Goal: Task Accomplishment & Management: Manage account settings

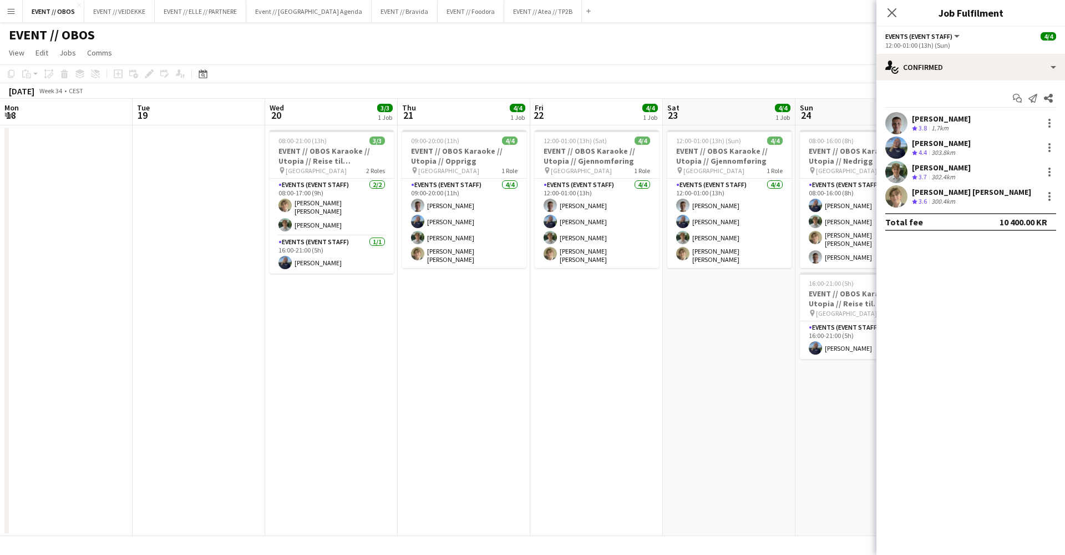
scroll to position [0, 282]
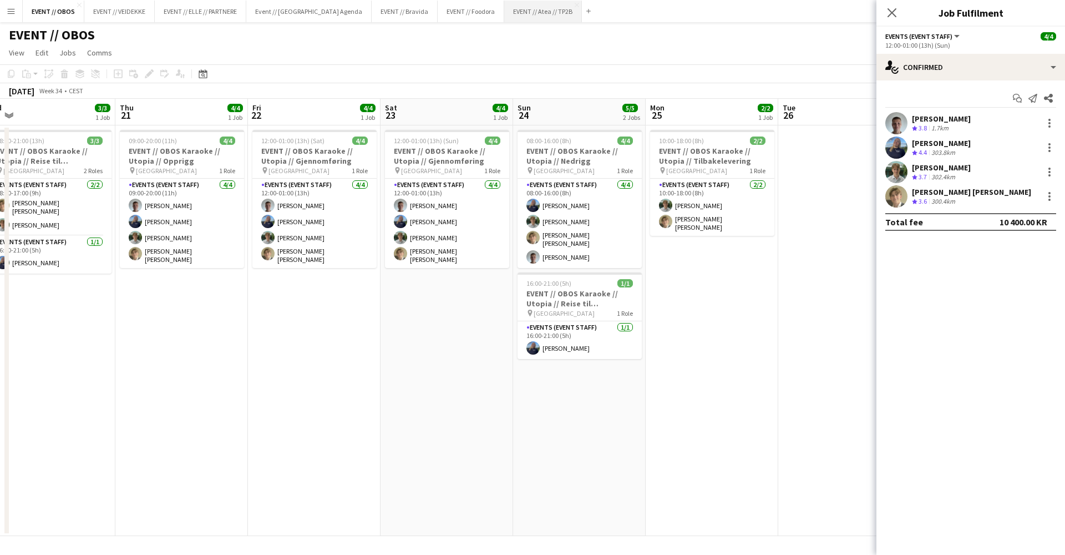
click at [504, 13] on button "EVENT // Atea // TP2B Close" at bounding box center [543, 12] width 78 height 22
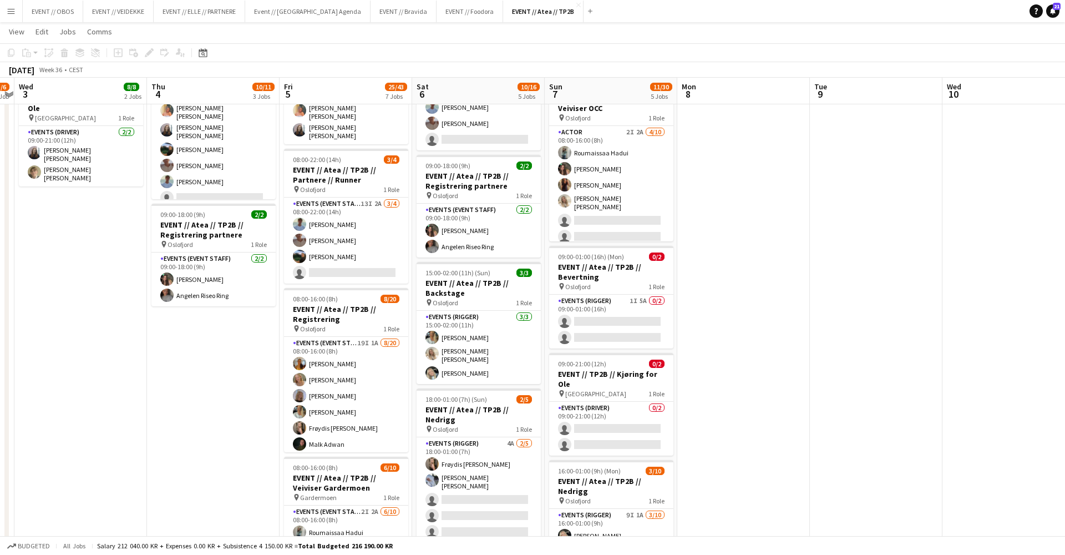
scroll to position [221, 0]
click at [814, 430] on app-date-cell at bounding box center [876, 377] width 133 height 948
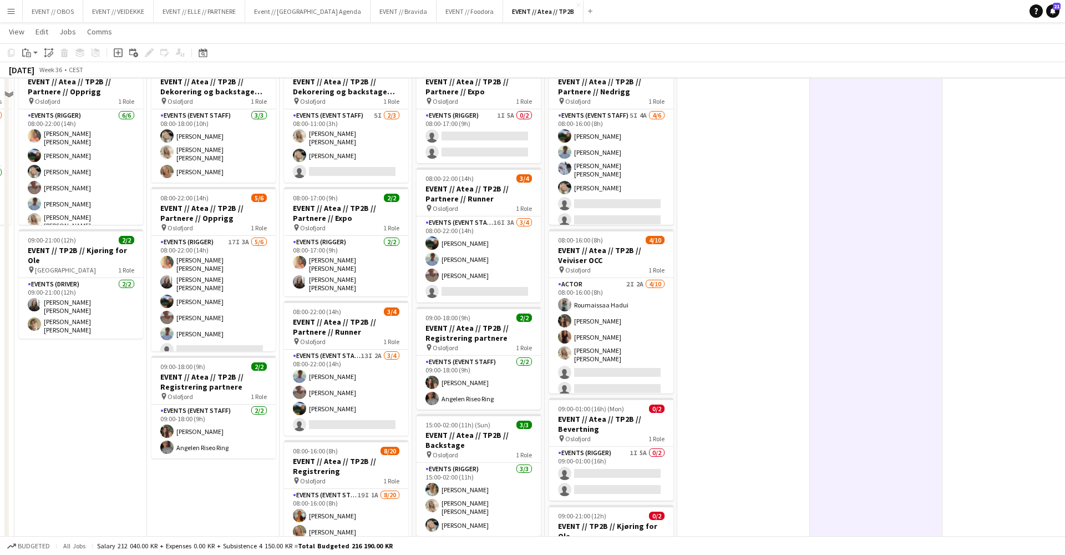
scroll to position [40, 0]
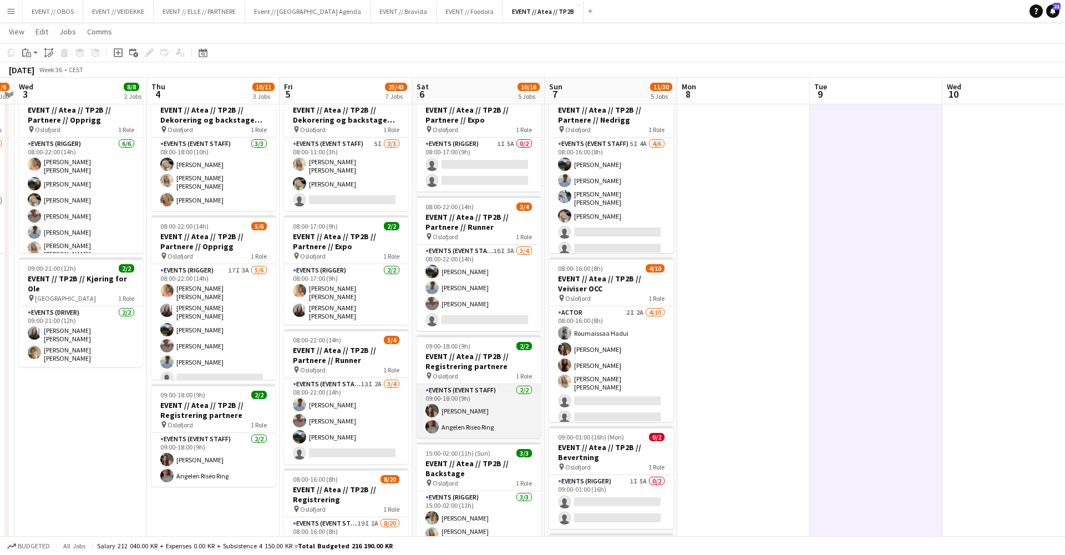
click at [482, 419] on app-card-role "Events (Event Staff) [DATE] 09:00-18:00 (9h) [PERSON_NAME] Angelen Riseo Ring" at bounding box center [479, 411] width 124 height 54
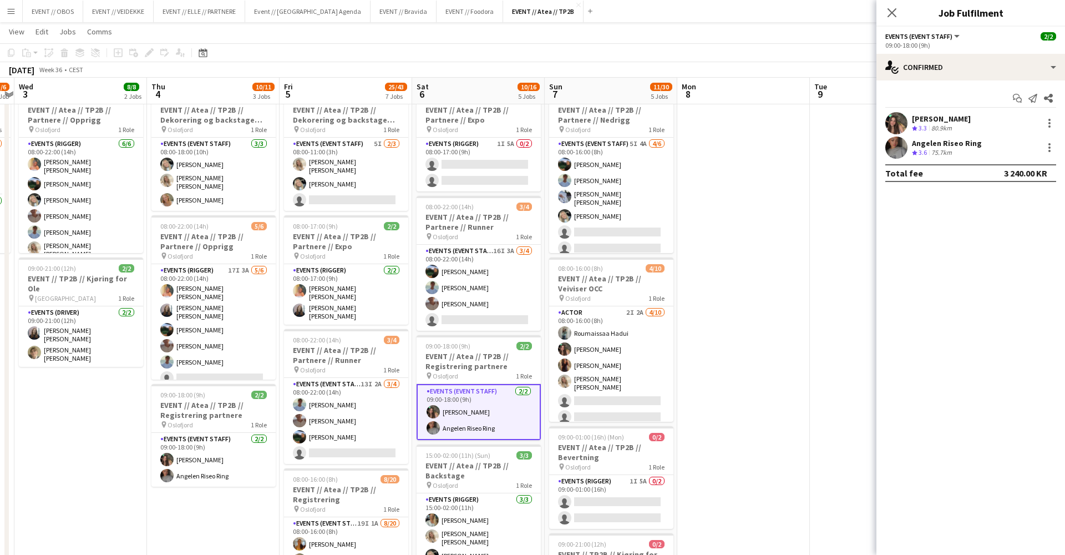
click at [892, 158] on app-user-avatar at bounding box center [896, 147] width 22 height 22
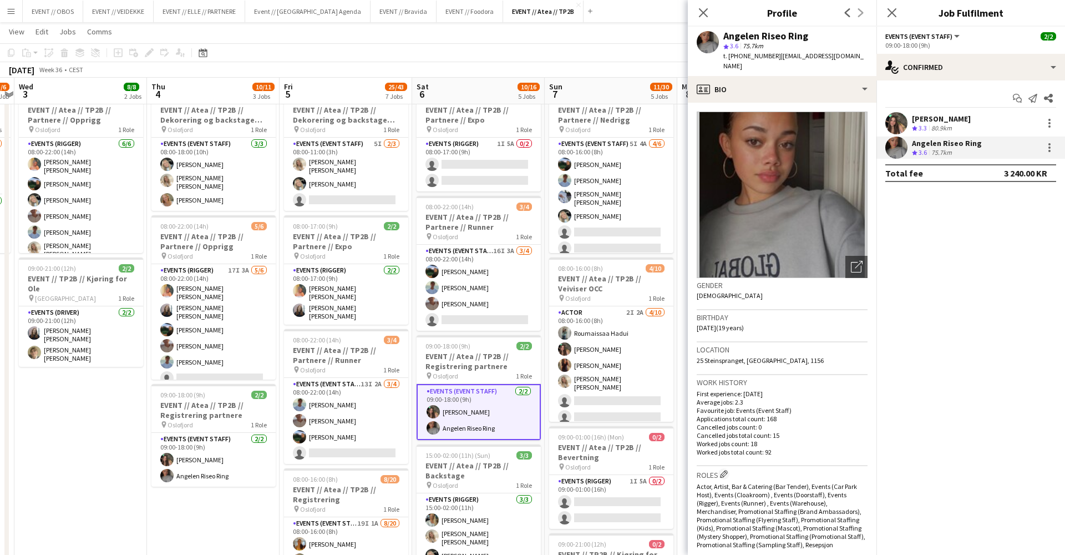
click at [893, 127] on app-user-avatar at bounding box center [896, 123] width 22 height 22
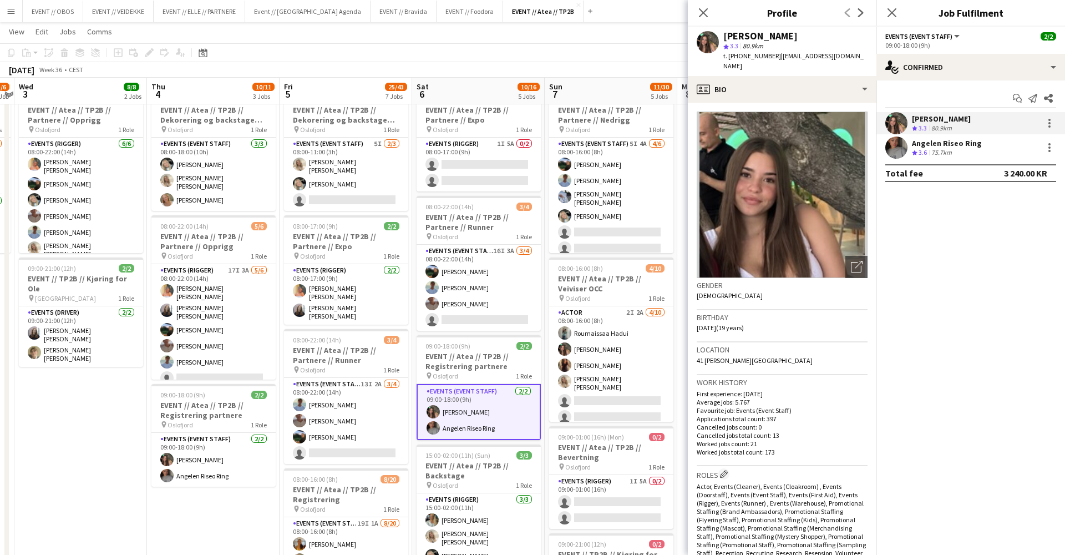
click at [900, 146] on app-user-avatar at bounding box center [896, 147] width 22 height 22
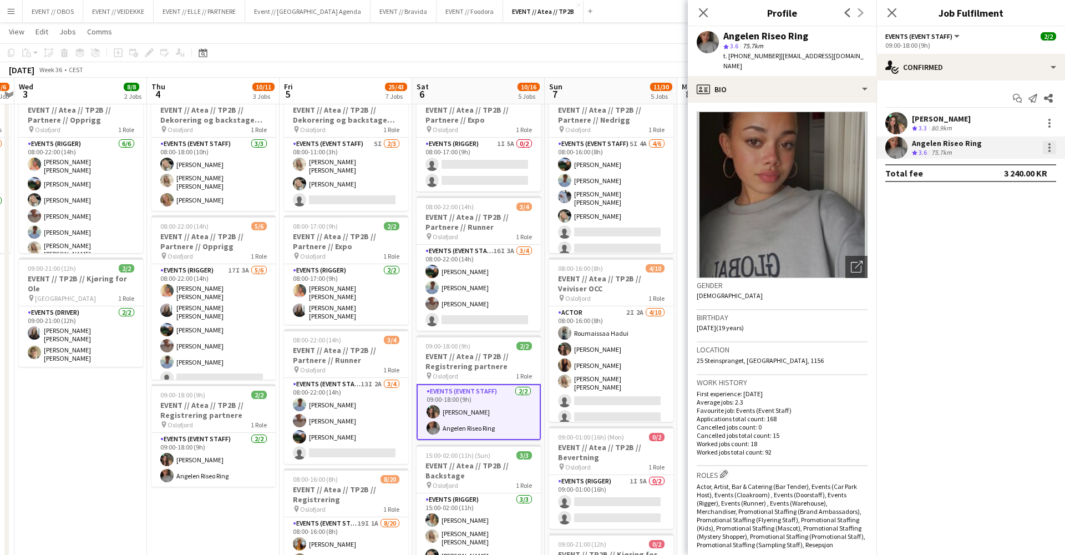
click at [1046, 154] on div at bounding box center [1049, 147] width 13 height 13
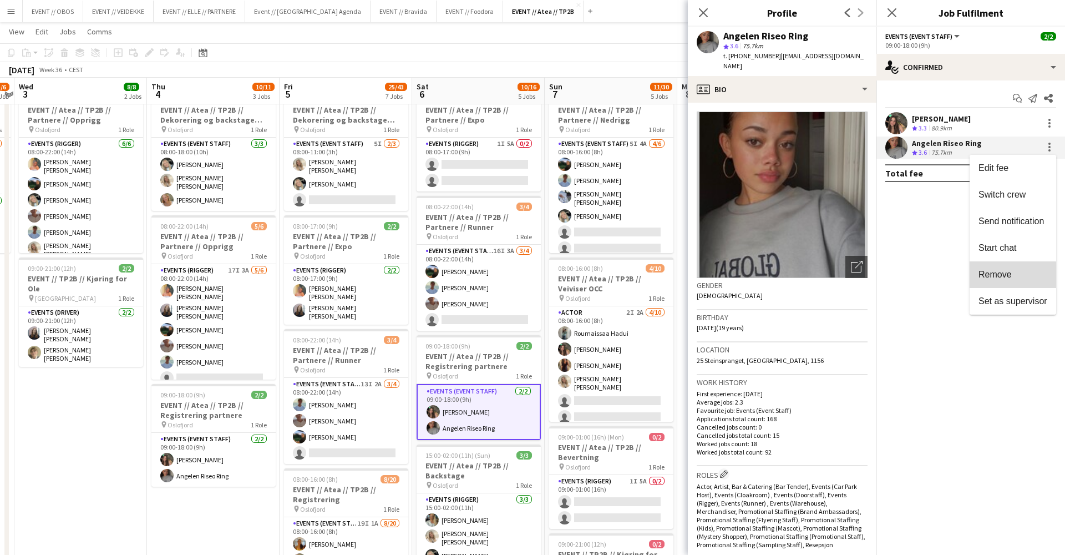
click at [1006, 277] on span "Remove" at bounding box center [995, 274] width 33 height 9
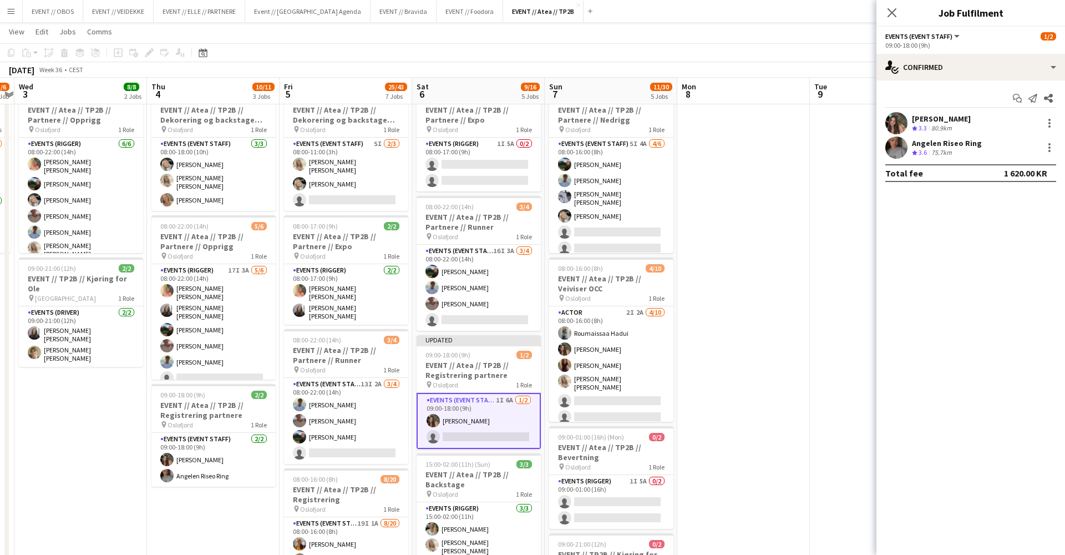
click at [791, 301] on app-date-cell at bounding box center [743, 558] width 133 height 948
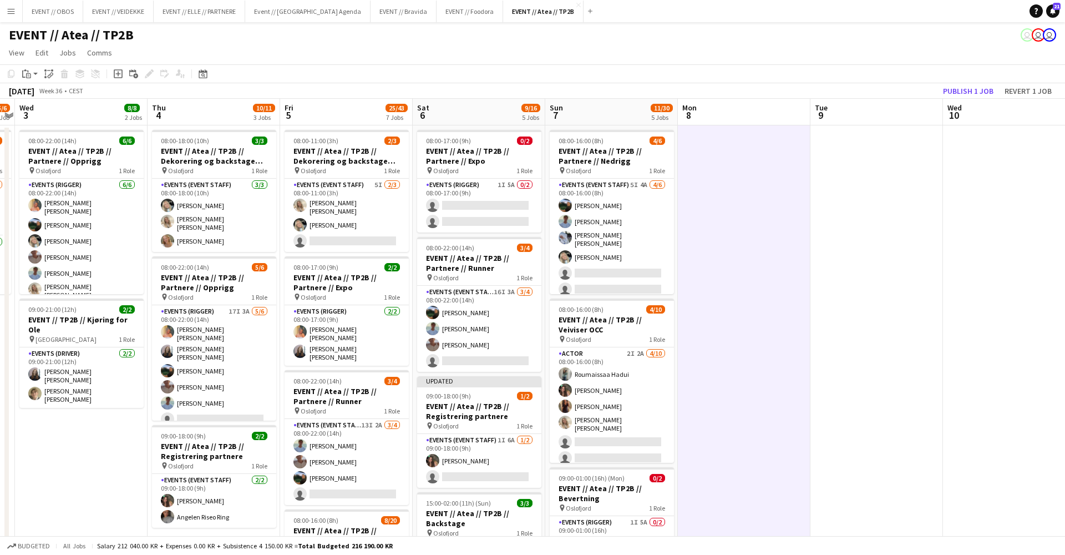
scroll to position [0, 0]
click at [962, 93] on button "Publish 1 job" at bounding box center [968, 91] width 59 height 14
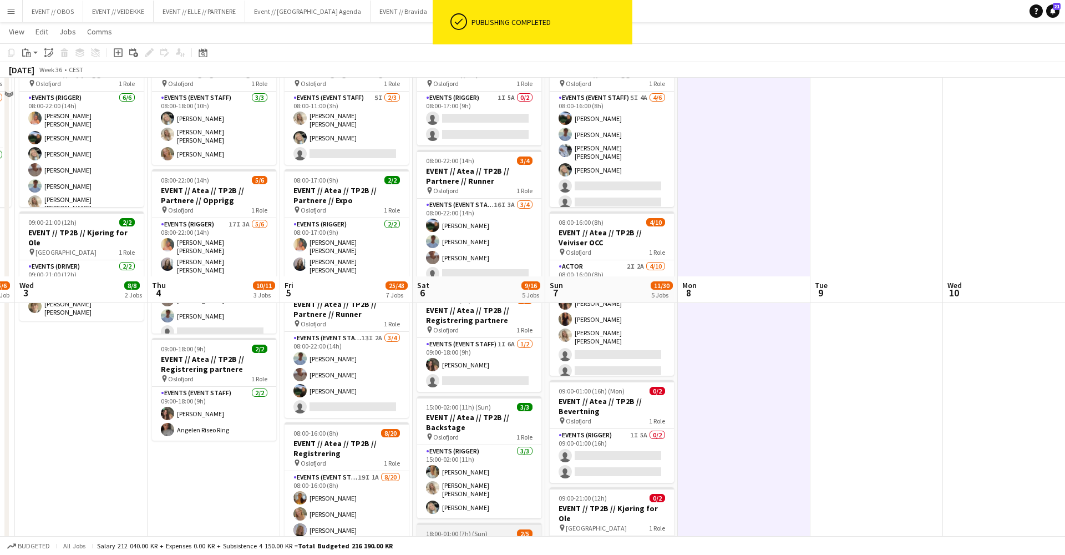
scroll to position [23, 0]
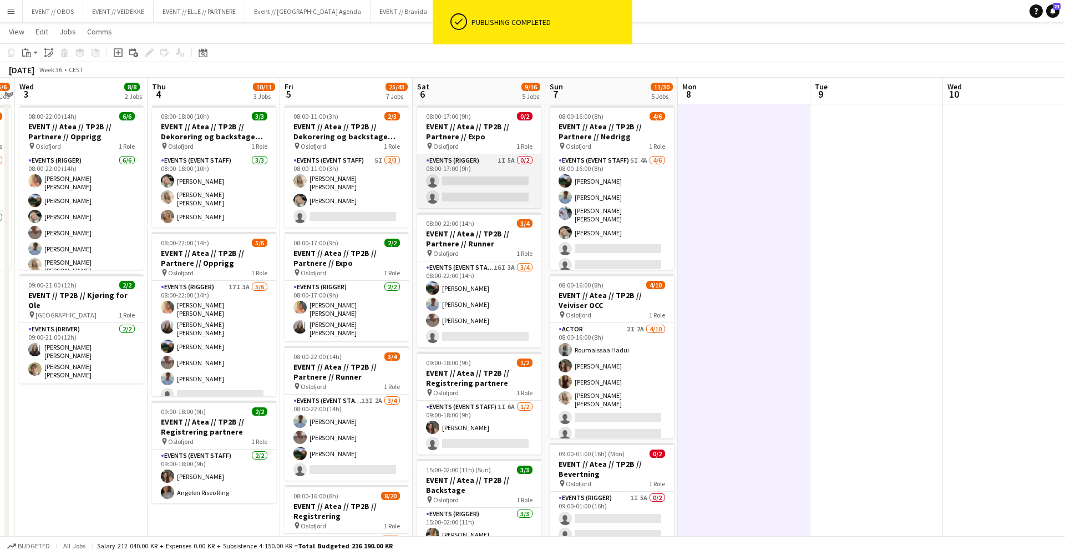
click at [458, 188] on app-card-role "Events (Rigger) 1I 5A 0/2 08:00-17:00 (9h) single-neutral-actions single-neutra…" at bounding box center [479, 181] width 124 height 54
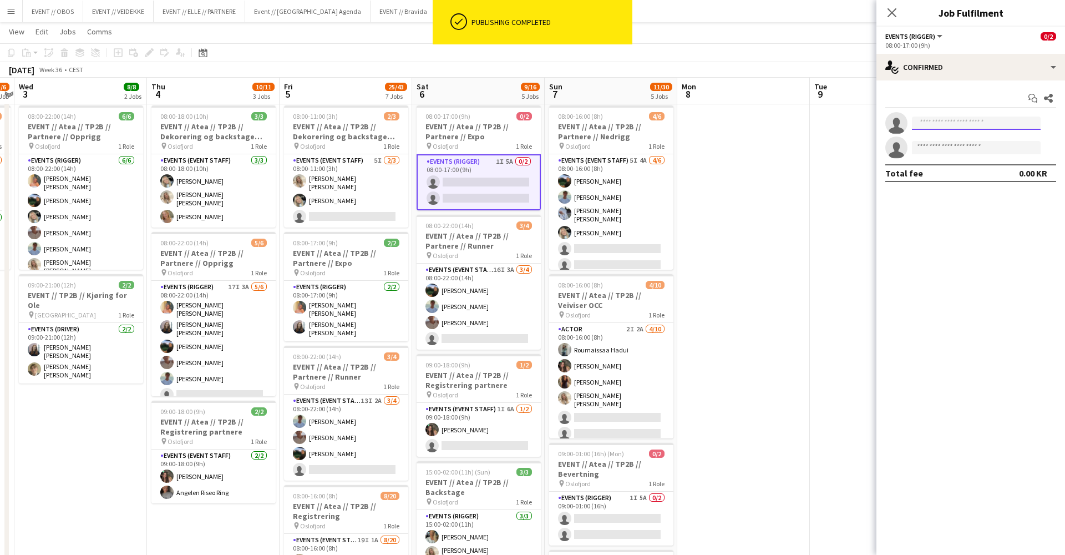
click at [934, 119] on input at bounding box center [976, 123] width 129 height 13
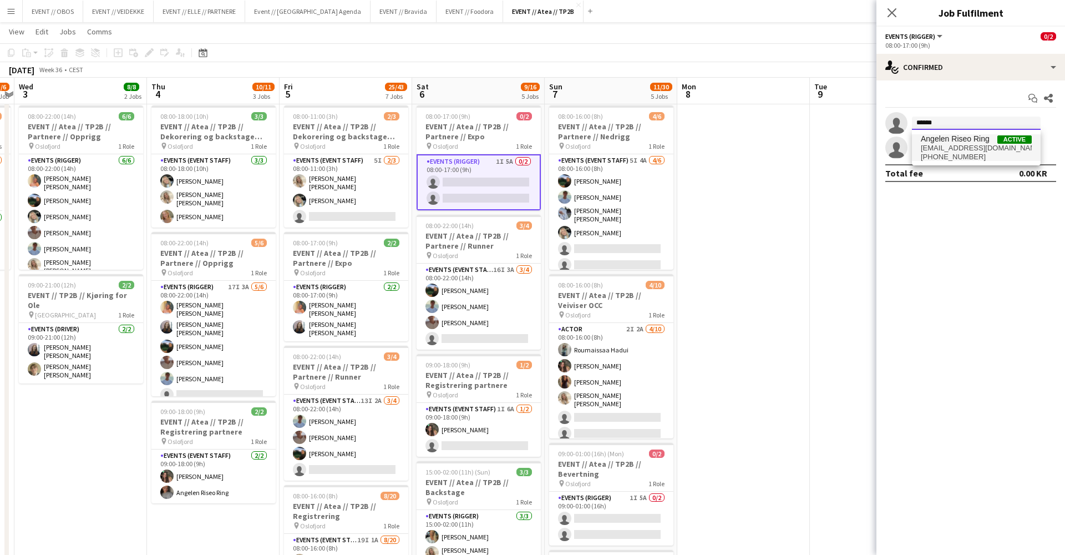
type input "******"
click at [944, 145] on span "[EMAIL_ADDRESS][DOMAIN_NAME]" at bounding box center [976, 148] width 111 height 9
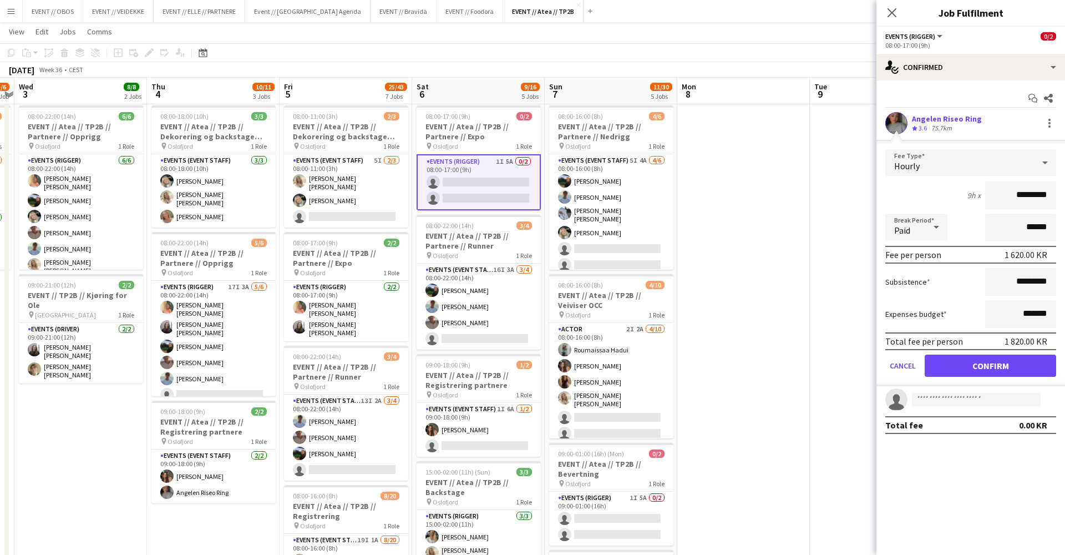
click at [945, 364] on button "Confirm" at bounding box center [990, 365] width 131 height 22
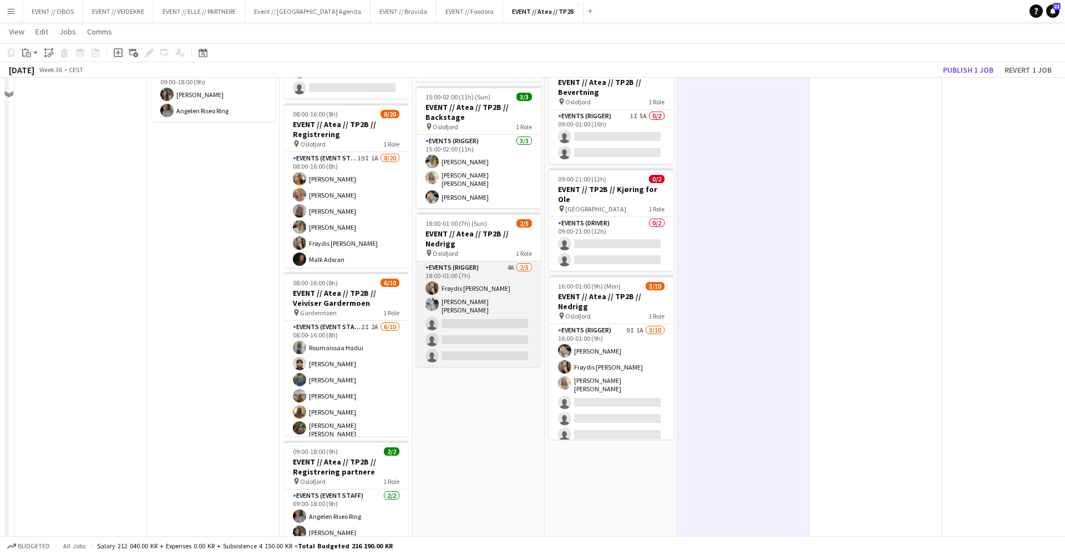
scroll to position [325, 0]
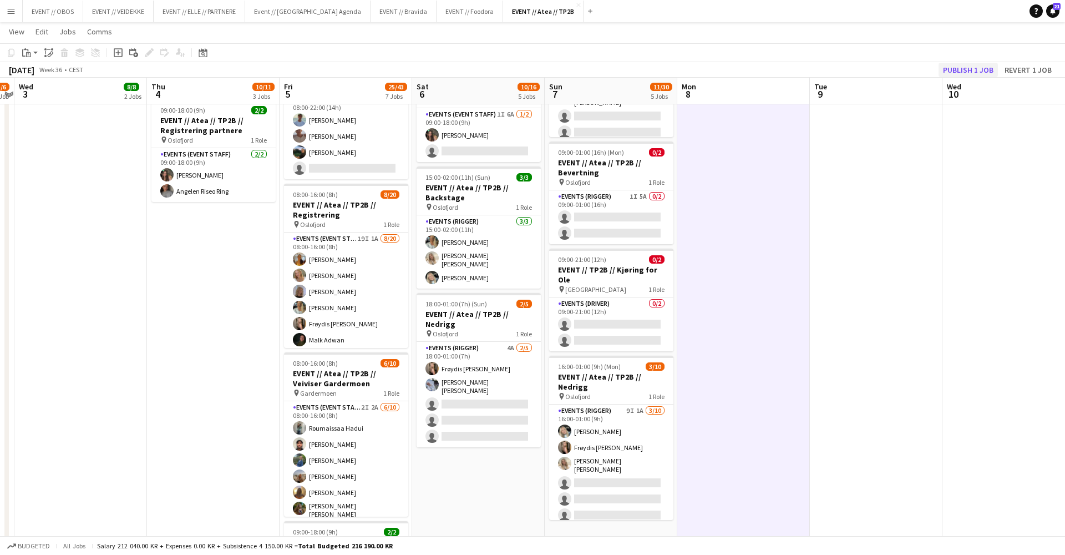
click at [949, 72] on button "Publish 1 job" at bounding box center [968, 70] width 59 height 14
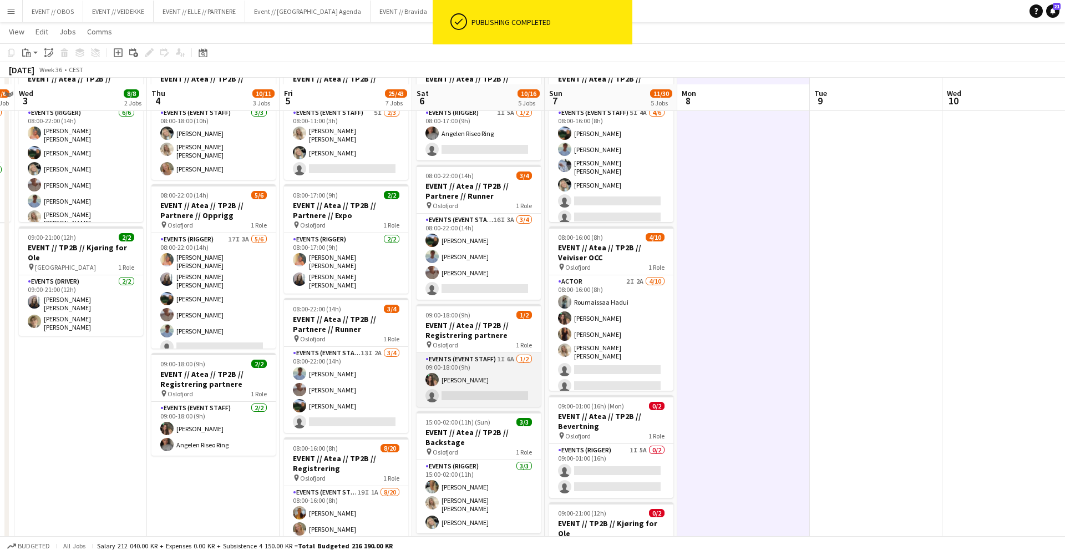
scroll to position [78, 0]
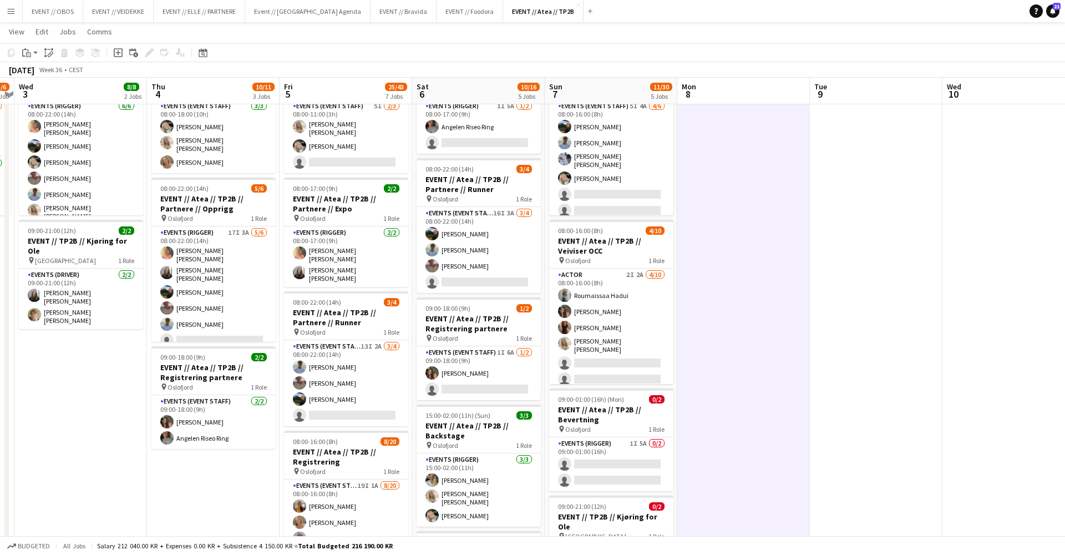
click at [459, 331] on h3 "EVENT // Atea // TP2B // Registrering partnere" at bounding box center [479, 323] width 124 height 20
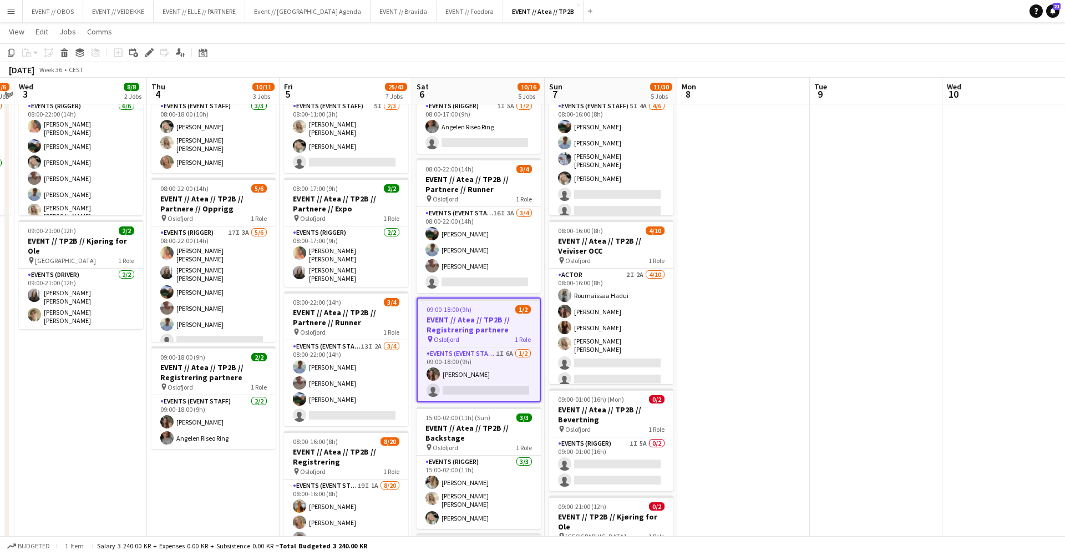
scroll to position [0, 251]
click at [148, 50] on icon "Edit" at bounding box center [149, 52] width 9 height 9
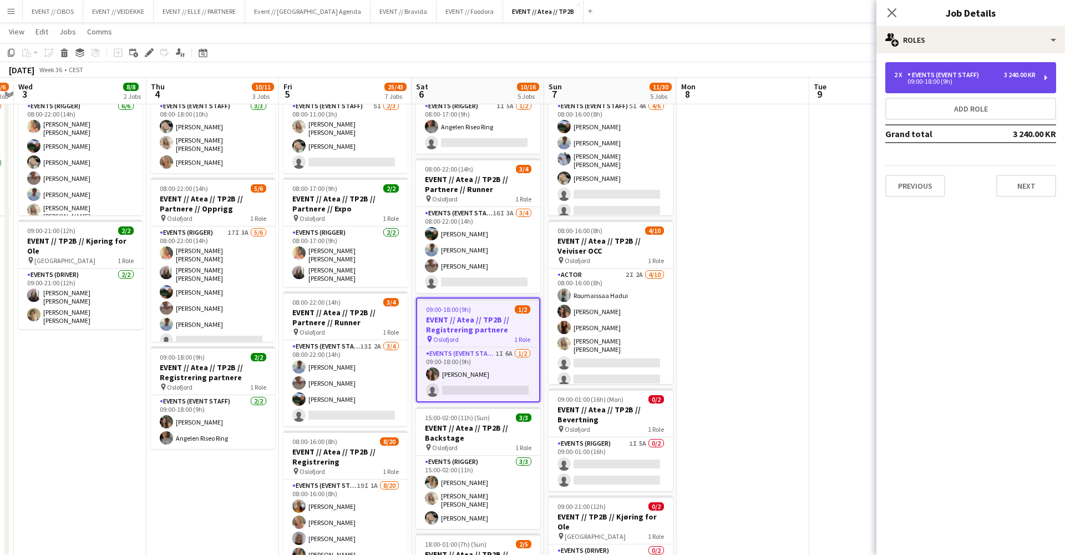
click at [954, 82] on div "09:00-18:00 (9h)" at bounding box center [964, 82] width 141 height 6
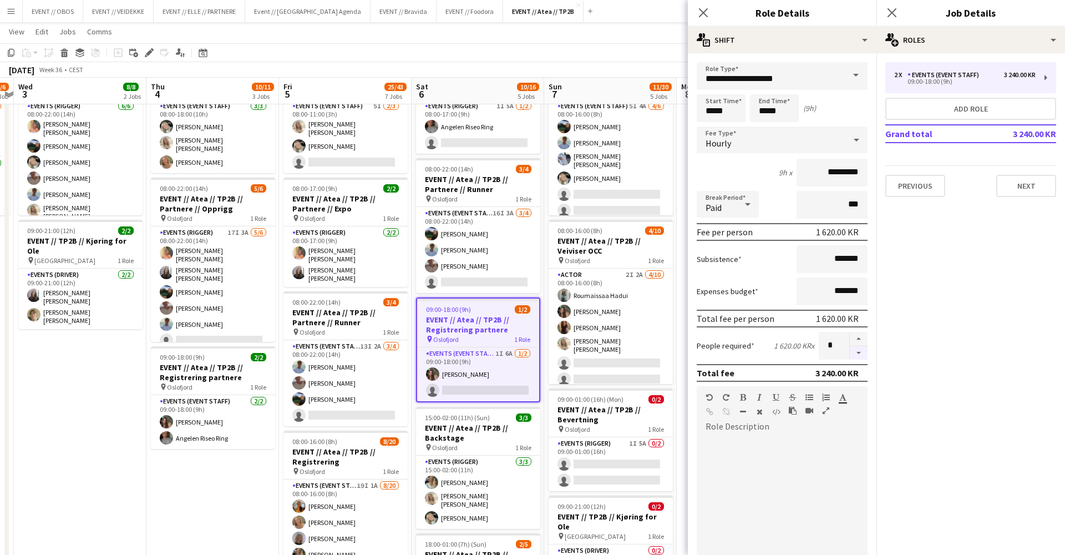
click at [855, 358] on button "button" at bounding box center [859, 353] width 18 height 14
type input "*"
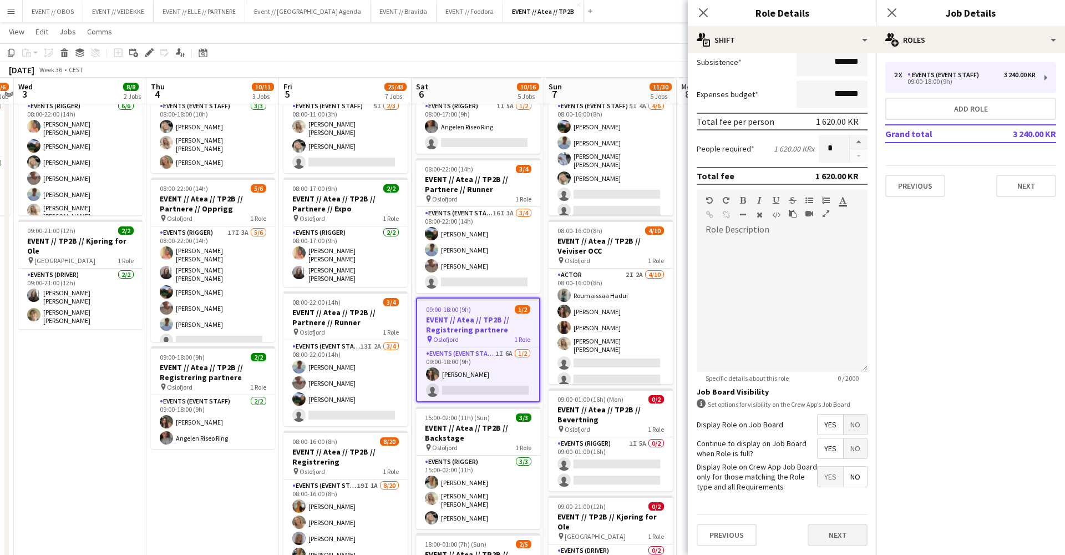
scroll to position [196, 0]
click at [847, 529] on button "Next" at bounding box center [838, 535] width 60 height 22
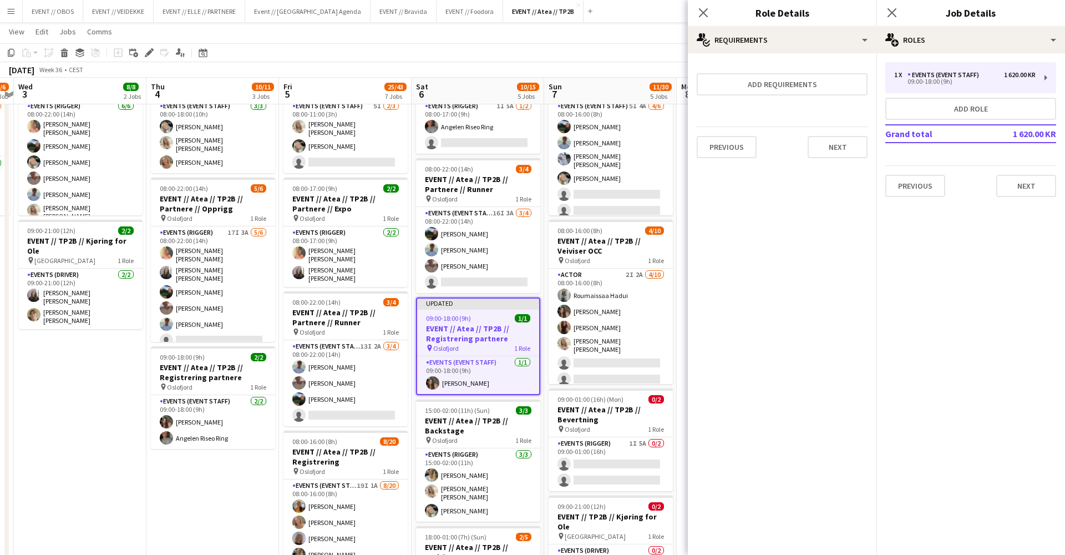
click at [656, 49] on app-toolbar "Copy Paste Paste Command V Paste with crew Command Shift V Paste linked Job [GE…" at bounding box center [532, 52] width 1065 height 19
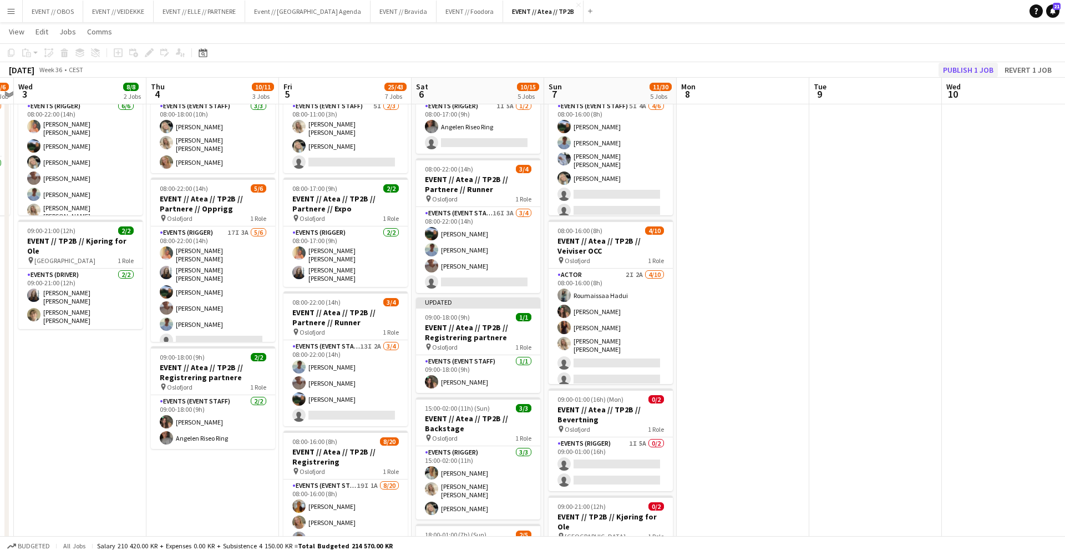
click at [959, 70] on button "Publish 1 job" at bounding box center [968, 70] width 59 height 14
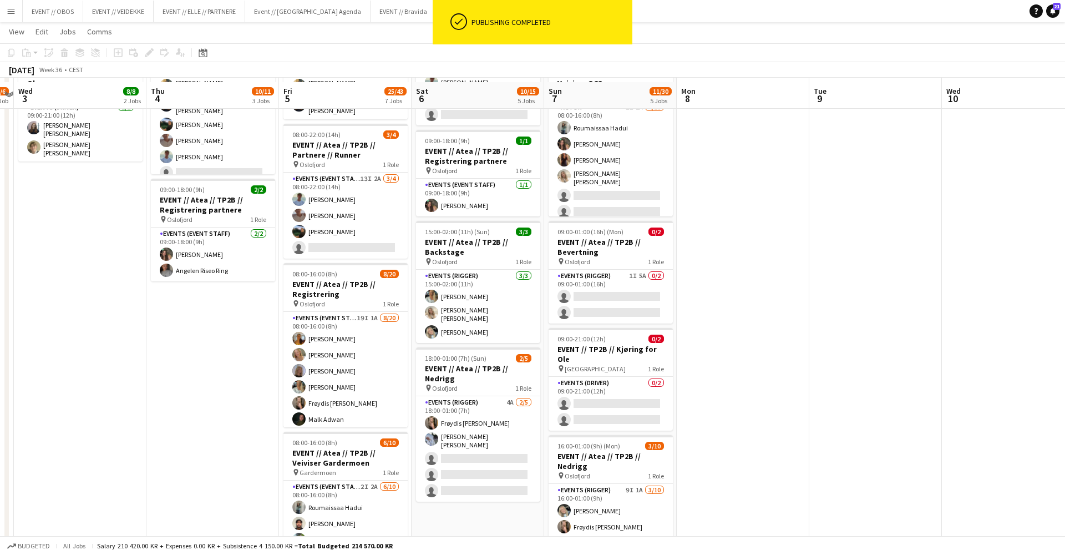
scroll to position [250, 0]
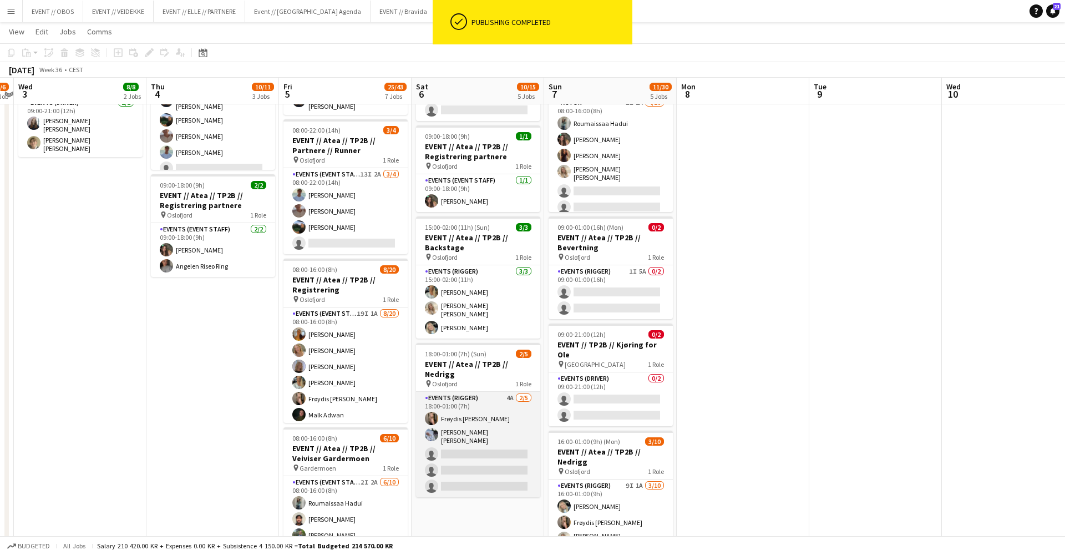
click at [497, 438] on app-card-role "Events (Rigger) 4A 2/5 18:00-01:00 (7h) Frøydis Marie Syvertsen Marte Sofie Ros…" at bounding box center [478, 444] width 124 height 105
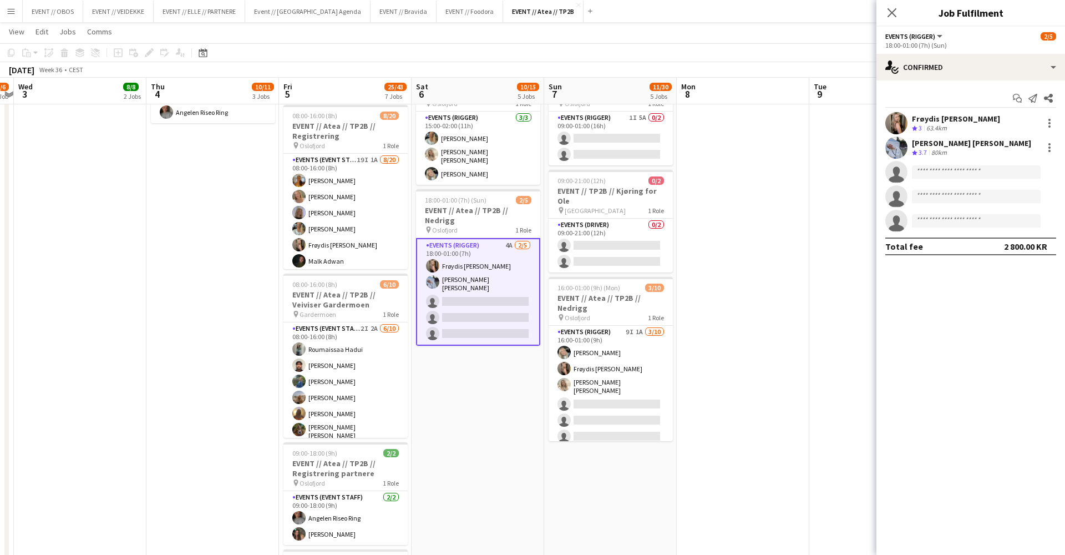
scroll to position [354, 0]
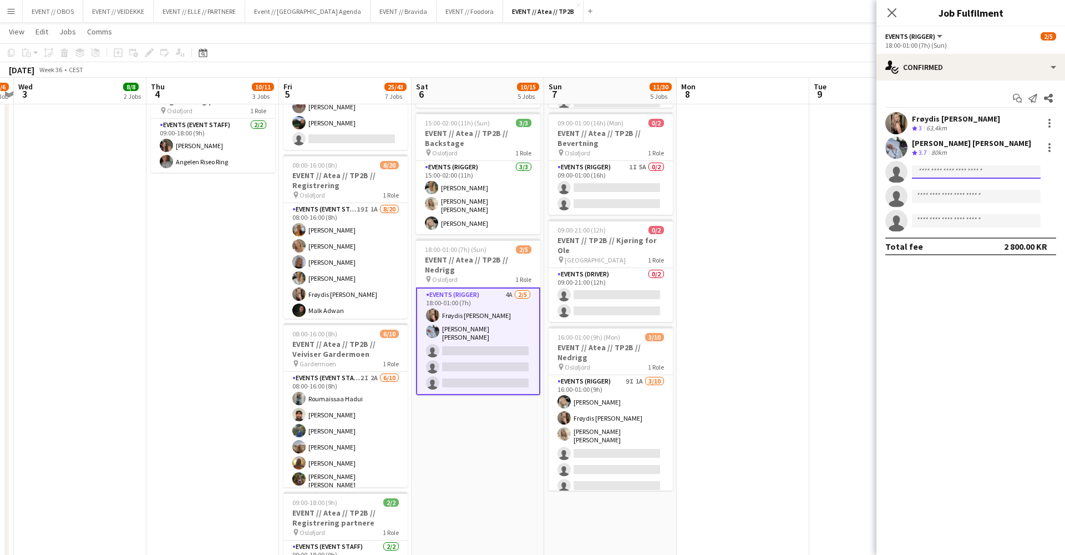
click at [940, 178] on input at bounding box center [976, 171] width 129 height 13
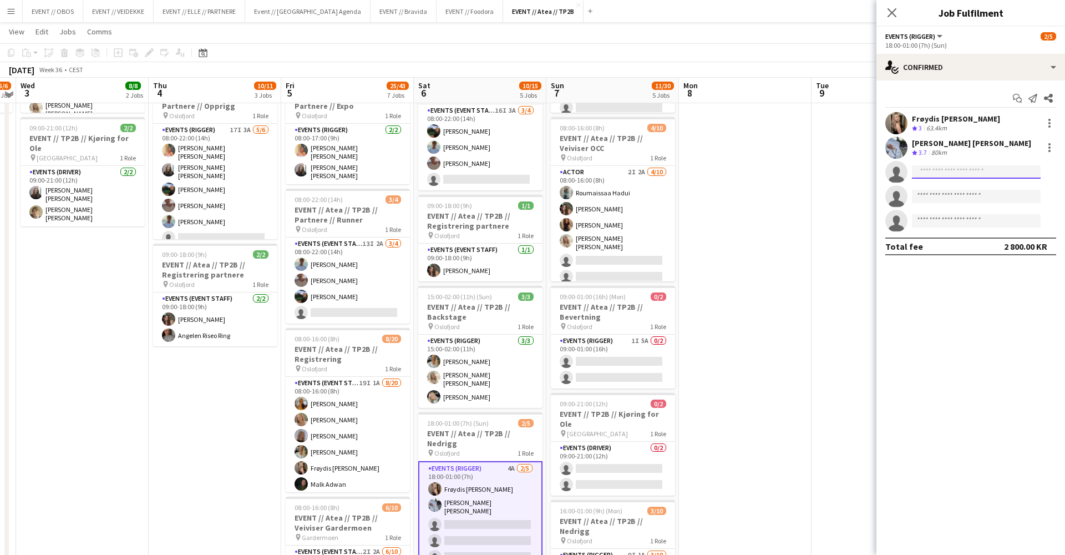
scroll to position [179, 0]
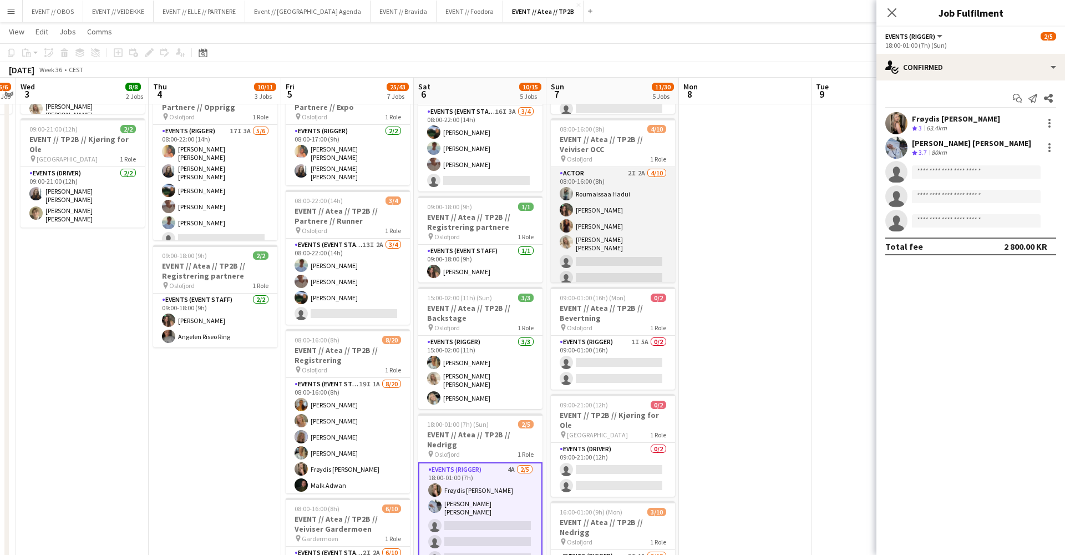
click at [637, 269] on app-card-role "Actor 2I 2A 4/10 08:00-16:00 (8h) Roumaissaa Hadui Rafaela Goga Khadija Hadui V…" at bounding box center [613, 260] width 124 height 186
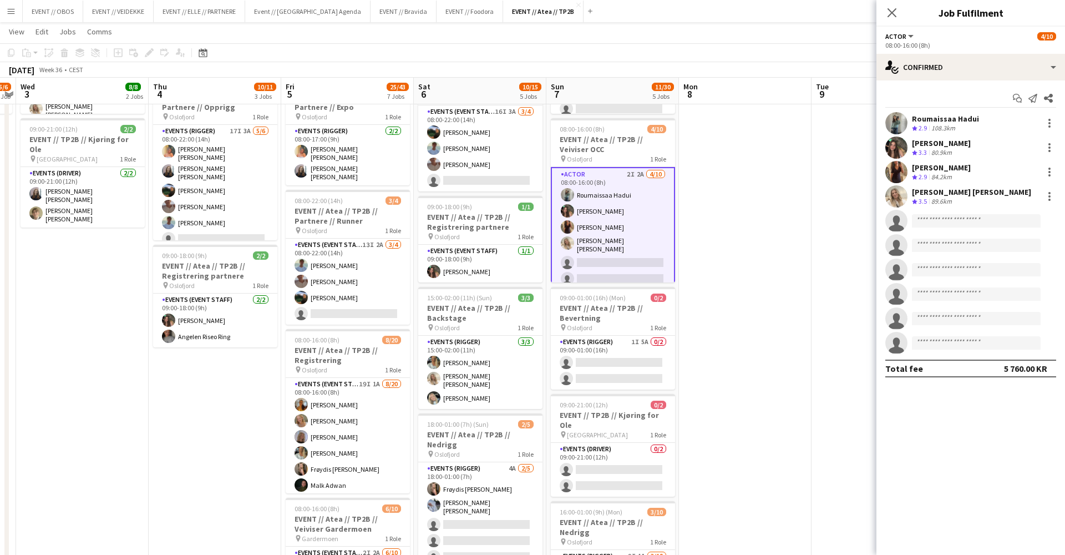
click at [921, 212] on app-invite-slot "single-neutral-actions" at bounding box center [971, 221] width 189 height 22
click at [927, 73] on div "single-neutral-actions-check-2 Confirmed" at bounding box center [971, 67] width 189 height 27
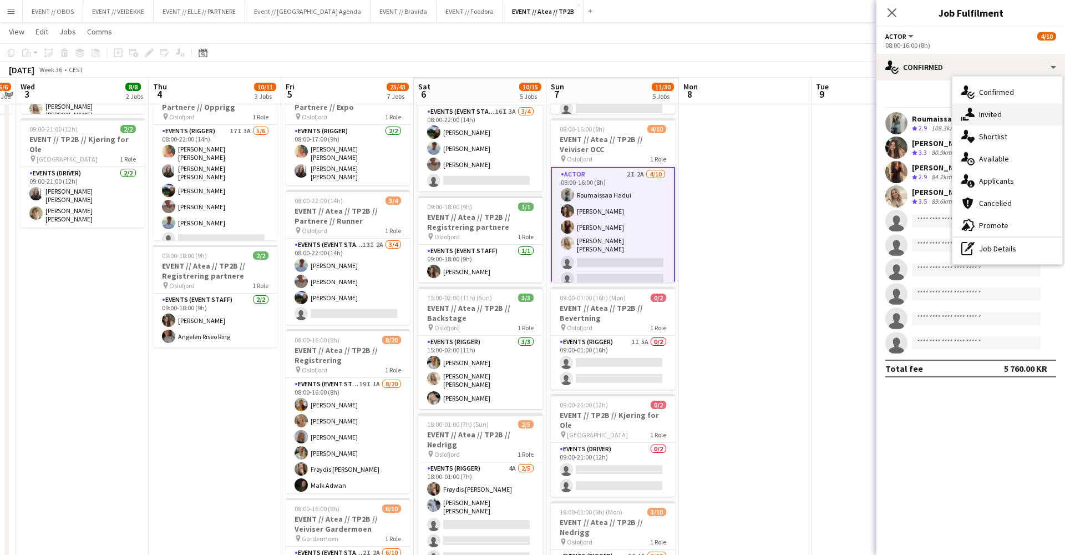
click at [977, 110] on div "single-neutral-actions-share-1 Invited" at bounding box center [1008, 114] width 110 height 22
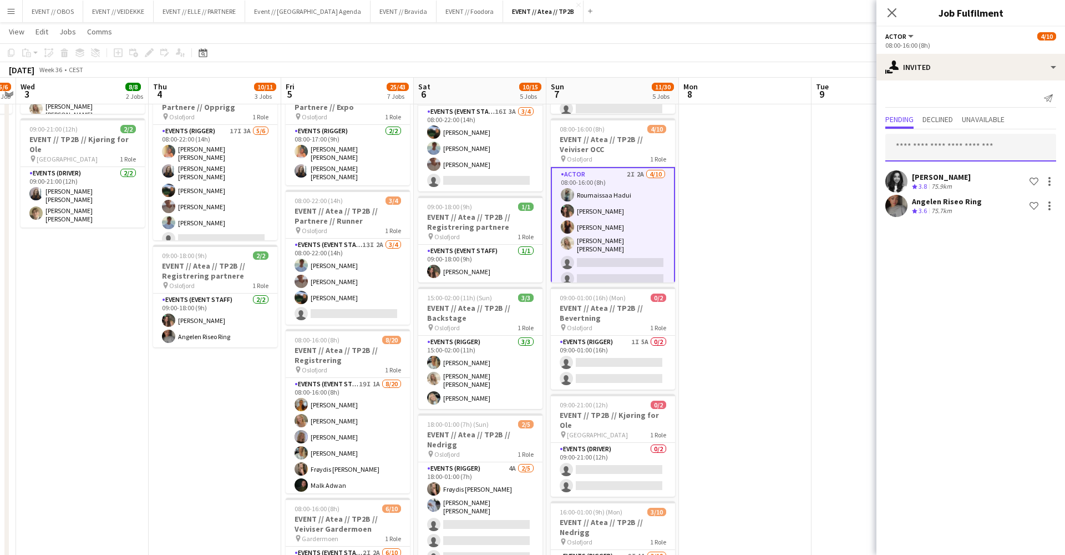
click at [926, 158] on input "text" at bounding box center [970, 148] width 171 height 28
click at [839, 381] on app-date-cell at bounding box center [878, 419] width 133 height 948
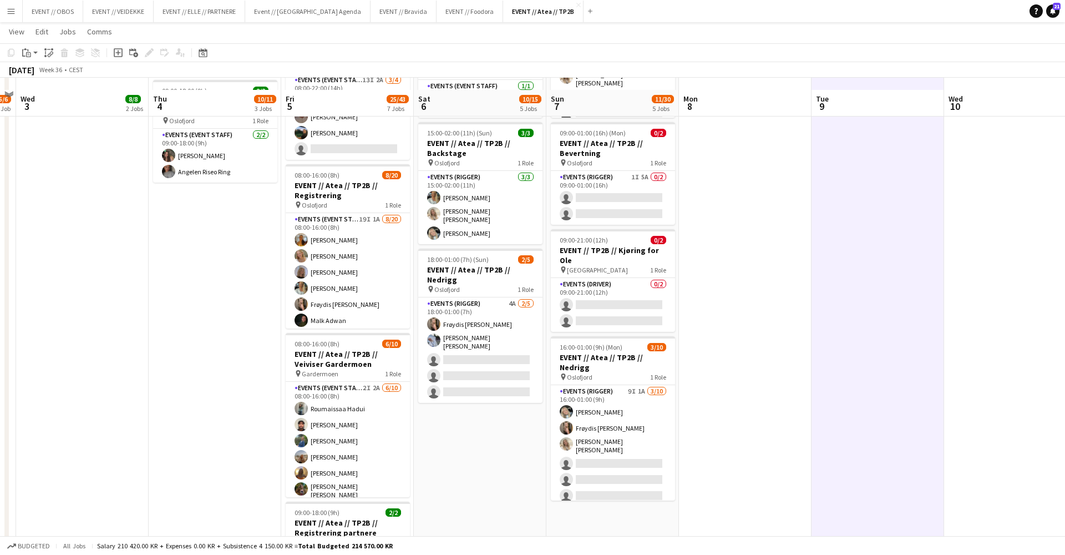
scroll to position [367, 0]
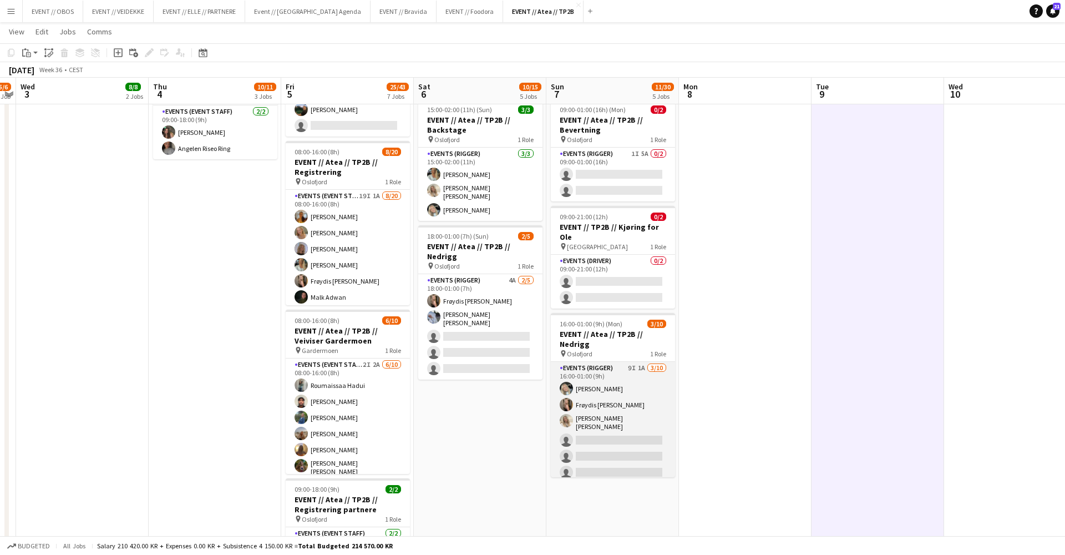
click at [656, 452] on app-card-role "Events (Rigger) 9I 1A 3/10 16:00-01:00 (9h) Oda Hansson Frøydis Marie Syvertsen…" at bounding box center [613, 455] width 124 height 186
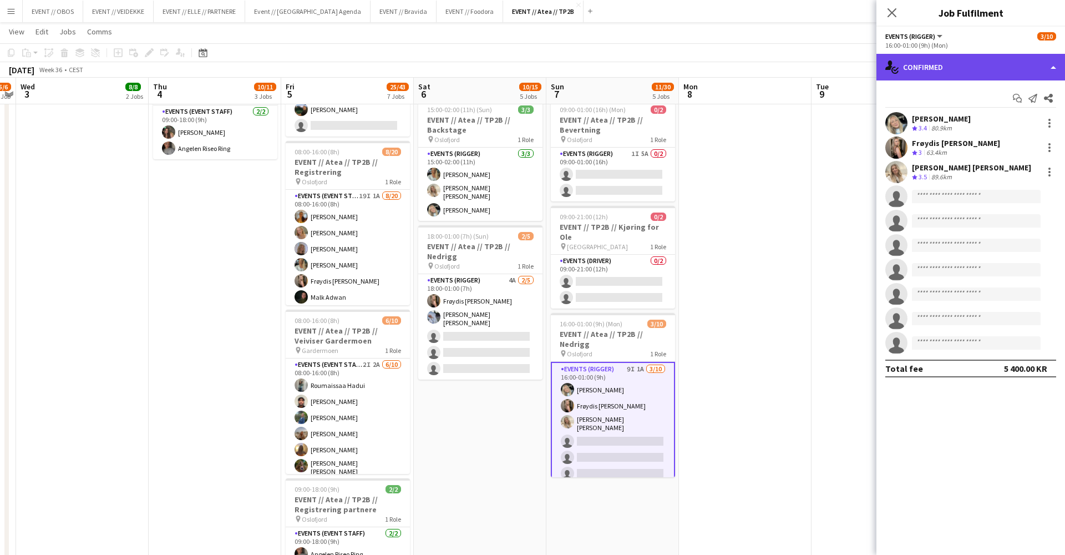
click at [916, 74] on div "single-neutral-actions-check-2 Confirmed" at bounding box center [971, 67] width 189 height 27
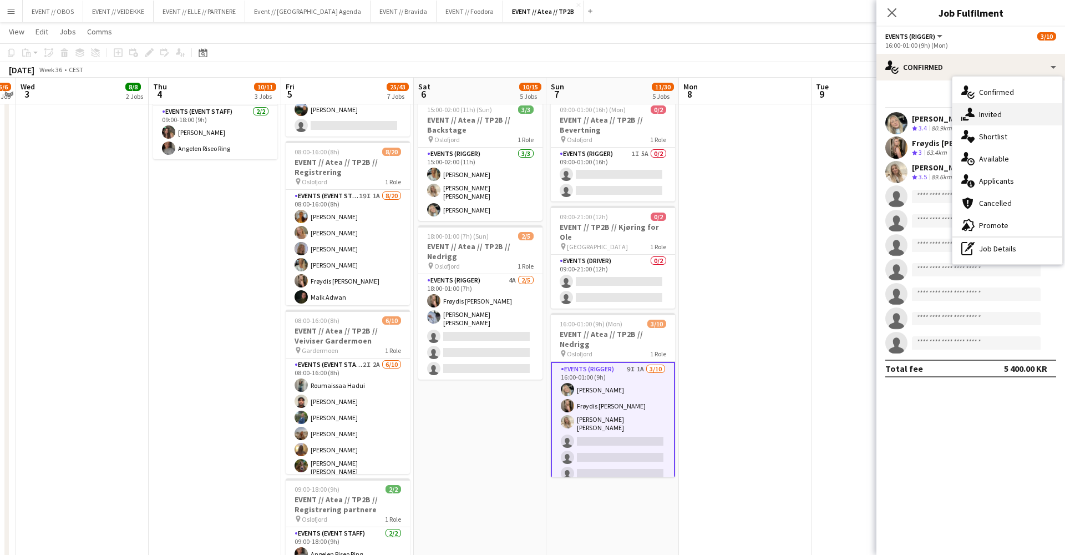
click at [980, 113] on div "single-neutral-actions-share-1 Invited" at bounding box center [1008, 114] width 110 height 22
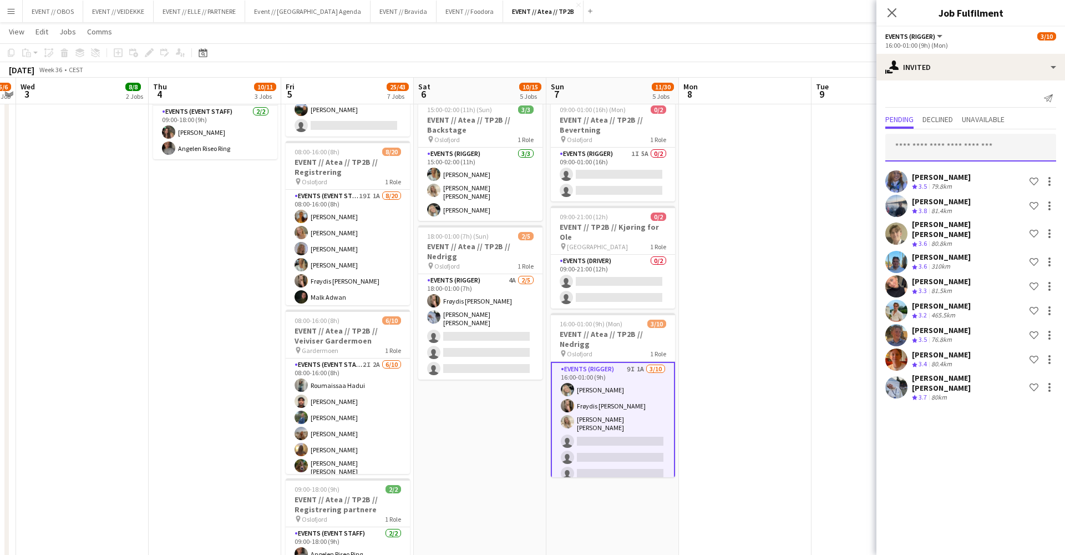
click at [928, 154] on input "text" at bounding box center [970, 148] width 171 height 28
type input "*******"
click at [941, 173] on span "Angelen Riseo Ring" at bounding box center [928, 174] width 69 height 9
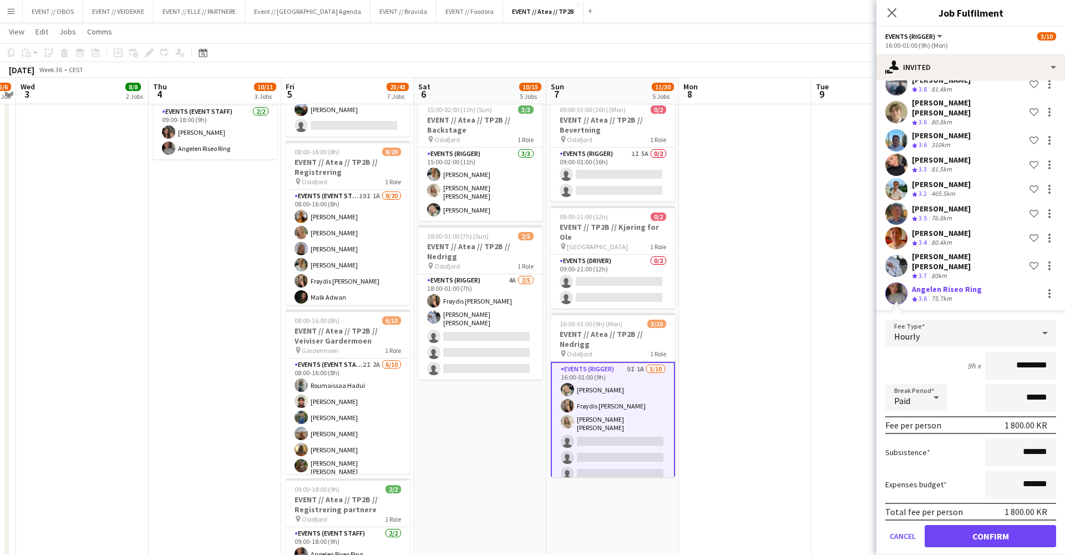
scroll to position [121, 0]
click at [992, 525] on button "Confirm" at bounding box center [990, 536] width 131 height 22
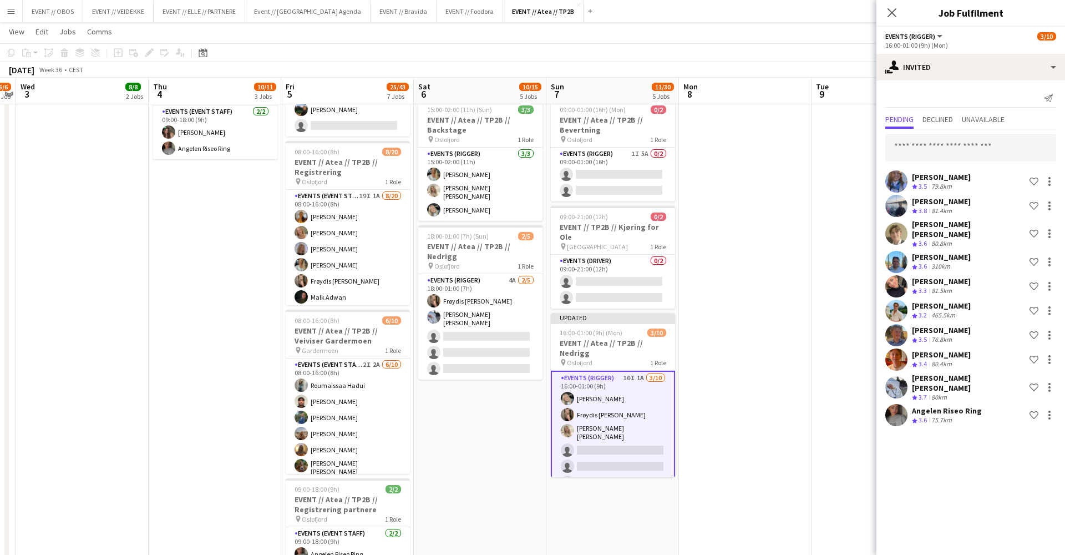
click at [835, 246] on app-date-cell at bounding box center [878, 231] width 133 height 948
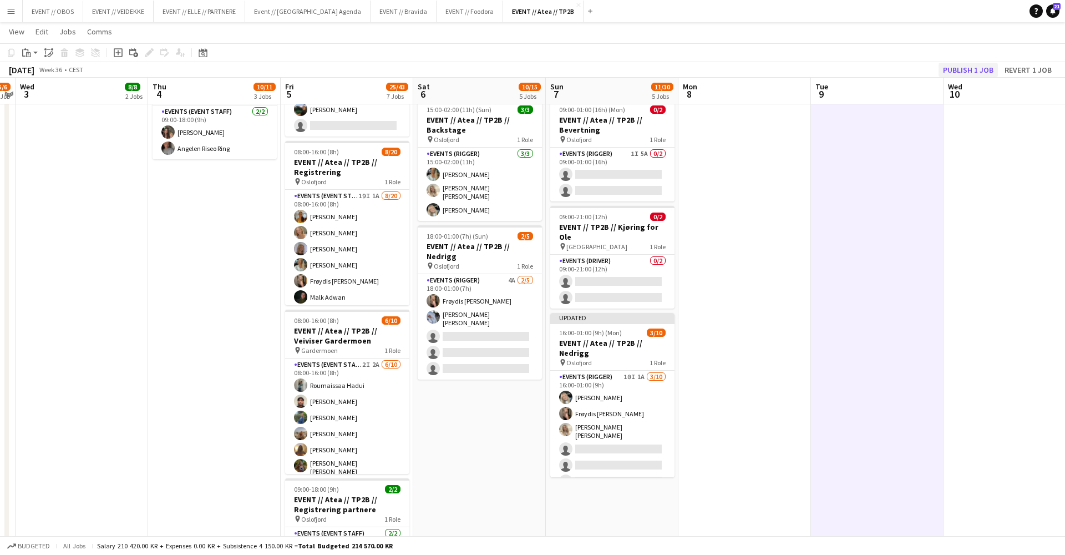
click at [970, 73] on button "Publish 1 job" at bounding box center [968, 70] width 59 height 14
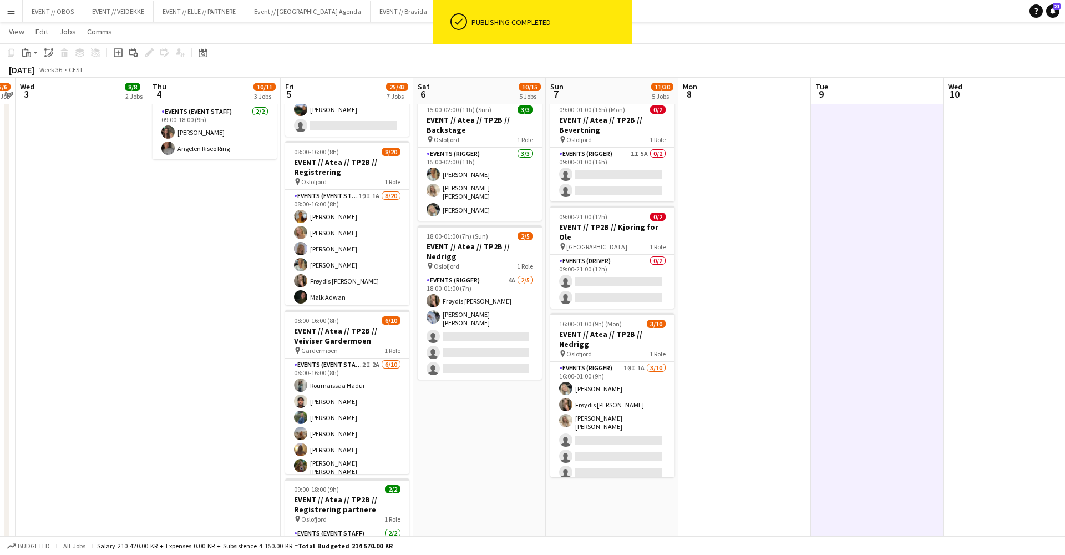
click at [516, 373] on app-date-cell "08:00-17:00 (9h) 1/2 EVENT // Atea // TP2B // Partnere // Expo pin Oslofjord 1 …" at bounding box center [479, 231] width 133 height 948
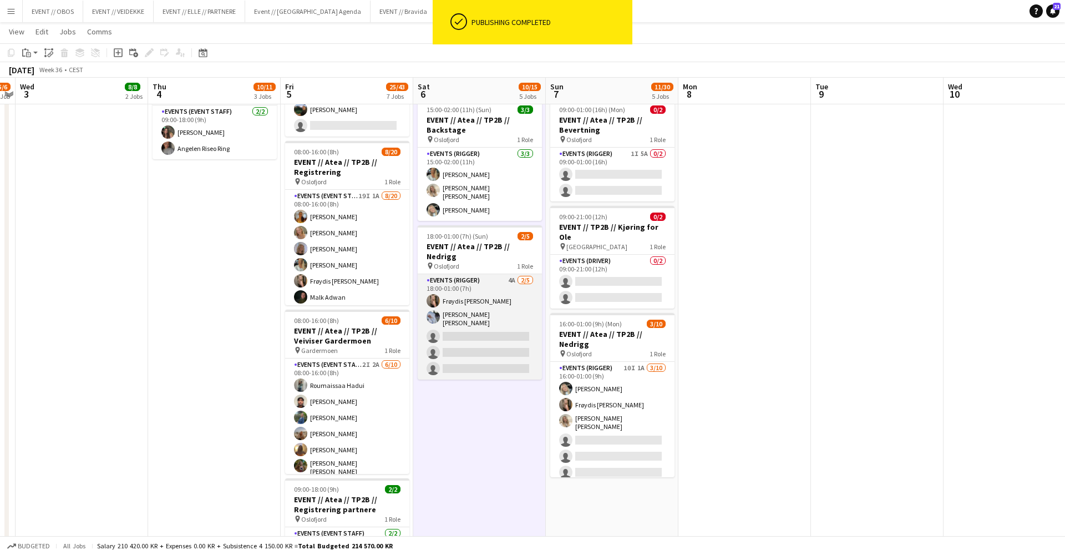
click at [489, 292] on app-card-role "Events (Rigger) 4A 2/5 18:00-01:00 (7h) Frøydis Marie Syvertsen Marte Sofie Ros…" at bounding box center [480, 326] width 124 height 105
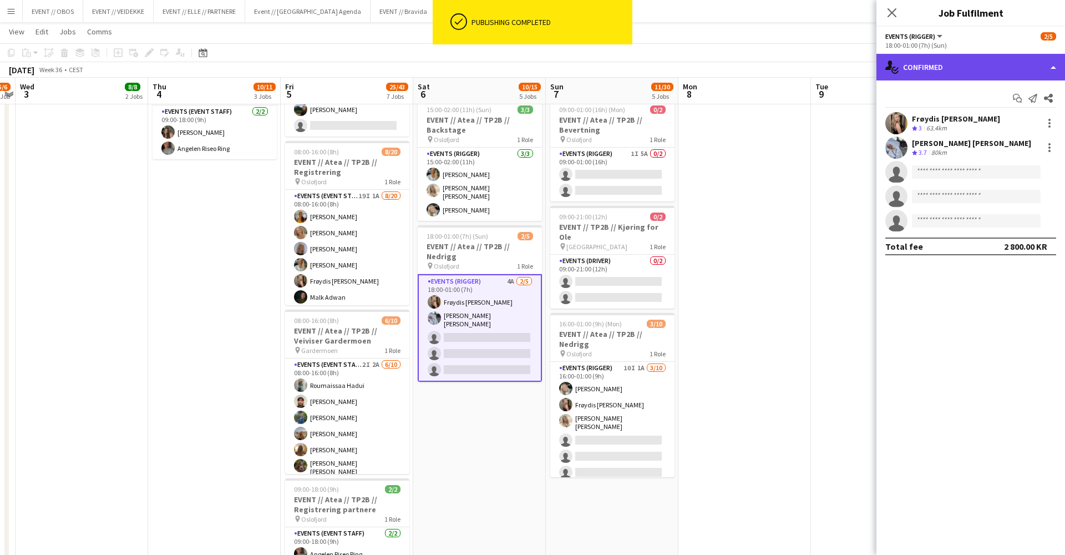
click at [898, 75] on div "single-neutral-actions-check-2 Confirmed" at bounding box center [971, 67] width 189 height 27
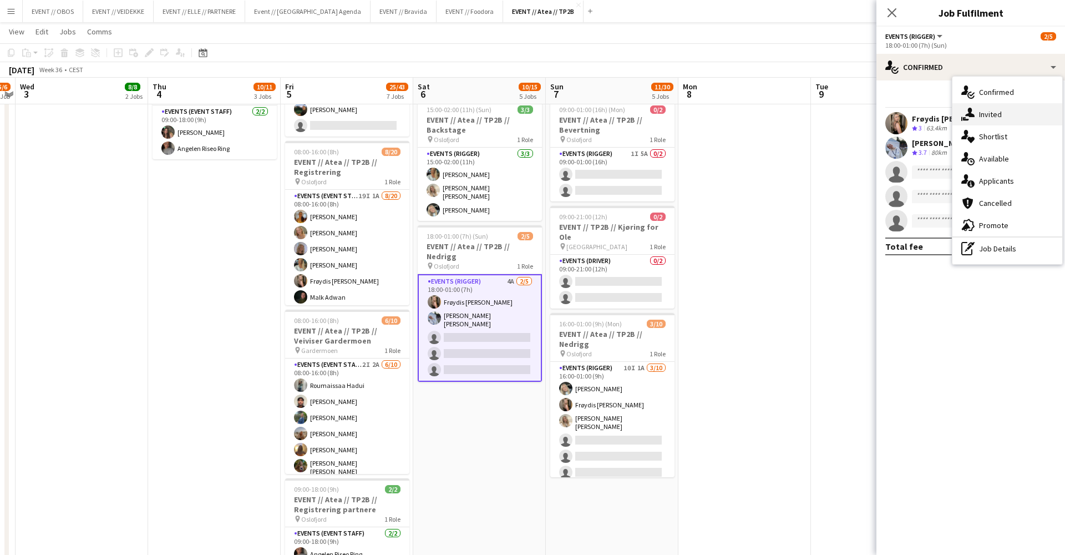
click at [957, 113] on div "single-neutral-actions-share-1 Invited" at bounding box center [1008, 114] width 110 height 22
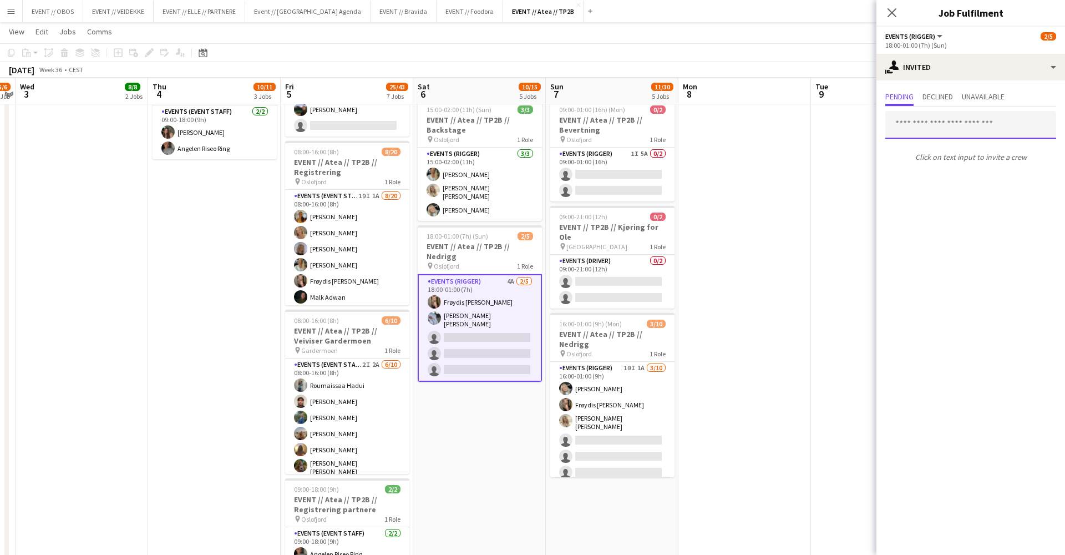
click at [940, 136] on input "text" at bounding box center [970, 125] width 171 height 28
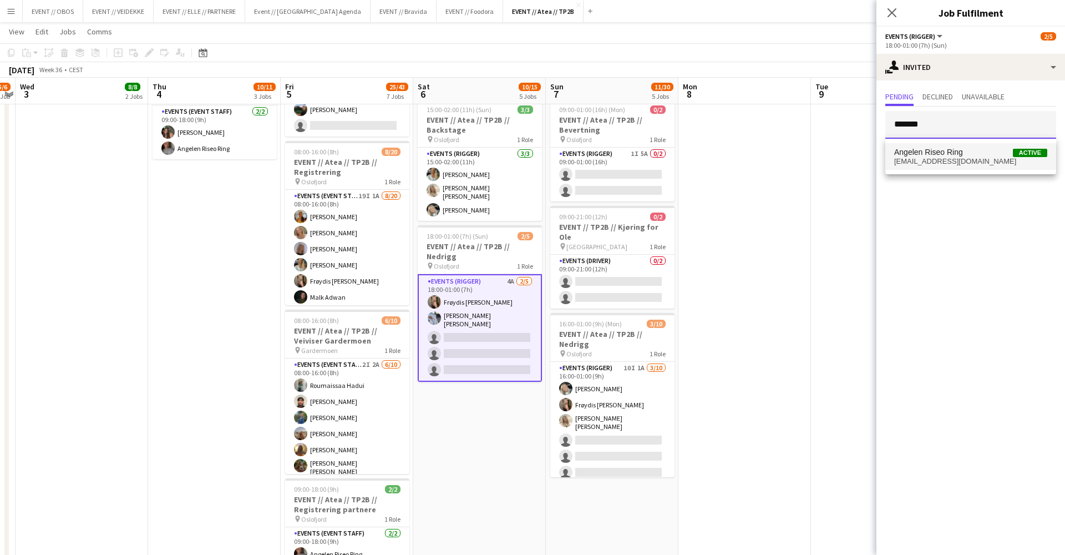
type input "*******"
click at [949, 157] on span "Angelen Riseo Ring Active angelen.riseo.ring@gmail.com" at bounding box center [970, 157] width 153 height 18
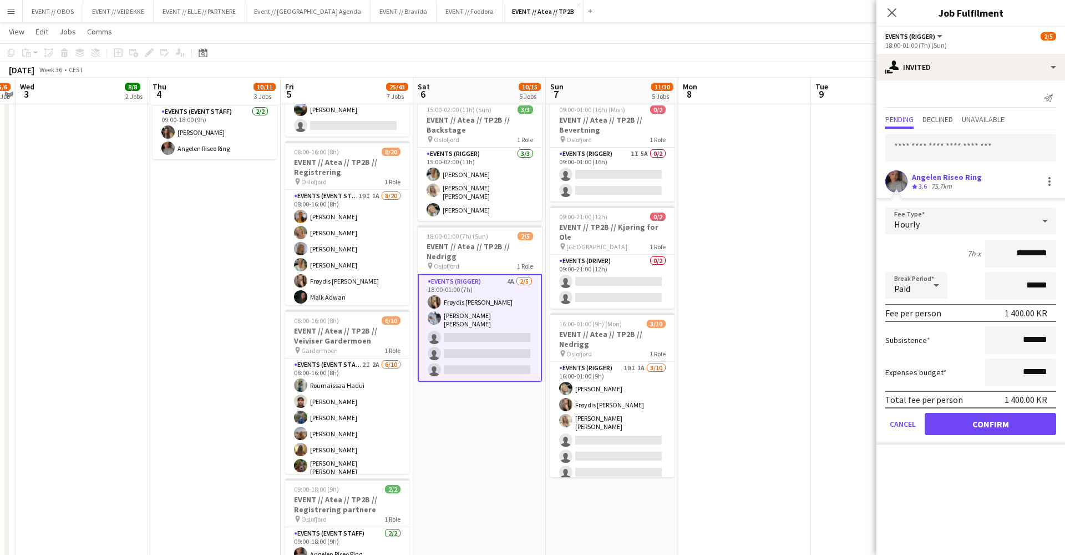
click at [976, 419] on button "Confirm" at bounding box center [990, 424] width 131 height 22
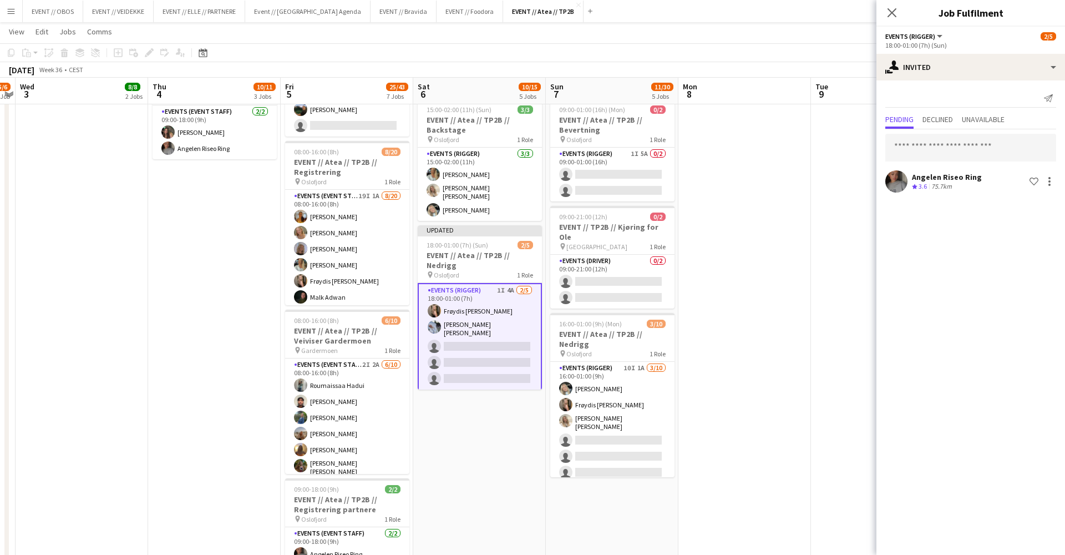
click at [811, 260] on app-date-cell at bounding box center [744, 231] width 133 height 948
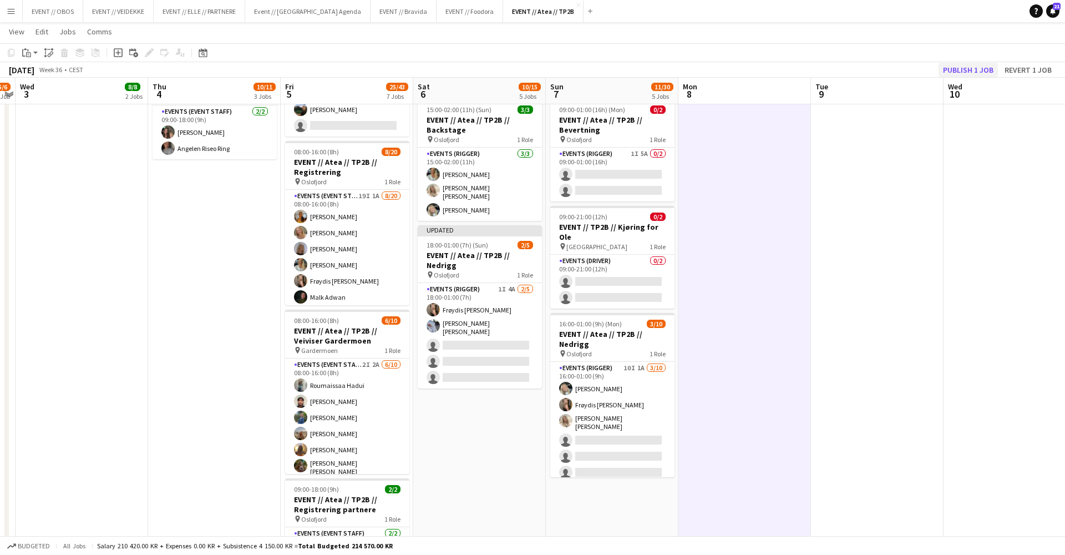
click at [955, 65] on button "Publish 1 job" at bounding box center [968, 70] width 59 height 14
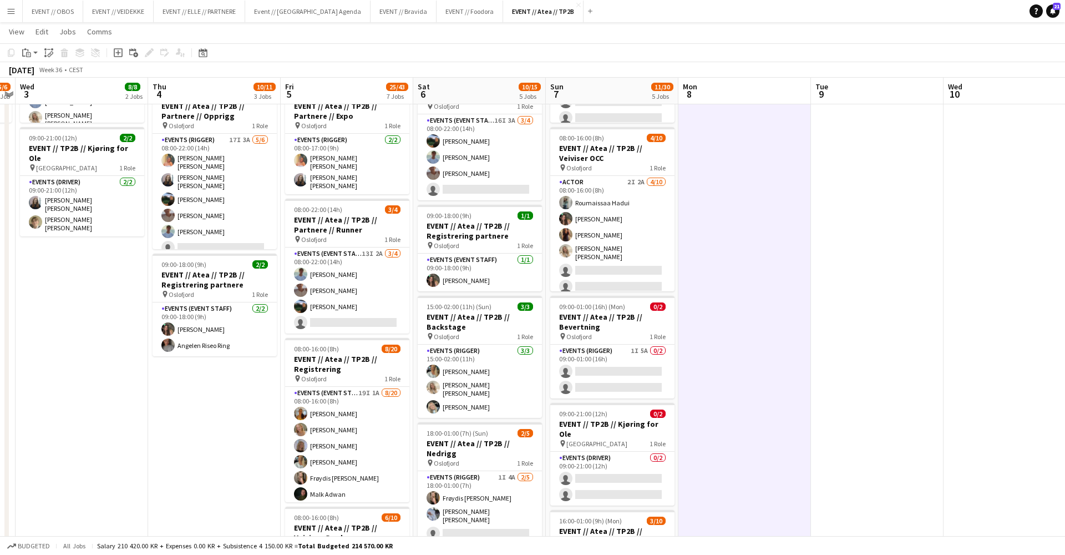
scroll to position [0, 249]
click at [827, 6] on app-navbar "Menu Boards Boards Boards All jobs Status Workforce Workforce My Workforce Recr…" at bounding box center [532, 11] width 1065 height 22
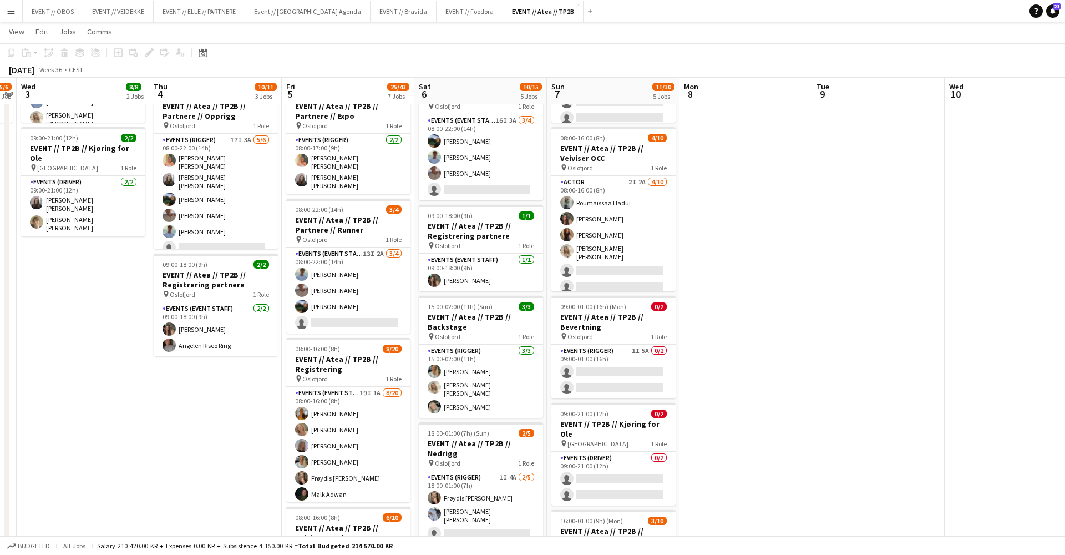
click at [828, 1] on app-navbar "Menu Boards Boards Boards All jobs Status Workforce Workforce My Workforce Recr…" at bounding box center [532, 11] width 1065 height 22
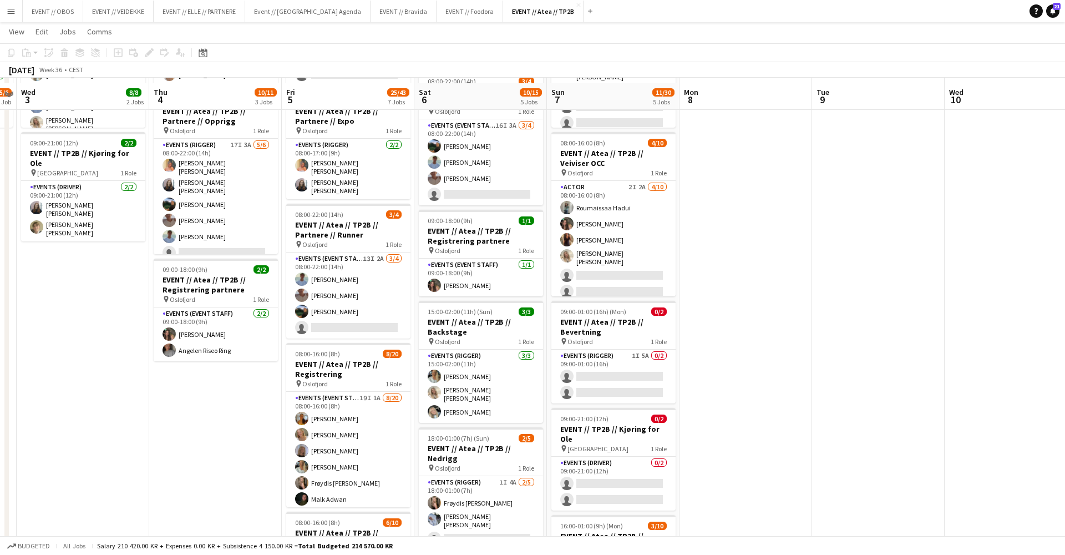
scroll to position [173, 0]
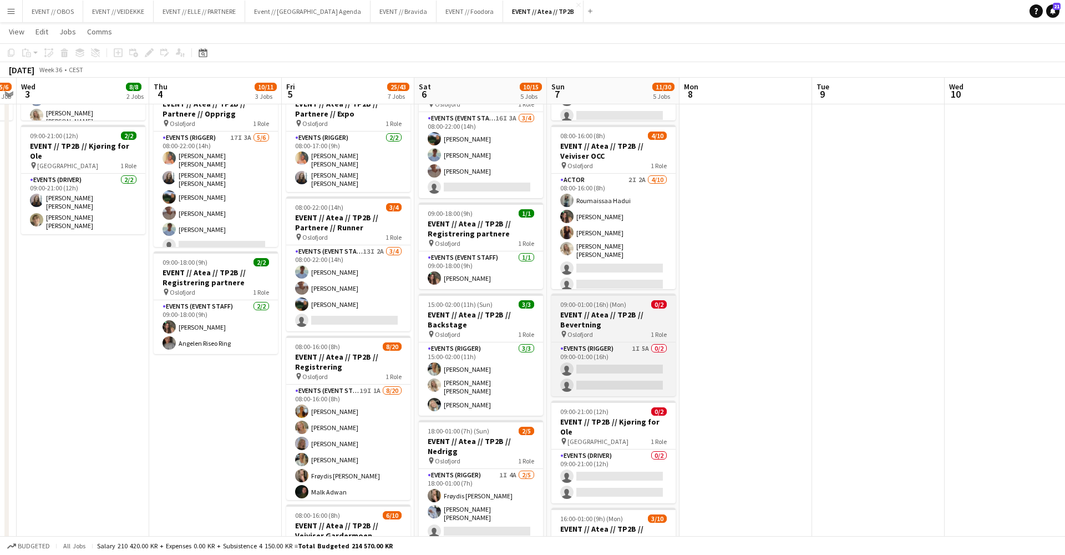
click at [614, 318] on h3 "EVENT // Atea // TP2B // Bevertning" at bounding box center [613, 320] width 124 height 20
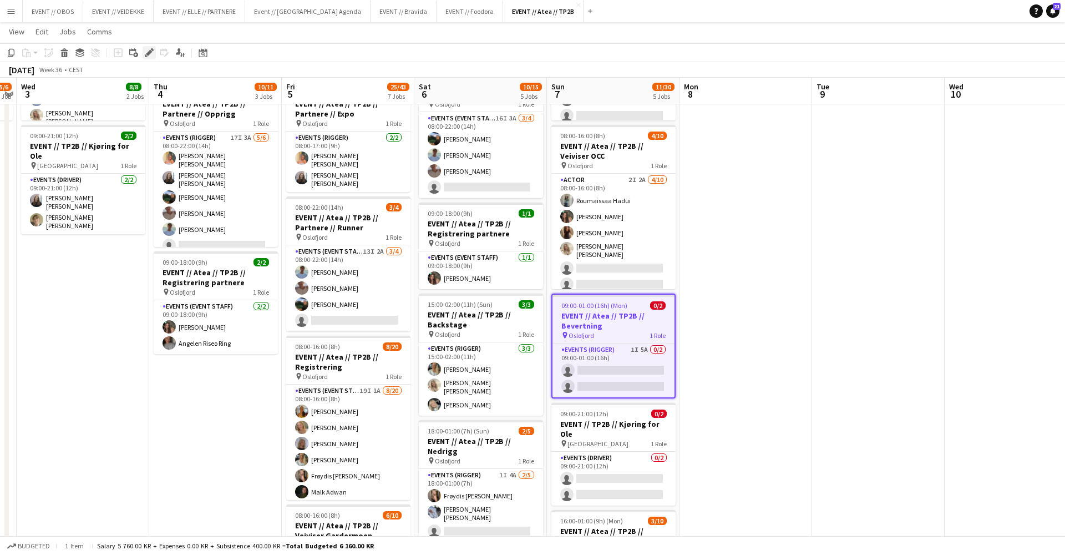
click at [144, 55] on div "Edit" at bounding box center [149, 52] width 13 height 13
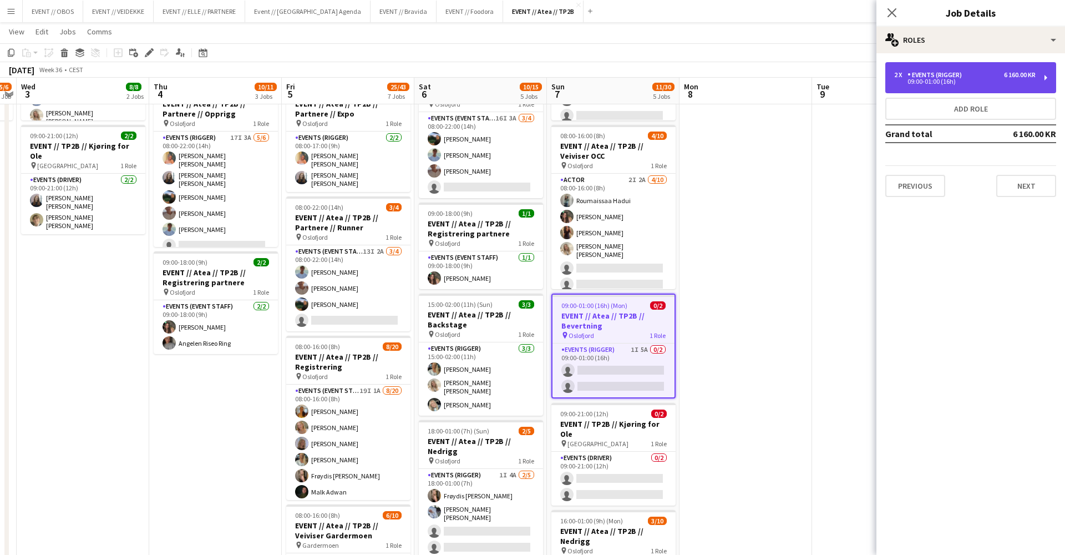
click at [917, 77] on div "Events (Rigger)" at bounding box center [937, 75] width 59 height 8
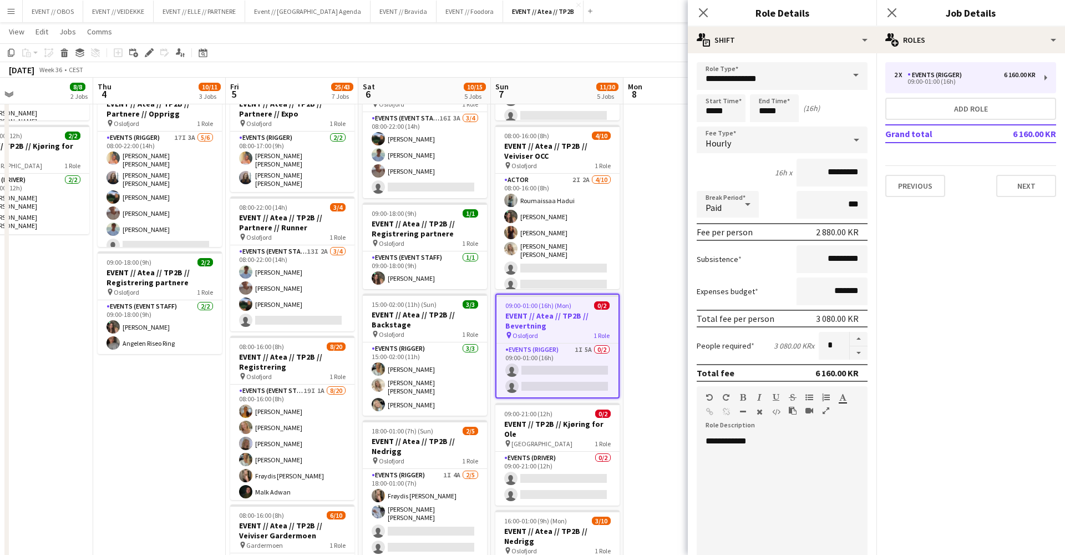
click at [666, 307] on app-date-cell at bounding box center [690, 426] width 133 height 948
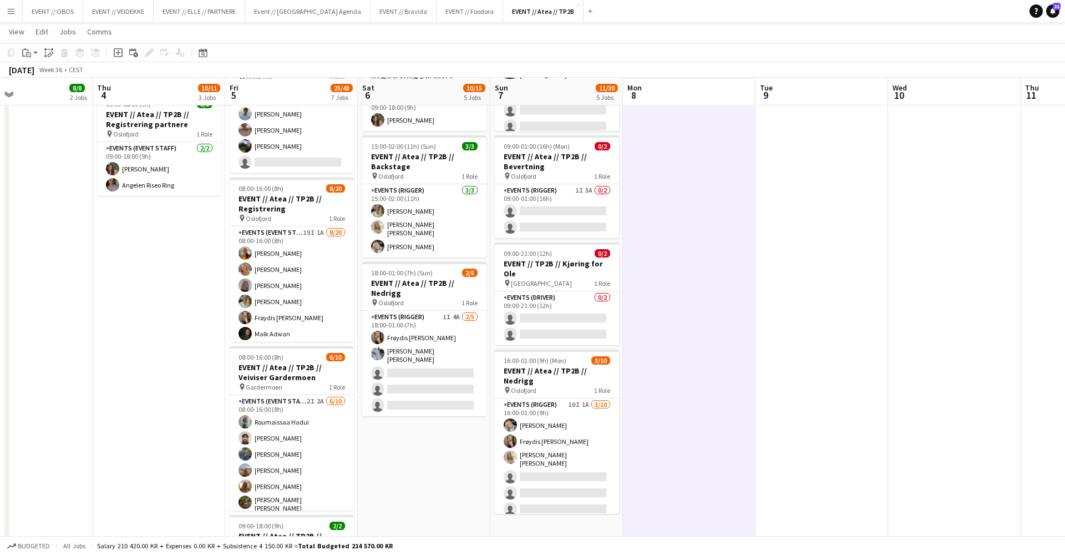
scroll to position [332, 0]
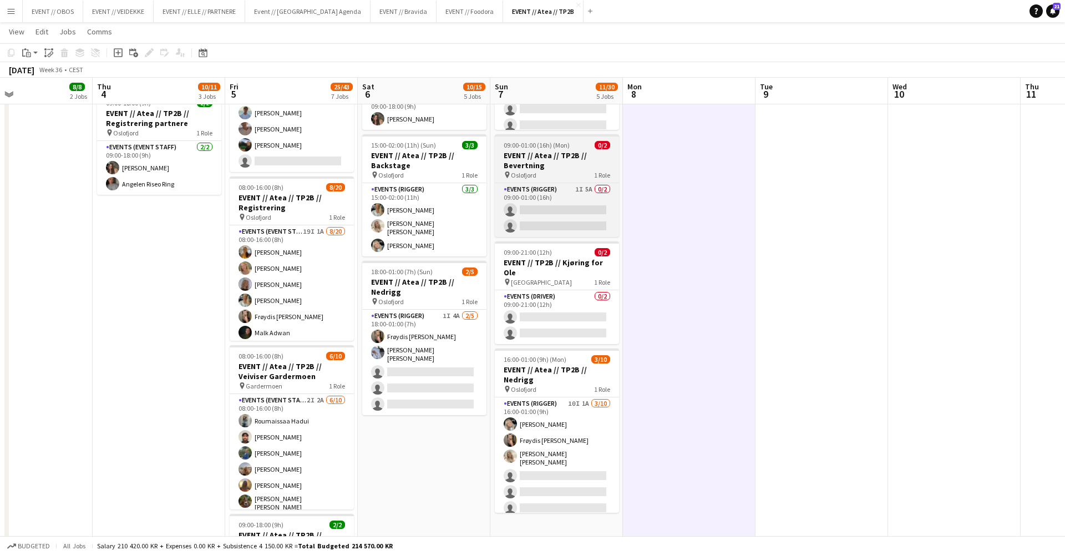
click at [554, 170] on h3 "EVENT // Atea // TP2B // Bevertning" at bounding box center [557, 160] width 124 height 20
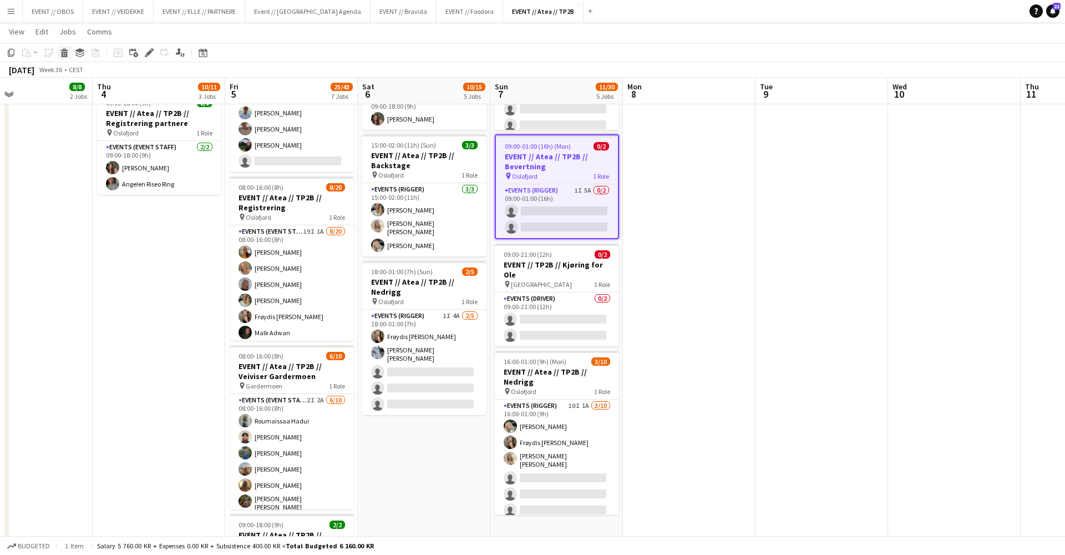
click at [61, 56] on icon "Delete" at bounding box center [64, 52] width 9 height 9
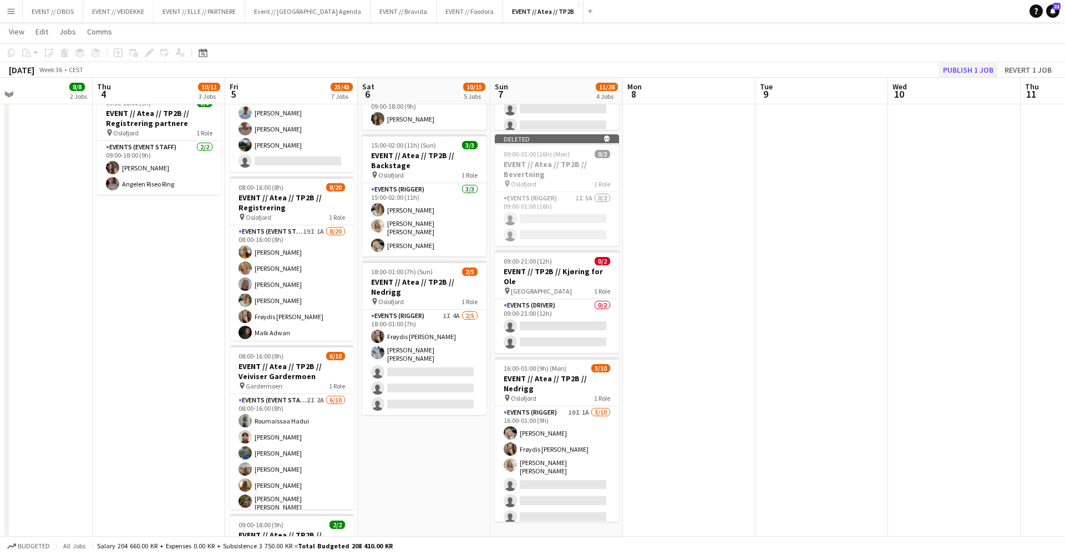
click at [944, 71] on button "Publish 1 job" at bounding box center [968, 70] width 59 height 14
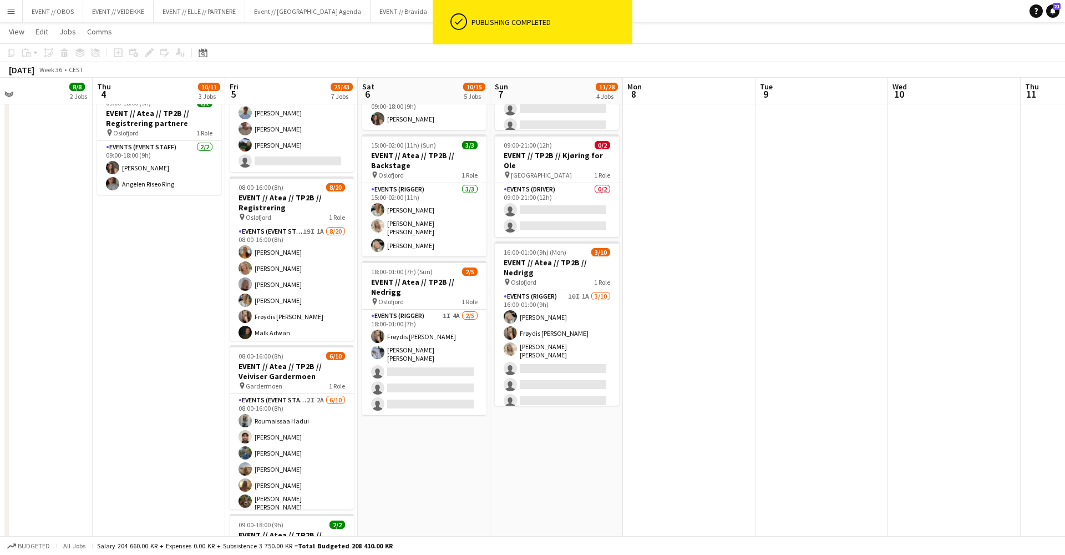
click at [926, 361] on app-date-cell at bounding box center [954, 267] width 133 height 948
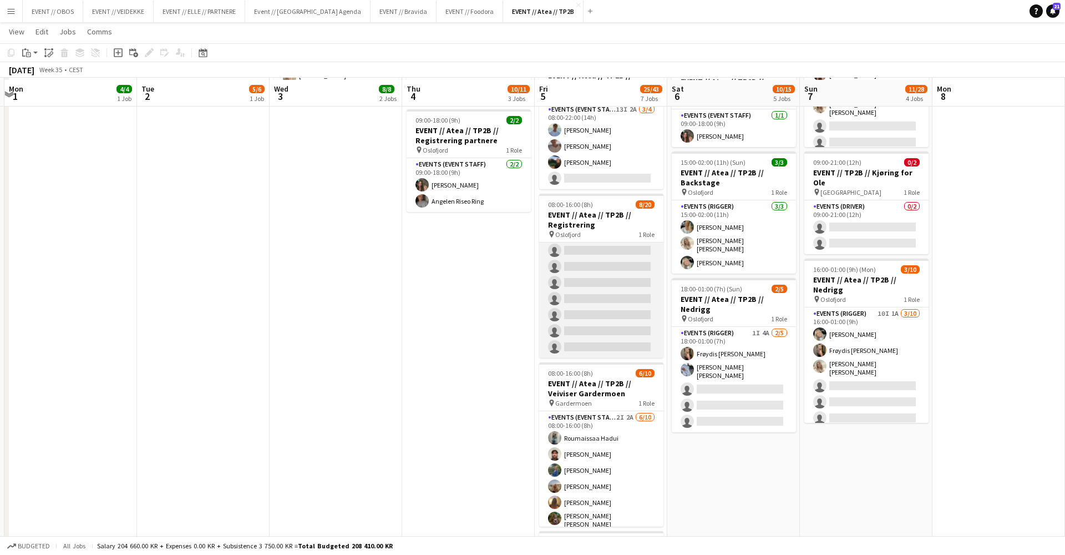
scroll to position [318, 0]
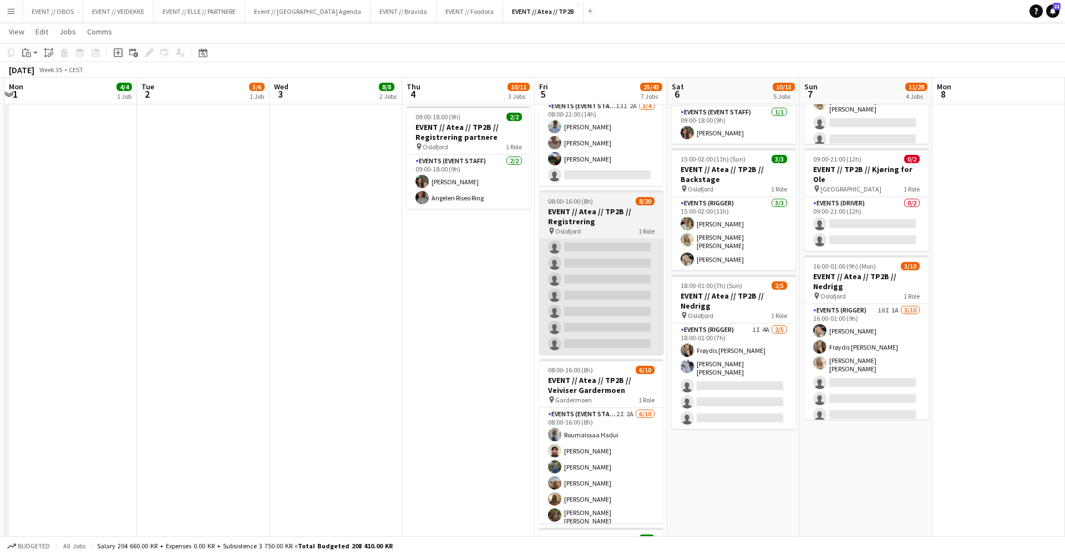
click at [616, 293] on app-card-role "Events (Event Staff) 19I 1A 8/20 08:00-16:00 (8h) Sofia Sgarioto Guro Bonesvoll…" at bounding box center [601, 182] width 124 height 343
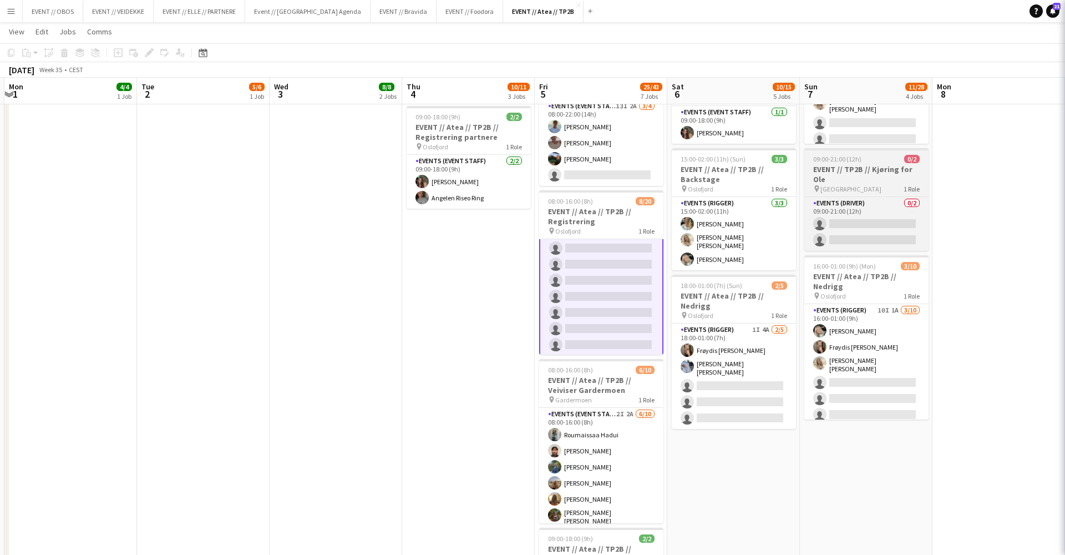
scroll to position [0, 394]
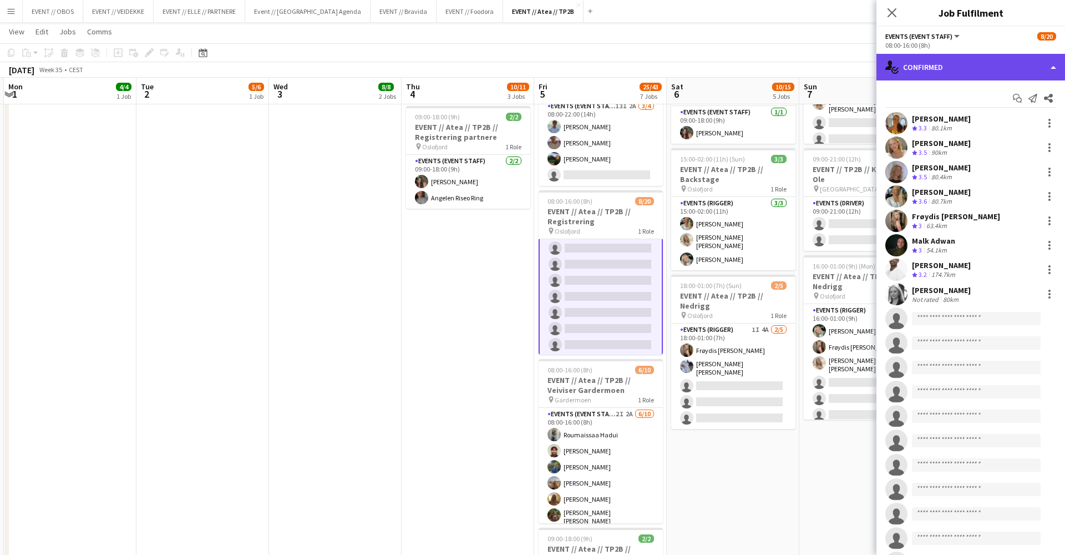
click at [904, 65] on div "single-neutral-actions-check-2 Confirmed" at bounding box center [971, 67] width 189 height 27
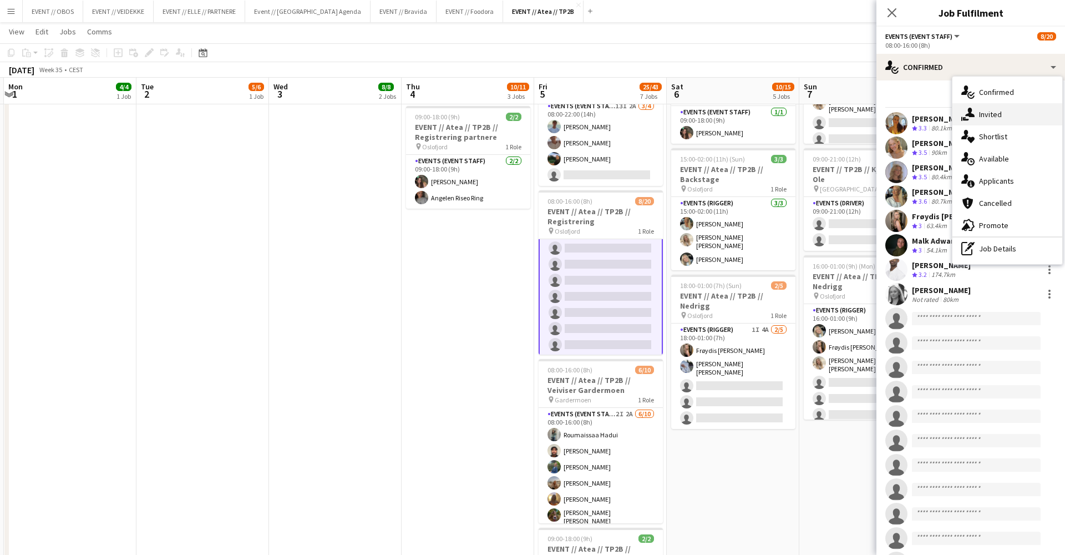
click at [1005, 119] on div "single-neutral-actions-share-1 Invited" at bounding box center [1008, 114] width 110 height 22
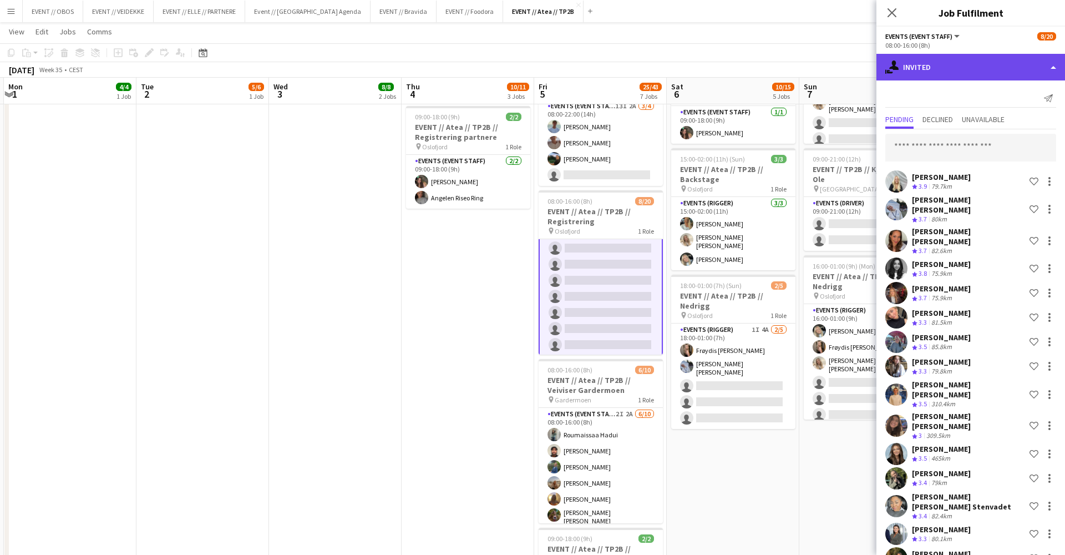
click at [965, 54] on div "single-neutral-actions-share-1 Invited" at bounding box center [971, 67] width 189 height 27
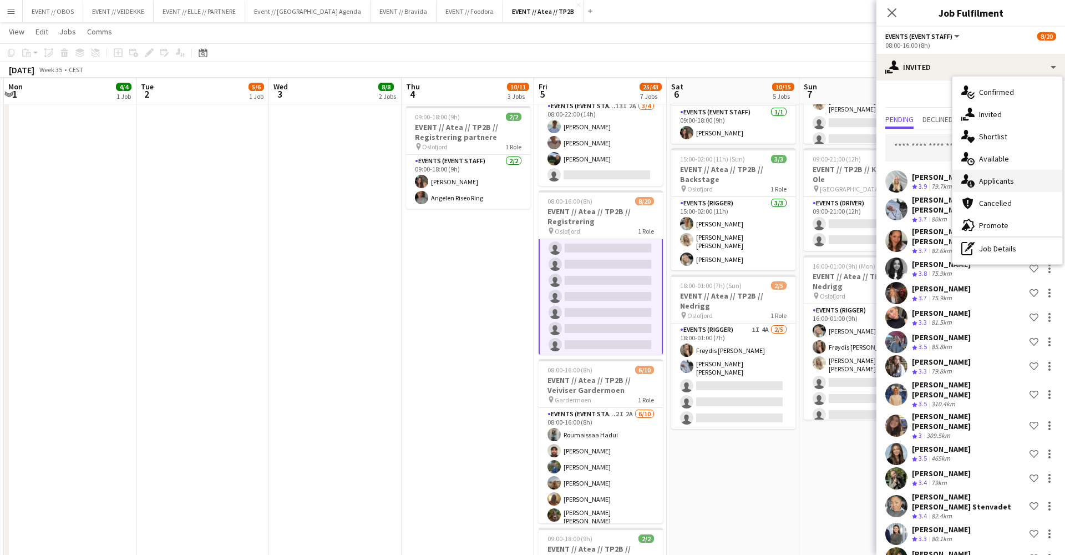
click at [1012, 185] on div "single-neutral-actions-information Applicants" at bounding box center [1008, 181] width 110 height 22
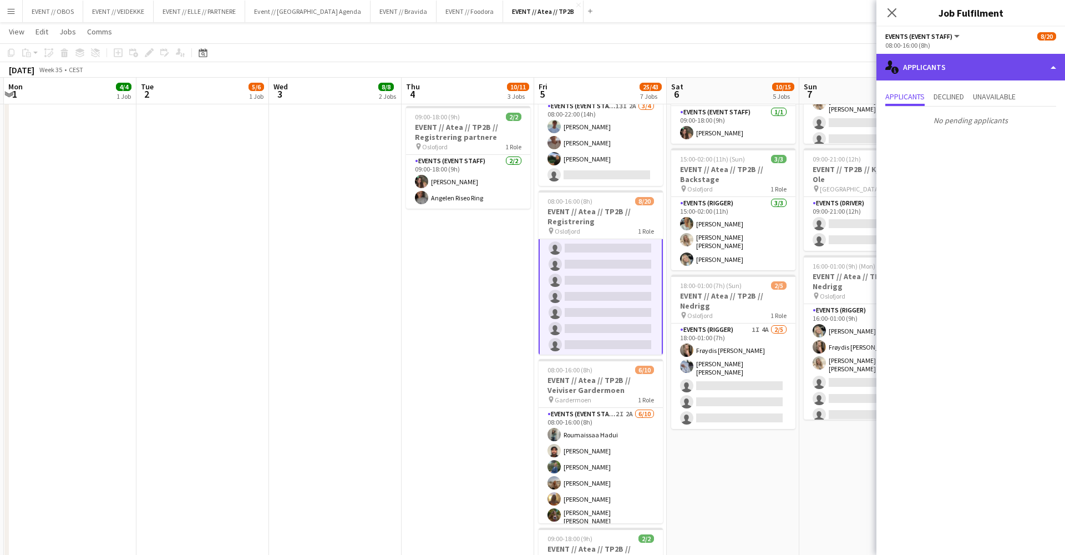
click at [951, 57] on div "single-neutral-actions-information Applicants" at bounding box center [971, 67] width 189 height 27
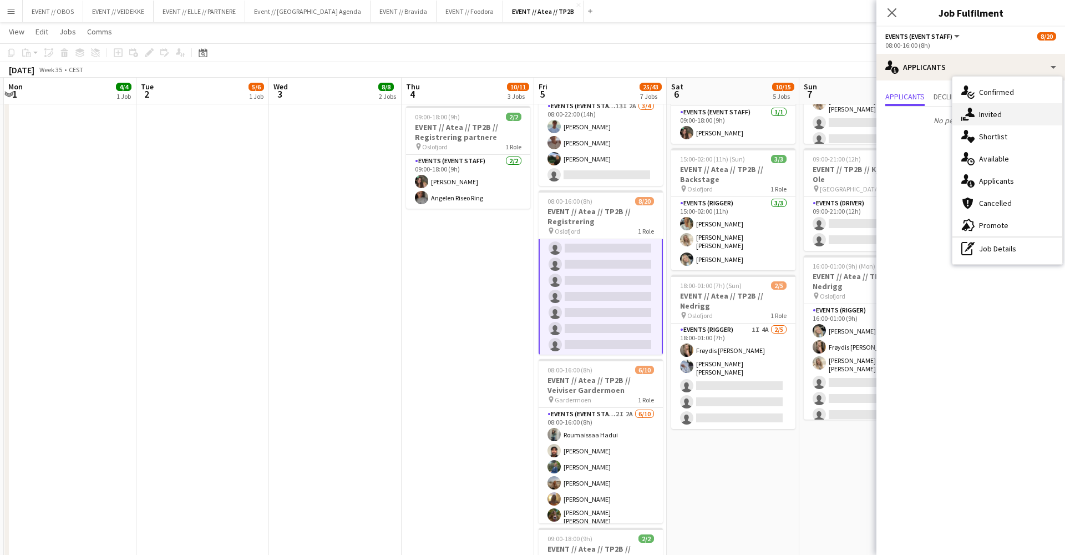
click at [977, 110] on div "single-neutral-actions-share-1 Invited" at bounding box center [1008, 114] width 110 height 22
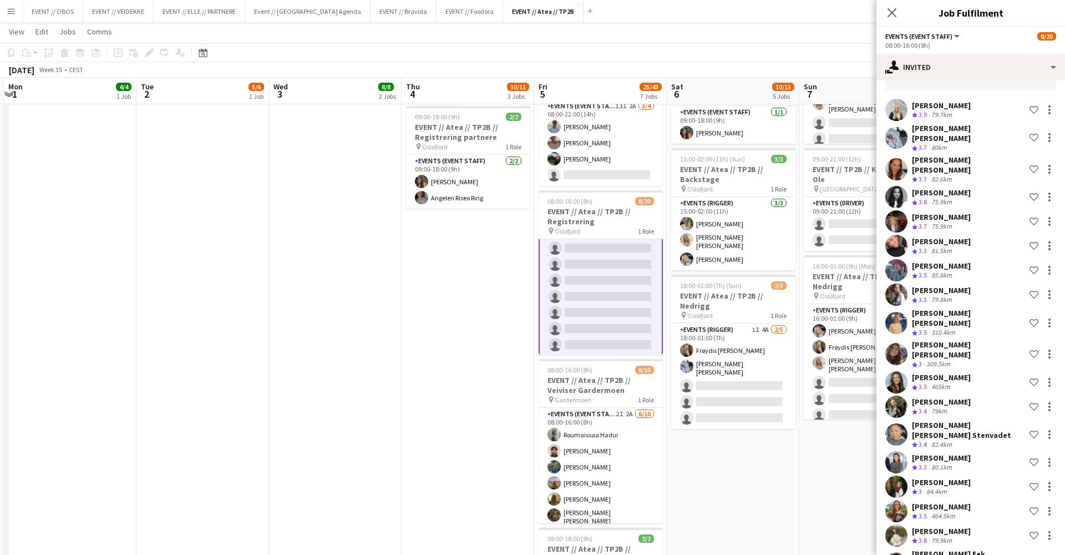
scroll to position [71, 0]
click at [902, 235] on app-user-avatar at bounding box center [896, 246] width 22 height 22
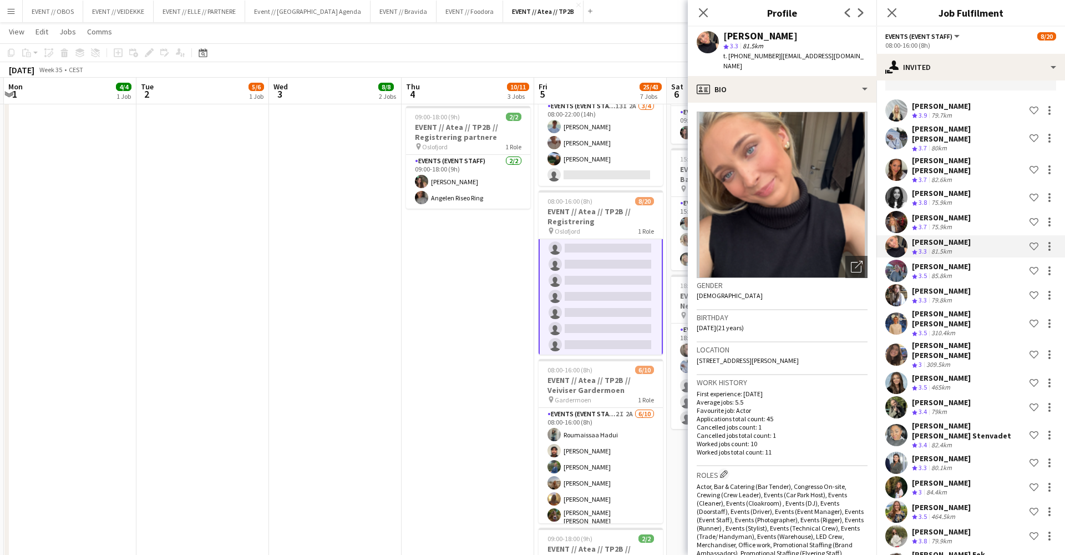
click at [473, 344] on app-date-cell "08:00-18:00 (10h) 3/3 EVENT // Atea // TP2B // Dekorering og backstage oppsett …" at bounding box center [468, 280] width 133 height 948
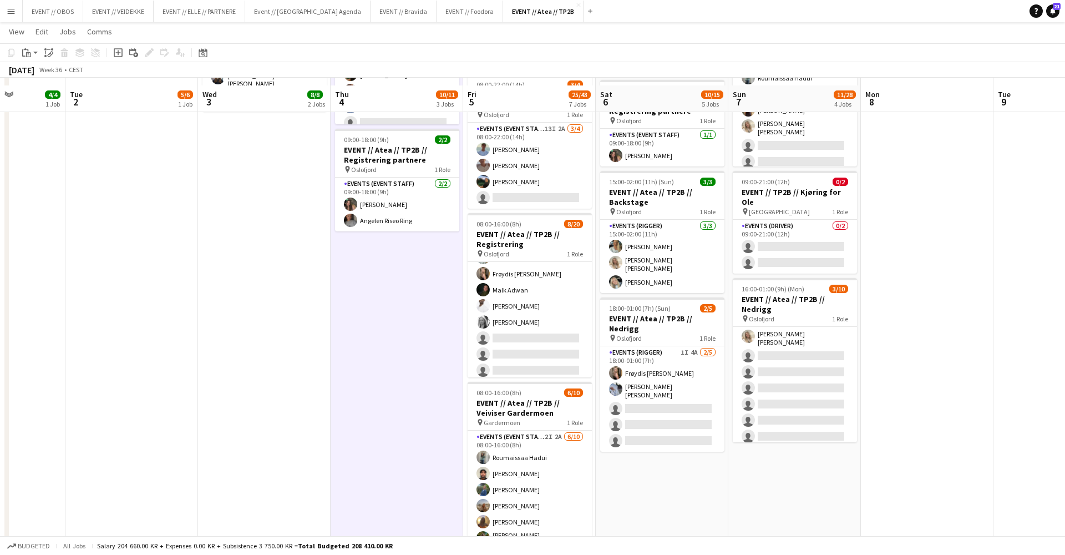
scroll to position [303, 0]
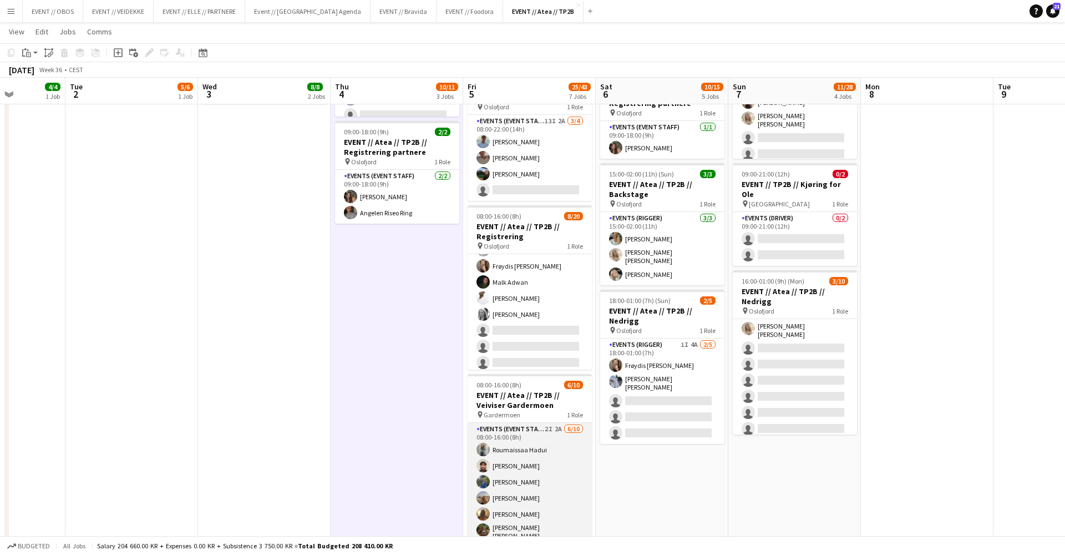
click at [515, 508] on app-card-role "Events (Event Staff) 2I 2A 6/10 08:00-16:00 (8h) Roumaissaa Hadui Rohan Mahmood…" at bounding box center [530, 516] width 124 height 186
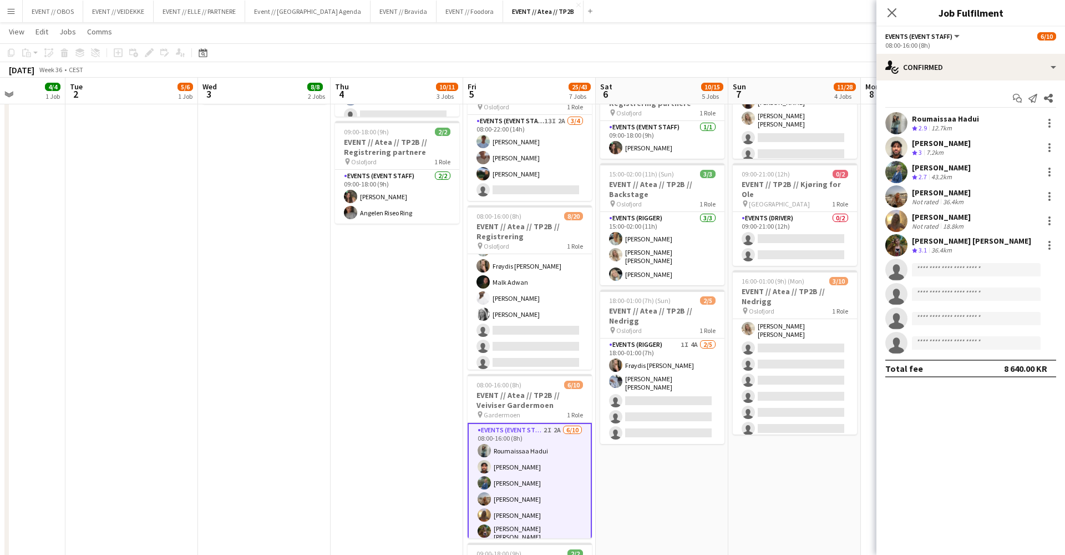
click at [903, 83] on div "Start chat Send notification Share Roumaissaa Hadui Crew rating 2.9 12.7km Roha…" at bounding box center [971, 233] width 189 height 306
click at [908, 68] on div "single-neutral-actions-check-2 Confirmed" at bounding box center [971, 67] width 189 height 27
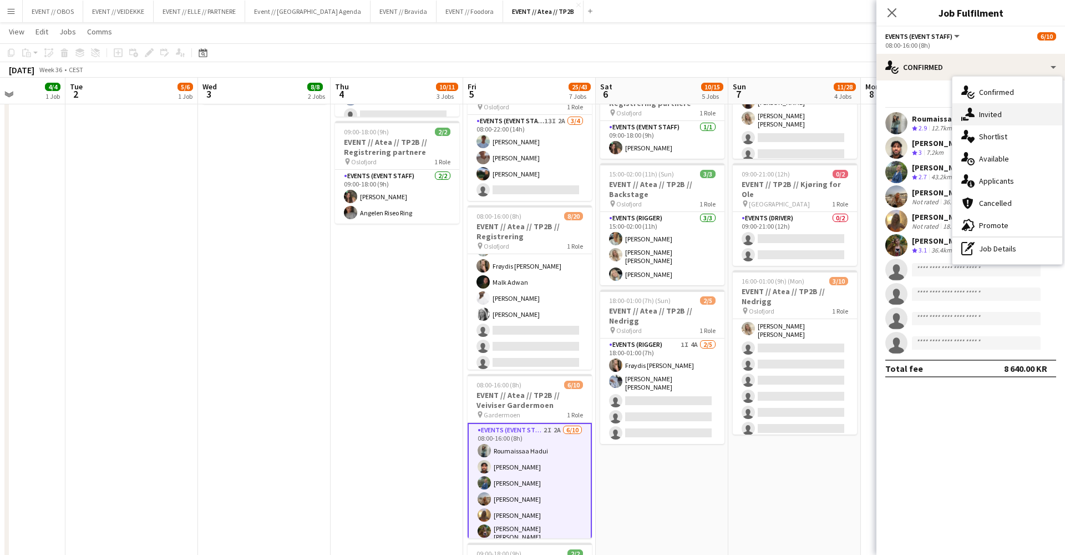
click at [978, 118] on div "single-neutral-actions-share-1 Invited" at bounding box center [1008, 114] width 110 height 22
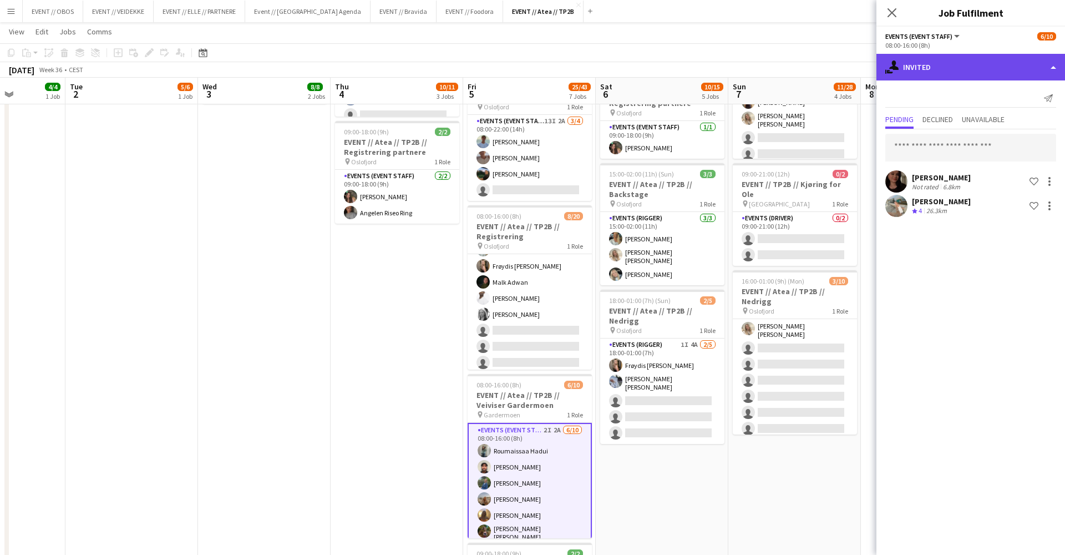
click at [945, 70] on div "single-neutral-actions-share-1 Invited" at bounding box center [971, 67] width 189 height 27
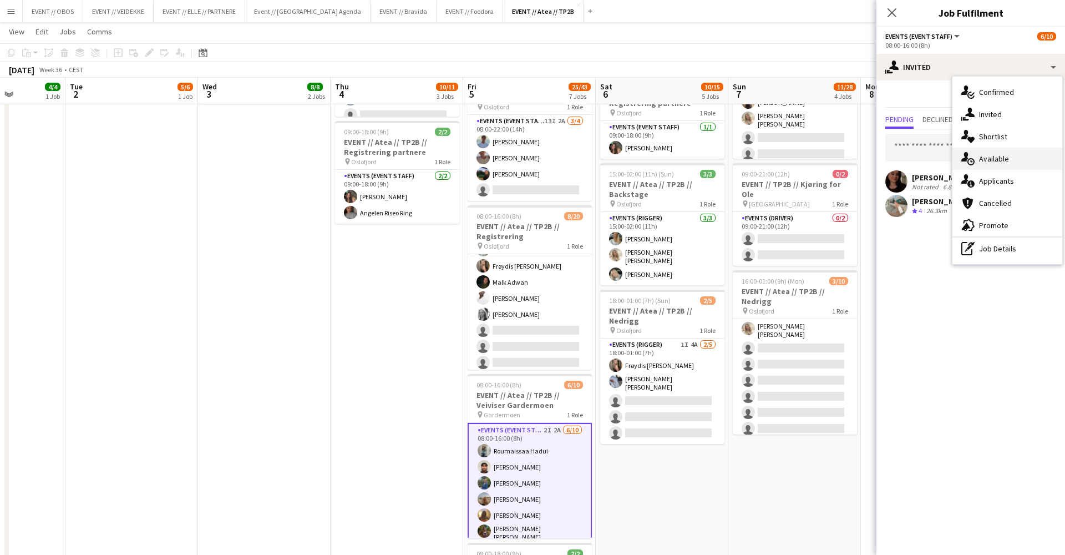
click at [971, 155] on icon "single-neutral-actions-upload" at bounding box center [967, 158] width 13 height 13
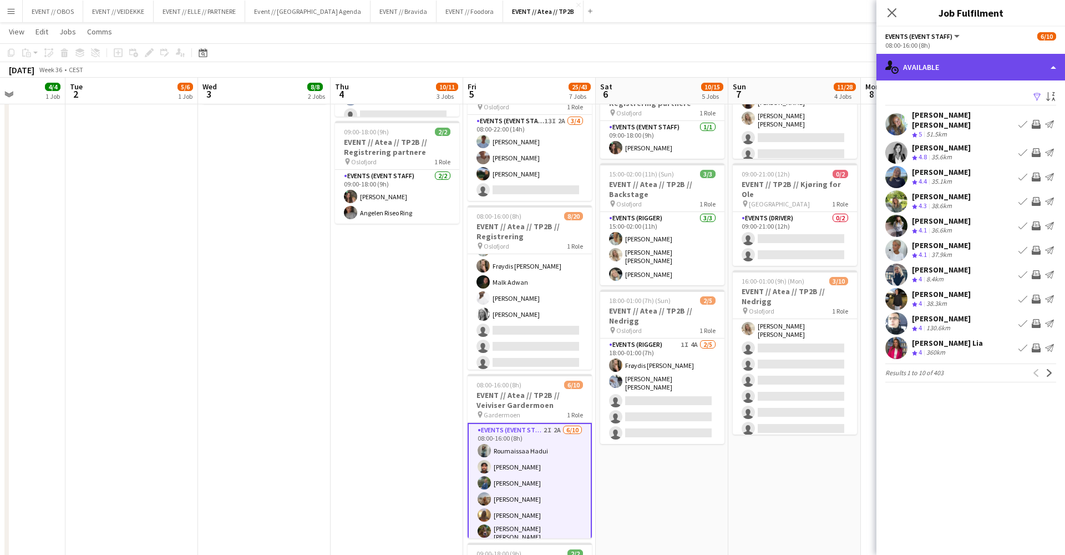
click at [946, 74] on div "single-neutral-actions-upload Available" at bounding box center [971, 67] width 189 height 27
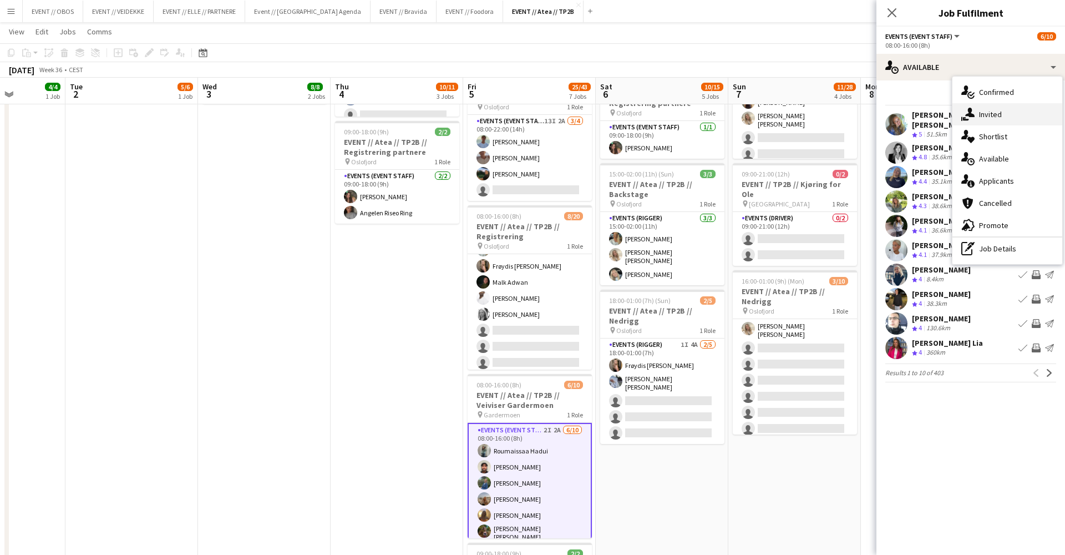
click at [990, 121] on div "single-neutral-actions-share-1 Invited" at bounding box center [1008, 114] width 110 height 22
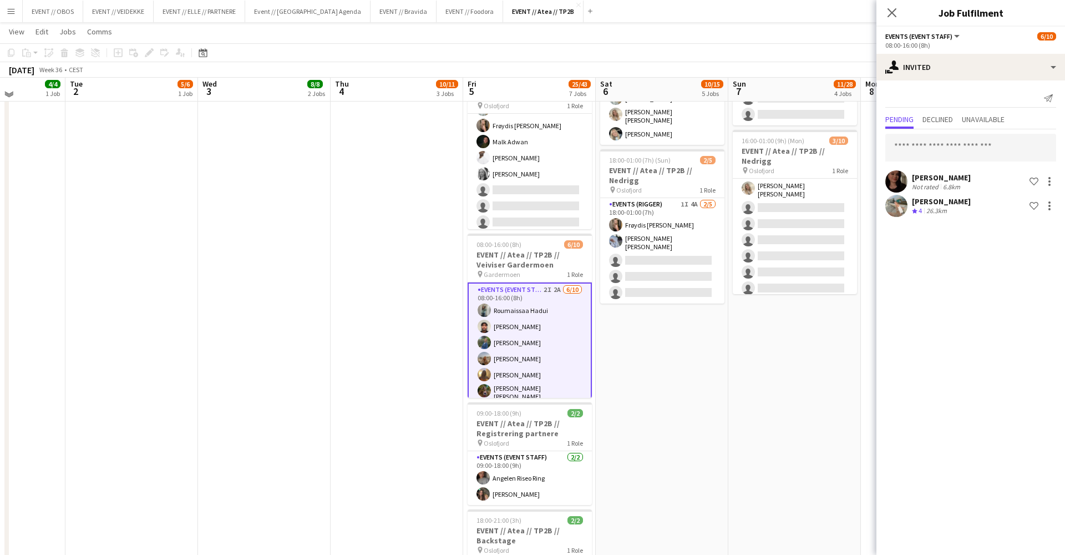
scroll to position [477, 0]
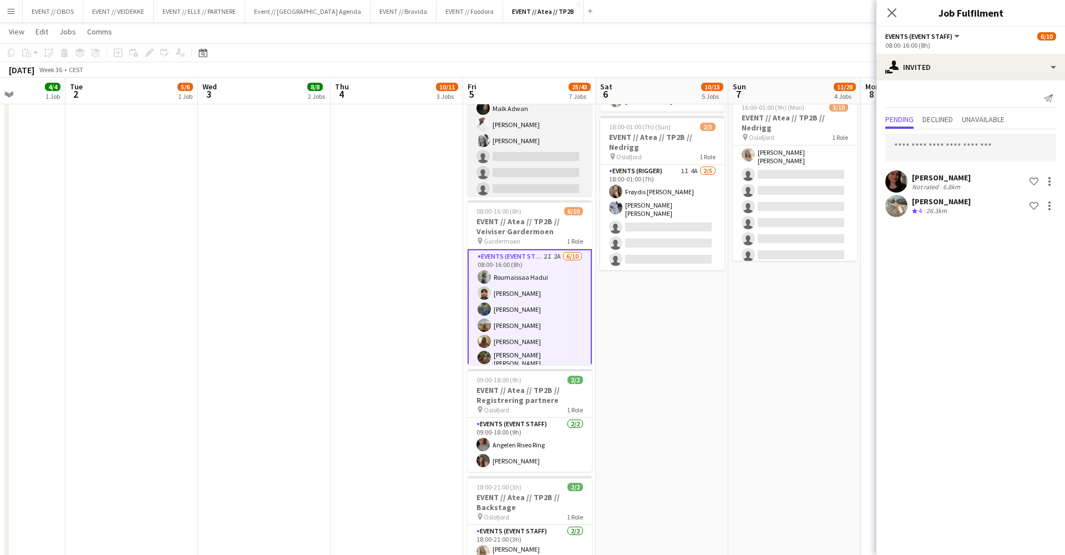
click at [509, 140] on app-card-role "Events (Event Staff) 19I 1A 8/20 08:00-16:00 (8h) Sofia Sgarioto Guro Bonesvoll…" at bounding box center [530, 172] width 124 height 343
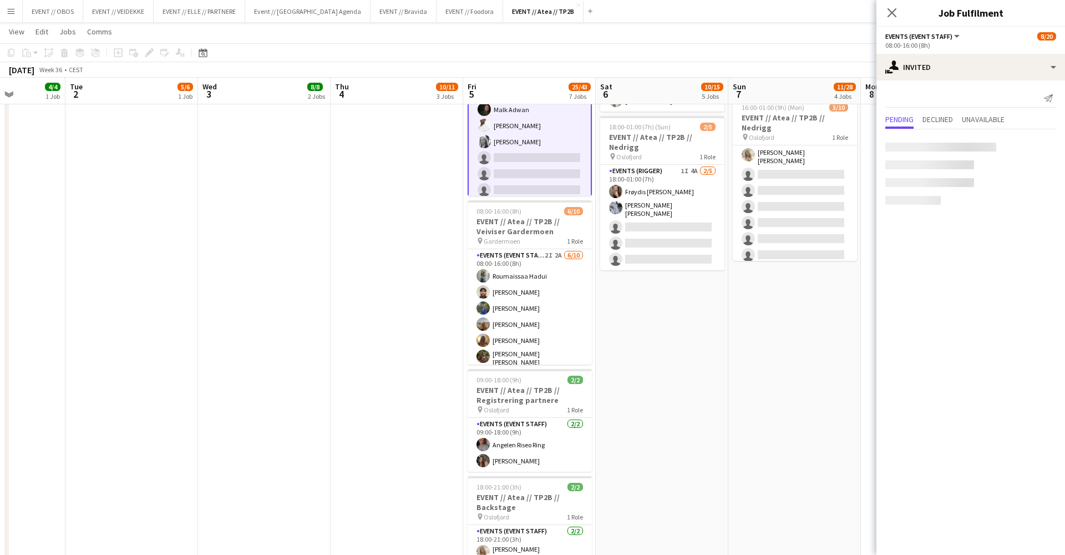
scroll to position [0, 465]
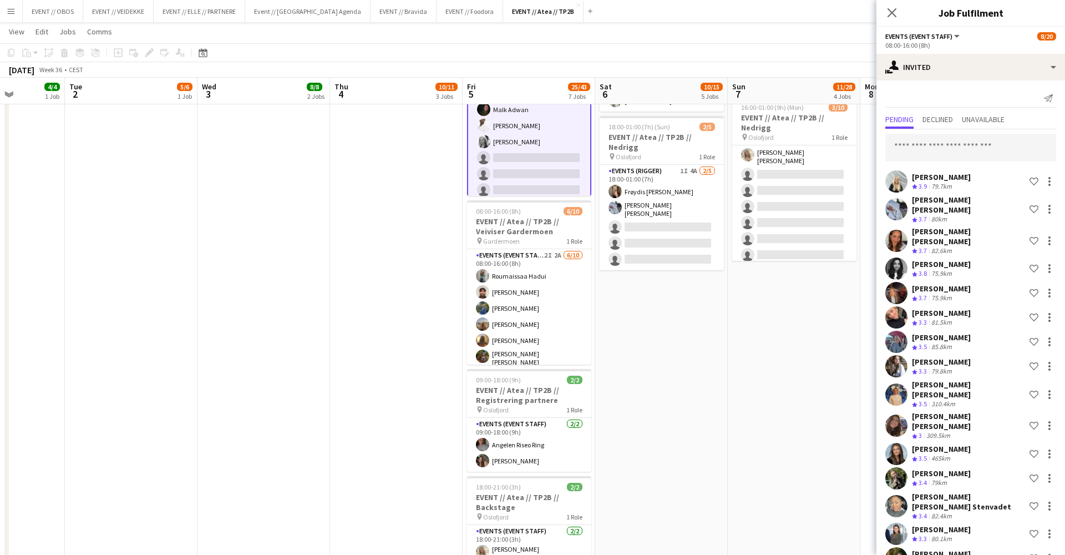
click at [892, 282] on app-user-avatar at bounding box center [896, 293] width 22 height 22
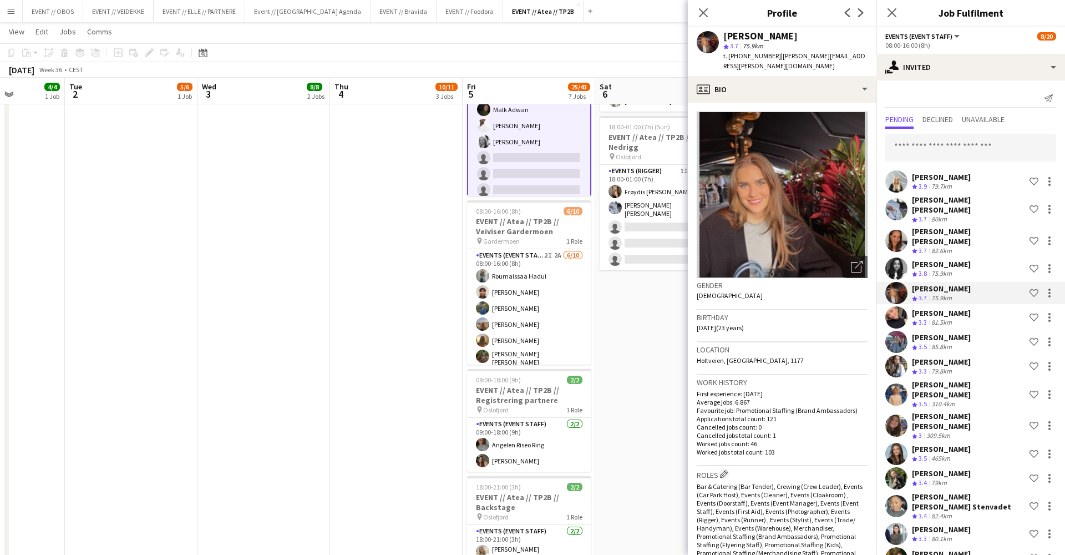
click at [894, 331] on app-user-avatar at bounding box center [896, 342] width 22 height 22
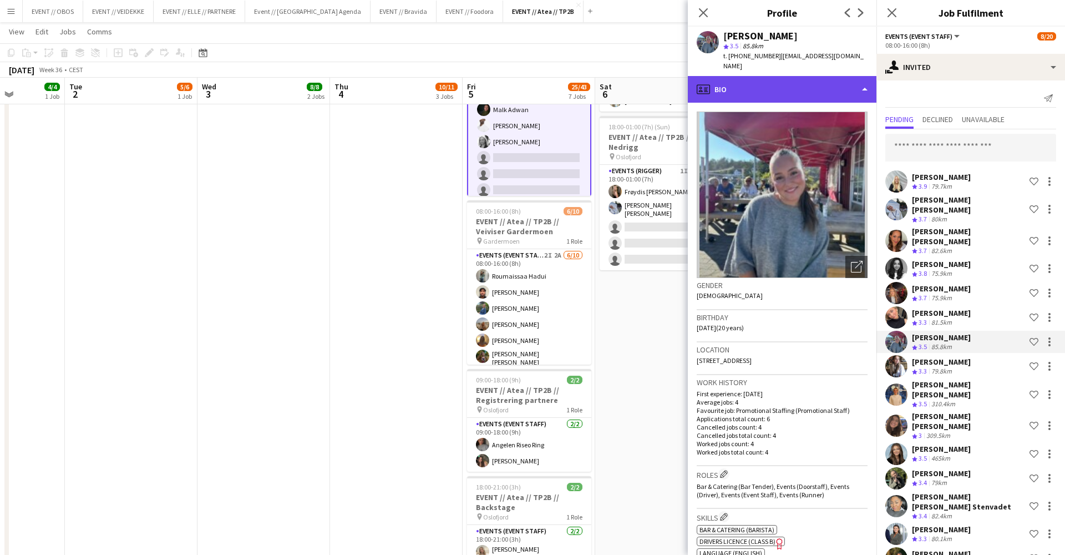
click at [818, 90] on div "profile Bio" at bounding box center [782, 89] width 189 height 27
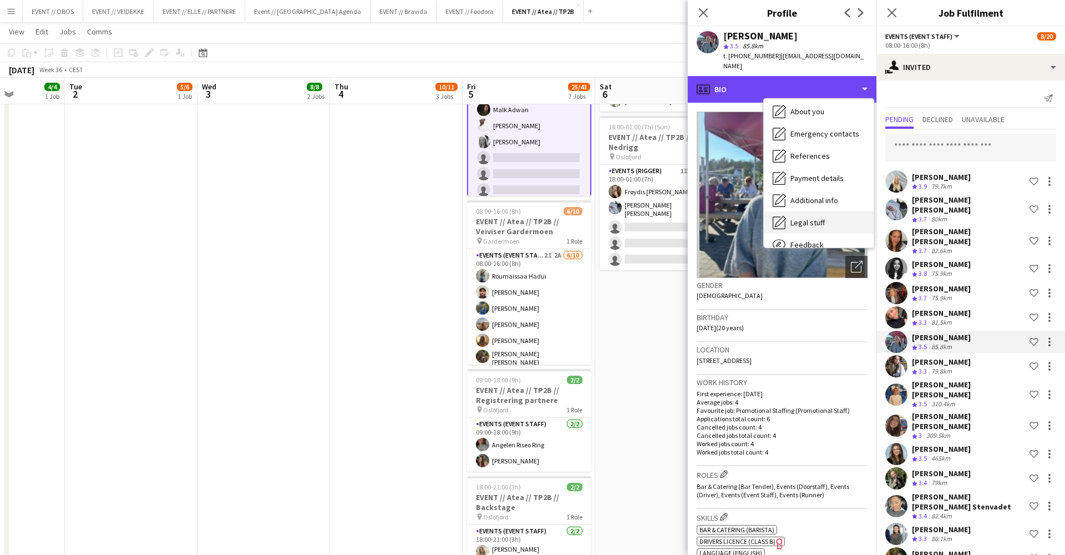
scroll to position [103, 0]
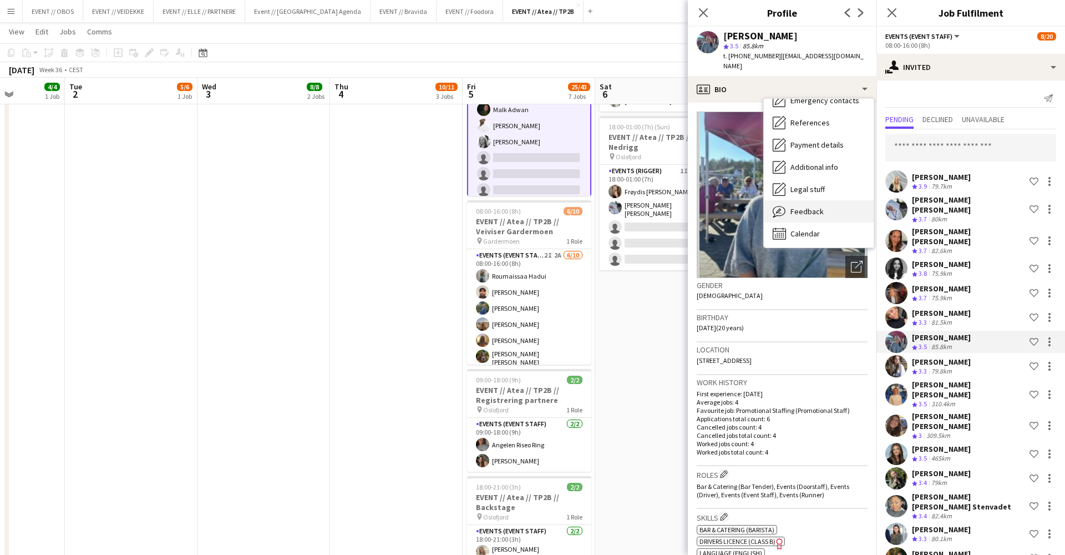
click at [822, 202] on div "Feedback Feedback" at bounding box center [819, 211] width 110 height 22
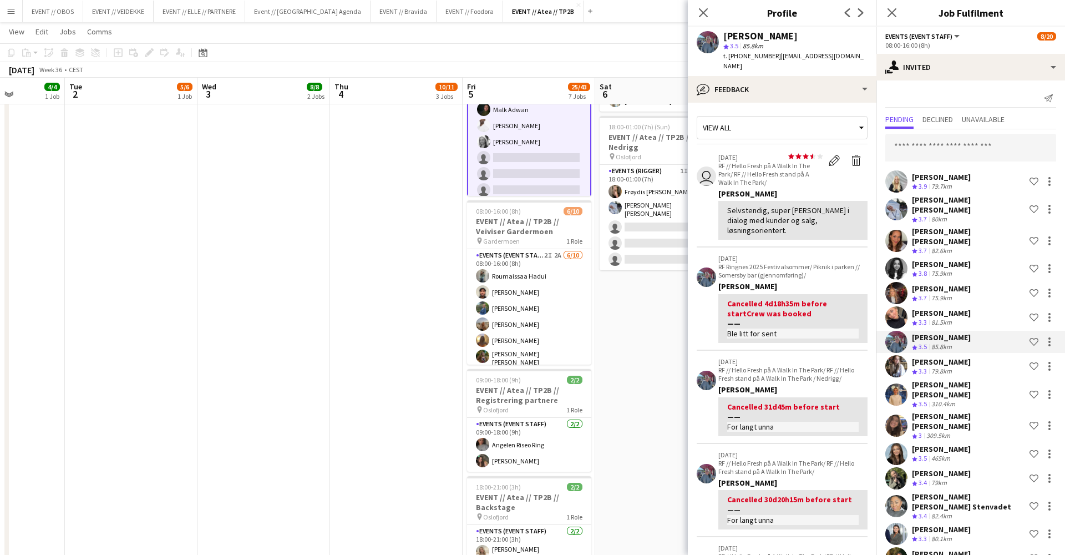
click at [796, 103] on app-crew-profile-feedback-tab "View all user star star star star star star star star star star 25-06-2025 RF /…" at bounding box center [782, 329] width 189 height 452
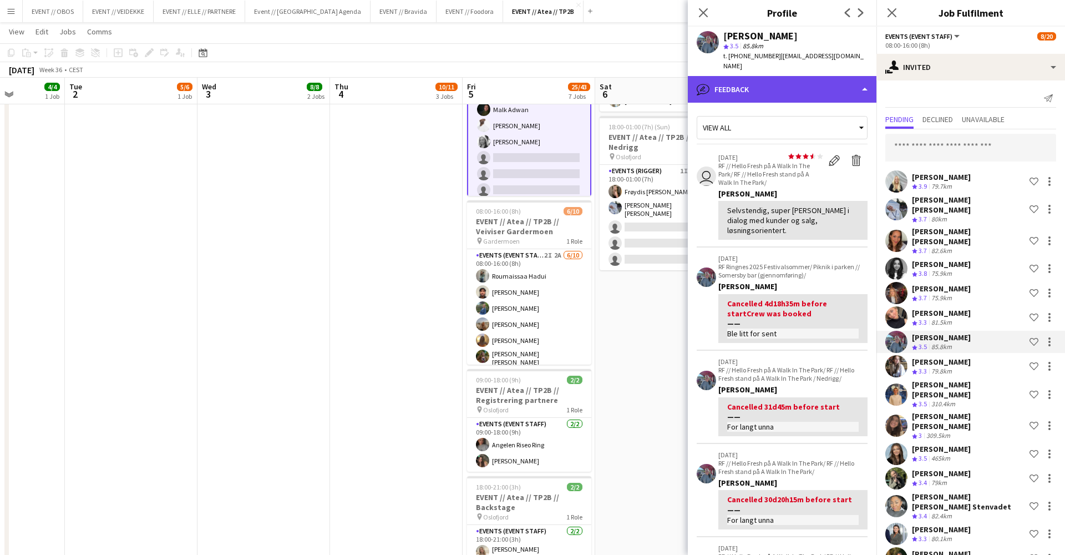
click at [799, 90] on div "bubble-pencil Feedback" at bounding box center [782, 89] width 189 height 27
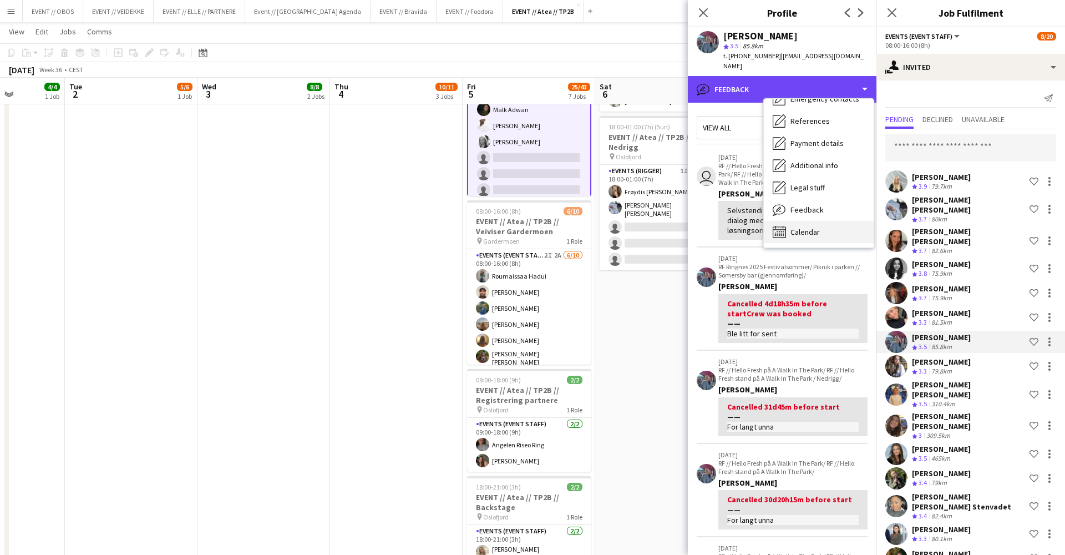
scroll to position [104, 0]
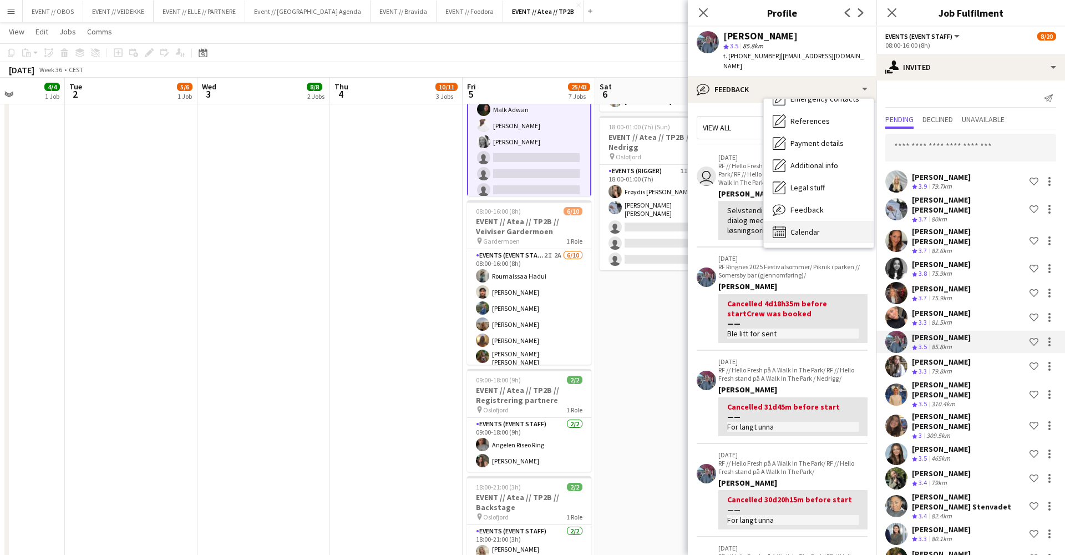
click at [821, 222] on div "Calendar Calendar" at bounding box center [819, 232] width 110 height 22
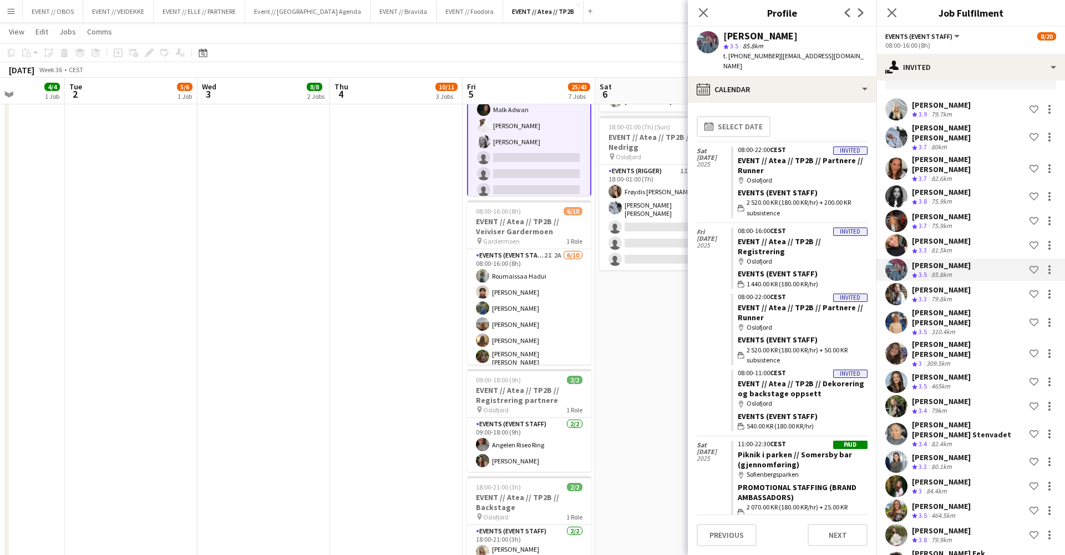
scroll to position [71, 0]
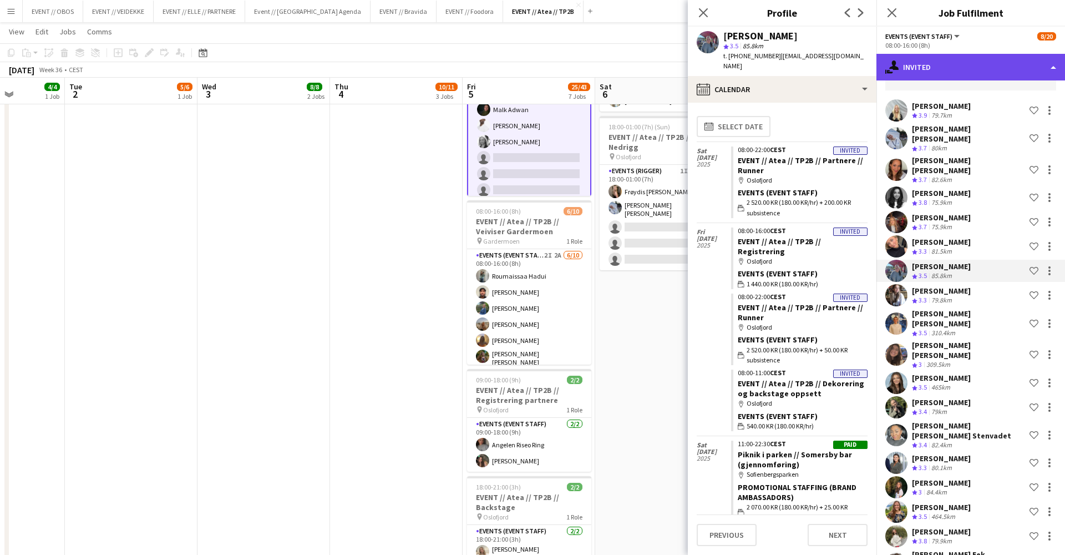
click at [910, 74] on div "single-neutral-actions-share-1 Invited" at bounding box center [971, 67] width 189 height 27
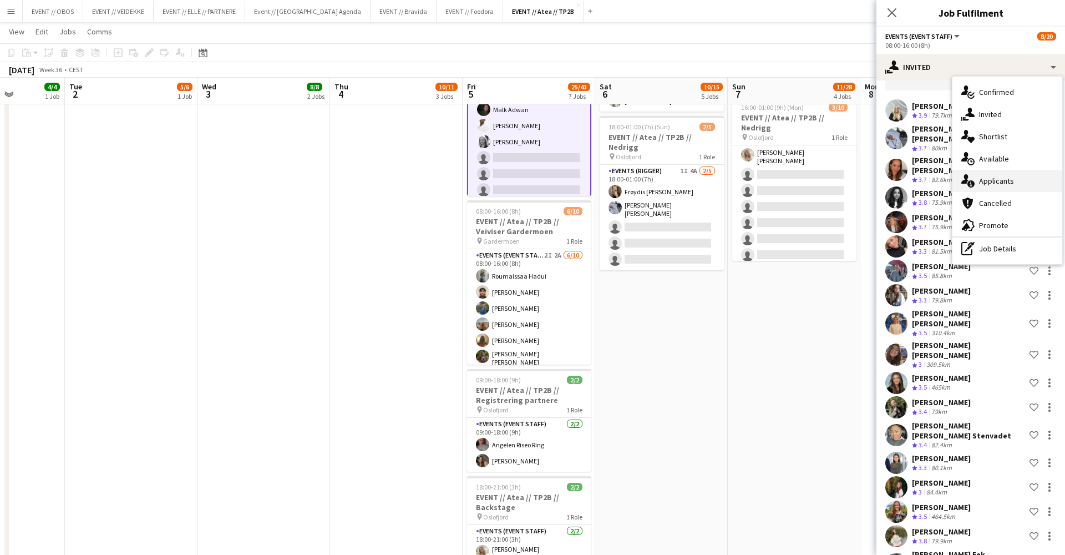
click at [980, 186] on div "single-neutral-actions-information Applicants" at bounding box center [1008, 181] width 110 height 22
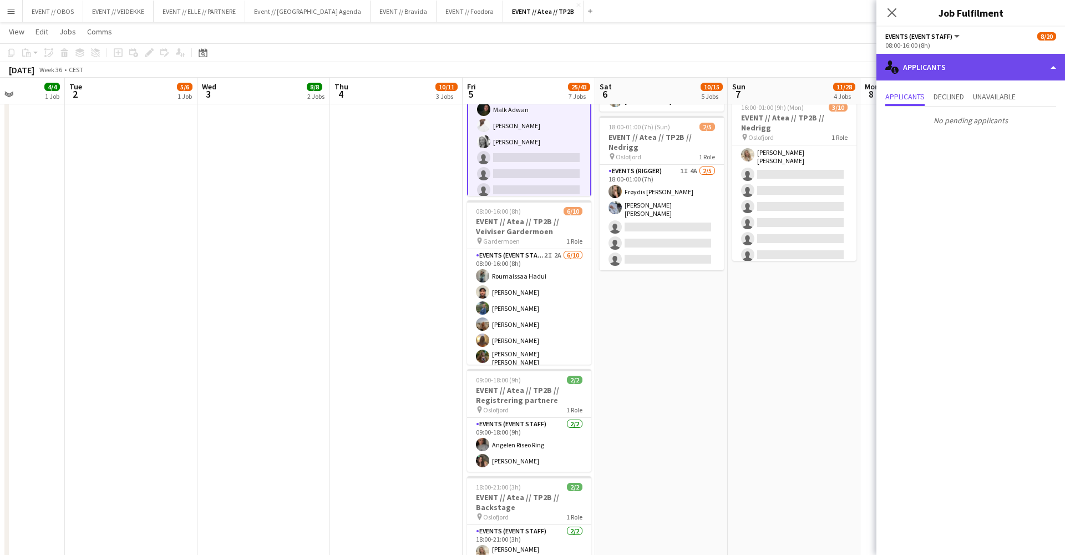
click at [937, 69] on div "single-neutral-actions-information Applicants" at bounding box center [971, 67] width 189 height 27
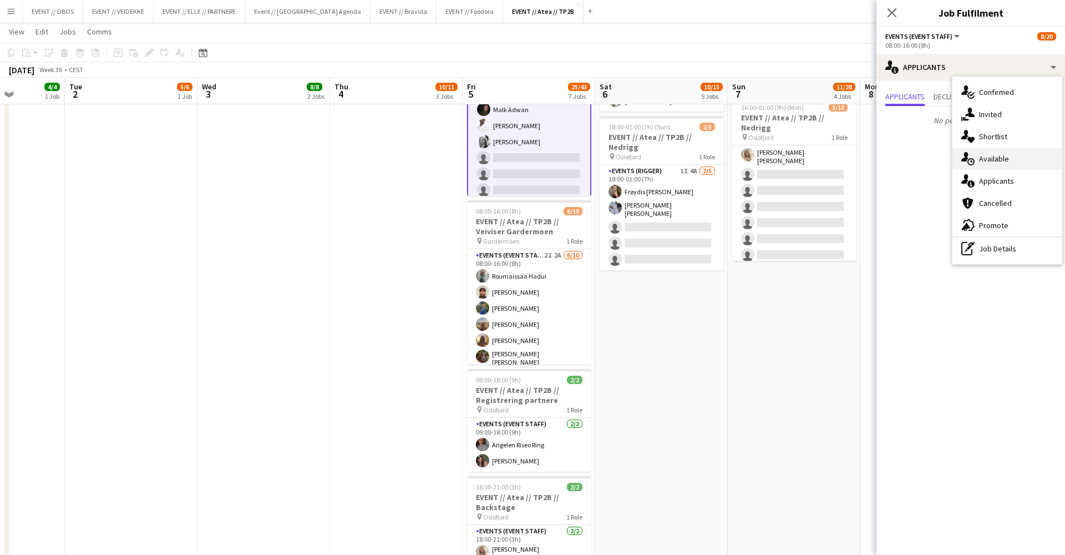
click at [990, 148] on div "single-neutral-actions-upload Available" at bounding box center [1008, 159] width 110 height 22
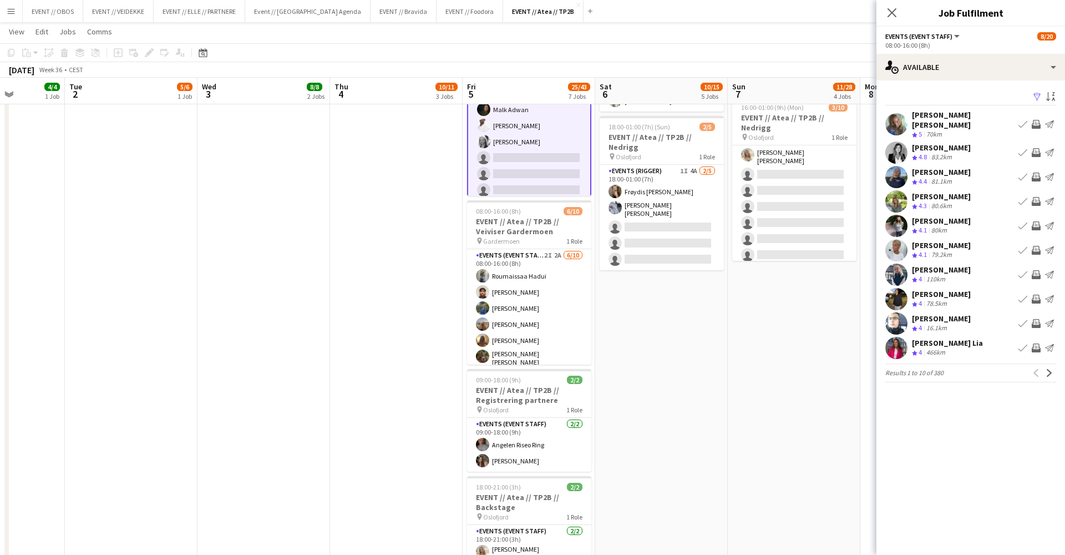
click at [909, 121] on div "Hennie Marie Nordahl Crew rating 5 70km Book crew Invite crew Send notification" at bounding box center [971, 124] width 189 height 29
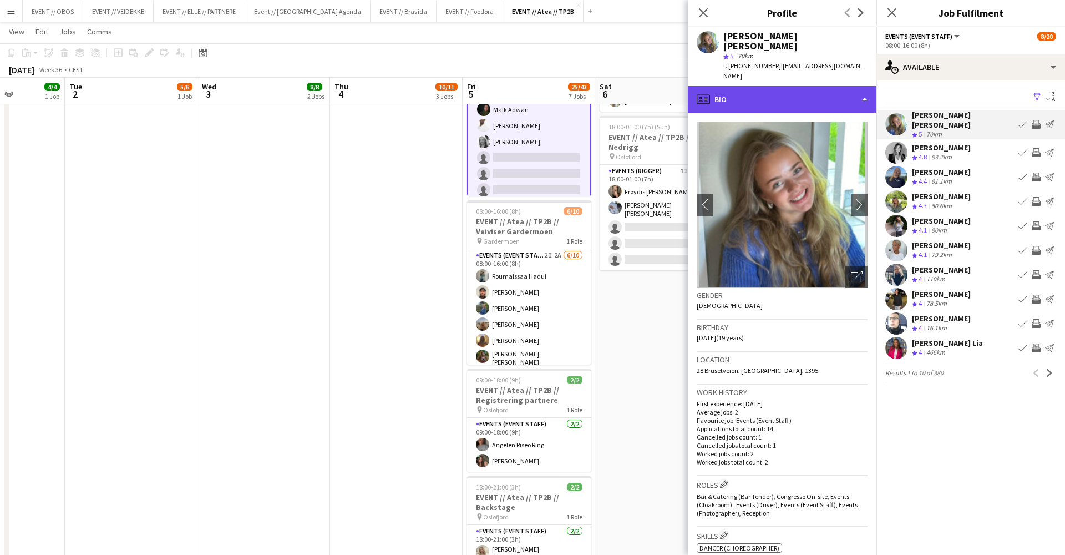
click at [830, 86] on div "profile Bio" at bounding box center [782, 99] width 189 height 27
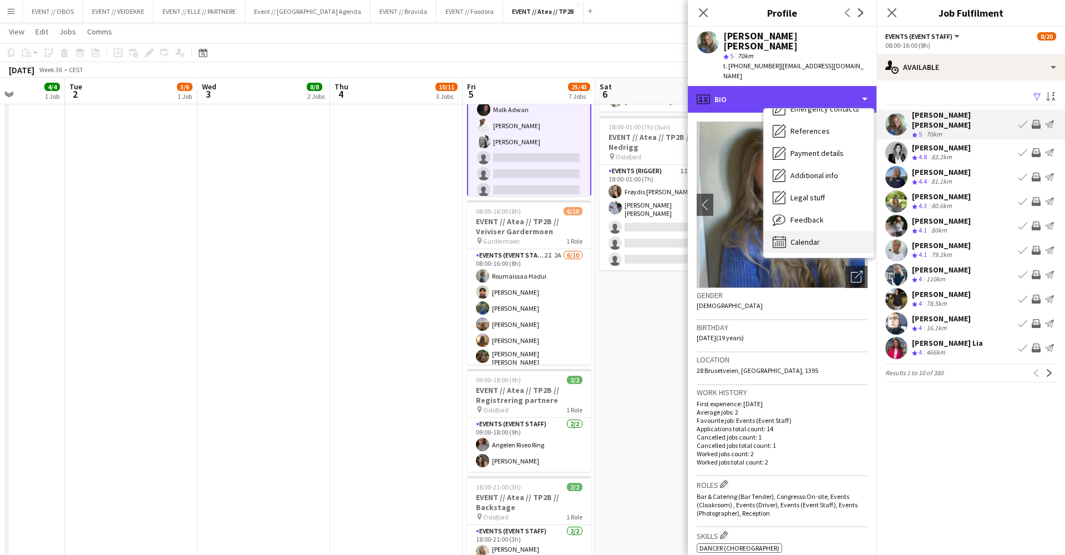
scroll to position [106, 0]
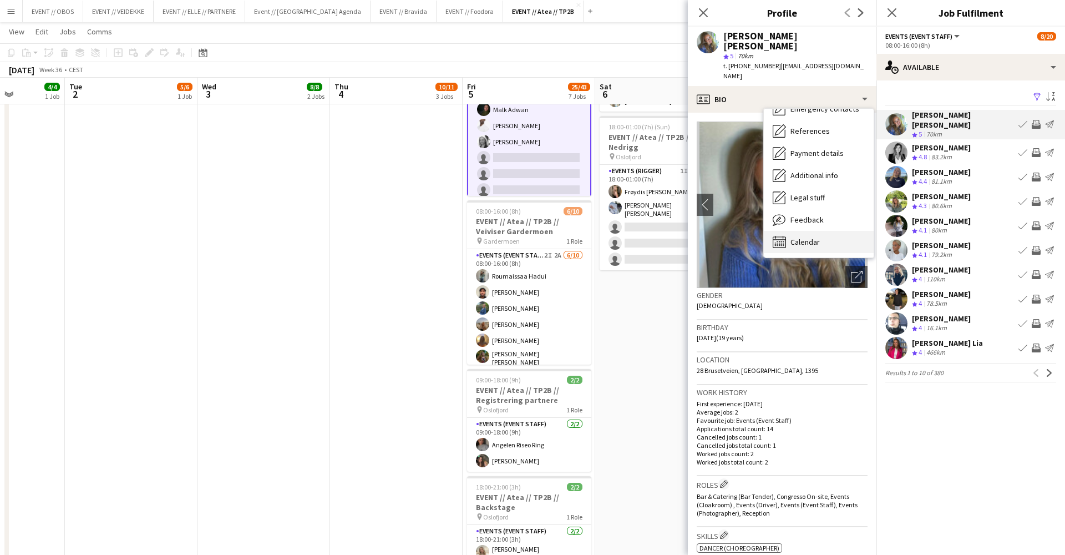
click at [820, 231] on div "Calendar Calendar" at bounding box center [819, 242] width 110 height 22
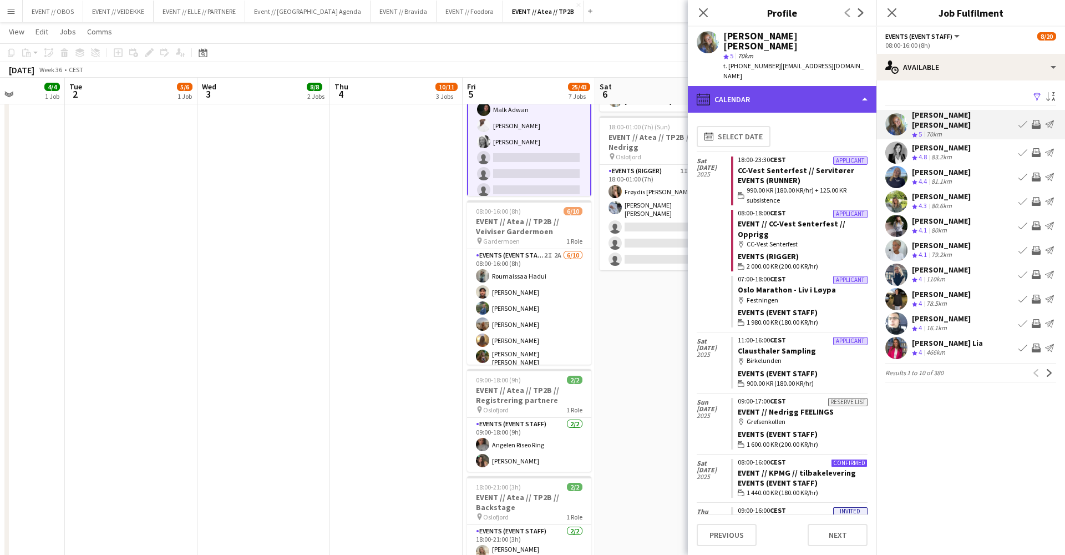
click at [782, 86] on div "calendar-full Calendar" at bounding box center [782, 99] width 189 height 27
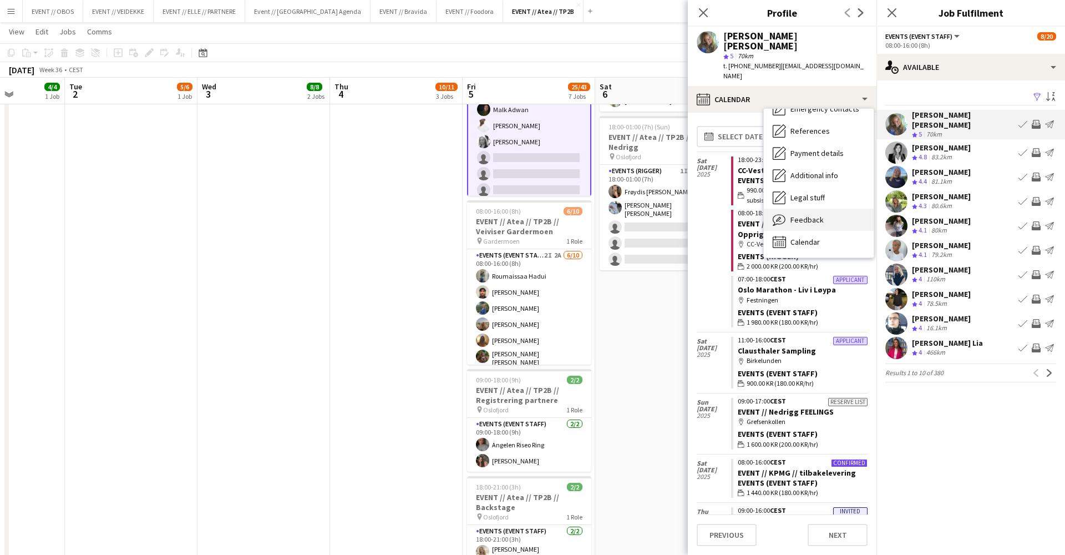
click at [800, 209] on div "Feedback Feedback" at bounding box center [819, 220] width 110 height 22
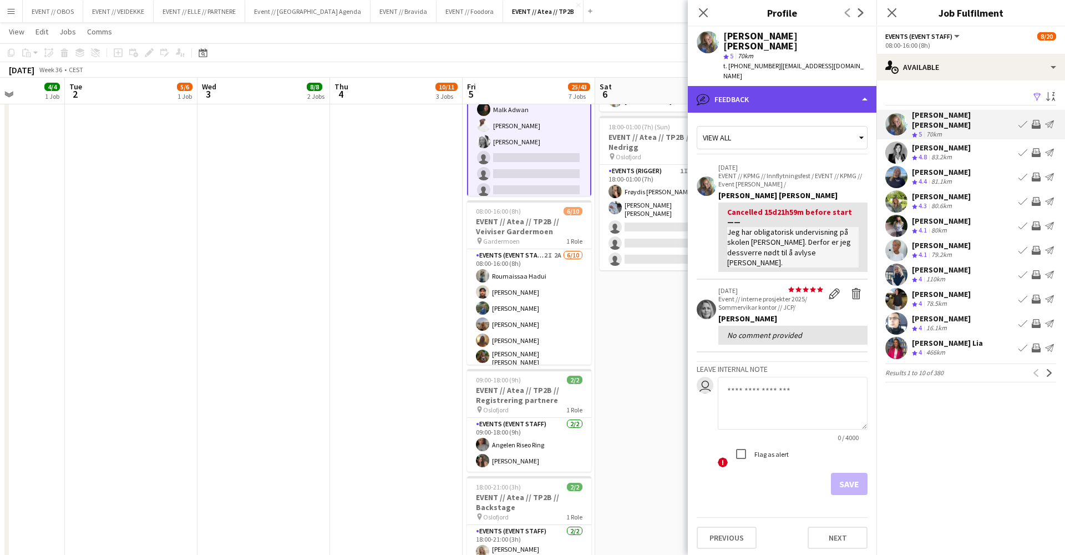
click at [764, 86] on div "bubble-pencil Feedback" at bounding box center [782, 99] width 189 height 27
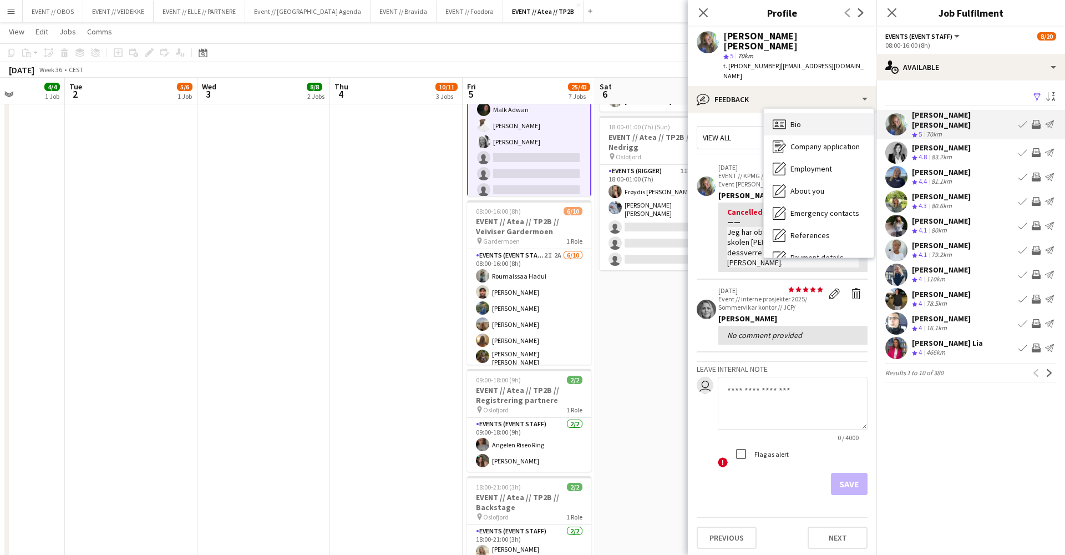
scroll to position [-1, 0]
click at [785, 118] on icon "Bio" at bounding box center [779, 124] width 13 height 13
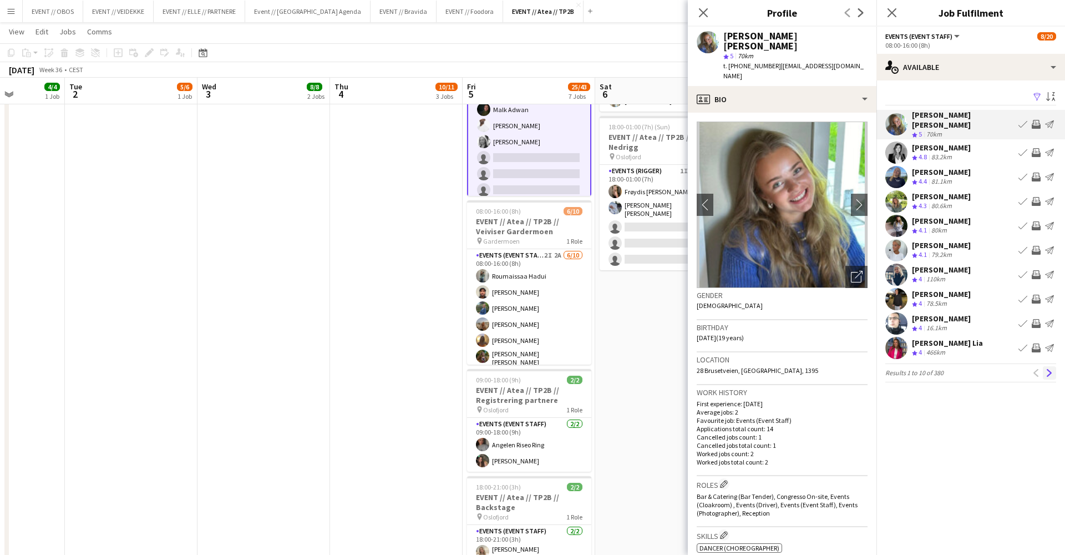
click at [1049, 366] on button "Next" at bounding box center [1049, 372] width 13 height 13
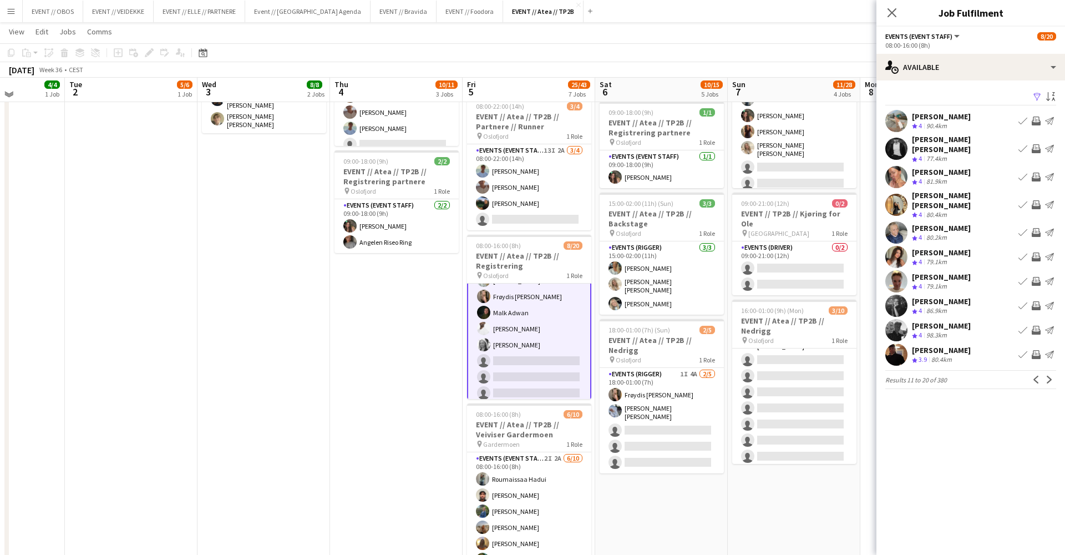
scroll to position [271, 0]
click at [1048, 373] on app-pager "Results 11 to 20 of 380 Previous Next" at bounding box center [970, 379] width 171 height 19
click at [1049, 373] on button "Next" at bounding box center [1049, 379] width 13 height 13
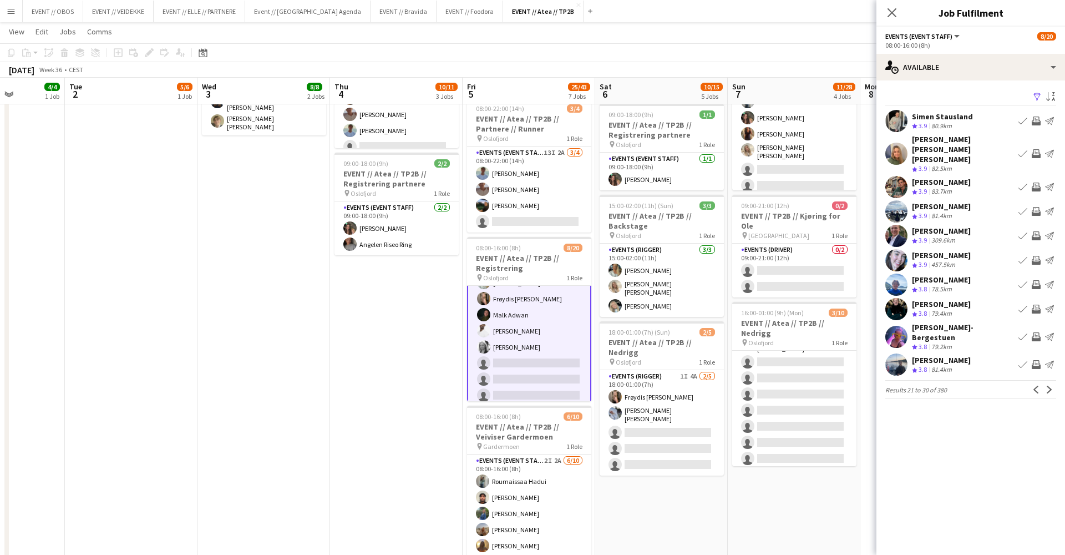
click at [1049, 368] on div "Filter Sort asc Simen Stausland Crew rating 3.9 80.9km Book crew Invite crew Se…" at bounding box center [971, 246] width 189 height 332
click at [1047, 386] on app-icon "Next" at bounding box center [1050, 390] width 8 height 8
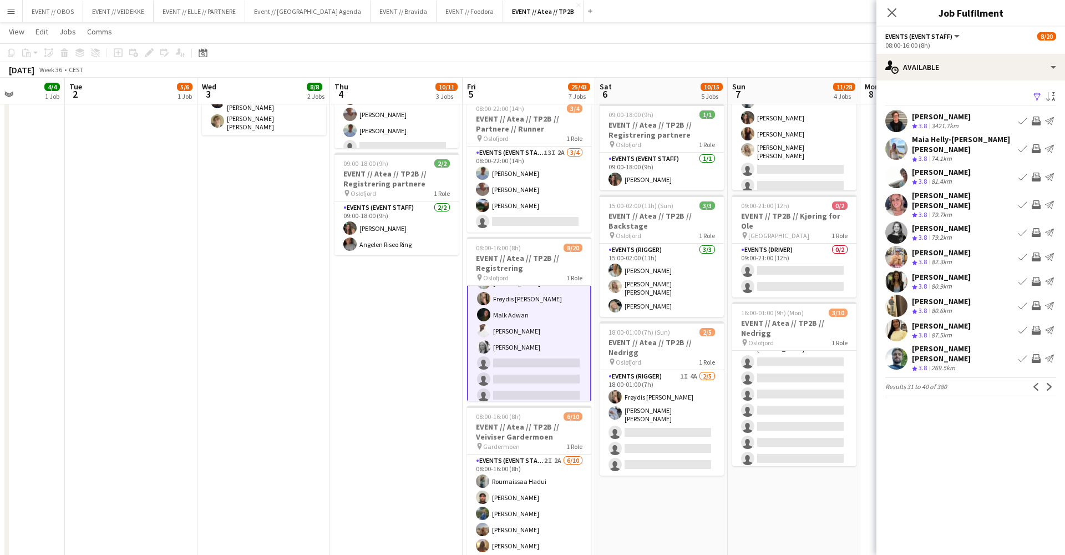
click at [1047, 378] on div "Filter Sort asc Alfred Sande Crew rating 3.8 3421.7km Book crew Invite crew Sen…" at bounding box center [971, 244] width 189 height 329
click at [1048, 376] on div "Filter Sort asc Alfred Sande Crew rating 3.8 3421.7km Book crew Invite crew Sen…" at bounding box center [971, 244] width 189 height 329
click at [1047, 380] on button "Next" at bounding box center [1049, 386] width 13 height 13
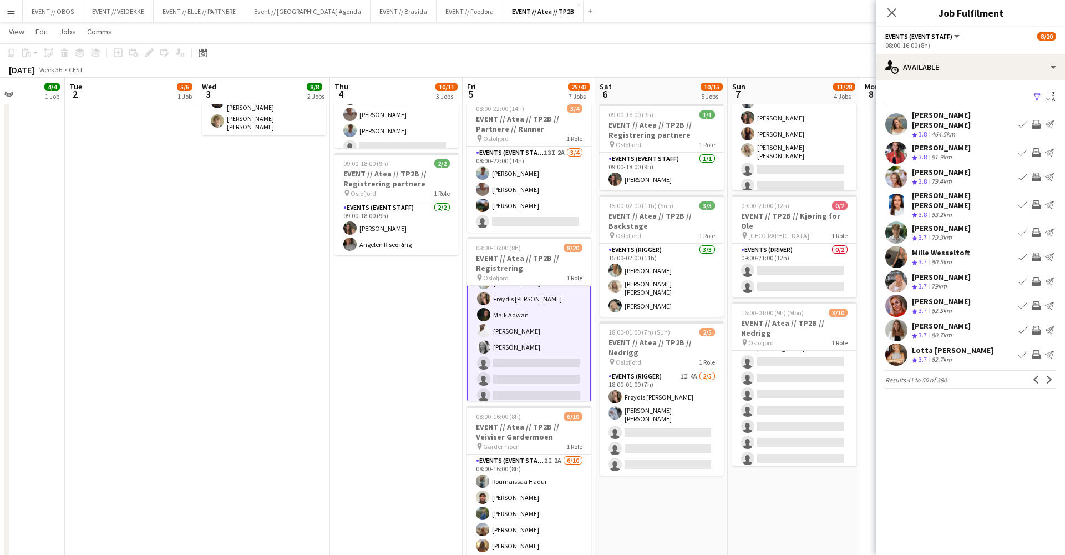
click at [1047, 373] on button "Next" at bounding box center [1049, 379] width 13 height 13
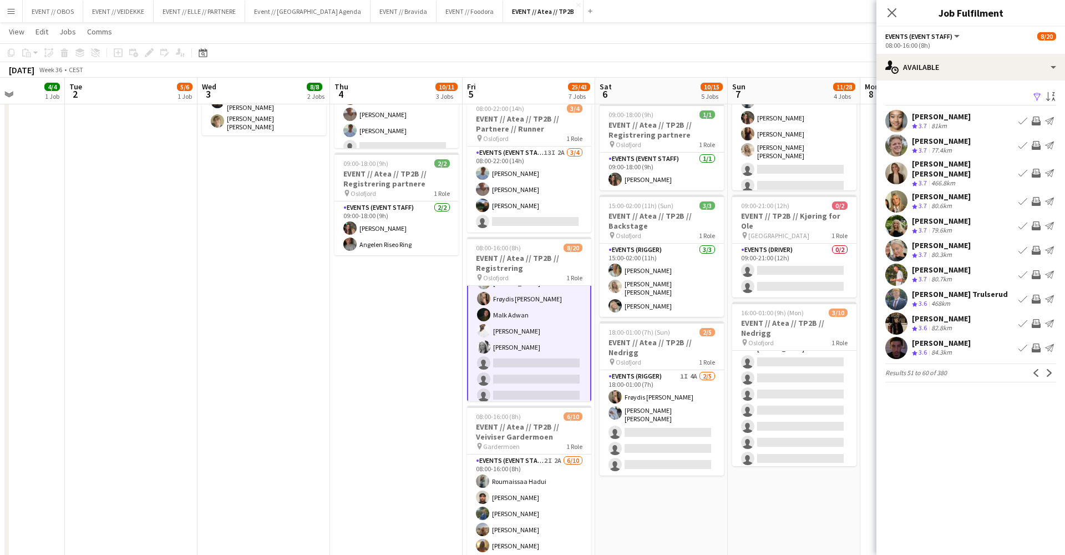
click at [904, 246] on app-user-avatar at bounding box center [896, 250] width 22 height 22
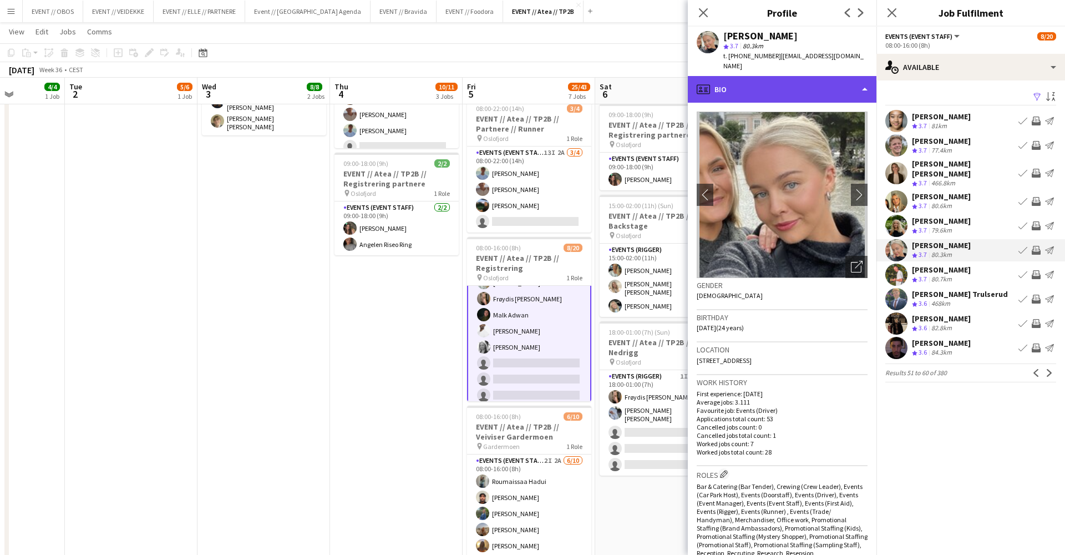
click at [825, 78] on div "profile Bio" at bounding box center [782, 89] width 189 height 27
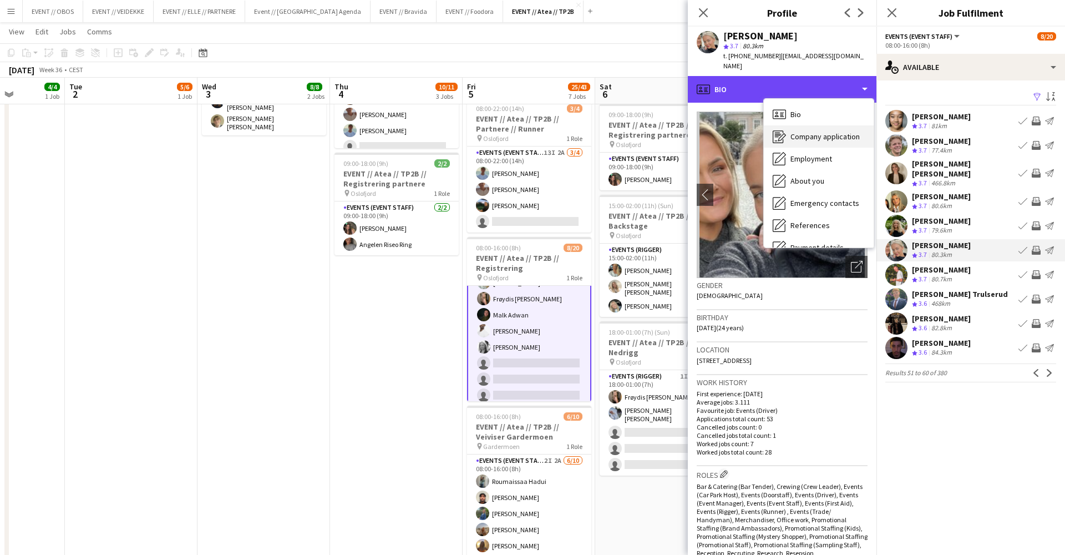
scroll to position [104, 0]
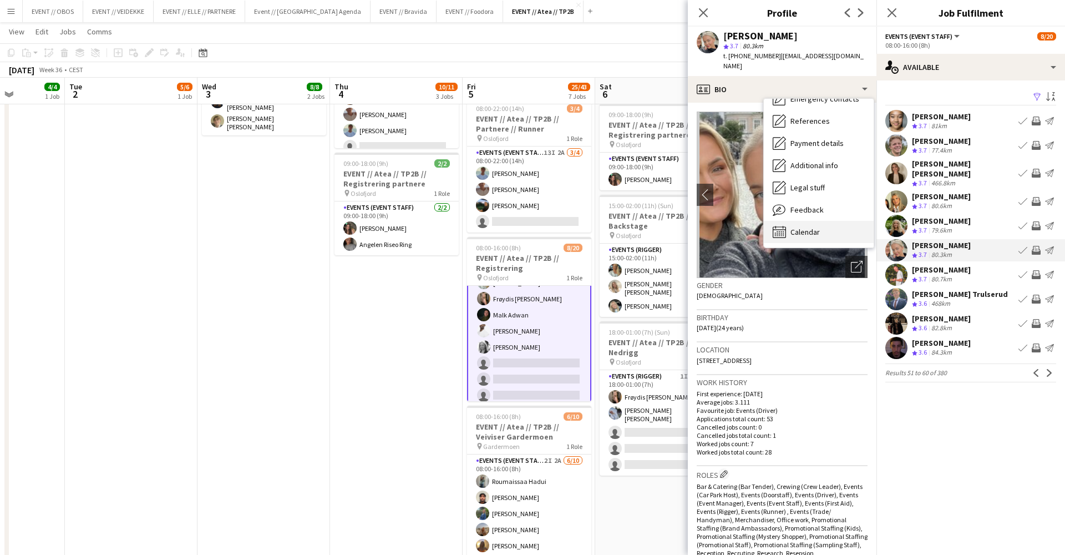
click at [842, 221] on div "Calendar Calendar" at bounding box center [819, 232] width 110 height 22
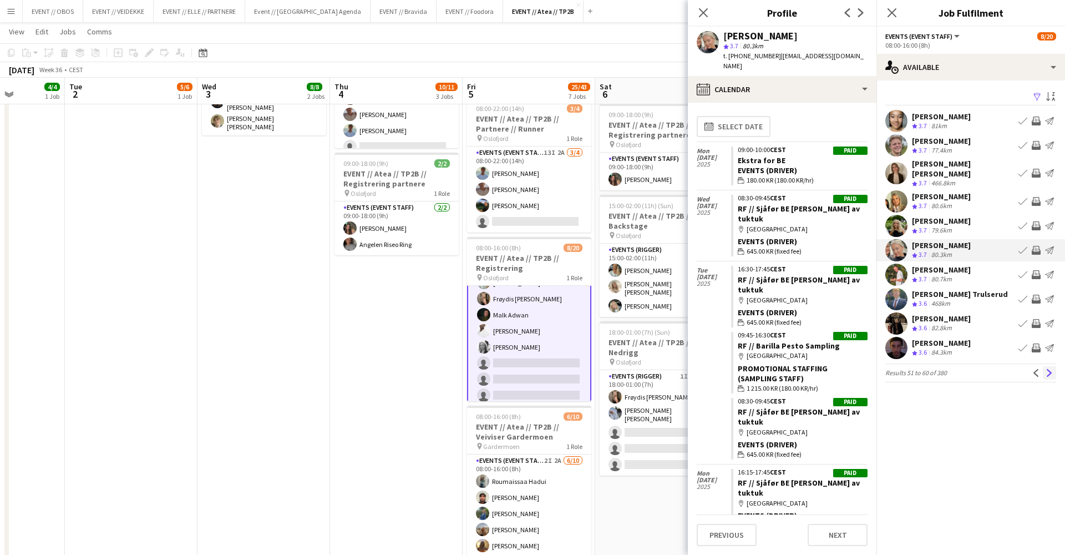
click at [1050, 369] on app-icon "Next" at bounding box center [1050, 373] width 8 height 8
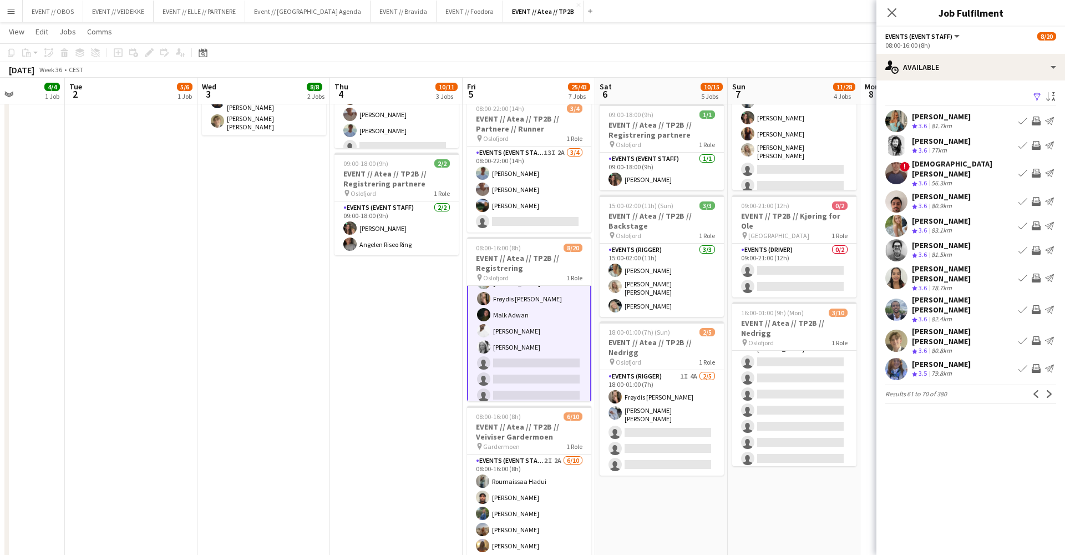
click at [900, 169] on app-user-avatar at bounding box center [896, 173] width 22 height 22
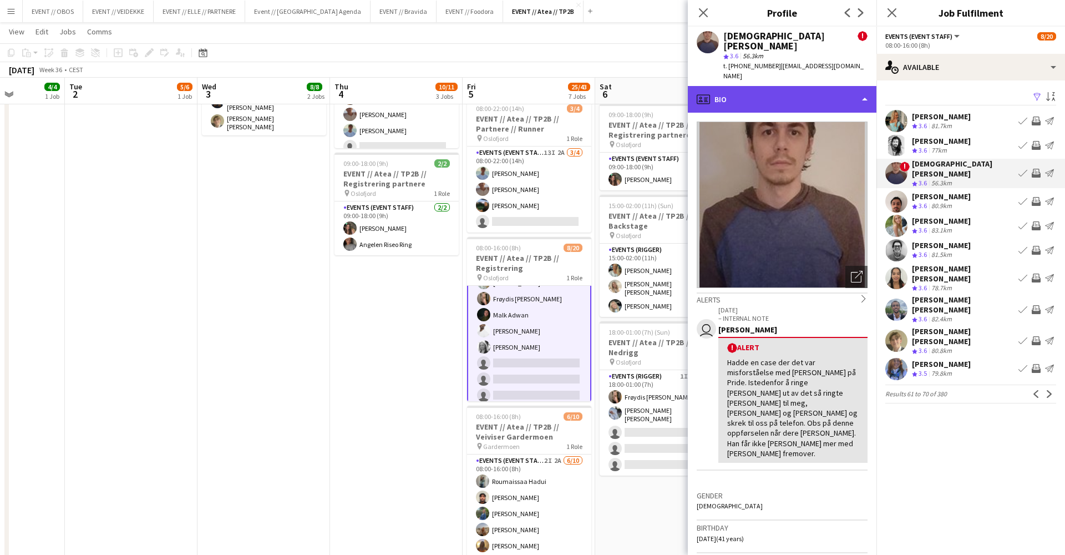
click at [789, 86] on div "profile Bio" at bounding box center [782, 99] width 189 height 27
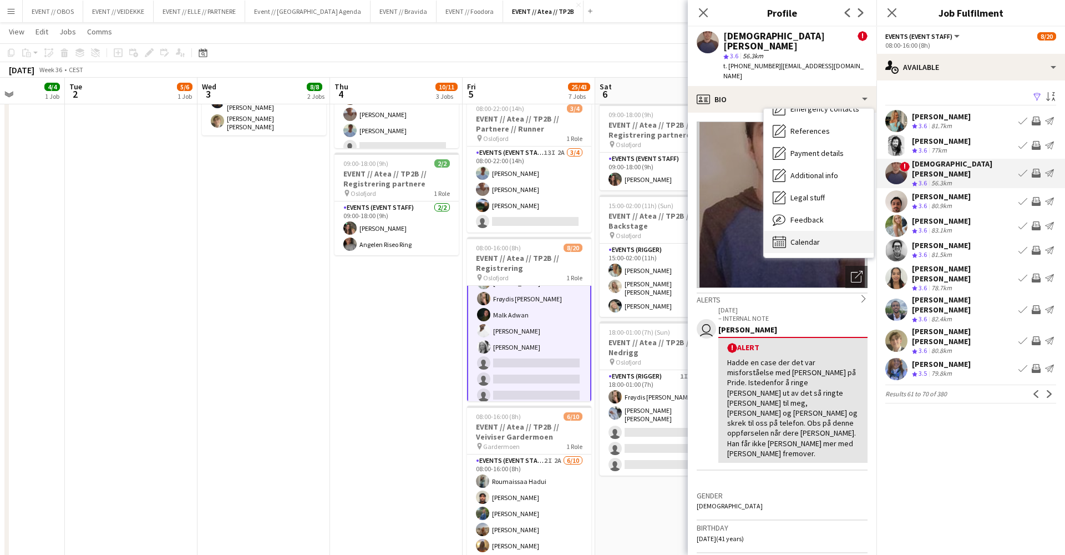
click at [825, 231] on div "Calendar Calendar" at bounding box center [819, 242] width 110 height 22
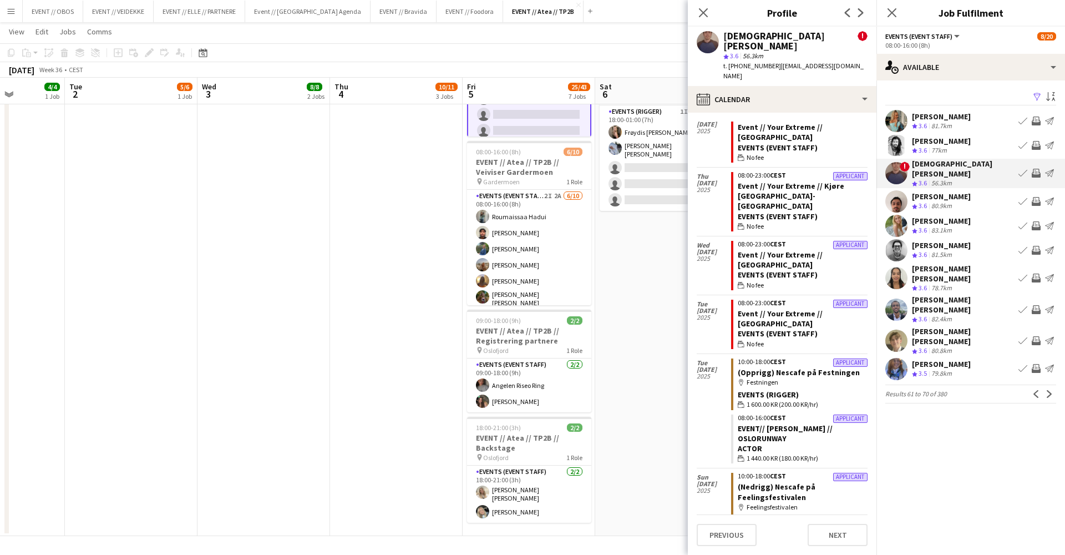
scroll to position [229, 0]
click at [1047, 387] on button "Next" at bounding box center [1049, 393] width 13 height 13
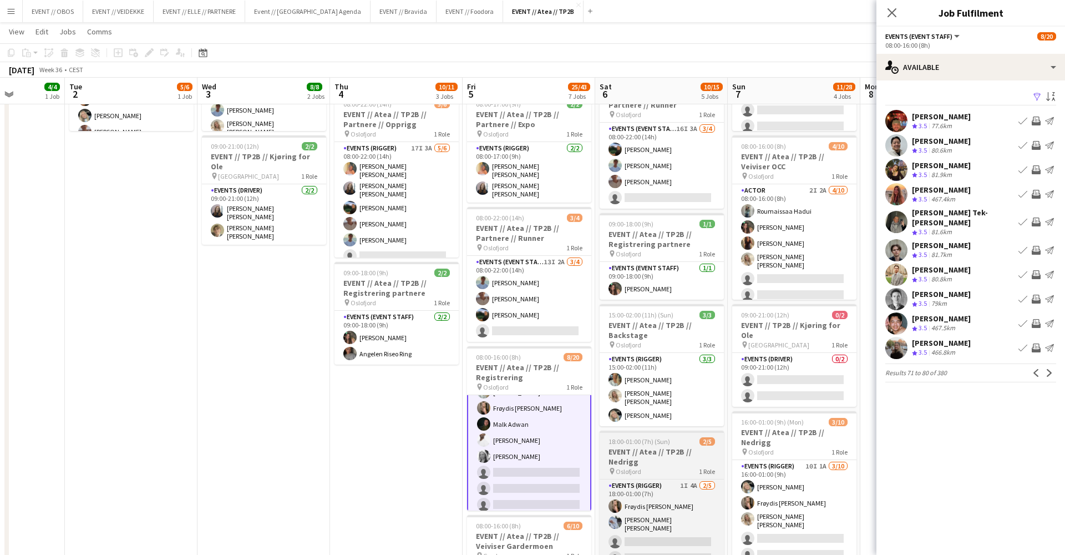
scroll to position [153, 0]
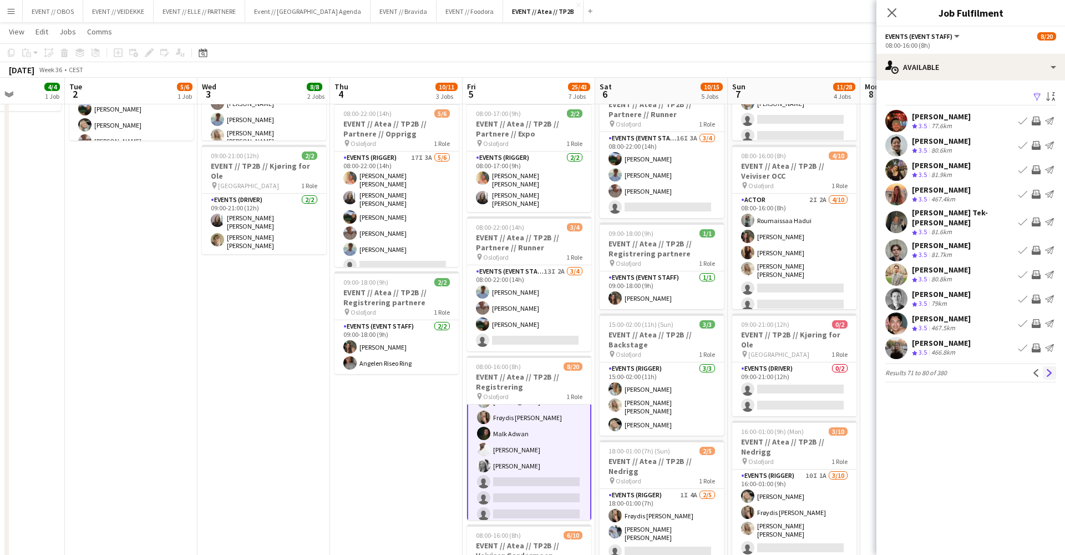
click at [1050, 369] on app-icon "Next" at bounding box center [1050, 373] width 8 height 8
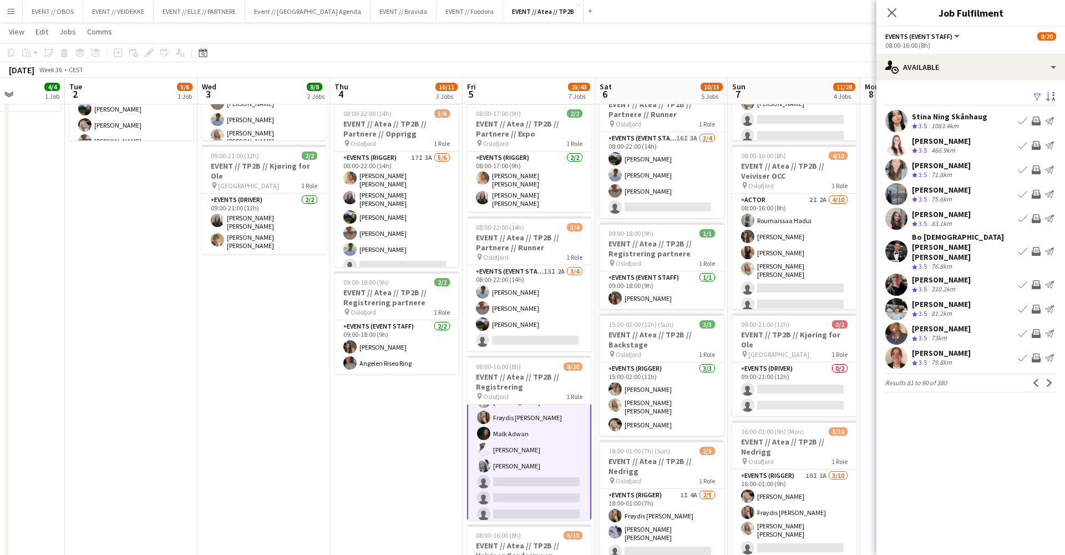
click at [1050, 379] on app-icon "Next" at bounding box center [1050, 383] width 8 height 8
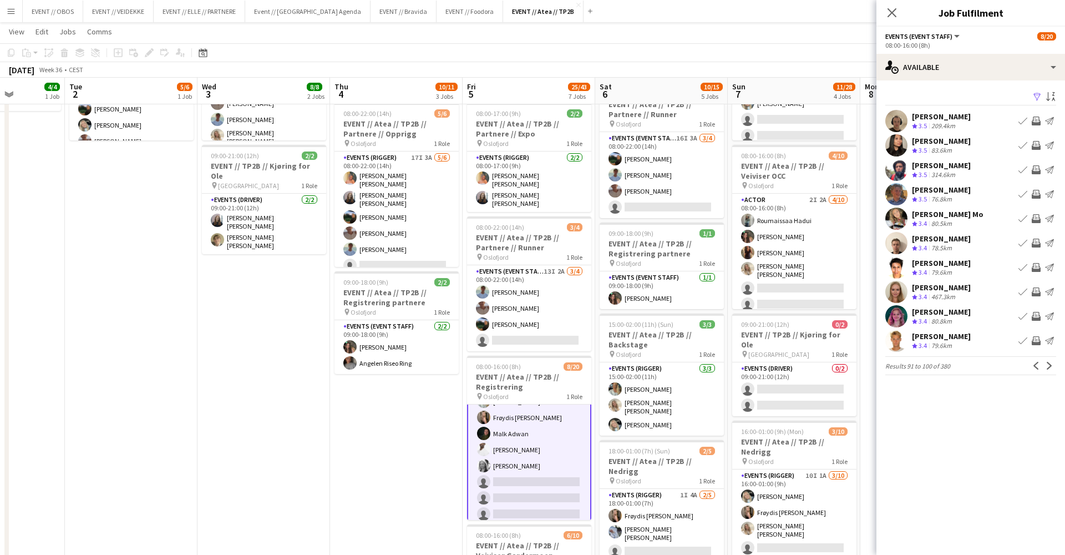
drag, startPoint x: 1051, startPoint y: 364, endPoint x: 869, endPoint y: 264, distance: 207.3
click at [869, 264] on body "Menu Boards Boards Boards All jobs Status Workforce Workforce My Workforce Recr…" at bounding box center [532, 392] width 1065 height 1091
click at [894, 193] on app-user-avatar at bounding box center [896, 194] width 22 height 22
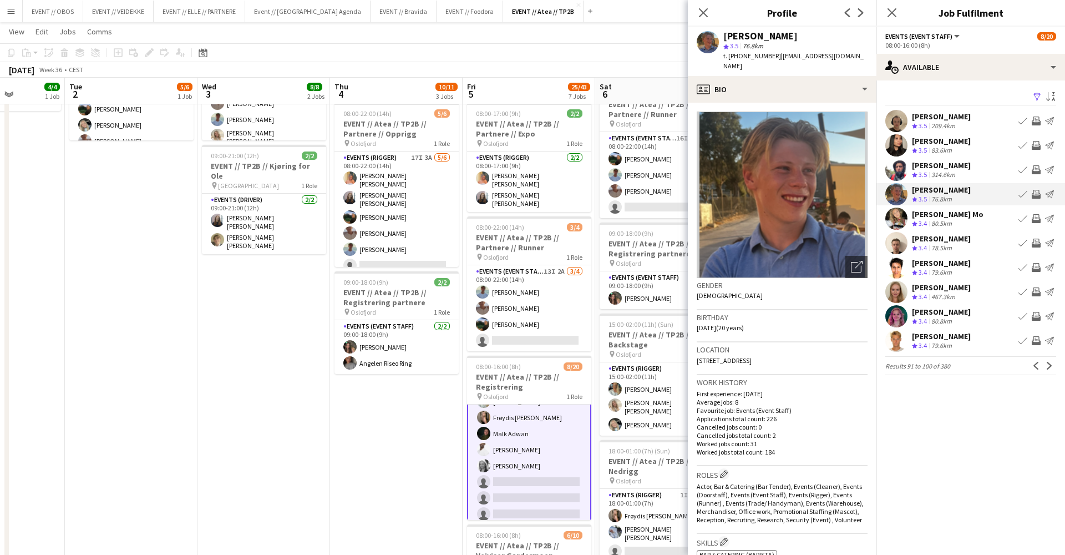
click at [813, 105] on app-crew-profile-bio "Open photos pop-in Gender Male Birthday 26-05-2005 (20 years) Location 31B Strø…" at bounding box center [782, 329] width 189 height 452
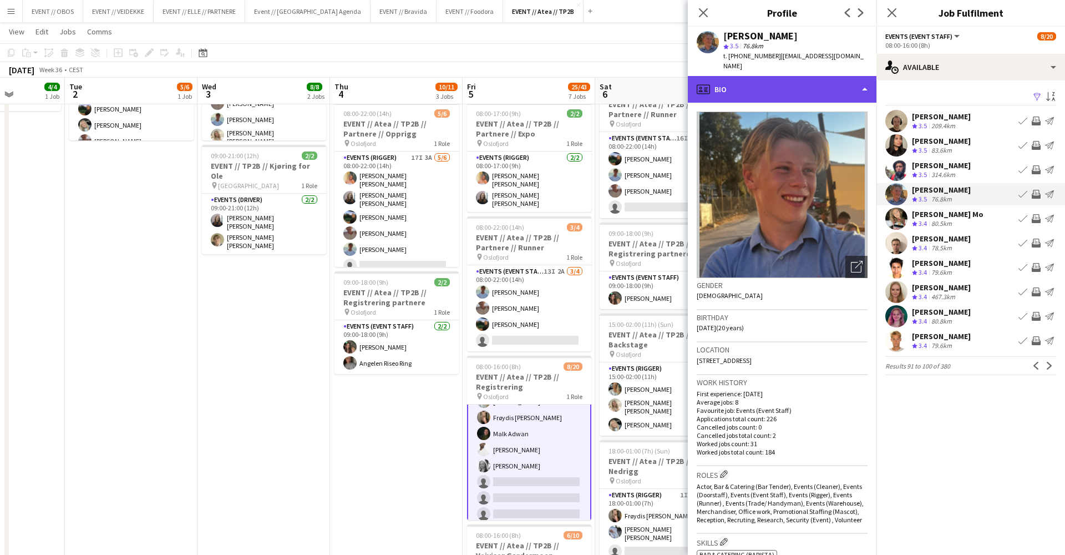
click at [809, 93] on div "profile Bio" at bounding box center [782, 89] width 189 height 27
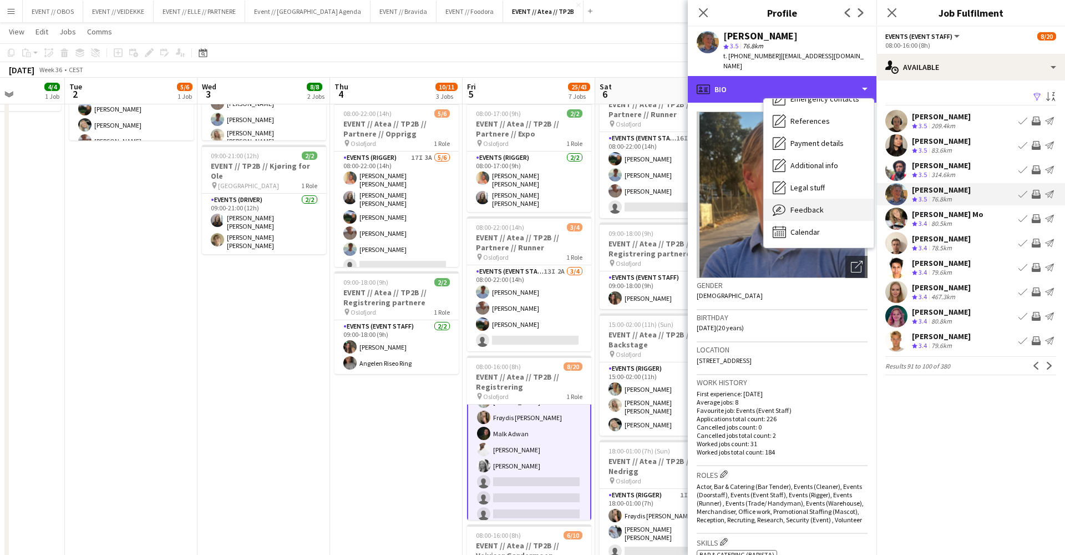
scroll to position [104, 0]
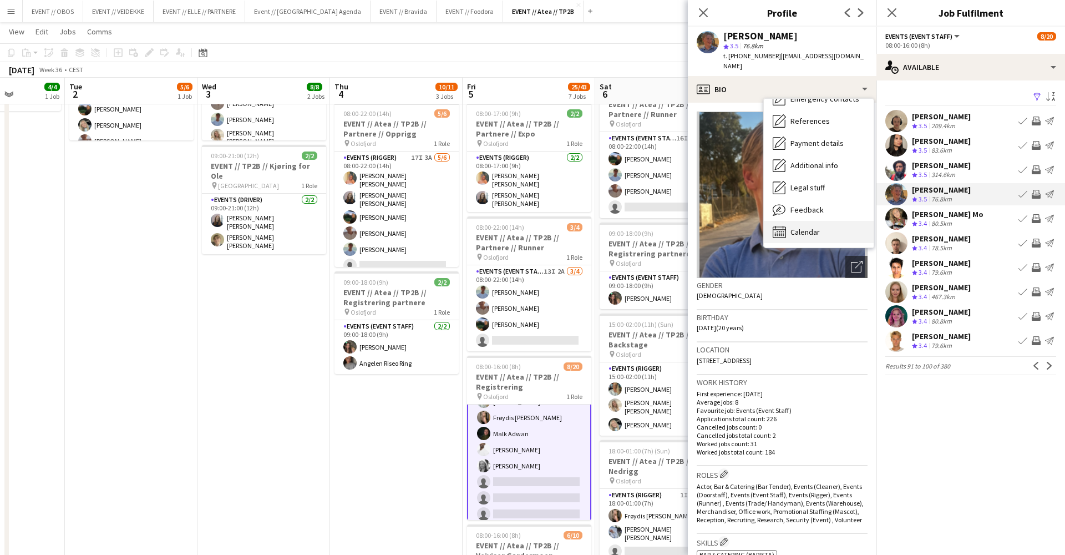
click at [816, 234] on span "Calendar" at bounding box center [805, 232] width 29 height 10
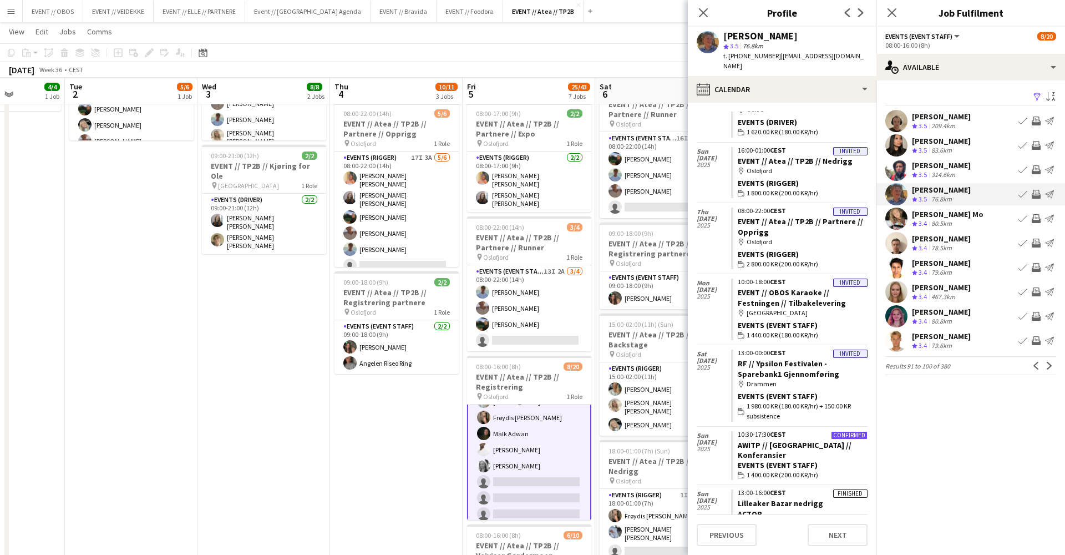
scroll to position [512, 0]
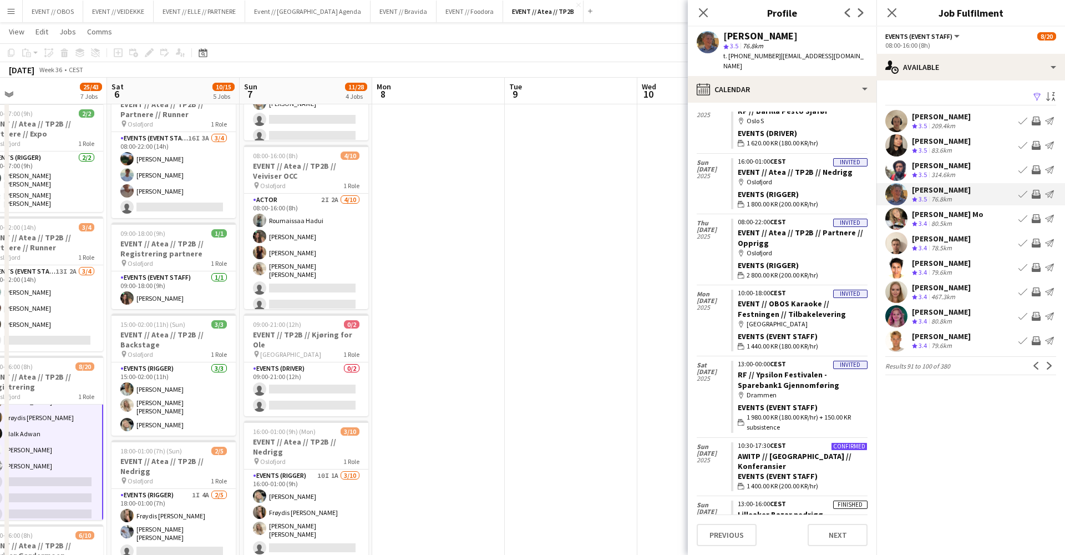
click at [482, 405] on app-date-cell at bounding box center [438, 446] width 133 height 948
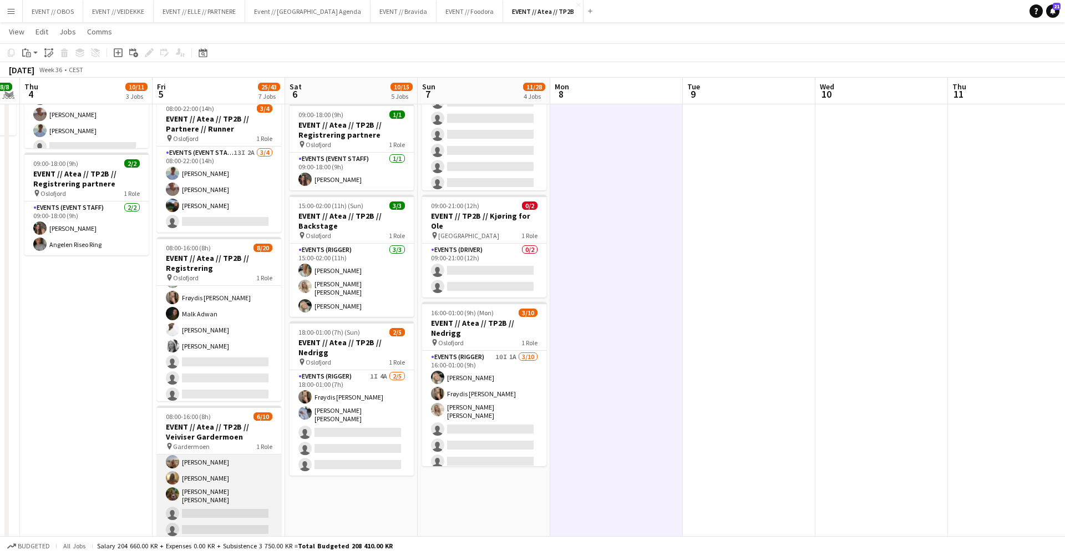
scroll to position [67, 0]
click at [211, 462] on app-card-role "Events (Event Staff) 2I 2A 6/10 08:00-16:00 (8h) Roumaissaa Hadui Rohan Mahmood…" at bounding box center [219, 480] width 124 height 186
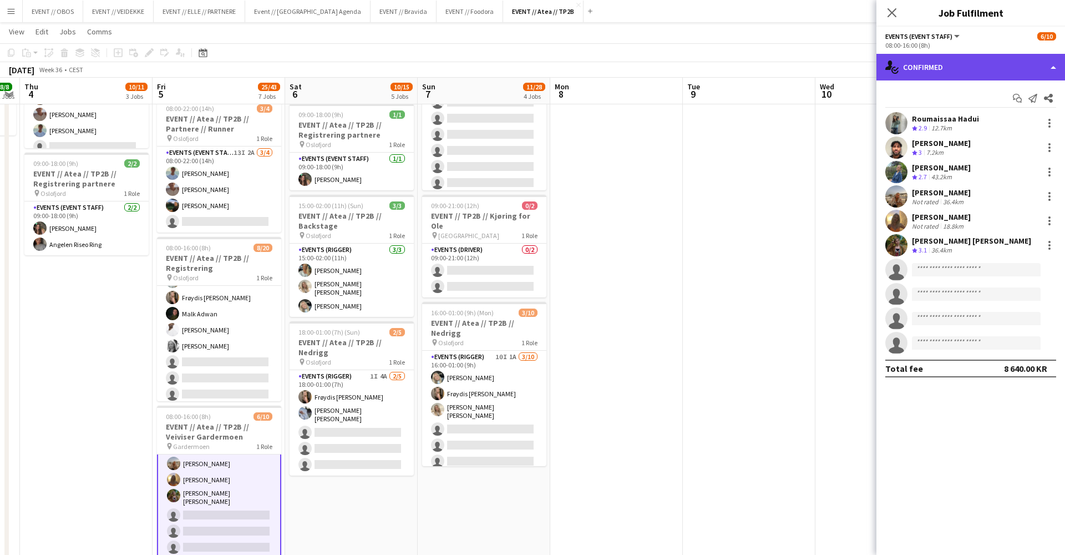
click at [924, 60] on div "single-neutral-actions-check-2 Confirmed" at bounding box center [971, 67] width 189 height 27
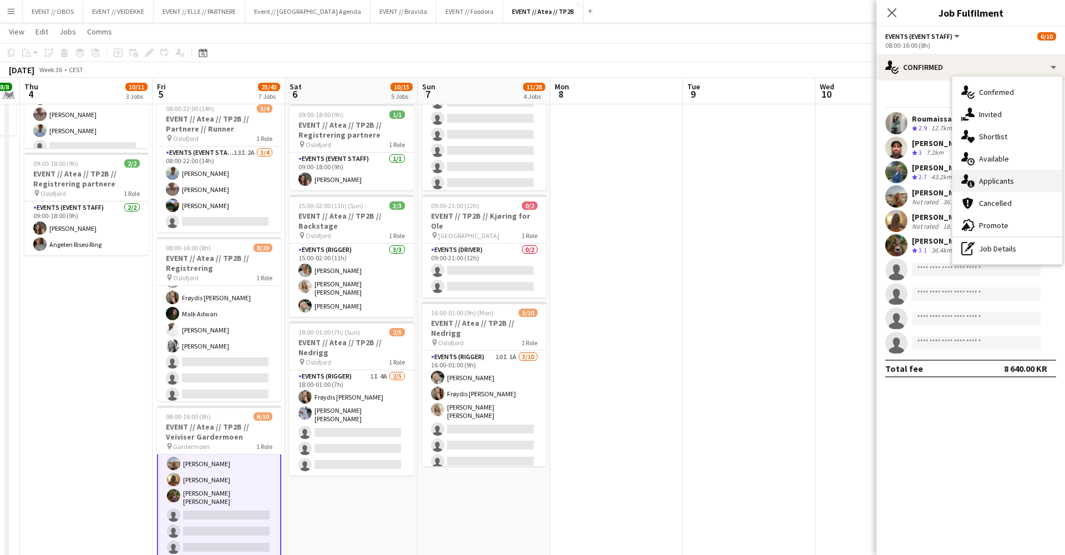
click at [986, 174] on div "single-neutral-actions-information Applicants" at bounding box center [1008, 181] width 110 height 22
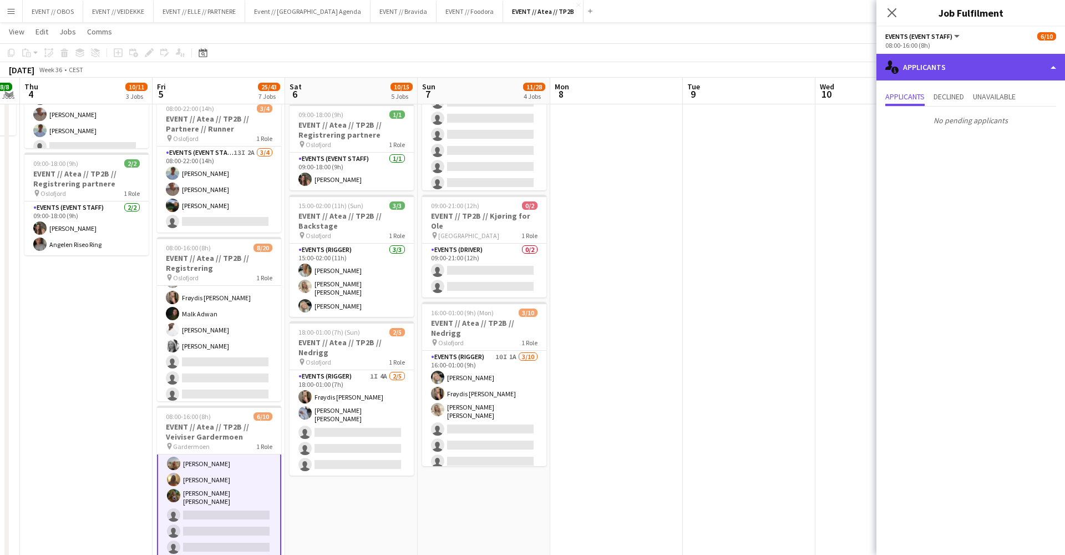
click at [933, 76] on div "single-neutral-actions-information Applicants" at bounding box center [971, 67] width 189 height 27
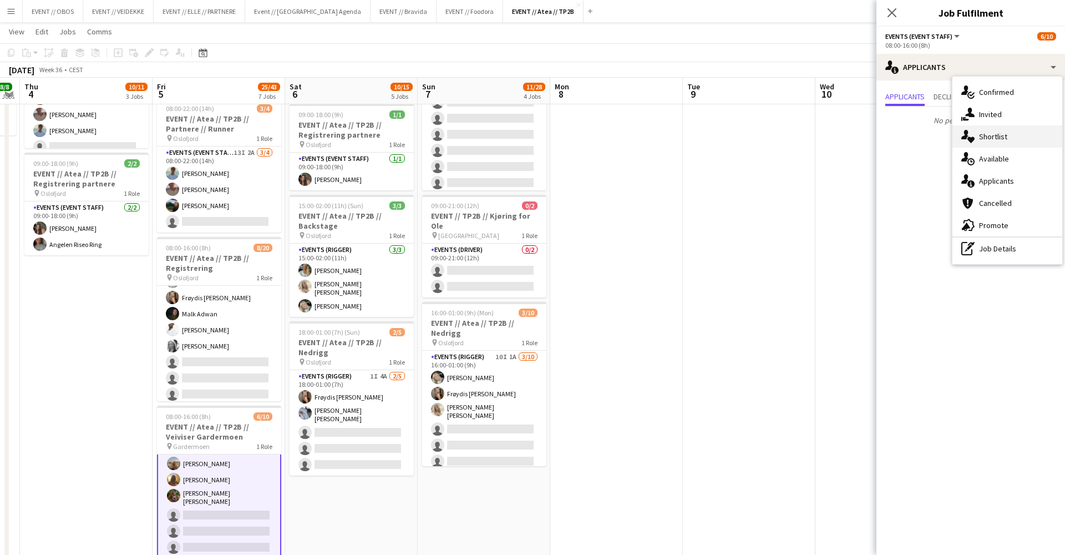
click at [977, 131] on div "single-neutral-actions-heart Shortlist" at bounding box center [1008, 136] width 110 height 22
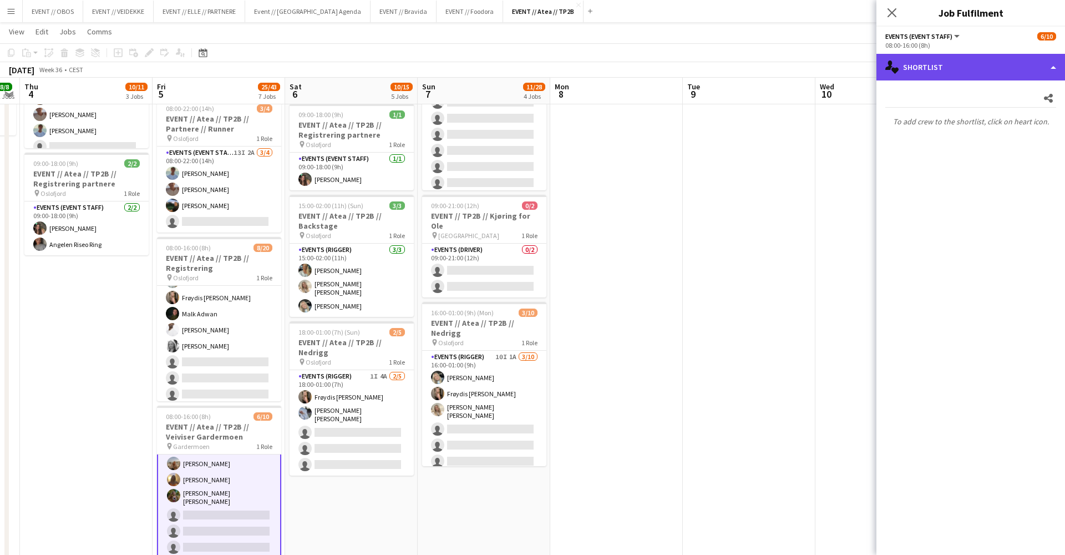
click at [959, 77] on div "single-neutral-actions-heart Shortlist" at bounding box center [971, 67] width 189 height 27
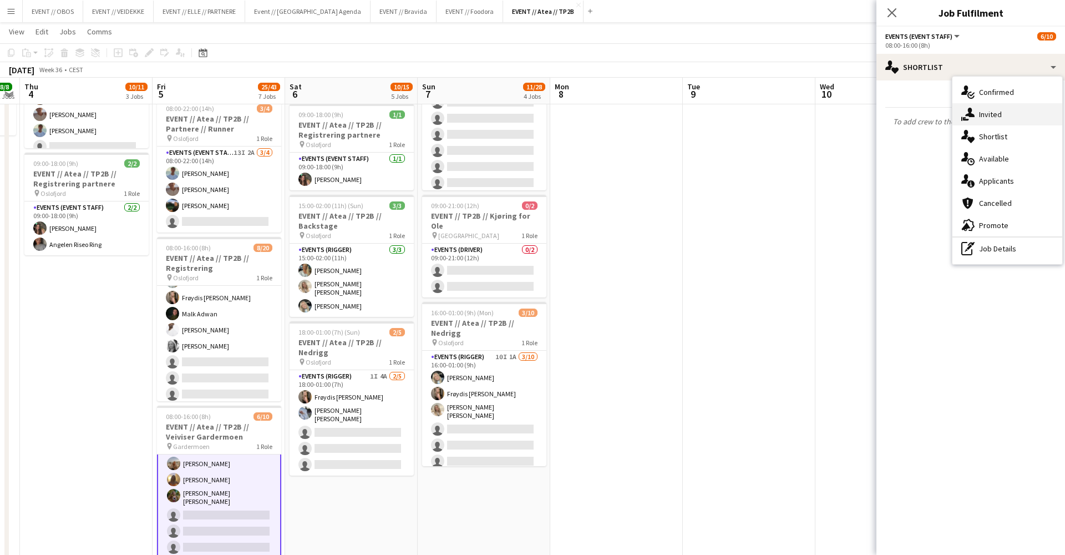
click at [977, 114] on div "single-neutral-actions-share-1 Invited" at bounding box center [1008, 114] width 110 height 22
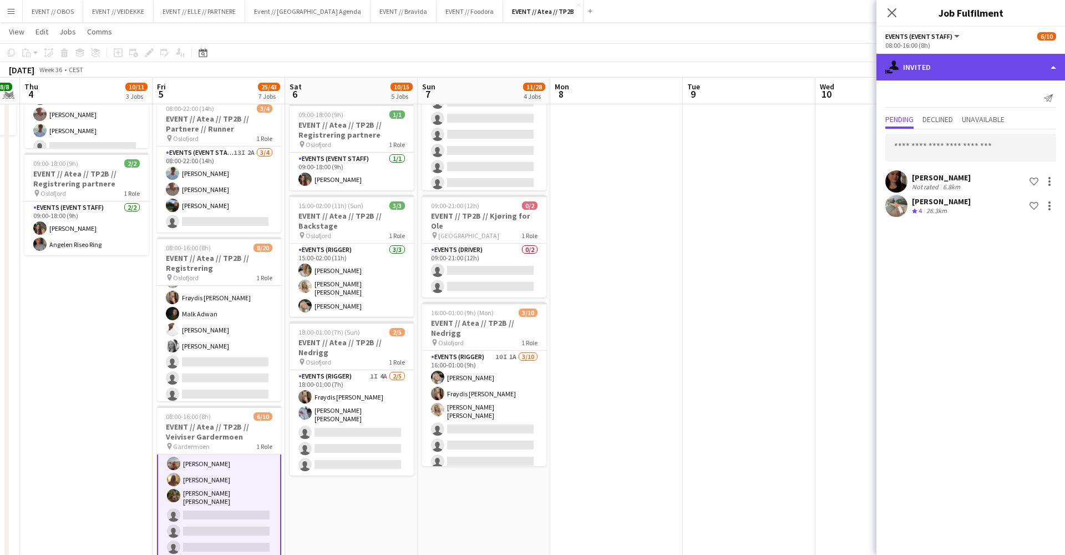
click at [947, 68] on div "single-neutral-actions-share-1 Invited" at bounding box center [971, 67] width 189 height 27
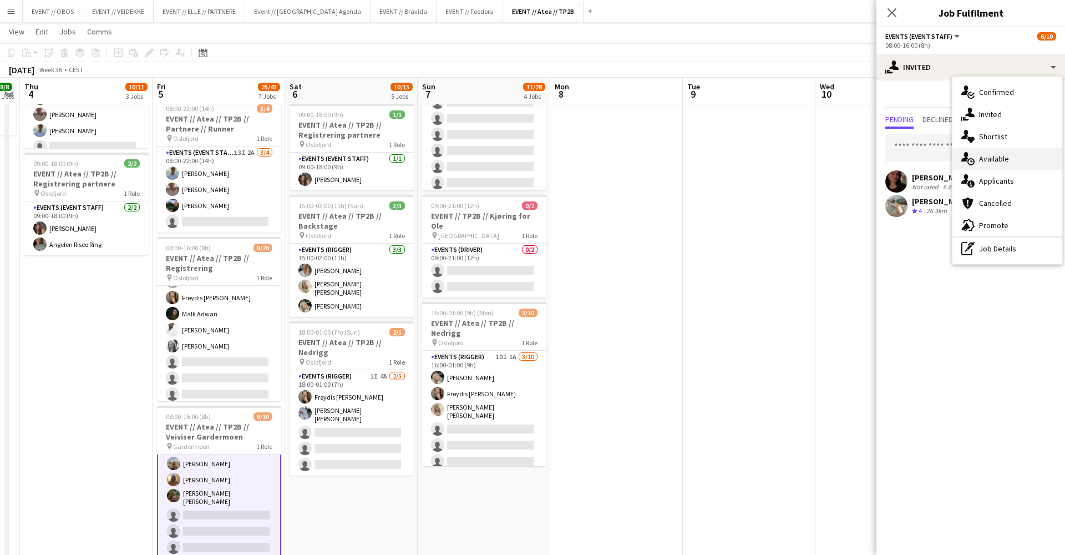
click at [984, 166] on div "single-neutral-actions-upload Available" at bounding box center [1008, 159] width 110 height 22
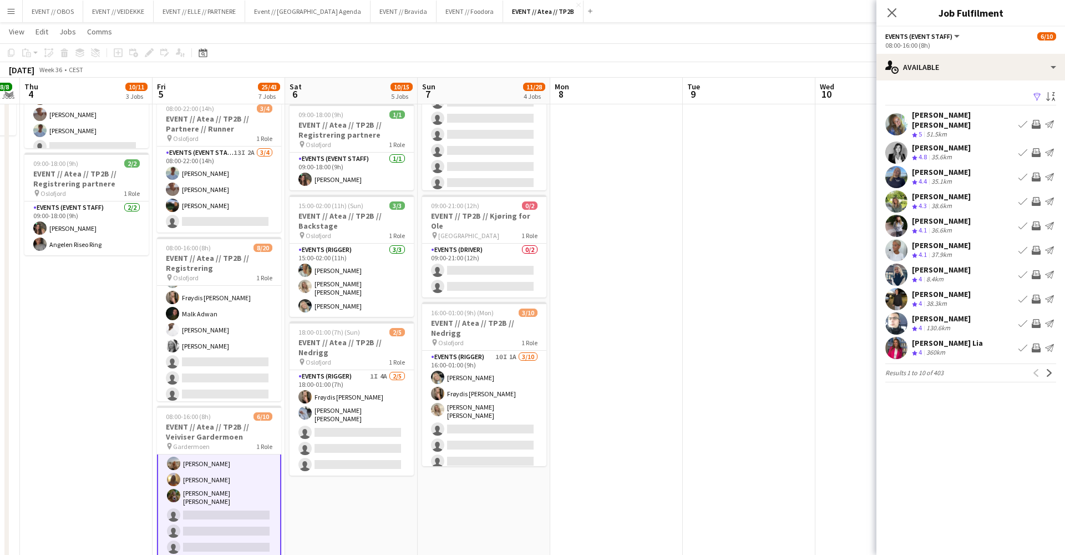
click at [775, 210] on app-date-cell at bounding box center [749, 327] width 133 height 948
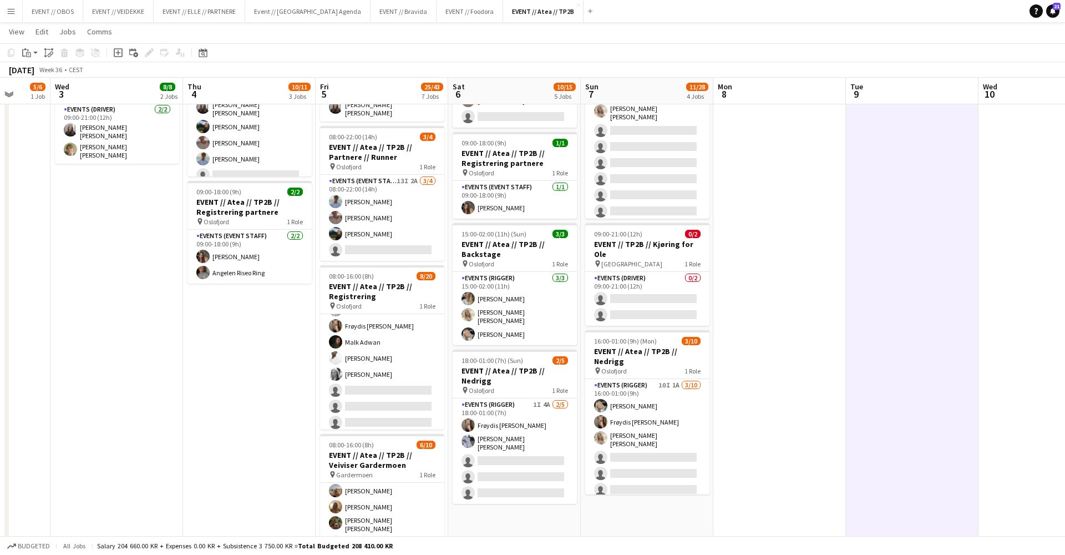
scroll to position [0, 334]
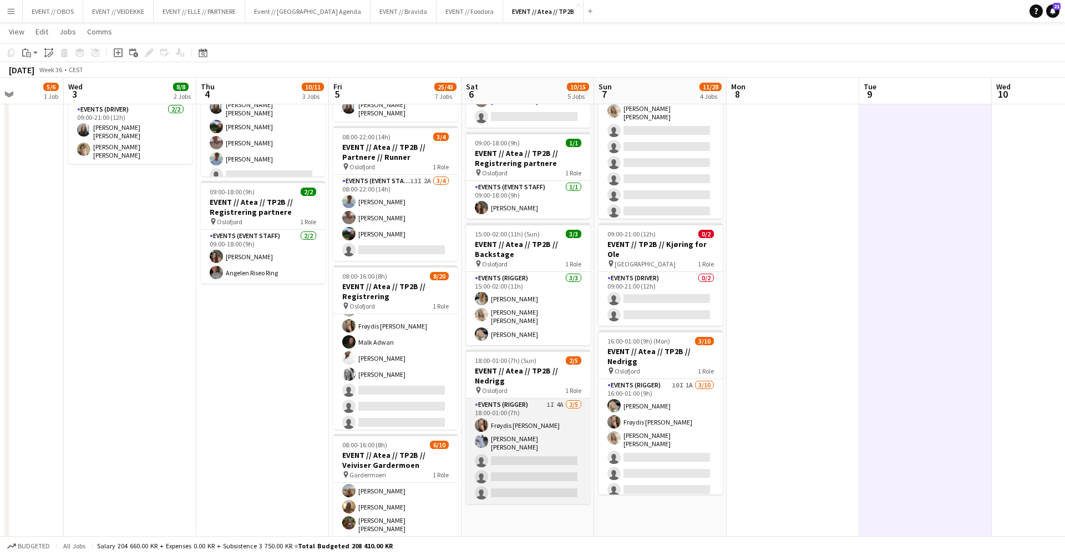
click at [512, 485] on app-card-role "Events (Rigger) 1I 4A [DATE] 18:00-01:00 (7h) Frøydis [PERSON_NAME] [PERSON_NAM…" at bounding box center [528, 450] width 124 height 105
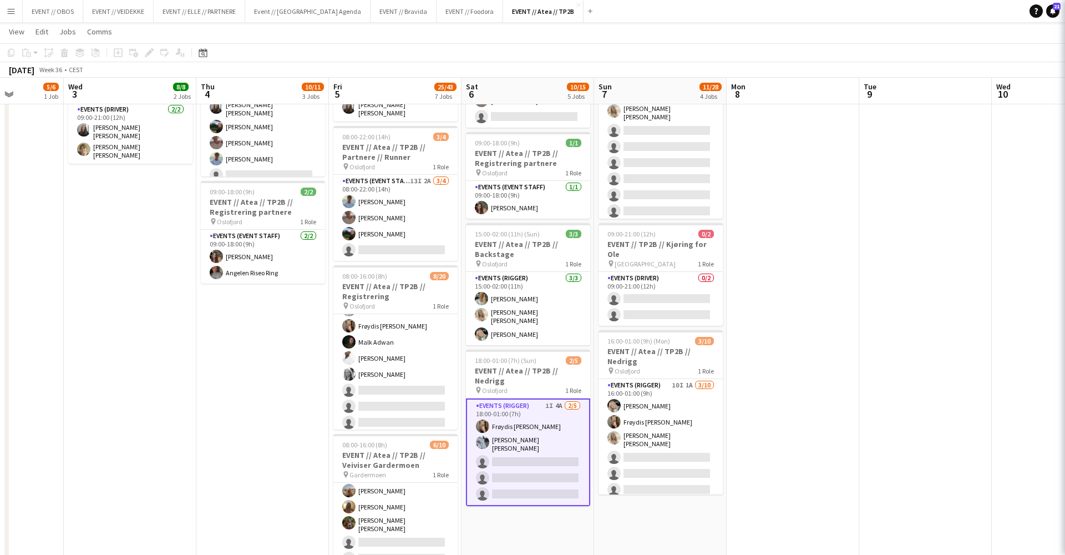
scroll to position [0, 335]
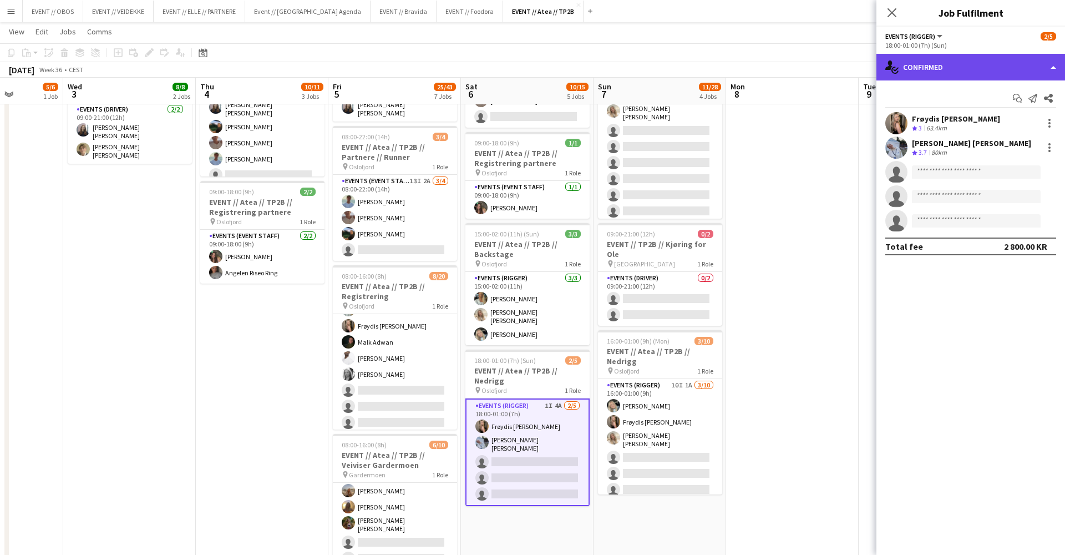
click at [933, 75] on div "single-neutral-actions-check-2 Confirmed" at bounding box center [971, 67] width 189 height 27
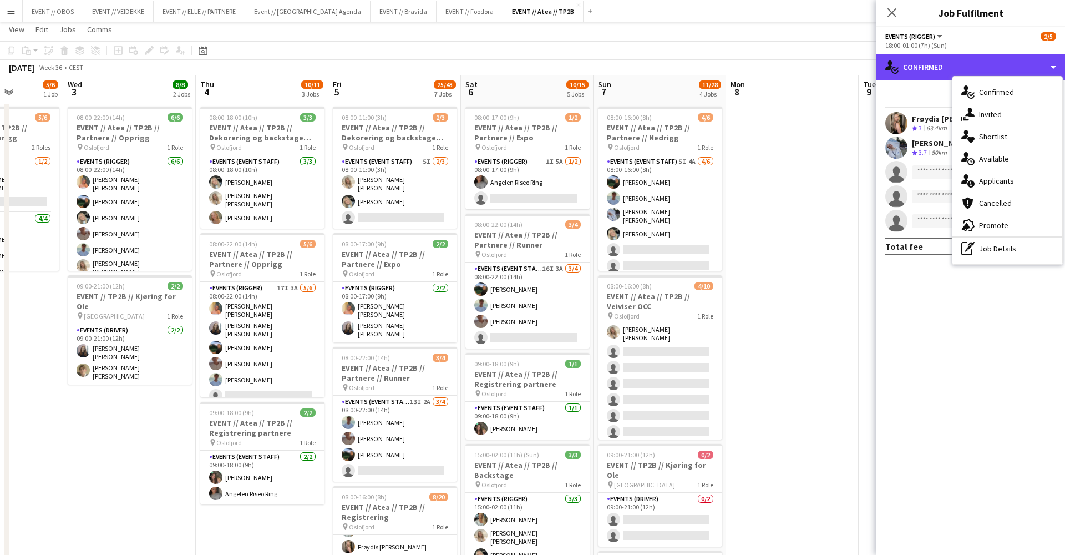
scroll to position [2, 0]
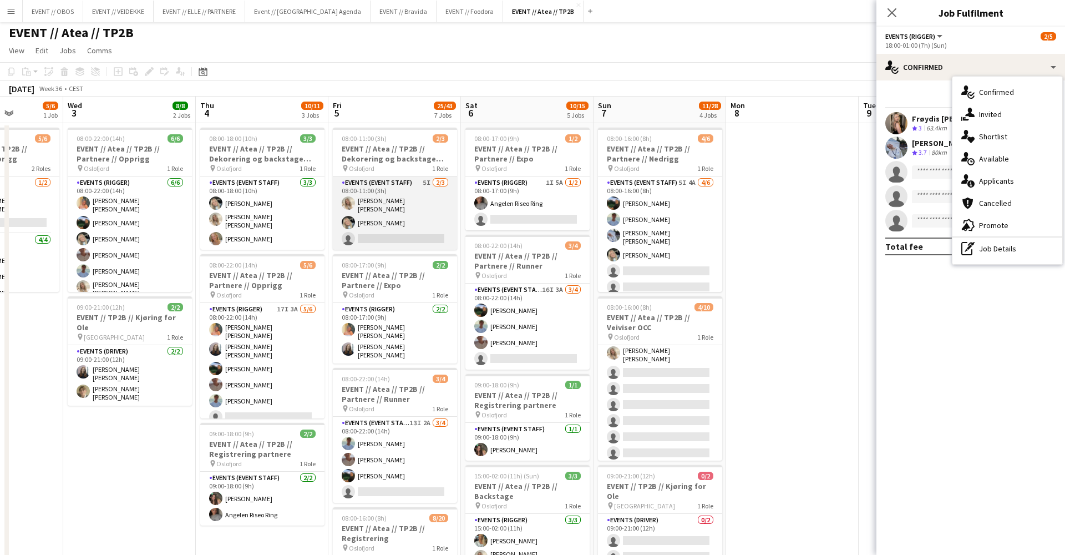
click at [411, 234] on app-card-role "Events (Event Staff) 5I 2/3 08:00-11:00 (3h) Vanessa Riise Naas Oda Hansson sin…" at bounding box center [395, 212] width 124 height 73
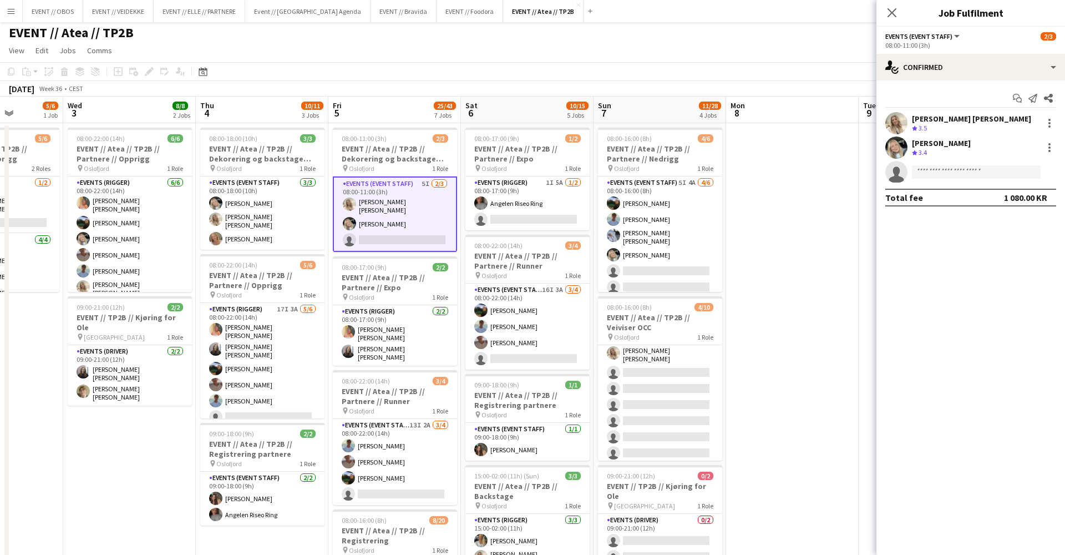
scroll to position [0, 335]
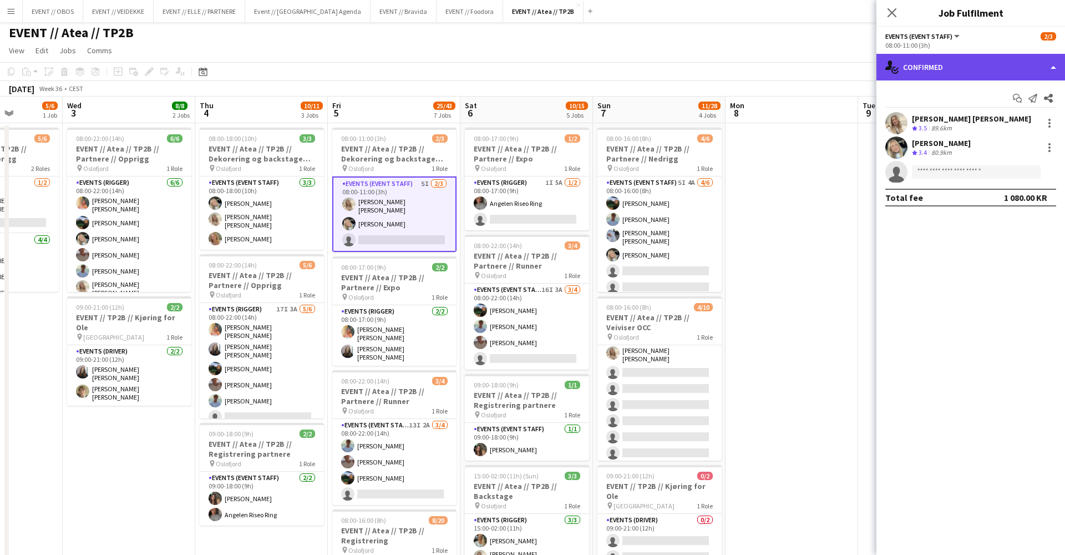
click at [914, 69] on div "single-neutral-actions-check-2 Confirmed" at bounding box center [971, 67] width 189 height 27
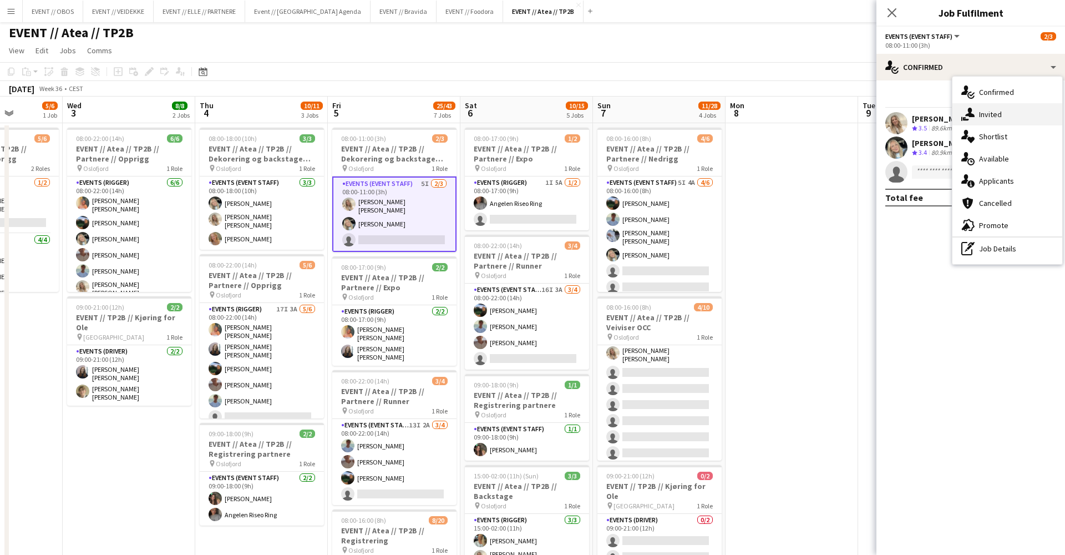
click at [1004, 118] on div "single-neutral-actions-share-1 Invited" at bounding box center [1008, 114] width 110 height 22
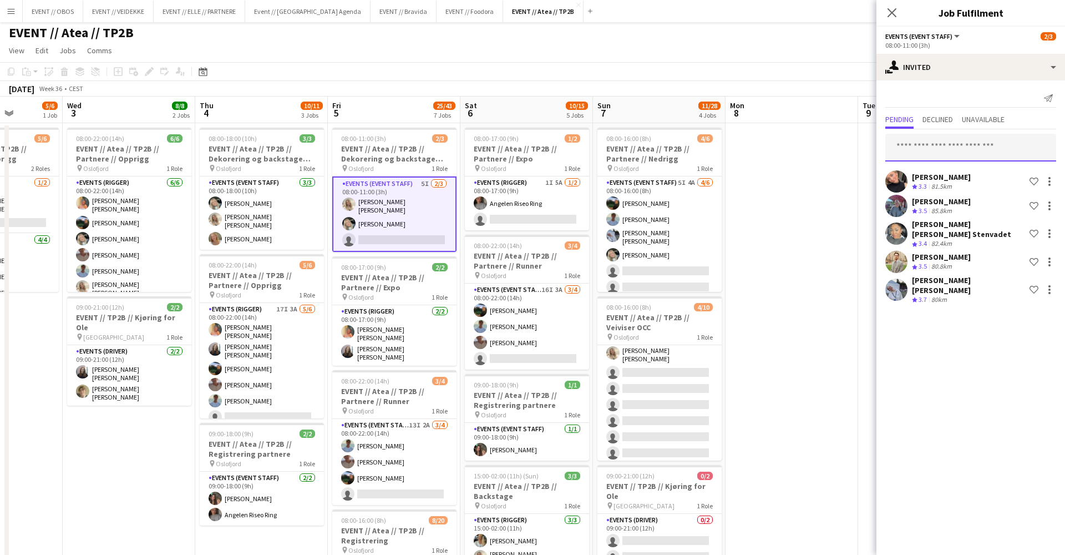
click at [975, 146] on input "text" at bounding box center [970, 148] width 171 height 28
type input "****"
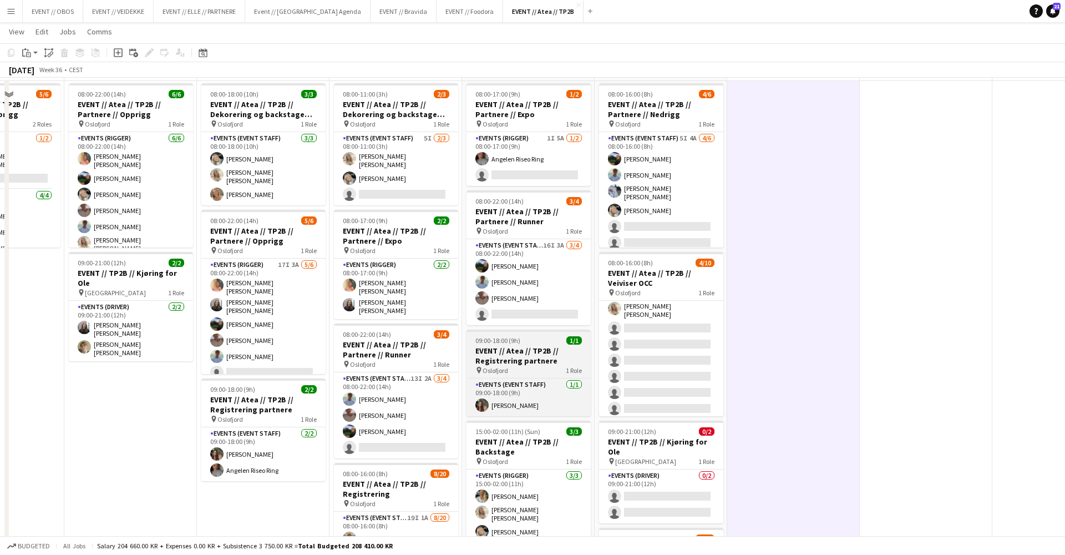
scroll to position [22, 0]
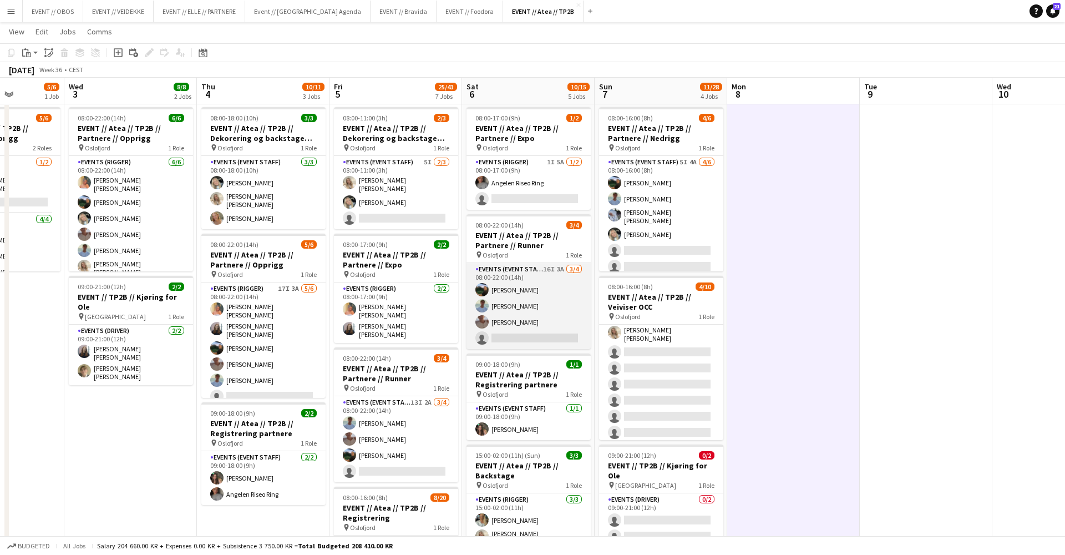
click at [509, 329] on app-card-role "Events (Event Staff) 16I 3A 3/4 08:00-22:00 (14h) Christian Smelhus Fredrik Bro…" at bounding box center [529, 306] width 124 height 86
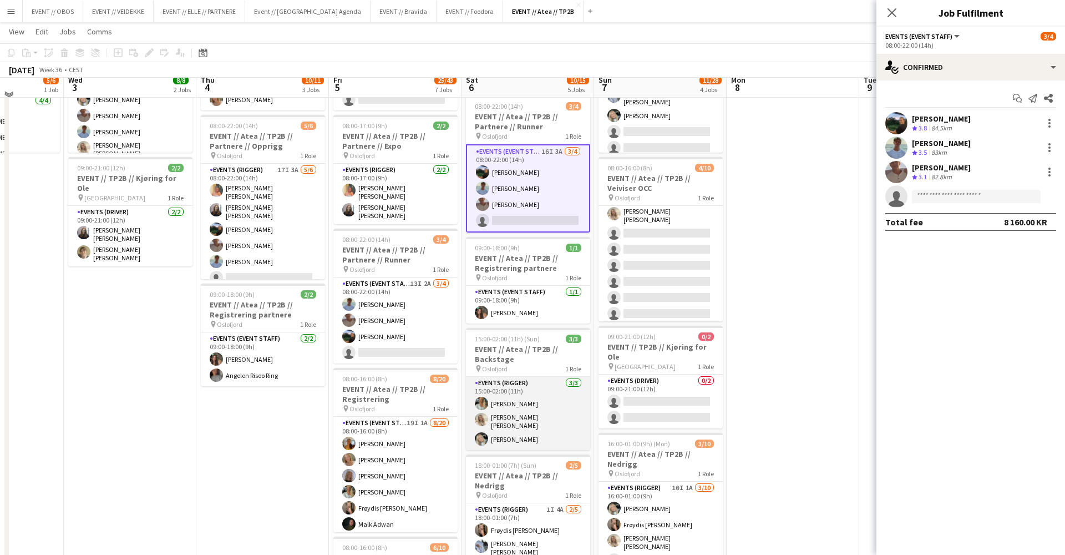
scroll to position [125, 0]
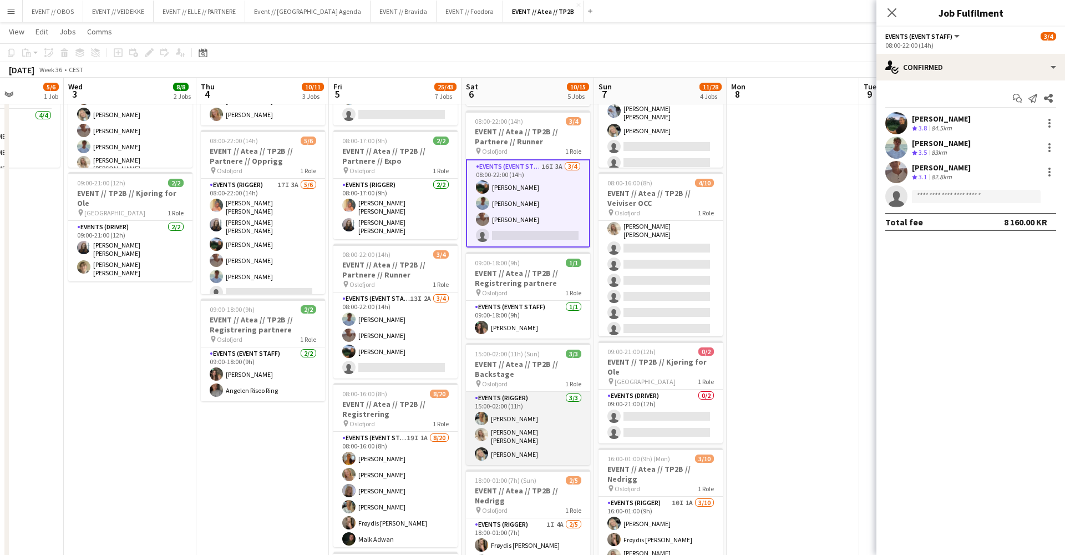
click at [566, 434] on app-card-role "Events (Rigger) 3/3 15:00-02:00 (11h) Lotte Langvatn-Van Baal Vanessa Riise Naa…" at bounding box center [528, 428] width 124 height 73
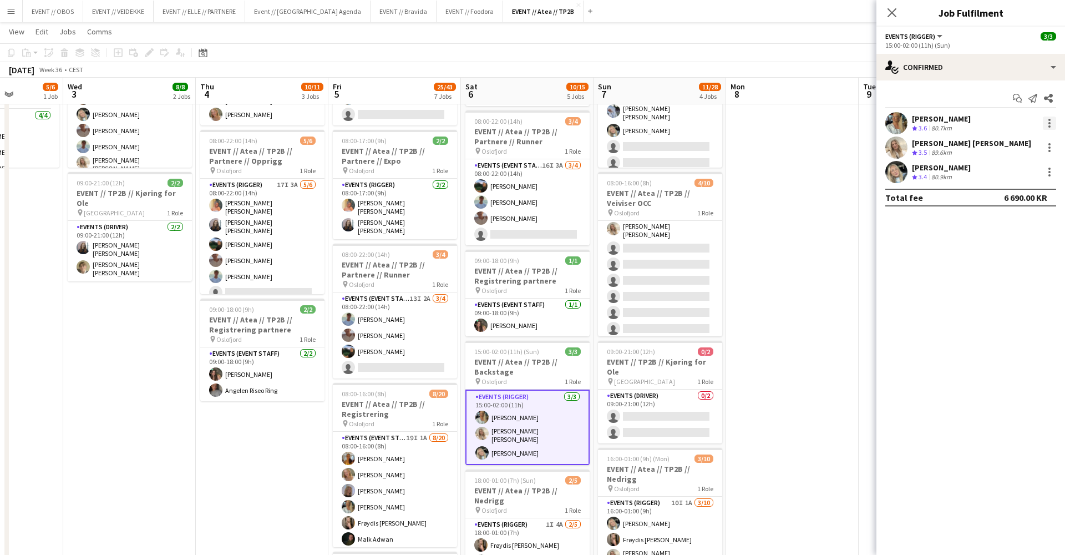
click at [1046, 117] on div at bounding box center [1049, 123] width 13 height 13
click at [1012, 246] on span "Remove" at bounding box center [1013, 250] width 69 height 10
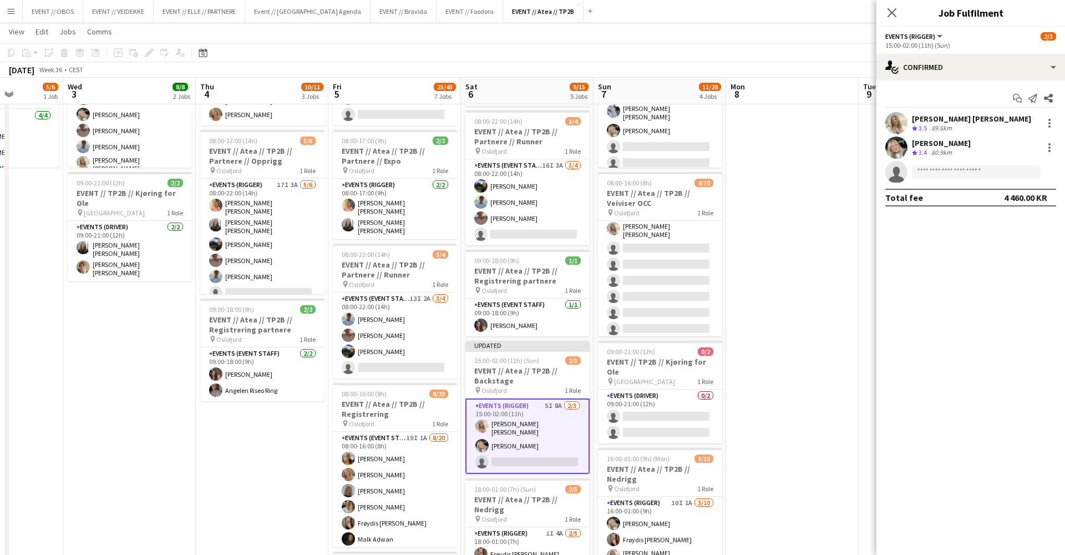
click at [815, 190] on app-date-cell at bounding box center [792, 473] width 133 height 948
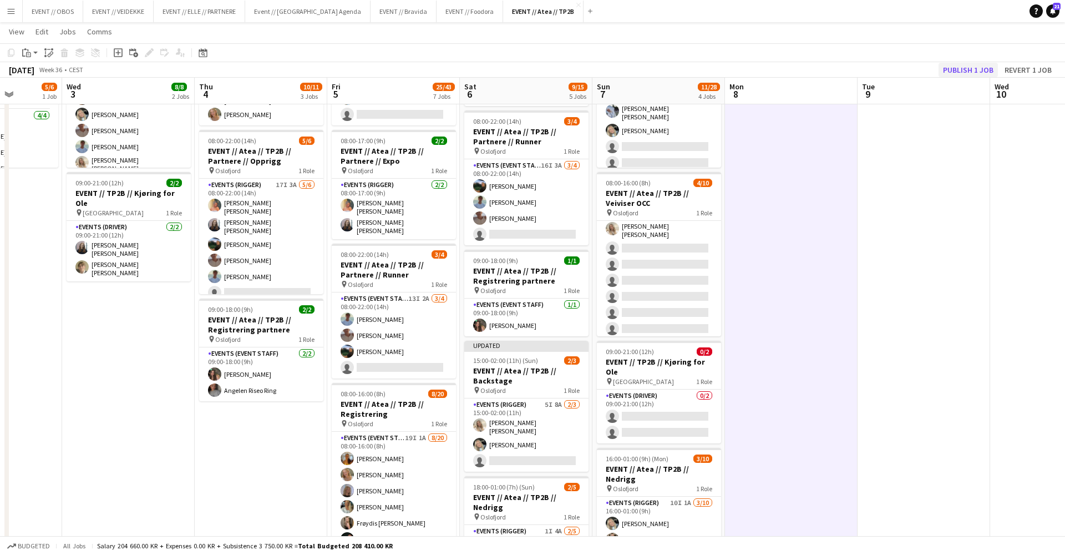
click at [951, 69] on button "Publish 1 job" at bounding box center [968, 70] width 59 height 14
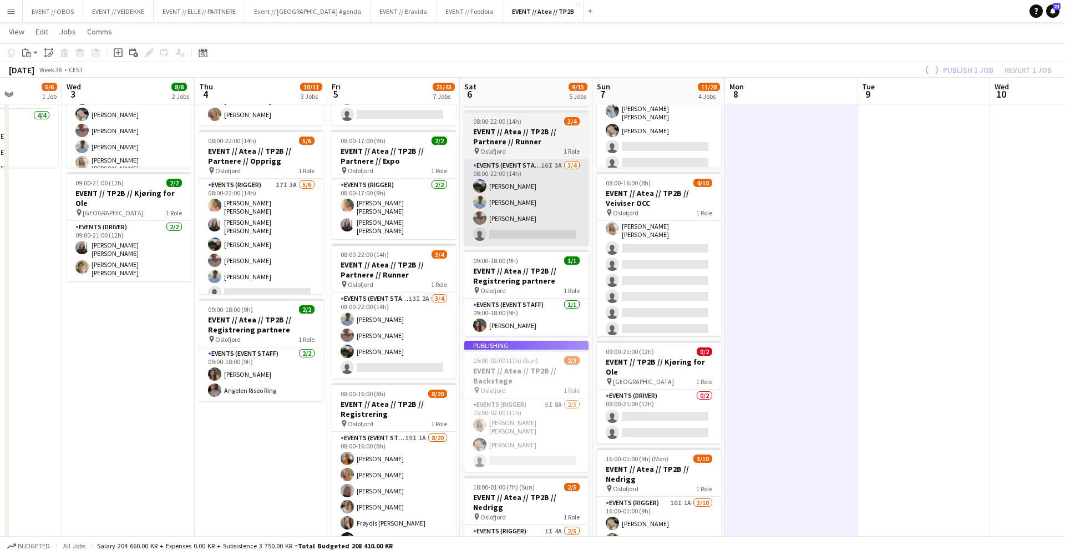
click at [561, 240] on app-card-role "Events (Event Staff) 16I 3A 3/4 08:00-22:00 (14h) Christian Smelhus Fredrik Bro…" at bounding box center [526, 202] width 124 height 86
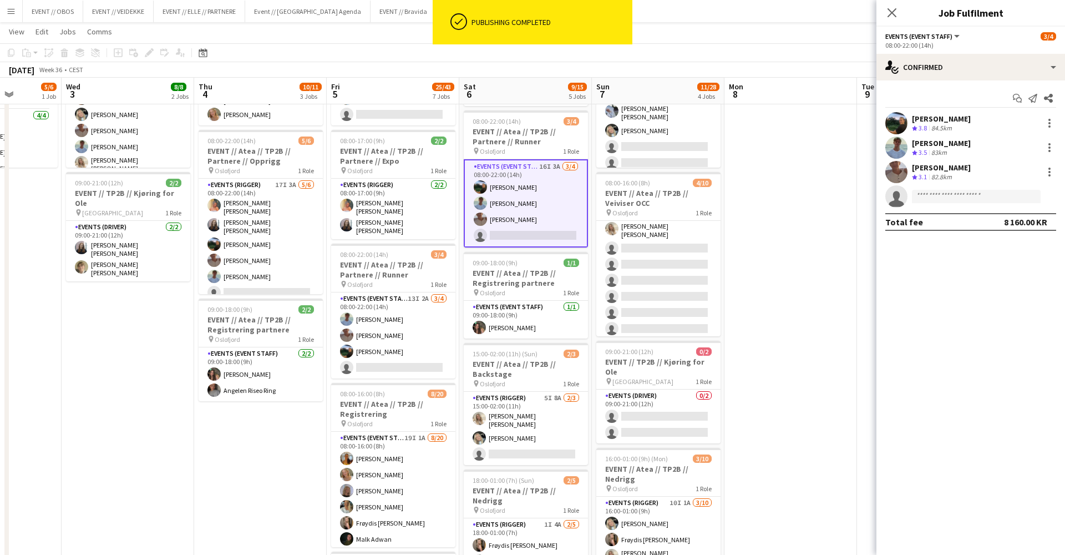
click at [954, 189] on app-invite-slot "single-neutral-actions" at bounding box center [971, 196] width 189 height 22
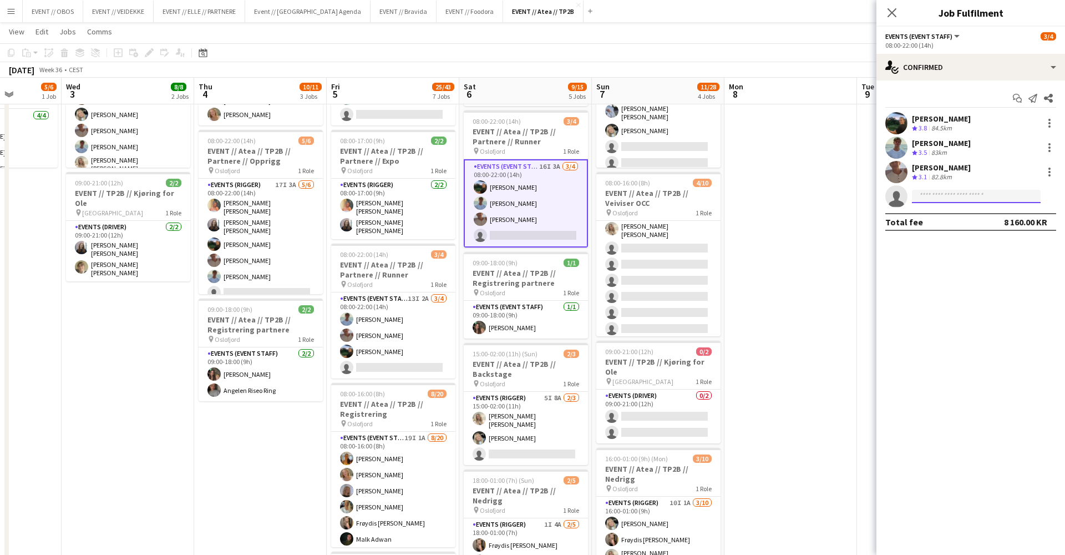
click at [965, 194] on input at bounding box center [976, 196] width 129 height 13
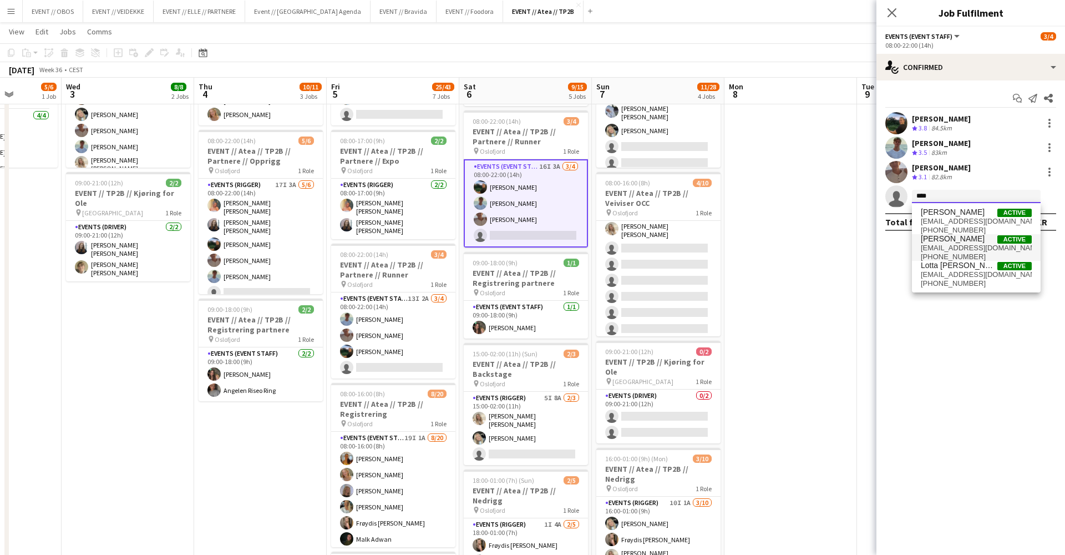
type input "****"
click at [968, 241] on span "[PERSON_NAME]" at bounding box center [953, 238] width 64 height 9
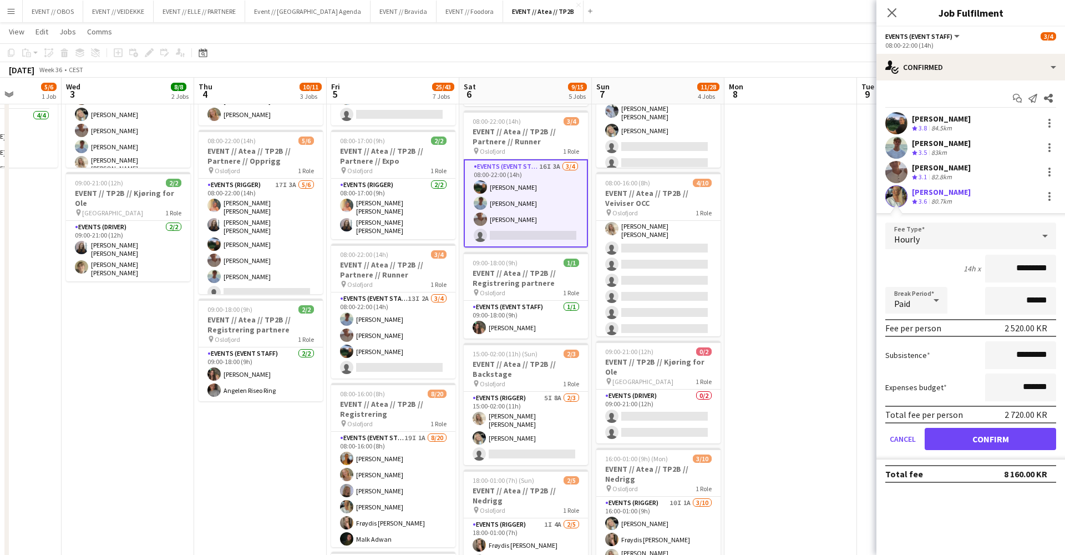
click at [961, 442] on button "Confirm" at bounding box center [990, 439] width 131 height 22
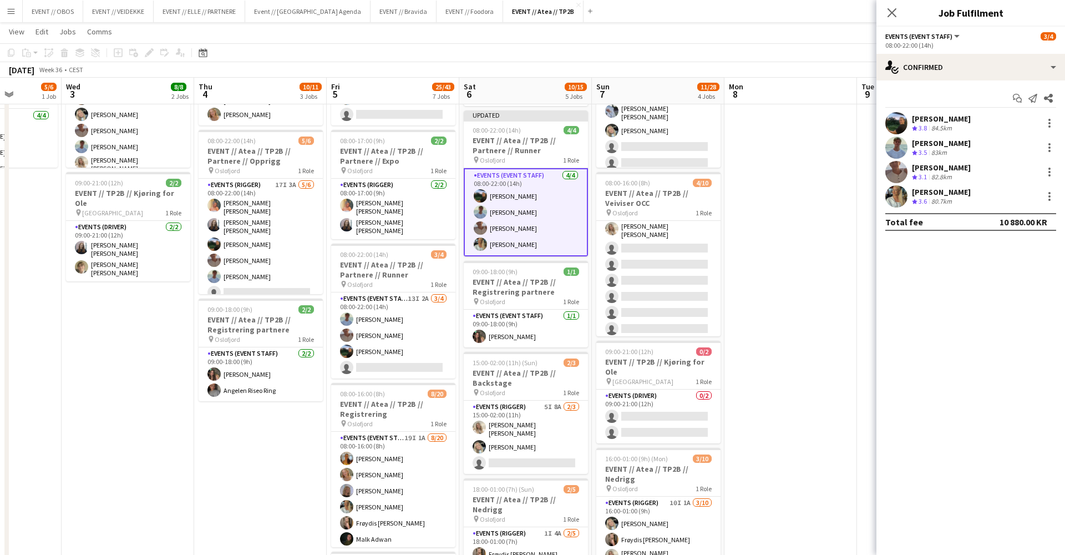
click at [792, 310] on app-date-cell at bounding box center [791, 473] width 133 height 948
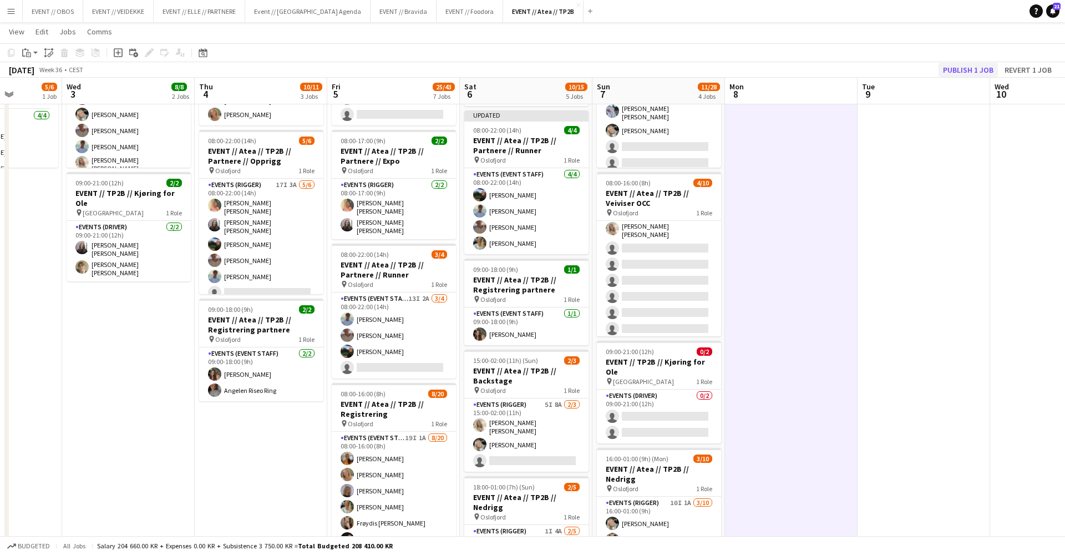
click at [970, 65] on button "Publish 1 job" at bounding box center [968, 70] width 59 height 14
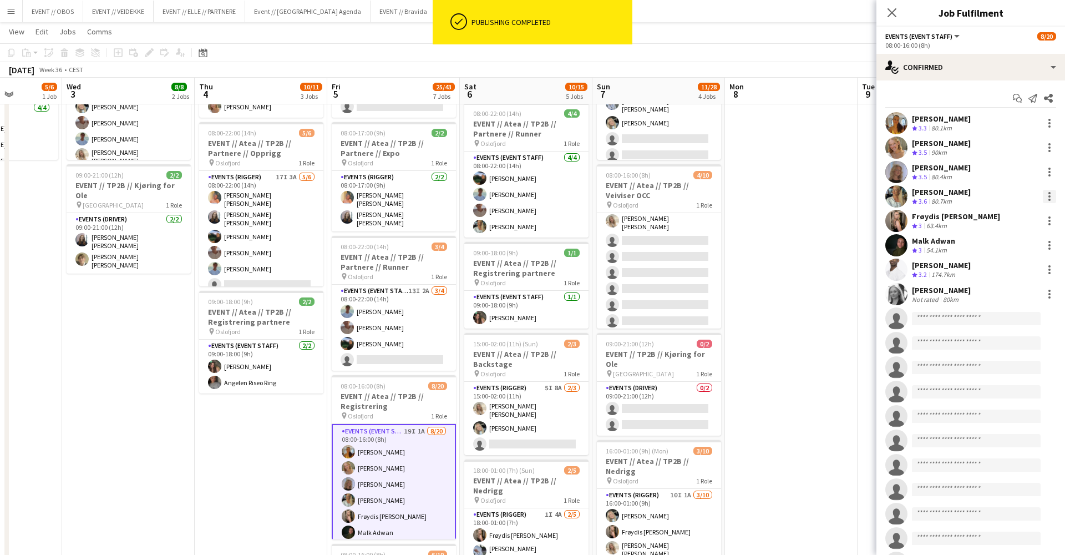
click at [1052, 192] on div at bounding box center [1049, 196] width 13 height 13
click at [986, 323] on span "Remove" at bounding box center [995, 322] width 33 height 9
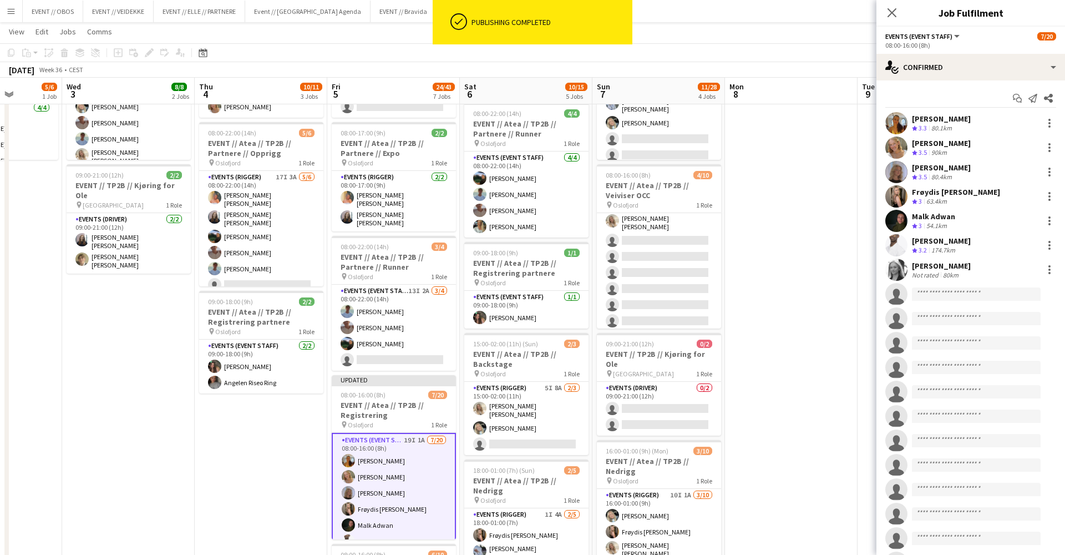
click at [823, 244] on app-date-cell at bounding box center [791, 465] width 133 height 948
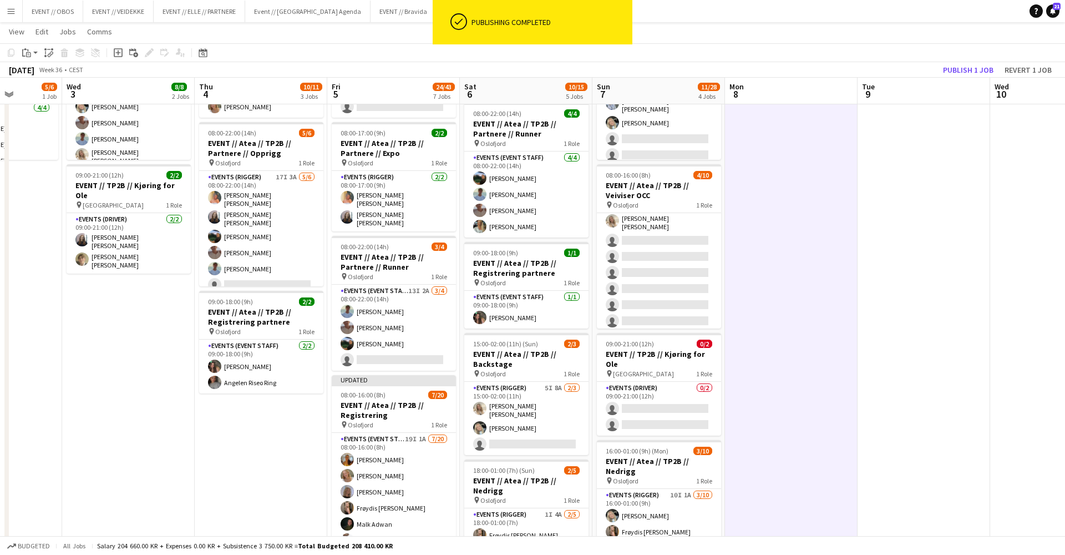
click at [977, 78] on app-board-header-date "Tue 9" at bounding box center [924, 91] width 133 height 27
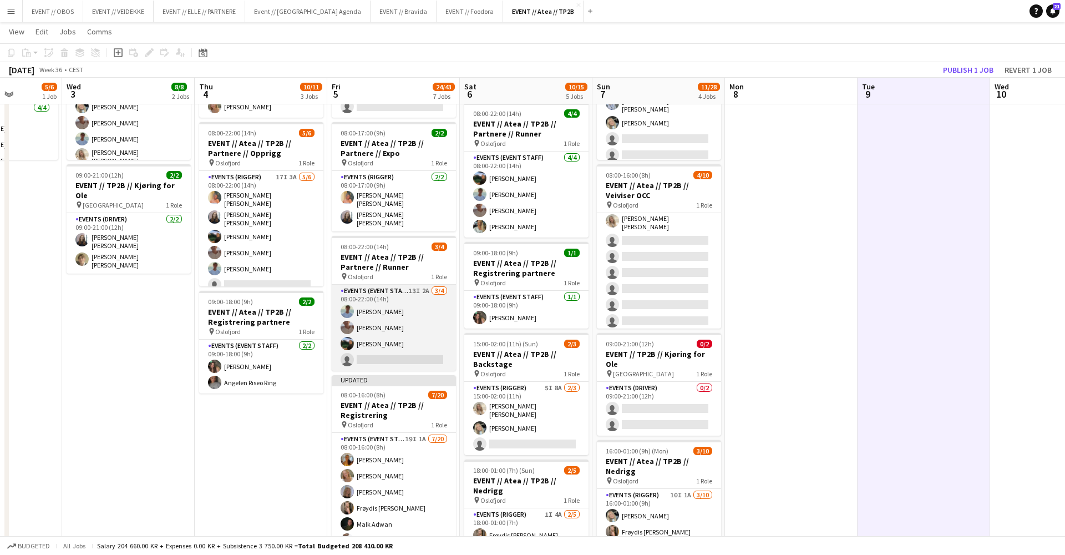
click at [374, 346] on app-card-role "Events (Event Staff) 13I 2A 3/4 08:00-22:00 (14h) Fredrik Bronken Næss Charlie …" at bounding box center [394, 328] width 124 height 86
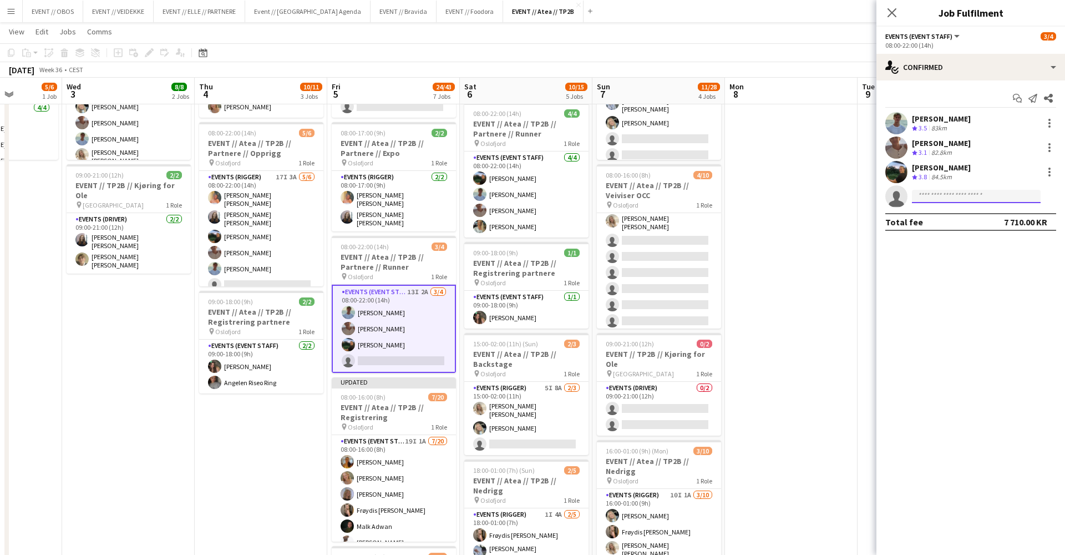
click at [929, 193] on input at bounding box center [976, 196] width 129 height 13
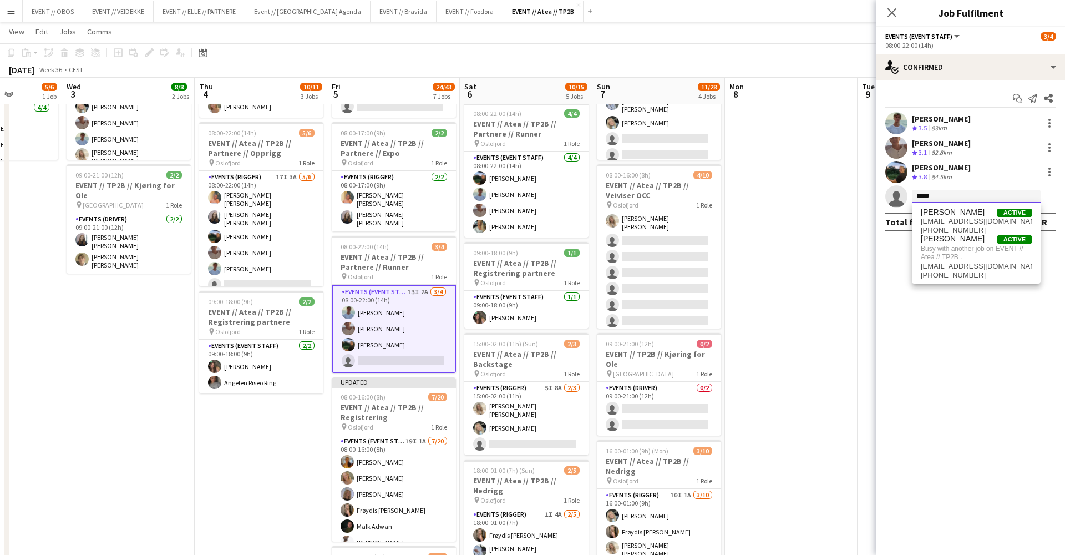
type input "*****"
click at [810, 256] on app-date-cell at bounding box center [791, 465] width 133 height 948
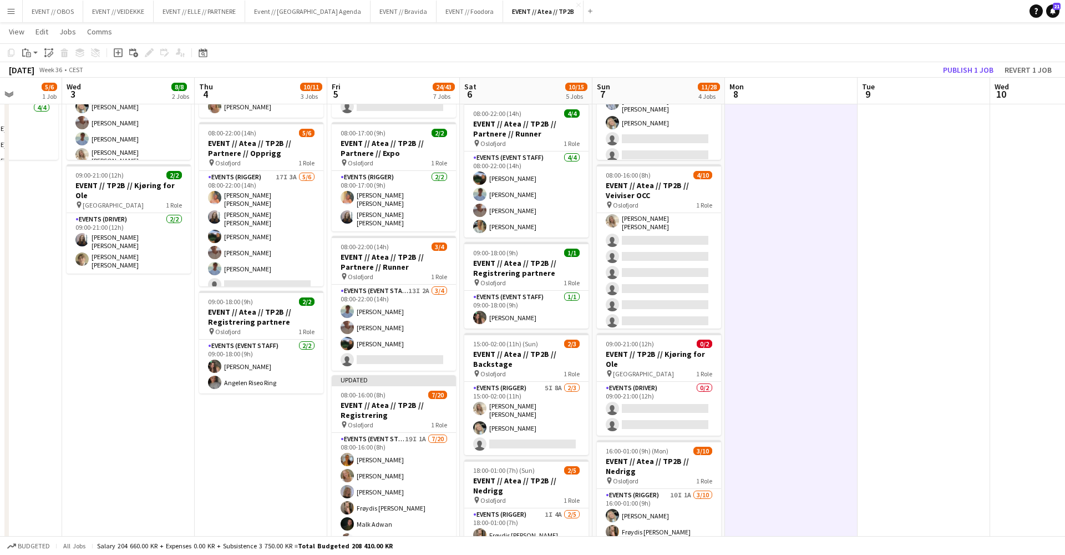
click at [982, 78] on app-board-header-date "Tue 9" at bounding box center [924, 91] width 133 height 27
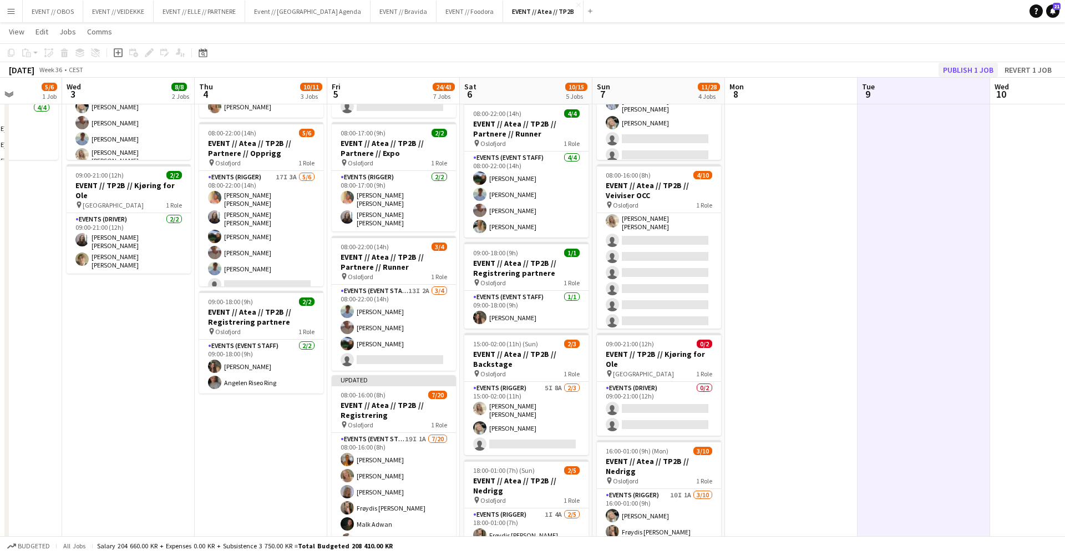
click at [977, 65] on button "Publish 1 job" at bounding box center [968, 70] width 59 height 14
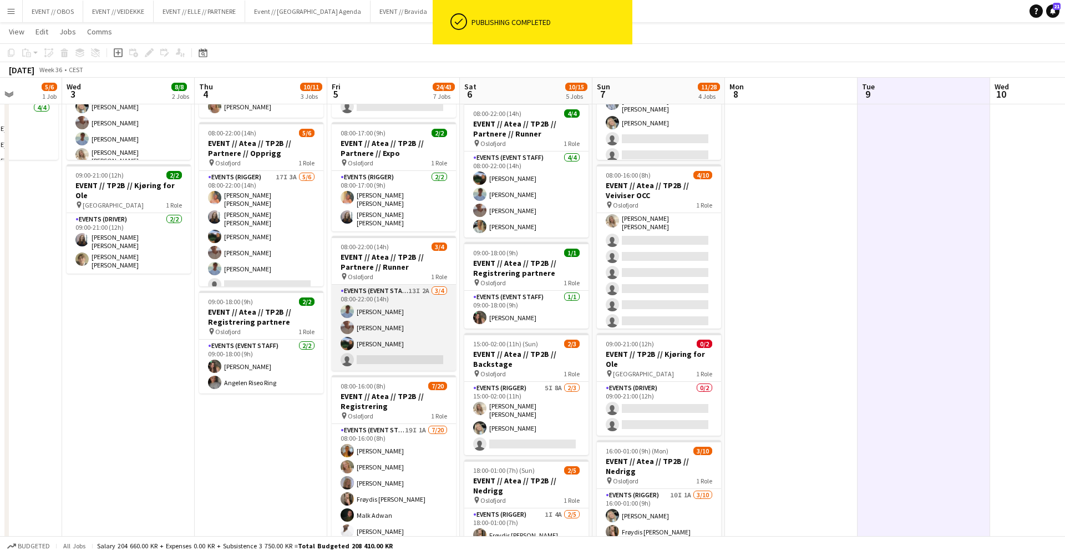
click at [353, 296] on app-card-role "Events (Event Staff) 13I 2A 3/4 08:00-22:00 (14h) Fredrik Bronken Næss Charlie …" at bounding box center [394, 328] width 124 height 86
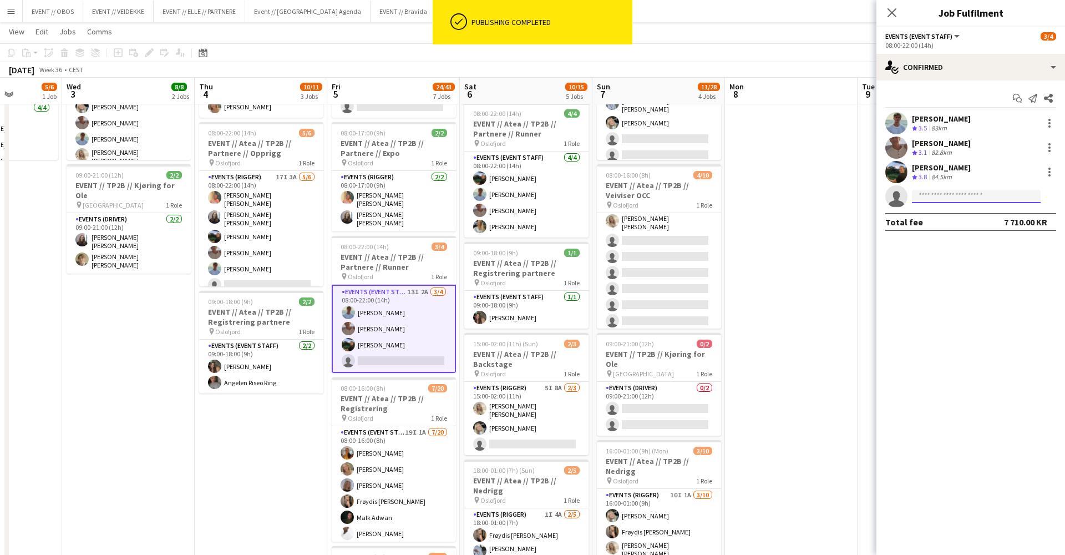
click at [941, 200] on input at bounding box center [976, 196] width 129 height 13
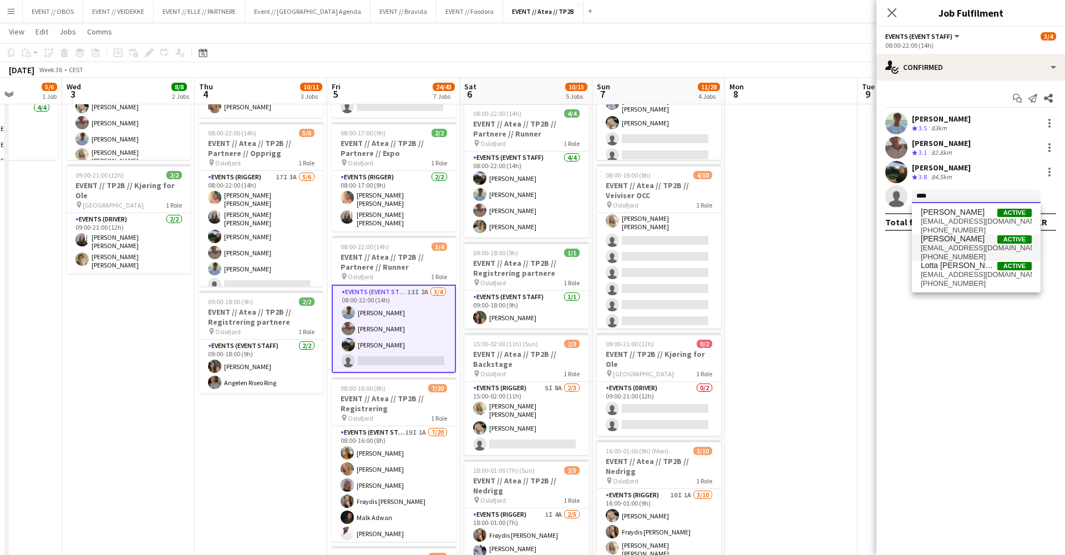
type input "****"
click at [955, 255] on span "+4741334293" at bounding box center [976, 256] width 111 height 9
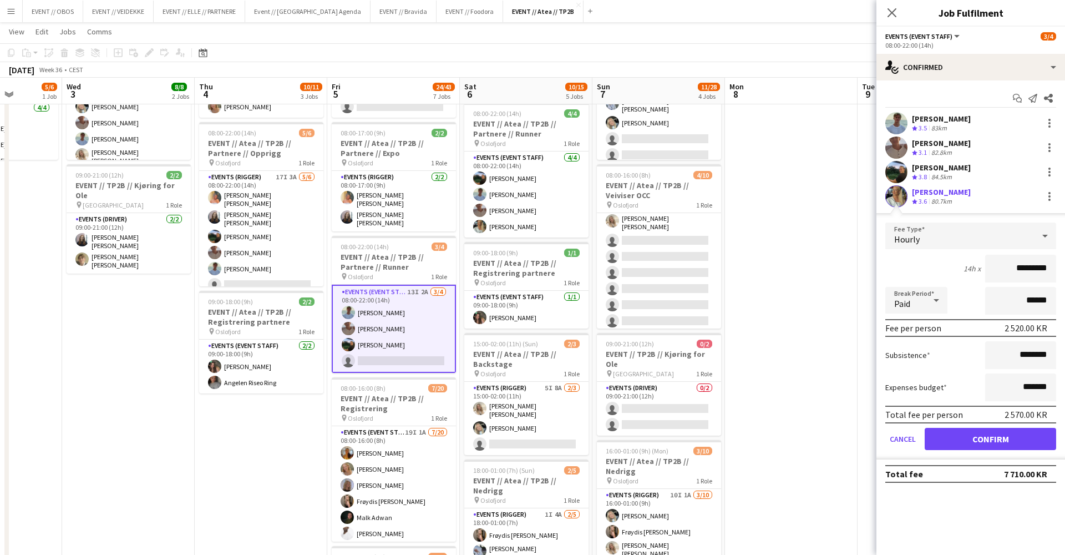
click at [968, 431] on button "Confirm" at bounding box center [990, 439] width 131 height 22
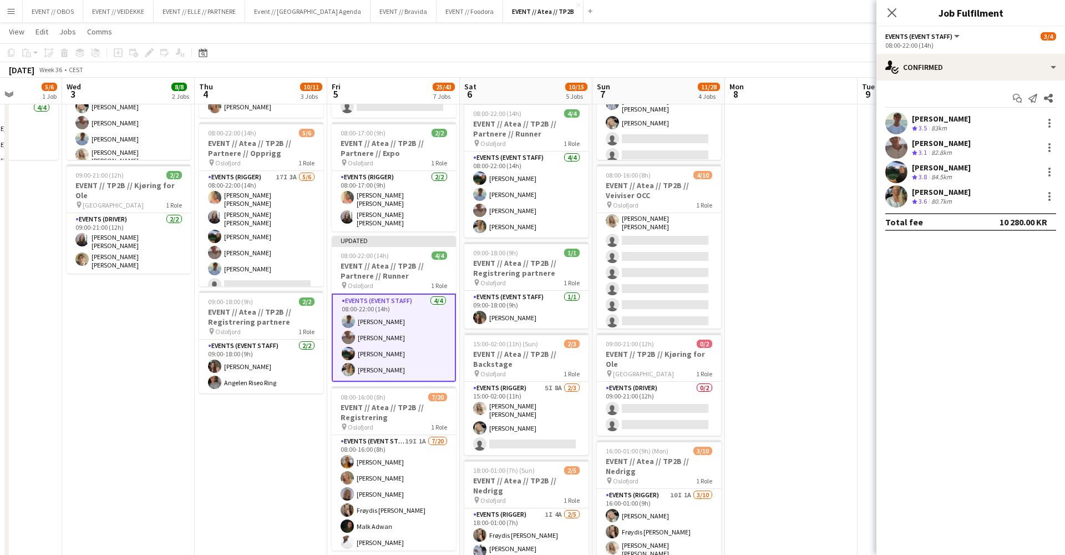
click at [833, 365] on app-date-cell at bounding box center [791, 465] width 133 height 948
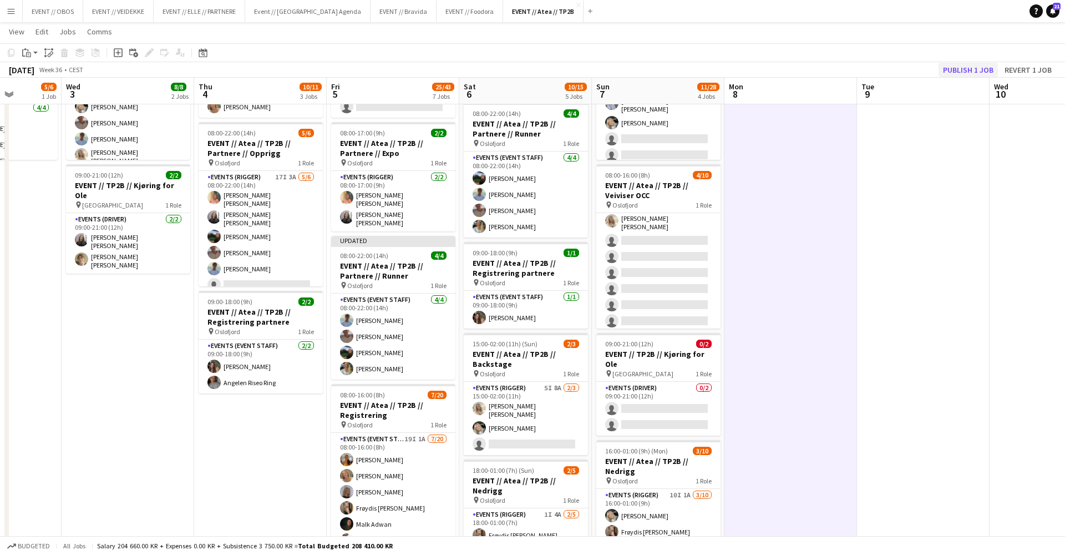
click at [951, 68] on button "Publish 1 job" at bounding box center [968, 70] width 59 height 14
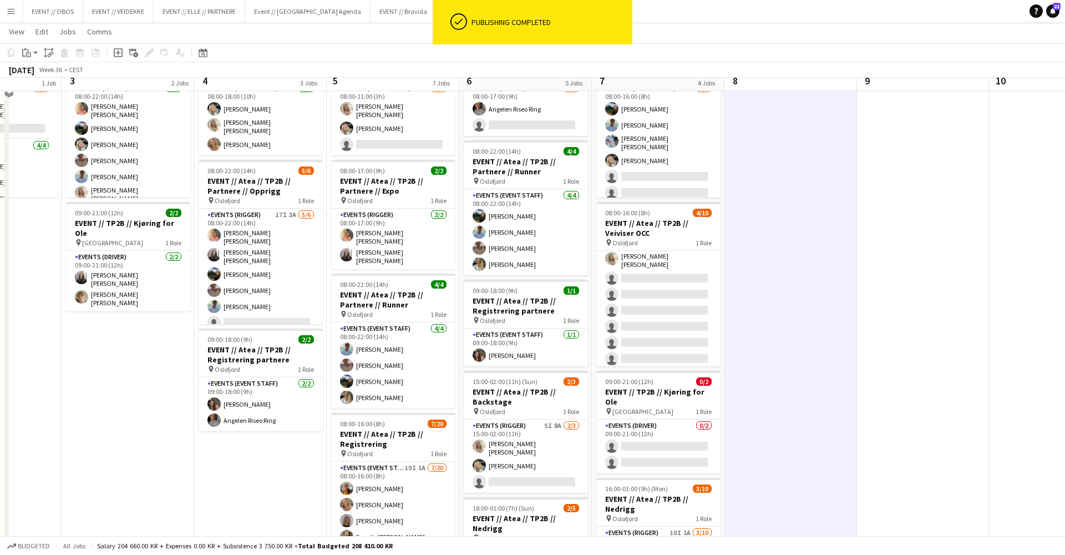
scroll to position [29, 0]
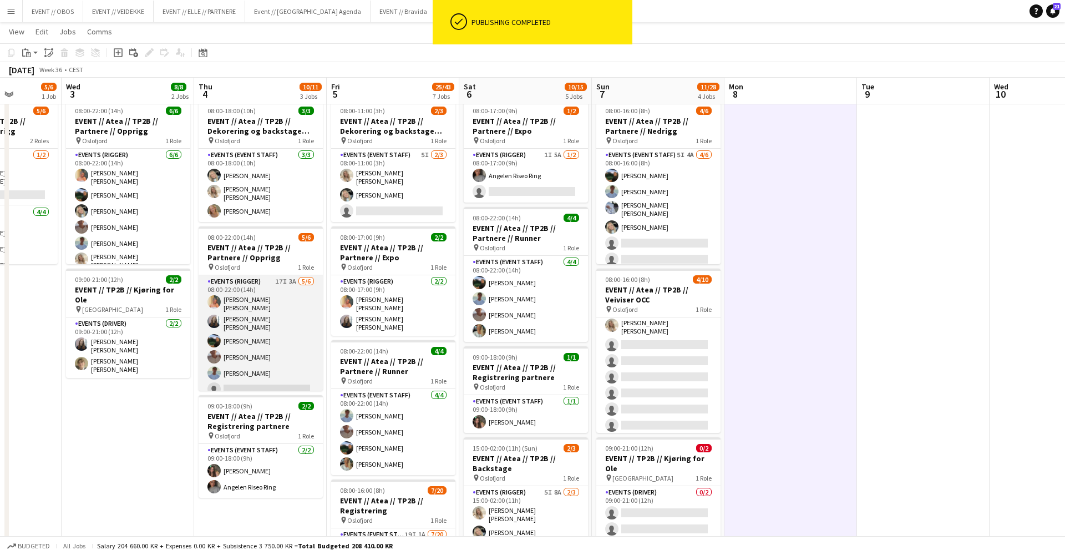
click at [232, 356] on app-card-role "Events (Rigger) 17I 3A 5/6 08:00-22:00 (14h) Hannah Ludivia Rotbæk Meling Helen…" at bounding box center [261, 337] width 124 height 125
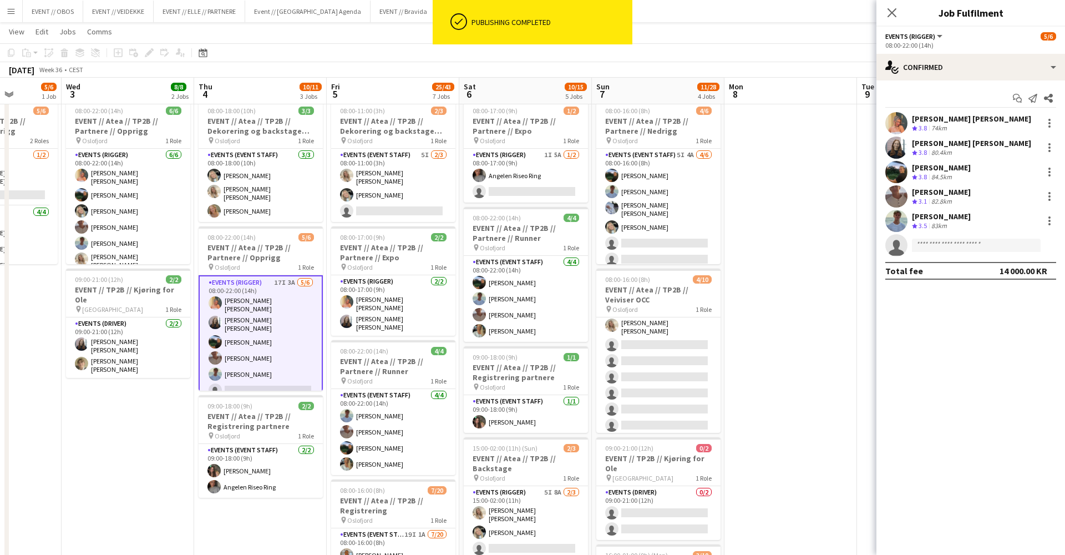
click at [906, 47] on div "08:00-22:00 (14h)" at bounding box center [970, 45] width 171 height 8
click at [906, 57] on div "single-neutral-actions-check-2 Confirmed" at bounding box center [971, 67] width 189 height 27
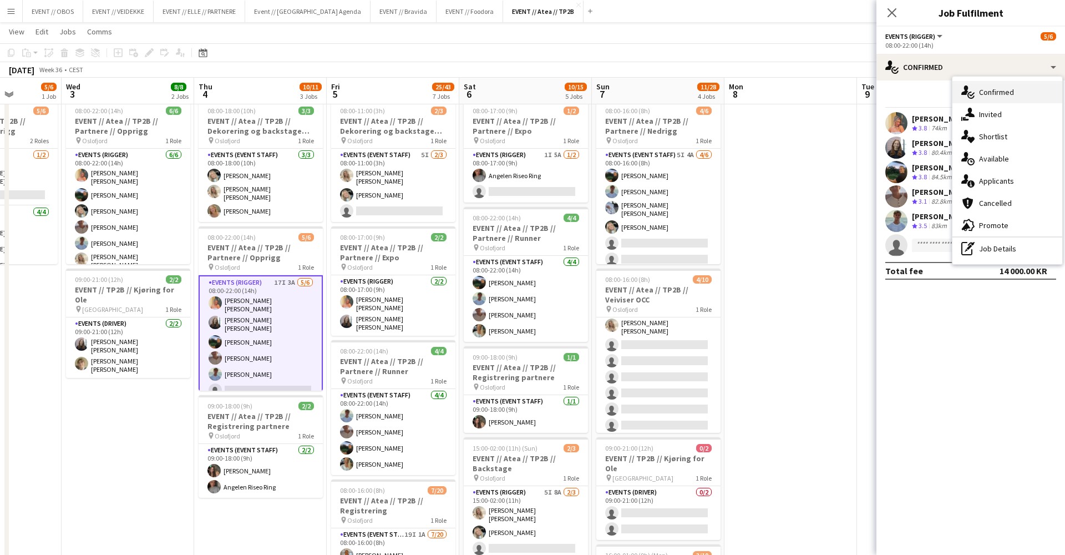
click at [967, 102] on div "single-neutral-actions-check-2 Confirmed" at bounding box center [1008, 92] width 110 height 22
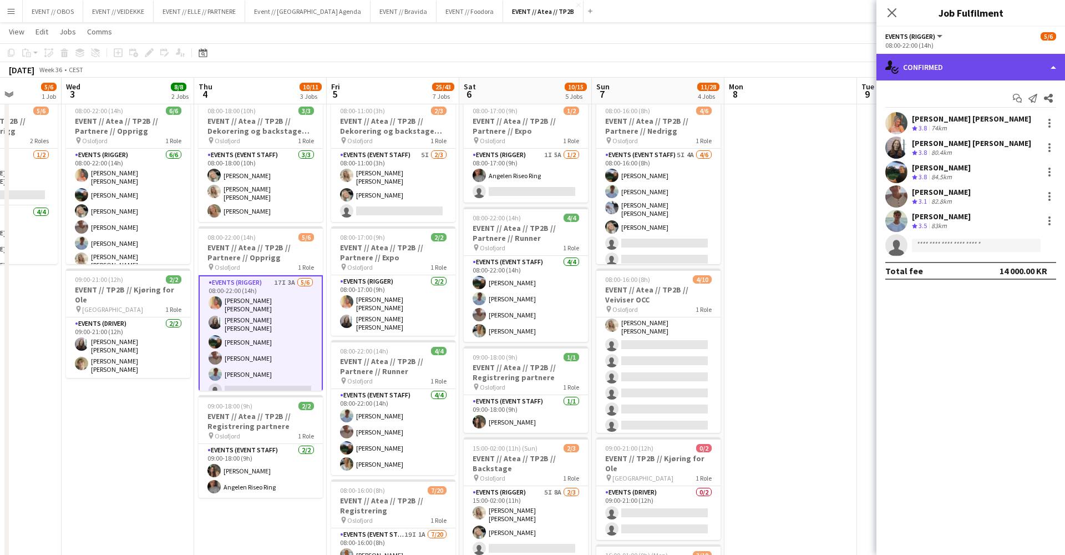
click at [945, 68] on div "single-neutral-actions-check-2 Confirmed" at bounding box center [971, 67] width 189 height 27
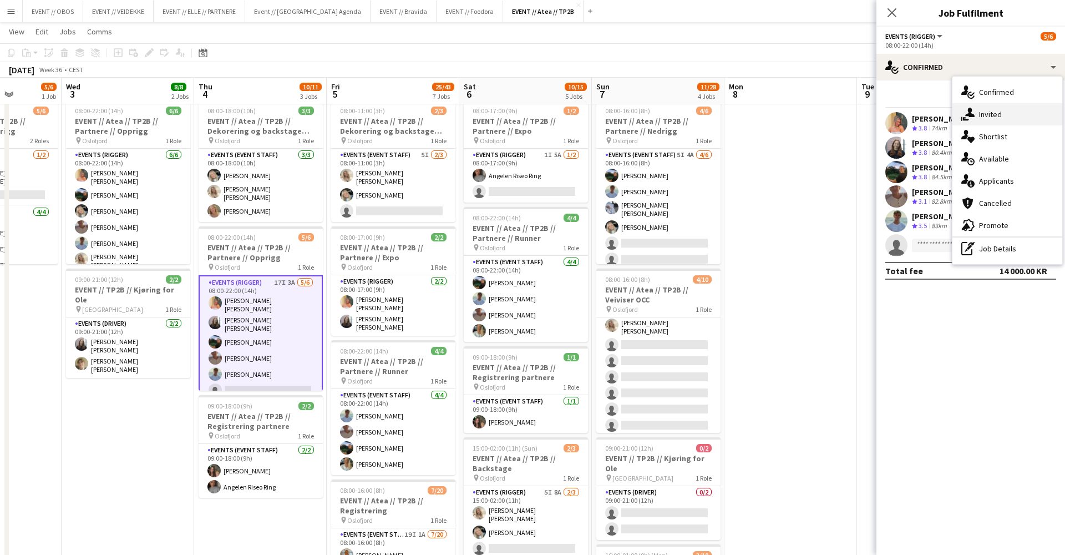
click at [972, 105] on div "single-neutral-actions-share-1 Invited" at bounding box center [1008, 114] width 110 height 22
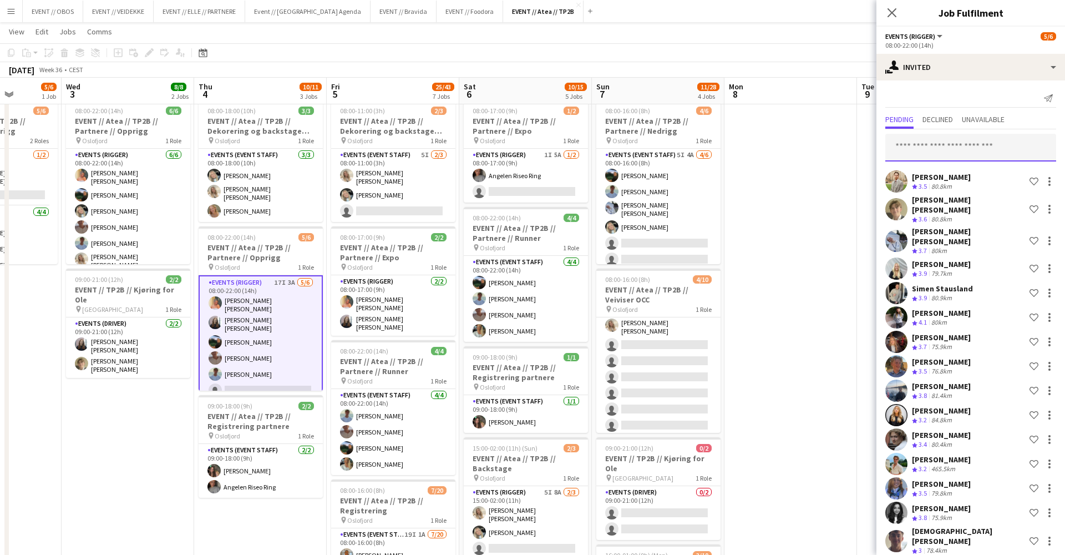
click at [954, 154] on input "text" at bounding box center [970, 148] width 171 height 28
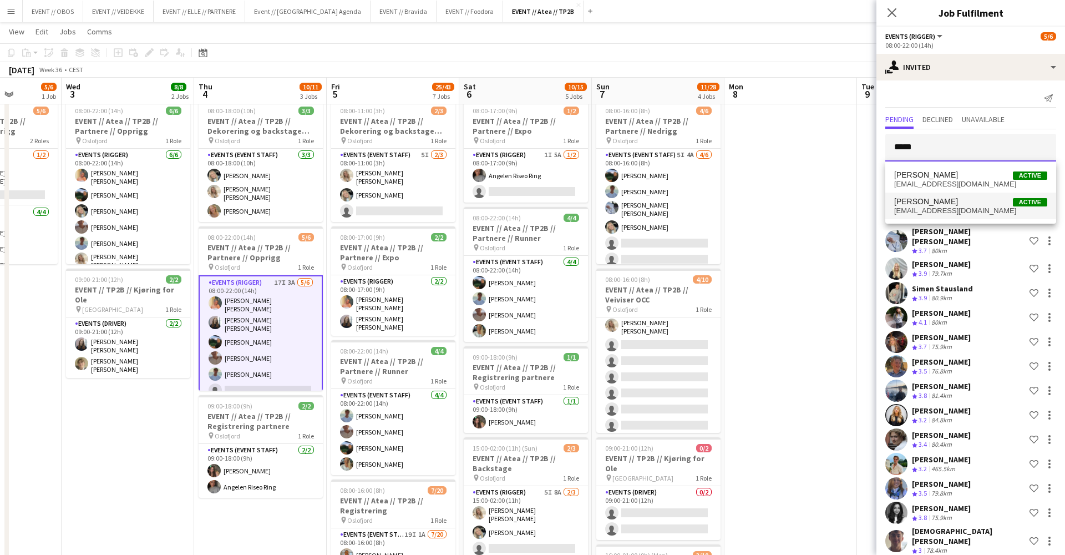
type input "*****"
click at [973, 211] on span "lottelvb@icloud.com" at bounding box center [970, 210] width 153 height 9
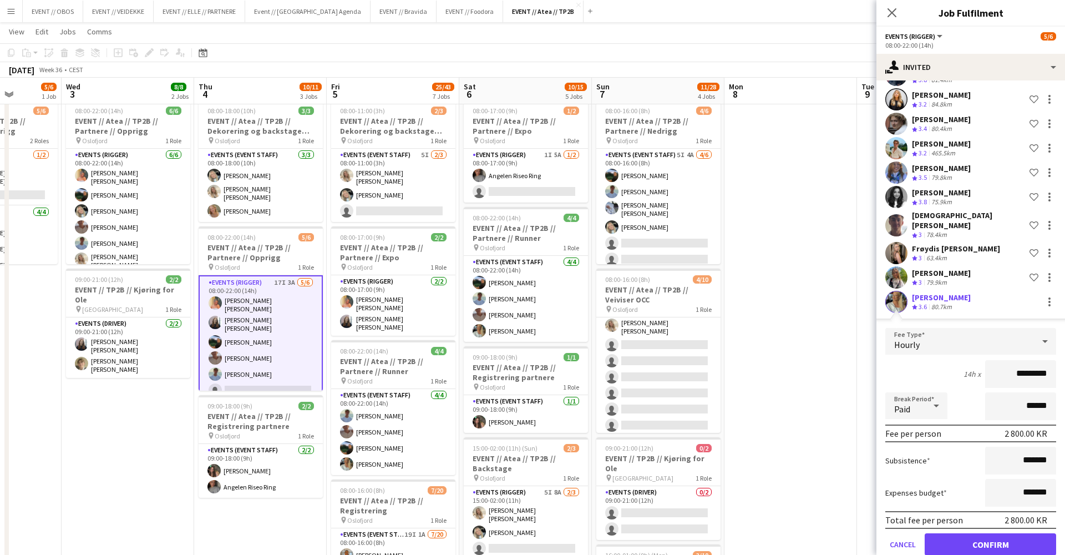
click at [966, 533] on button "Confirm" at bounding box center [990, 544] width 131 height 22
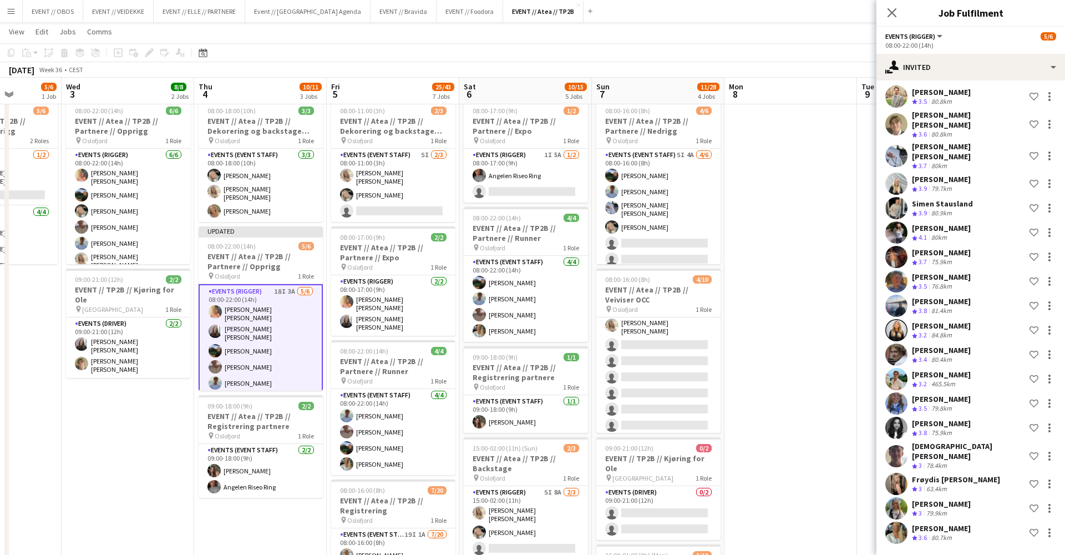
scroll to position [64, 0]
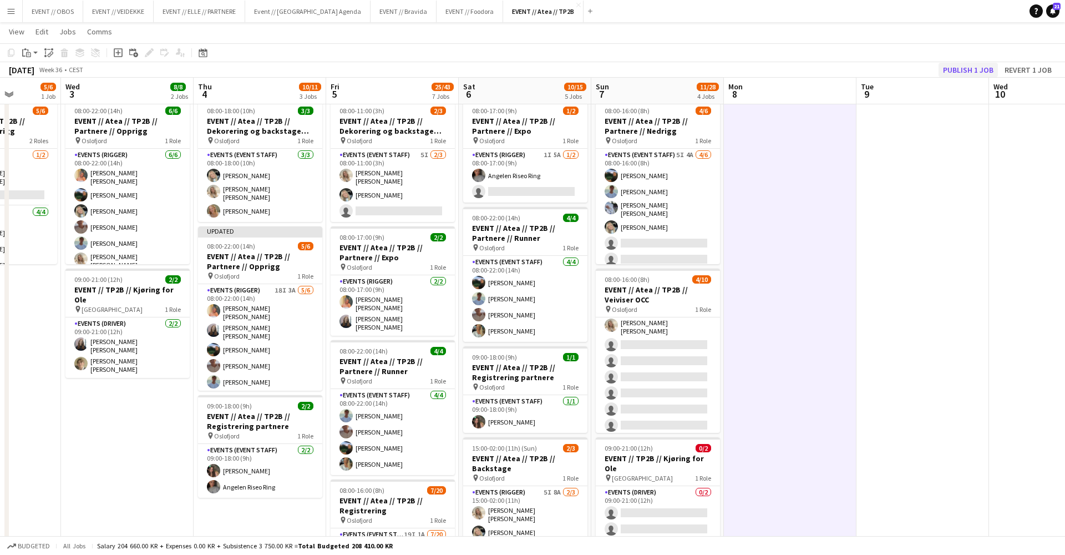
click at [976, 70] on button "Publish 1 job" at bounding box center [968, 70] width 59 height 14
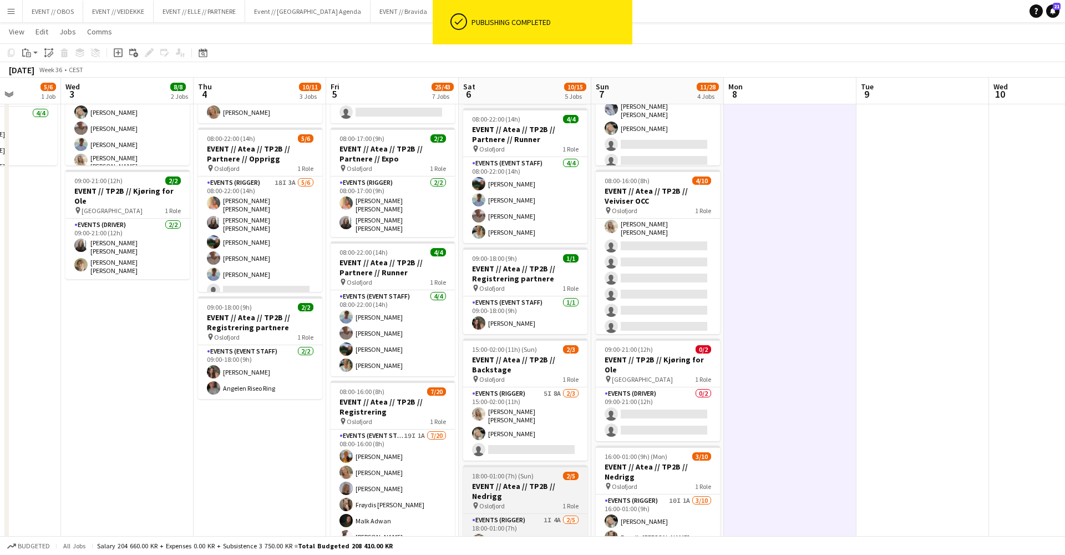
scroll to position [128, 0]
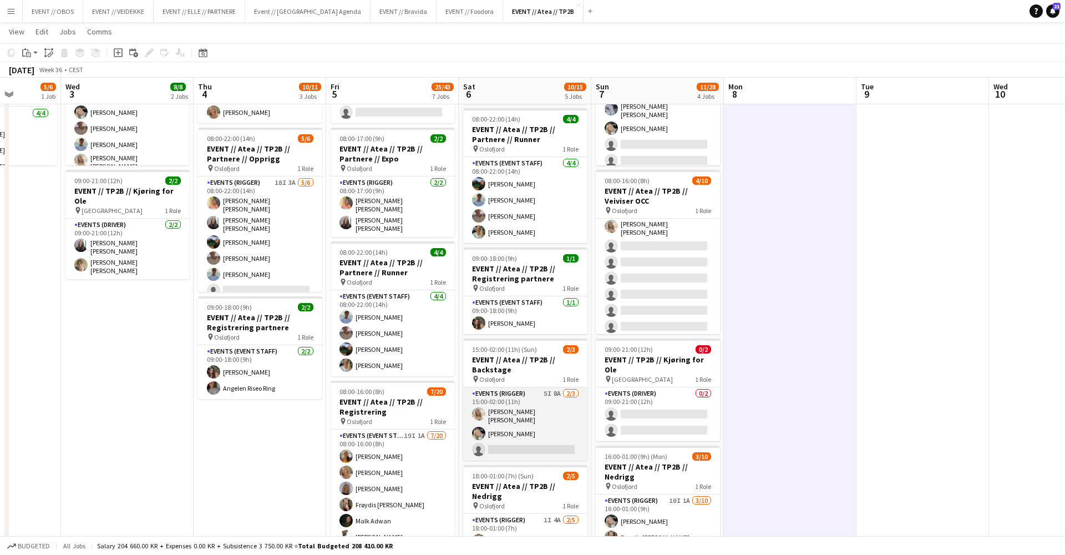
click at [530, 427] on app-card-role "Events (Rigger) 5I 8A 2/3 15:00-02:00 (11h) Vanessa Riise Naas Oda Hansson sing…" at bounding box center [525, 423] width 124 height 73
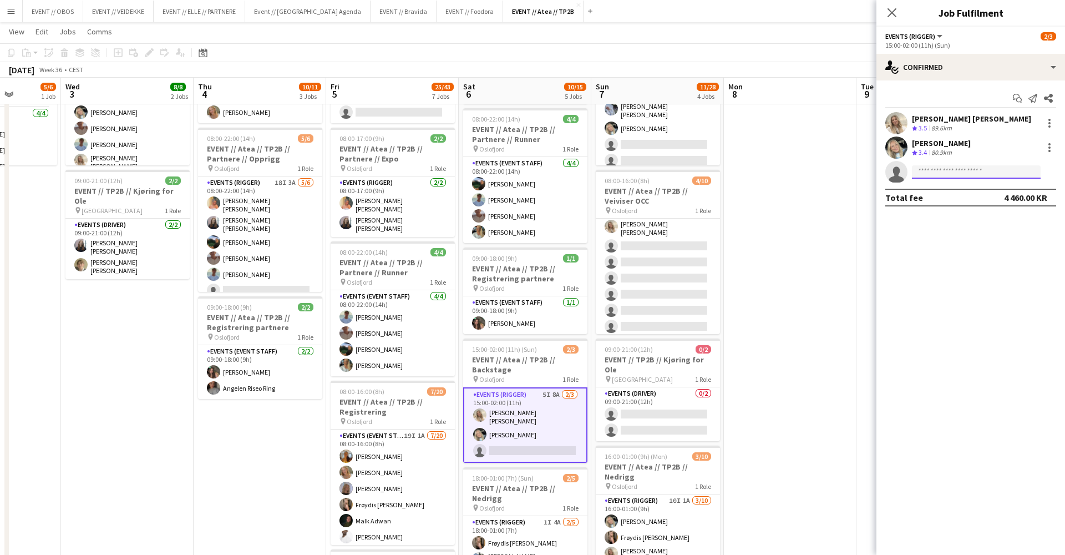
click at [940, 174] on input at bounding box center [976, 171] width 129 height 13
type input "****"
click at [944, 187] on span "[PERSON_NAME]" at bounding box center [953, 187] width 64 height 9
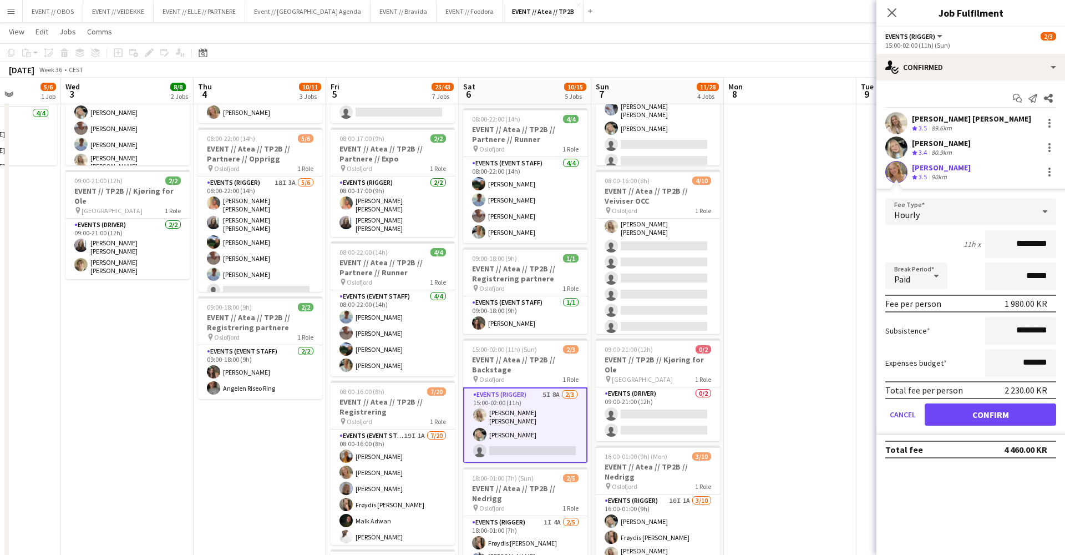
scroll to position [0, 0]
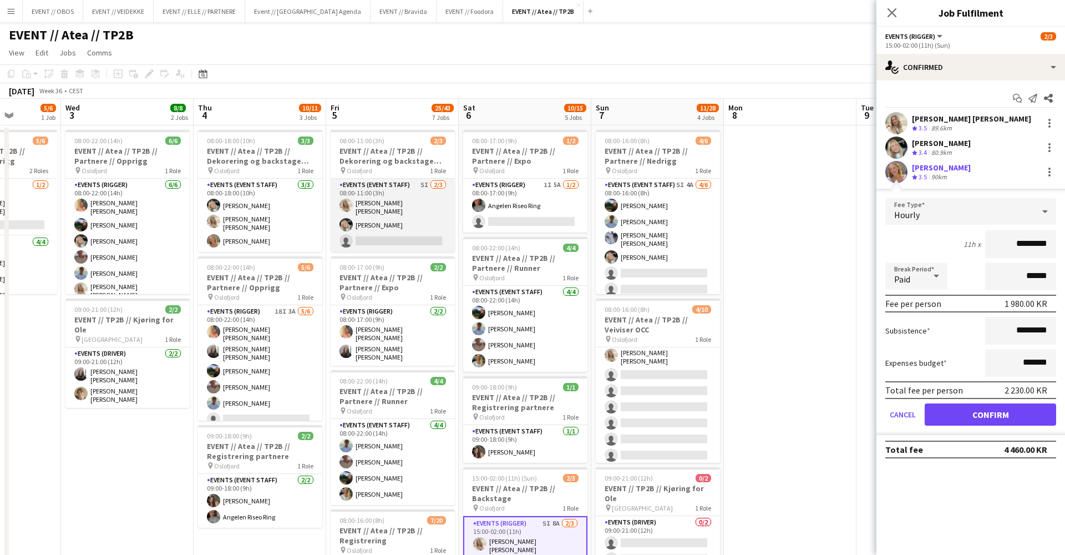
click at [373, 229] on app-card-role "Events (Event Staff) 5I 2/3 08:00-11:00 (3h) Vanessa Riise Naas Oda Hansson sin…" at bounding box center [393, 215] width 124 height 73
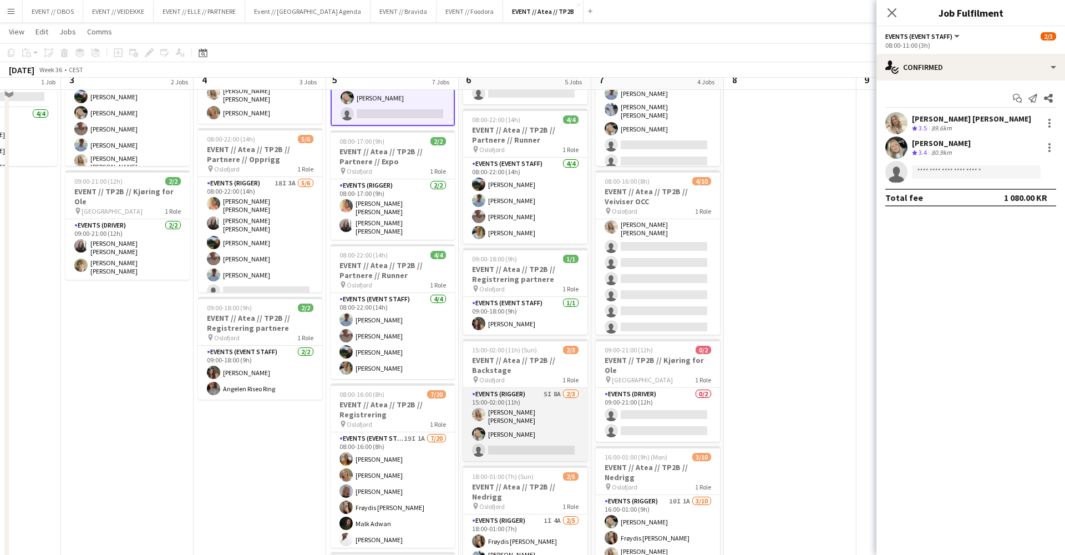
scroll to position [133, 0]
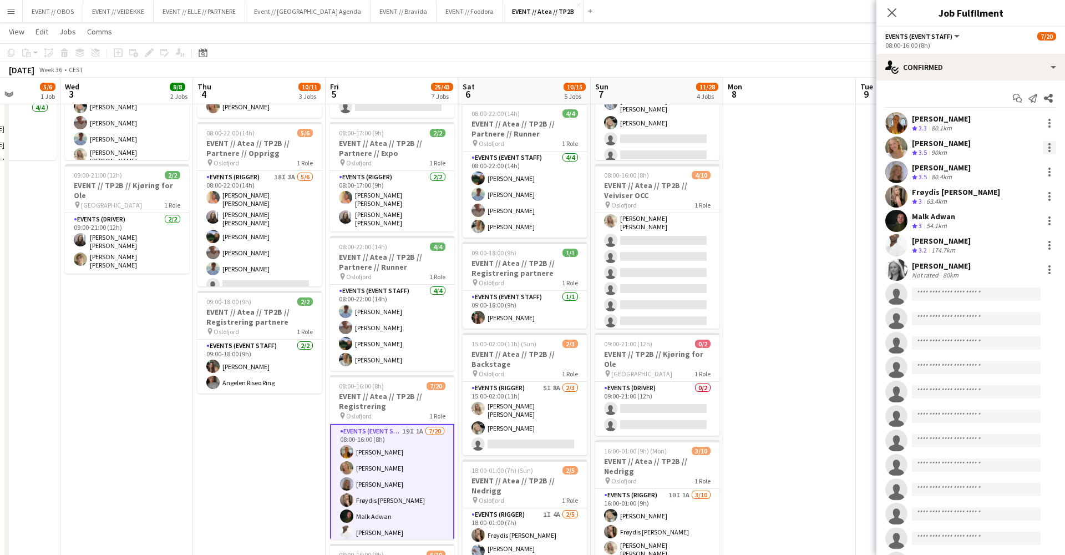
click at [1050, 152] on div at bounding box center [1049, 147] width 13 height 13
click at [1001, 277] on span "Remove" at bounding box center [995, 274] width 33 height 9
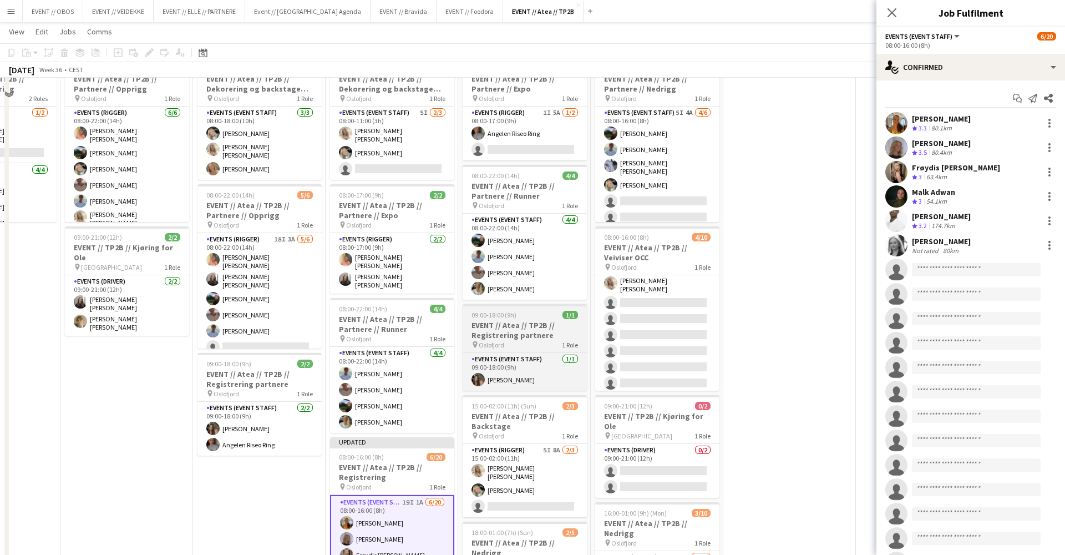
scroll to position [29, 0]
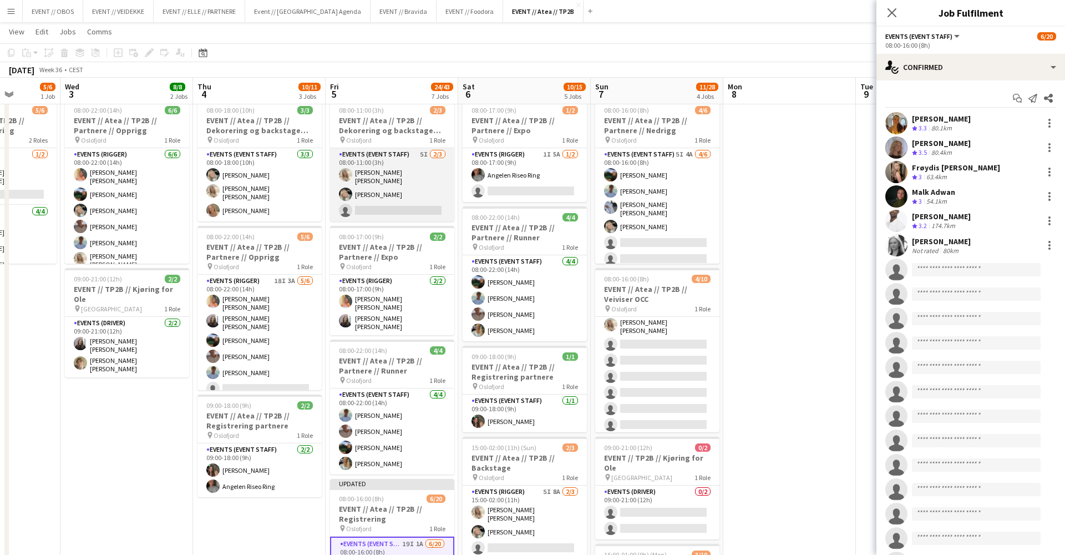
click at [392, 199] on app-card-role "Events (Event Staff) 5I 2/3 08:00-11:00 (3h) Vanessa Riise Naas Oda Hansson sin…" at bounding box center [392, 184] width 124 height 73
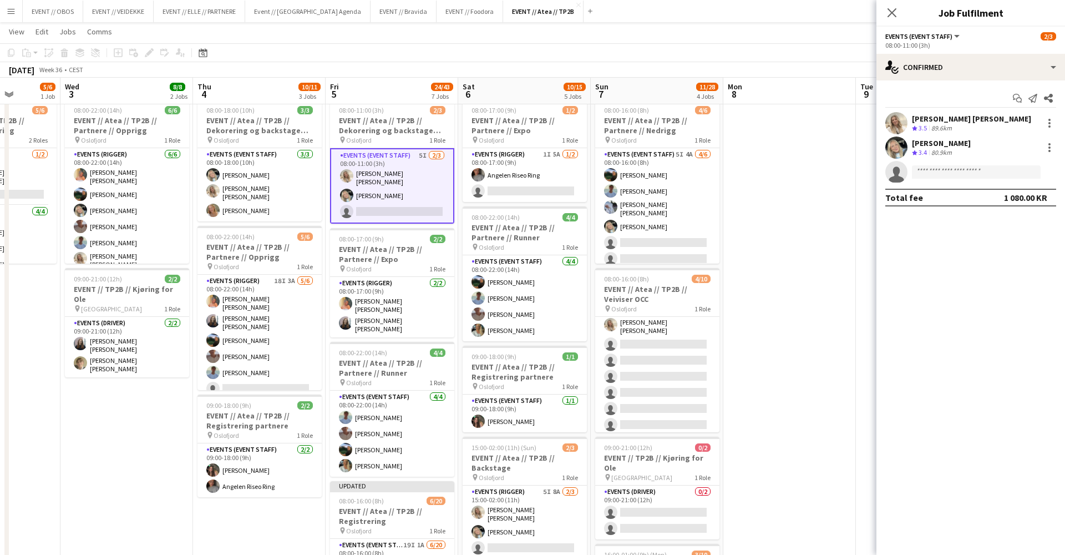
scroll to position [0, 338]
click at [924, 172] on input at bounding box center [976, 171] width 129 height 13
type input "****"
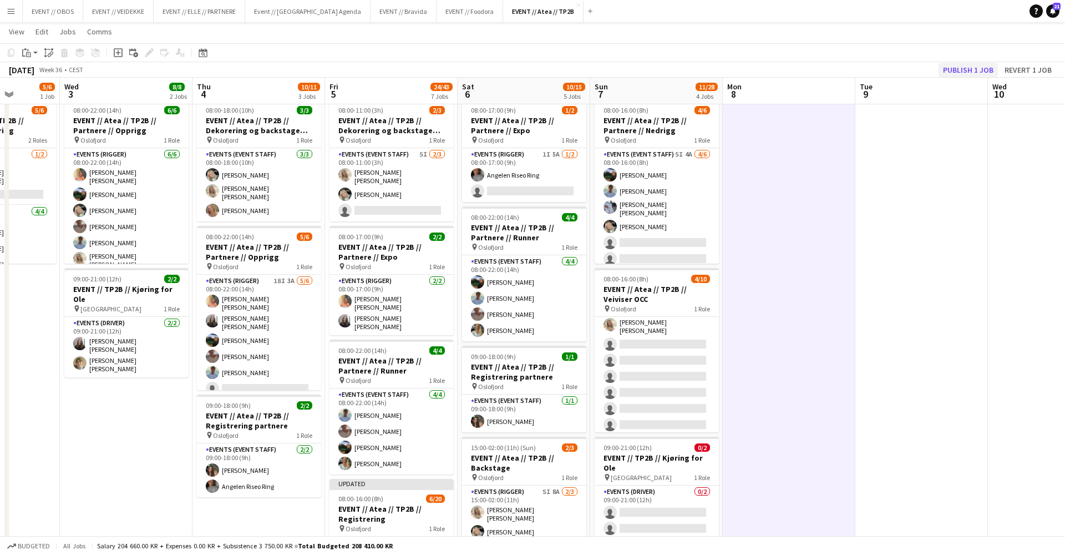
click at [953, 72] on button "Publish 1 job" at bounding box center [968, 70] width 59 height 14
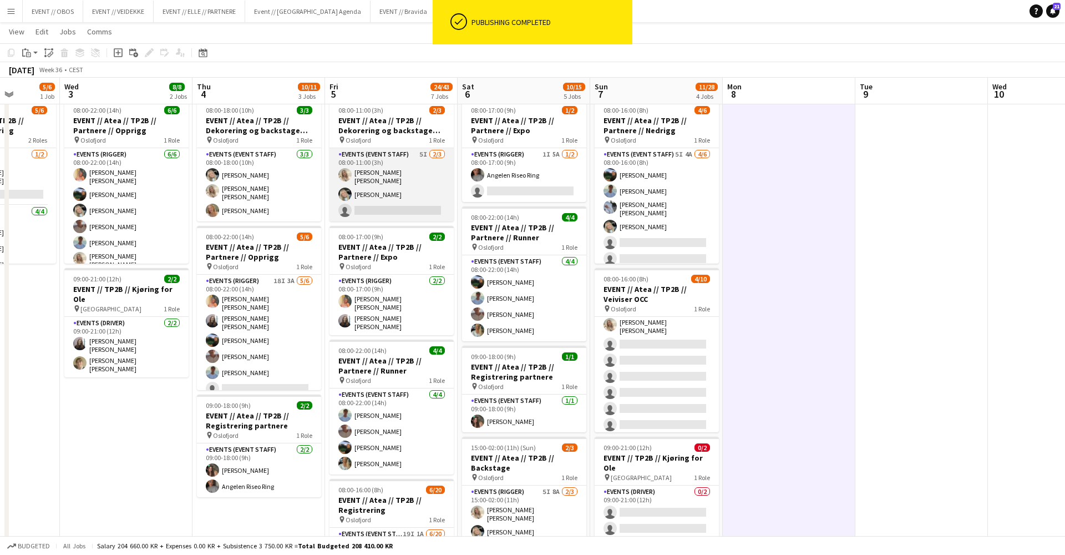
click at [396, 189] on app-card-role "Events (Event Staff) 5I 2/3 08:00-11:00 (3h) Vanessa Riise Naas Oda Hansson sin…" at bounding box center [392, 184] width 124 height 73
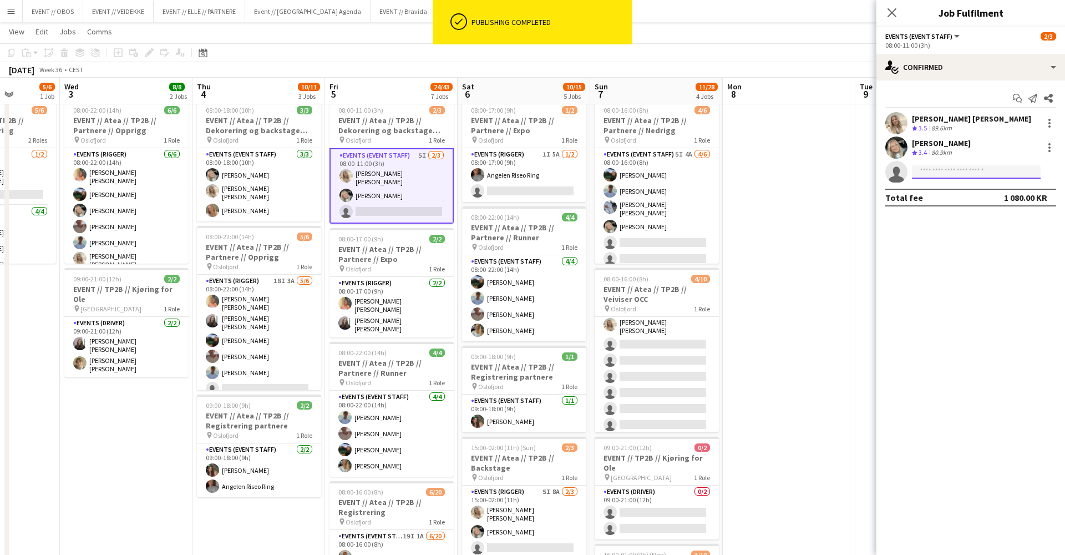
click at [951, 168] on input at bounding box center [976, 171] width 129 height 13
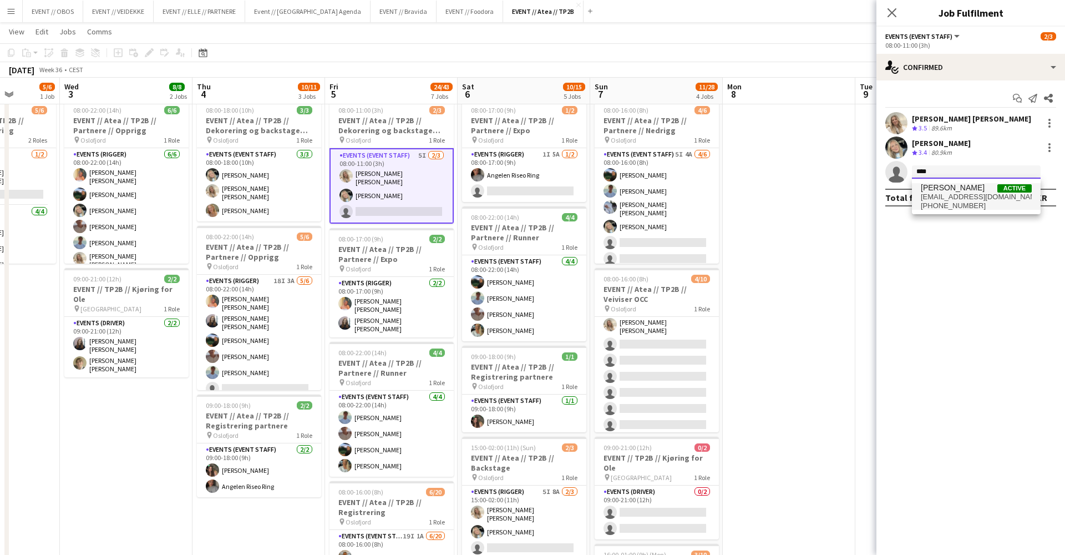
type input "****"
click at [952, 183] on span "[PERSON_NAME]" at bounding box center [953, 187] width 64 height 9
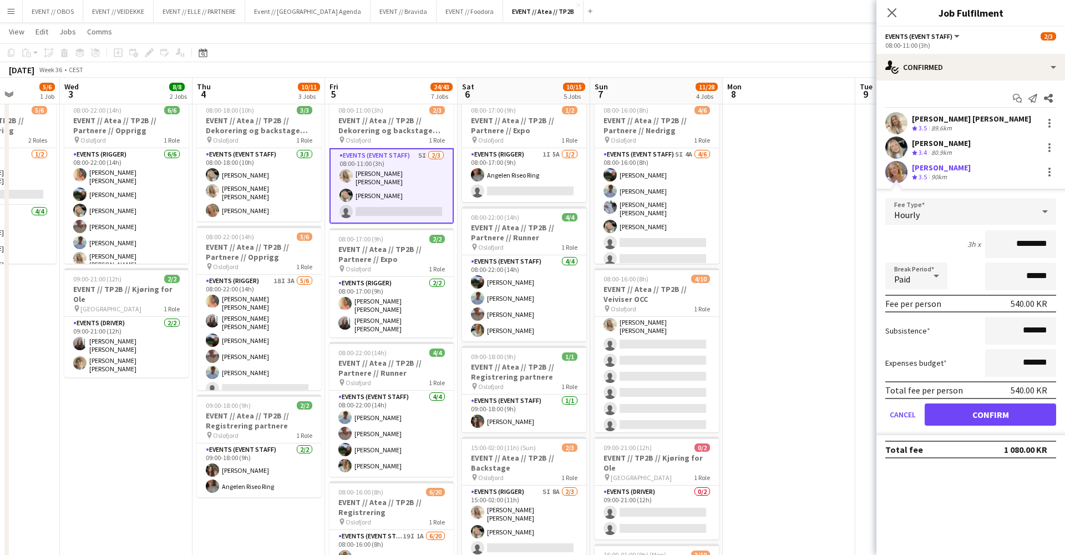
click at [956, 408] on button "Confirm" at bounding box center [990, 414] width 131 height 22
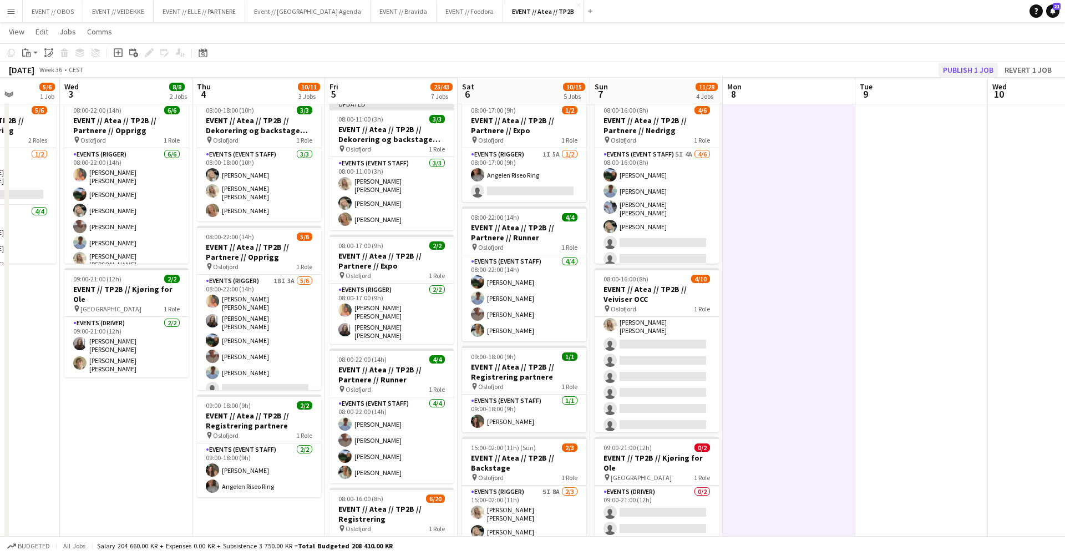
click at [947, 69] on button "Publish 1 job" at bounding box center [968, 70] width 59 height 14
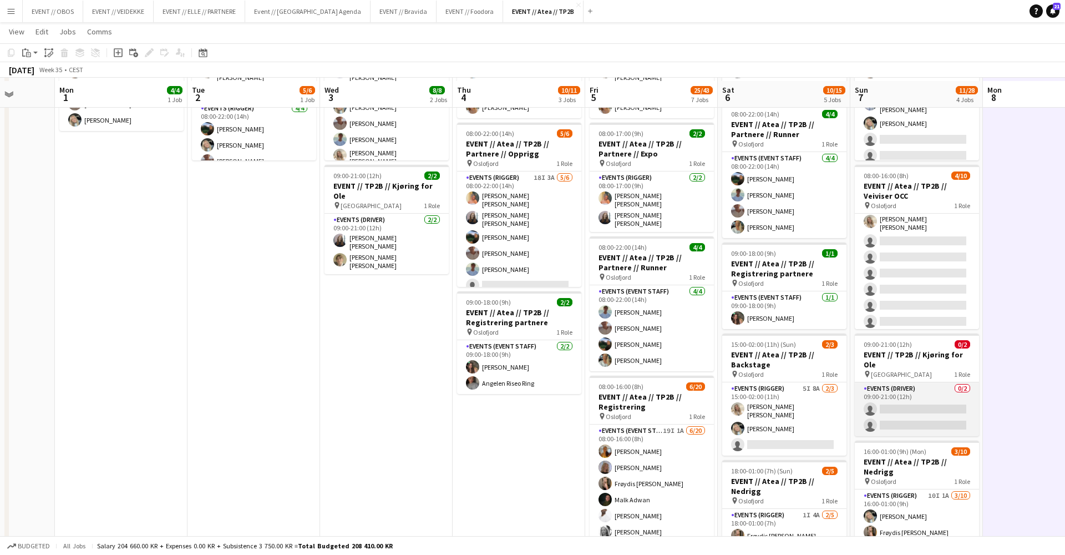
scroll to position [129, 0]
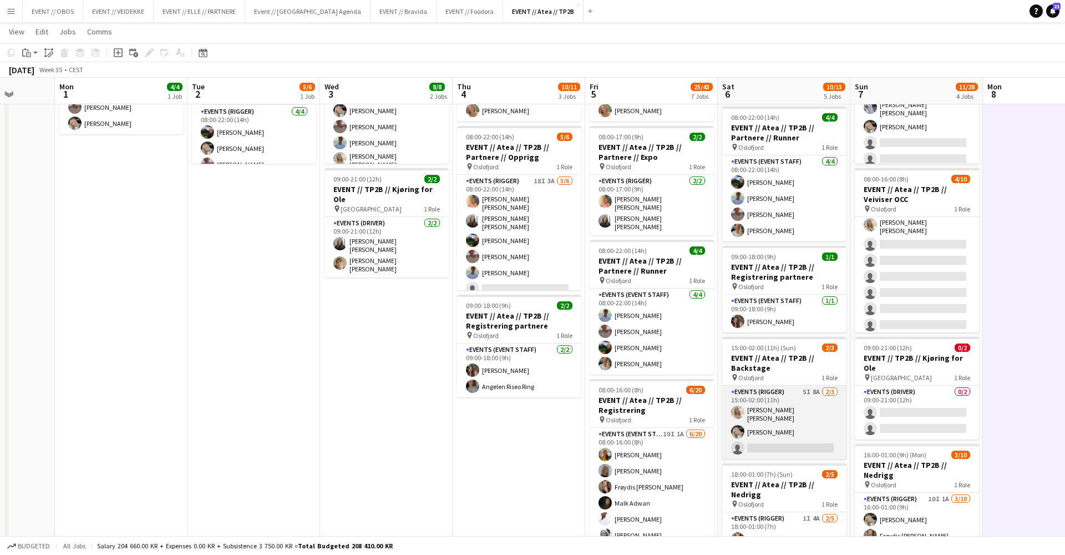
click at [757, 444] on app-card-role "Events (Rigger) 5I 8A 2/3 15:00-02:00 (11h) Vanessa Riise Naas Oda Hansson sing…" at bounding box center [784, 422] width 124 height 73
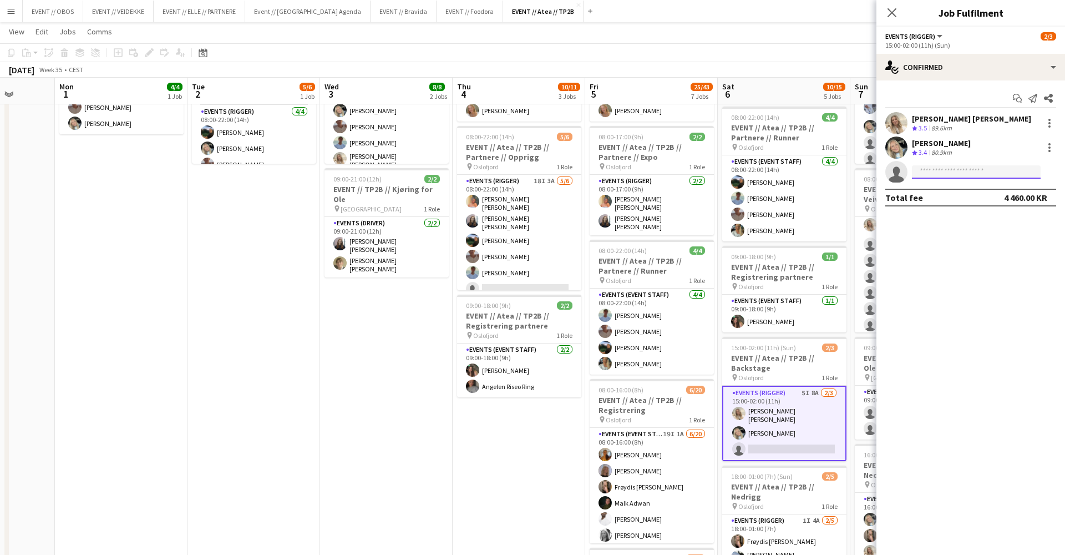
click at [944, 173] on input at bounding box center [976, 171] width 129 height 13
type input "****"
click at [948, 194] on span "[EMAIL_ADDRESS][DOMAIN_NAME]" at bounding box center [976, 197] width 111 height 9
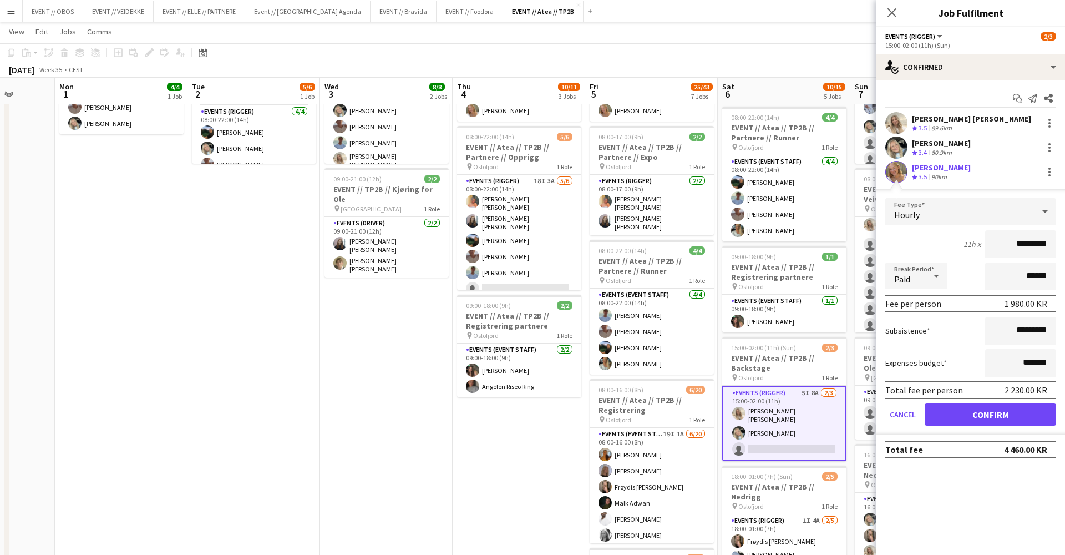
click at [948, 423] on button "Confirm" at bounding box center [990, 414] width 131 height 22
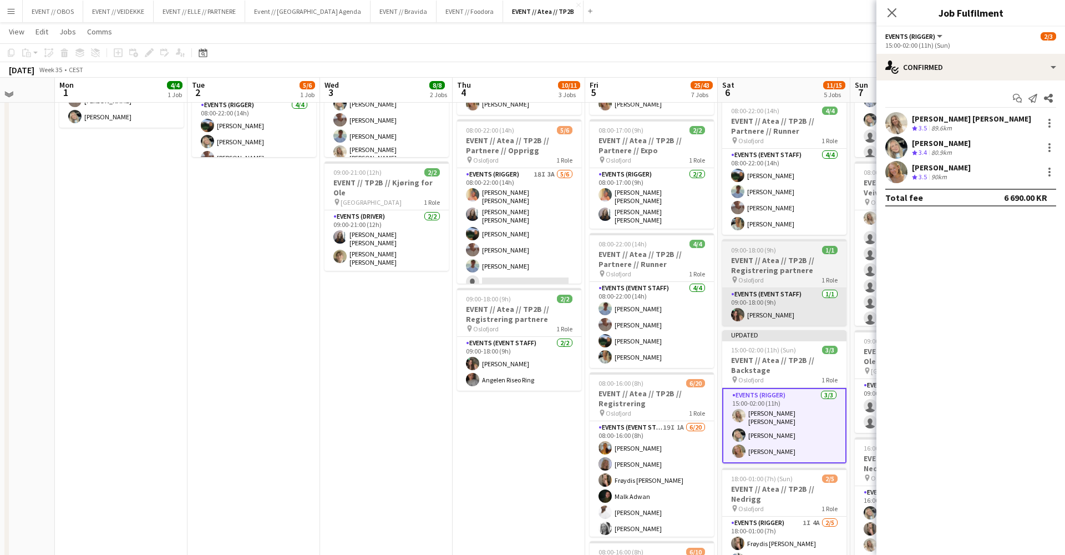
scroll to position [136, 0]
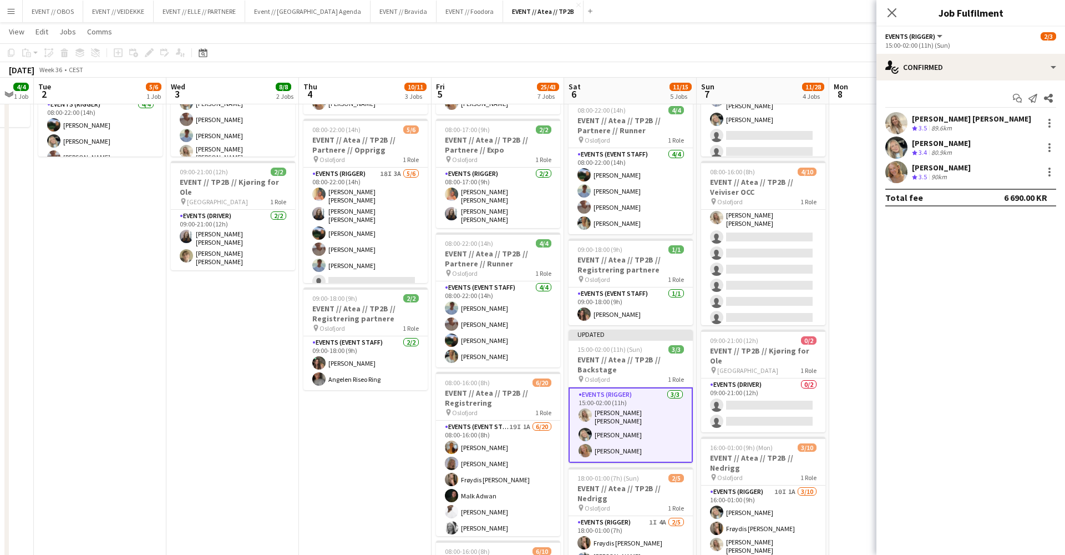
click at [852, 302] on app-date-cell at bounding box center [895, 462] width 133 height 948
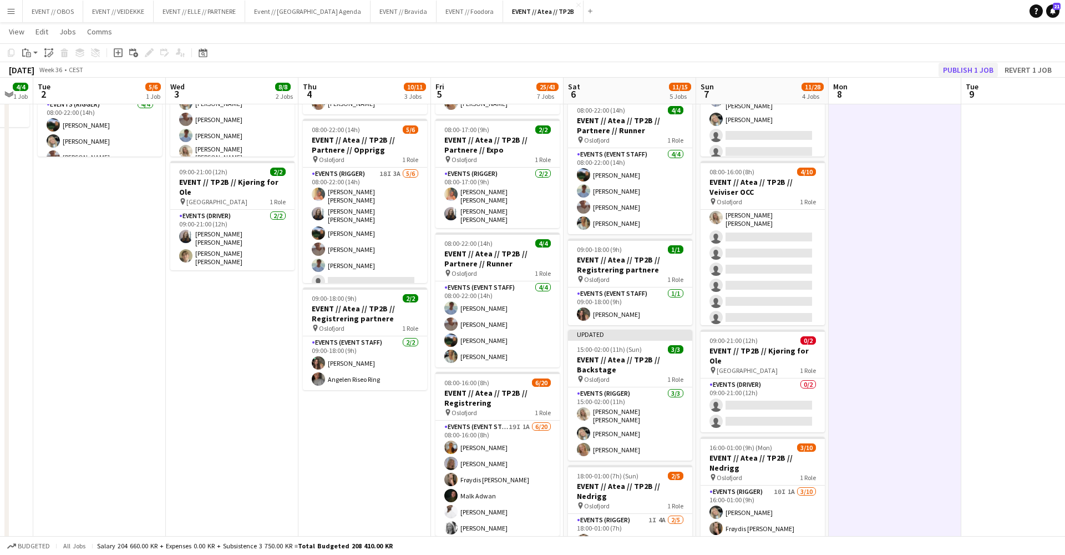
click at [970, 65] on button "Publish 1 job" at bounding box center [968, 70] width 59 height 14
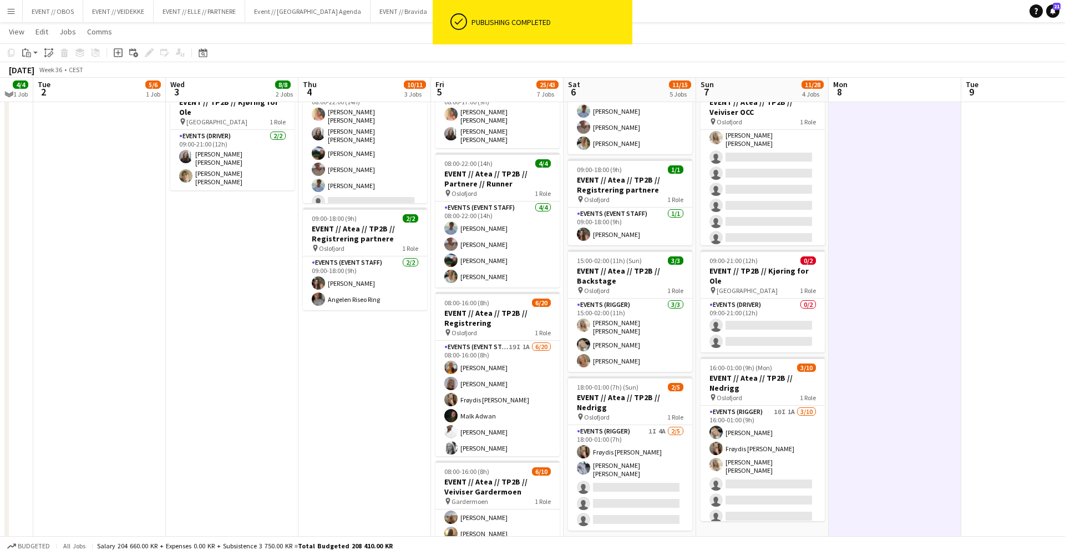
scroll to position [217, 0]
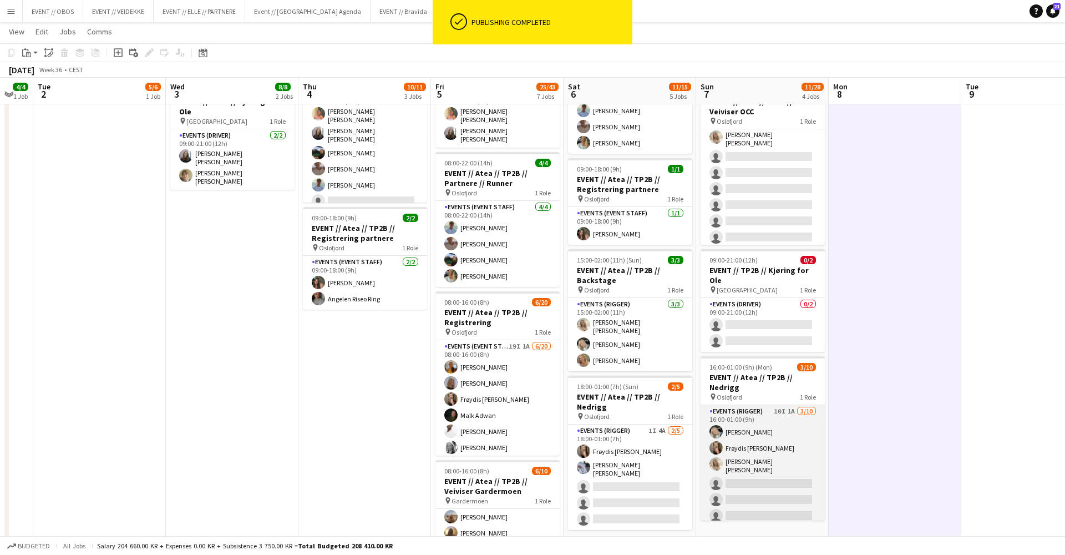
click at [804, 487] on app-card-role "Events (Rigger) 10I 1A 3/10 16:00-01:00 (9h) Oda Hansson Frøydis Marie Syvertse…" at bounding box center [763, 498] width 124 height 186
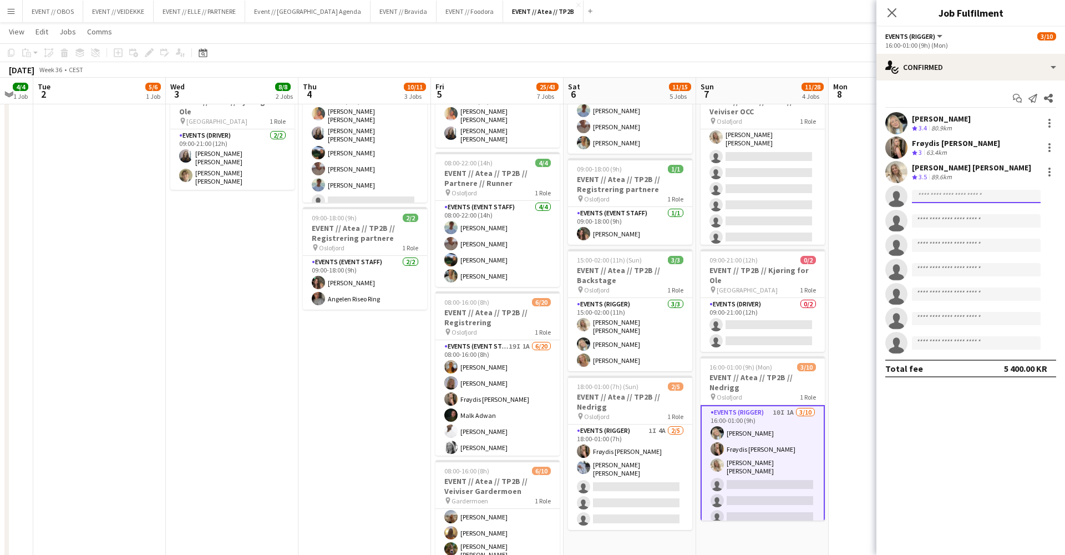
click at [925, 194] on input at bounding box center [976, 196] width 129 height 13
type input "****"
click at [933, 215] on span "[PERSON_NAME]" at bounding box center [953, 211] width 64 height 9
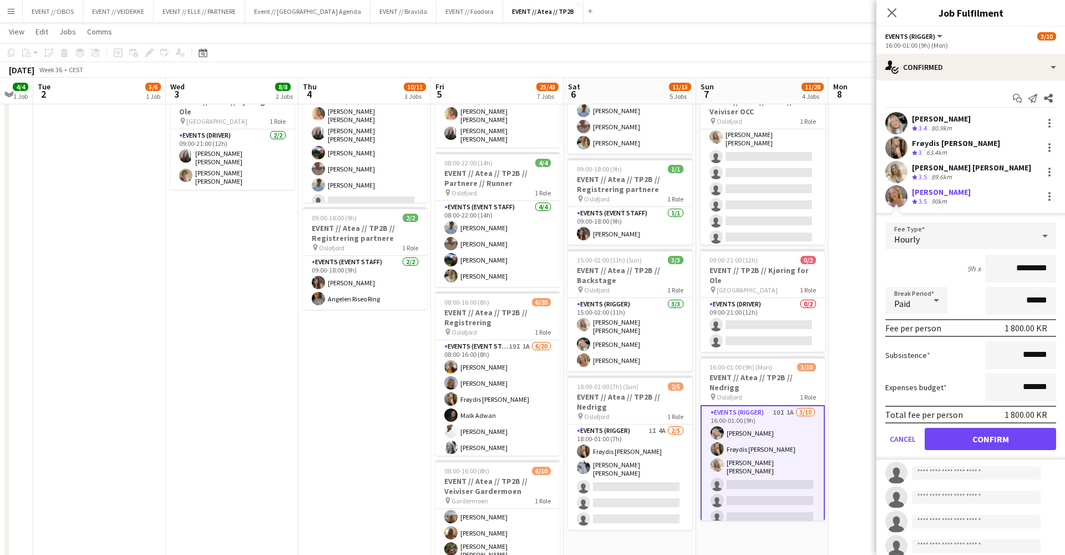
click at [958, 440] on button "Confirm" at bounding box center [990, 439] width 131 height 22
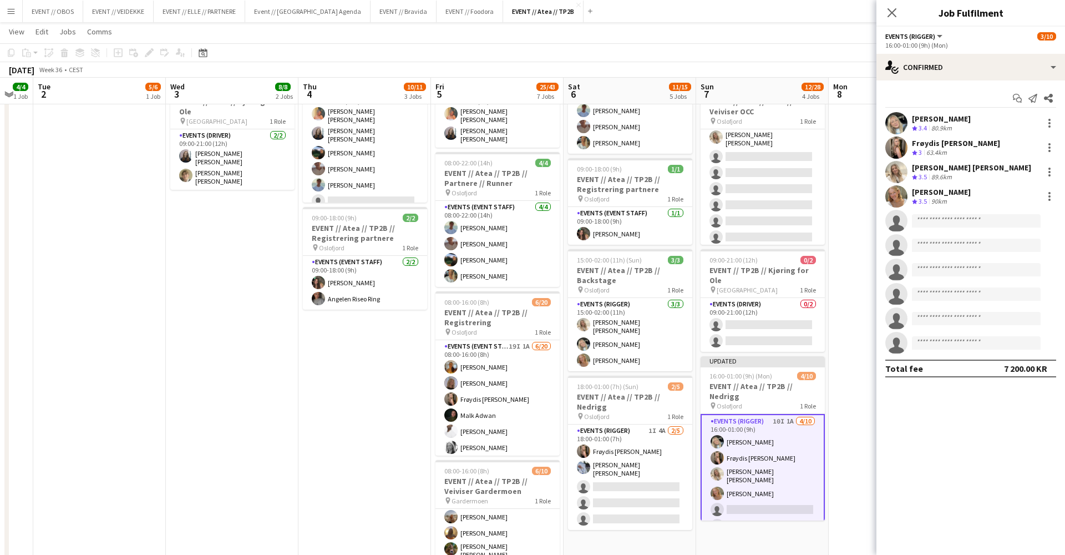
click at [885, 366] on div "Total fee" at bounding box center [904, 368] width 38 height 11
click at [858, 132] on app-date-cell at bounding box center [895, 381] width 133 height 948
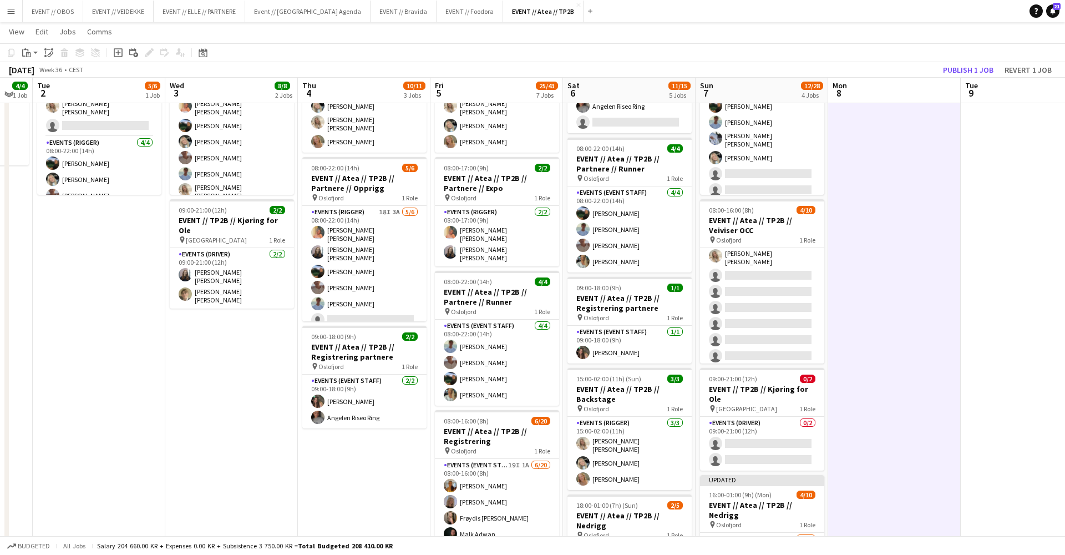
scroll to position [4, 0]
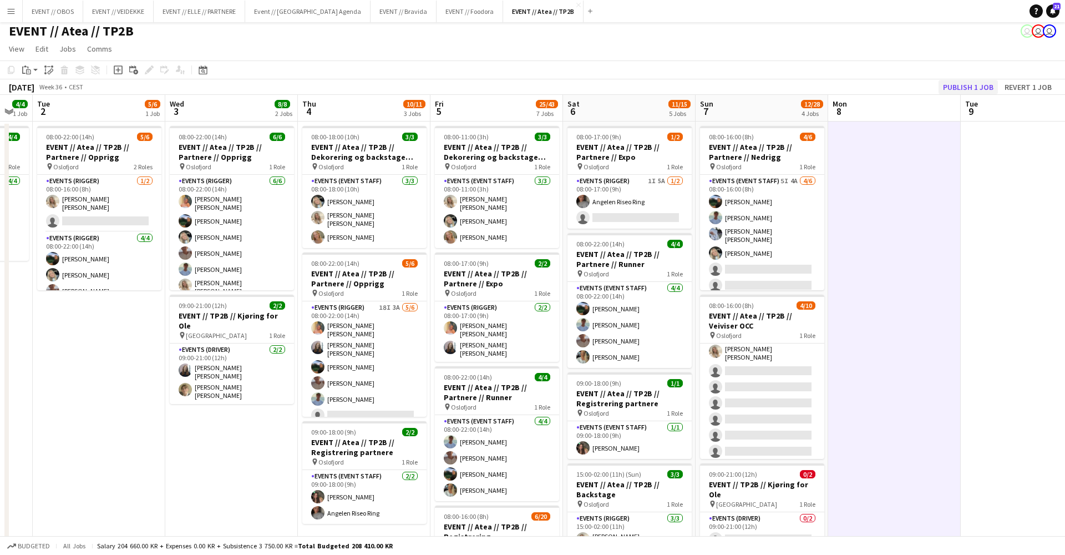
click at [952, 80] on button "Publish 1 job" at bounding box center [968, 87] width 59 height 14
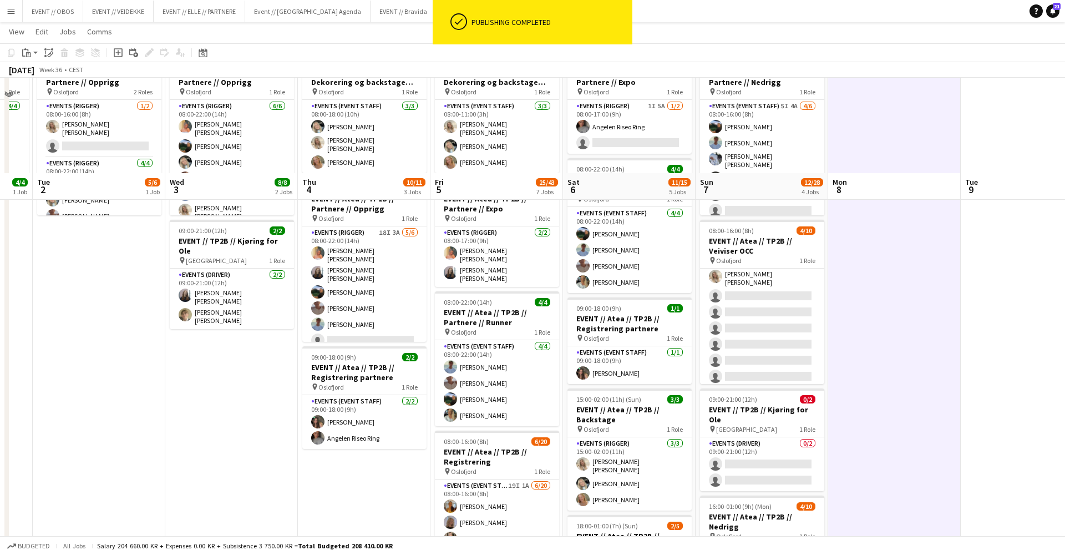
scroll to position [28, 0]
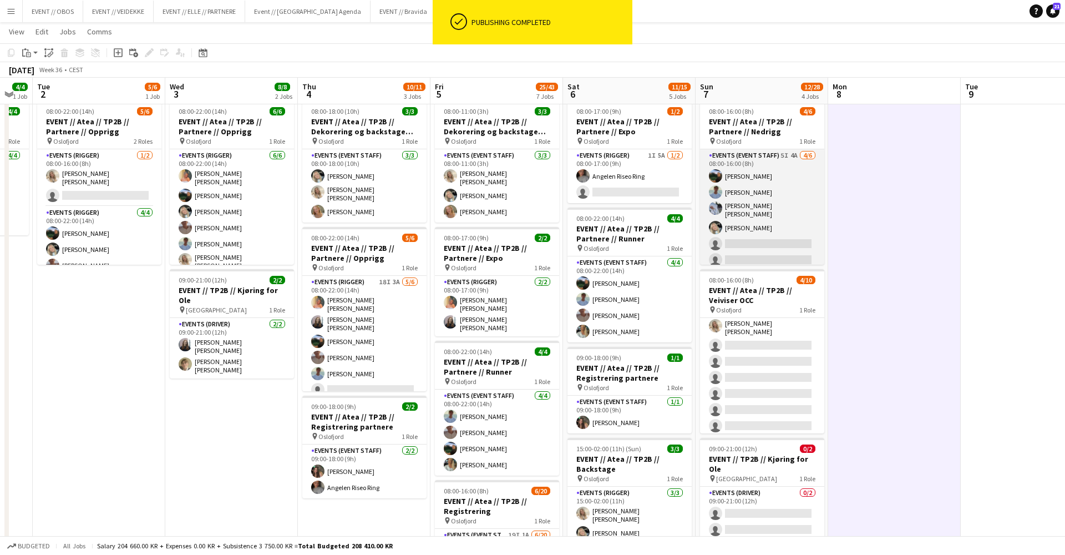
click at [748, 231] on app-card-role "Events (Event Staff) 5I 4A 4/6 08:00-16:00 (8h) Christian Smelhus Fredrik Bronk…" at bounding box center [762, 209] width 124 height 121
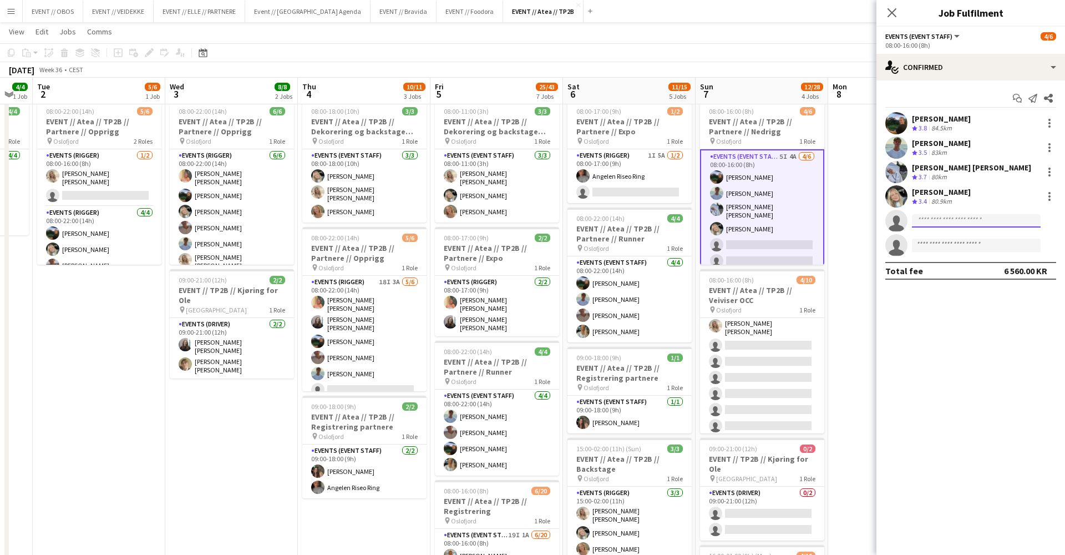
click at [936, 222] on input at bounding box center [976, 220] width 129 height 13
type input "*"
type input "*******"
click at [939, 250] on span "+4798479903" at bounding box center [976, 254] width 111 height 9
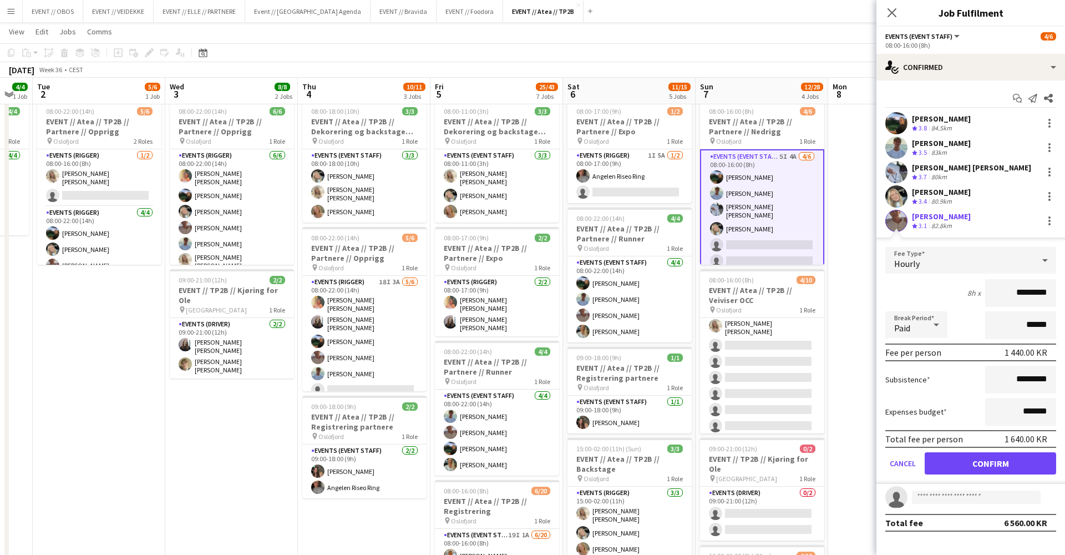
click at [968, 467] on button "Confirm" at bounding box center [990, 463] width 131 height 22
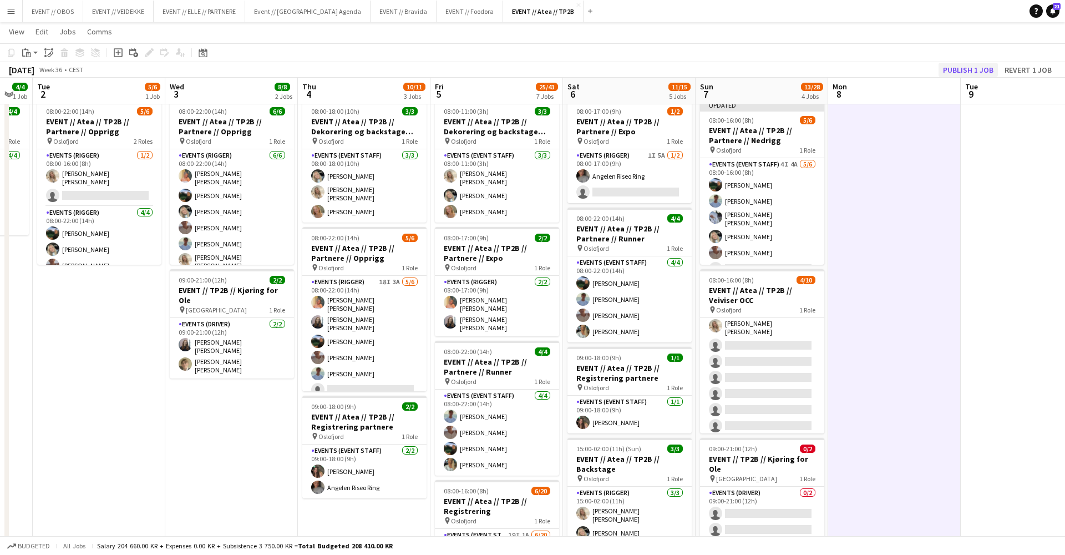
click at [956, 72] on button "Publish 1 job" at bounding box center [968, 70] width 59 height 14
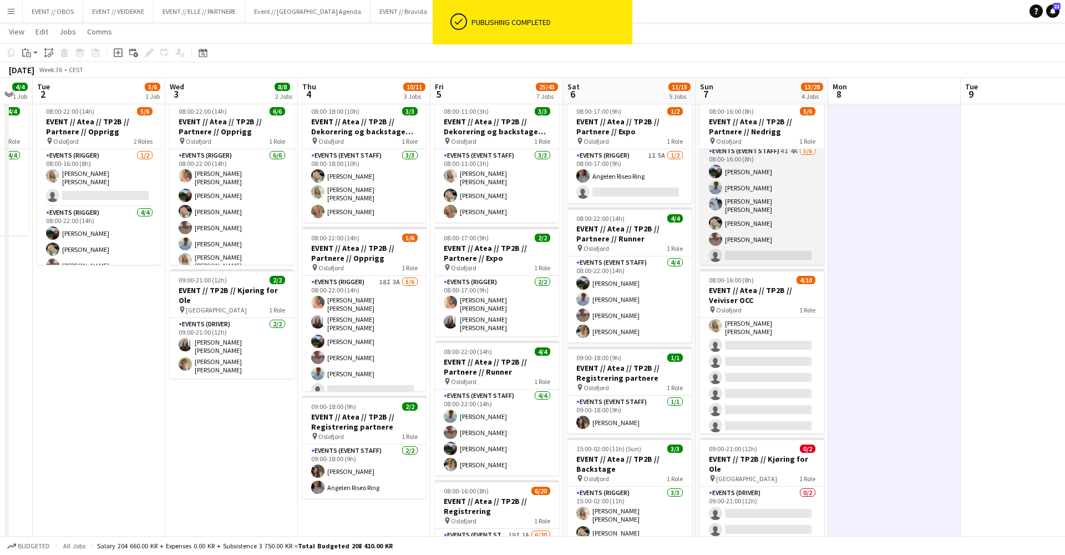
scroll to position [3, 0]
click at [790, 227] on app-card-role "Events (Event Staff) 4I 4A 5/6 08:00-16:00 (8h) Christian Smelhus Fredrik Bronk…" at bounding box center [762, 206] width 124 height 121
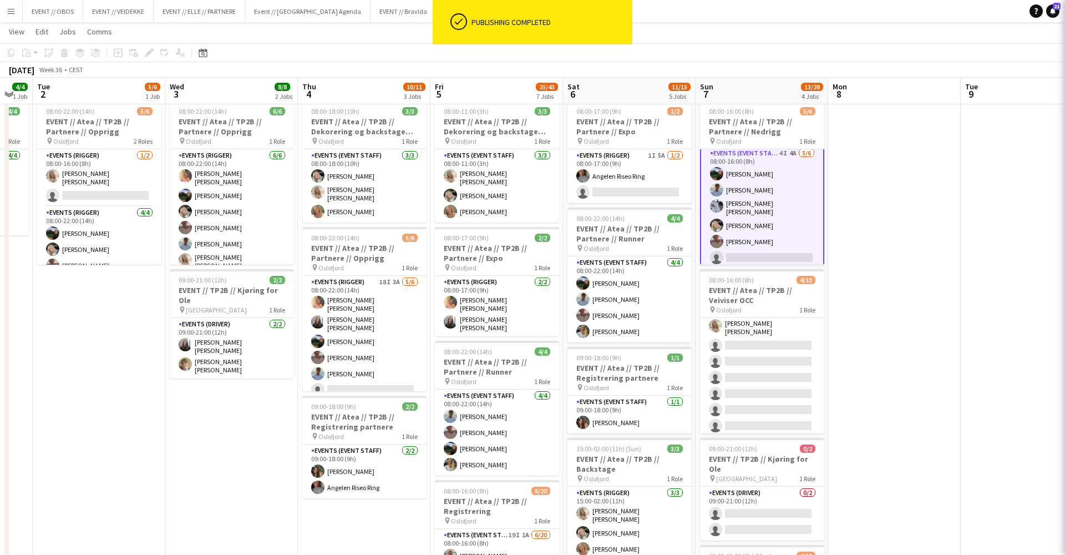
scroll to position [3, 0]
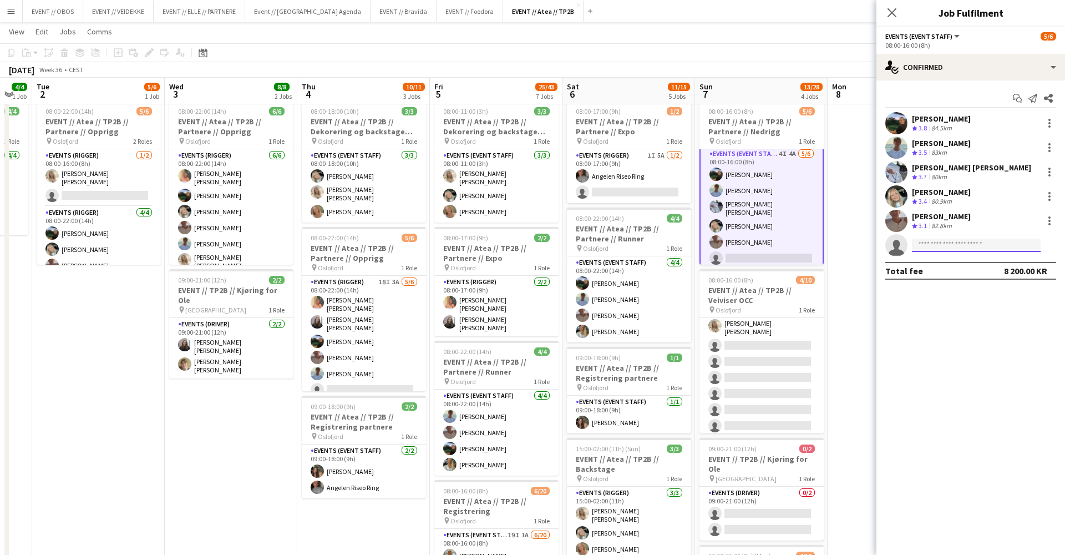
click at [936, 246] on input at bounding box center [976, 245] width 129 height 13
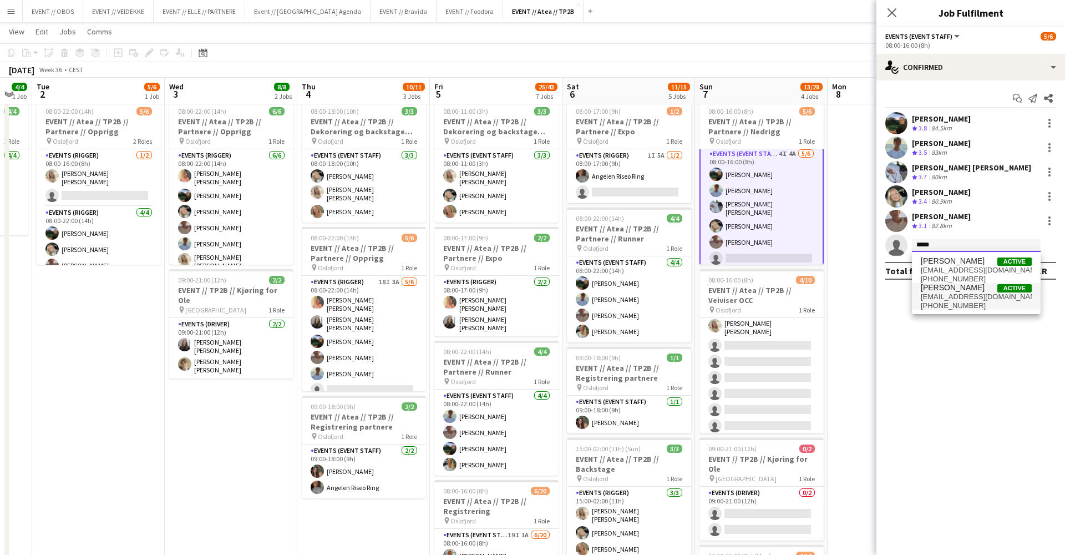
type input "*****"
click at [944, 291] on span "[PERSON_NAME]" at bounding box center [953, 287] width 64 height 9
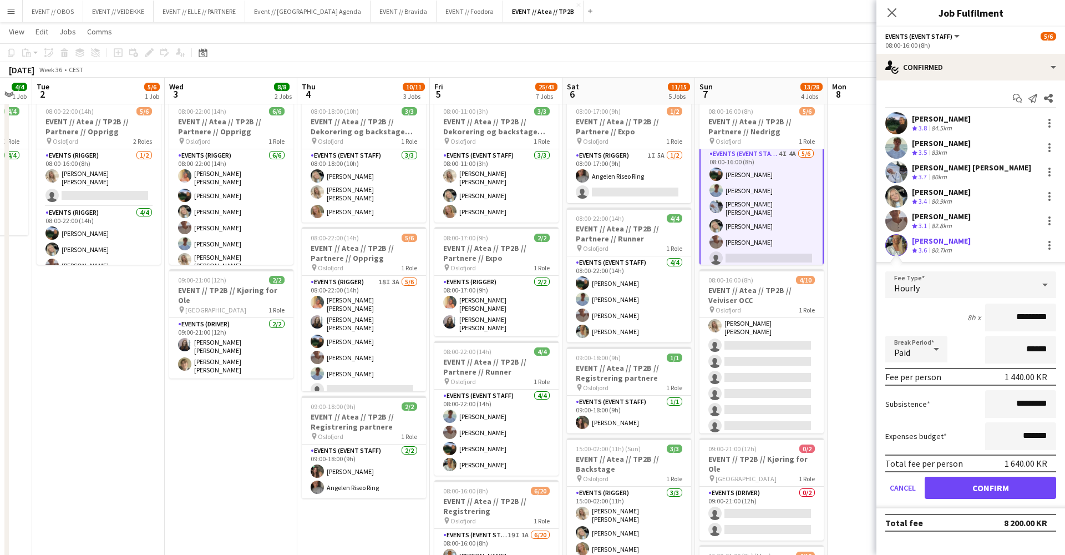
click at [978, 488] on button "Confirm" at bounding box center [990, 488] width 131 height 22
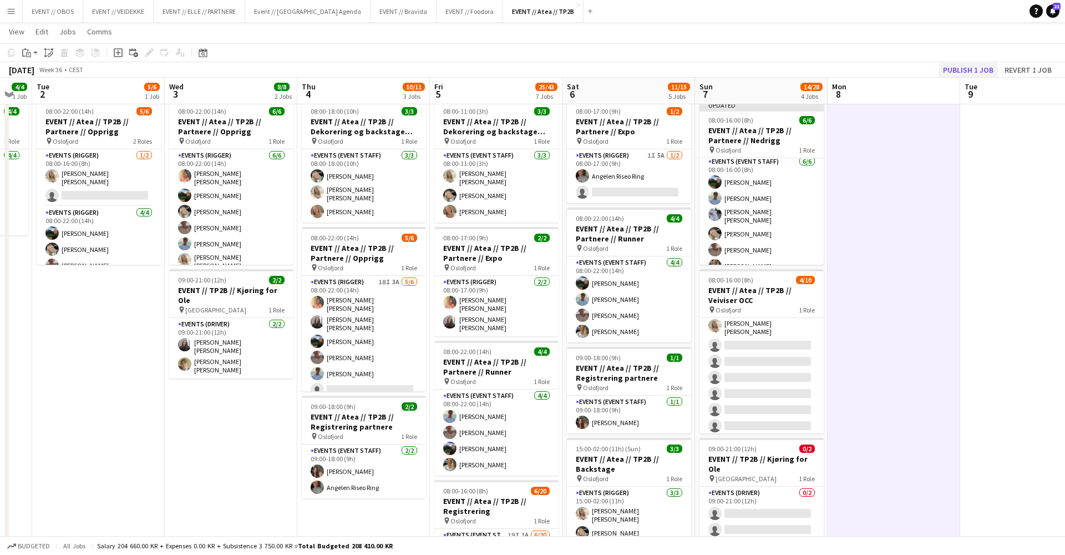
click at [963, 72] on button "Publish 1 job" at bounding box center [968, 70] width 59 height 14
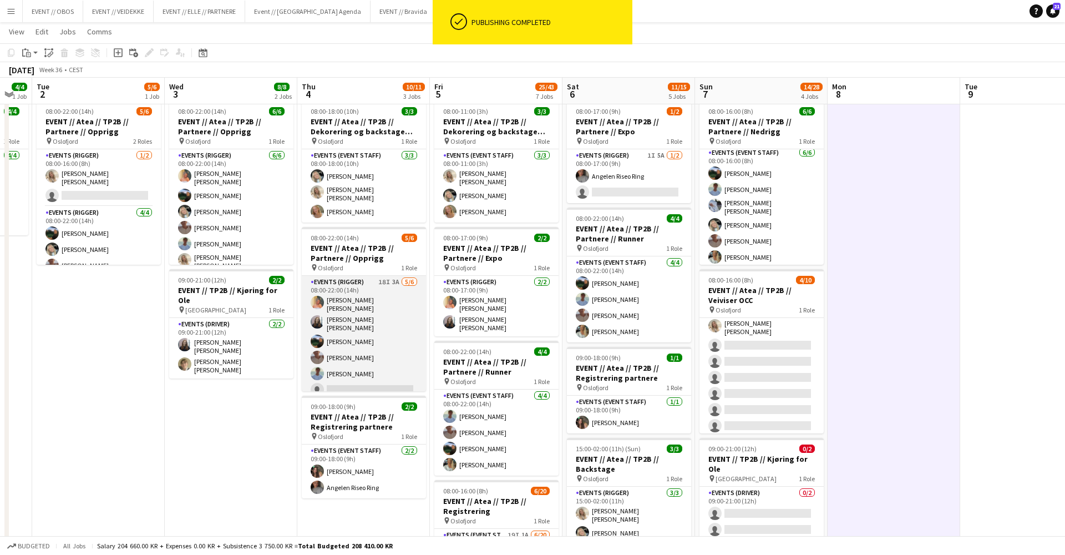
click at [322, 322] on app-card-role "Events (Rigger) 18I 3A 5/6 08:00-22:00 (14h) Hannah Ludivia Rotbæk Meling Helen…" at bounding box center [364, 338] width 124 height 125
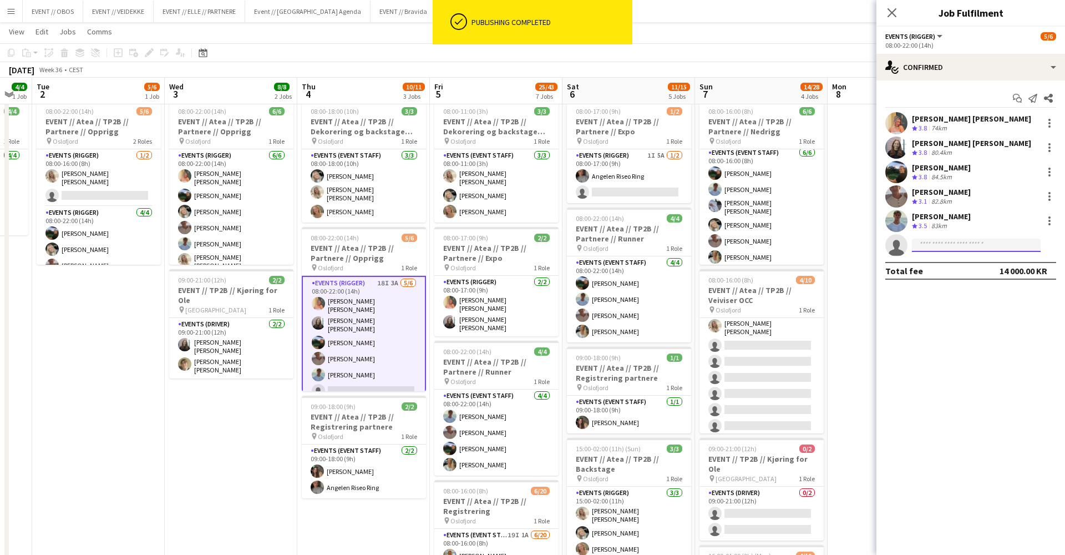
click at [943, 240] on input at bounding box center [976, 245] width 129 height 13
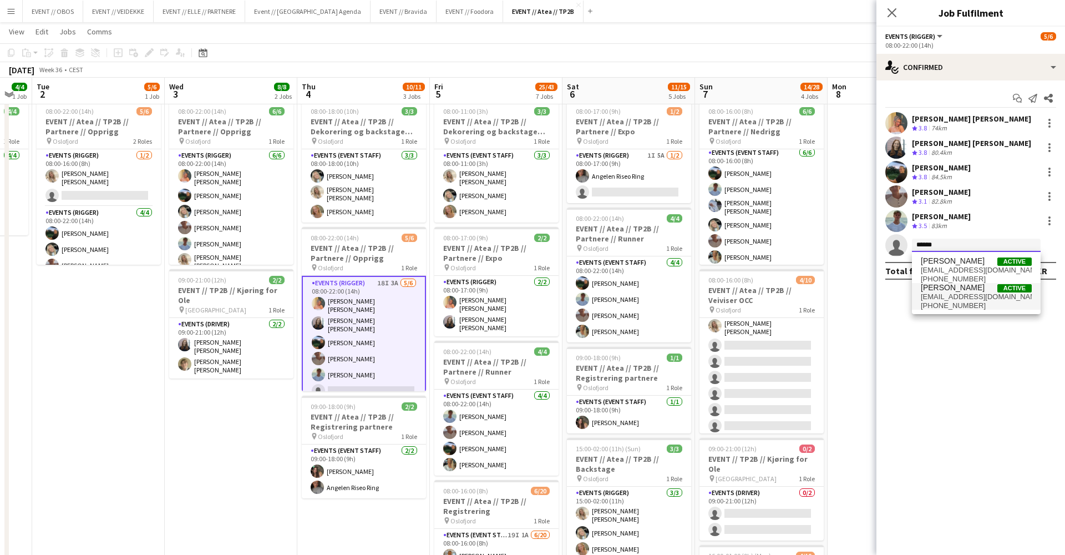
type input "*****"
click at [946, 289] on span "[PERSON_NAME]" at bounding box center [953, 287] width 64 height 9
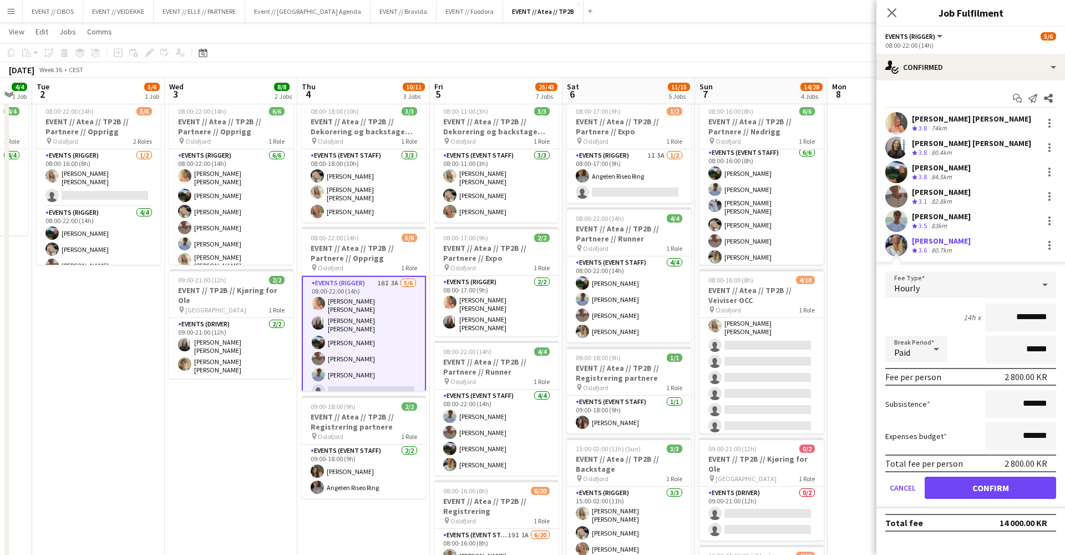
click at [956, 487] on button "Confirm" at bounding box center [990, 488] width 131 height 22
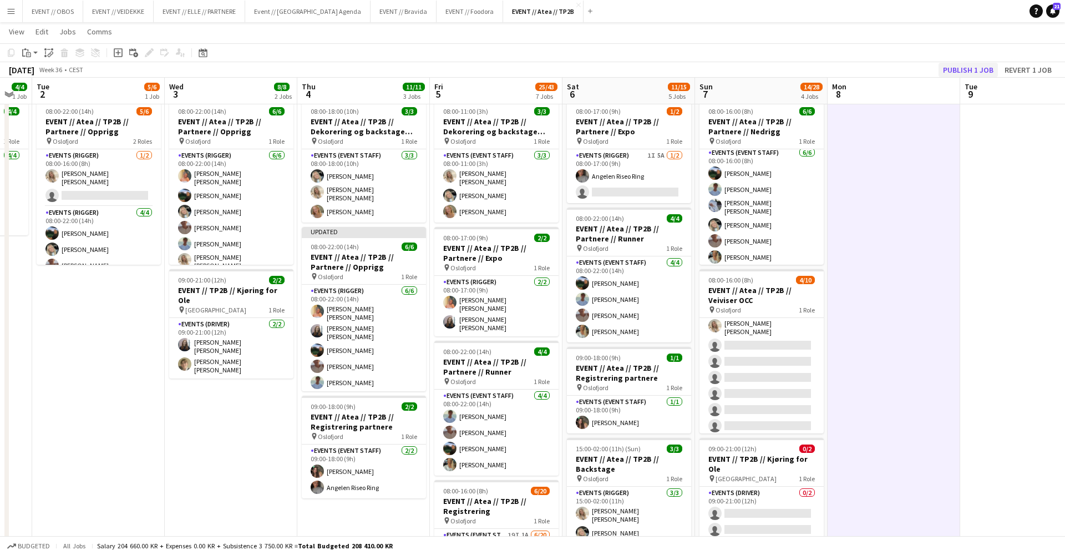
click at [958, 64] on button "Publish 1 job" at bounding box center [968, 70] width 59 height 14
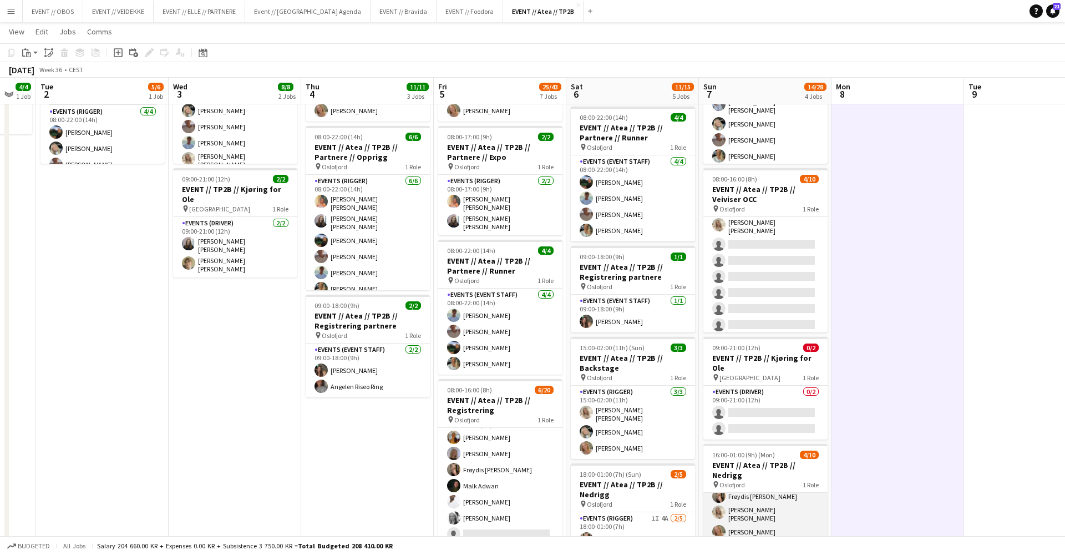
scroll to position [60, 0]
click at [793, 498] on app-card-role "Events (Rigger) 10I 1A 4/10 16:00-01:00 (9h) Oda Hansson Frøydis Marie Syvertse…" at bounding box center [765, 525] width 124 height 186
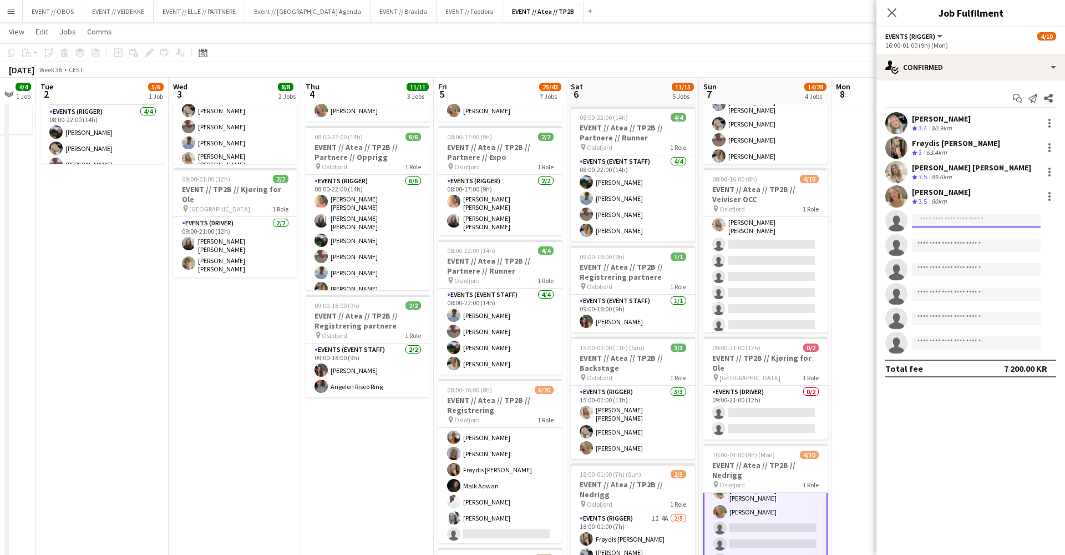
click at [952, 226] on input at bounding box center [976, 220] width 129 height 13
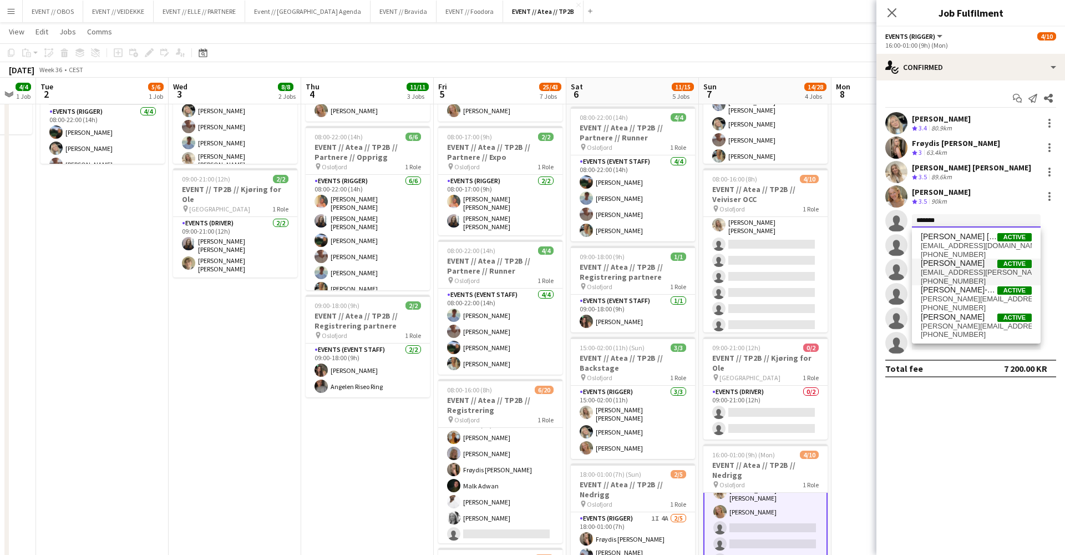
type input "*******"
click at [929, 273] on span "fredde.bronken@gmail.com" at bounding box center [976, 272] width 111 height 9
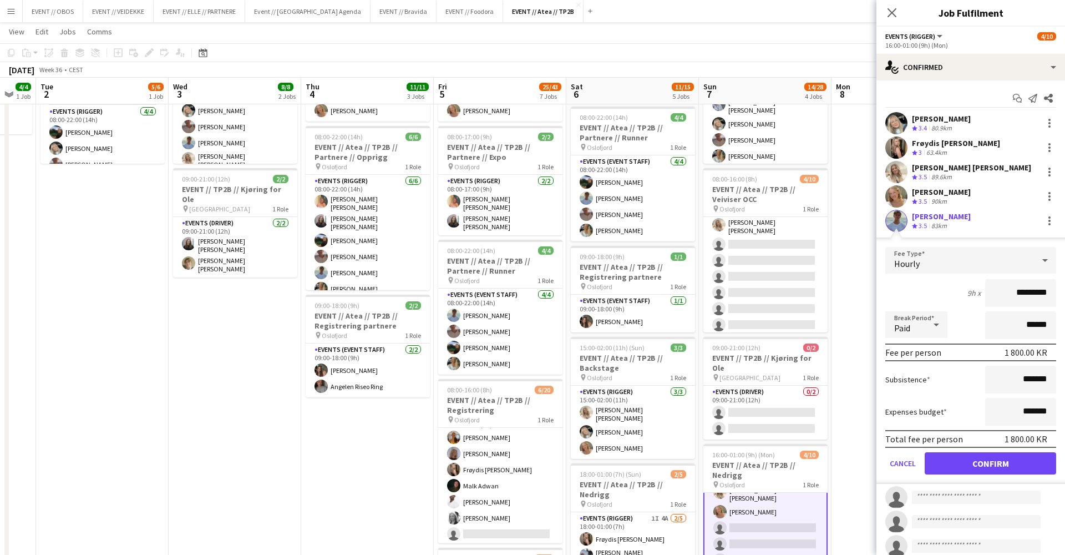
click at [963, 468] on button "Confirm" at bounding box center [990, 463] width 131 height 22
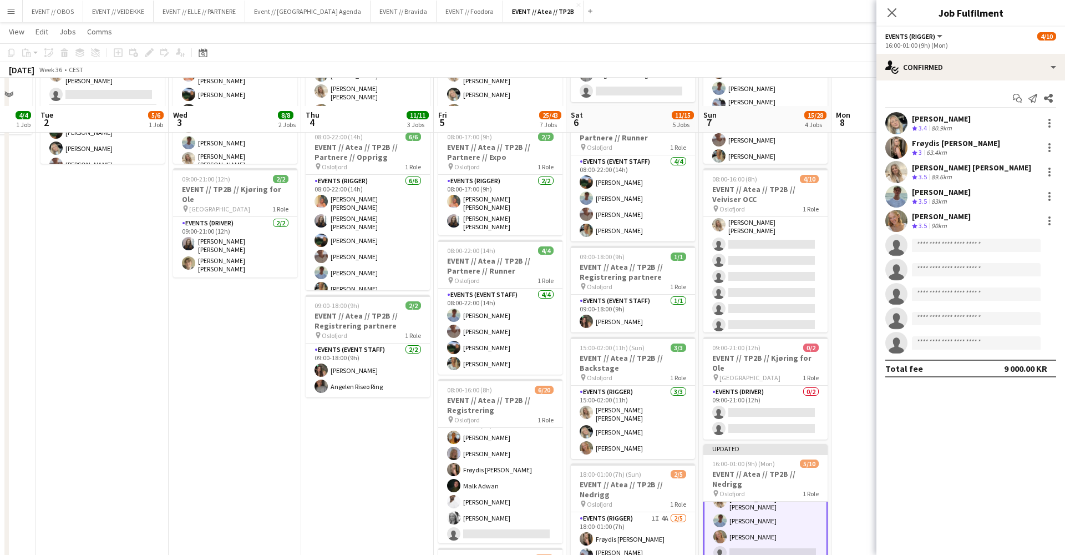
scroll to position [183, 0]
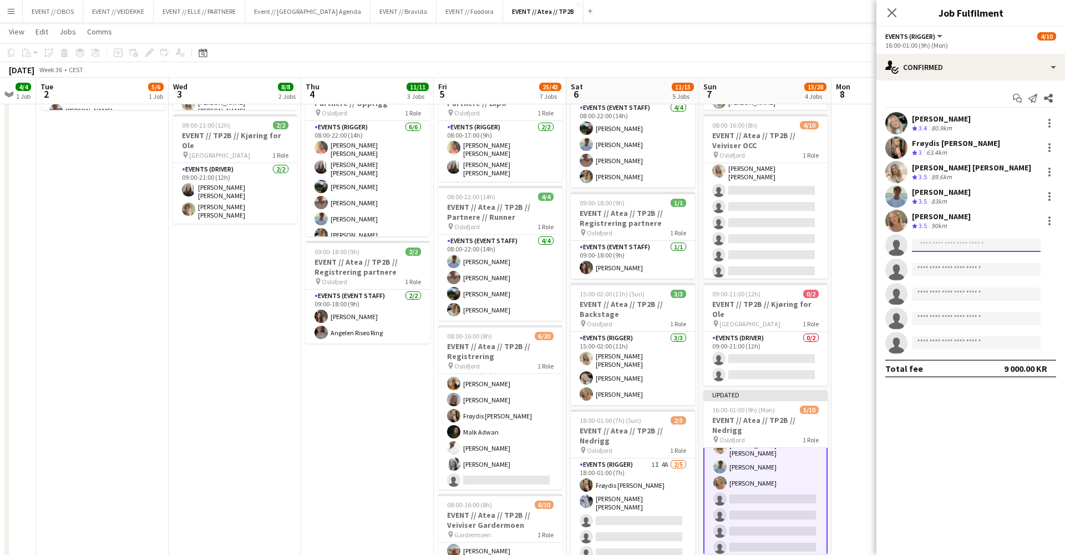
click at [930, 244] on input at bounding box center [976, 245] width 129 height 13
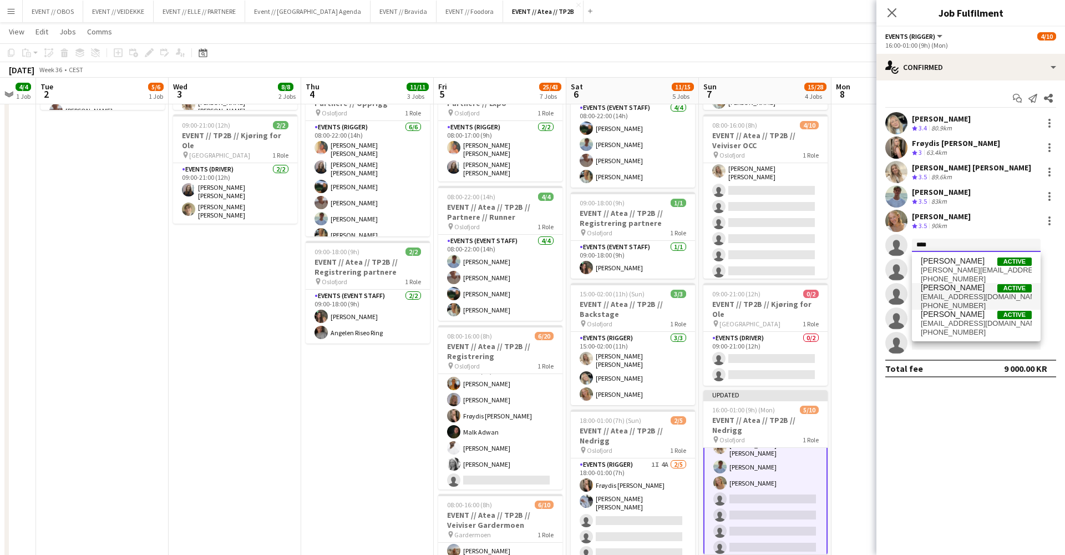
type input "****"
click at [940, 300] on span "thomassencharlie@gmail.com" at bounding box center [976, 296] width 111 height 9
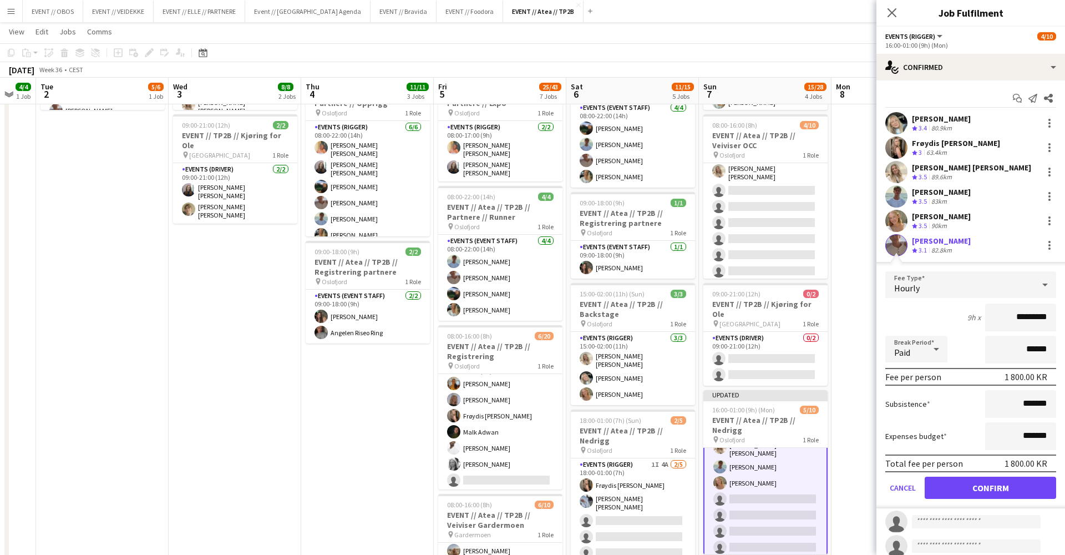
click at [970, 493] on button "Confirm" at bounding box center [990, 488] width 131 height 22
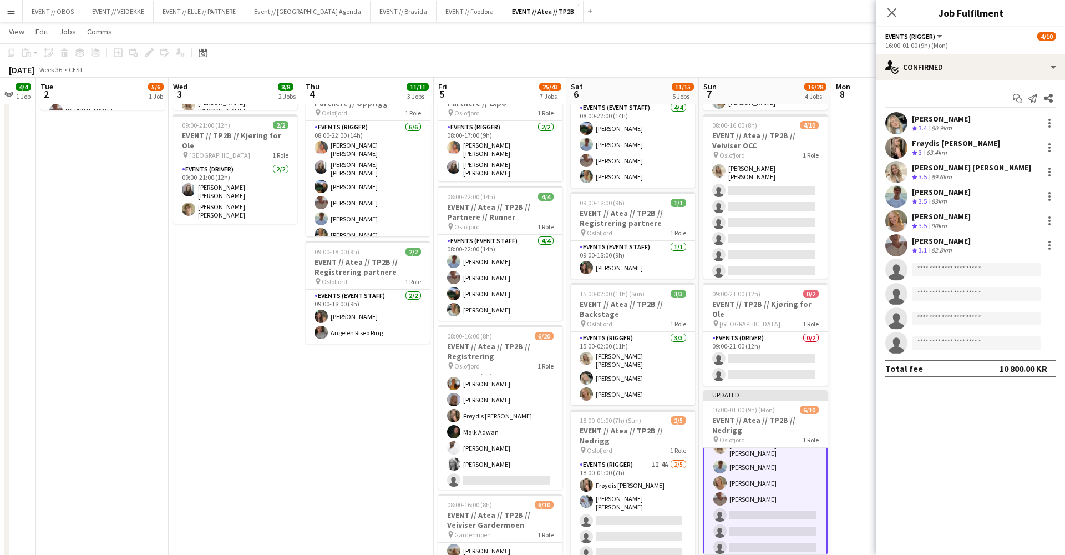
click at [829, 303] on app-date-cell "08:00-16:00 (8h) 6/6 EVENT // Atea // TP2B // Partnere // Nedrigg pin Oslofjord…" at bounding box center [765, 415] width 133 height 948
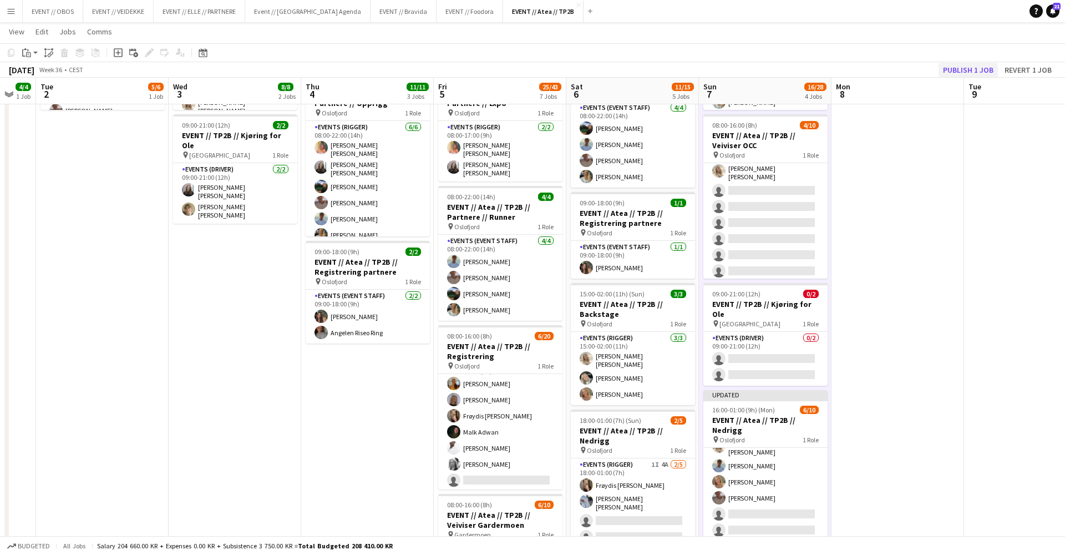
click at [958, 64] on button "Publish 1 job" at bounding box center [968, 70] width 59 height 14
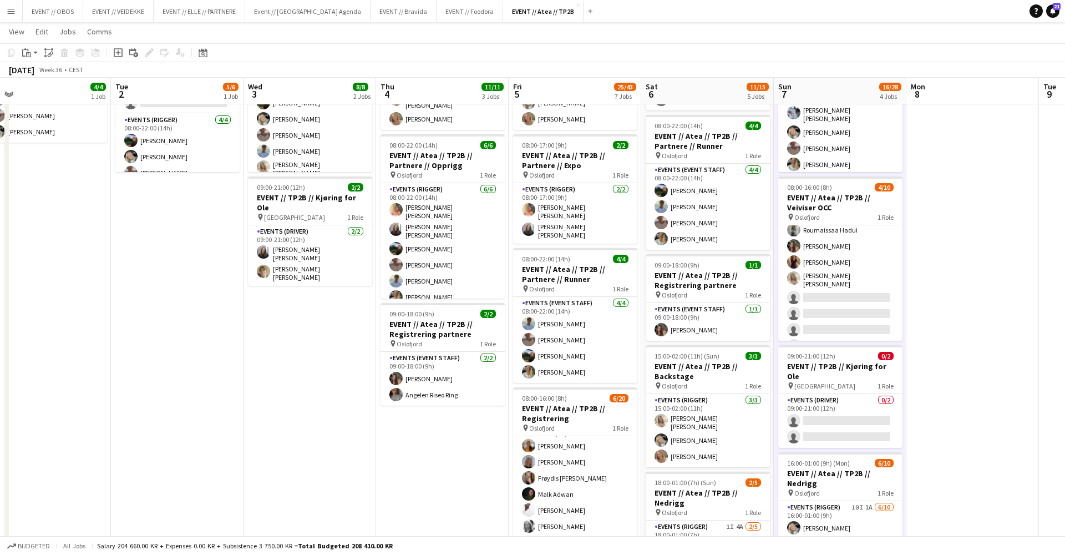
scroll to position [121, 0]
click at [835, 401] on app-card-role "Events (Driver) 0/2 09:00-21:00 (12h) single-neutral-actions single-neutral-act…" at bounding box center [840, 420] width 124 height 54
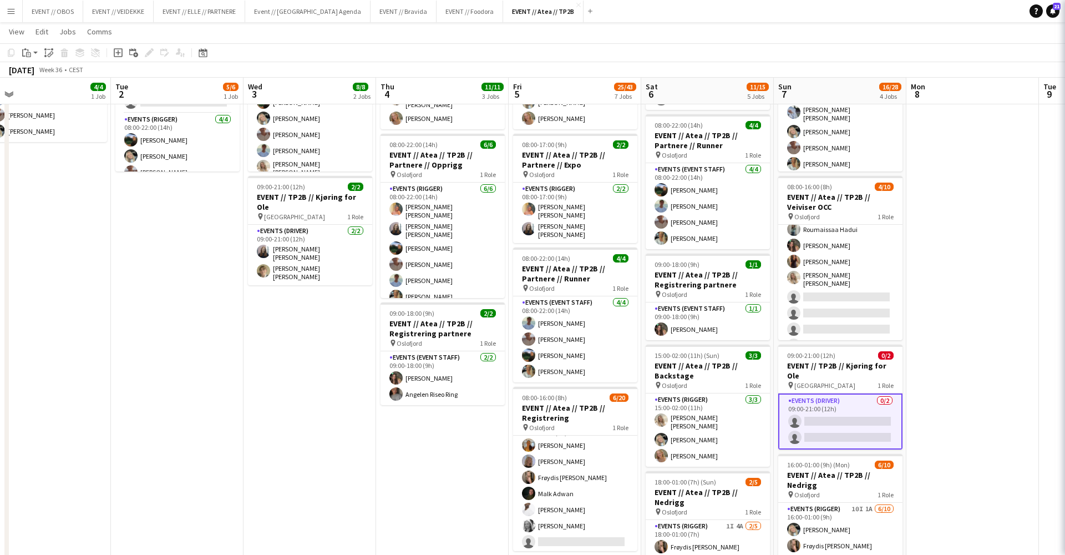
scroll to position [0, 420]
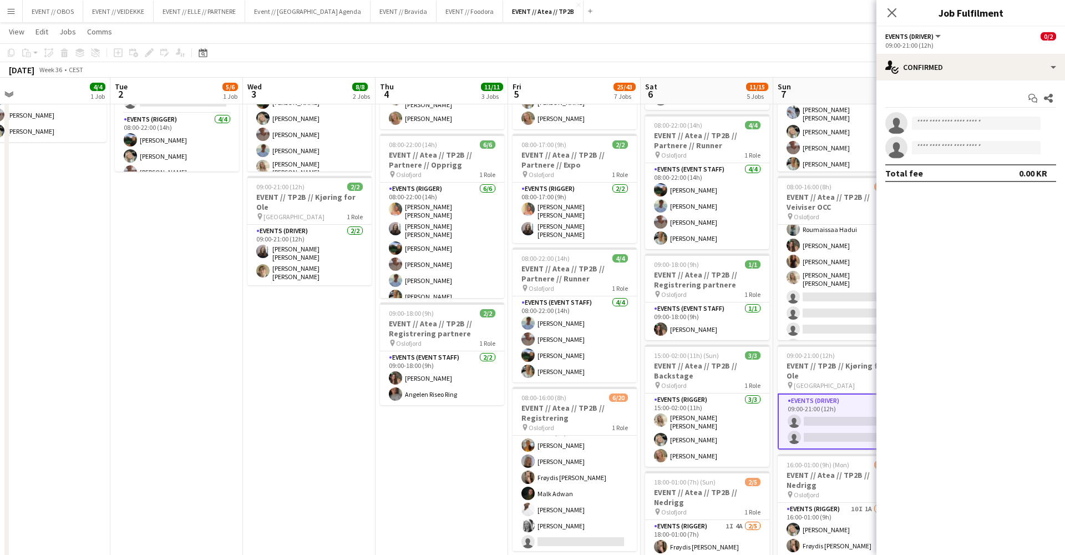
click at [812, 53] on app-toolbar "Copy Paste Paste Command V Paste with crew Command Shift V Paste linked Job [GE…" at bounding box center [532, 52] width 1065 height 19
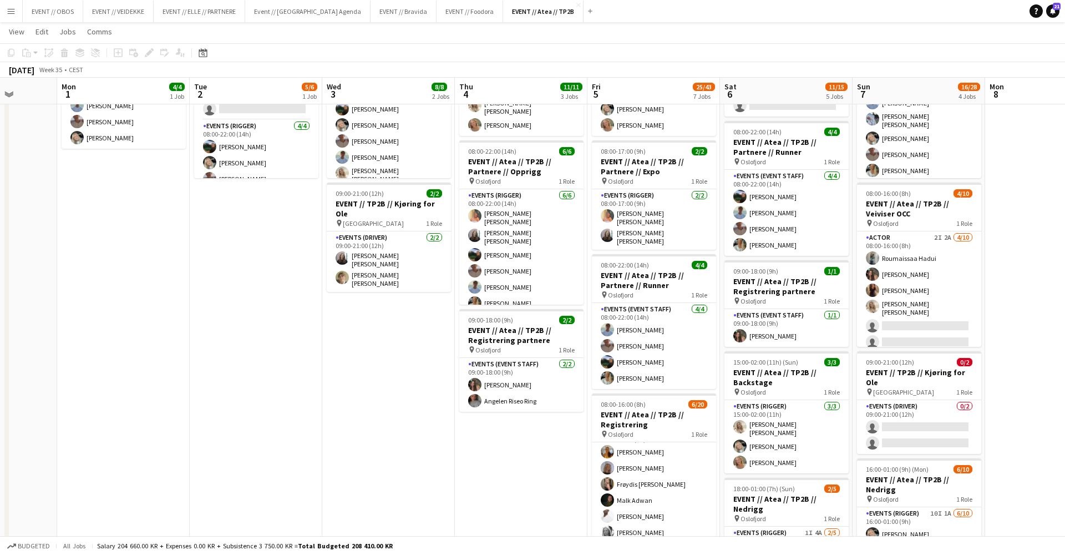
scroll to position [0, 0]
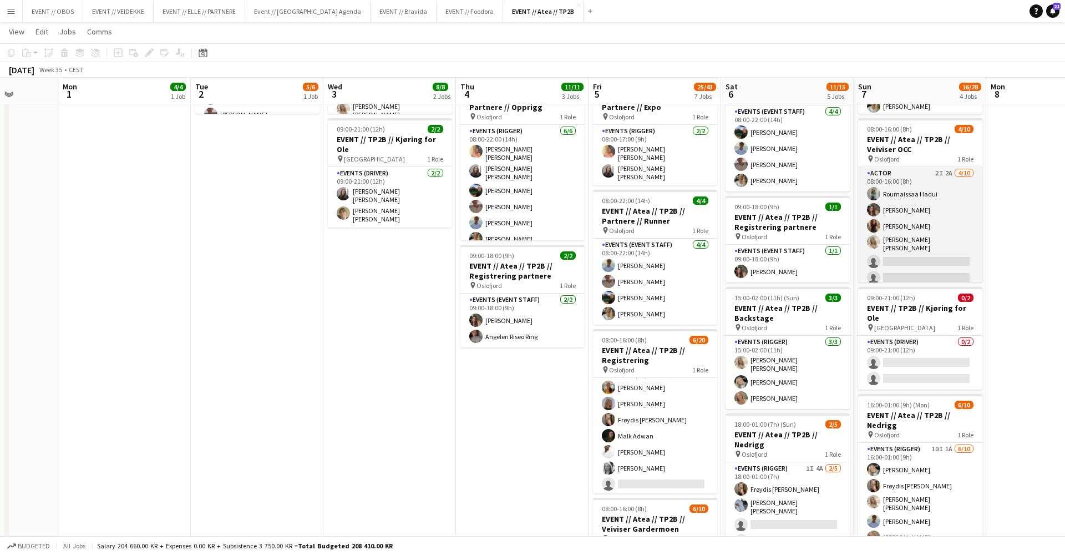
click at [952, 265] on app-card-role "Actor 2I 2A 4/10 08:00-16:00 (8h) Roumaissaa Hadui Rafaela Goga Khadija Hadui V…" at bounding box center [920, 260] width 124 height 186
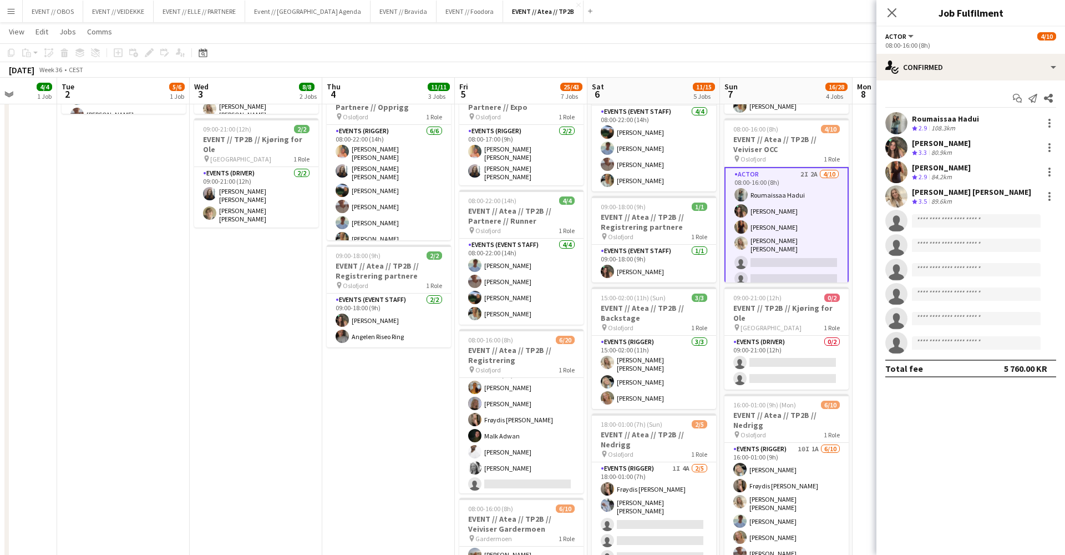
click at [860, 404] on app-date-cell at bounding box center [919, 419] width 133 height 948
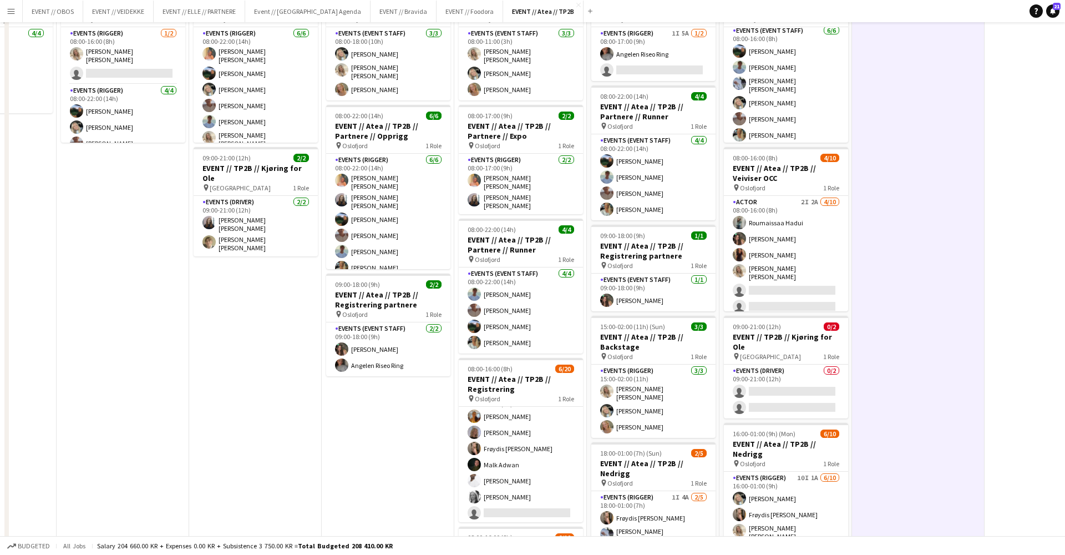
scroll to position [291, 0]
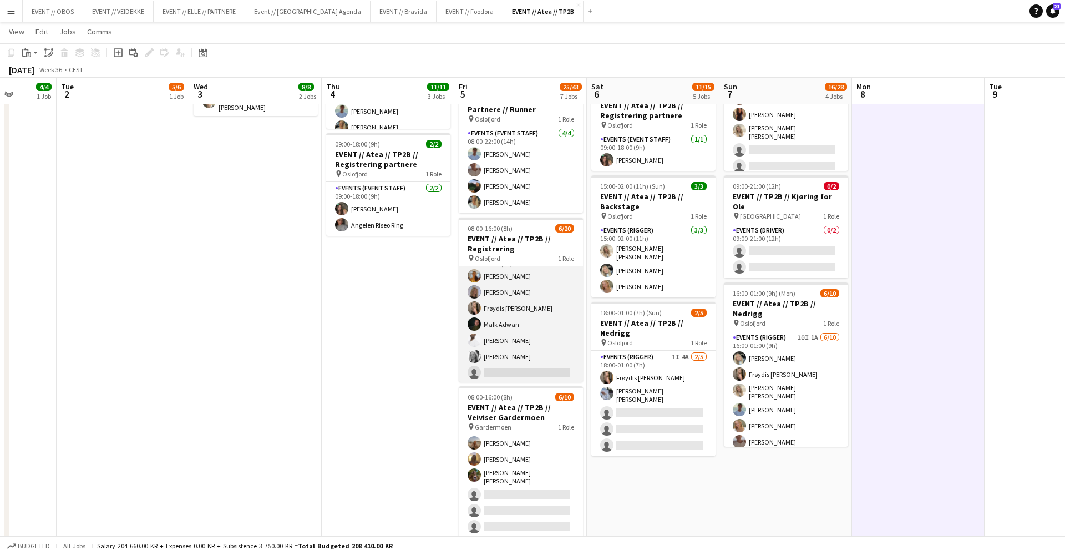
click at [472, 336] on app-user-avatar at bounding box center [474, 339] width 13 height 13
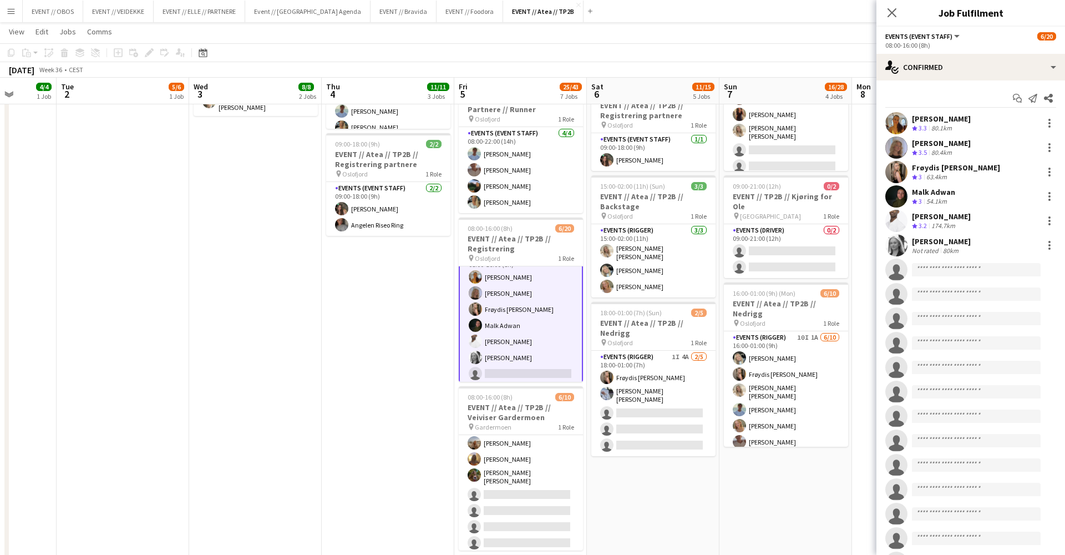
click at [903, 249] on app-user-avatar at bounding box center [896, 245] width 22 height 22
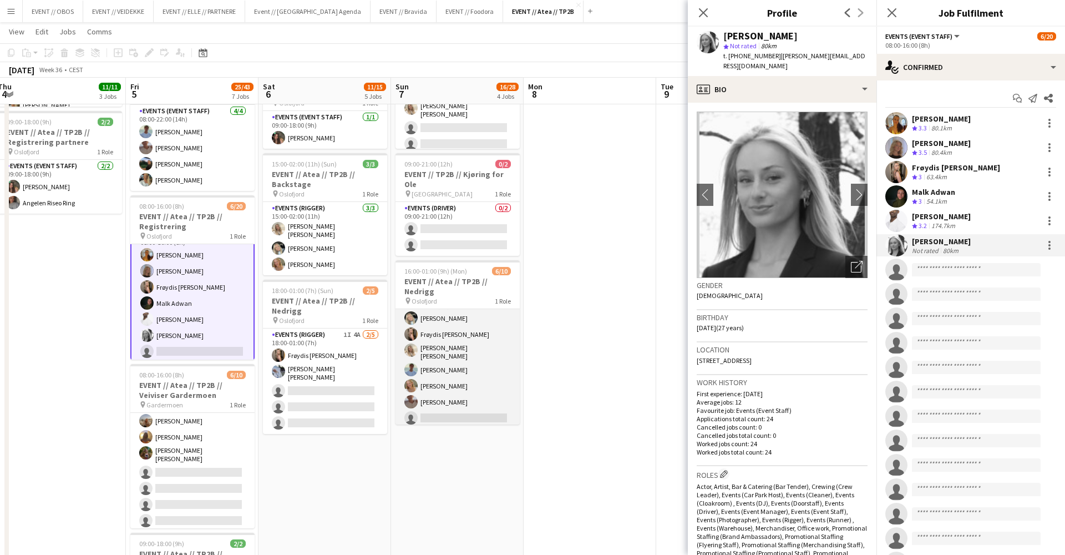
scroll to position [21, 0]
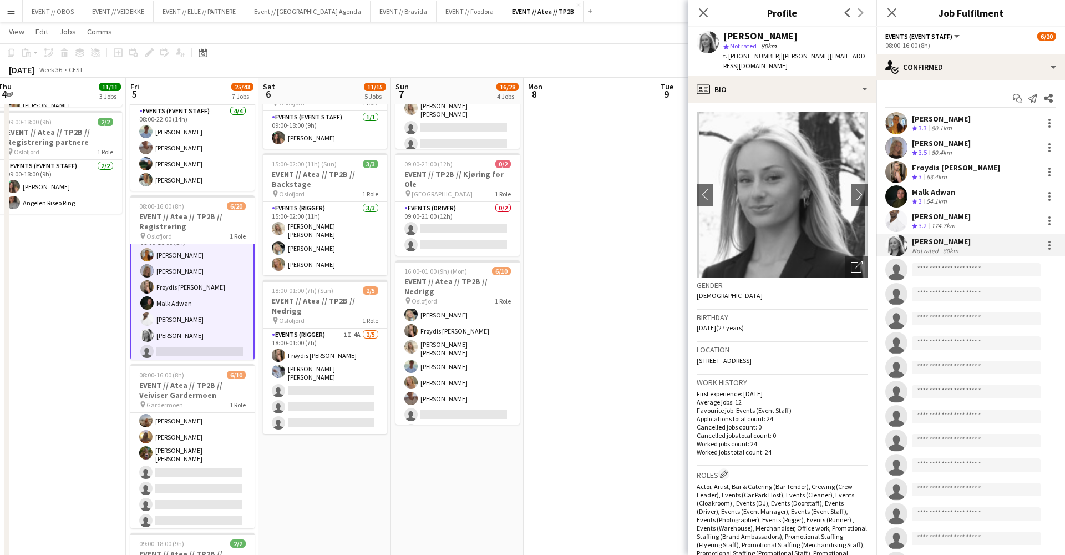
click at [486, 480] on app-date-cell "08:00-16:00 (8h) 6/6 EVENT // Atea // TP2B // Partnere // Nedrigg pin Oslofjord…" at bounding box center [457, 285] width 133 height 948
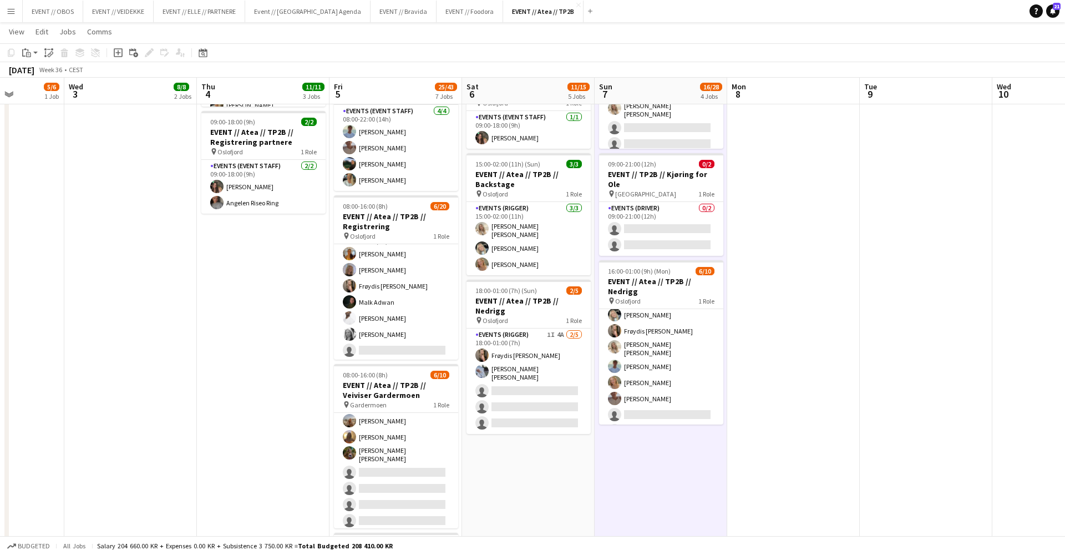
scroll to position [0, 298]
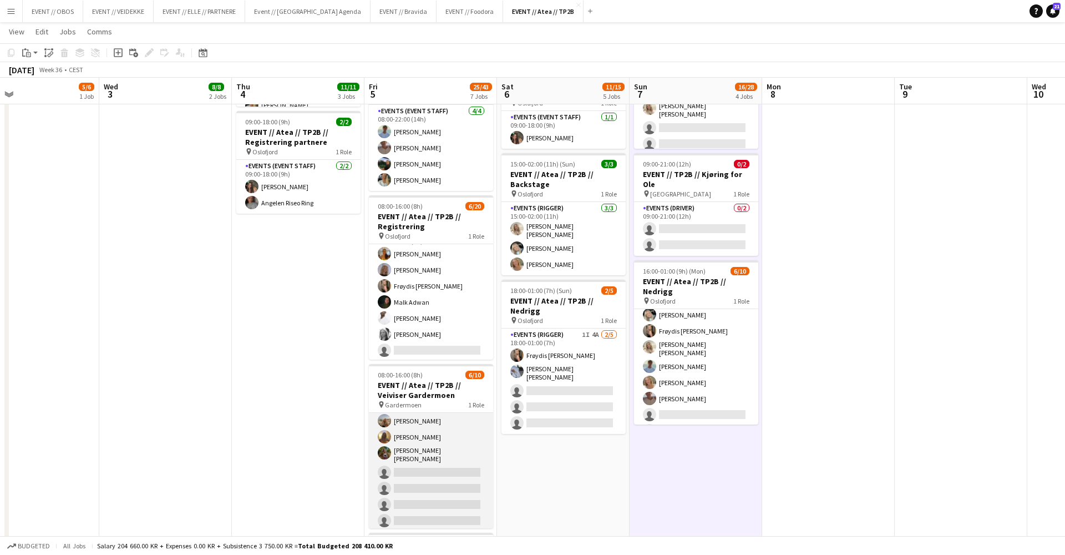
click at [437, 463] on app-card-role "Events (Event Staff) 2I 2A 6/10 08:00-16:00 (8h) Roumaissaa Hadui Rohan Mahmood…" at bounding box center [431, 439] width 124 height 186
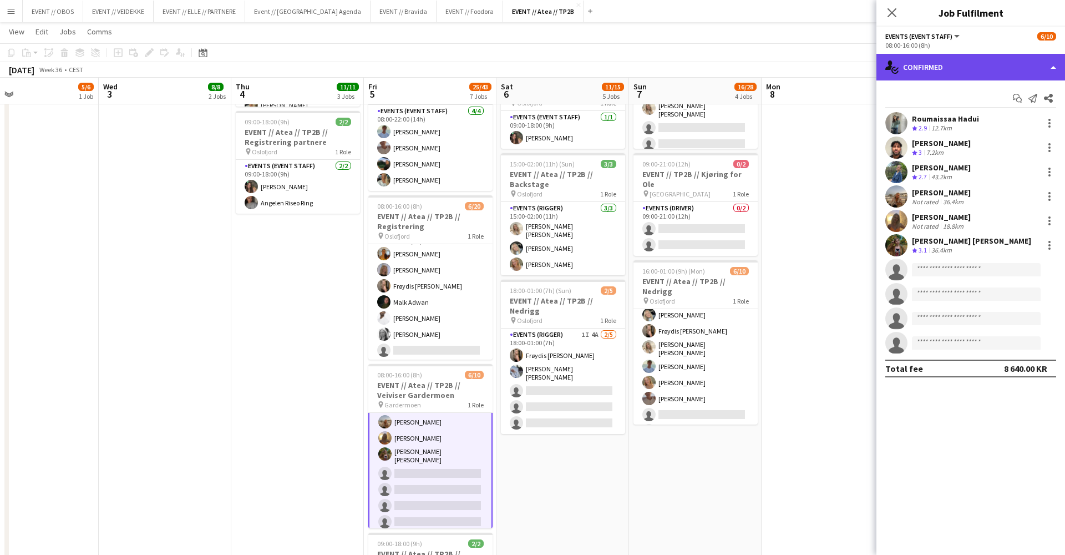
click at [922, 66] on div "single-neutral-actions-check-2 Confirmed" at bounding box center [971, 67] width 189 height 27
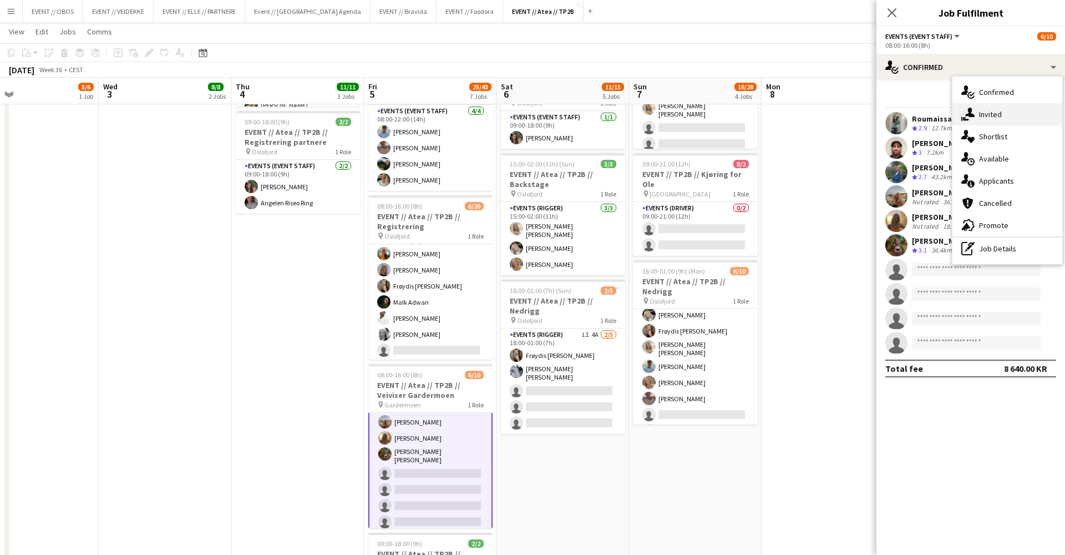
click at [964, 107] on div "single-neutral-actions-share-1 Invited" at bounding box center [1008, 114] width 110 height 22
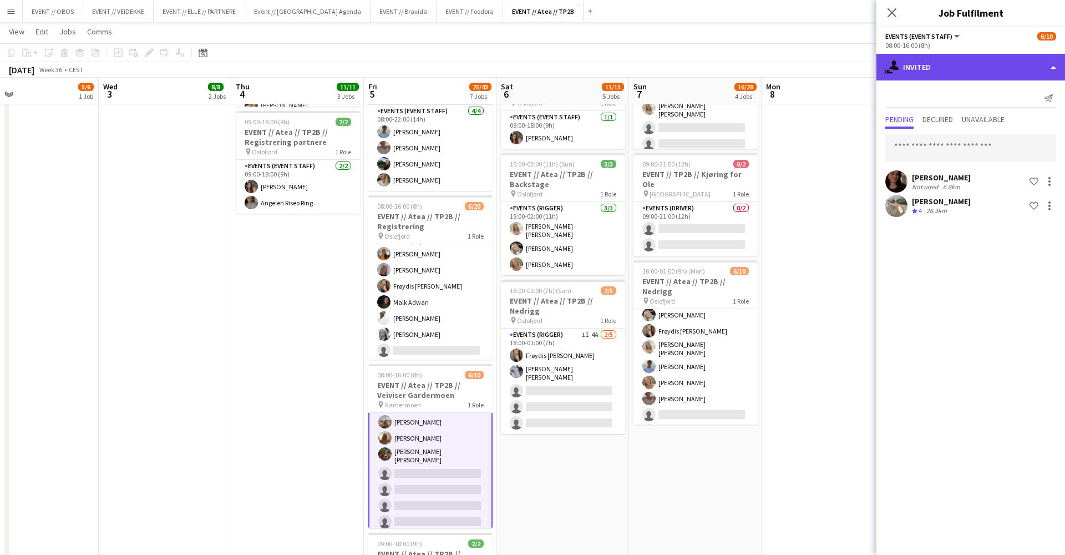
click at [949, 71] on div "single-neutral-actions-share-1 Invited" at bounding box center [971, 67] width 189 height 27
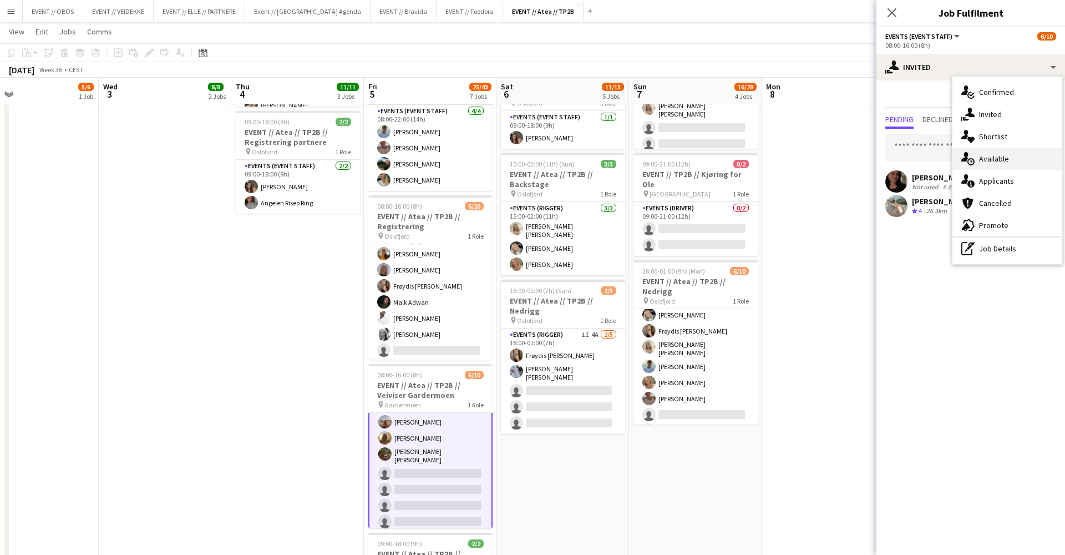
click at [970, 159] on icon at bounding box center [971, 161] width 7 height 7
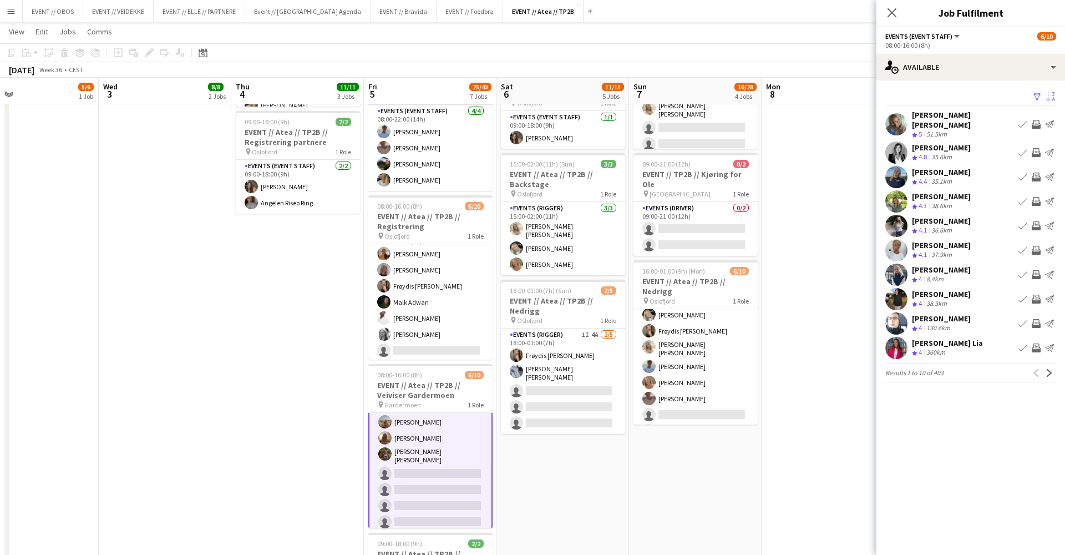
click at [1049, 94] on app-icon "Sort asc" at bounding box center [1050, 97] width 9 height 11
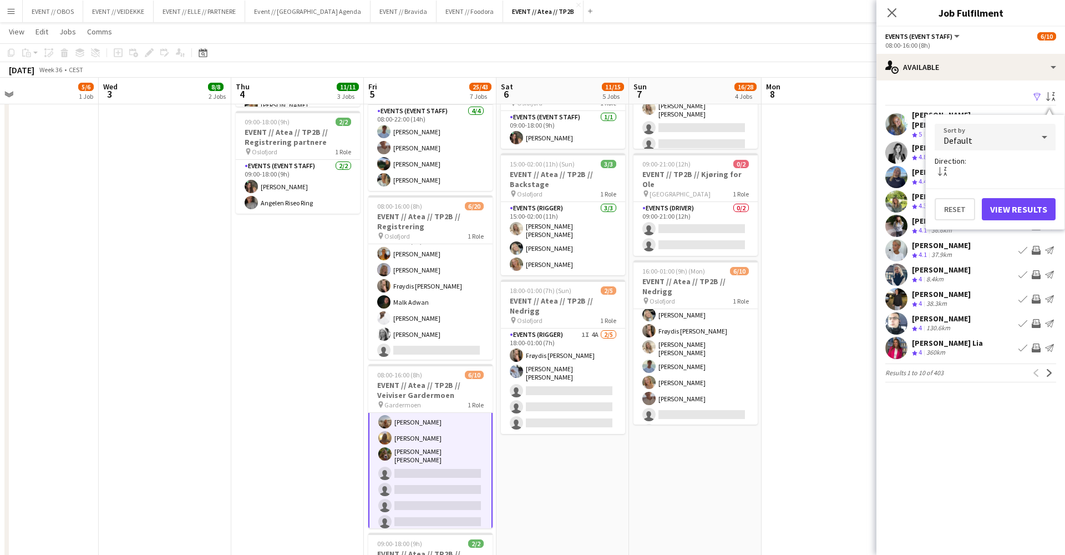
click at [963, 156] on label "Direction:" at bounding box center [951, 161] width 32 height 10
click at [974, 139] on div "Default" at bounding box center [984, 137] width 99 height 27
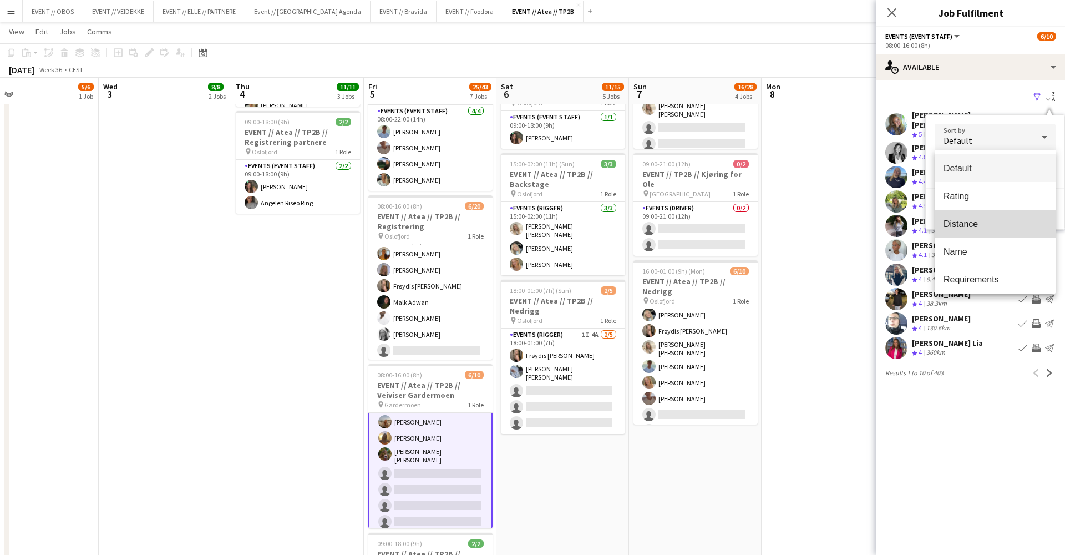
click at [978, 230] on mat-option "Distance" at bounding box center [995, 224] width 121 height 28
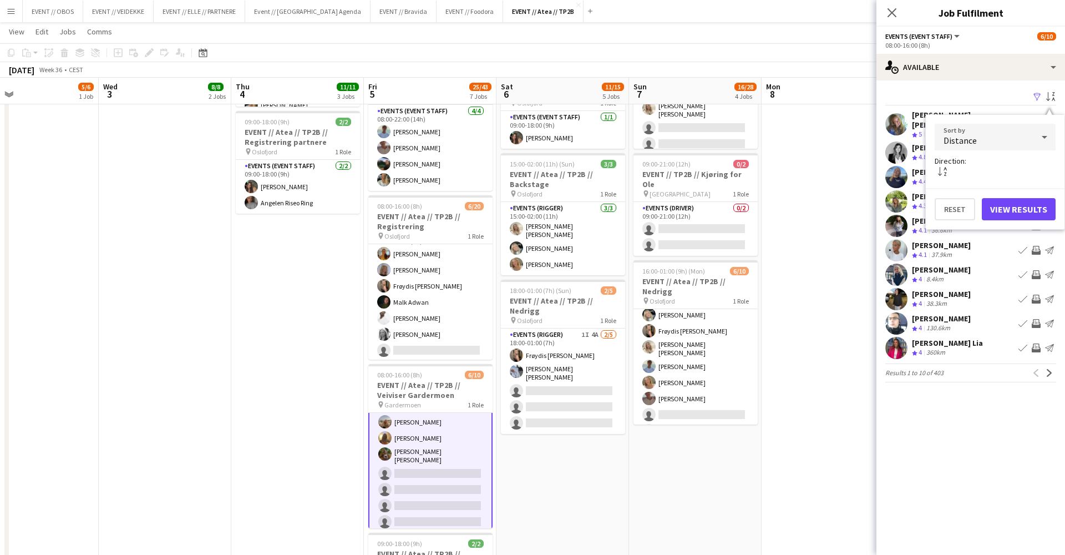
click at [1017, 206] on button "View Results" at bounding box center [1019, 209] width 74 height 22
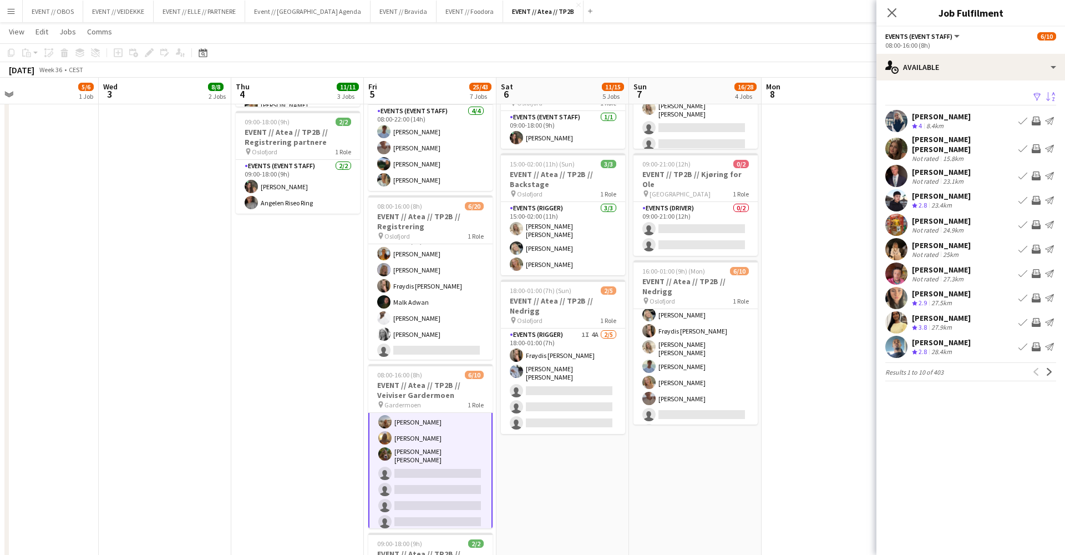
click at [893, 143] on app-user-avatar at bounding box center [896, 149] width 22 height 22
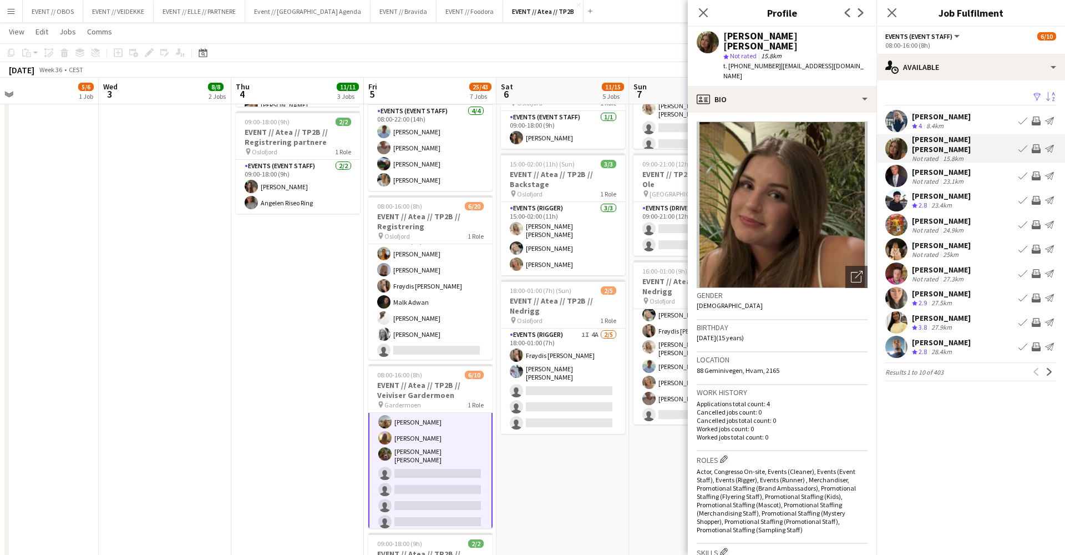
click at [894, 165] on app-user-avatar at bounding box center [896, 176] width 22 height 22
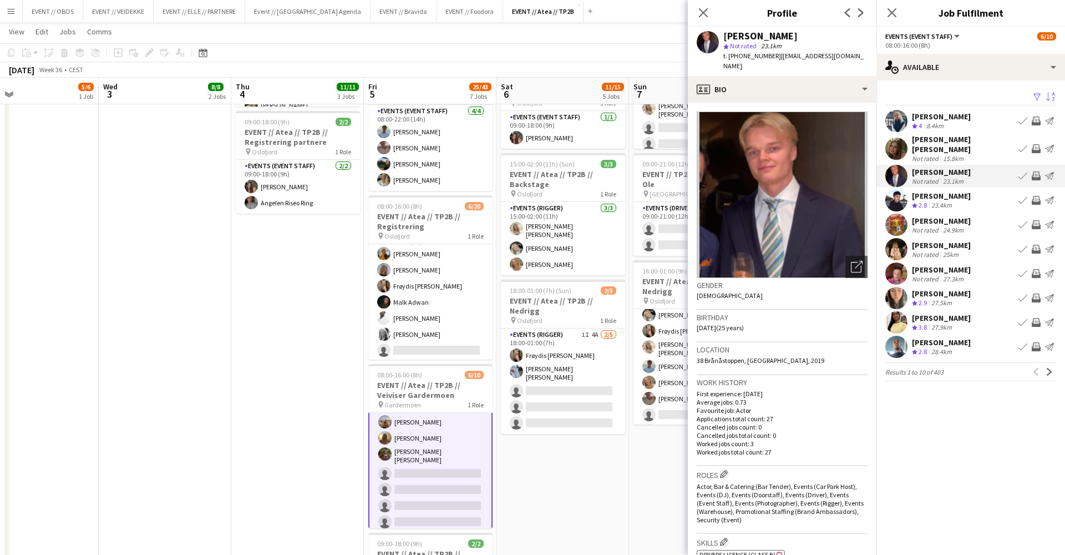
click at [892, 156] on div at bounding box center [896, 149] width 22 height 22
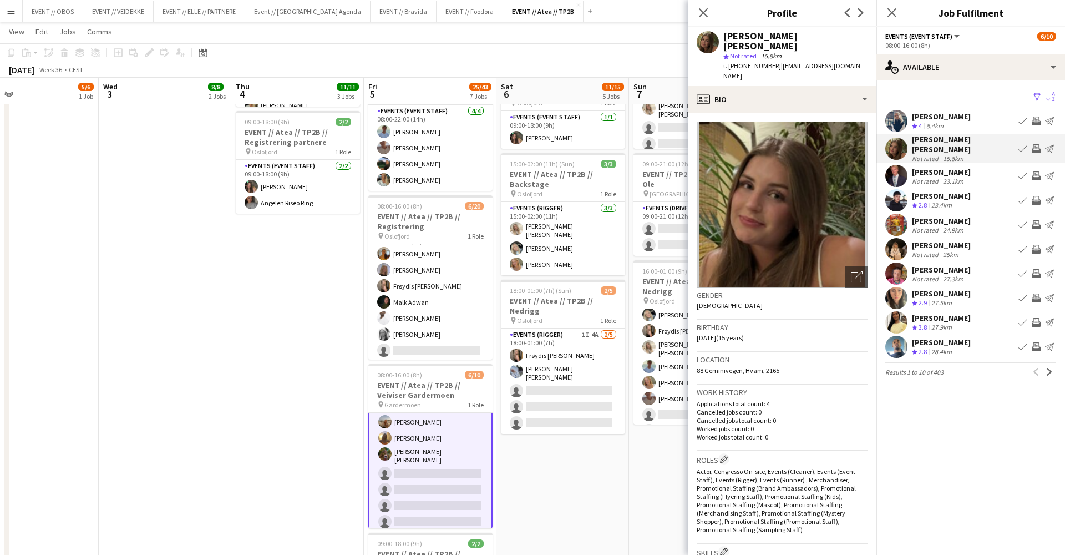
click at [893, 189] on app-user-avatar at bounding box center [896, 200] width 22 height 22
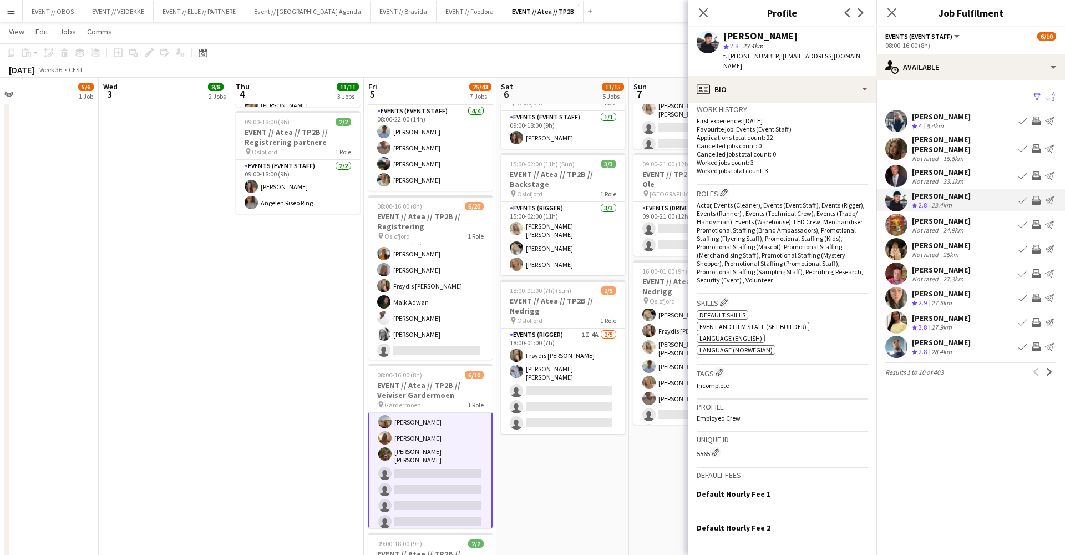
scroll to position [347, 0]
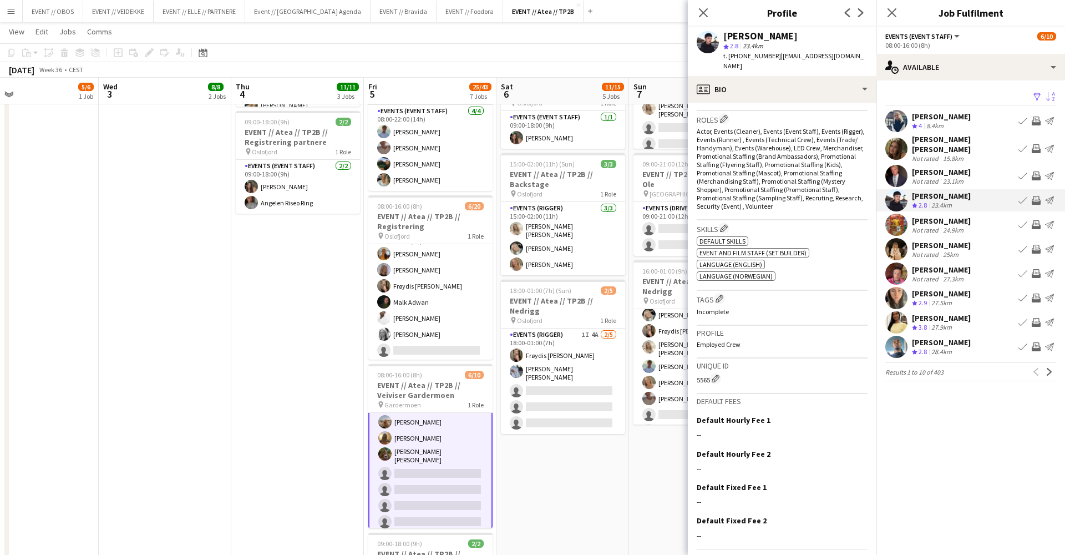
click at [892, 242] on app-user-avatar at bounding box center [896, 249] width 22 height 22
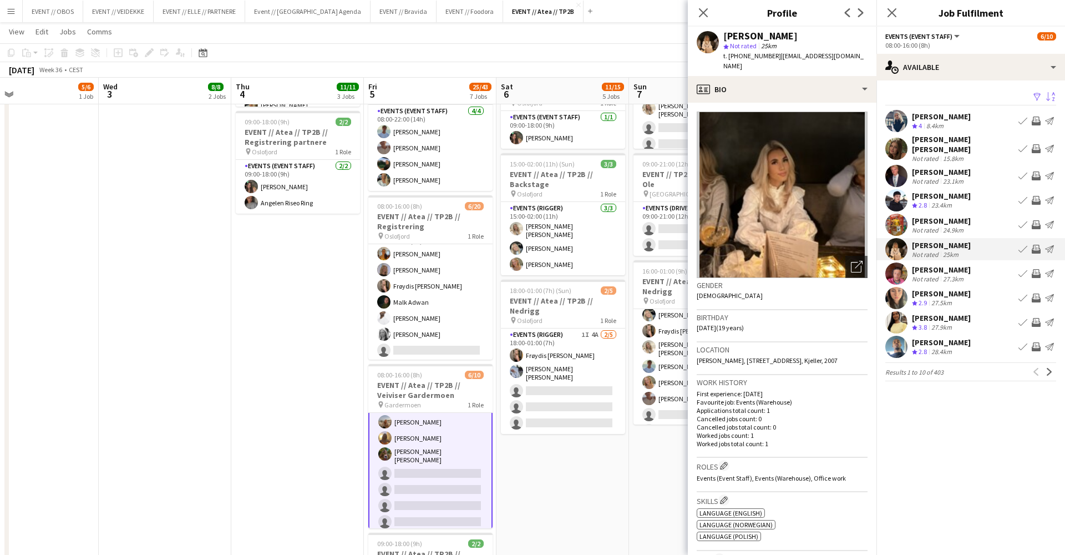
click at [1036, 245] on app-icon "Invite crew" at bounding box center [1036, 249] width 9 height 9
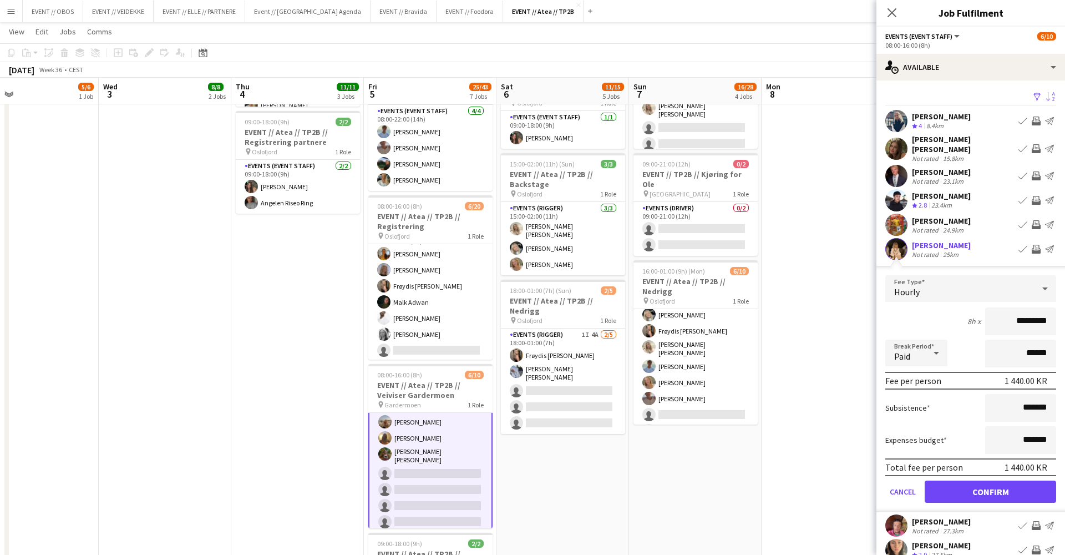
click at [1002, 490] on button "Confirm" at bounding box center [990, 491] width 131 height 22
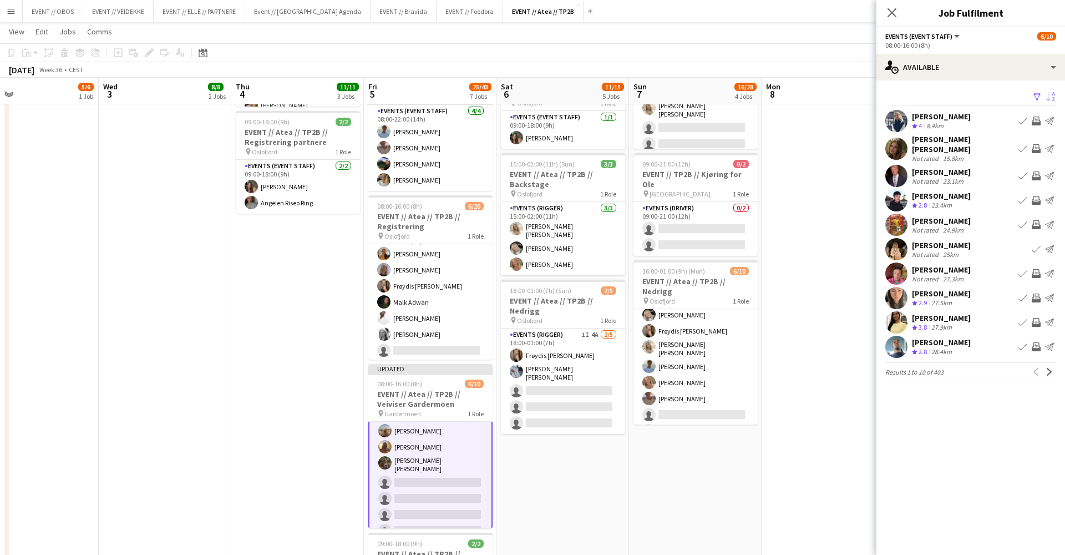
click at [888, 262] on app-user-avatar at bounding box center [896, 273] width 22 height 22
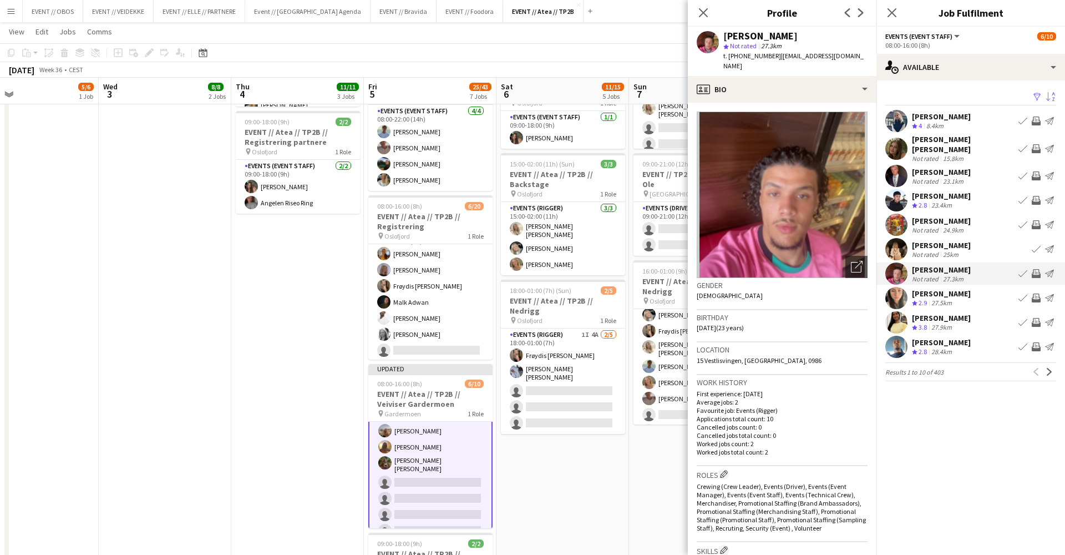
click at [894, 295] on app-user-avatar at bounding box center [896, 298] width 22 height 22
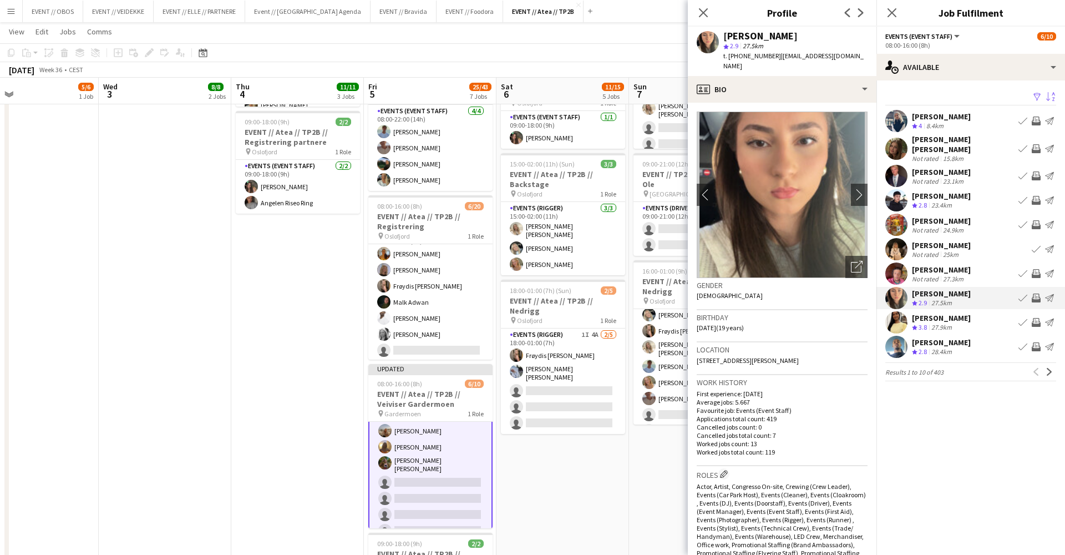
click at [1035, 293] on app-icon "Invite crew" at bounding box center [1036, 297] width 9 height 9
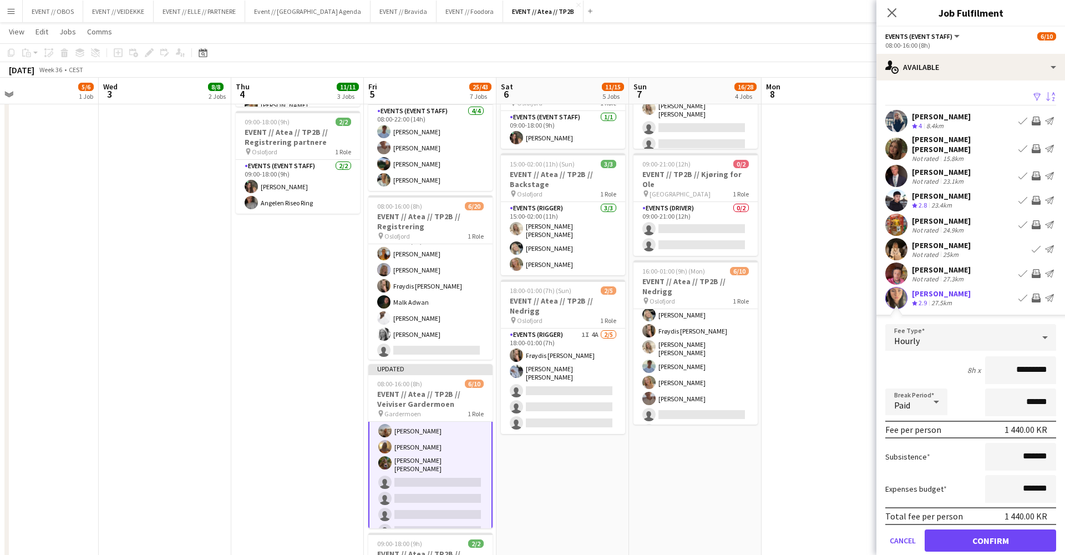
click at [1029, 535] on button "Confirm" at bounding box center [990, 540] width 131 height 22
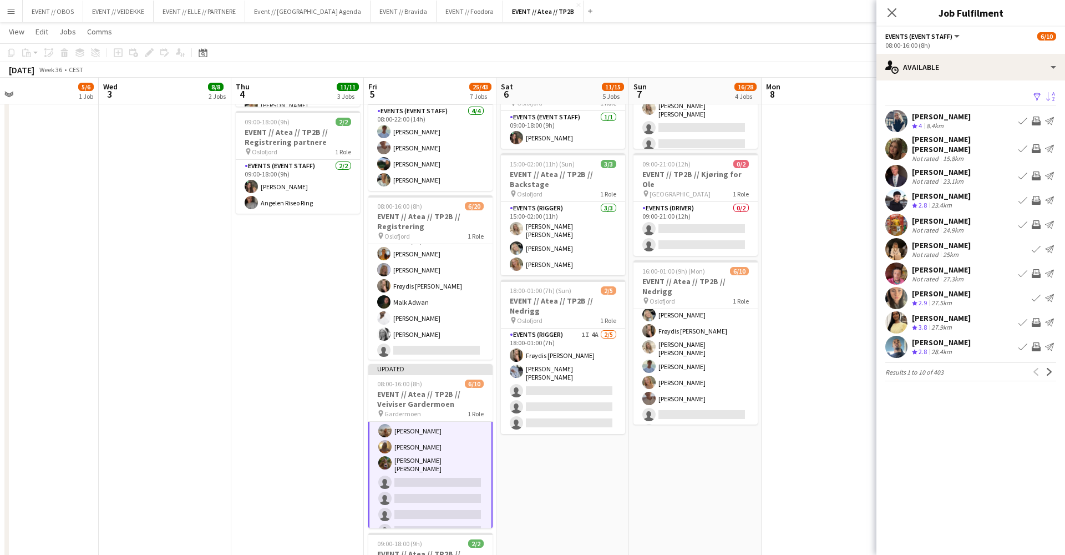
click at [895, 317] on app-user-avatar at bounding box center [896, 322] width 22 height 22
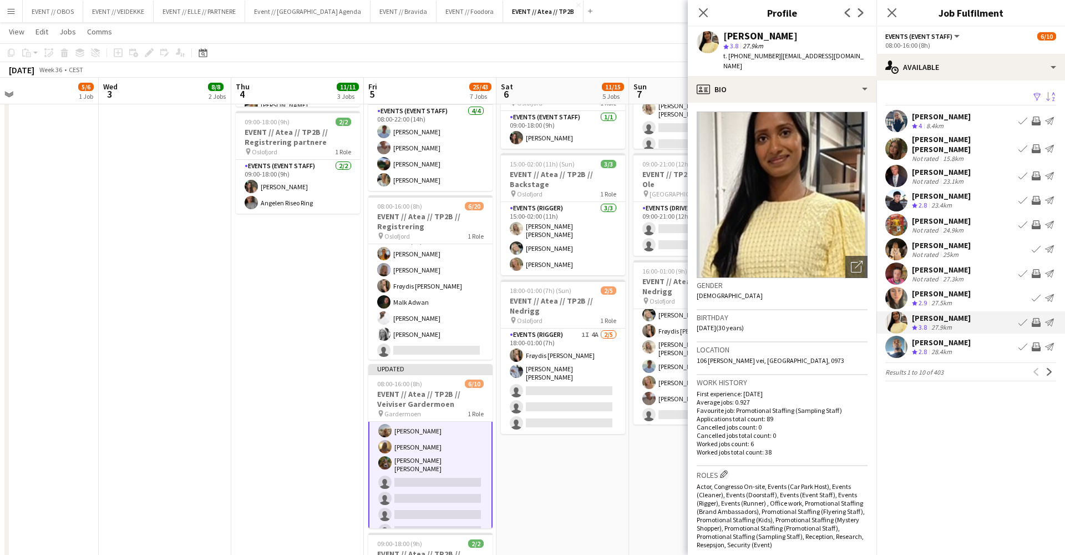
click at [1037, 318] on app-icon "Invite crew" at bounding box center [1036, 322] width 9 height 9
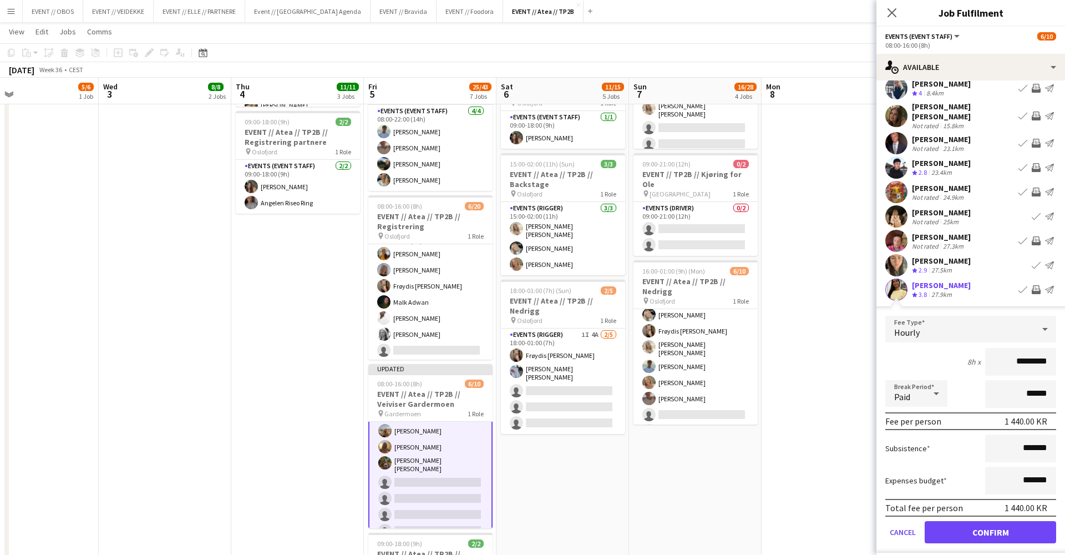
scroll to position [34, 0]
click at [977, 520] on button "Confirm" at bounding box center [990, 531] width 131 height 22
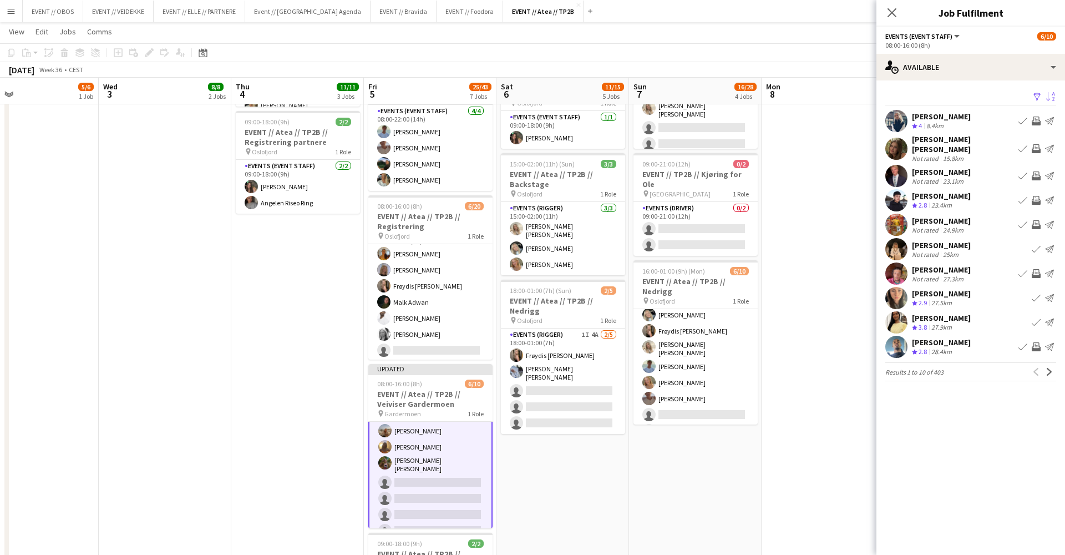
scroll to position [0, 0]
click at [829, 347] on app-date-cell at bounding box center [828, 285] width 133 height 948
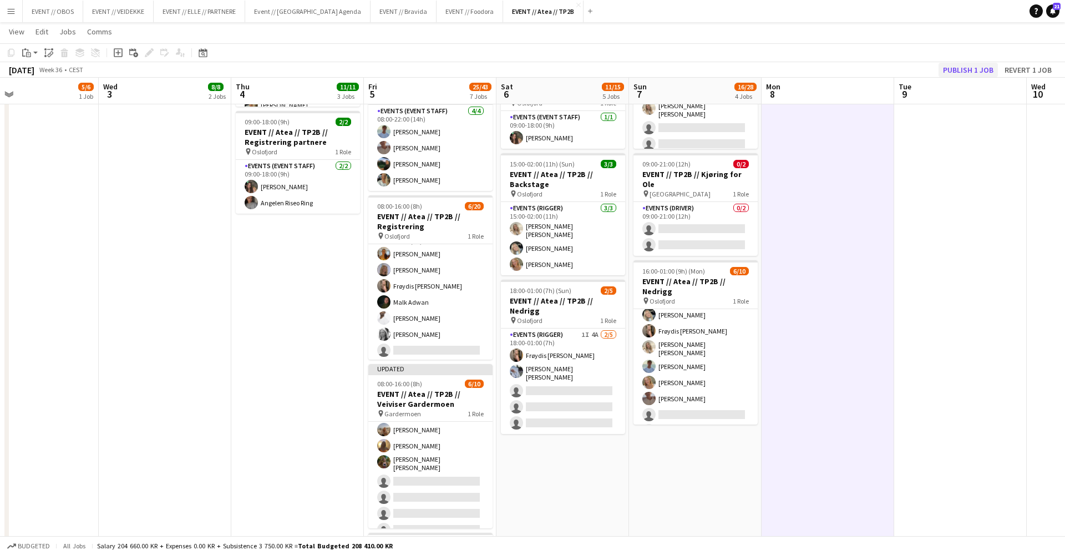
click at [980, 71] on button "Publish 1 job" at bounding box center [968, 70] width 59 height 14
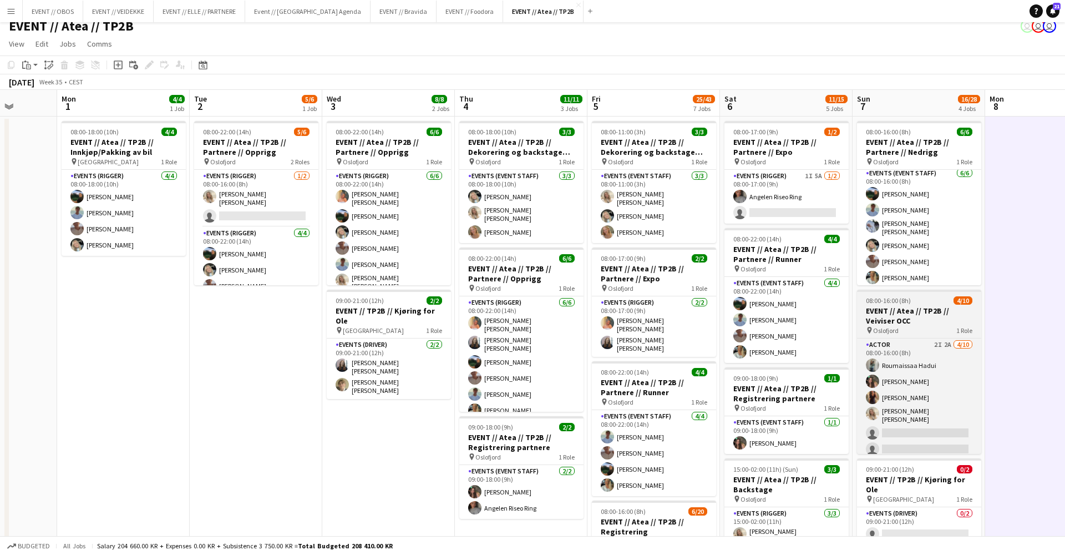
scroll to position [0, 344]
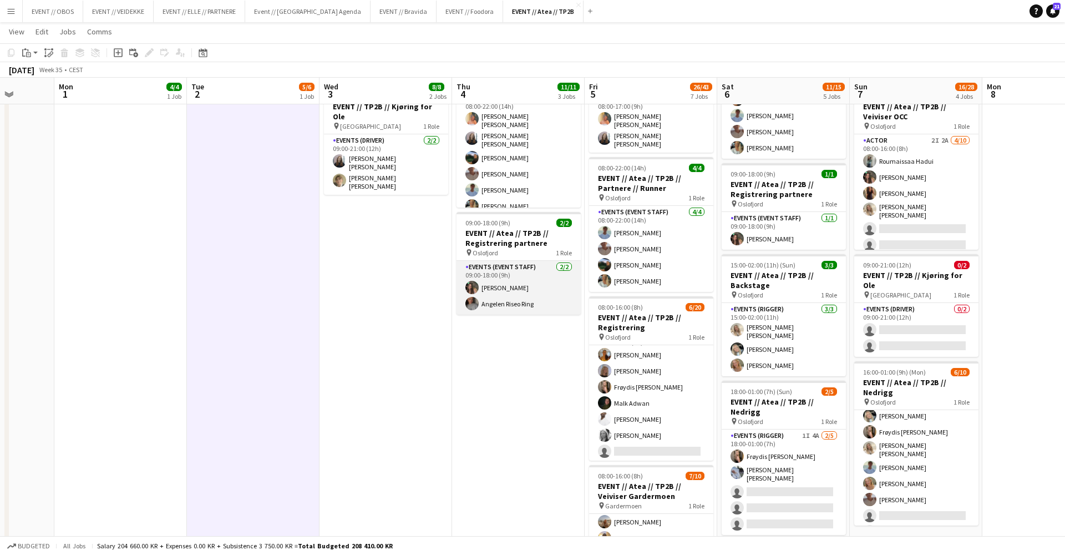
scroll to position [184, 0]
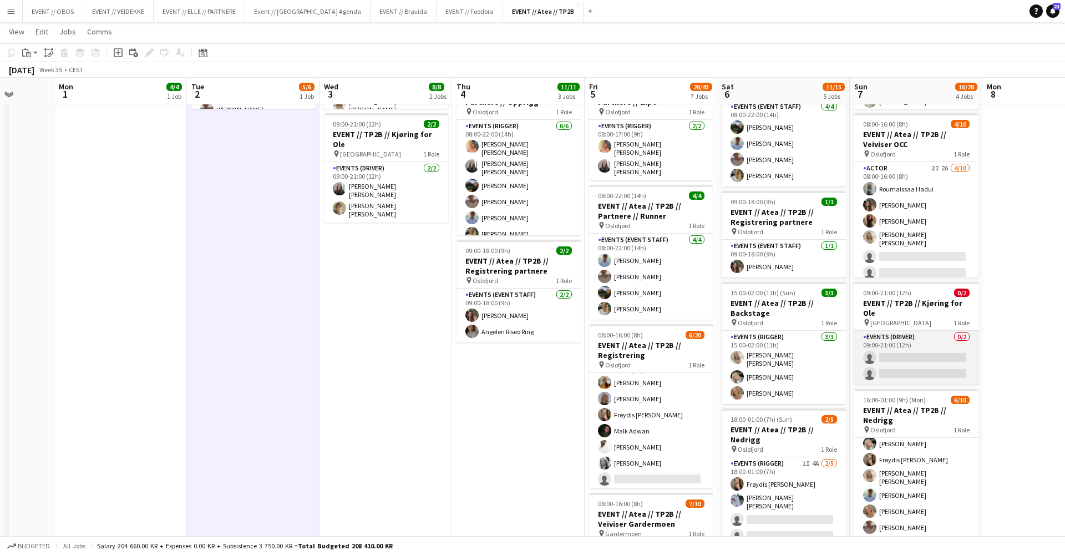
click at [930, 356] on app-card-role "Events (Driver) 0/2 09:00-21:00 (12h) single-neutral-actions single-neutral-act…" at bounding box center [916, 358] width 124 height 54
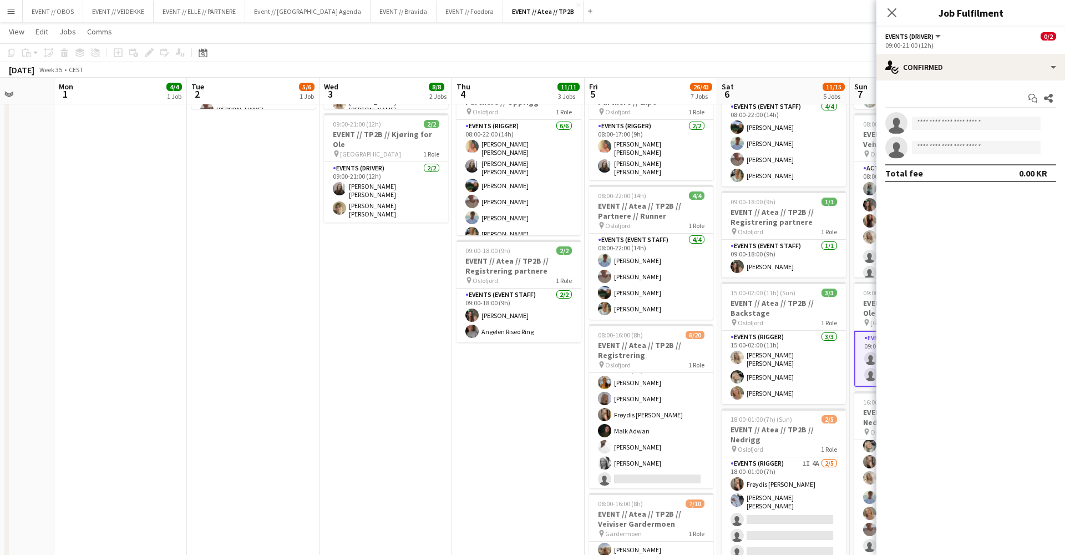
click at [969, 87] on div "Start chat Share single-neutral-actions single-neutral-actions Total fee 0.00 KR" at bounding box center [971, 135] width 189 height 110
click at [970, 68] on div "single-neutral-actions-check-2 Confirmed" at bounding box center [971, 67] width 189 height 27
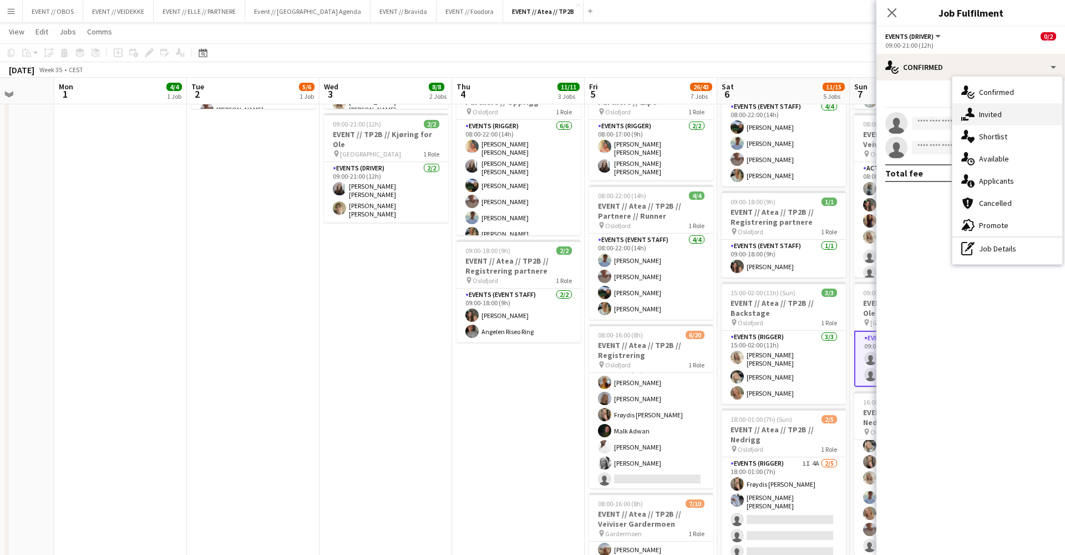
click at [984, 123] on div "single-neutral-actions-share-1 Invited" at bounding box center [1008, 114] width 110 height 22
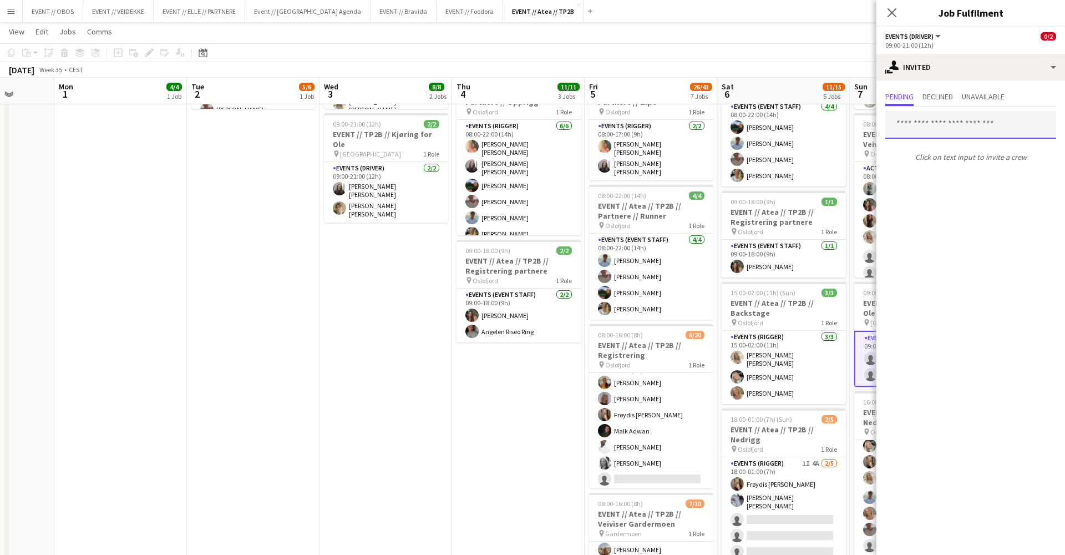
click at [914, 126] on input "text" at bounding box center [970, 125] width 171 height 28
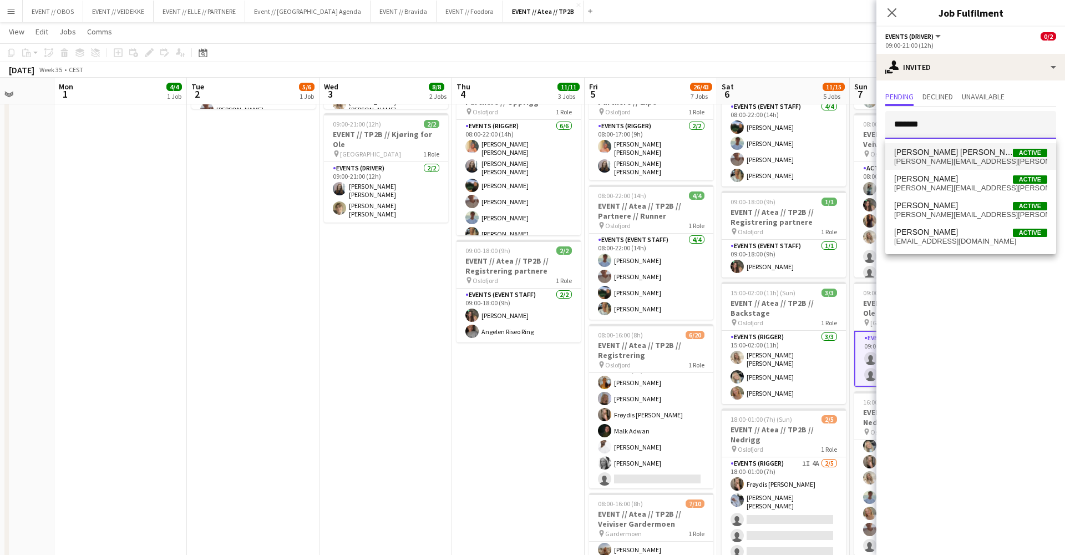
type input "******"
click at [919, 149] on span "[PERSON_NAME] [PERSON_NAME]" at bounding box center [953, 152] width 119 height 9
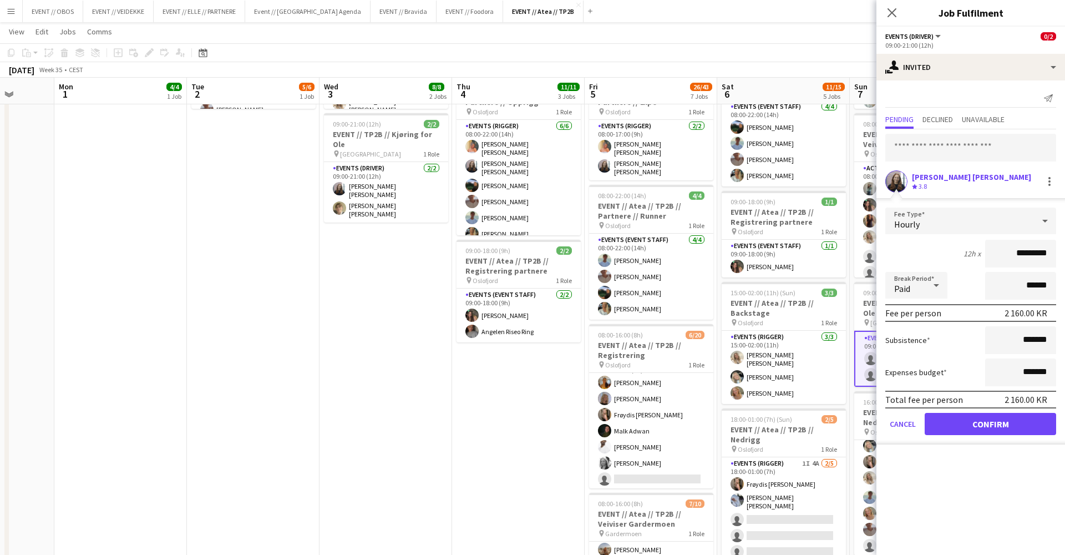
click at [954, 430] on button "Confirm" at bounding box center [990, 424] width 131 height 22
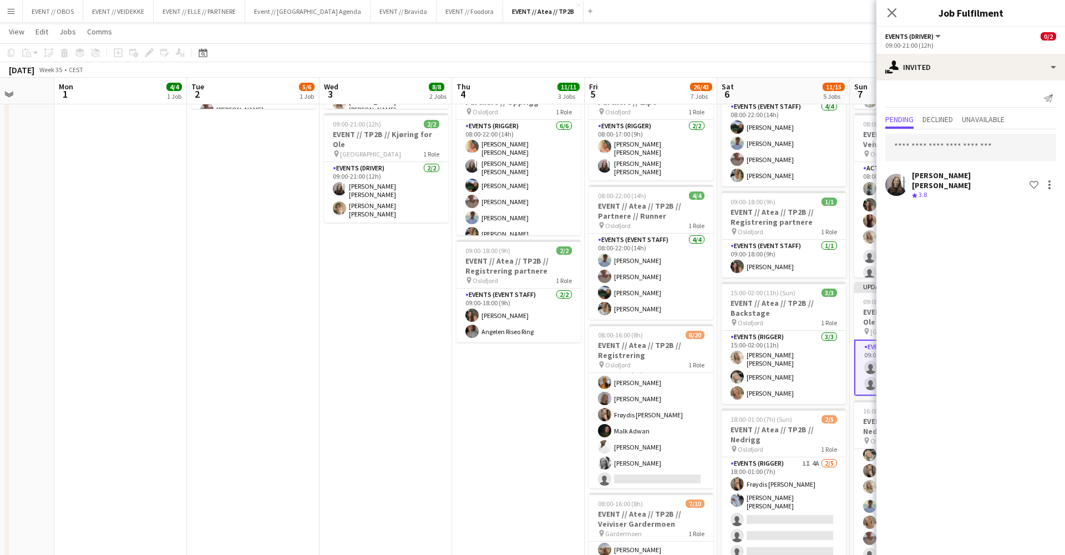
drag, startPoint x: 759, startPoint y: 94, endPoint x: 759, endPoint y: 57, distance: 37.7
click at [759, 94] on app-board-header-date "Sat 6 11/15 5 Jobs" at bounding box center [783, 91] width 133 height 27
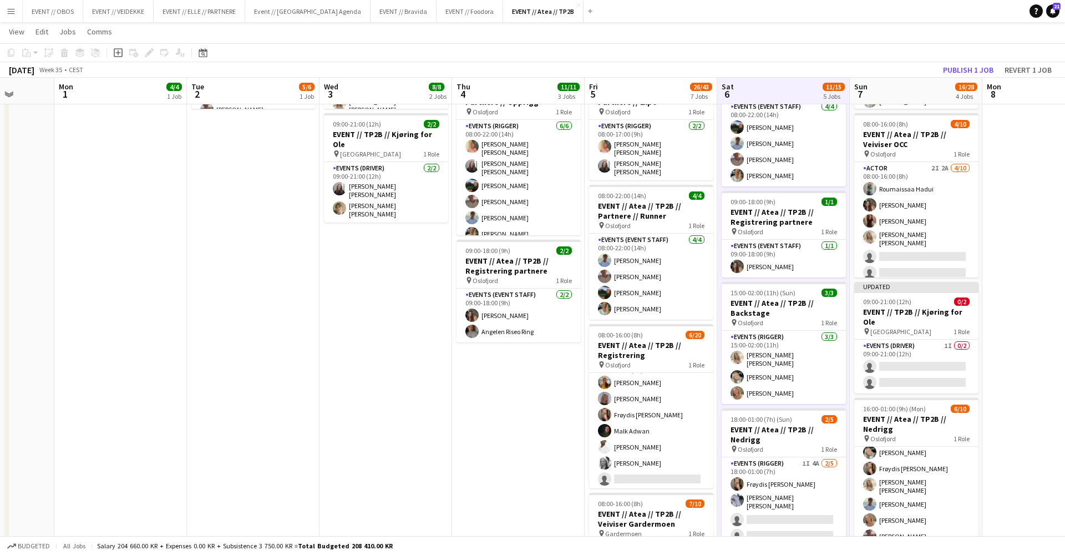
click at [759, 52] on app-toolbar "Copy Paste Paste Command V Paste with crew Command Shift V Paste linked Job [GE…" at bounding box center [532, 52] width 1065 height 19
click at [945, 68] on button "Publish 1 job" at bounding box center [968, 70] width 59 height 14
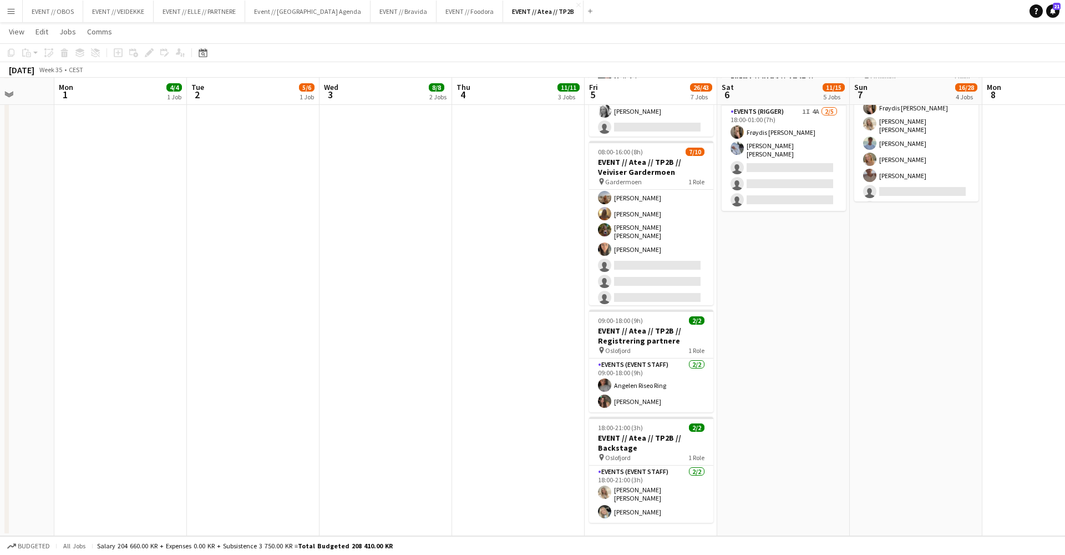
scroll to position [536, 0]
click at [617, 522] on app-date-cell "08:00-11:00 (3h) 3/3 EVENT // Atea // TP2B // Dekorering og backstage oppsett p…" at bounding box center [651, 62] width 133 height 948
click at [114, 53] on div "Add job" at bounding box center [118, 52] width 13 height 13
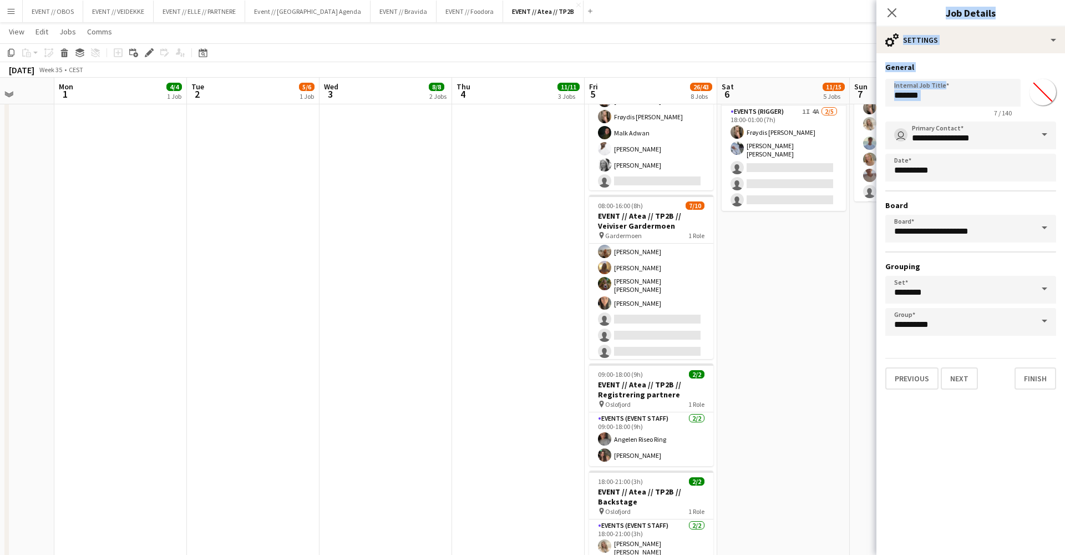
drag, startPoint x: 921, startPoint y: 97, endPoint x: 841, endPoint y: 95, distance: 79.9
click at [843, 96] on body "Menu Boards Boards Boards All jobs Status Workforce Workforce My Workforce Recr…" at bounding box center [532, 35] width 1065 height 1143
click at [757, 386] on app-date-cell "08:00-17:00 (9h) 1/2 EVENT // Atea // TP2B // Partnere // Expo pin Oslofjord 1 …" at bounding box center [783, 88] width 133 height 1000
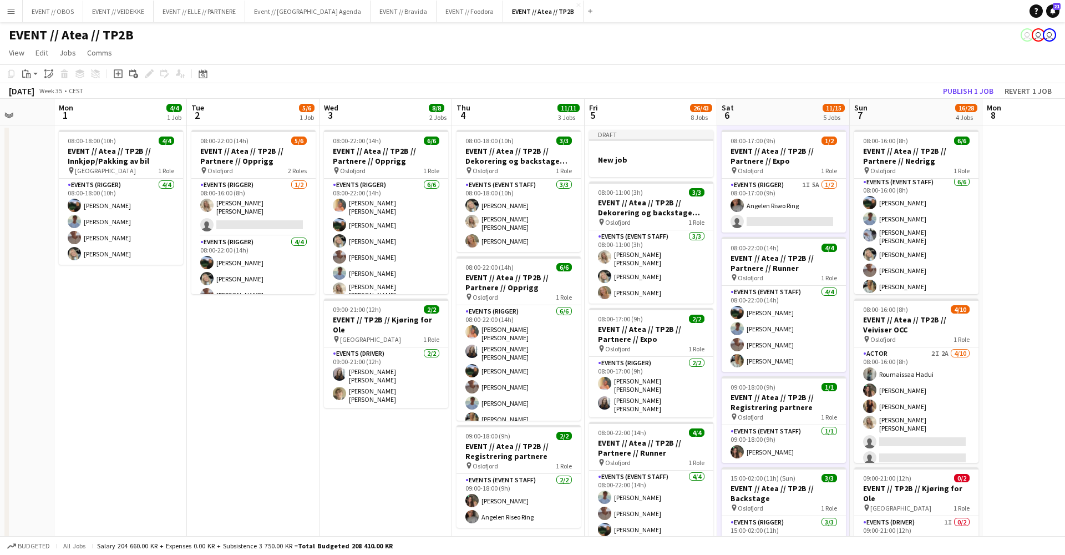
scroll to position [0, 0]
click at [637, 165] on div at bounding box center [651, 169] width 124 height 9
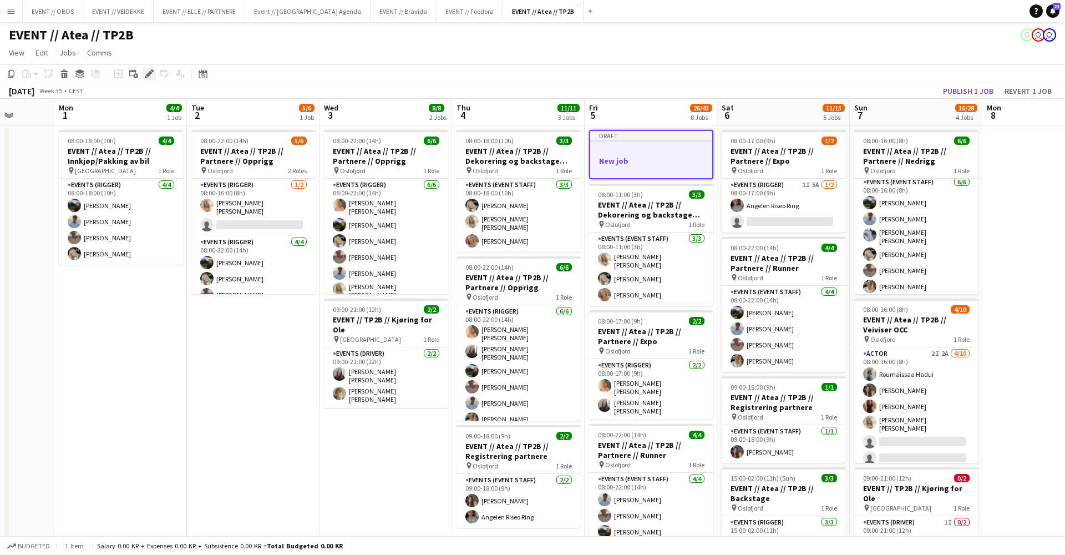
click at [150, 77] on icon "Edit" at bounding box center [149, 73] width 9 height 9
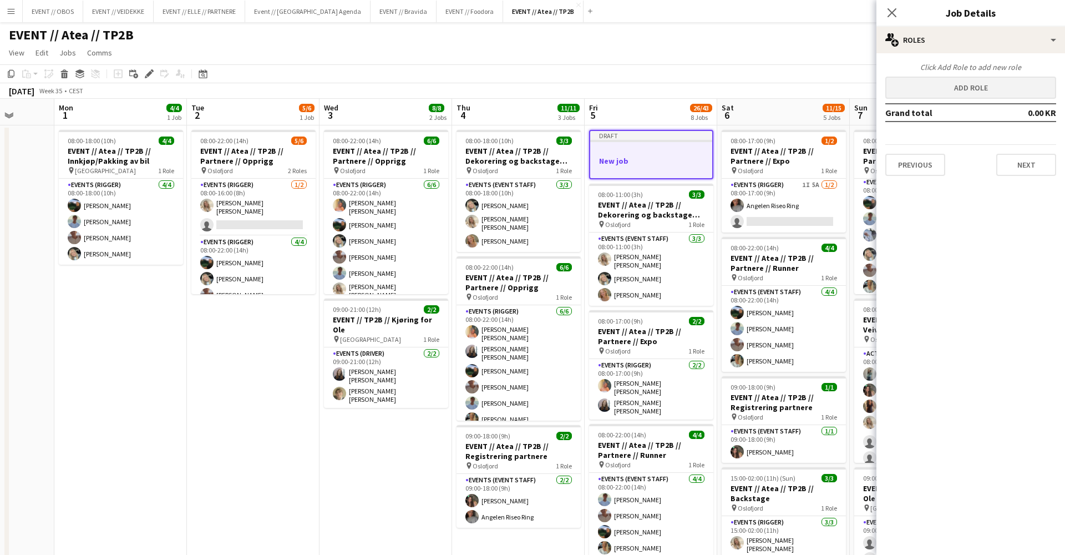
click at [969, 92] on button "Add role" at bounding box center [970, 88] width 171 height 22
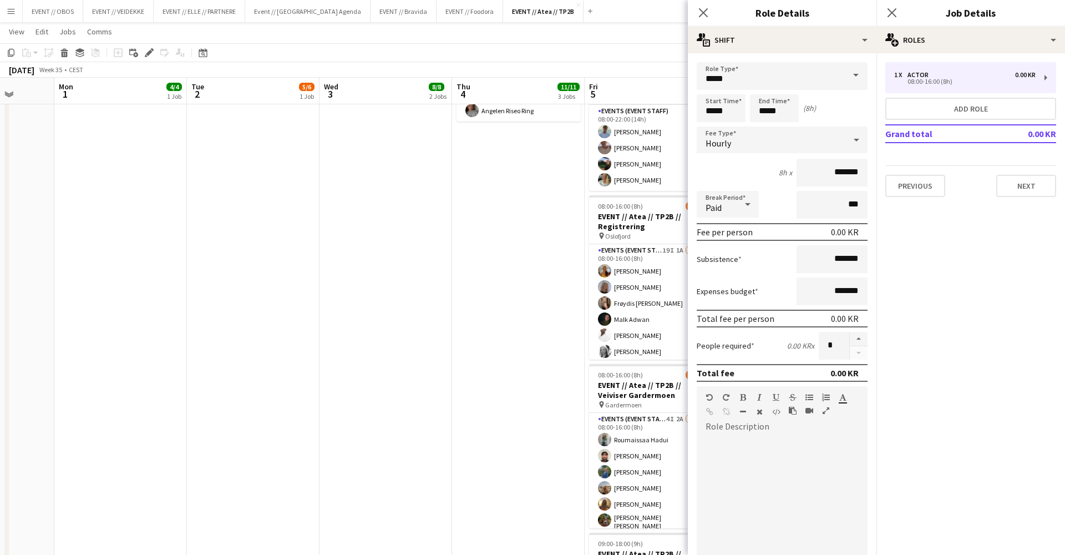
scroll to position [0, 343]
click at [743, 80] on input "*****" at bounding box center [782, 76] width 171 height 28
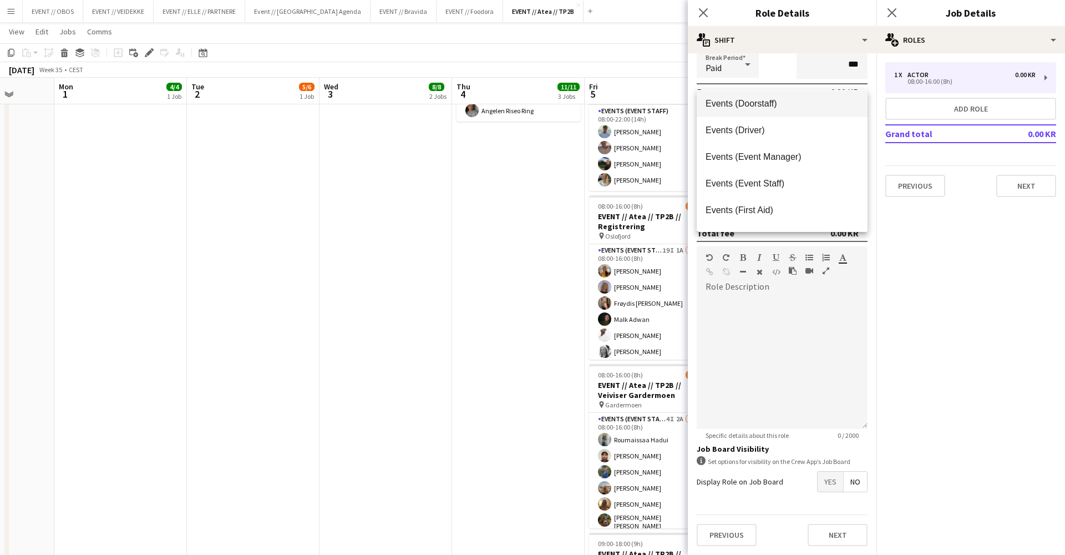
scroll to position [250, 0]
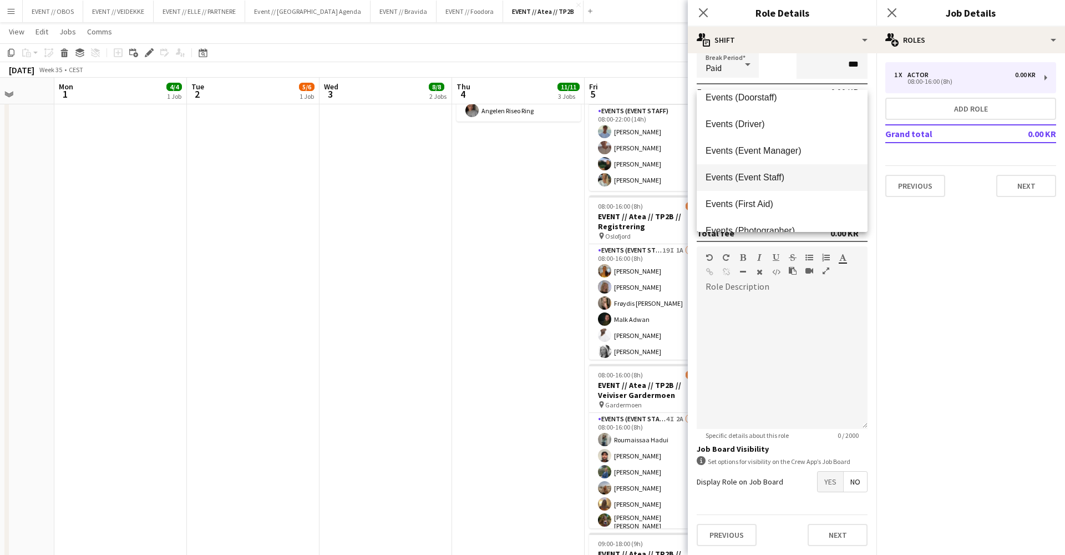
click at [736, 183] on mat-option "Events (Event Staff)" at bounding box center [782, 177] width 171 height 27
type input "**********"
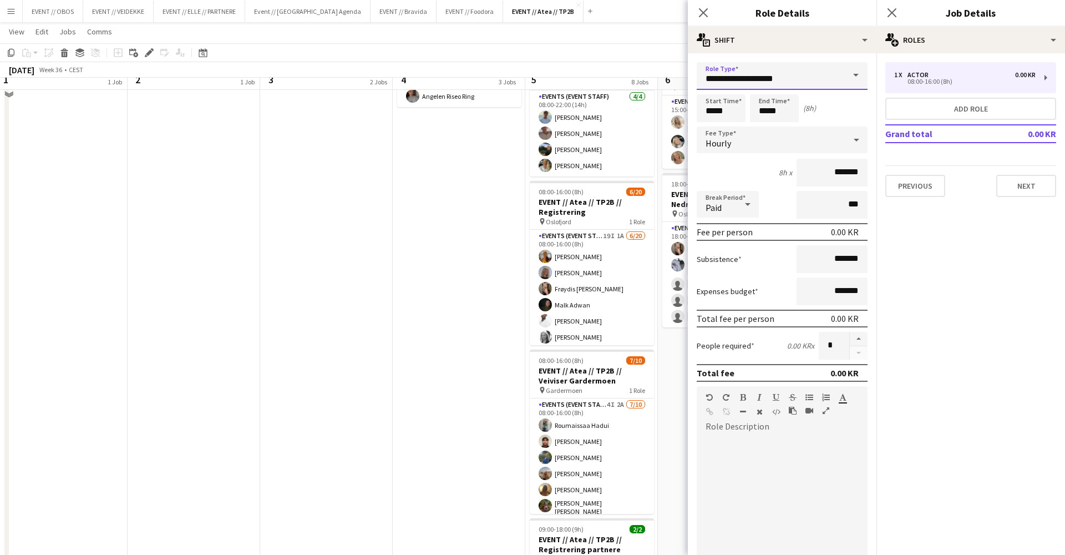
scroll to position [13, 403]
click at [708, 104] on input "*****" at bounding box center [721, 108] width 49 height 28
type input "*****"
click at [710, 88] on div at bounding box center [710, 88] width 22 height 11
click at [772, 118] on input "*****" at bounding box center [774, 108] width 49 height 28
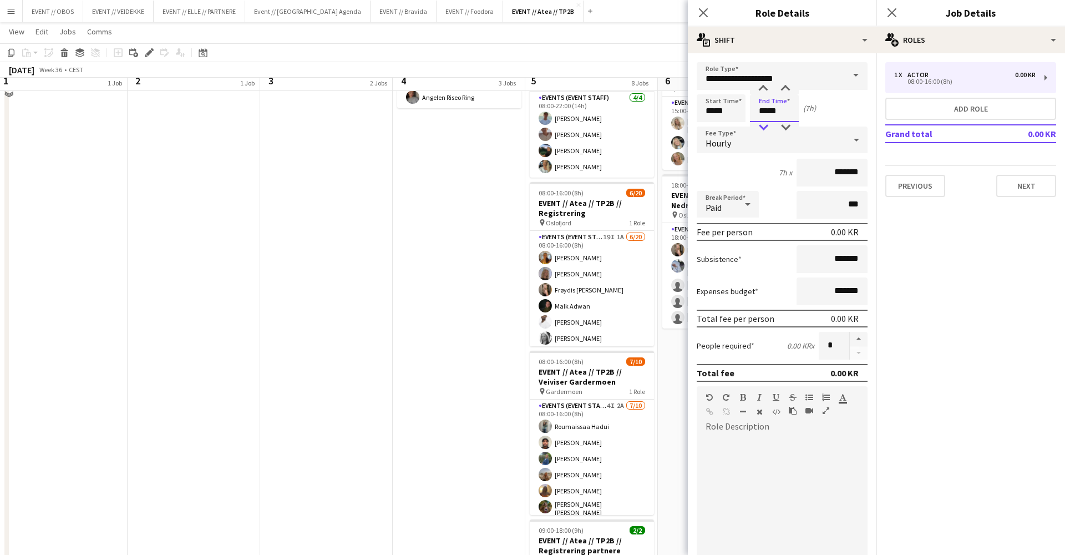
click at [767, 126] on div at bounding box center [763, 127] width 22 height 11
type input "*****"
click at [767, 126] on div at bounding box center [763, 127] width 22 height 11
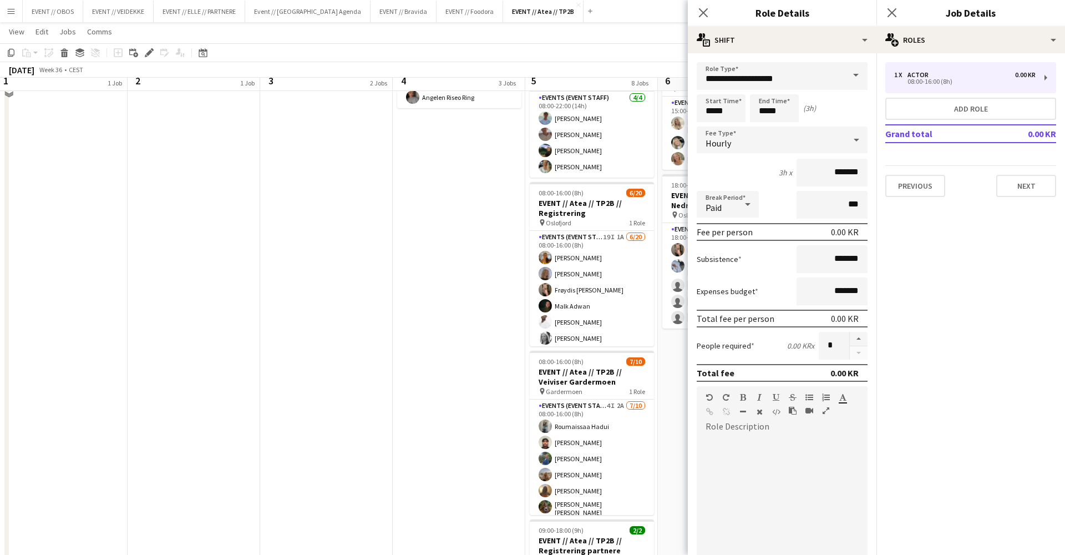
click at [808, 158] on form "**********" at bounding box center [782, 378] width 189 height 632
click at [811, 167] on input "*******" at bounding box center [832, 173] width 71 height 28
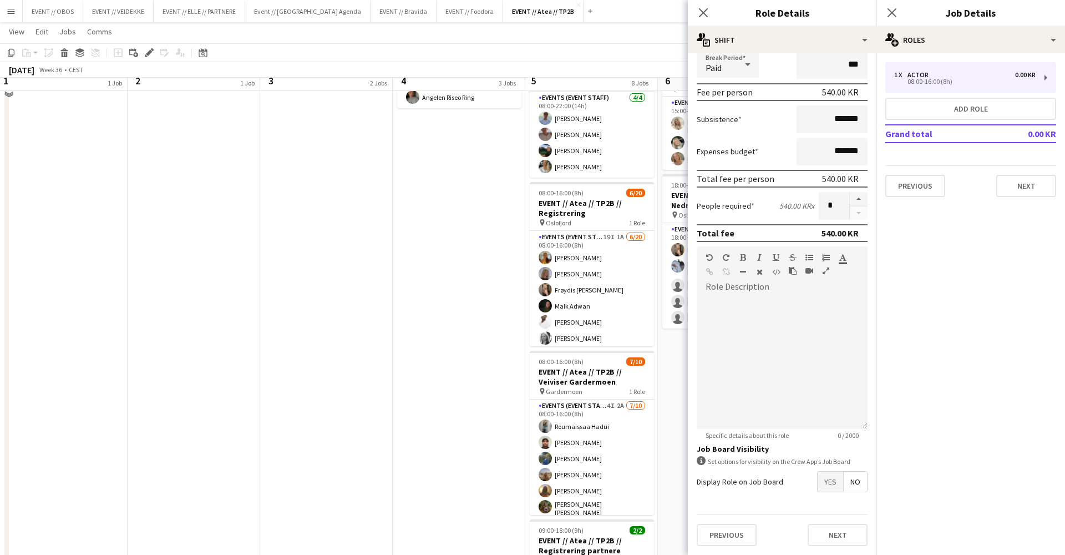
type input "*********"
click at [827, 483] on span "Yes" at bounding box center [831, 482] width 26 height 20
click at [827, 509] on span "Yes" at bounding box center [831, 505] width 26 height 20
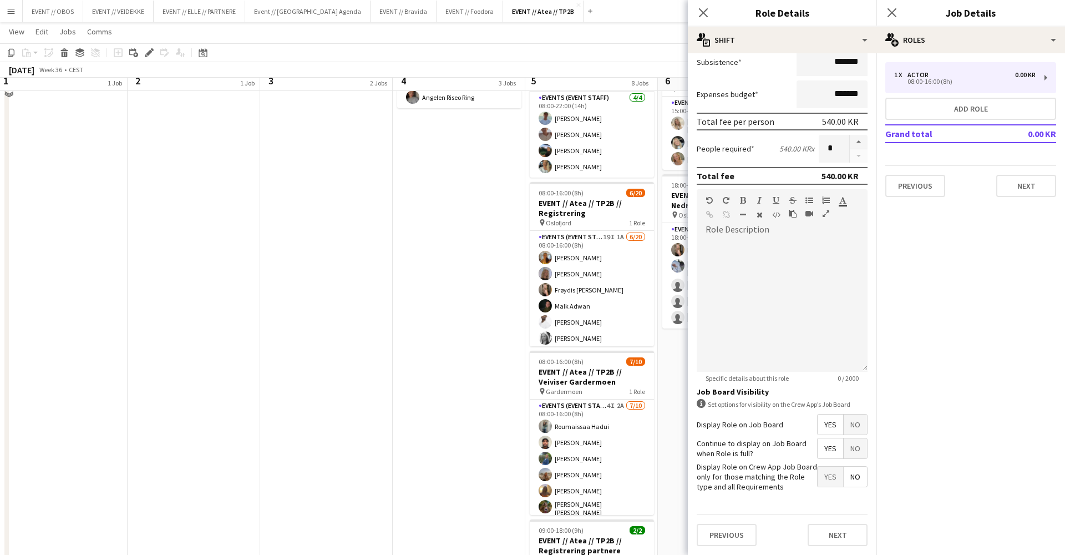
scroll to position [196, 0]
click at [834, 537] on button "Next" at bounding box center [838, 535] width 60 height 22
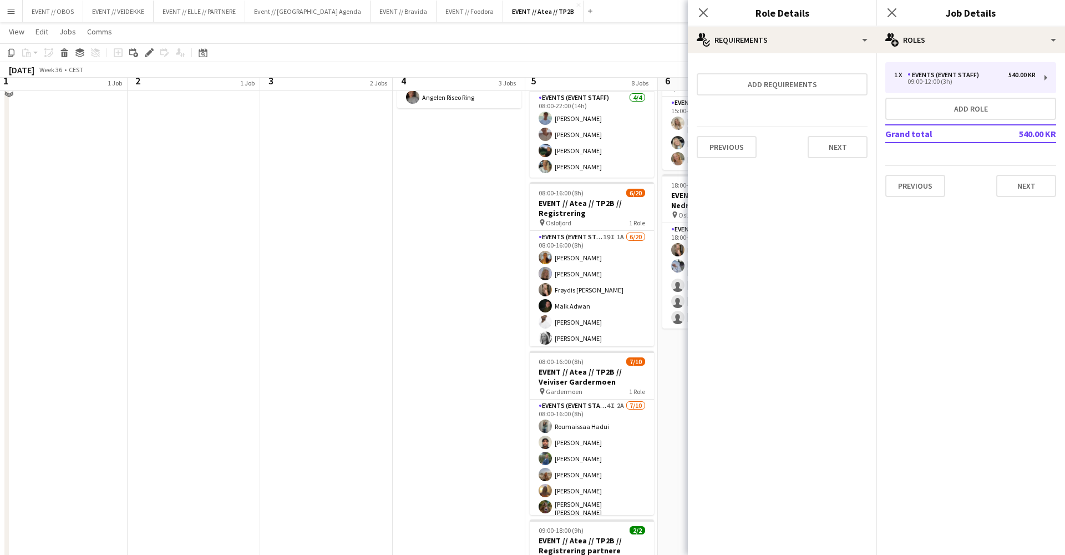
click at [834, 166] on div "Previous Next" at bounding box center [782, 146] width 171 height 40
click at [840, 156] on button "Next" at bounding box center [838, 147] width 60 height 22
click at [849, 147] on button "Finish" at bounding box center [847, 149] width 42 height 22
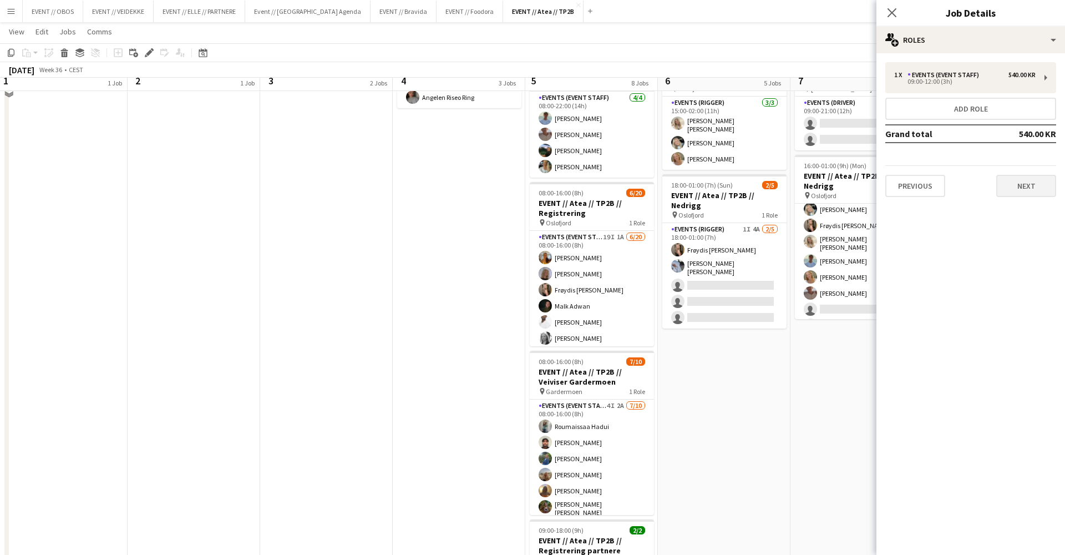
click at [1008, 183] on button "Next" at bounding box center [1026, 186] width 60 height 22
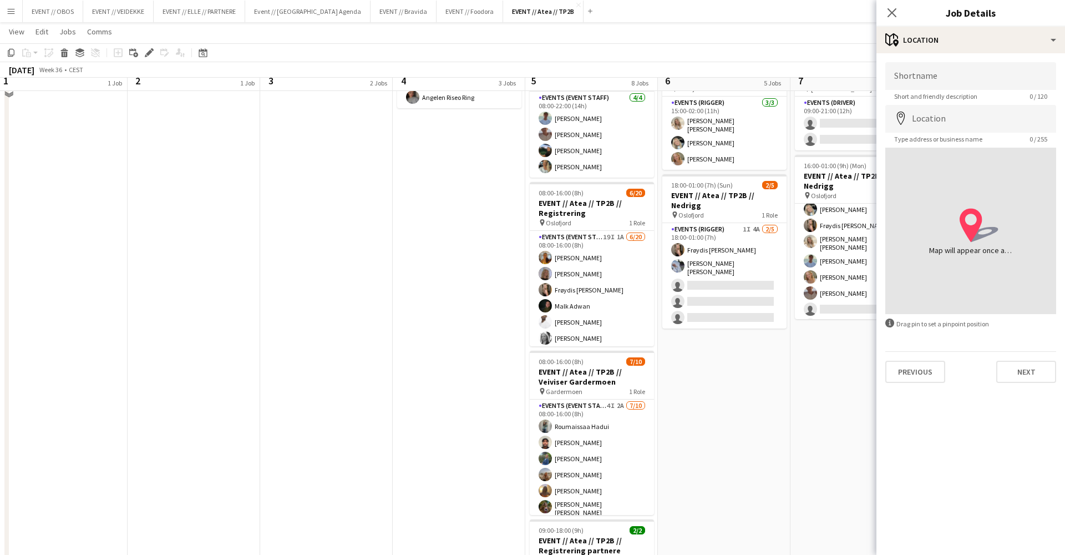
click at [936, 61] on div "Shortname Short and friendly description 0 / 120 Location map-marker Type addre…" at bounding box center [971, 222] width 189 height 338
type input "******"
type input "**********"
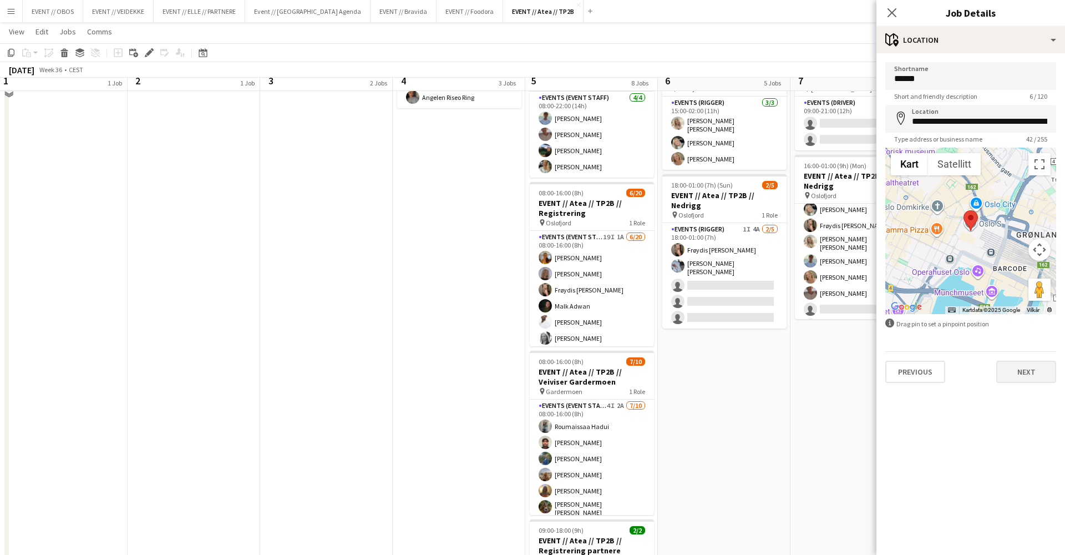
click at [1015, 366] on button "Next" at bounding box center [1026, 372] width 60 height 22
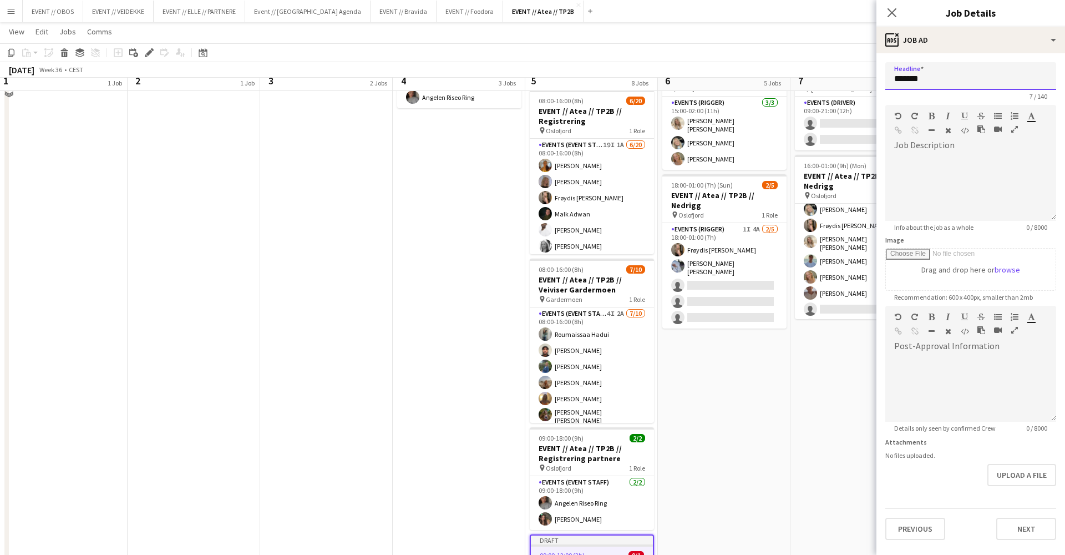
drag, startPoint x: 944, startPoint y: 85, endPoint x: 816, endPoint y: 66, distance: 129.6
click at [816, 66] on body "Menu Boards Boards Boards All jobs Status Workforce Workforce My Workforce Recr…" at bounding box center [532, 166] width 1065 height 1143
type input "**********"
click at [1015, 535] on button "Next" at bounding box center [1026, 529] width 60 height 22
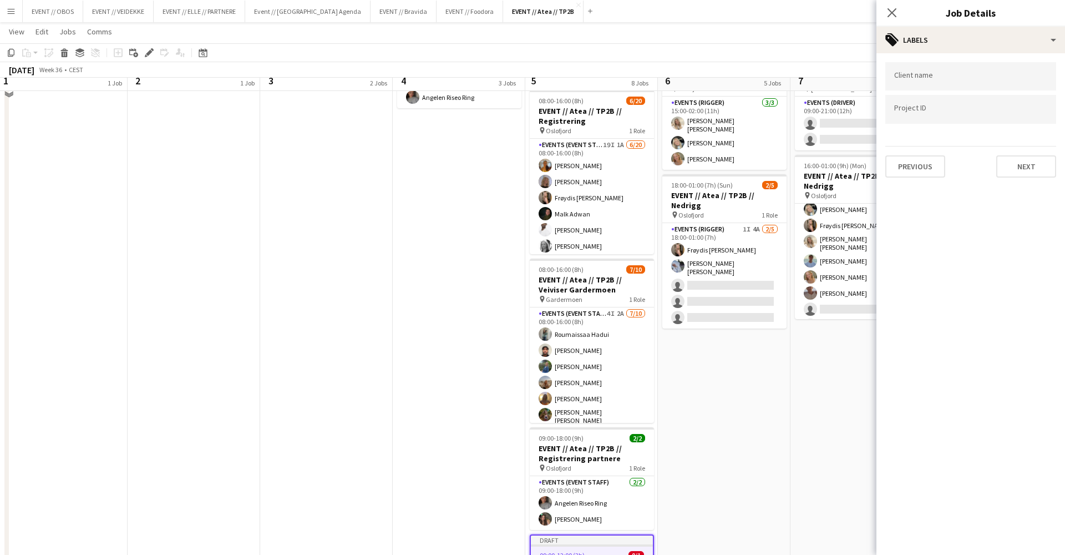
click at [918, 93] on div at bounding box center [970, 93] width 171 height 7
click at [923, 87] on div at bounding box center [970, 76] width 171 height 28
type input "****"
click at [923, 98] on div "Atea" at bounding box center [970, 110] width 171 height 27
click at [924, 112] on input "Type to search project ID labels..." at bounding box center [970, 110] width 153 height 10
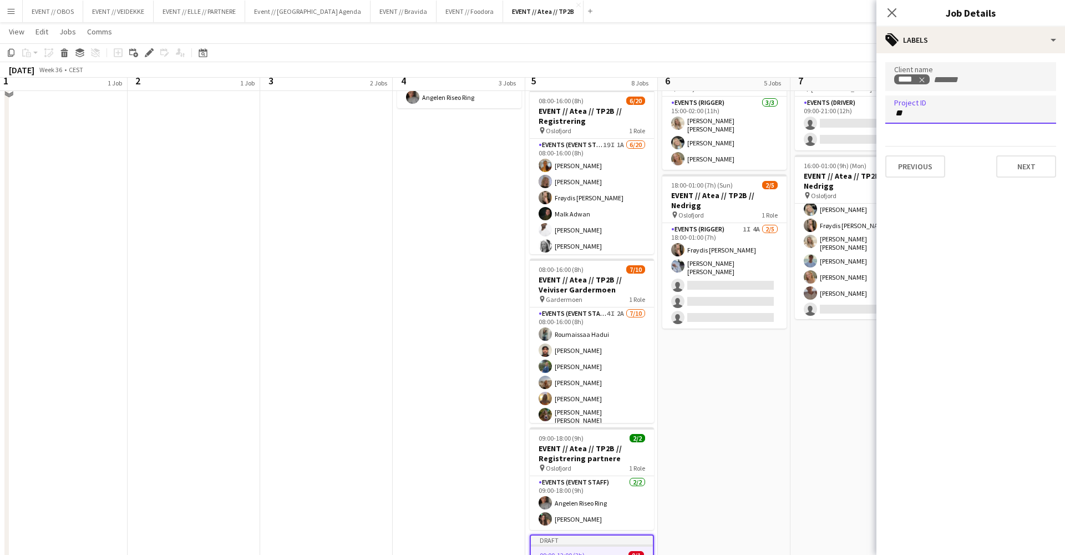
type input "*"
type input "******"
click at [934, 151] on div "256101" at bounding box center [970, 143] width 171 height 27
click at [1018, 164] on button "Next" at bounding box center [1026, 166] width 60 height 22
type input "*******"
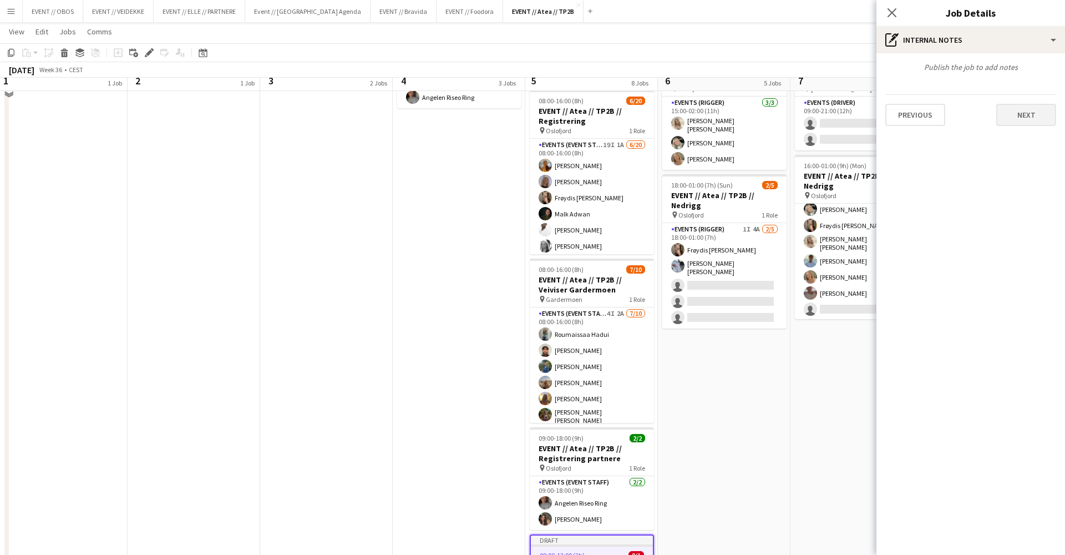
click at [1004, 122] on button "Next" at bounding box center [1026, 115] width 60 height 22
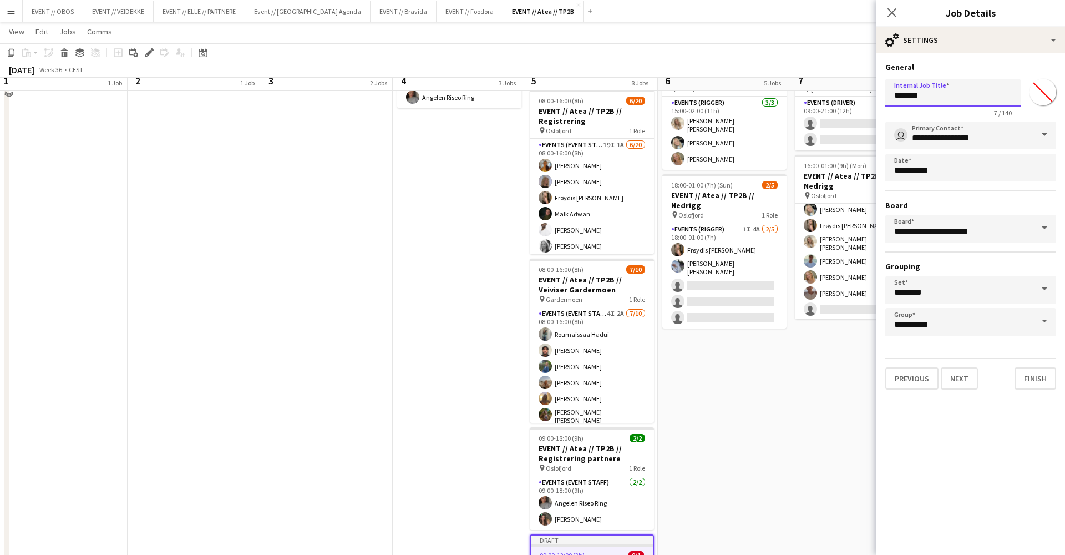
drag, startPoint x: 964, startPoint y: 100, endPoint x: 824, endPoint y: 75, distance: 141.6
click at [824, 75] on body "Menu Boards Boards Boards All jobs Status Workforce Workforce My Workforce Recr…" at bounding box center [532, 166] width 1065 height 1143
type input "**********"
click at [955, 383] on button "Next" at bounding box center [959, 378] width 37 height 22
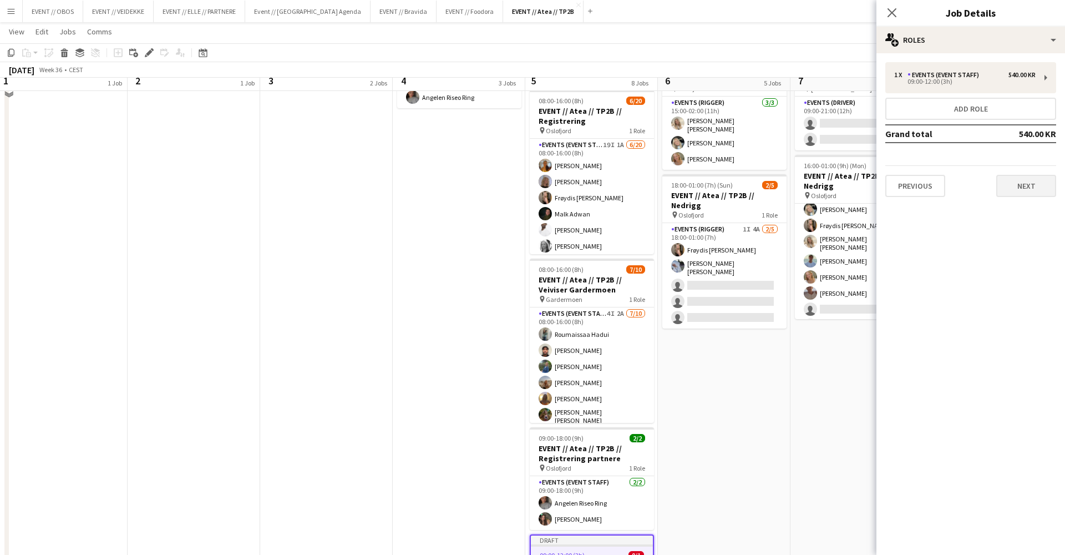
click at [1041, 183] on button "Next" at bounding box center [1026, 186] width 60 height 22
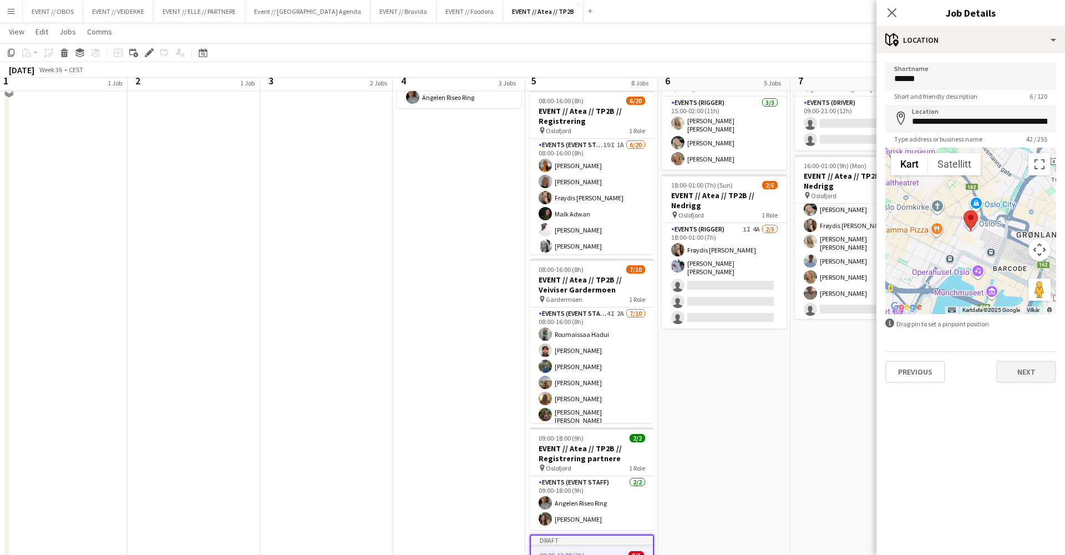
click at [1005, 374] on button "Next" at bounding box center [1026, 372] width 60 height 22
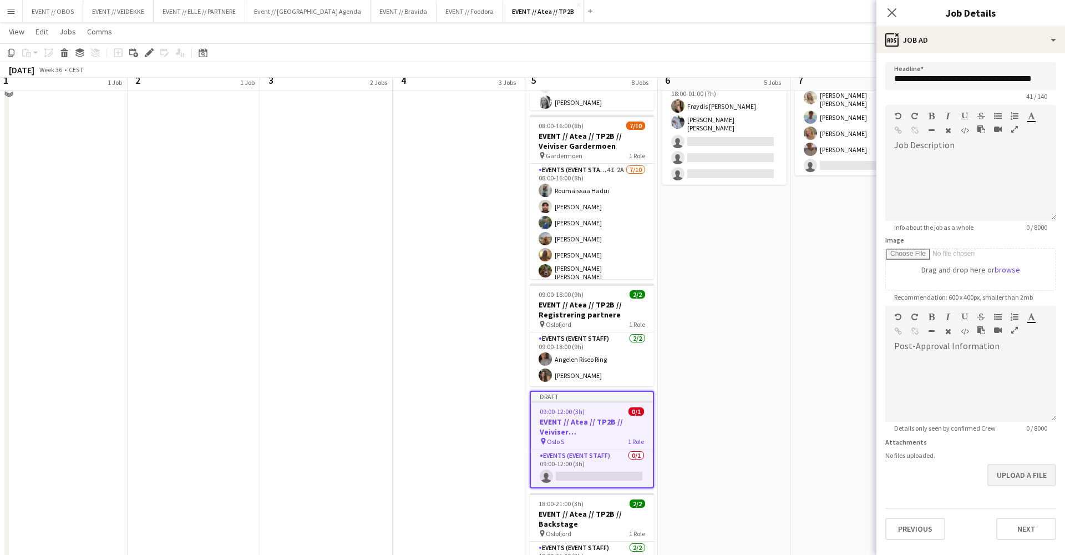
scroll to position [554, 0]
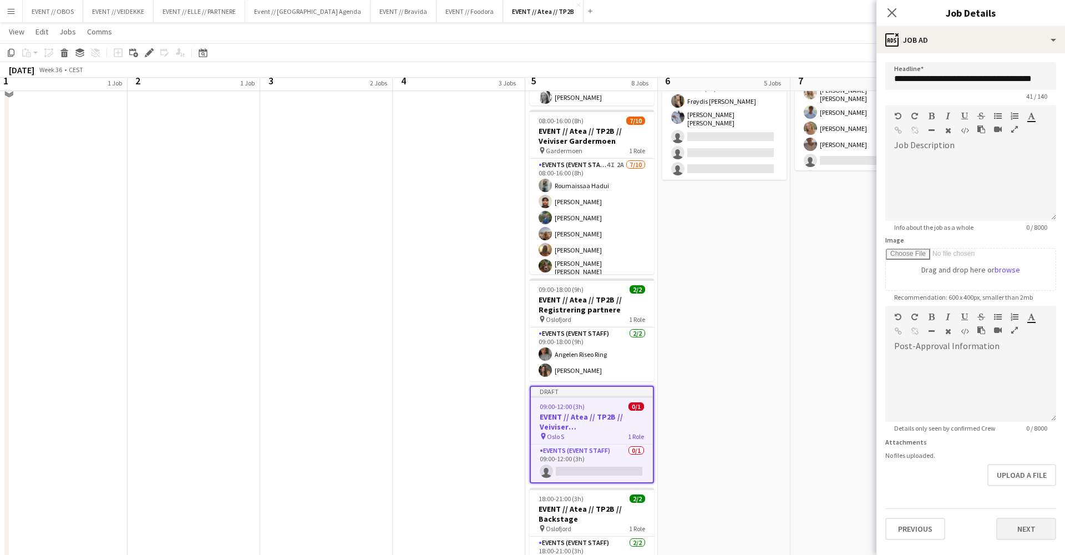
click at [1032, 538] on button "Next" at bounding box center [1026, 529] width 60 height 22
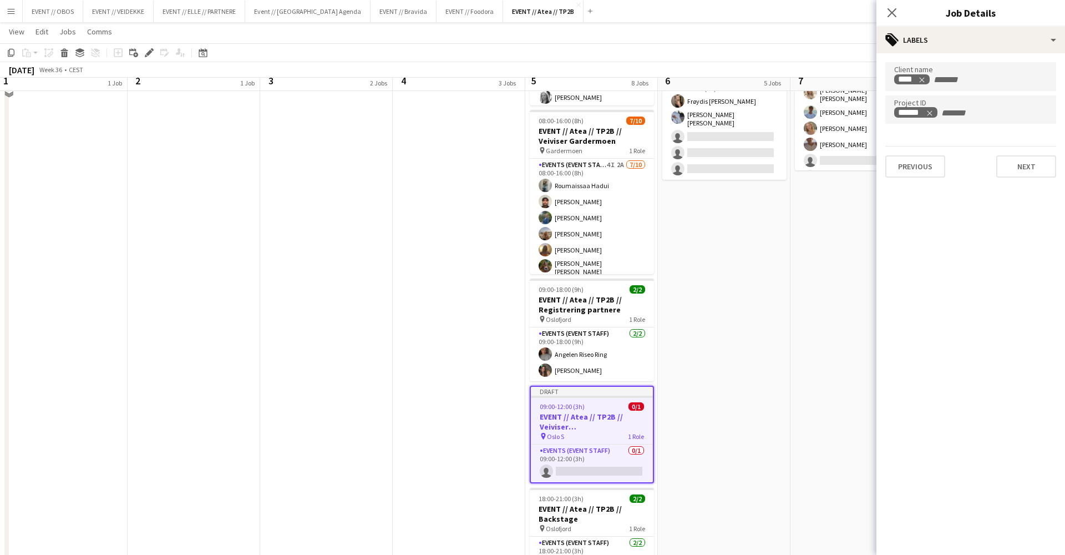
click at [1015, 148] on div "Previous Next" at bounding box center [970, 162] width 171 height 32
click at [1016, 155] on div "Previous Next" at bounding box center [970, 162] width 171 height 32
click at [1005, 174] on button "Next" at bounding box center [1026, 166] width 60 height 22
click at [852, 47] on app-toolbar "Copy Paste Paste Command V Paste with crew Command Shift V Paste linked Job [GE…" at bounding box center [532, 52] width 1065 height 19
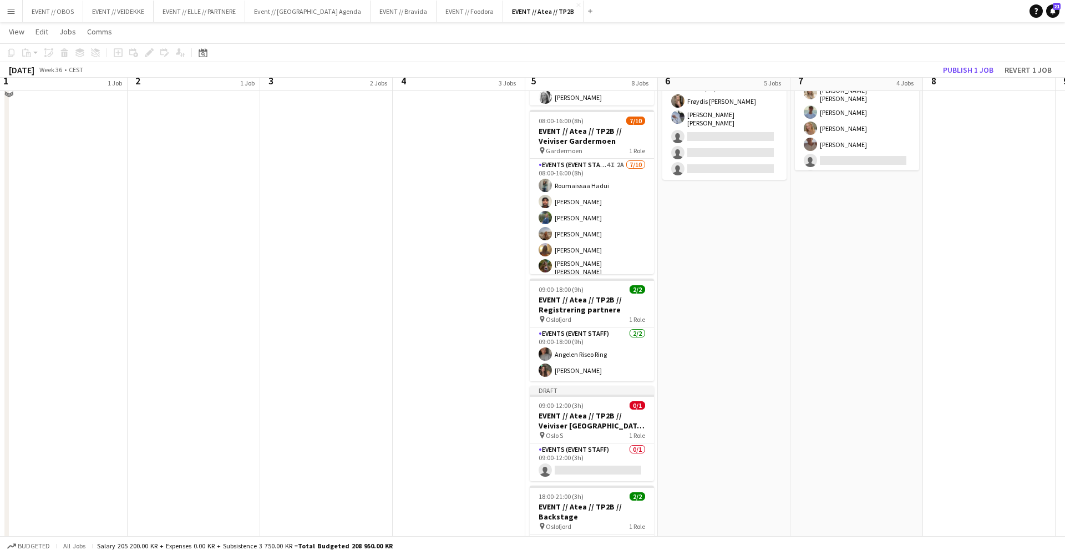
click at [955, 61] on app-toolbar "Copy Paste Paste Command V Paste with crew Command Shift V Paste linked Job [GE…" at bounding box center [532, 52] width 1065 height 19
click at [956, 65] on button "Publish 1 job" at bounding box center [968, 70] width 59 height 14
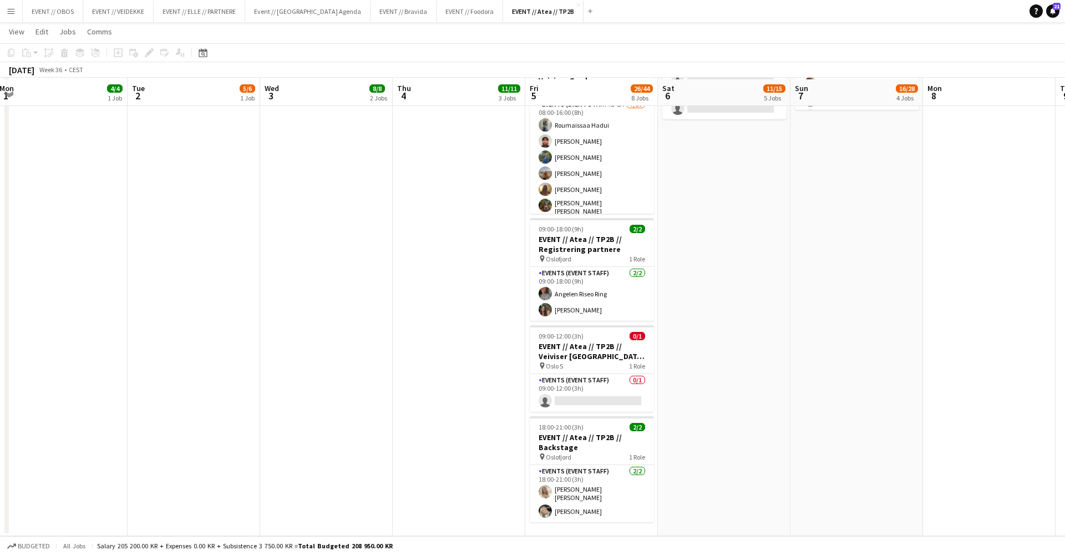
scroll to position [627, 0]
click at [546, 529] on app-date-cell "08:00-11:00 (3h) 3/3 EVENT // Atea // TP2B // Dekorering og backstage oppsett p…" at bounding box center [591, 16] width 133 height 1039
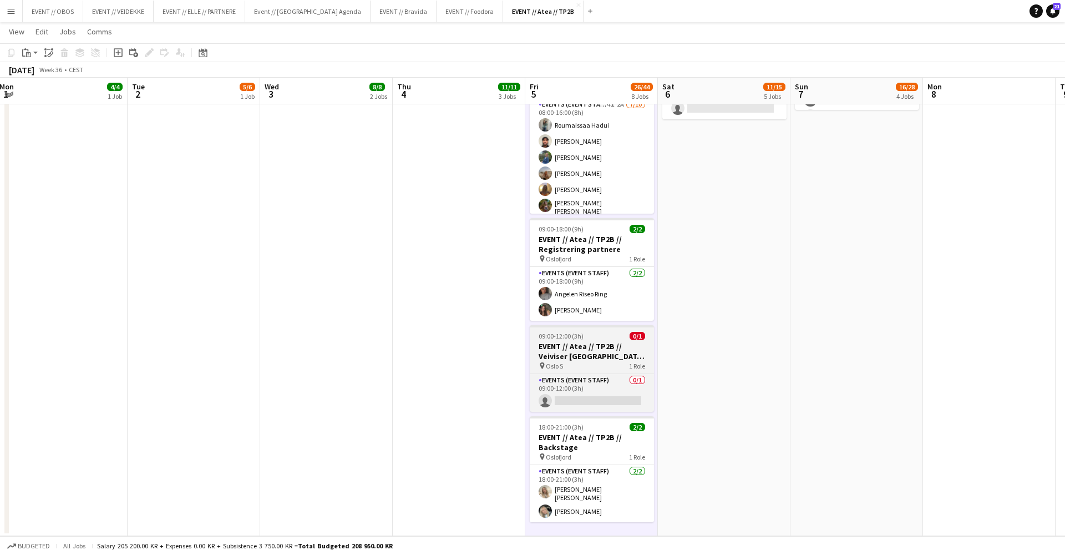
click at [573, 341] on h3 "EVENT // Atea // TP2B // Veiviser [GEOGRAPHIC_DATA] S" at bounding box center [592, 351] width 124 height 20
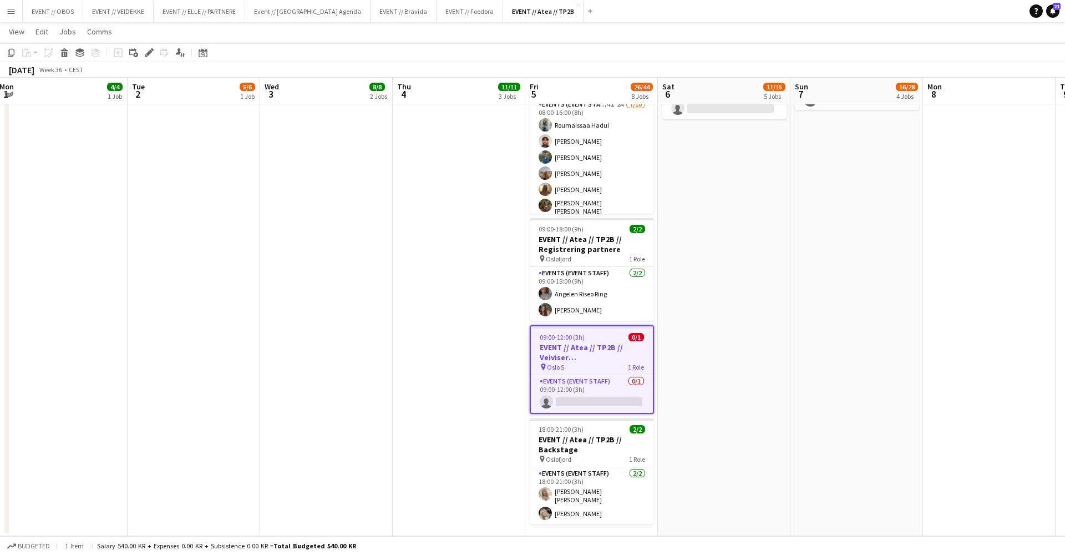
click at [598, 521] on app-date-cell "08:00-11:00 (3h) 3/3 EVENT // Atea // TP2B // Dekorering og backstage oppsett p…" at bounding box center [591, 16] width 133 height 1039
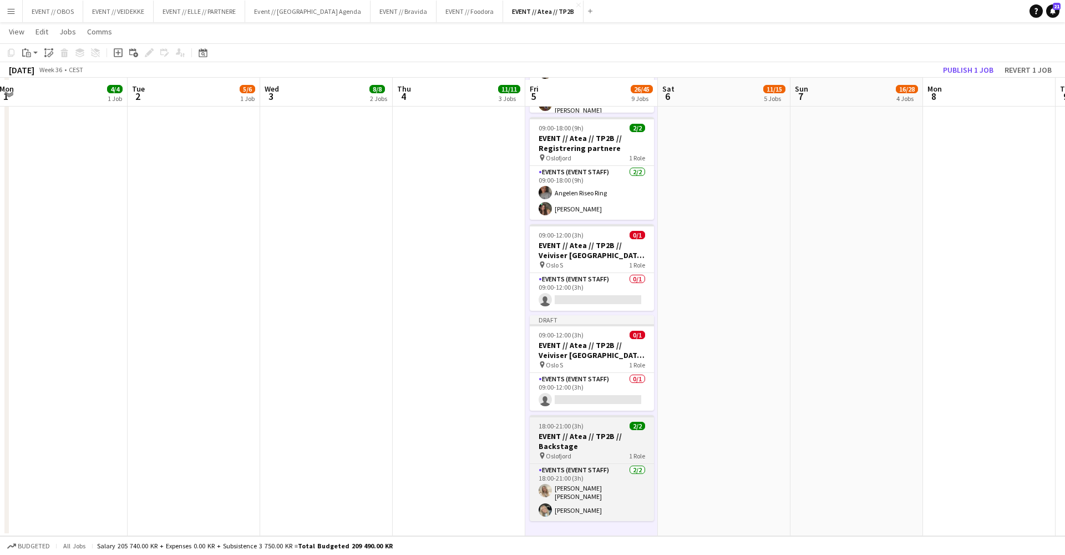
scroll to position [728, 0]
click at [548, 435] on h3 "EVENT // Atea // TP2B // Backstage" at bounding box center [592, 441] width 124 height 20
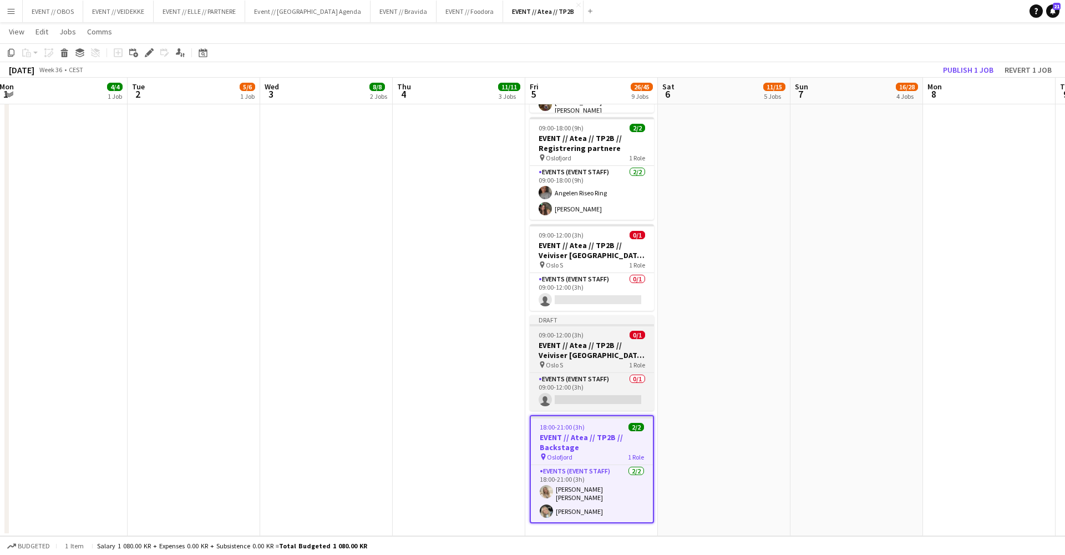
click at [569, 340] on h3 "EVENT // Atea // TP2B // Veiviser [GEOGRAPHIC_DATA] S" at bounding box center [592, 350] width 124 height 20
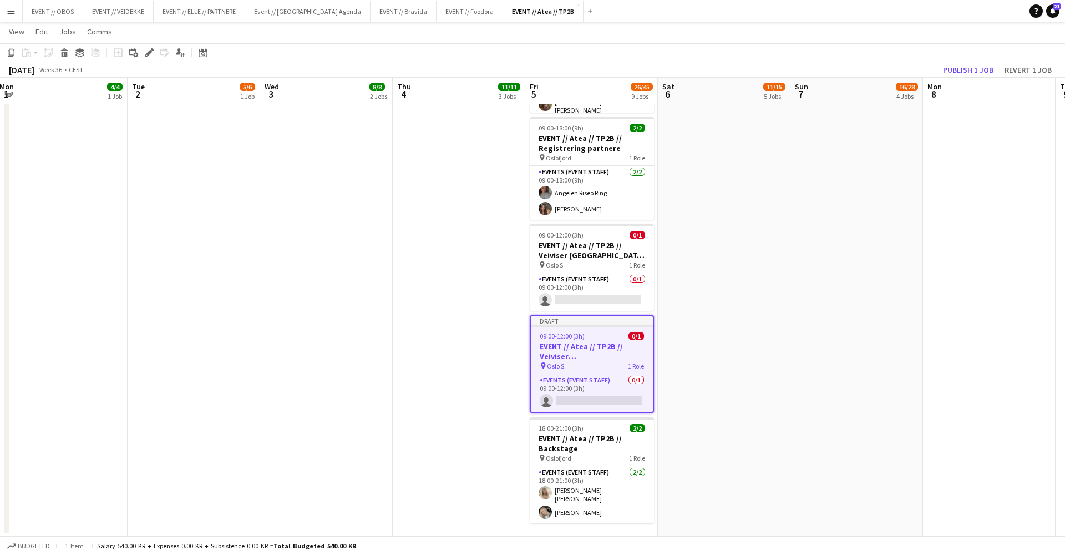
scroll to position [0, 403]
click at [144, 55] on div "Edit" at bounding box center [149, 52] width 13 height 13
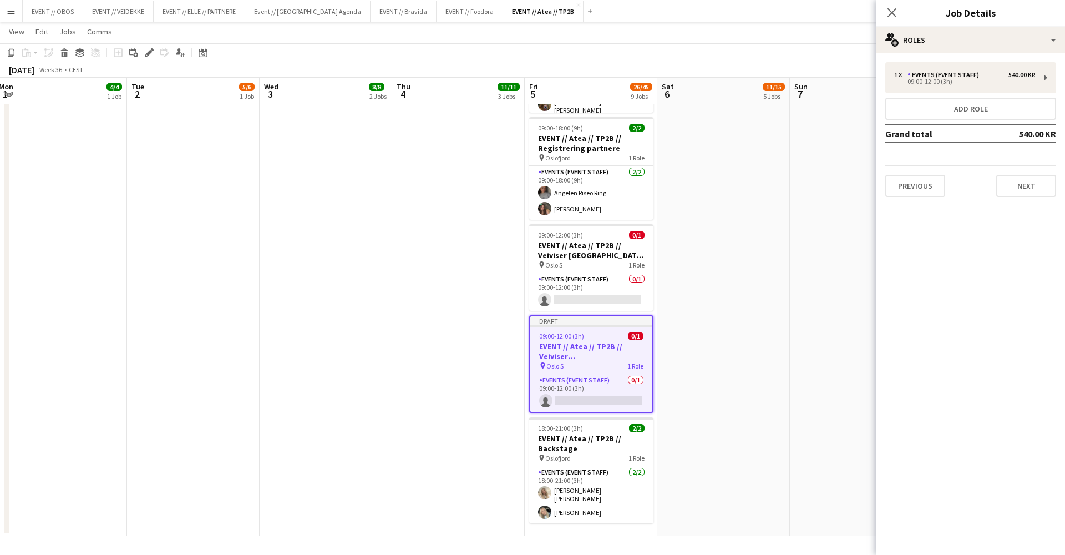
click at [918, 219] on mat-expansion-panel "pencil3 General details 1 x Events (Event Staff) 540.00 KR 09:00-12:00 (3h) Add…" at bounding box center [971, 304] width 189 height 502
click at [918, 183] on button "Previous" at bounding box center [915, 186] width 60 height 22
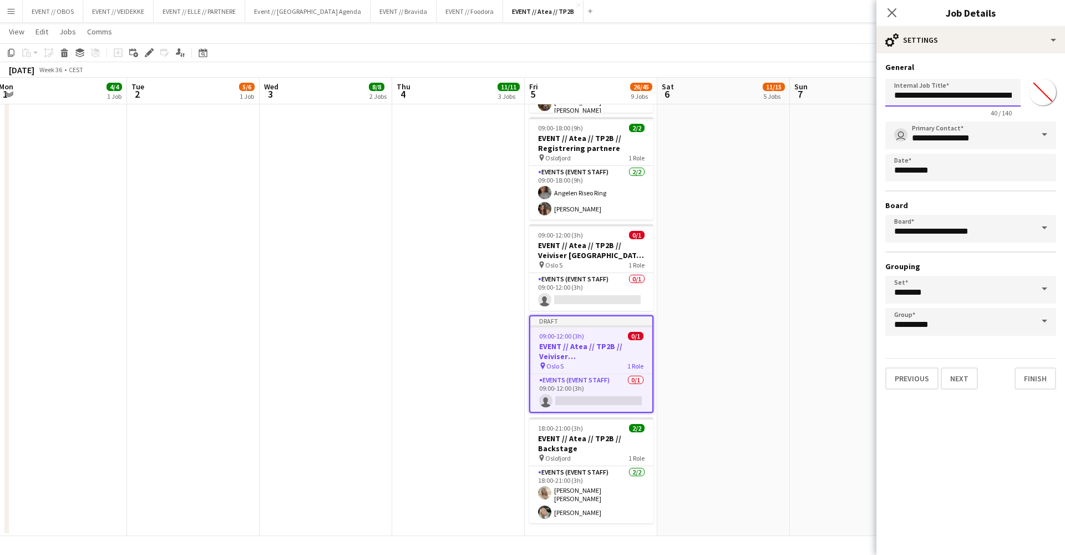
click at [992, 98] on input "**********" at bounding box center [952, 93] width 135 height 28
type input "**********"
click at [950, 382] on button "Next" at bounding box center [959, 378] width 37 height 22
type input "*******"
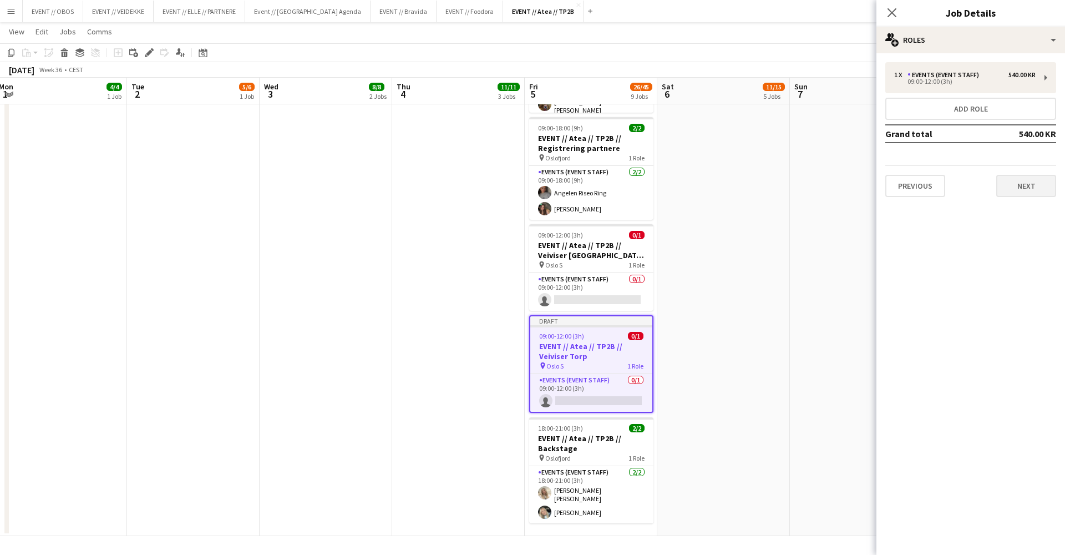
click at [1031, 186] on button "Next" at bounding box center [1026, 186] width 60 height 22
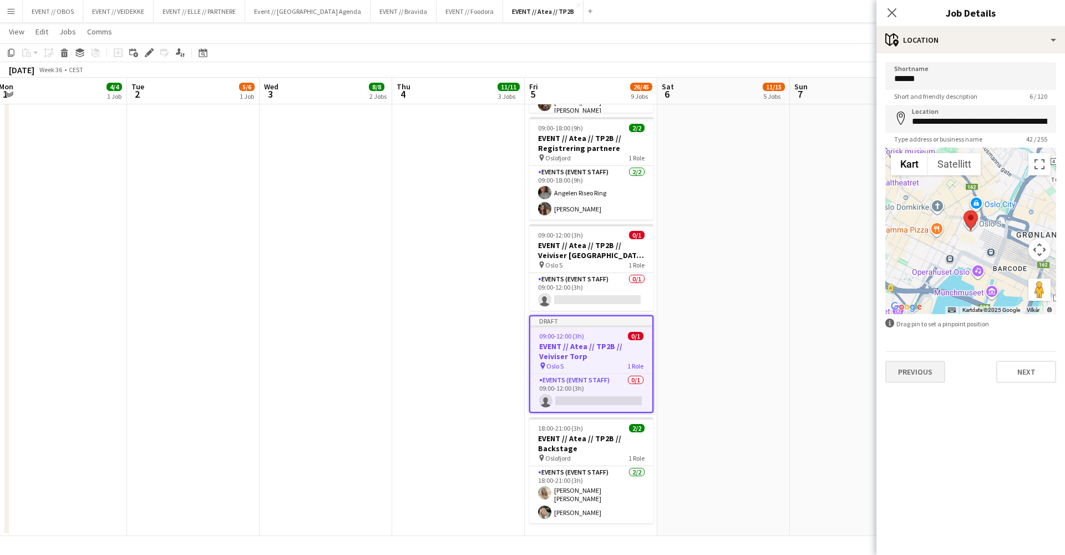
click at [924, 378] on button "Previous" at bounding box center [915, 372] width 60 height 22
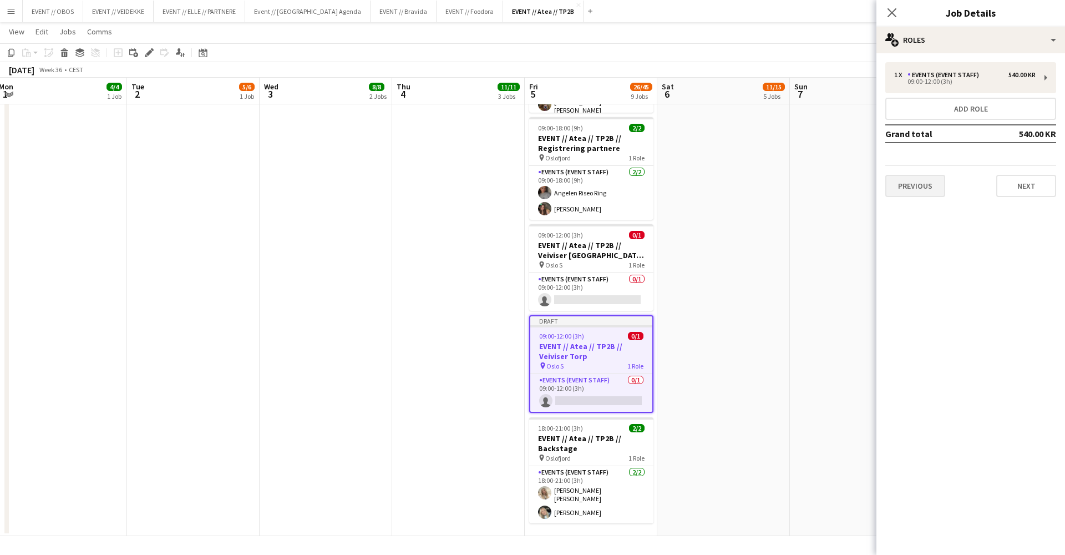
click at [925, 180] on button "Previous" at bounding box center [915, 186] width 60 height 22
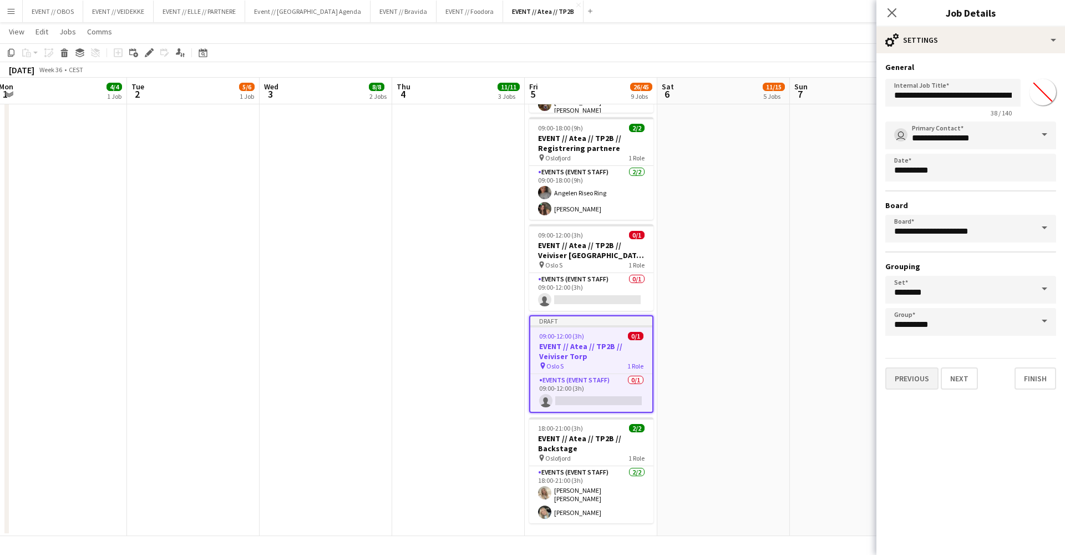
click at [920, 379] on button "Previous" at bounding box center [911, 378] width 53 height 22
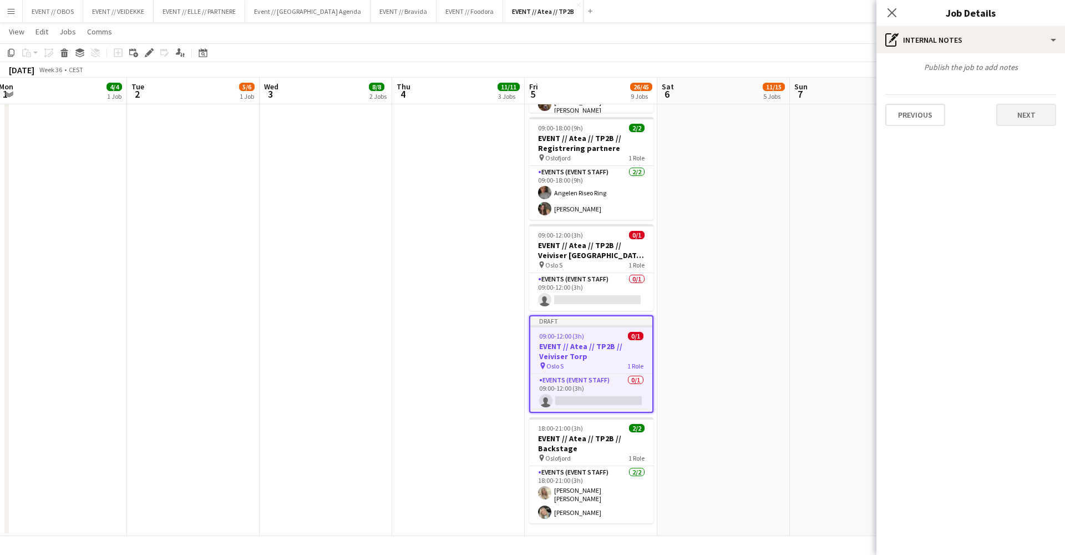
click at [1009, 114] on button "Next" at bounding box center [1026, 115] width 60 height 22
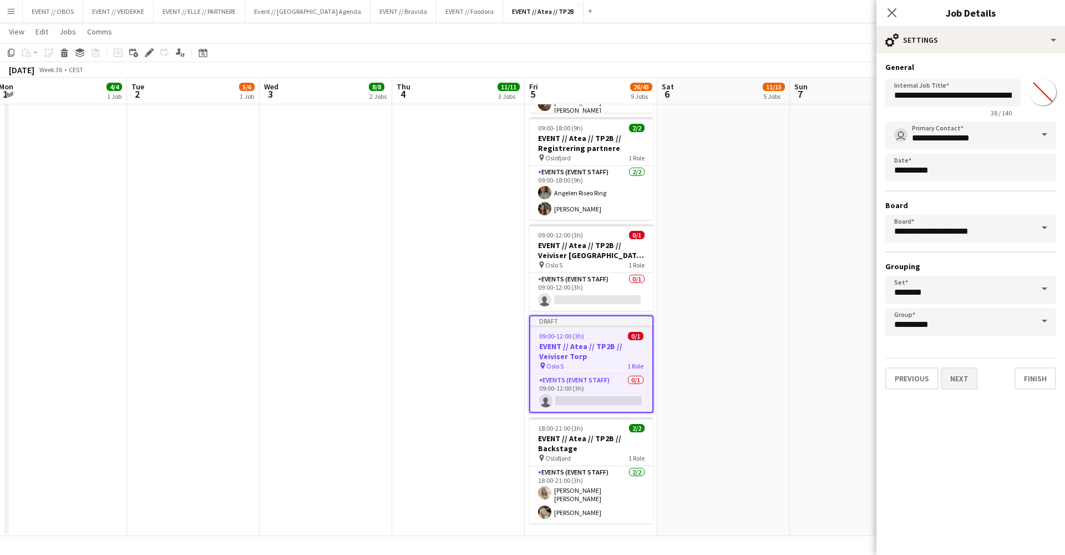
click at [956, 374] on button "Next" at bounding box center [959, 378] width 37 height 22
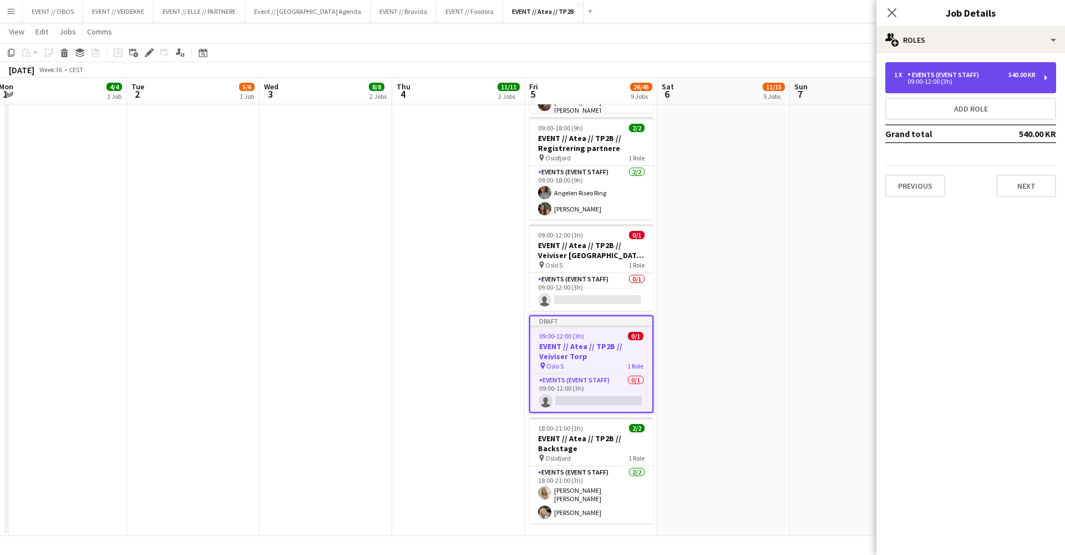
click at [990, 92] on div "1 x Events (Event Staff) 540.00 KR 09:00-12:00 (3h)" at bounding box center [970, 77] width 171 height 31
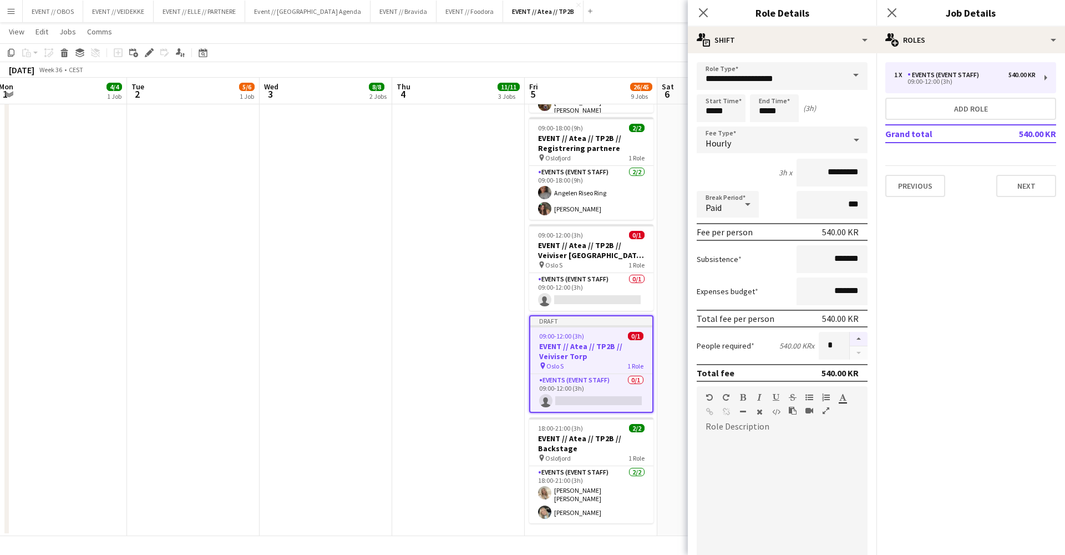
click at [858, 340] on button "button" at bounding box center [859, 339] width 18 height 14
type input "*"
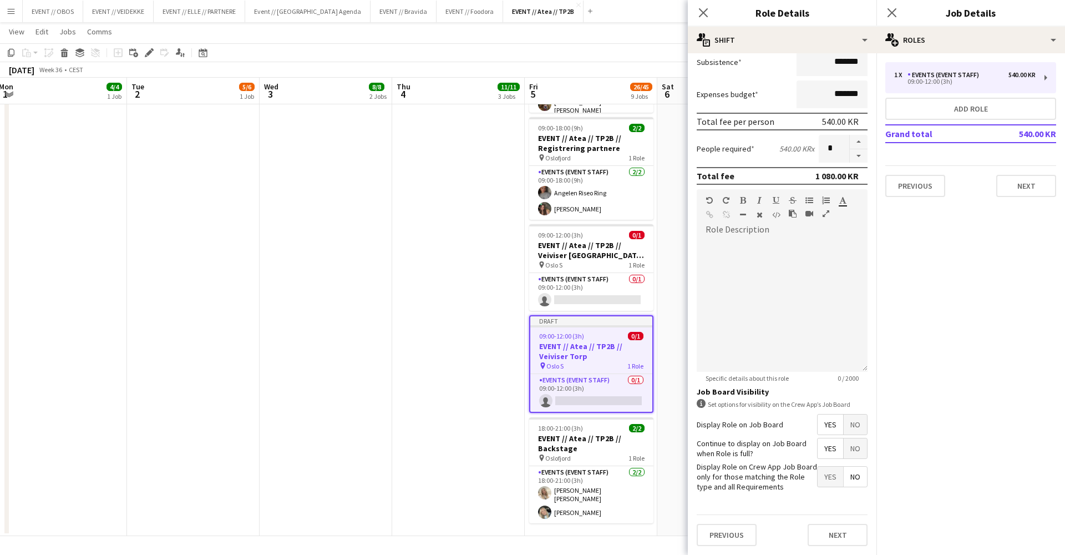
scroll to position [196, 0]
click at [853, 519] on div "Previous Next" at bounding box center [782, 535] width 171 height 40
click at [851, 531] on button "Next" at bounding box center [838, 535] width 60 height 22
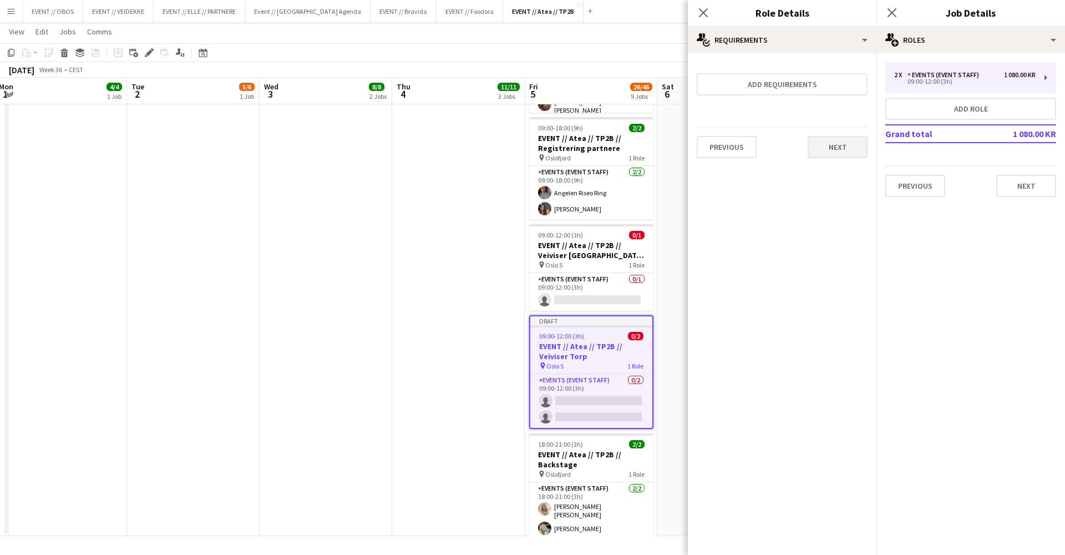
click at [851, 141] on button "Next" at bounding box center [838, 147] width 60 height 22
click at [851, 141] on button "Finish" at bounding box center [847, 149] width 42 height 22
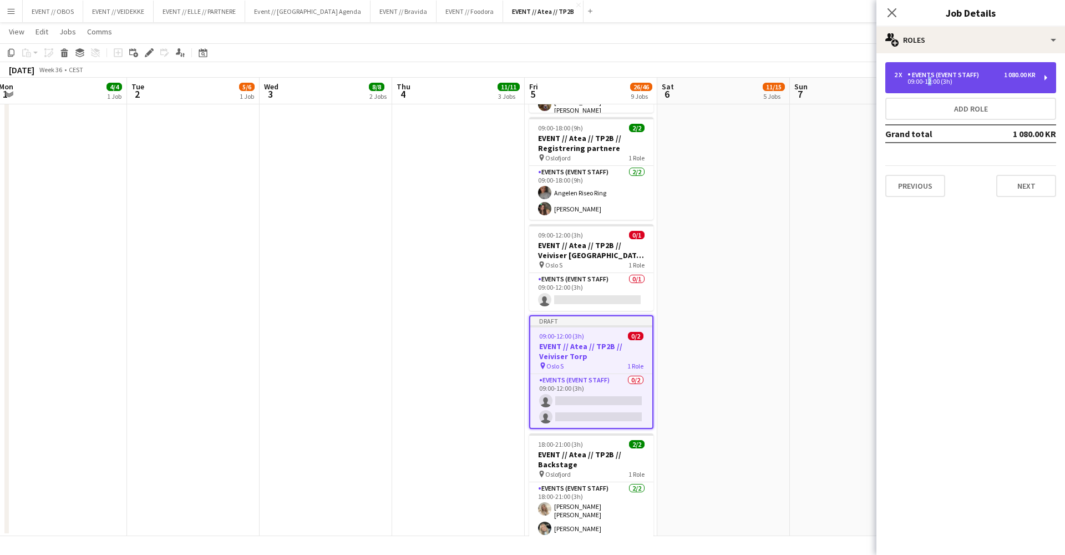
click at [926, 81] on div "09:00-12:00 (3h)" at bounding box center [964, 82] width 141 height 6
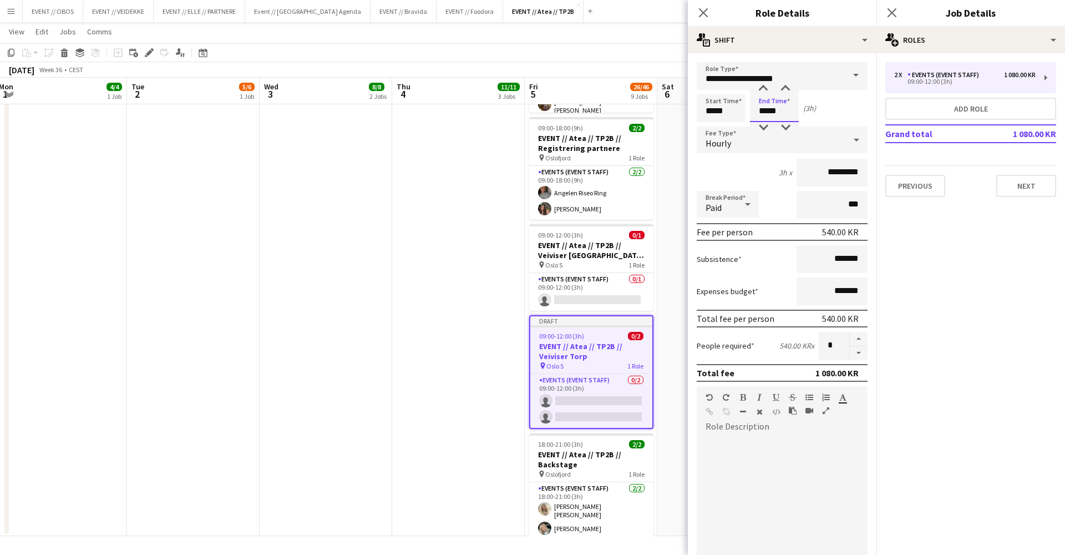
click at [766, 110] on input "*****" at bounding box center [774, 108] width 49 height 28
click at [762, 88] on div at bounding box center [763, 88] width 22 height 11
type input "*****"
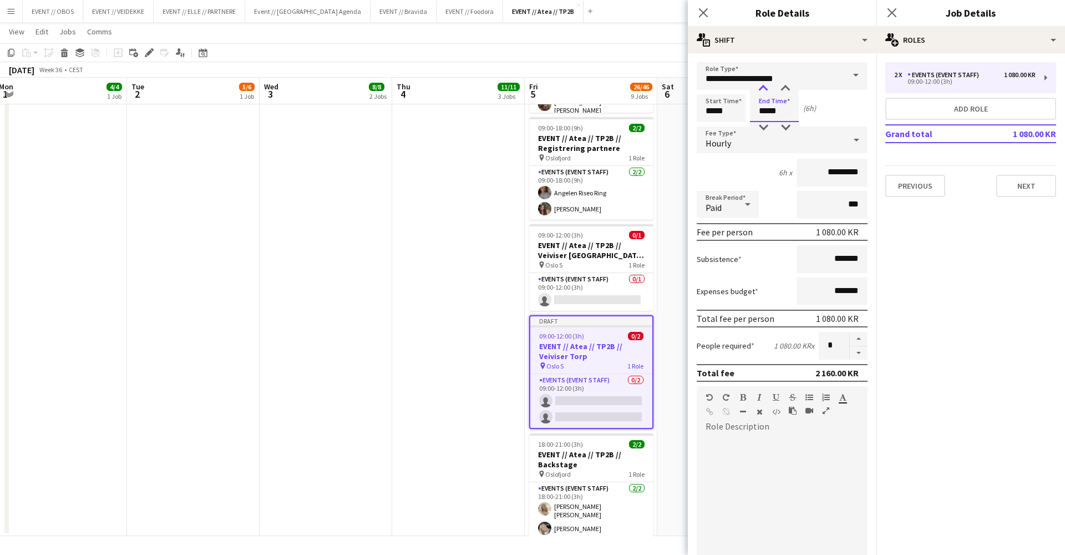
click at [762, 88] on div at bounding box center [763, 88] width 22 height 11
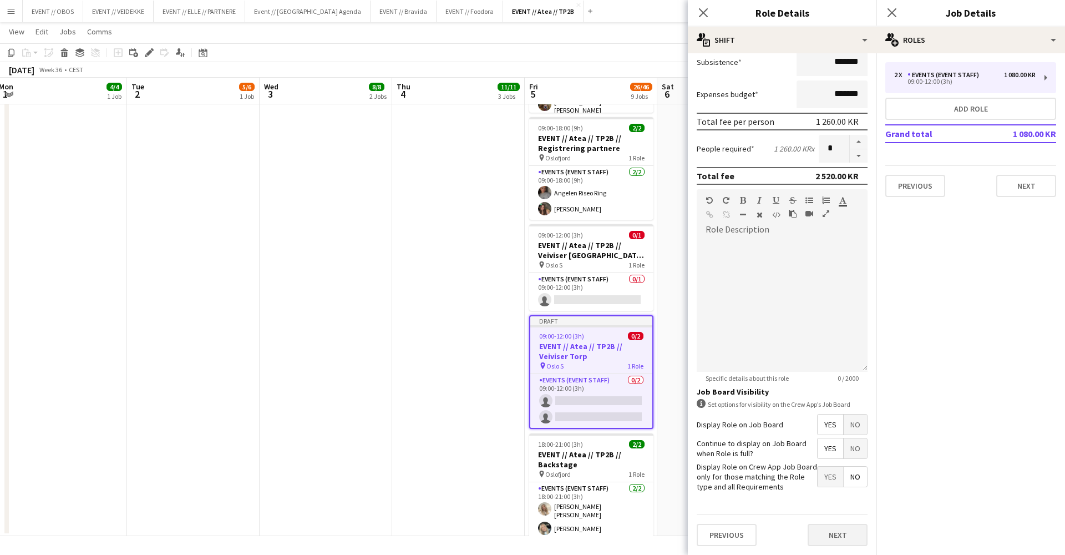
scroll to position [197, 0]
click at [844, 530] on button "Next" at bounding box center [838, 535] width 60 height 22
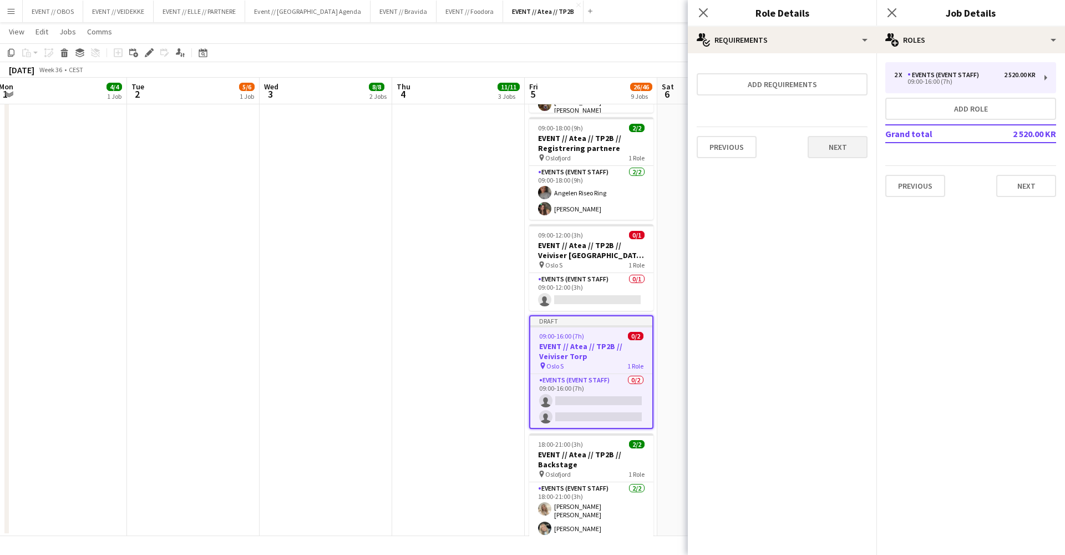
click at [833, 140] on button "Next" at bounding box center [838, 147] width 60 height 22
click at [834, 154] on button "Finish" at bounding box center [847, 149] width 42 height 22
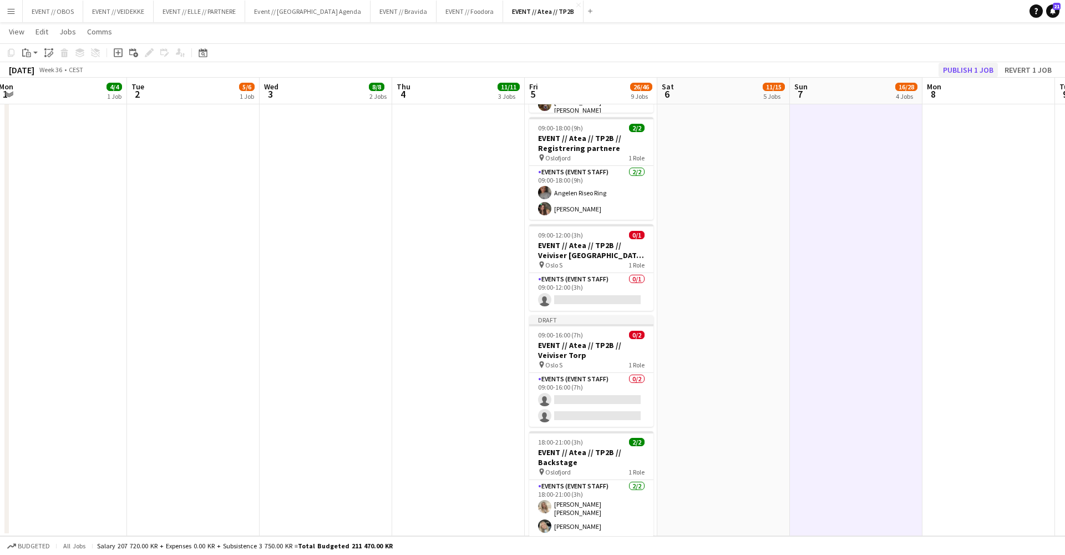
click at [981, 70] on button "Publish 1 job" at bounding box center [968, 70] width 59 height 14
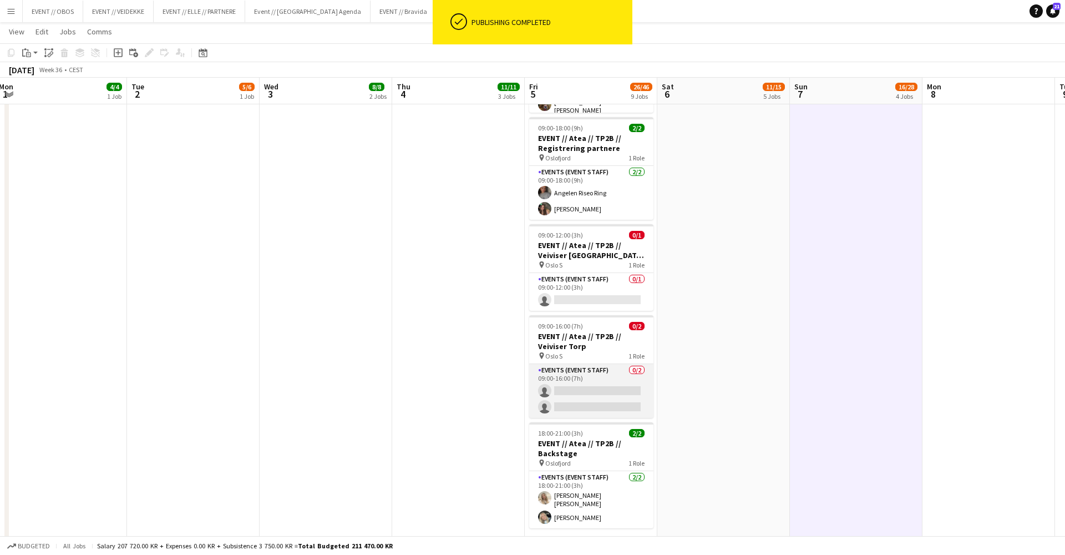
click at [582, 385] on app-card-role "Events (Event Staff) 0/2 09:00-16:00 (7h) single-neutral-actions single-neutral…" at bounding box center [591, 391] width 124 height 54
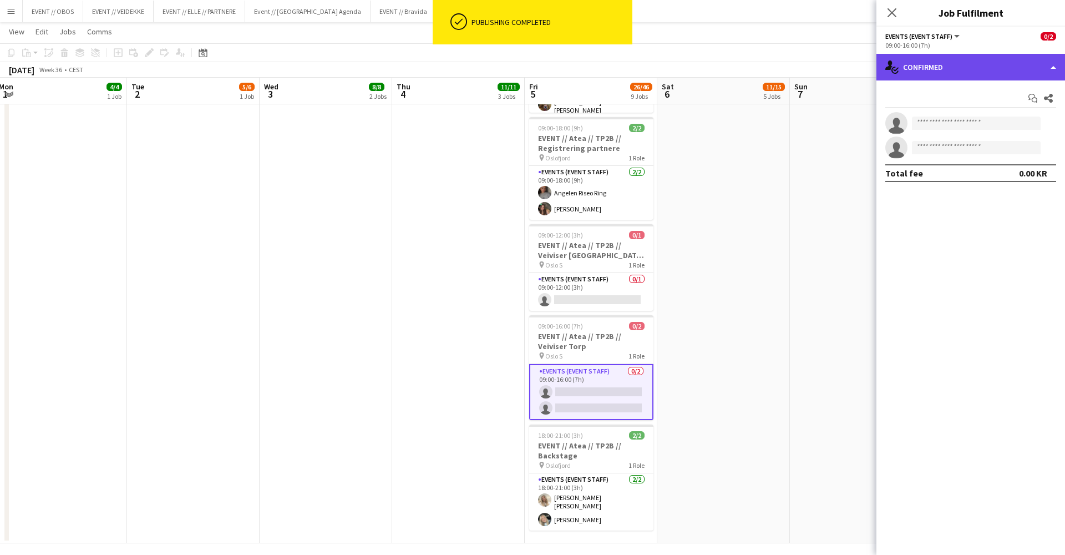
click at [919, 65] on div "single-neutral-actions-check-2 Confirmed" at bounding box center [971, 67] width 189 height 27
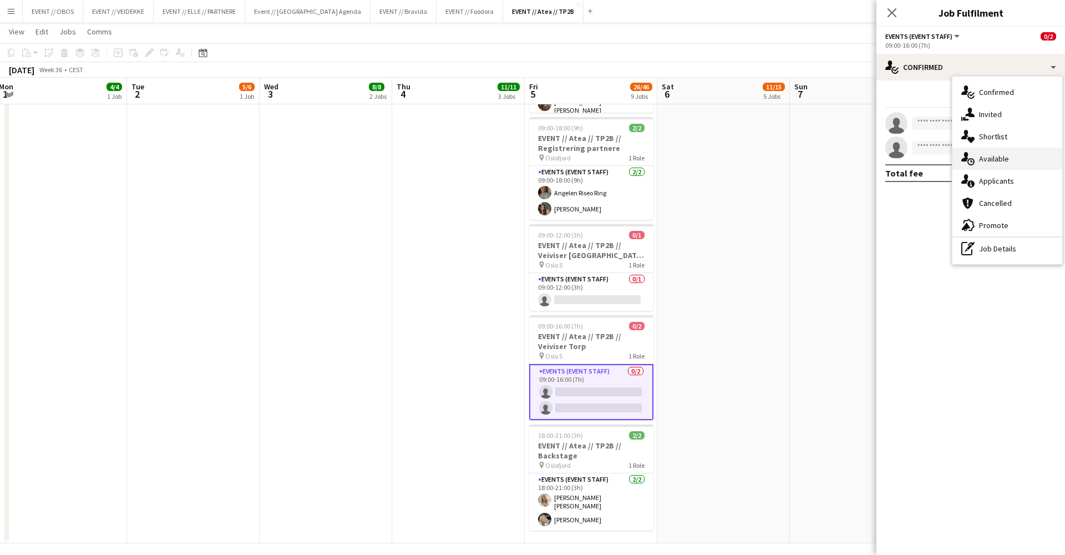
click at [1005, 152] on div "single-neutral-actions-upload Available" at bounding box center [1008, 159] width 110 height 22
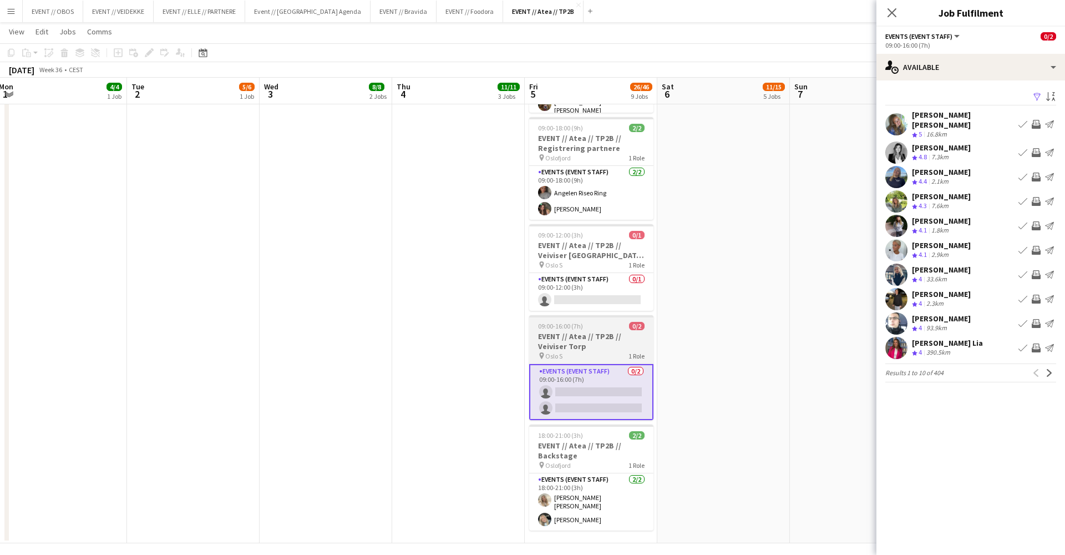
click at [623, 335] on h3 "EVENT // Atea // TP2B // Veiviser Torp" at bounding box center [591, 341] width 124 height 20
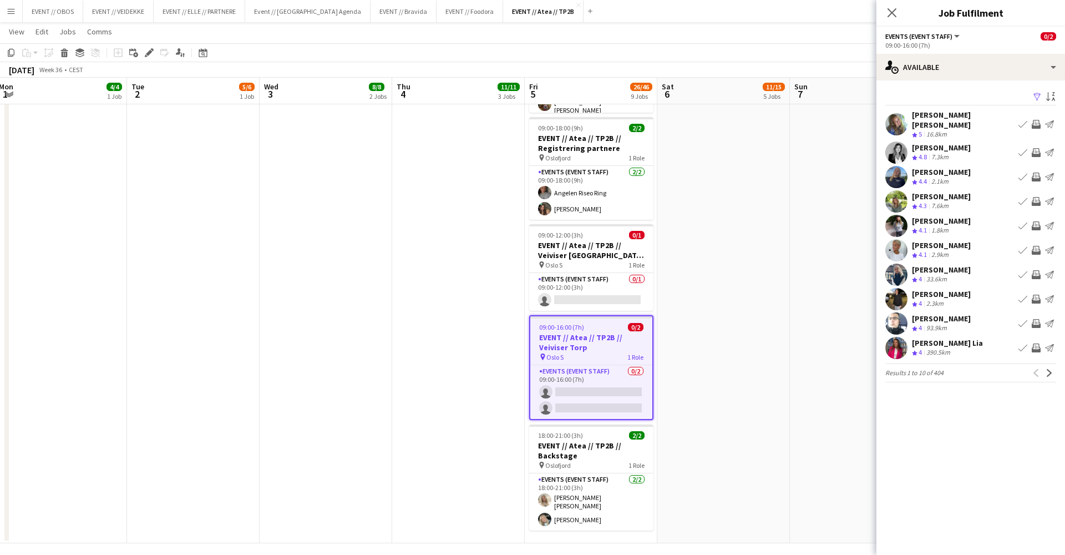
scroll to position [0, 404]
click at [149, 53] on icon at bounding box center [149, 53] width 6 height 6
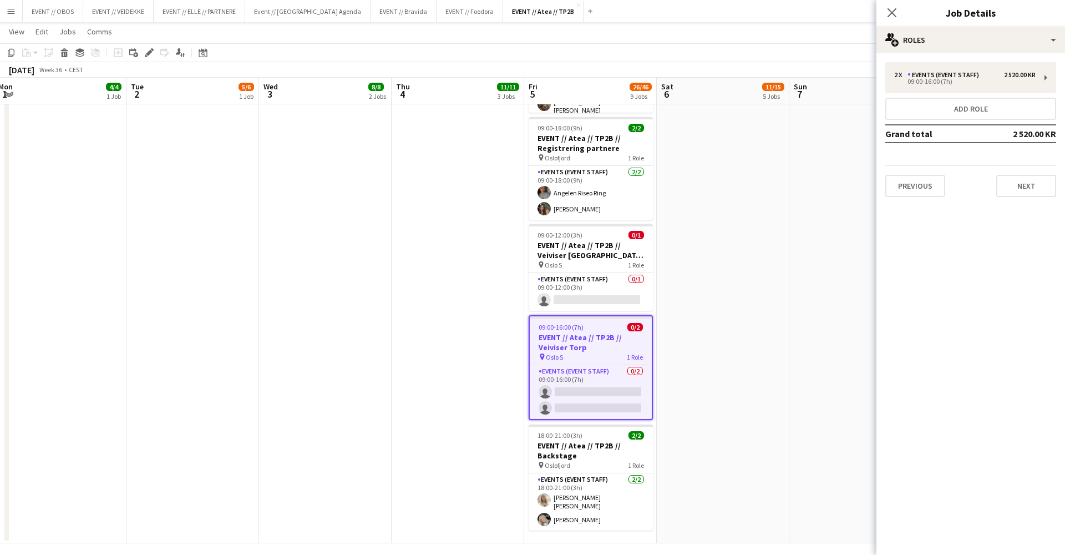
click at [903, 157] on div "2 x Events (Event Staff) 2 520.00 KR 09:00-16:00 (7h) Add role Grand total 2 52…" at bounding box center [971, 129] width 189 height 135
click at [919, 82] on div "09:00-16:00 (7h)" at bounding box center [964, 82] width 141 height 6
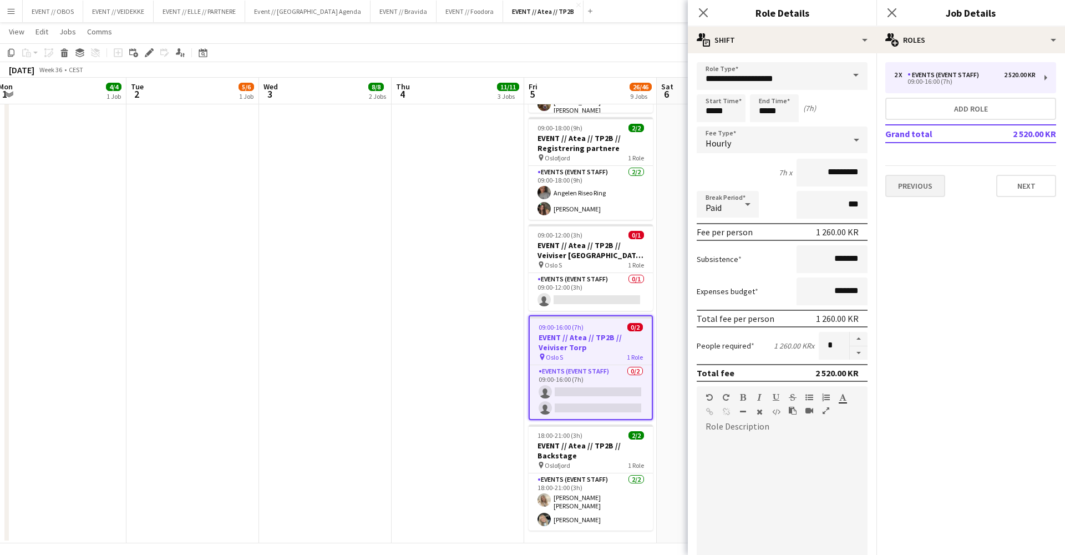
click at [915, 183] on button "Previous" at bounding box center [915, 186] width 60 height 22
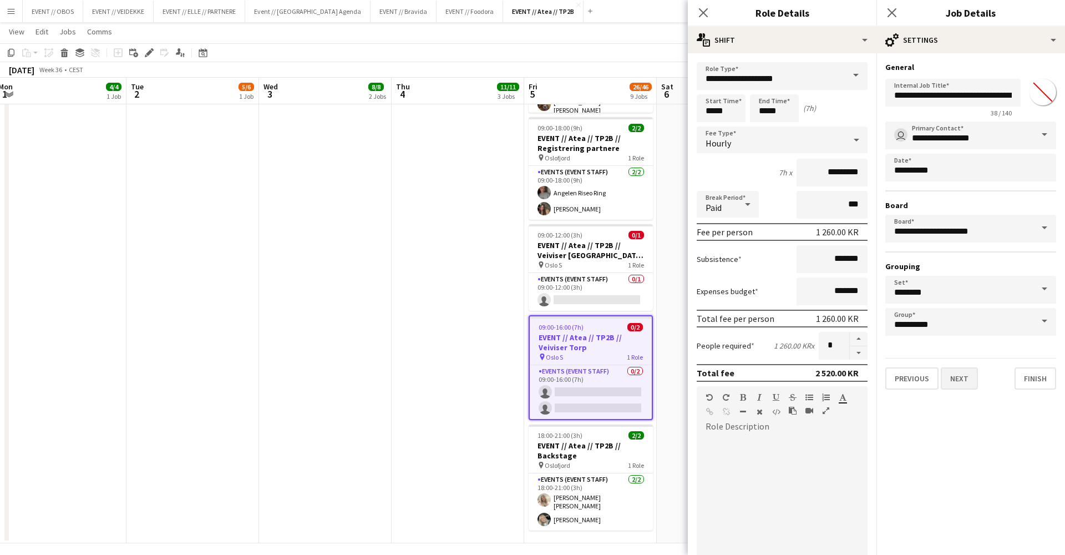
click at [949, 382] on button "Next" at bounding box center [959, 378] width 37 height 22
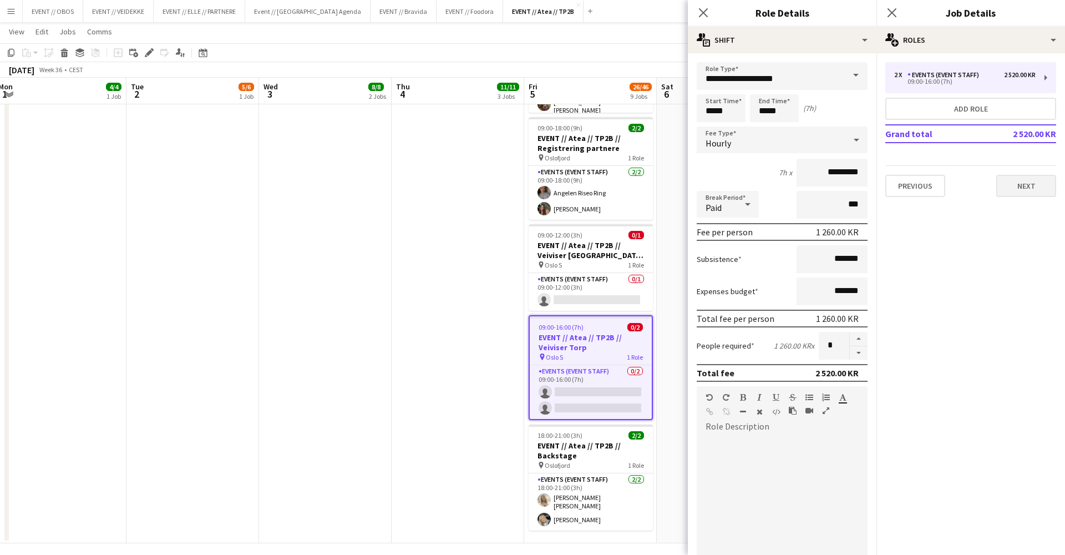
click at [1025, 189] on button "Next" at bounding box center [1026, 186] width 60 height 22
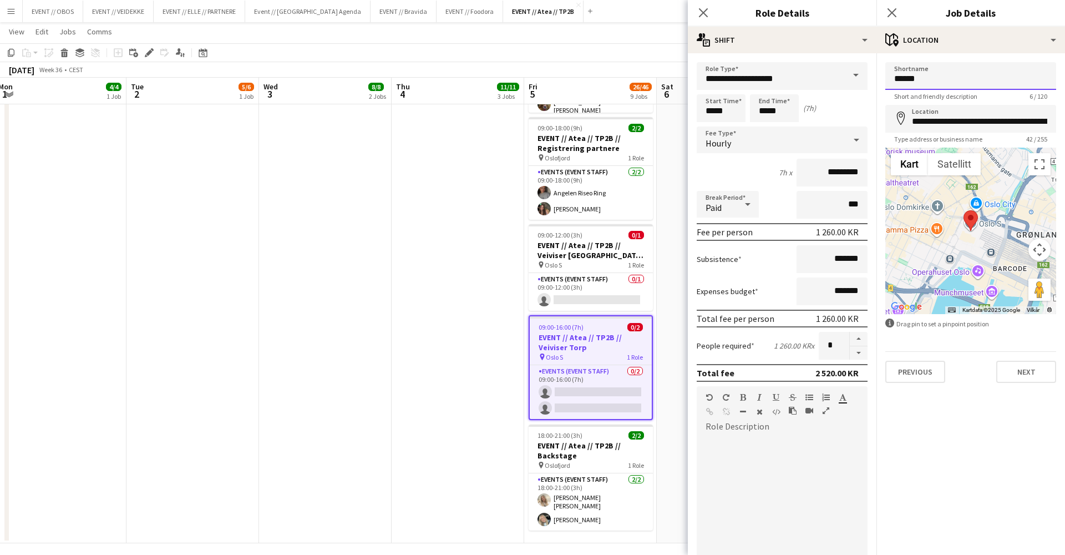
drag, startPoint x: 867, startPoint y: 70, endPoint x: 859, endPoint y: 70, distance: 7.8
click at [921, 85] on input "******" at bounding box center [970, 76] width 171 height 28
type input "*"
type input "**********"
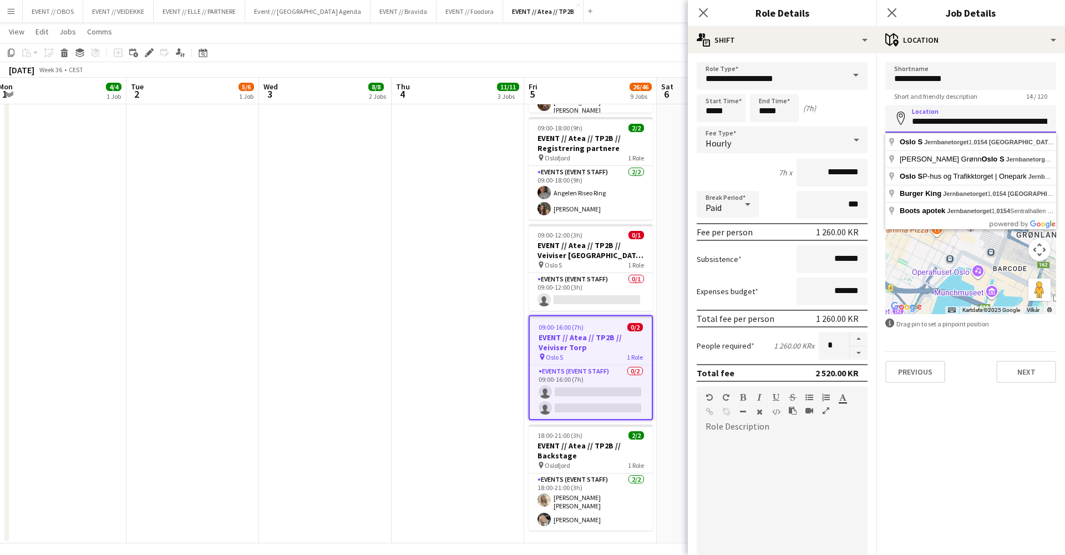
drag, startPoint x: 1052, startPoint y: 125, endPoint x: 884, endPoint y: 107, distance: 169.6
click at [884, 107] on form "**********" at bounding box center [971, 222] width 189 height 321
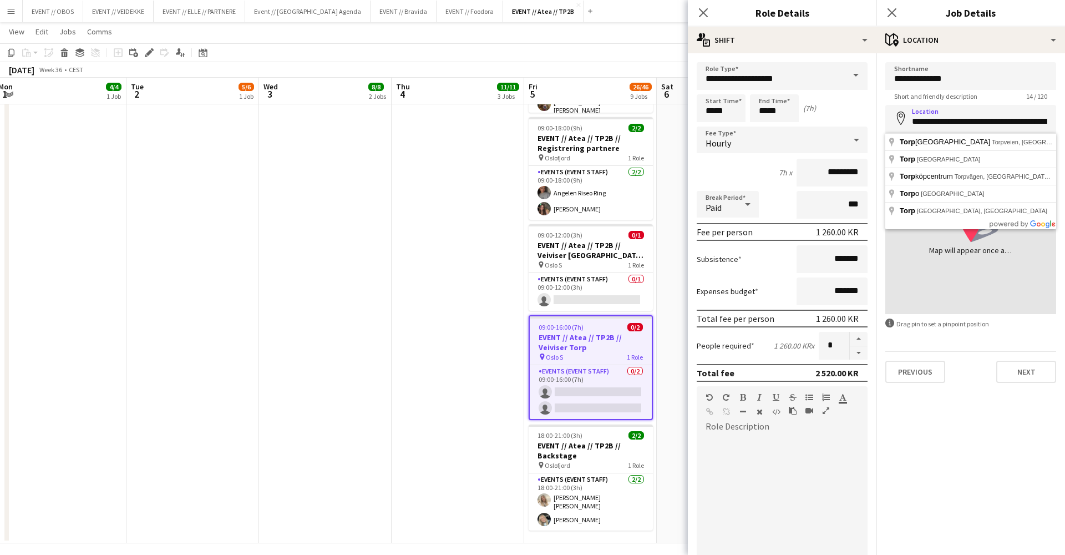
type input "**********"
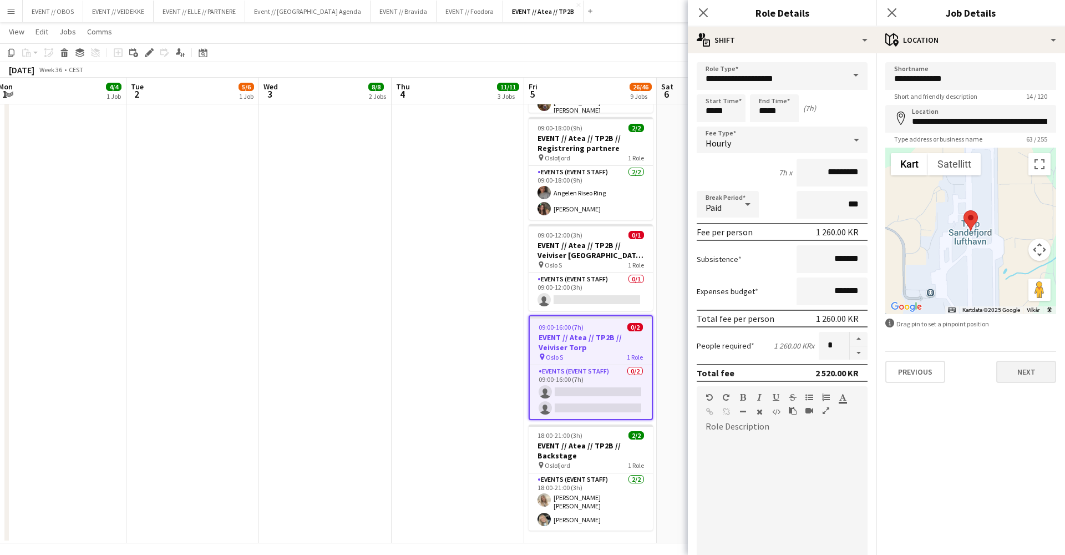
click at [1025, 372] on button "Next" at bounding box center [1026, 372] width 60 height 22
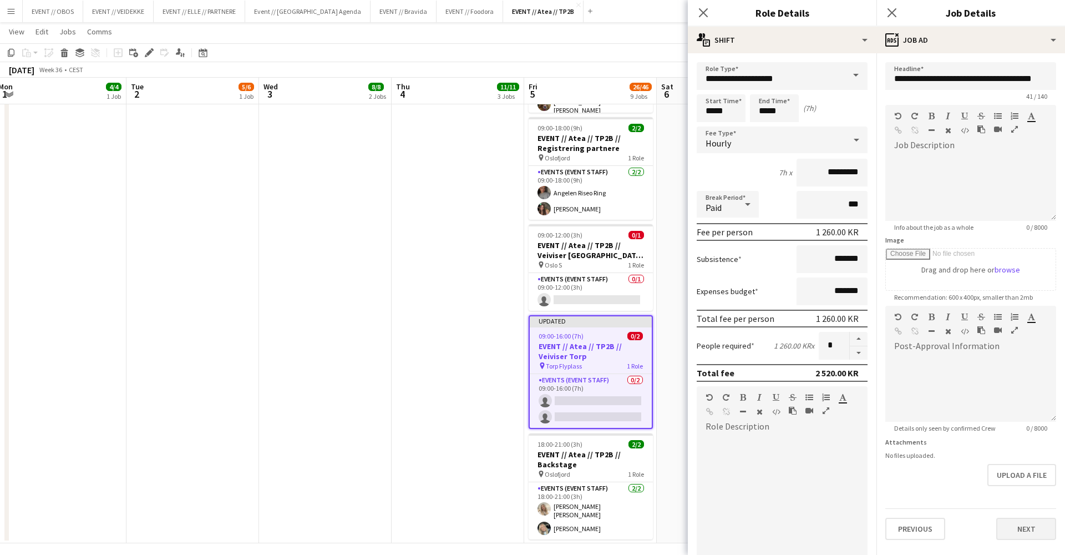
click at [1017, 528] on button "Next" at bounding box center [1026, 529] width 60 height 22
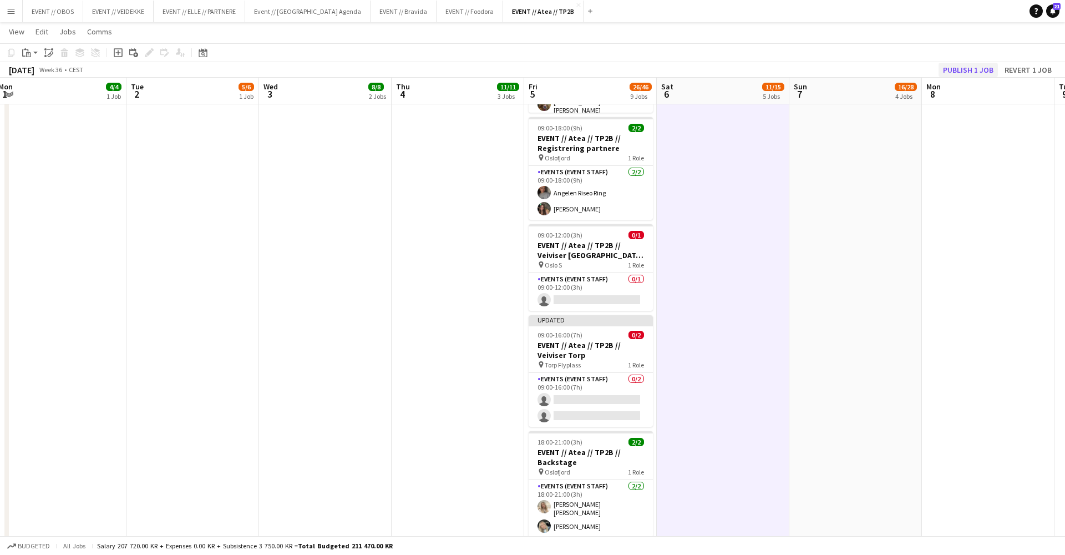
click at [948, 63] on button "Publish 1 job" at bounding box center [968, 70] width 59 height 14
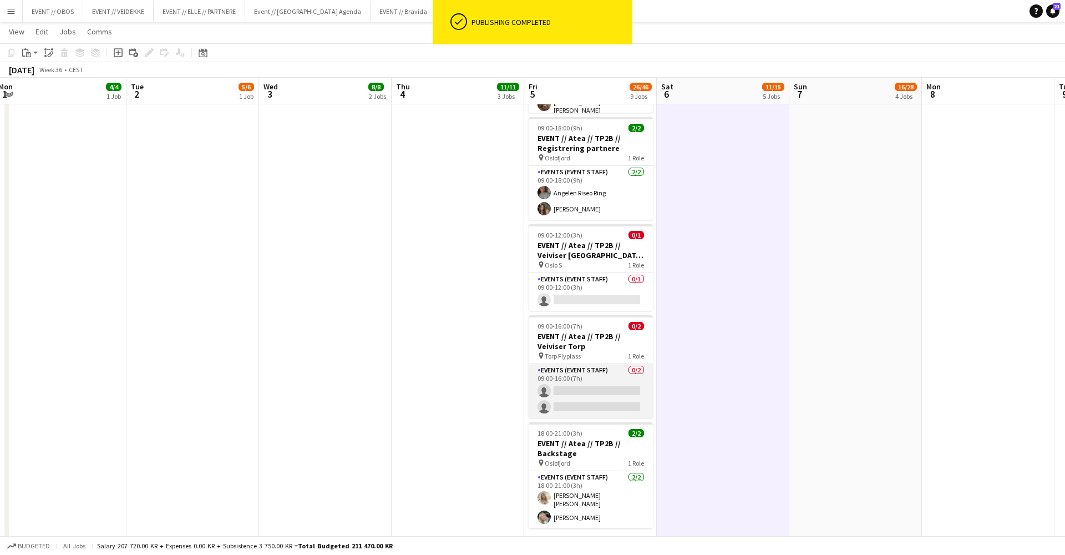
click at [565, 373] on app-card-role "Events (Event Staff) 0/2 09:00-16:00 (7h) single-neutral-actions single-neutral…" at bounding box center [591, 391] width 124 height 54
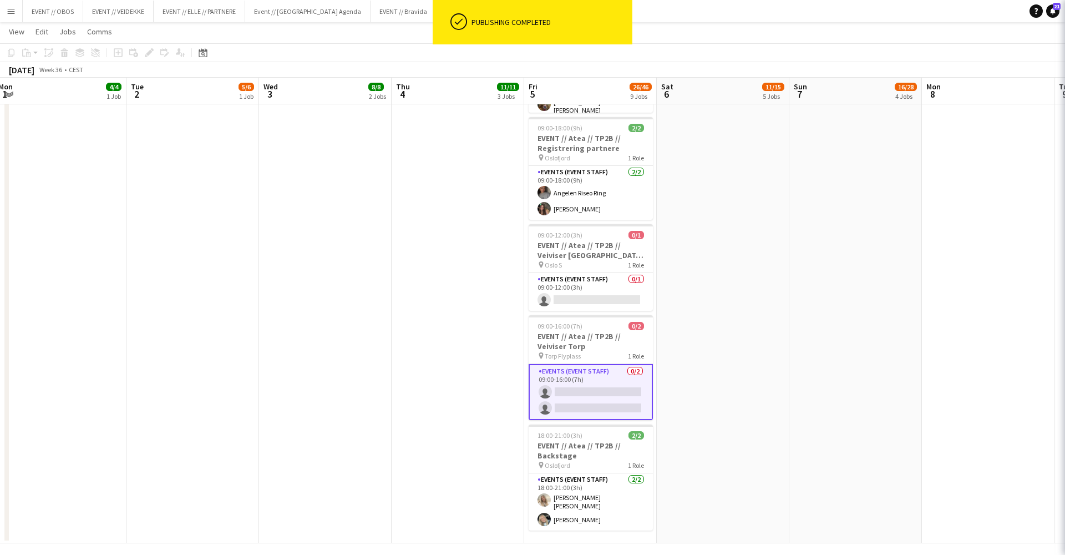
scroll to position [0, 404]
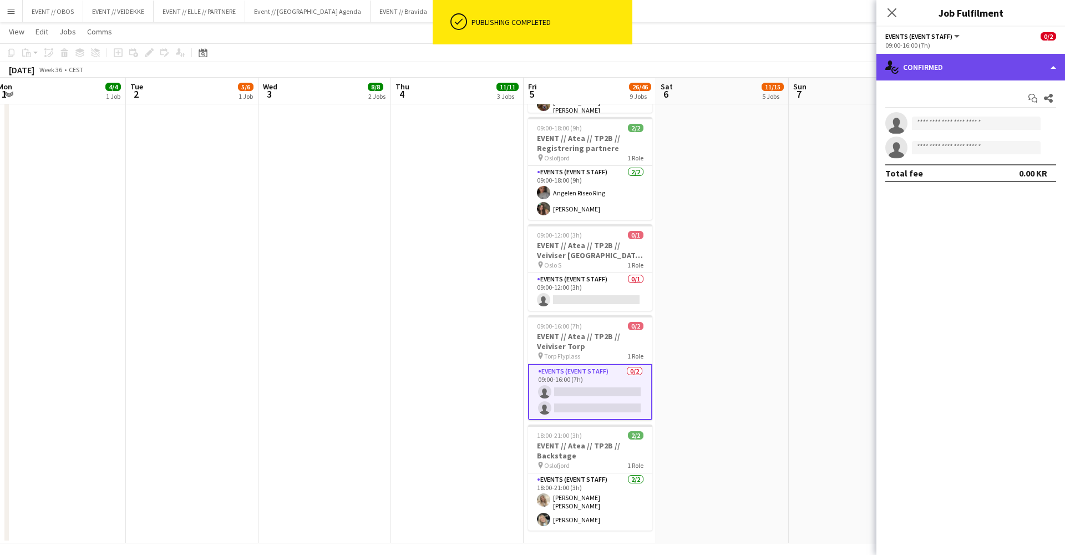
click at [890, 68] on icon at bounding box center [888, 64] width 7 height 9
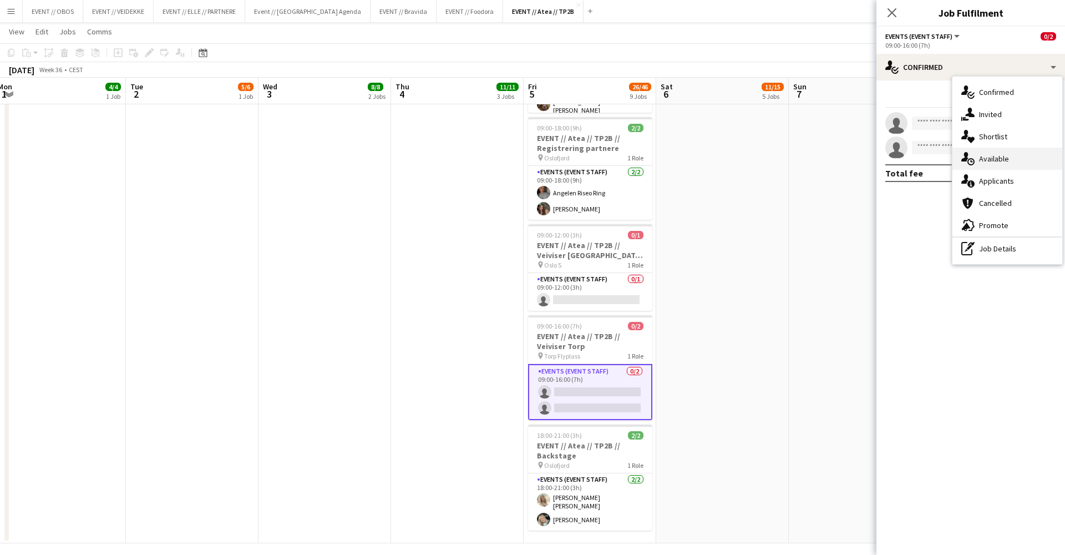
click at [980, 152] on div "single-neutral-actions-upload Available" at bounding box center [1008, 159] width 110 height 22
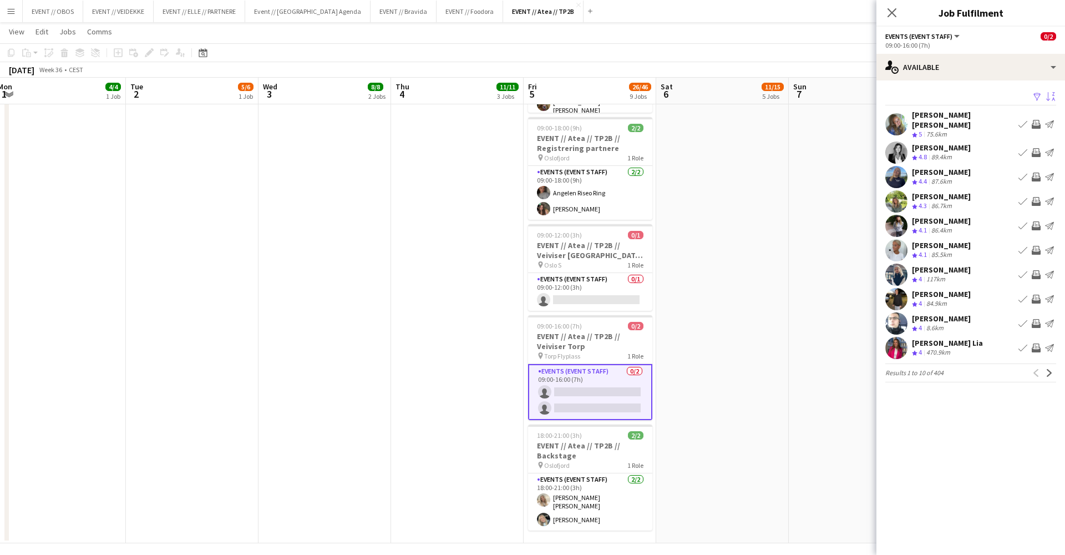
click at [1048, 96] on app-icon "Sort asc" at bounding box center [1050, 97] width 9 height 11
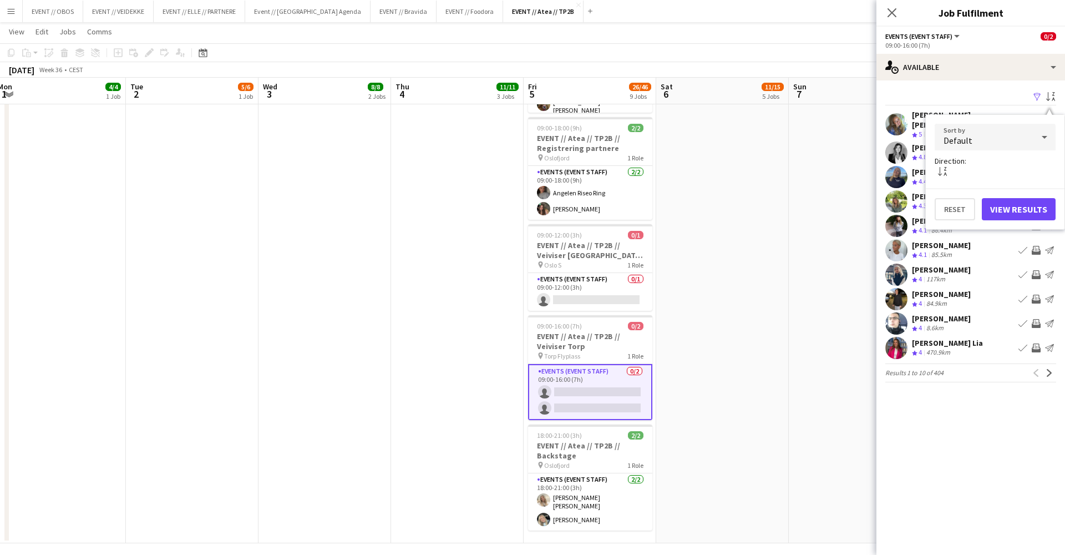
click at [1014, 143] on div "Default" at bounding box center [984, 137] width 99 height 27
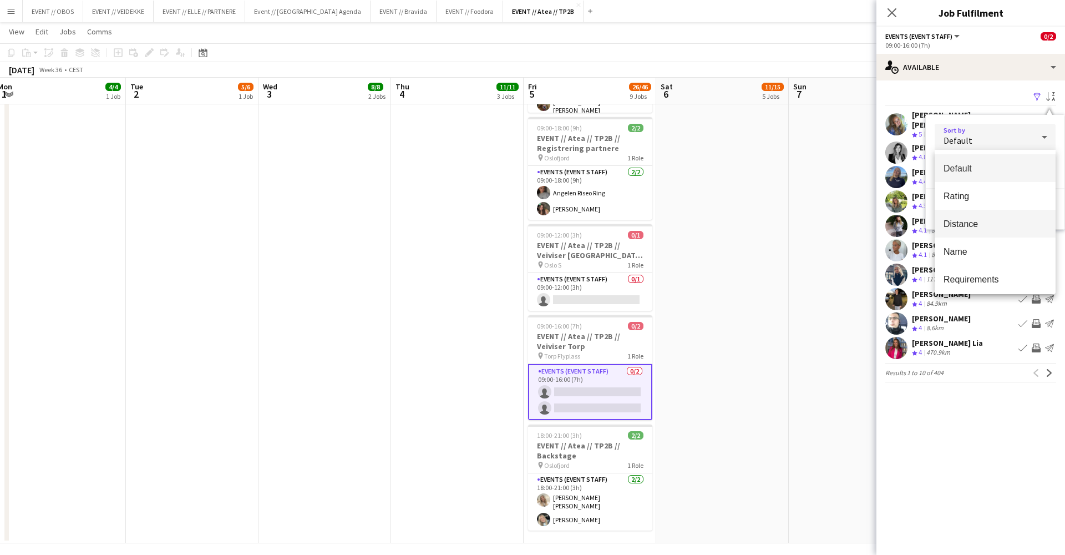
click at [999, 220] on span "Distance" at bounding box center [995, 224] width 103 height 11
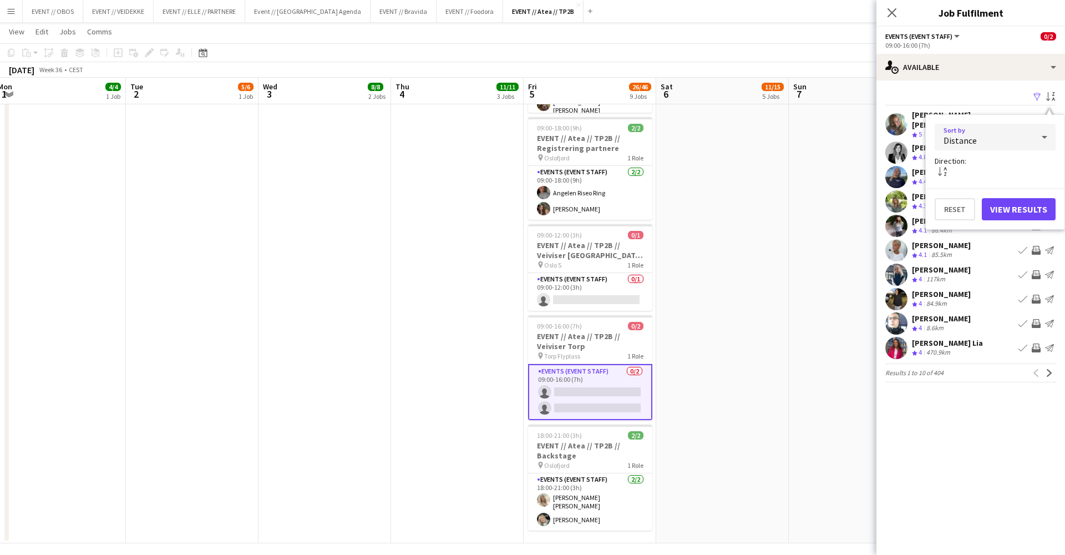
click at [1022, 213] on button "View Results" at bounding box center [1019, 209] width 74 height 22
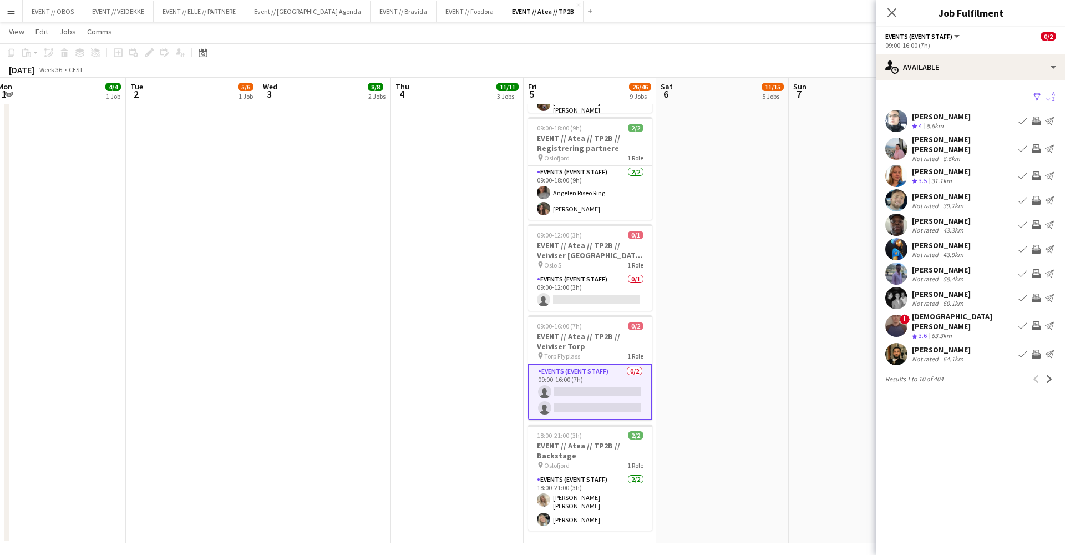
click at [894, 128] on app-user-avatar at bounding box center [896, 121] width 22 height 22
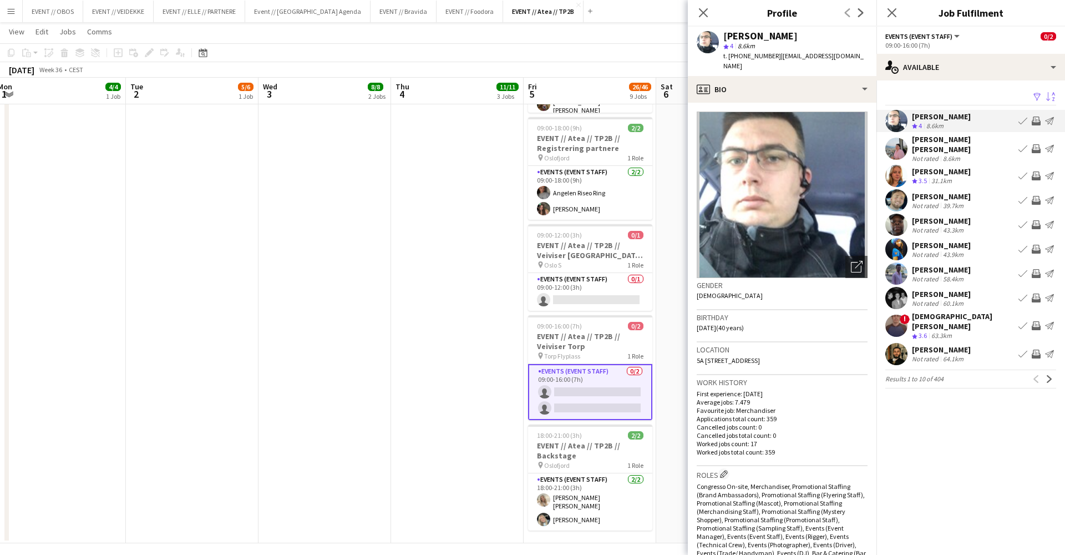
click at [893, 150] on app-user-avatar at bounding box center [896, 149] width 22 height 22
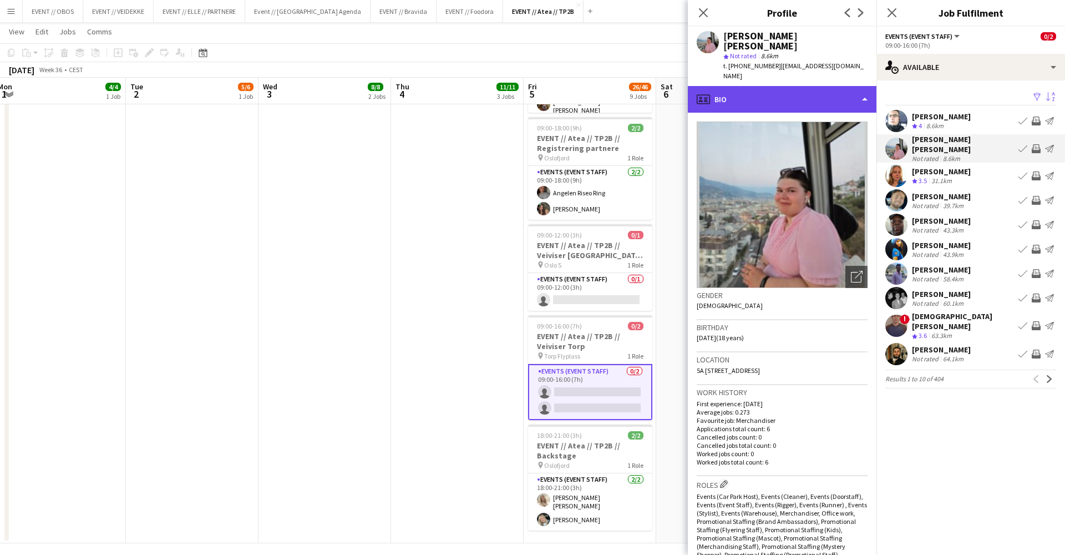
click at [812, 88] on div "profile Bio" at bounding box center [782, 99] width 189 height 27
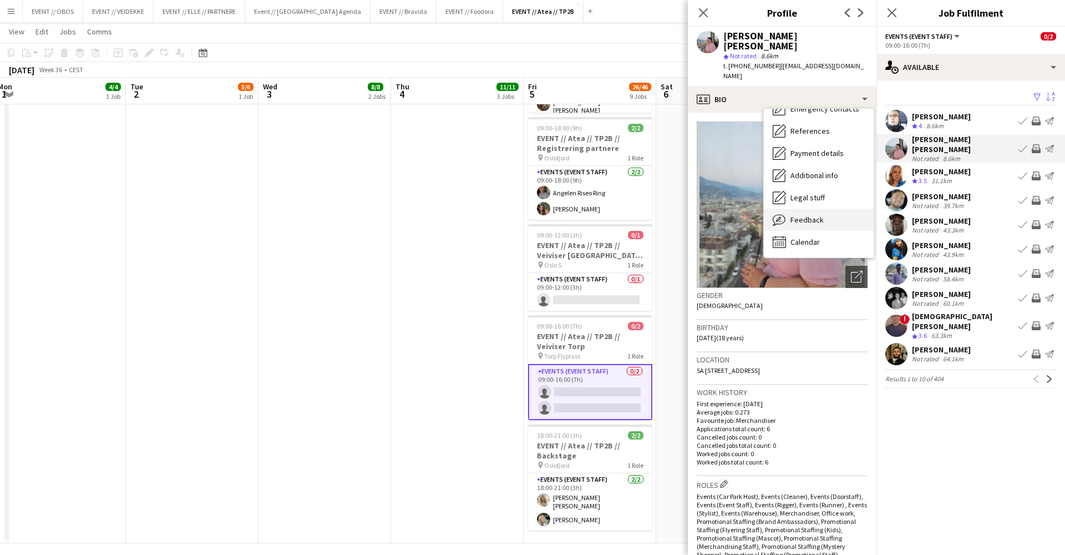
scroll to position [109, 0]
click at [825, 209] on div "Feedback Feedback" at bounding box center [819, 220] width 110 height 22
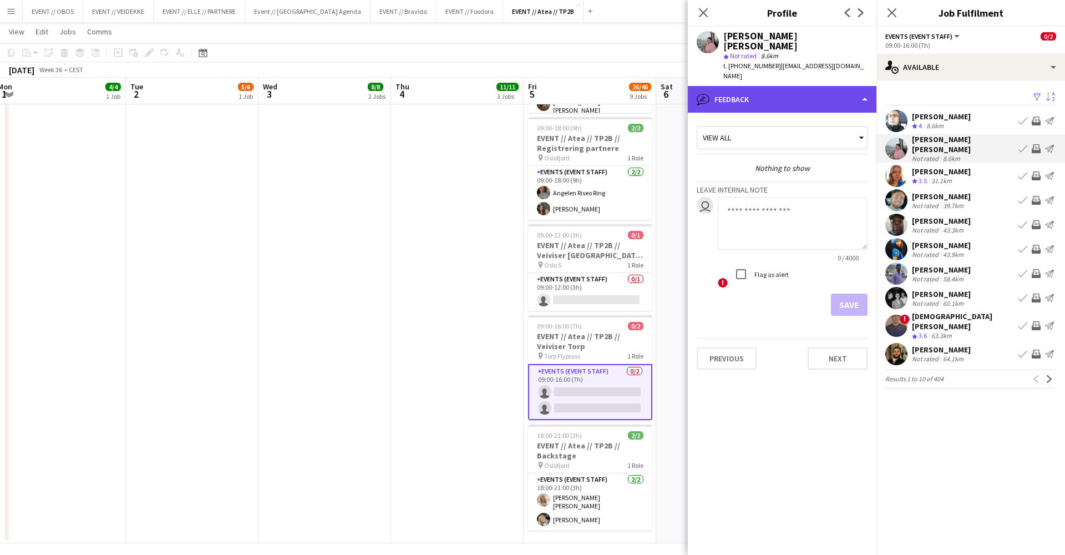
click at [809, 86] on div "bubble-pencil Feedback" at bounding box center [782, 99] width 189 height 27
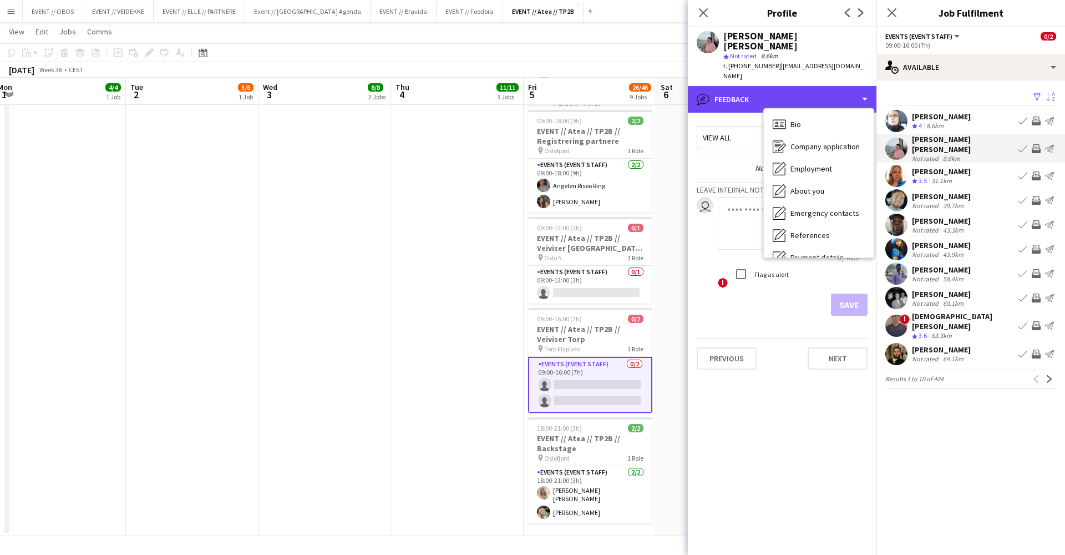
scroll to position [736, 0]
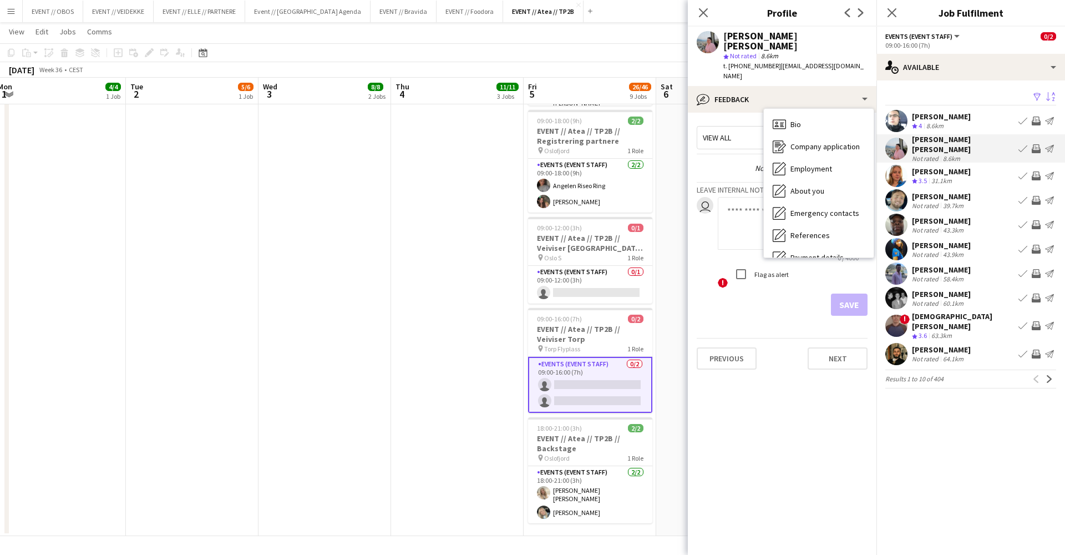
click at [843, 335] on div "Calendar Calendar" at bounding box center [819, 346] width 110 height 22
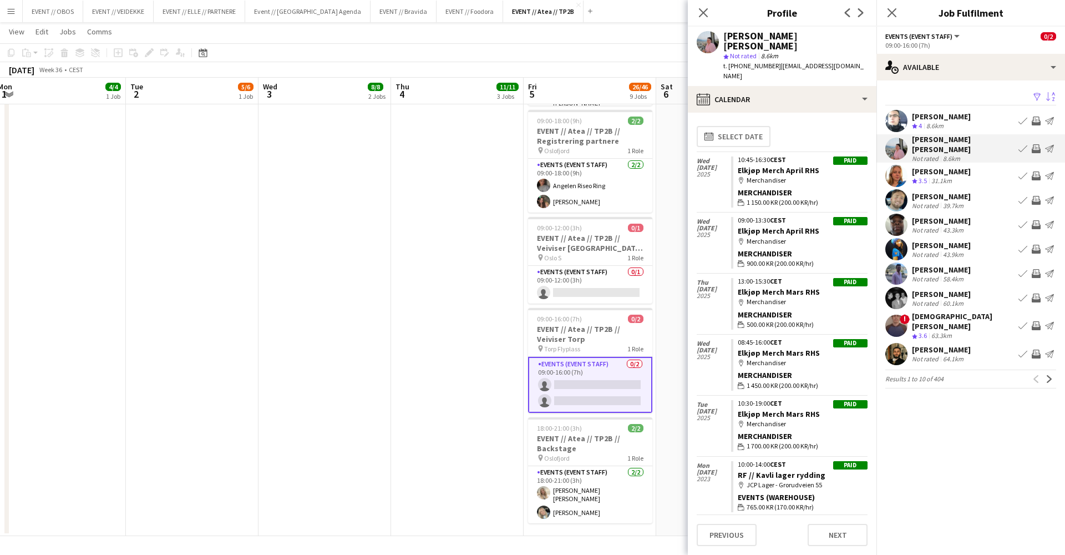
click at [1037, 144] on app-icon "Invite crew" at bounding box center [1036, 148] width 9 height 9
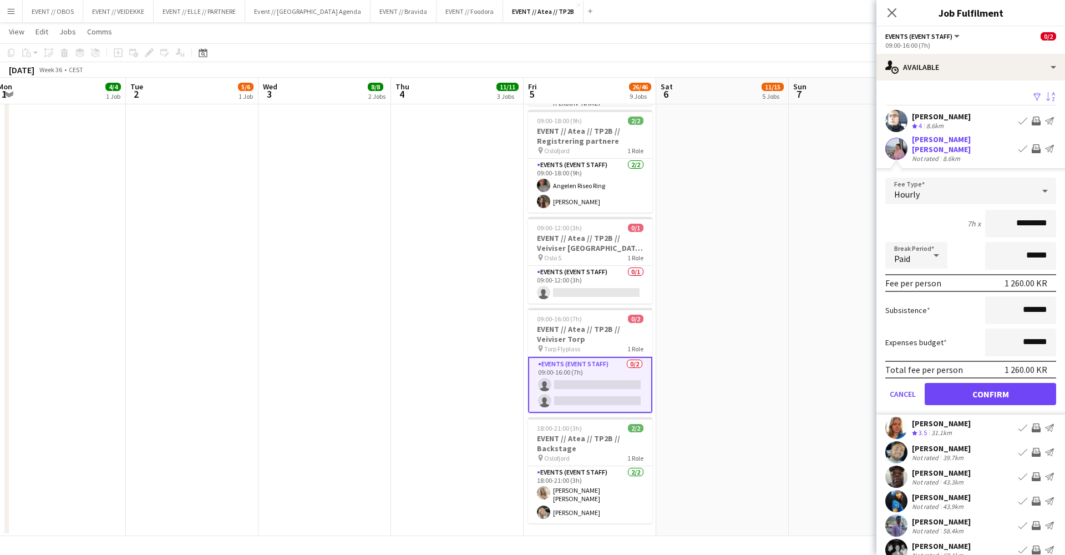
click at [1006, 396] on button "Confirm" at bounding box center [990, 394] width 131 height 22
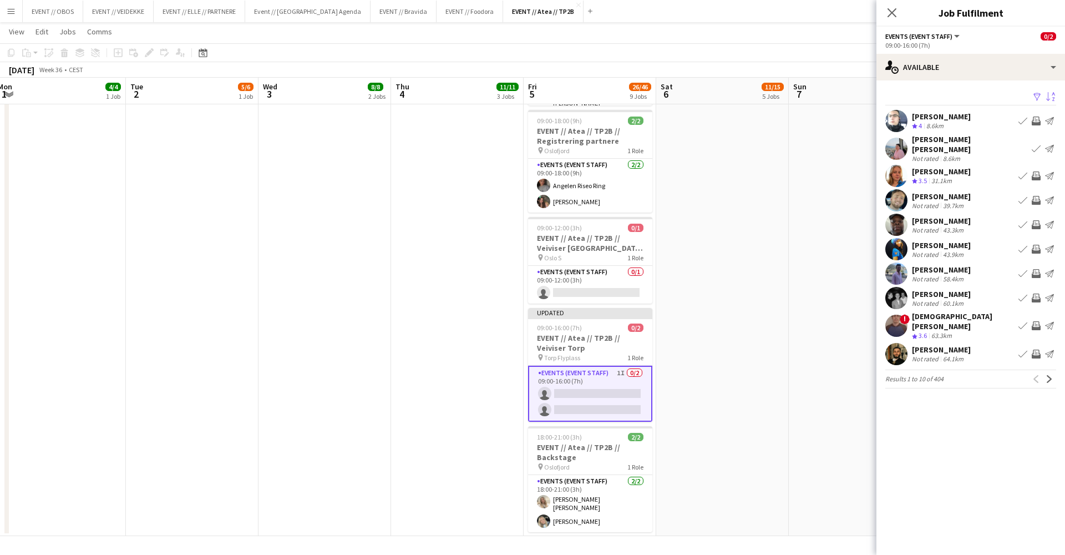
click at [901, 177] on app-user-avatar at bounding box center [896, 176] width 22 height 22
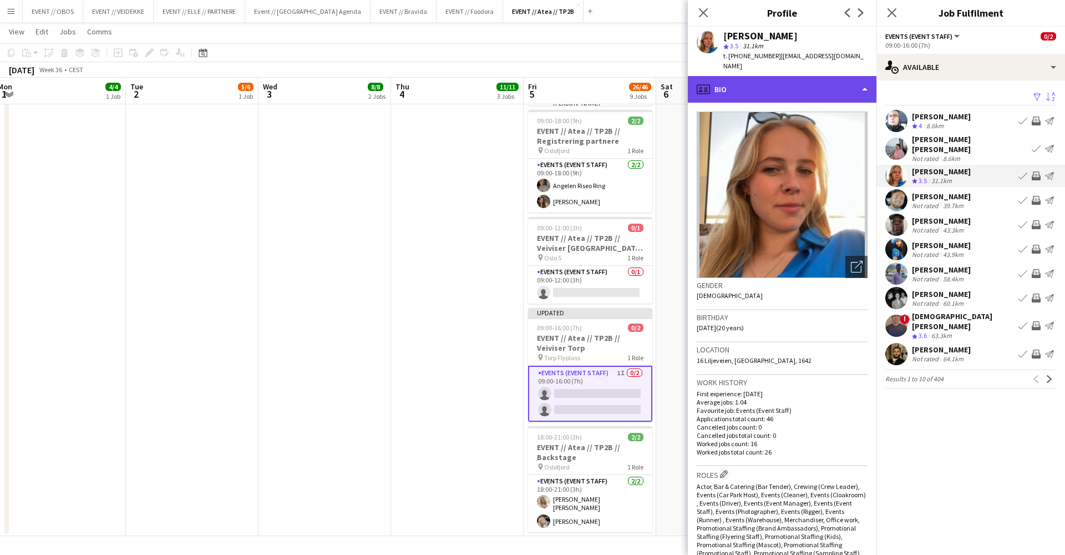
click at [816, 76] on div "profile Bio" at bounding box center [782, 89] width 189 height 27
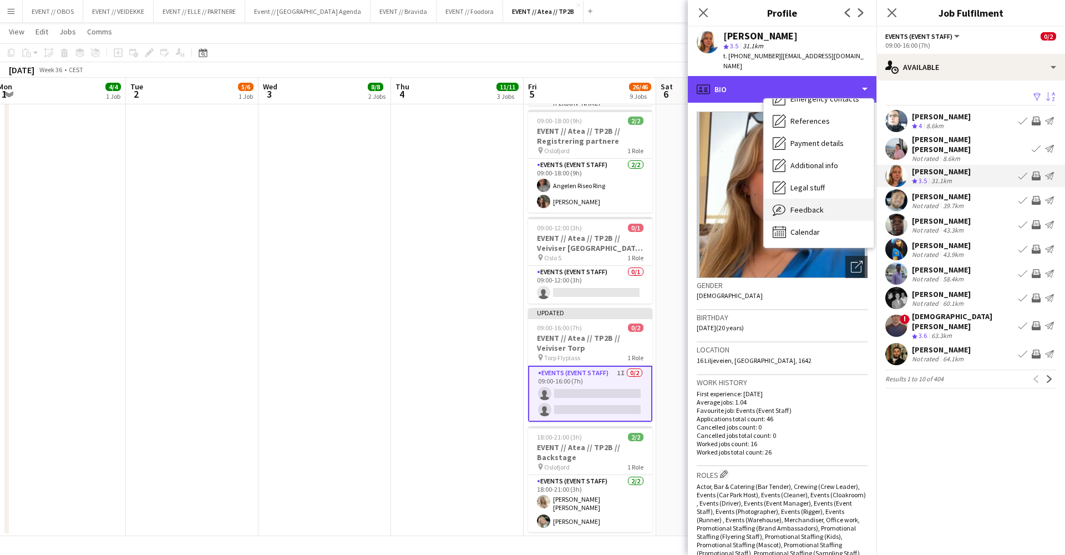
scroll to position [107, 0]
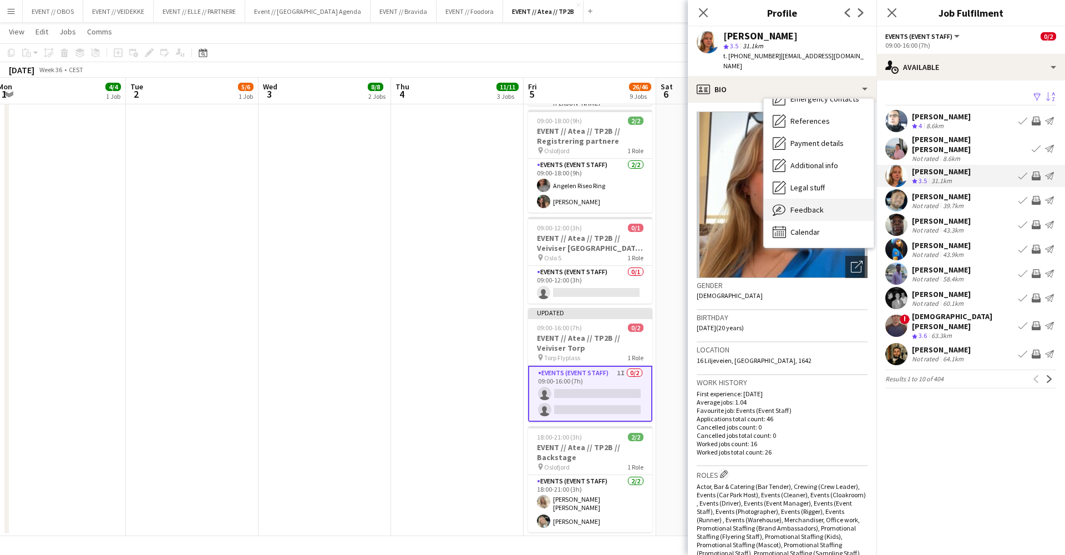
click at [818, 205] on span "Feedback" at bounding box center [807, 210] width 33 height 10
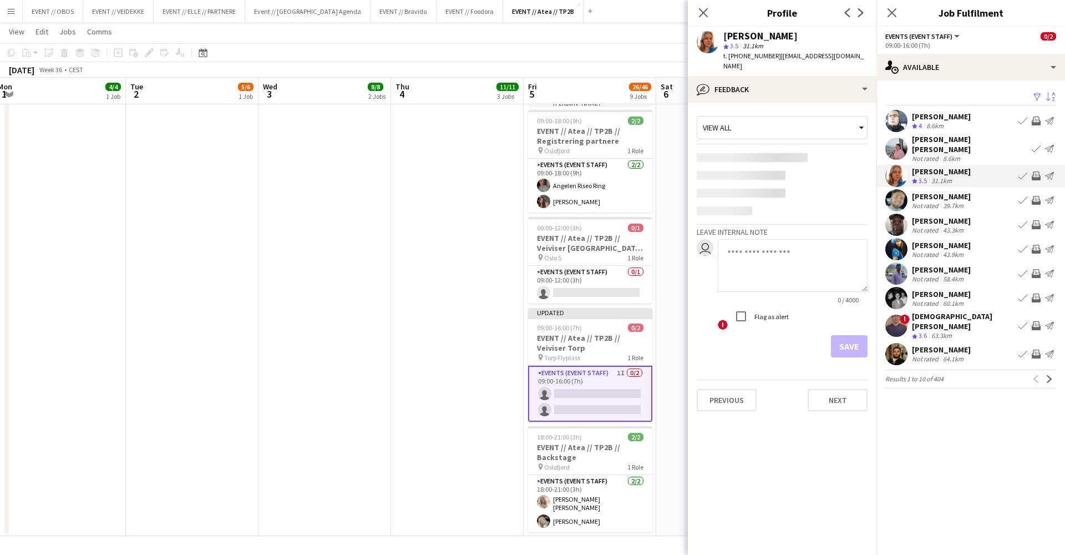
scroll to position [0, 0]
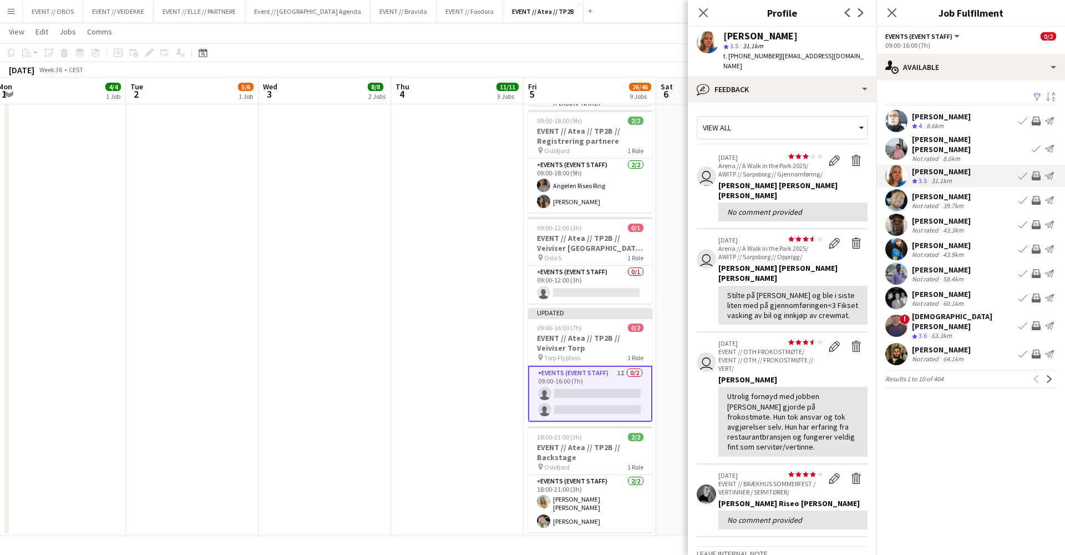
click at [895, 199] on app-user-avatar at bounding box center [896, 200] width 22 height 22
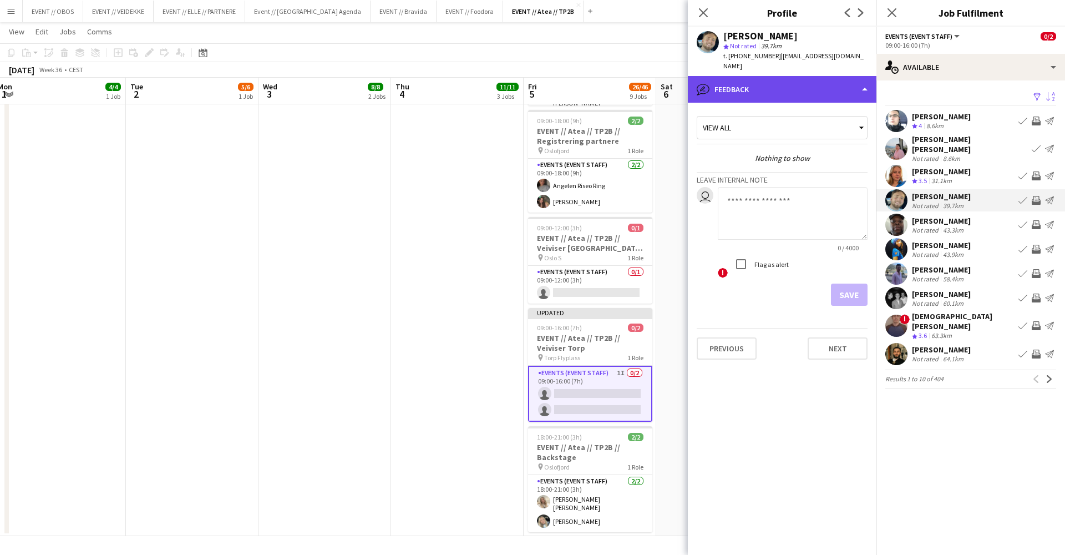
click at [824, 87] on div "bubble-pencil Feedback" at bounding box center [782, 89] width 189 height 27
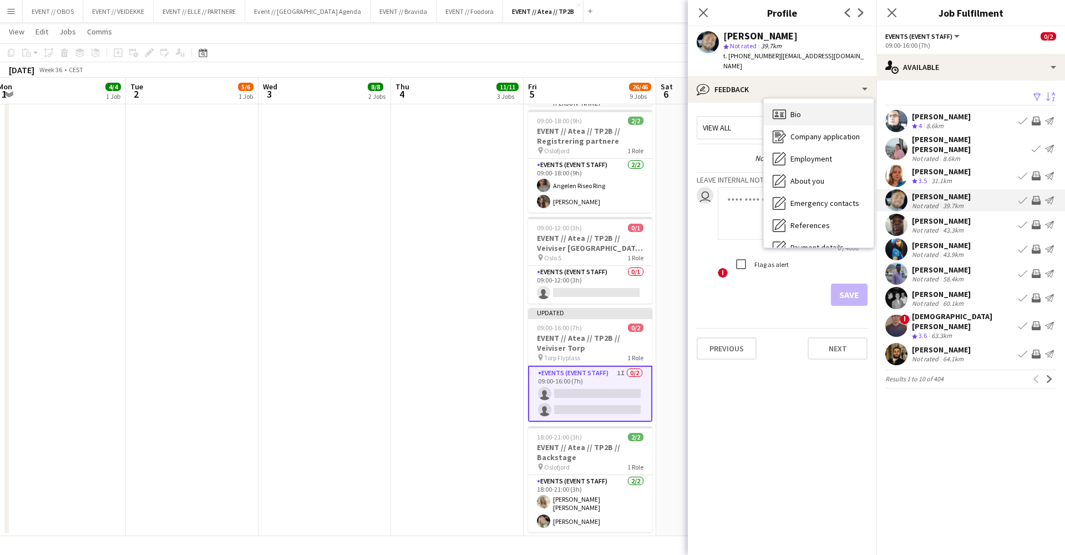
click at [827, 103] on div "Bio Bio" at bounding box center [819, 114] width 110 height 22
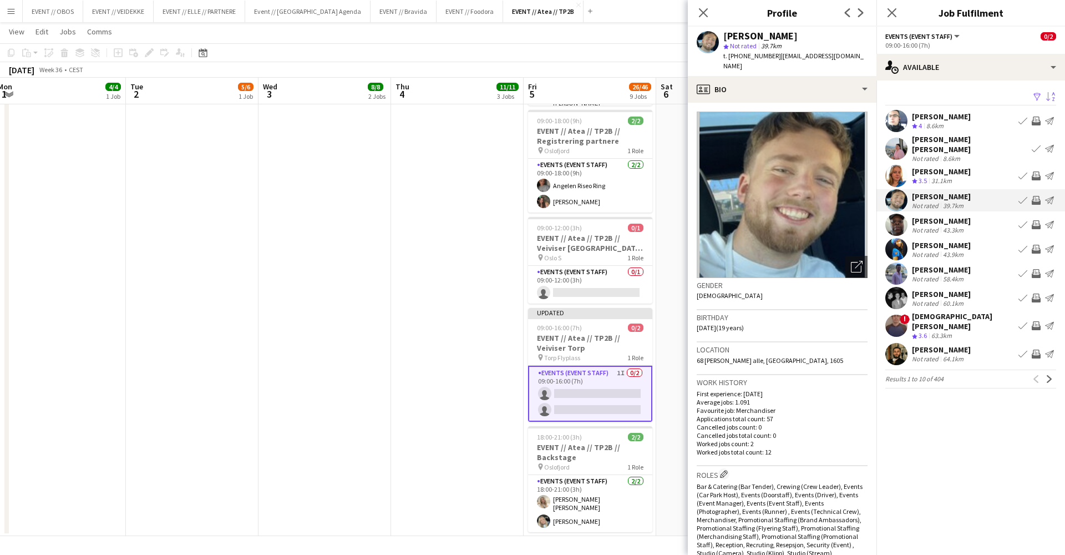
click at [1038, 171] on app-icon "Invite crew" at bounding box center [1036, 175] width 9 height 9
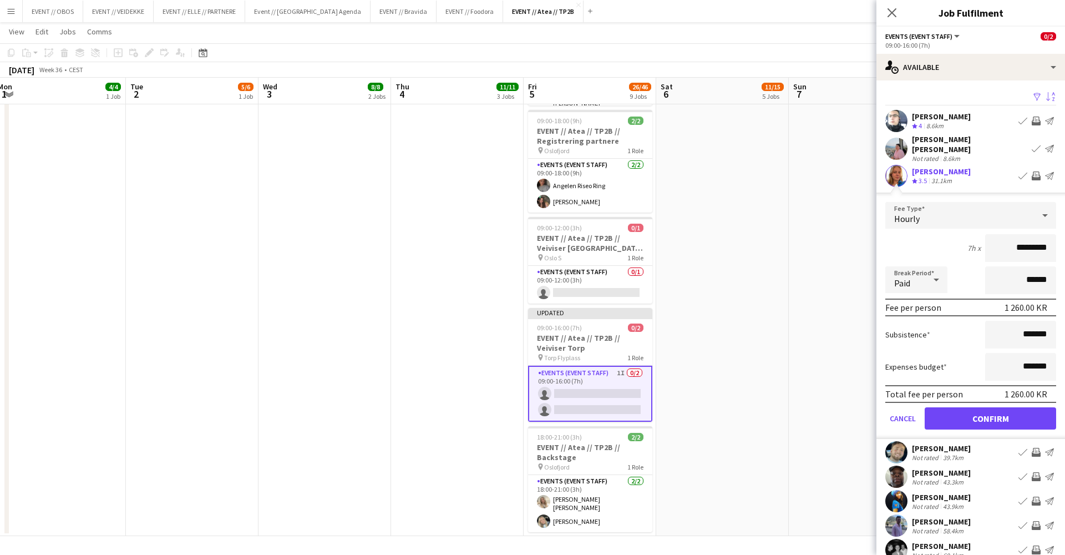
click at [1031, 416] on button "Confirm" at bounding box center [990, 418] width 131 height 22
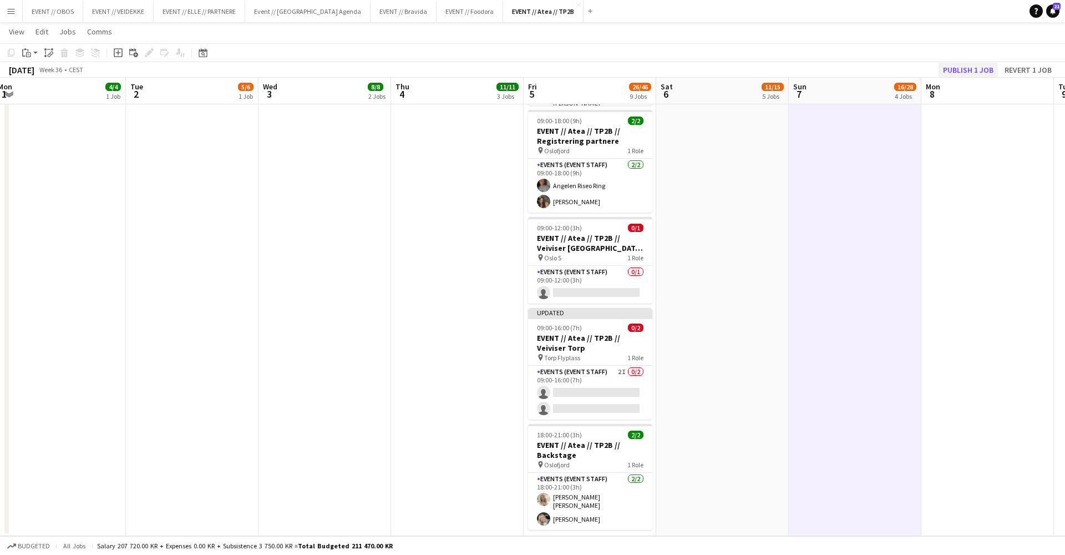
click at [976, 69] on button "Publish 1 job" at bounding box center [968, 70] width 59 height 14
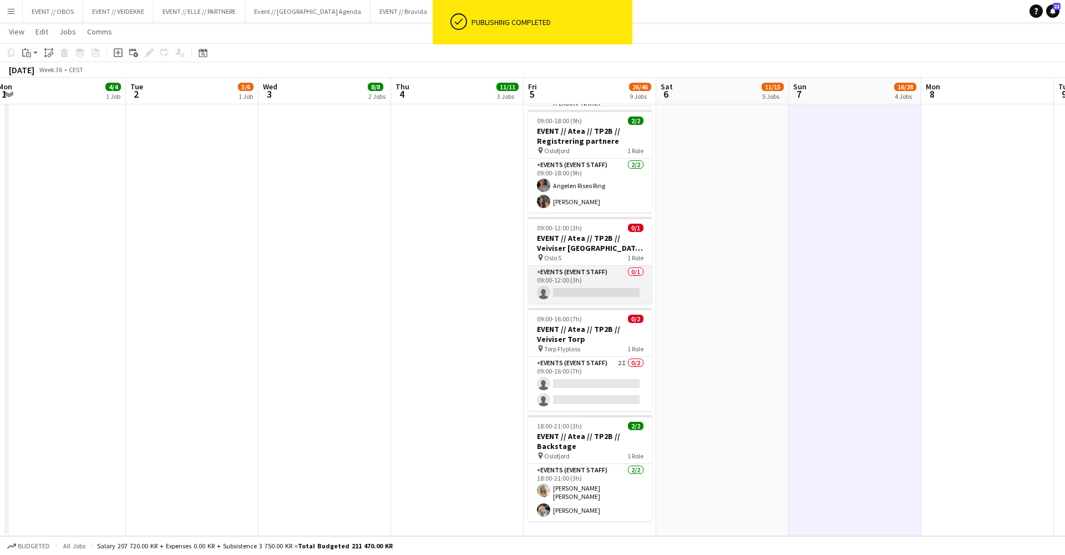
click at [587, 281] on app-card-role "Events (Event Staff) 0/1 09:00-12:00 (3h) single-neutral-actions" at bounding box center [590, 285] width 124 height 38
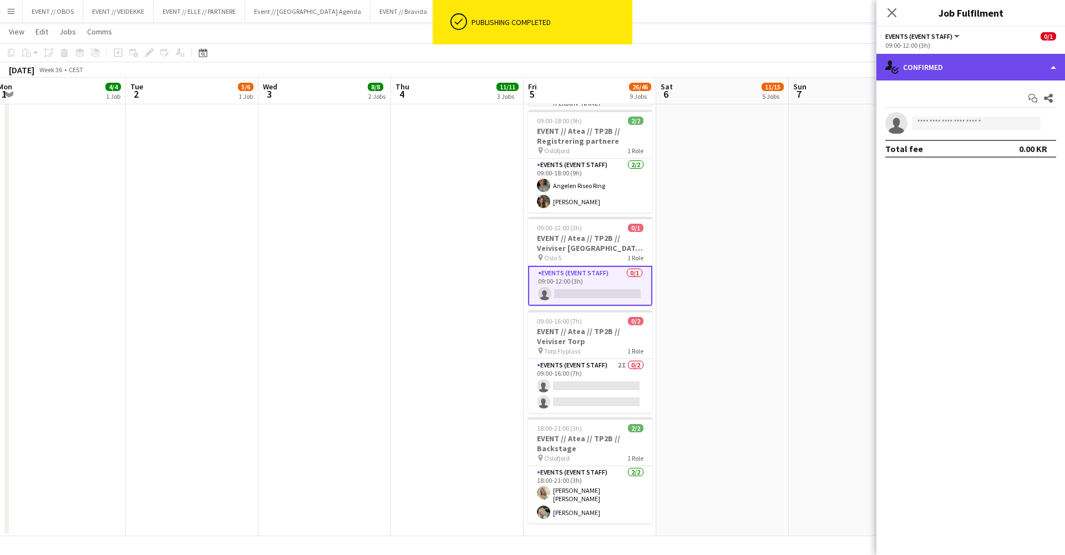
click at [924, 63] on div "single-neutral-actions-check-2 Confirmed" at bounding box center [971, 67] width 189 height 27
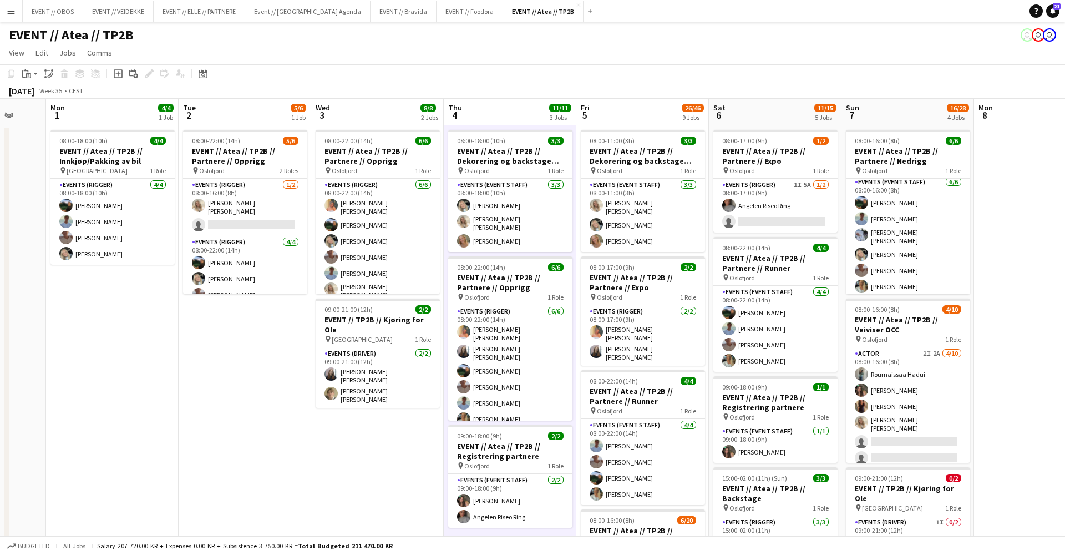
scroll to position [13, 0]
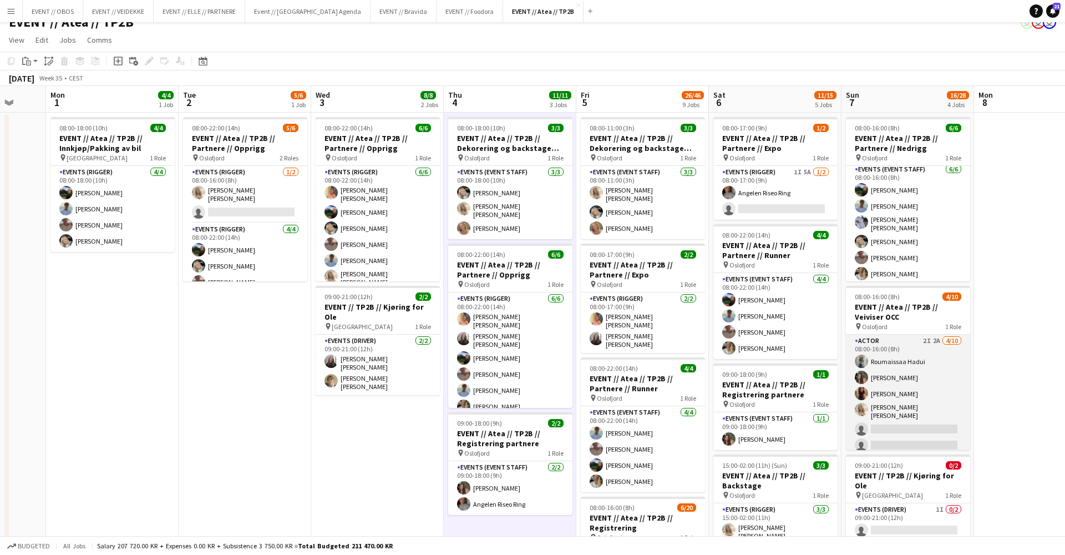
click at [865, 392] on app-user-avatar at bounding box center [861, 393] width 13 height 13
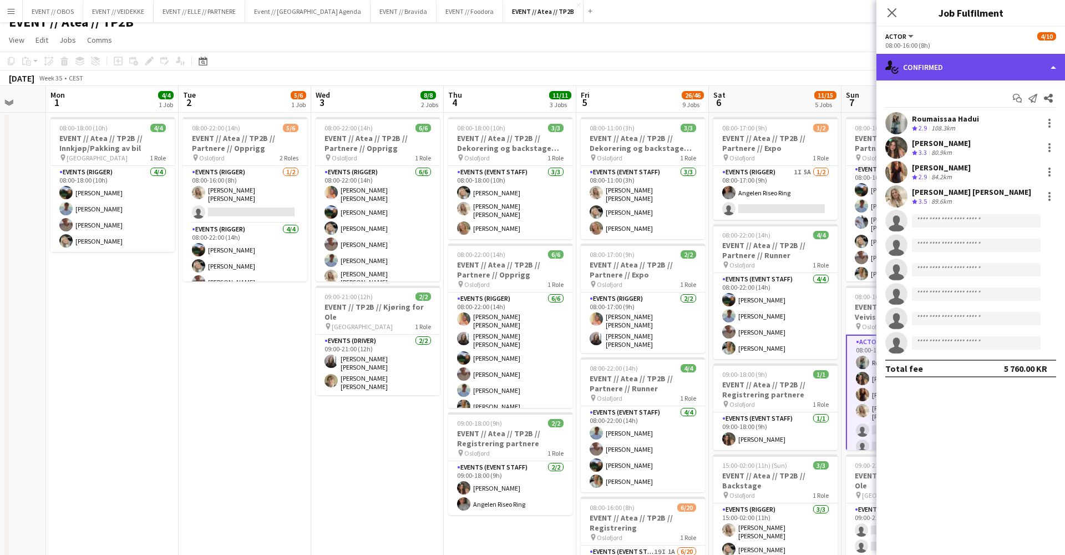
click at [914, 67] on div "single-neutral-actions-check-2 Confirmed" at bounding box center [971, 67] width 189 height 27
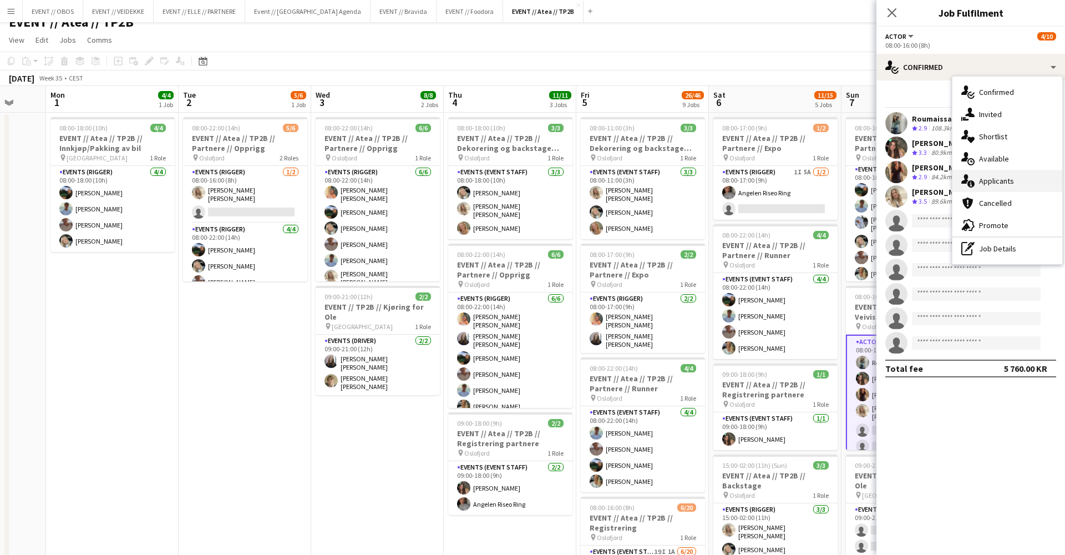
click at [976, 173] on div "single-neutral-actions-information Applicants" at bounding box center [1008, 181] width 110 height 22
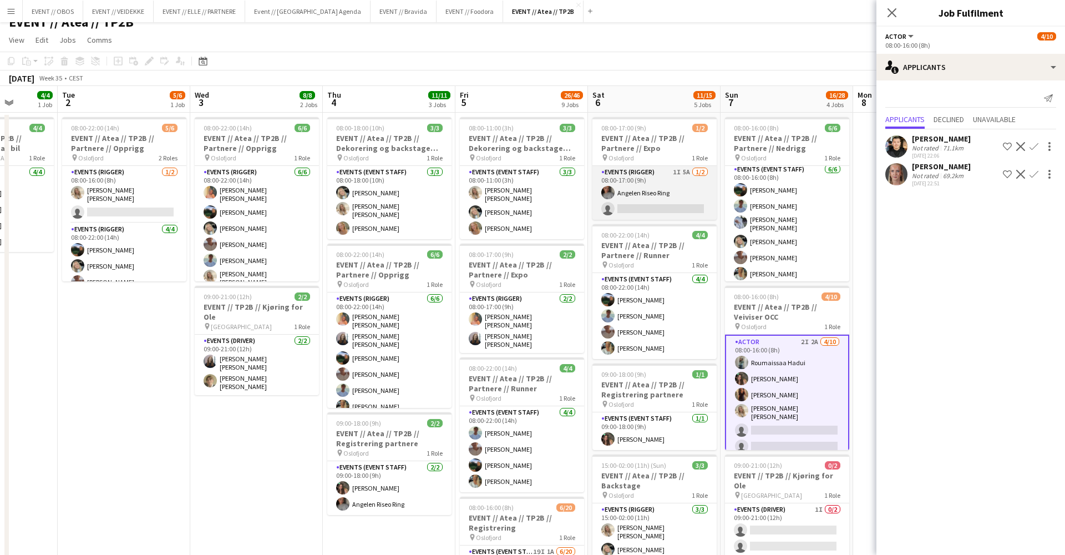
scroll to position [0, 481]
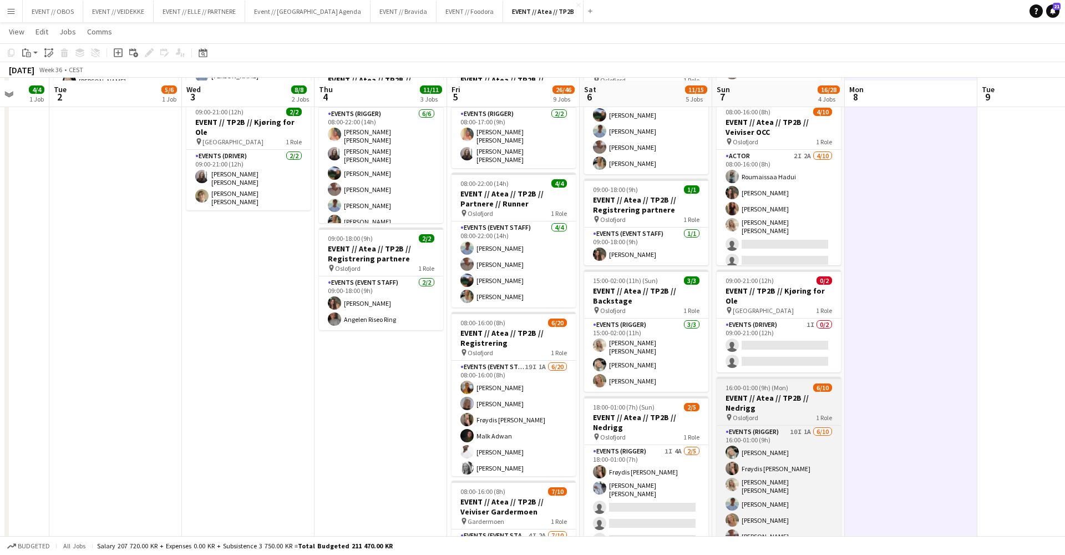
scroll to position [182, 0]
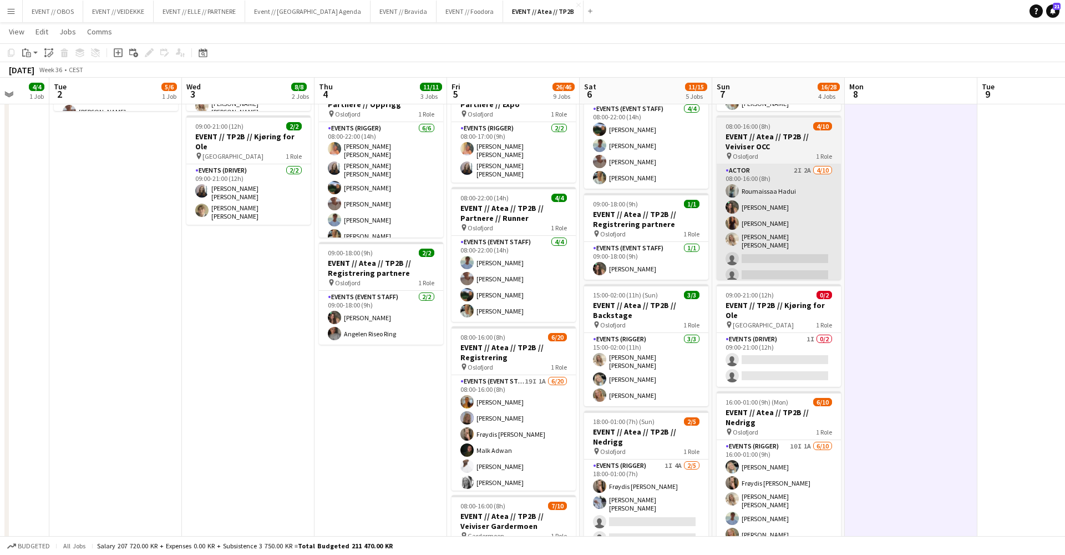
click at [797, 267] on app-card-role "Actor 2I 2A 4/10 08:00-16:00 (8h) Roumaissaa Hadui Rafaela Goga Khadija Hadui V…" at bounding box center [779, 257] width 124 height 186
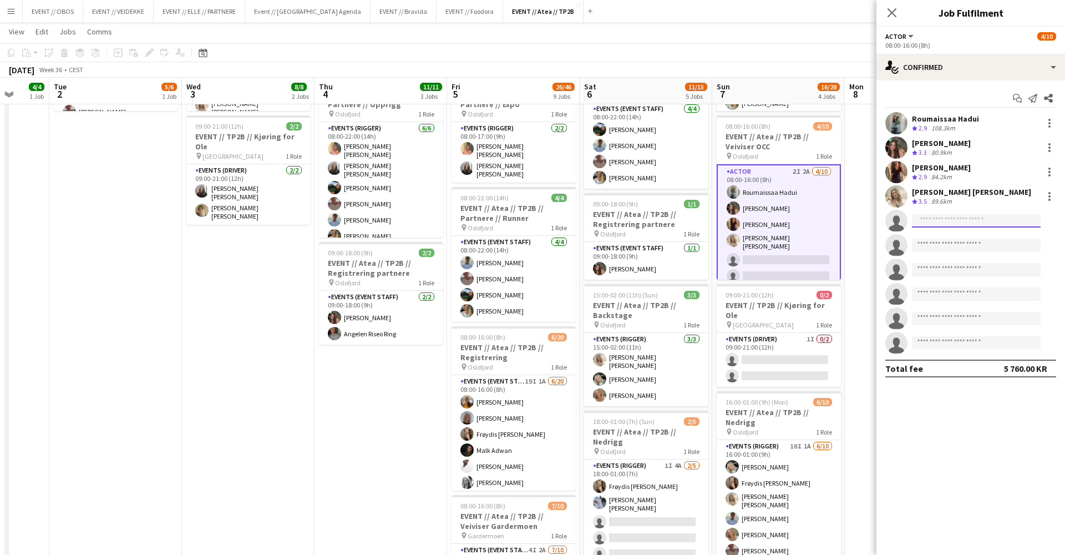
click at [957, 219] on input at bounding box center [976, 220] width 129 height 13
type input "****"
click at [961, 234] on span "Frøydis [PERSON_NAME]" at bounding box center [959, 236] width 77 height 9
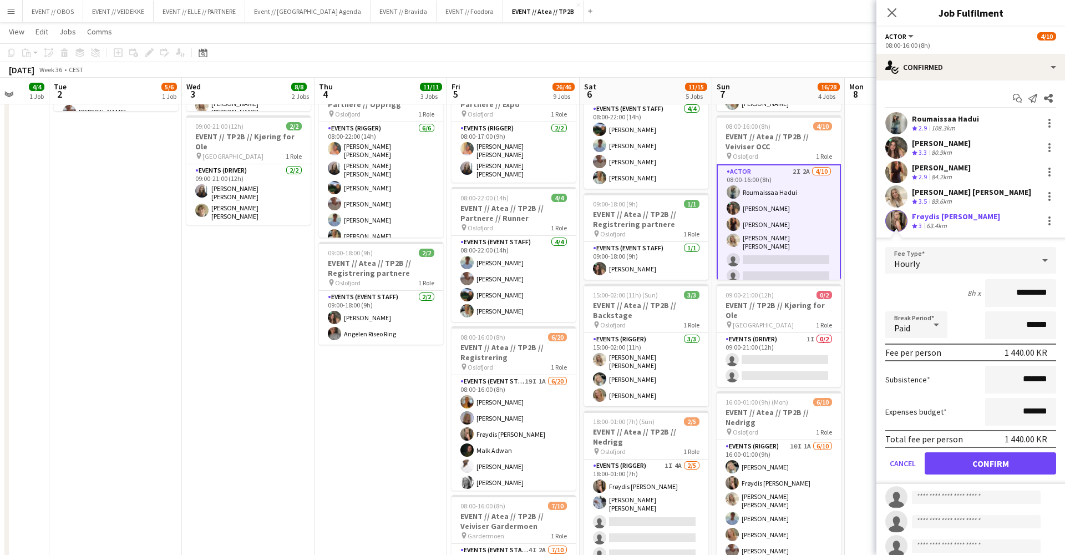
click at [945, 461] on button "Confirm" at bounding box center [990, 463] width 131 height 22
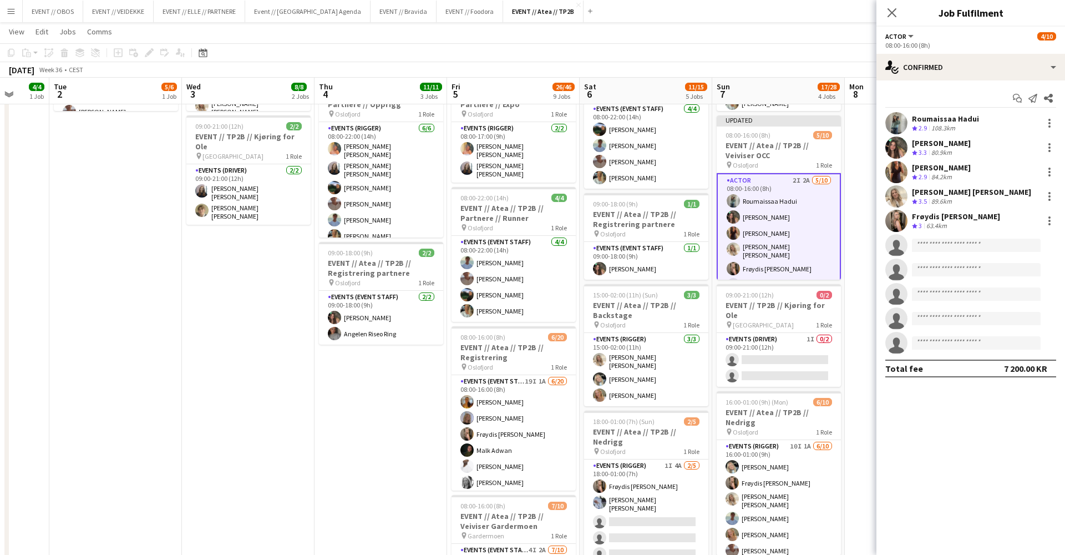
click at [865, 241] on app-date-cell at bounding box center [911, 515] width 133 height 1147
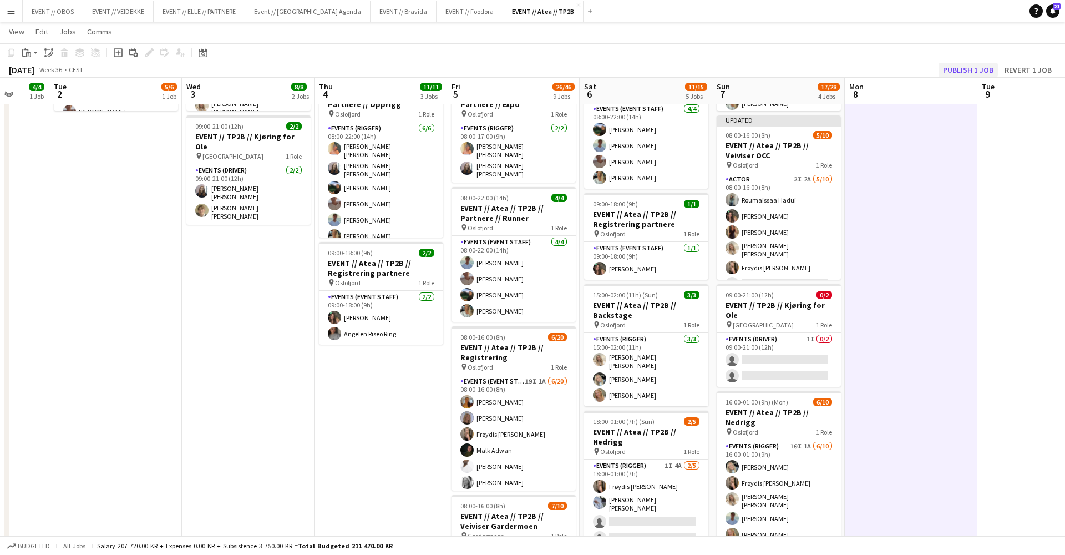
click at [957, 69] on button "Publish 1 job" at bounding box center [968, 70] width 59 height 14
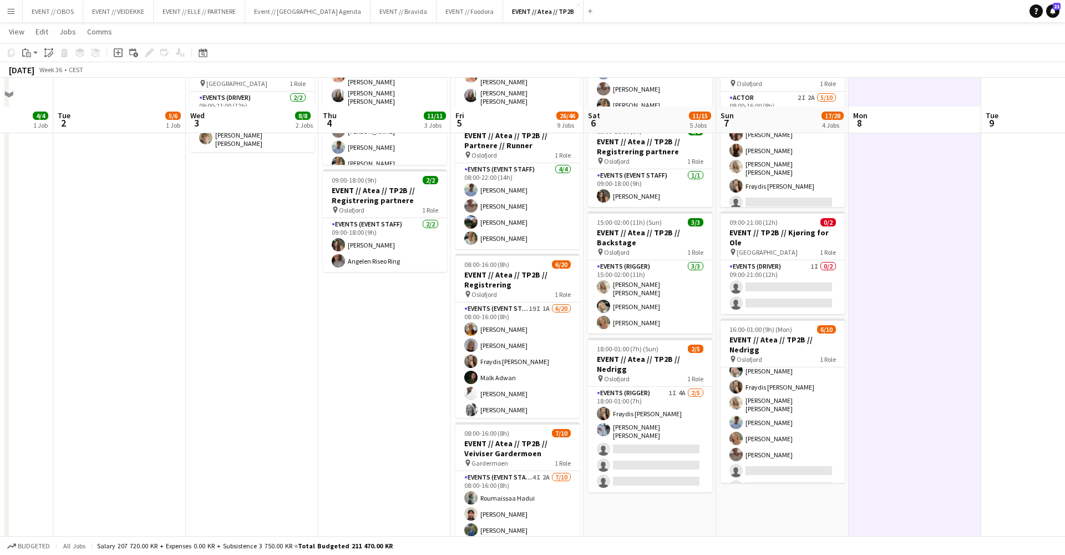
scroll to position [284, 0]
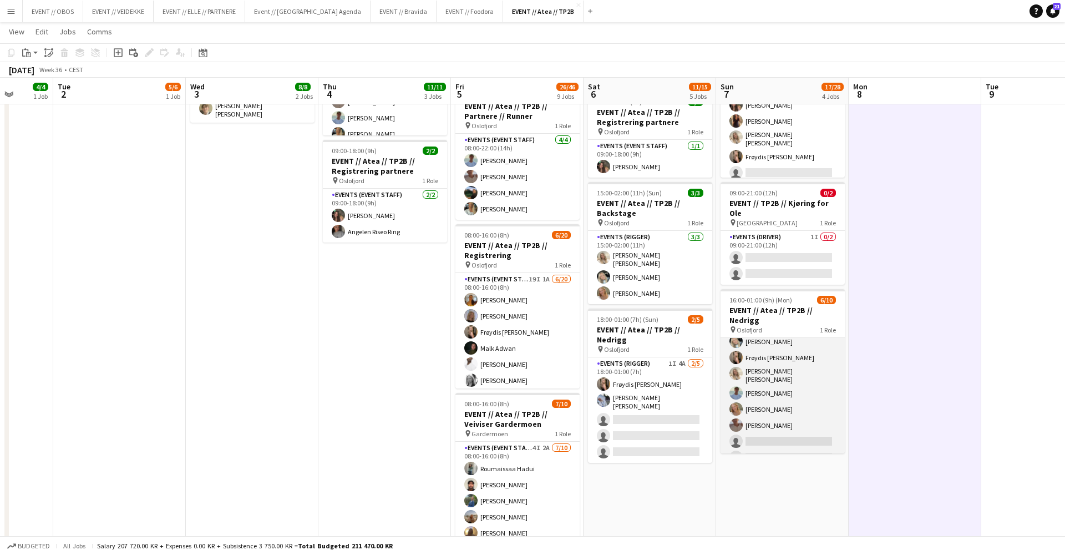
click at [802, 436] on app-card-role "Events (Rigger) 10I 1A 6/10 16:00-01:00 (9h) Oda Hansson Frøydis Marie Syvertse…" at bounding box center [783, 408] width 124 height 186
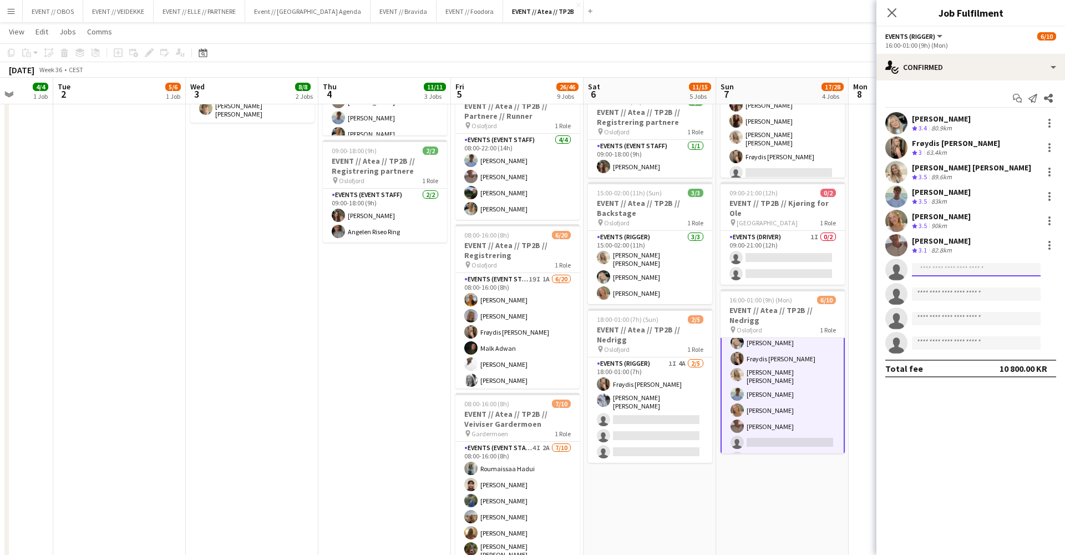
click at [939, 265] on input at bounding box center [976, 269] width 129 height 13
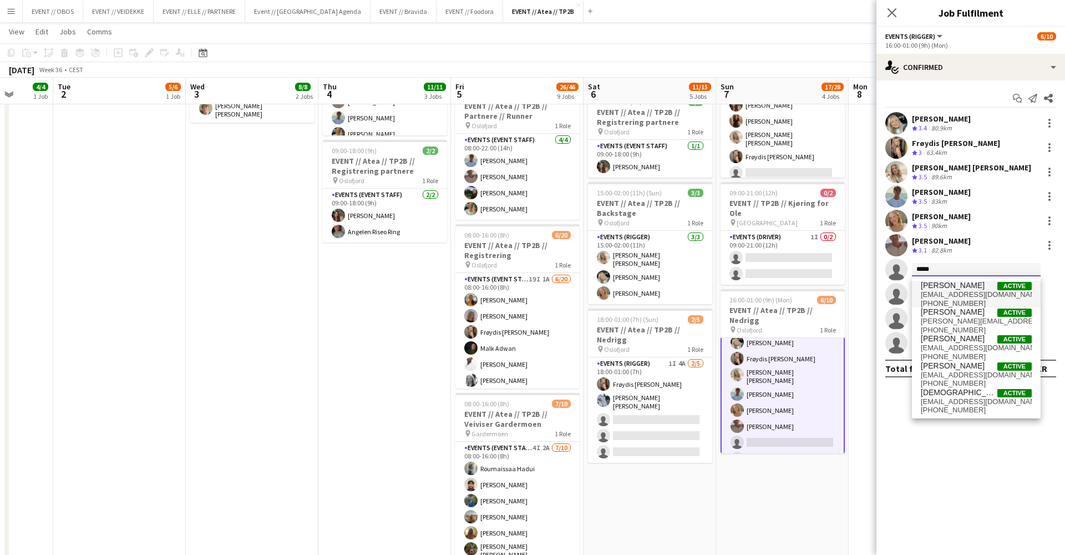
type input "*****"
drag, startPoint x: 941, startPoint y: 288, endPoint x: 961, endPoint y: 381, distance: 94.9
click at [961, 381] on span "[PHONE_NUMBER]" at bounding box center [976, 383] width 111 height 9
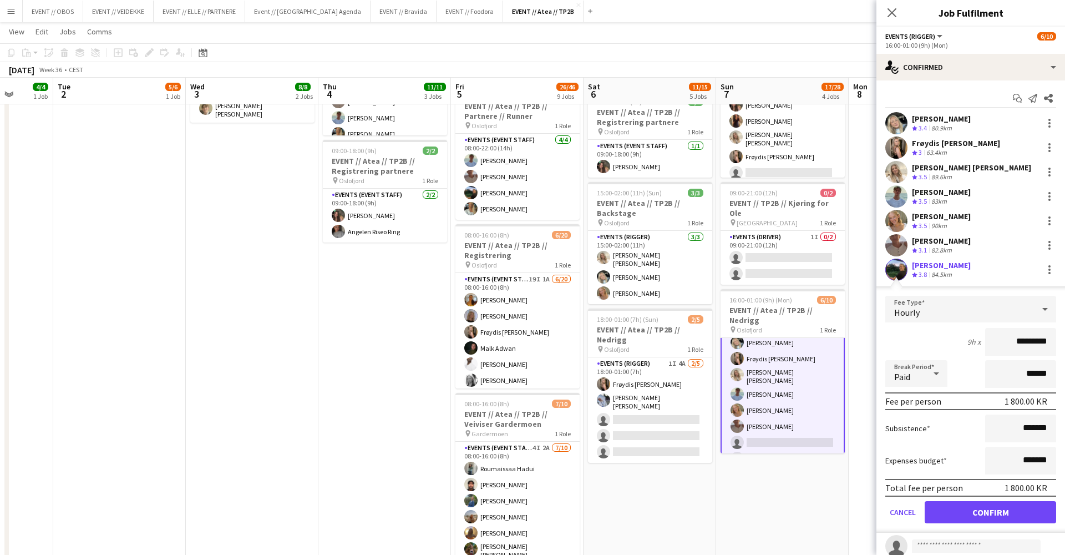
click at [972, 510] on button "Confirm" at bounding box center [990, 512] width 131 height 22
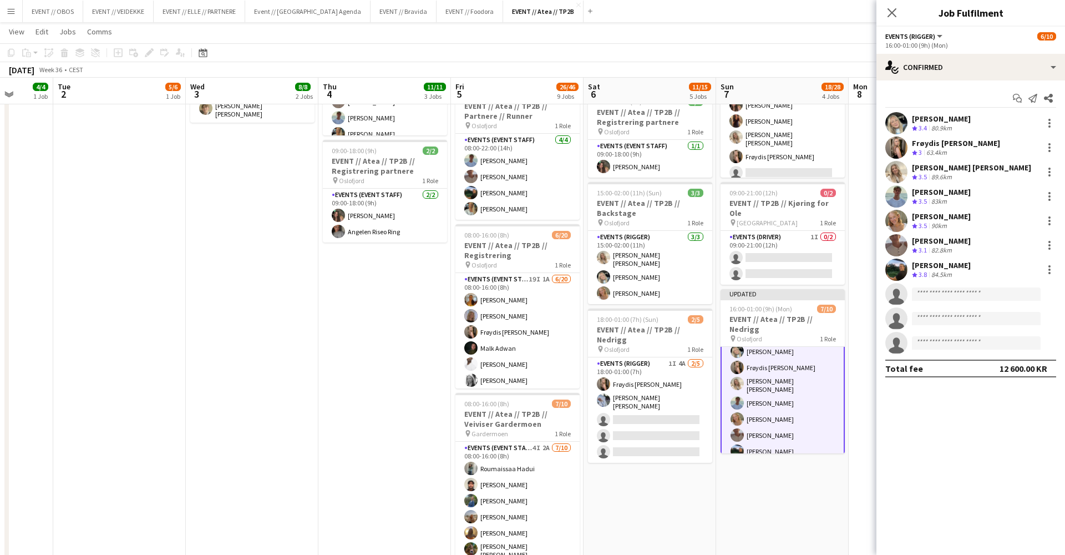
click at [806, 489] on app-date-cell "08:00-16:00 (8h) 6/6 EVENT // Atea // TP2B // Partnere // Nedrigg pin Oslofjord…" at bounding box center [782, 413] width 133 height 1147
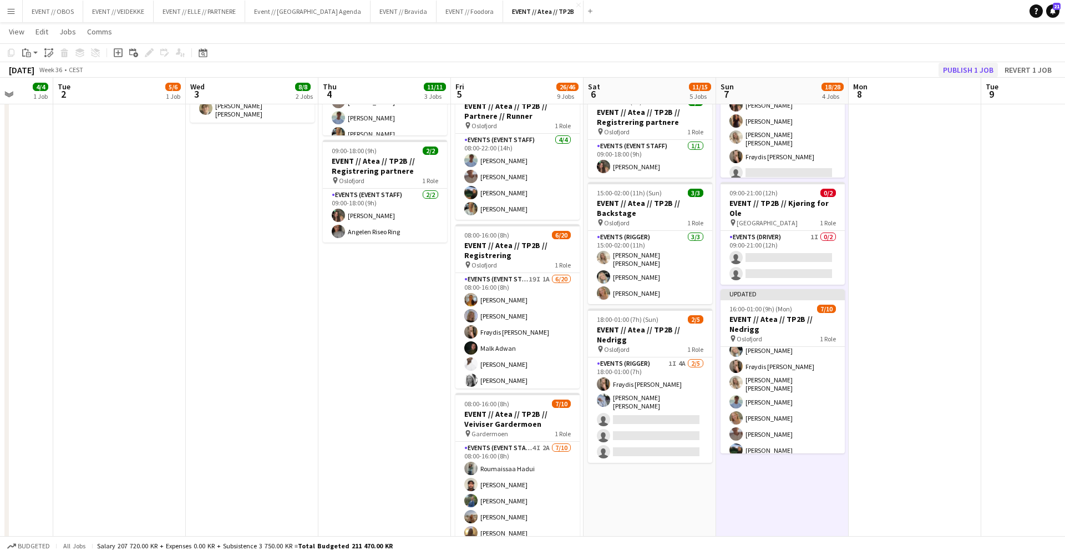
click at [974, 68] on button "Publish 1 job" at bounding box center [968, 70] width 59 height 14
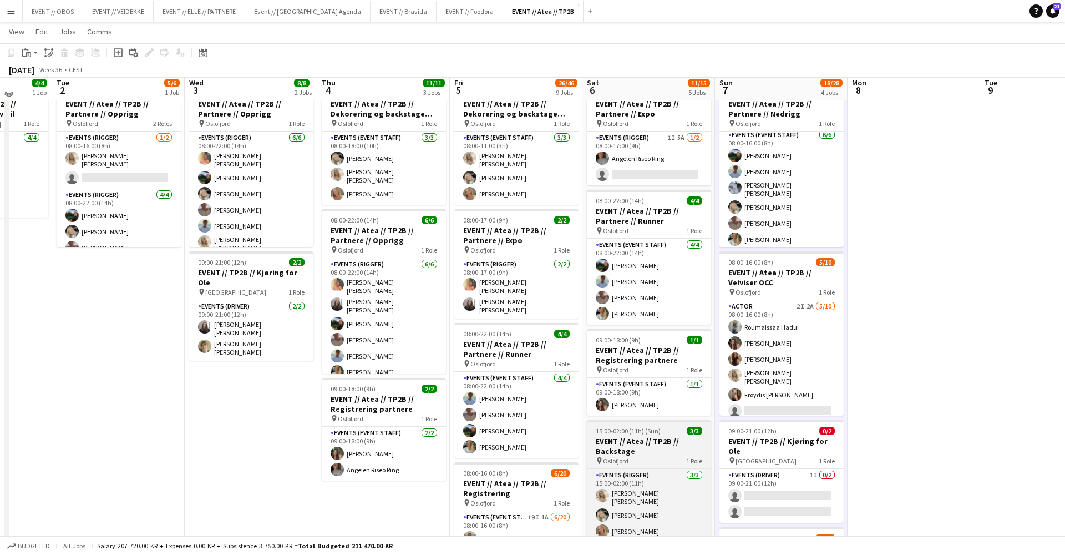
scroll to position [42, 0]
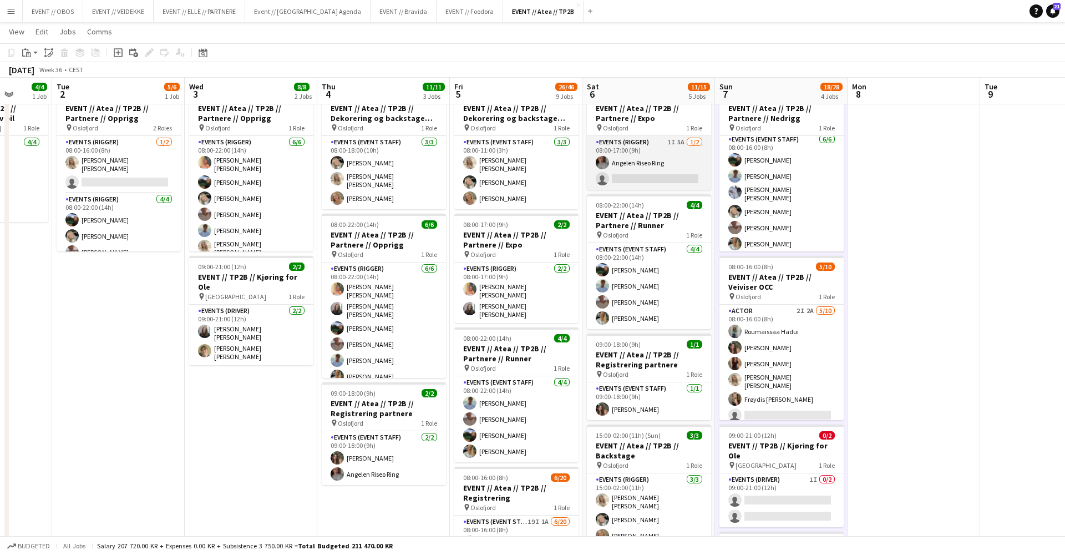
click at [630, 151] on app-card-role "Events (Rigger) 1I 5A 1/2 08:00-17:00 (9h) Angelen Riseo Ring single-neutral-ac…" at bounding box center [649, 163] width 124 height 54
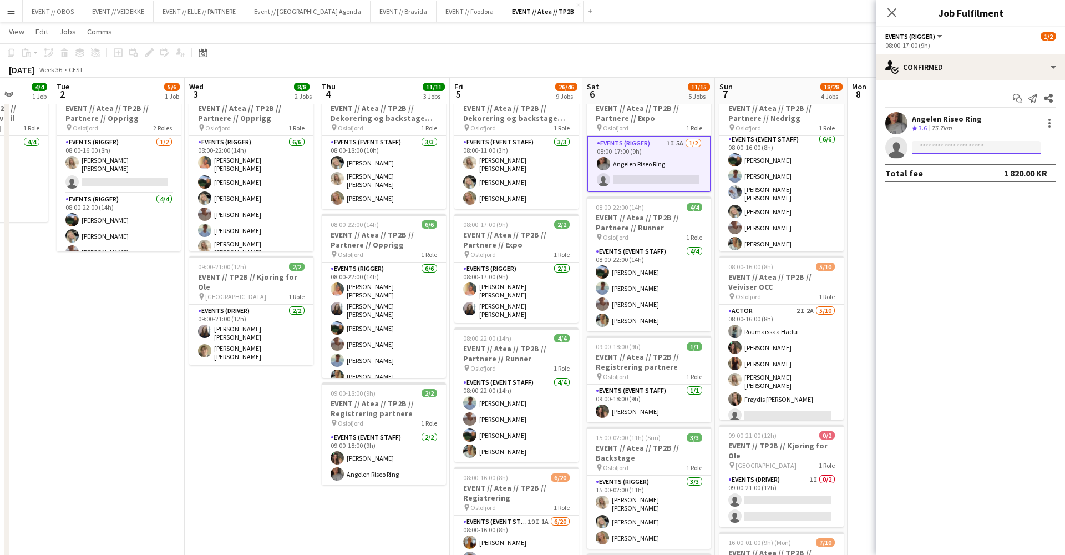
click at [951, 151] on input at bounding box center [976, 147] width 129 height 13
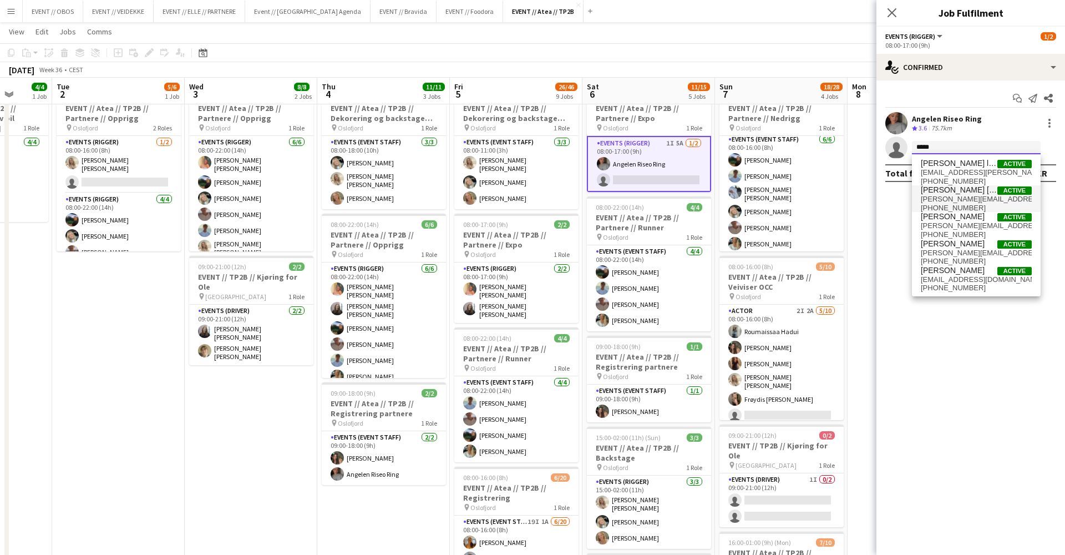
type input "*****"
click at [931, 205] on span "+4748958463" at bounding box center [976, 208] width 111 height 9
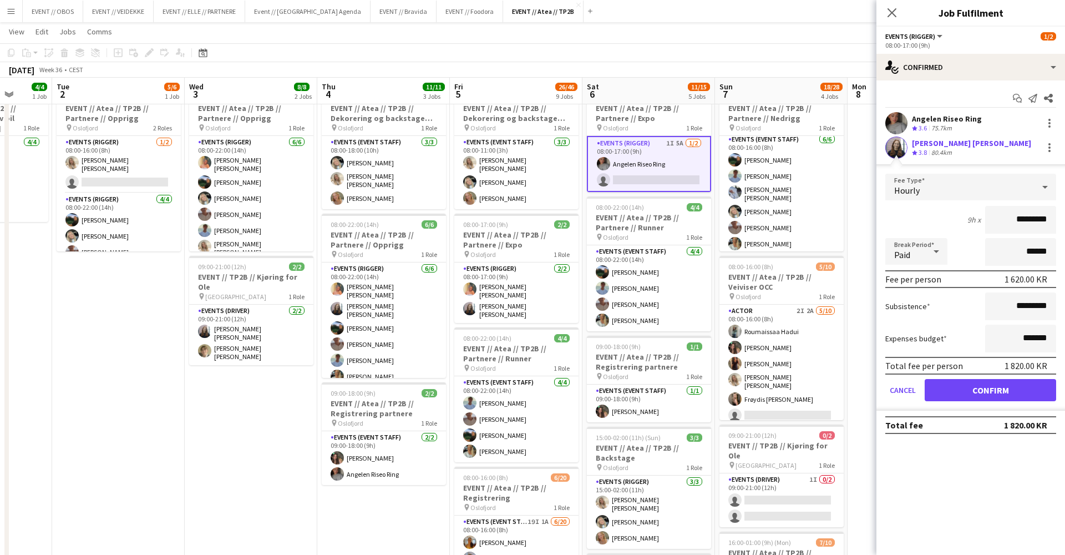
click at [785, 49] on app-toolbar "Copy Paste Paste Command V Paste with crew Command Shift V Paste linked Job [GE…" at bounding box center [532, 52] width 1065 height 19
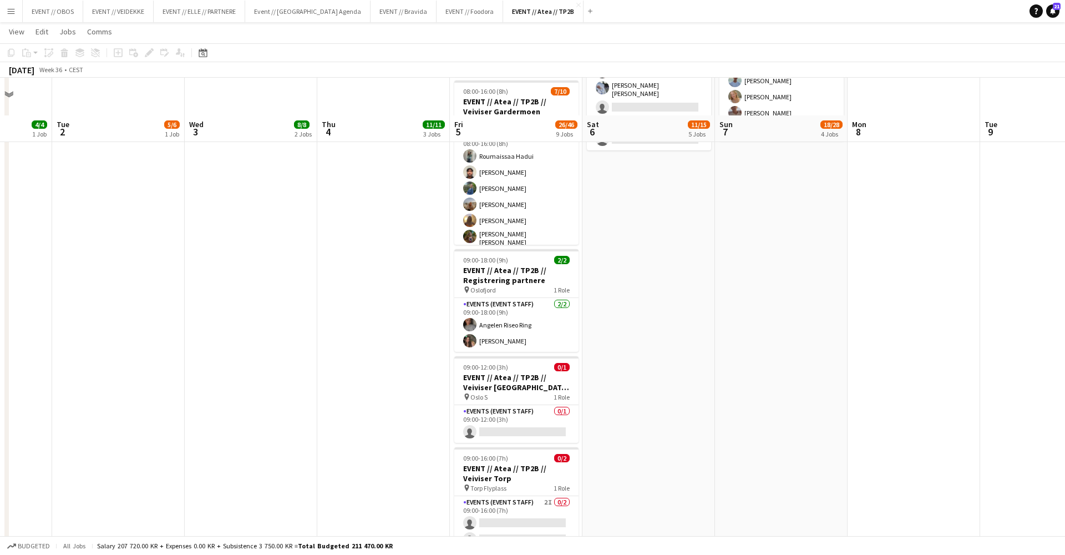
scroll to position [645, 0]
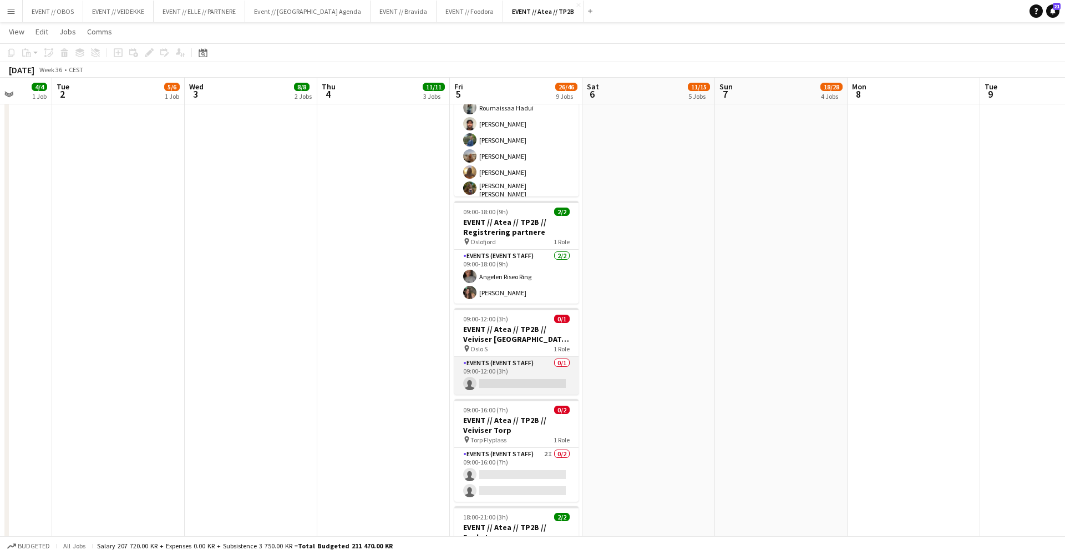
click at [462, 361] on app-card-role "Events (Event Staff) 0/1 09:00-12:00 (3h) single-neutral-actions" at bounding box center [516, 376] width 124 height 38
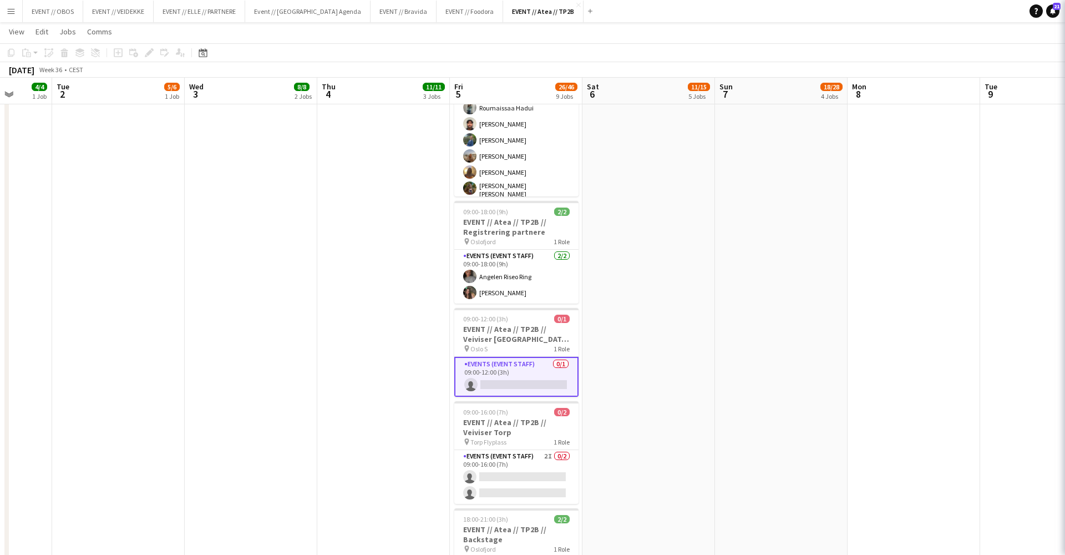
click at [401, 297] on app-date-cell "08:00-18:00 (10h) 3/3 EVENT // Atea // TP2B // Dekorering og backstage oppsett …" at bounding box center [383, 53] width 133 height 1147
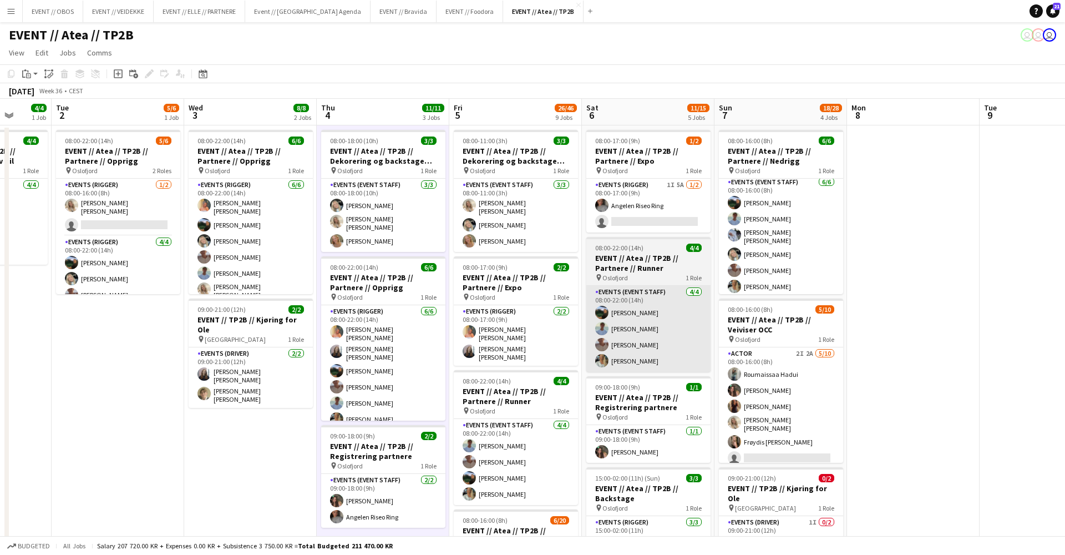
scroll to position [0, 0]
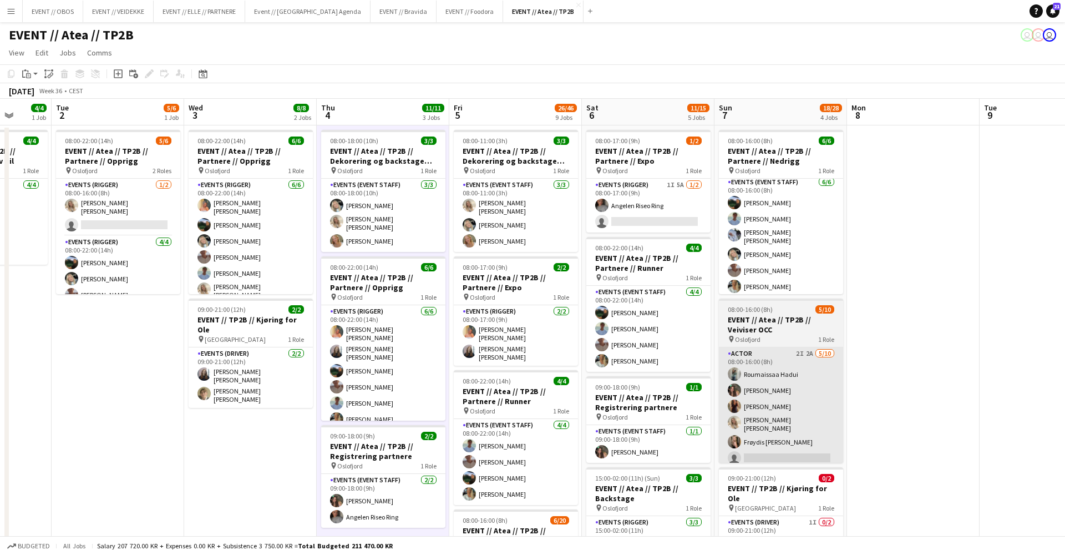
click at [811, 421] on app-card-role "Actor 2I 2A 5/10 08:00-16:00 (8h) Roumaissaa Hadui Rafaela Goga Khadija Hadui V…" at bounding box center [781, 440] width 124 height 186
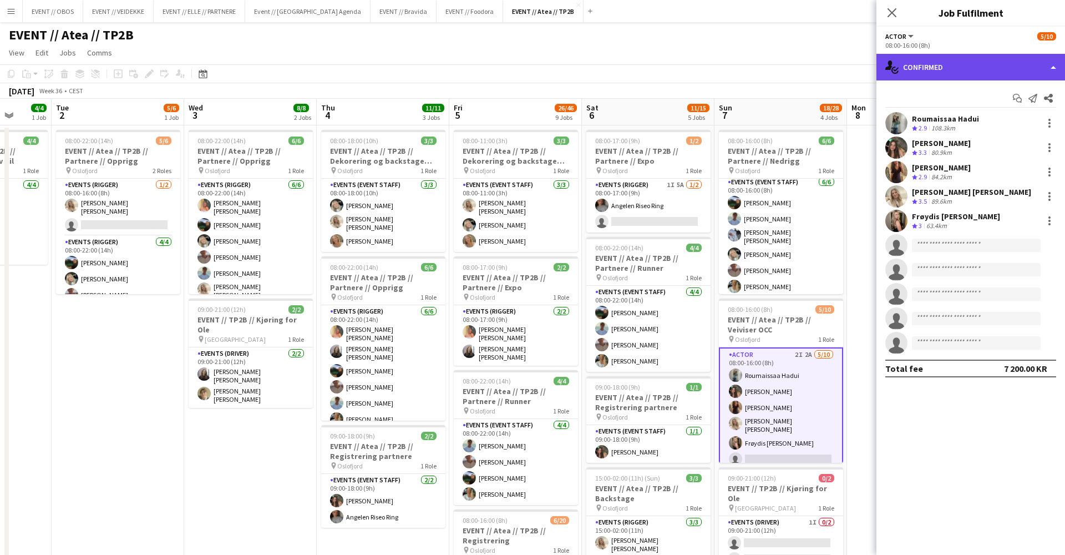
click at [905, 69] on div "single-neutral-actions-check-2 Confirmed" at bounding box center [971, 67] width 189 height 27
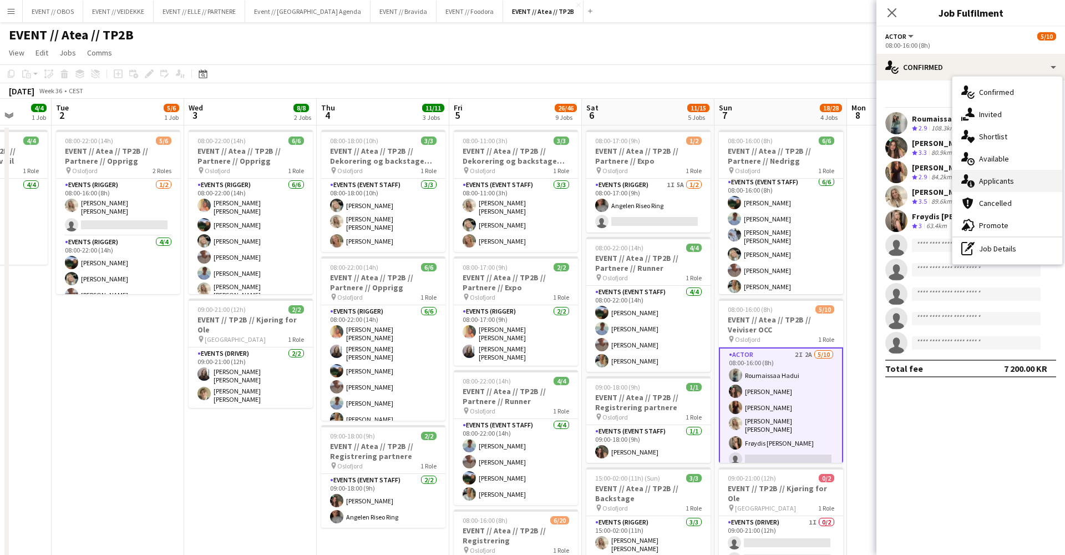
click at [976, 185] on div "single-neutral-actions-information Applicants" at bounding box center [1008, 181] width 110 height 22
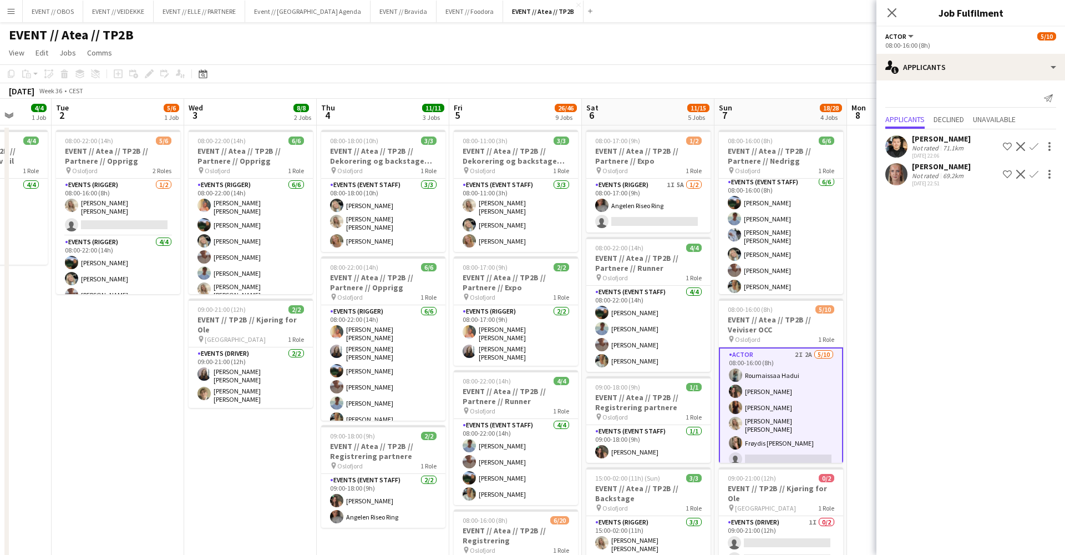
click at [708, 52] on app-page-menu "View Day view expanded Day view collapsed Month view Date picker Jump to [DATE]…" at bounding box center [532, 53] width 1065 height 21
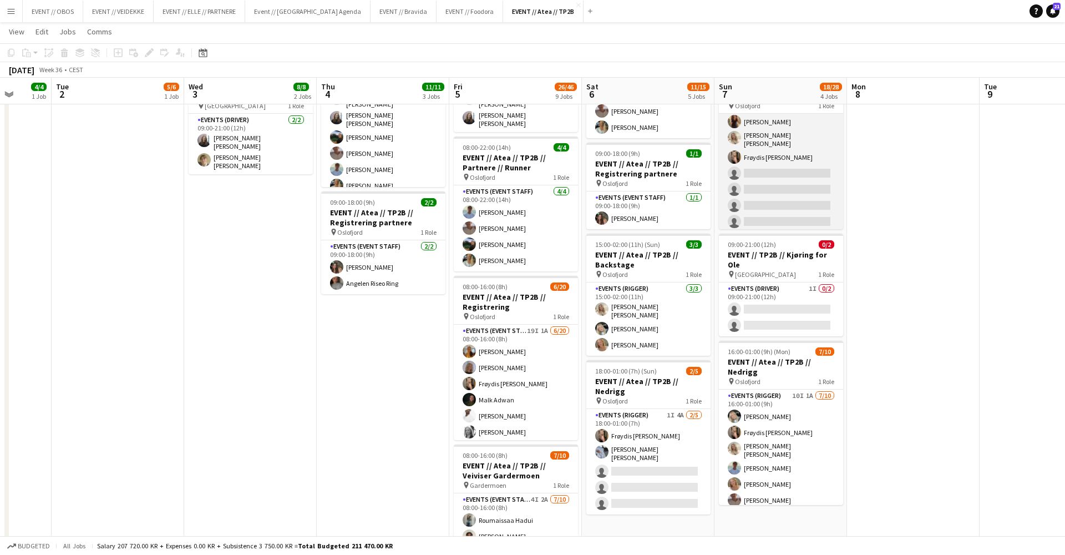
scroll to position [-1, 0]
click at [762, 188] on app-card-role "Actor 2I 2A 5/10 08:00-16:00 (8h) Roumaissaa Hadui Rafaela Goga Khadija Hadui V…" at bounding box center [781, 156] width 124 height 186
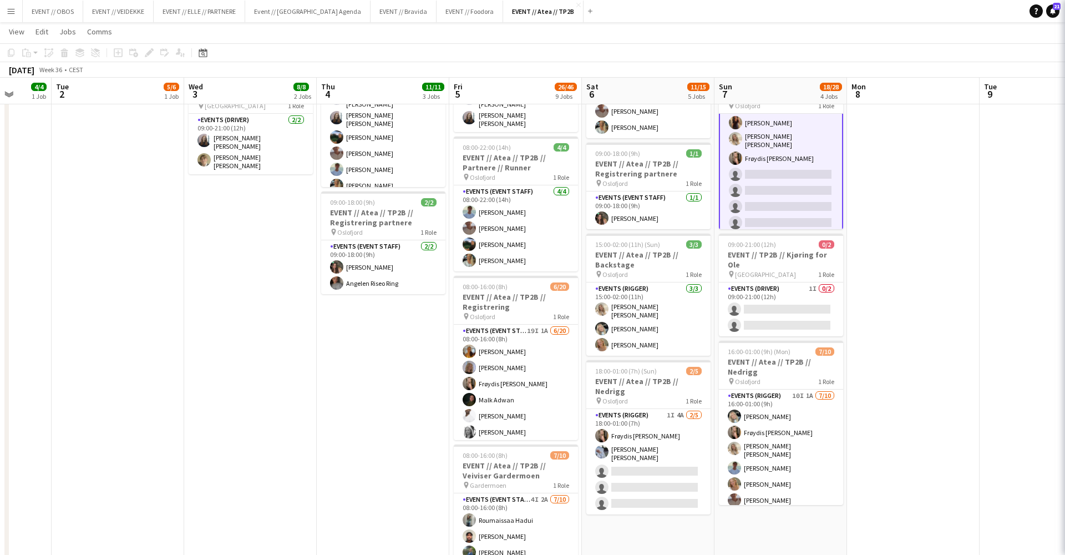
scroll to position [0, 0]
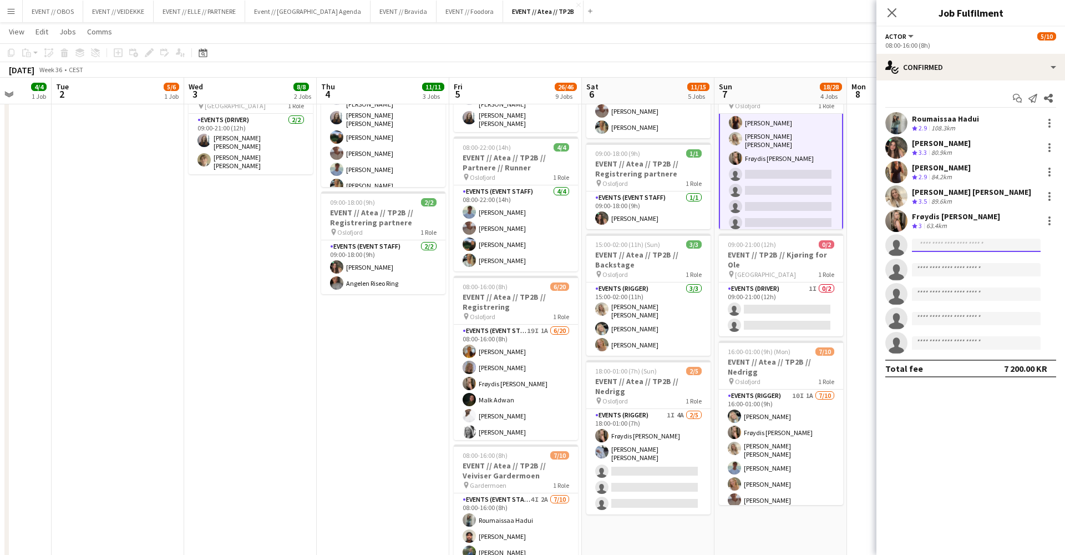
click at [945, 239] on input at bounding box center [976, 245] width 129 height 13
type input "******"
click at [948, 259] on span "Angelen Riseo Ring" at bounding box center [955, 260] width 69 height 9
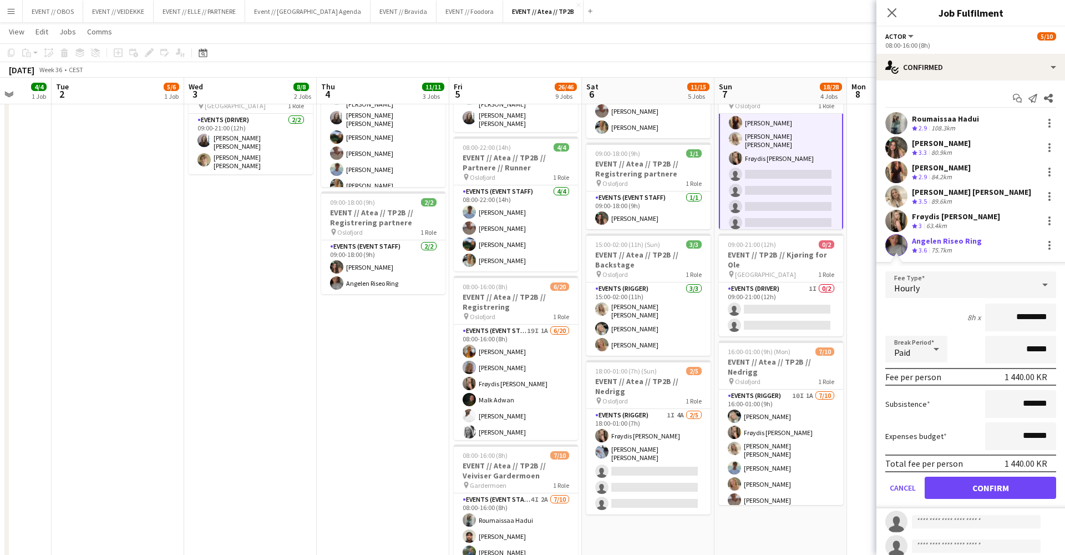
click at [954, 496] on button "Confirm" at bounding box center [990, 488] width 131 height 22
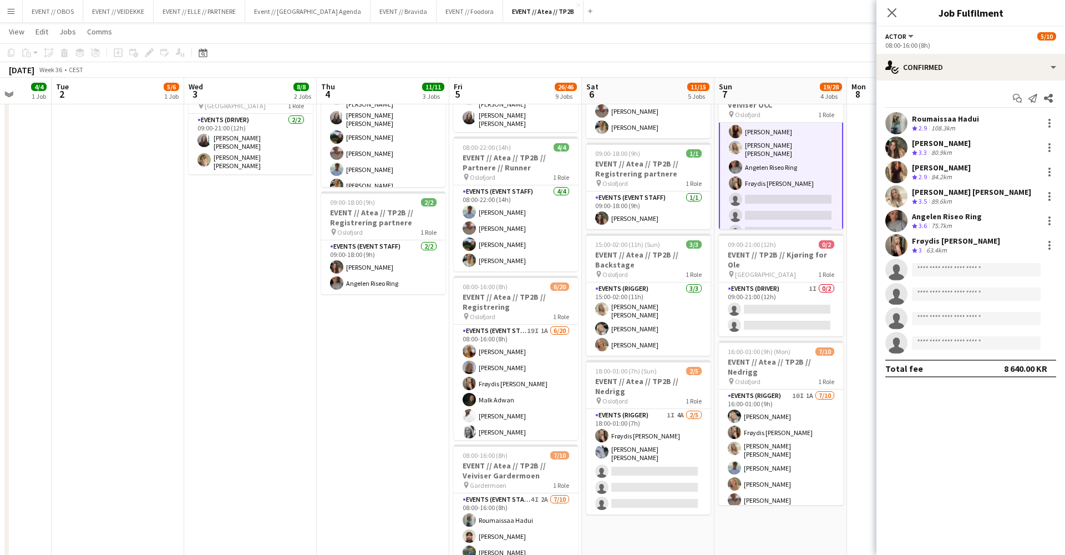
click at [871, 324] on app-date-cell at bounding box center [913, 465] width 133 height 1147
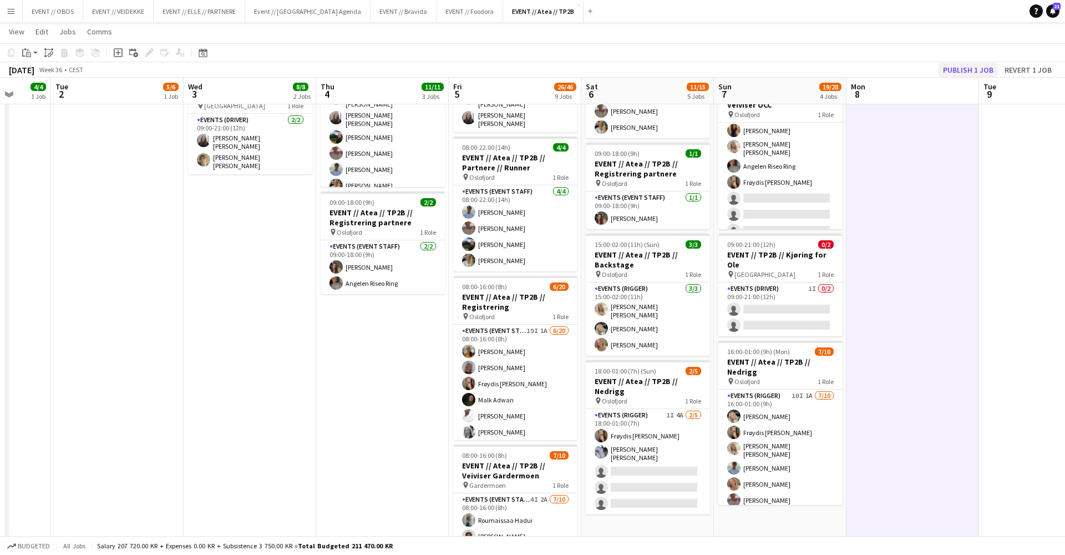
click at [965, 70] on button "Publish 1 job" at bounding box center [968, 70] width 59 height 14
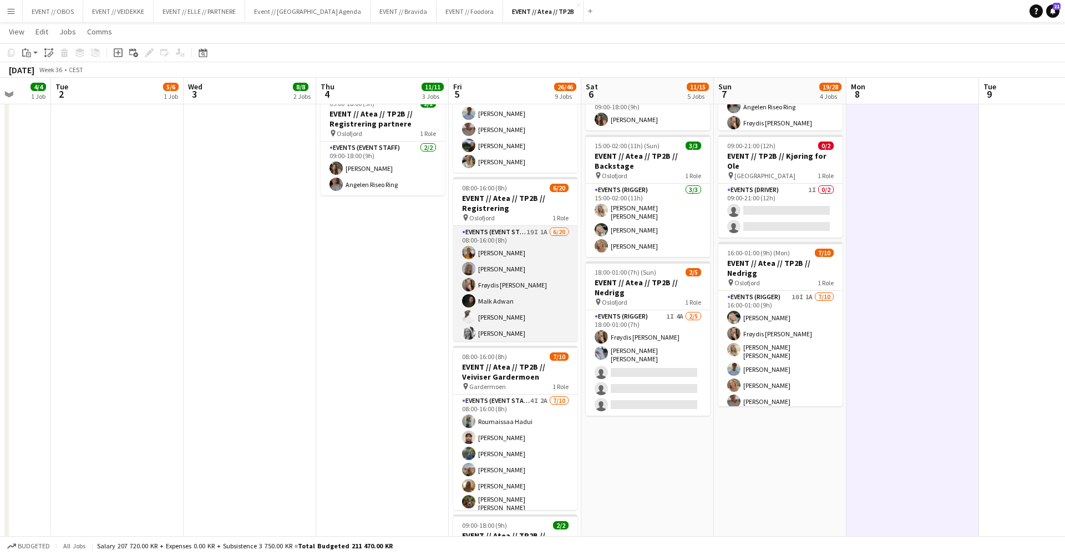
scroll to position [54, 0]
click at [497, 288] on app-card-role "Events (Event Staff) 19I 1A 6/20 08:00-16:00 (8h) Sofia Sgarioto Maria Egeland …" at bounding box center [515, 342] width 124 height 343
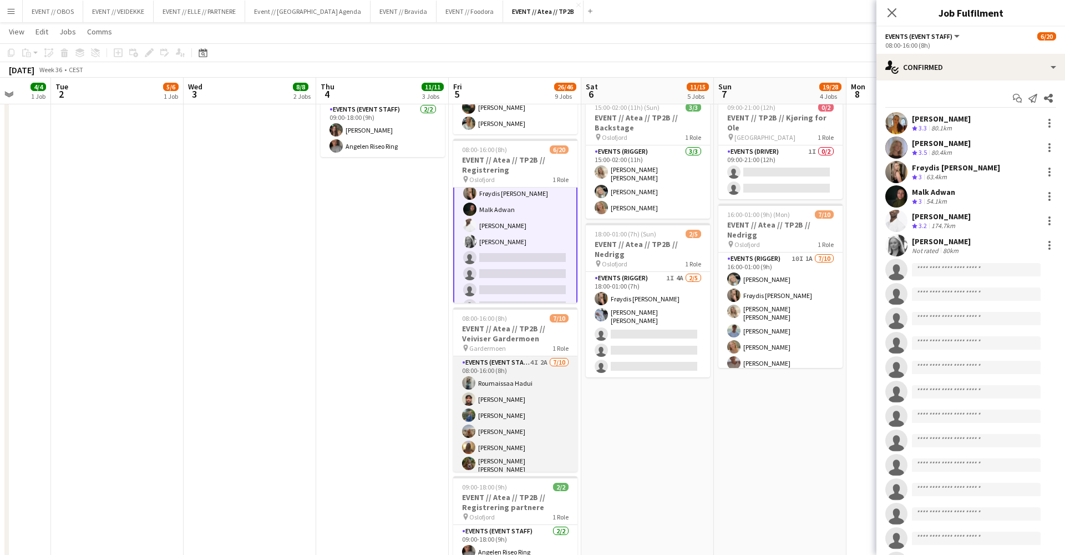
scroll to position [0, 0]
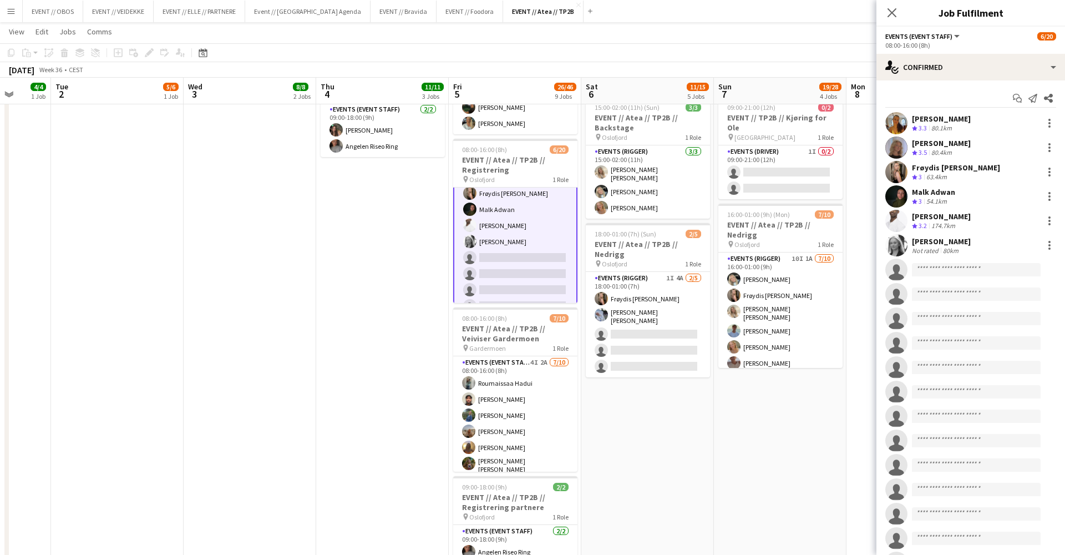
click at [922, 50] on app-options-switcher "Events (Event Staff) All roles Events (Event Staff) 6/20 08:00-16:00 (8h)" at bounding box center [971, 40] width 189 height 27
click at [920, 79] on div "single-neutral-actions-check-2 Confirmed" at bounding box center [971, 67] width 189 height 27
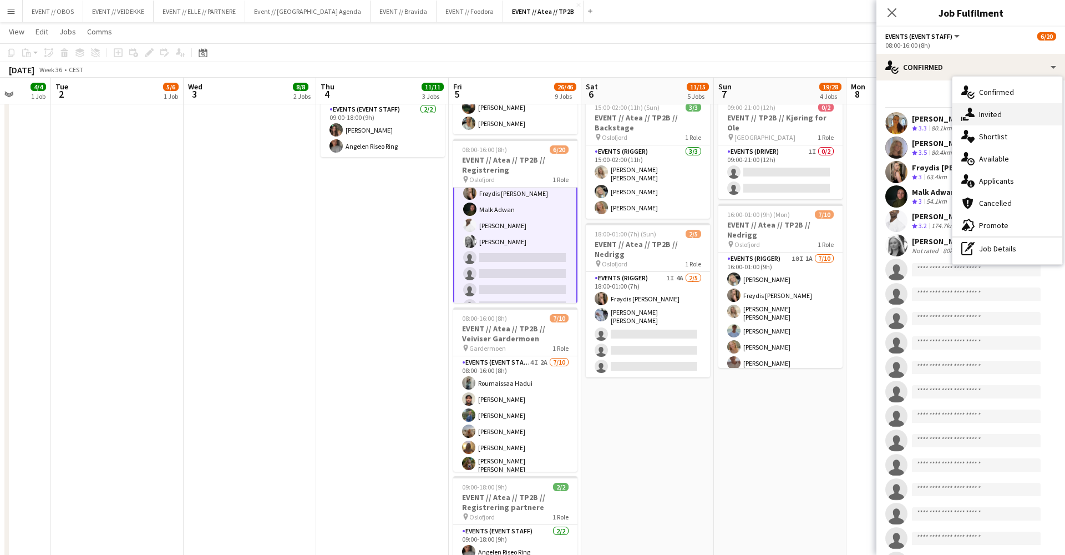
click at [985, 114] on div "single-neutral-actions-share-1 Invited" at bounding box center [1008, 114] width 110 height 22
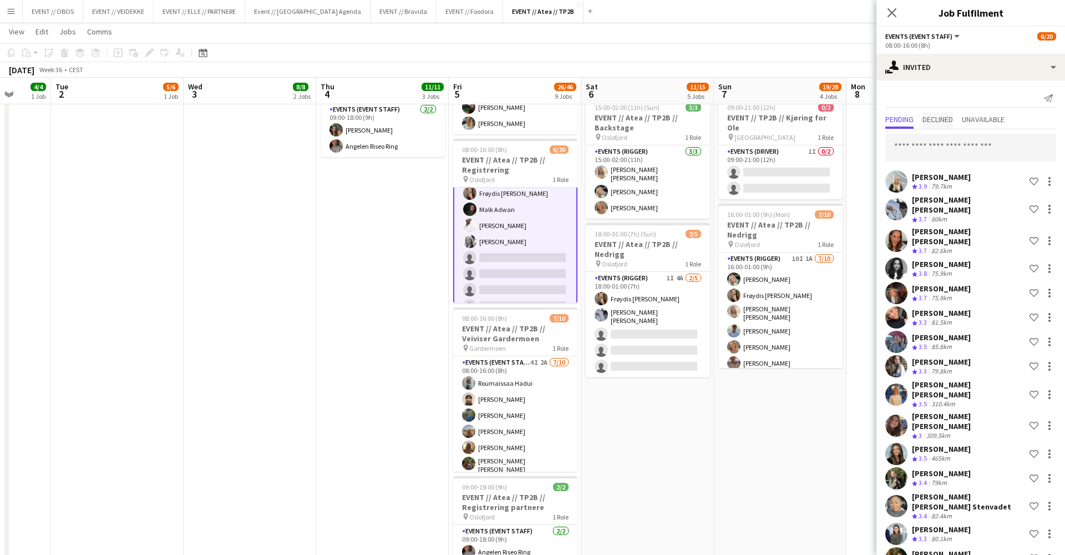
click at [936, 126] on span "Declined" at bounding box center [938, 120] width 31 height 17
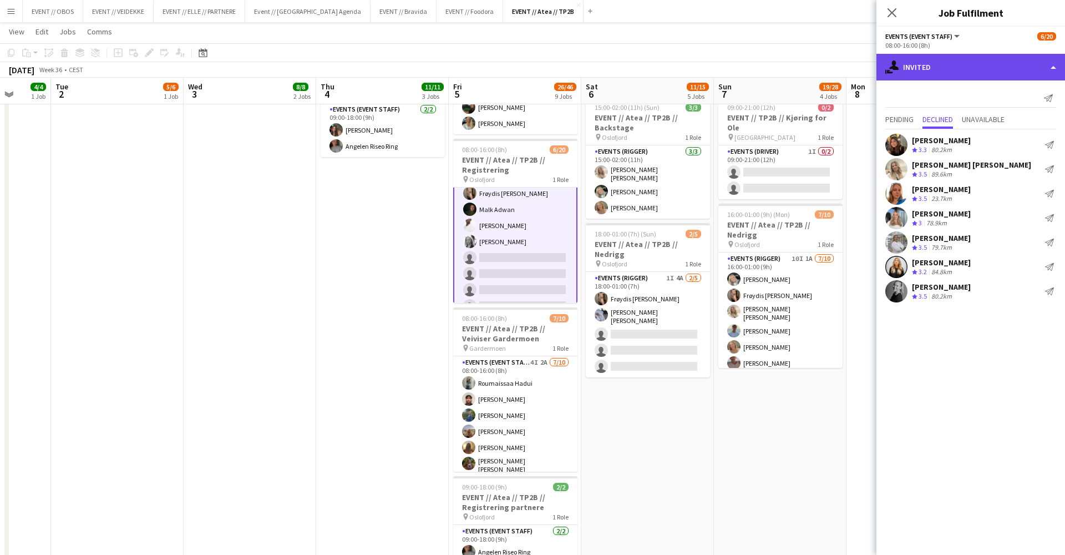
click at [922, 61] on div "single-neutral-actions-share-1 Invited" at bounding box center [971, 67] width 189 height 27
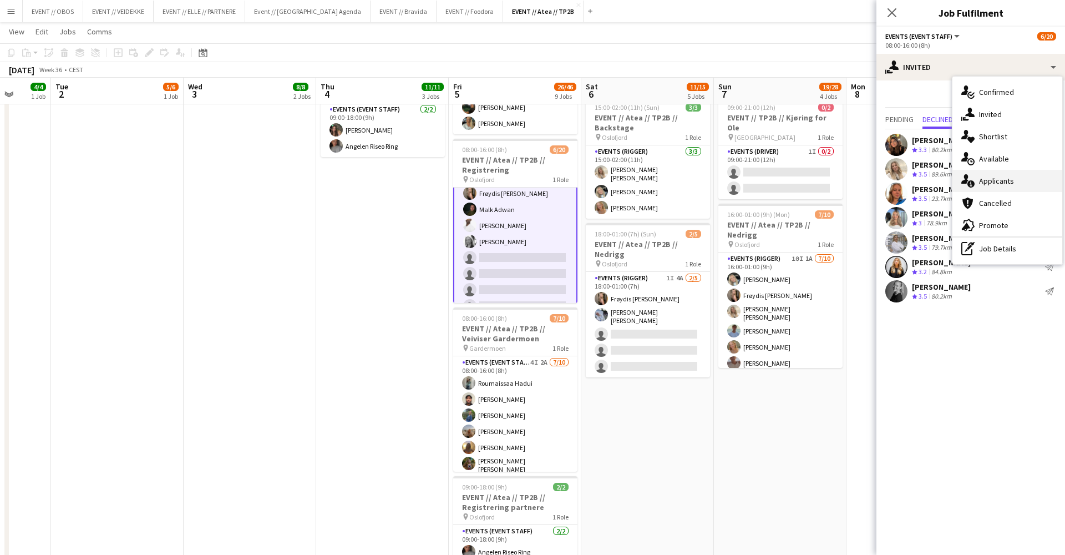
click at [986, 181] on div "single-neutral-actions-information Applicants" at bounding box center [1008, 181] width 110 height 22
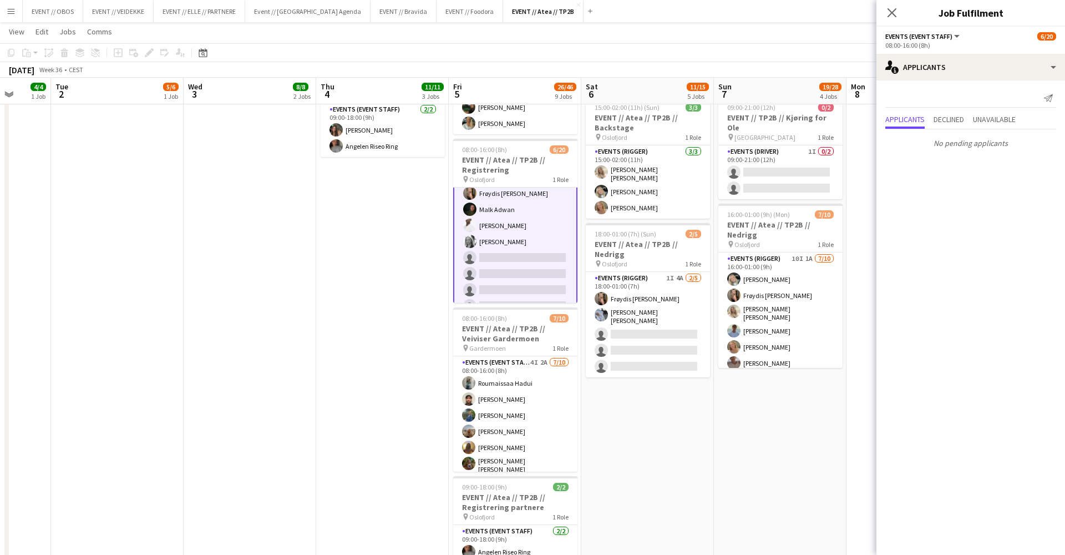
click at [948, 39] on span "Events (Event Staff)" at bounding box center [918, 36] width 67 height 8
click at [951, 57] on li "All roles" at bounding box center [927, 55] width 65 height 10
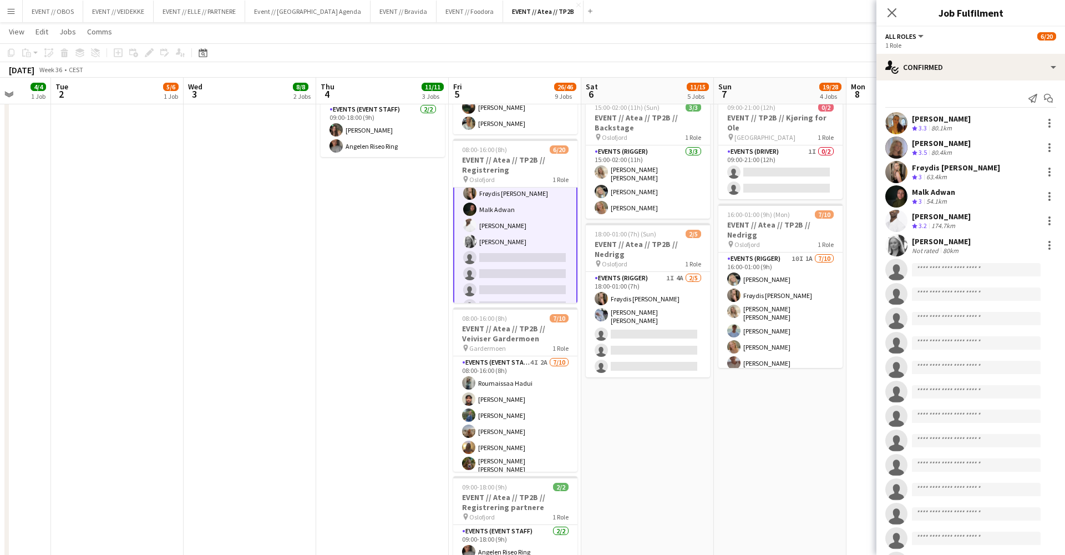
click at [929, 38] on div "All roles All roles Events (Event Staff) 6/20" at bounding box center [970, 36] width 171 height 10
click at [915, 36] on span "All roles" at bounding box center [900, 36] width 31 height 8
click at [915, 53] on li "All roles" at bounding box center [927, 55] width 65 height 10
click at [915, 47] on div "1 Role" at bounding box center [970, 45] width 171 height 8
click at [908, 42] on div "1 Role" at bounding box center [970, 45] width 171 height 8
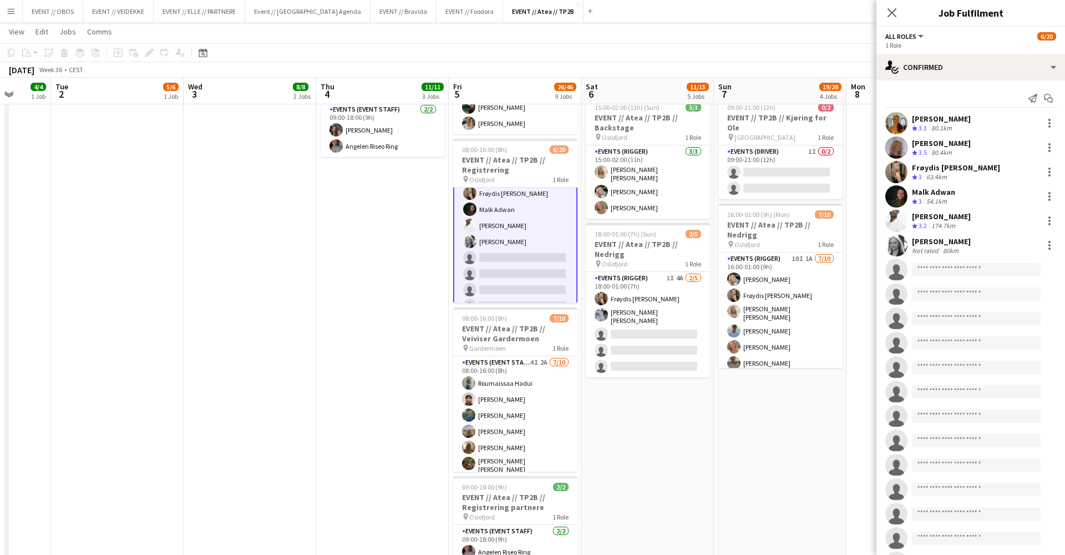
click at [897, 46] on div "1 Role" at bounding box center [970, 45] width 171 height 8
click at [894, 41] on div "1 Role" at bounding box center [970, 45] width 171 height 8
click at [913, 36] on span "All roles" at bounding box center [900, 36] width 31 height 8
click at [919, 79] on div "All roles Events (Event Staff)" at bounding box center [927, 64] width 83 height 47
click at [920, 73] on li "Events (Event Staff)" at bounding box center [927, 74] width 65 height 10
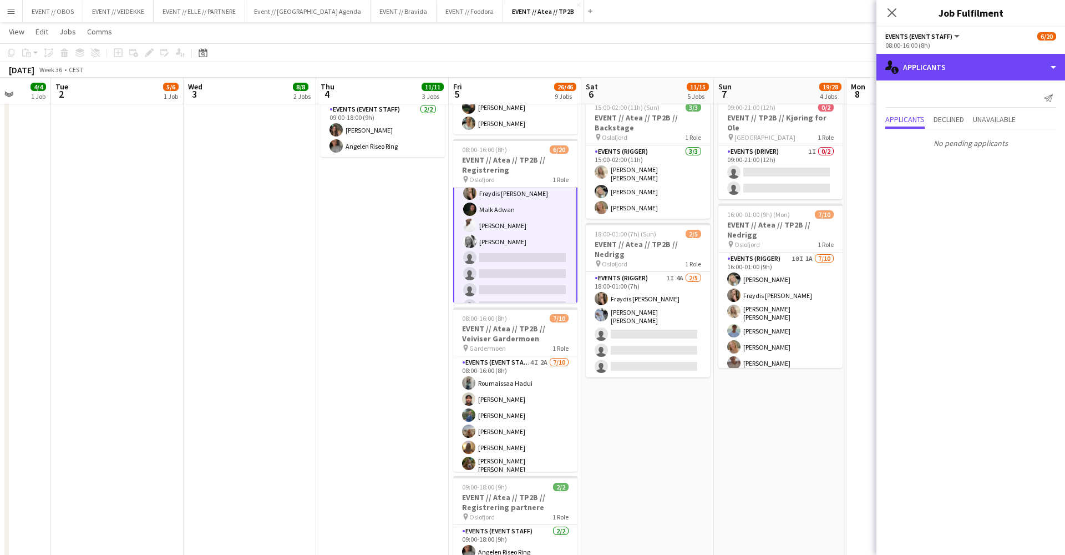
click at [920, 73] on div "single-neutral-actions-information Applicants" at bounding box center [971, 67] width 189 height 27
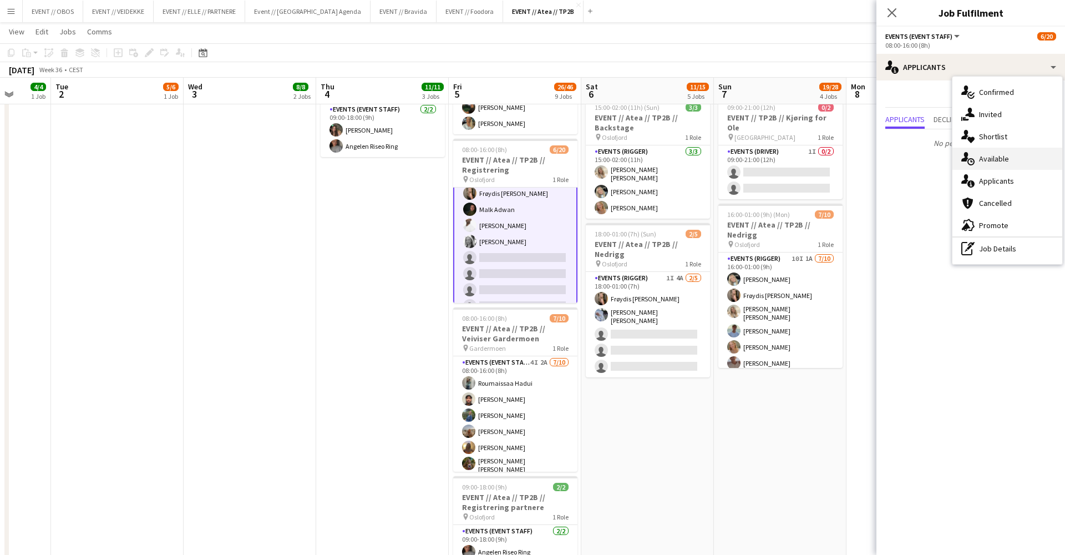
click at [983, 160] on div "single-neutral-actions-upload Available" at bounding box center [1008, 159] width 110 height 22
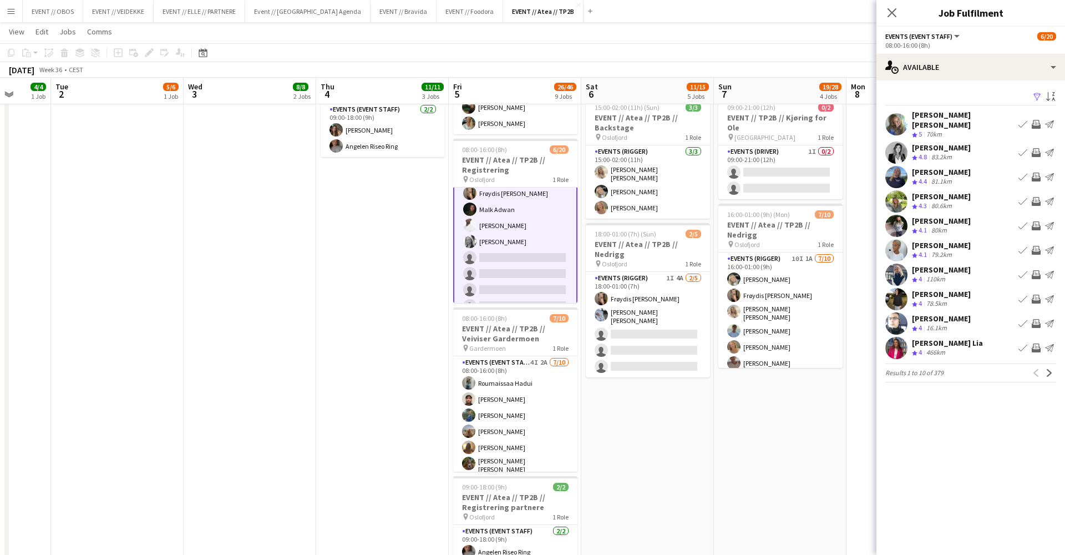
click at [1039, 173] on app-icon "Invite crew" at bounding box center [1036, 177] width 9 height 9
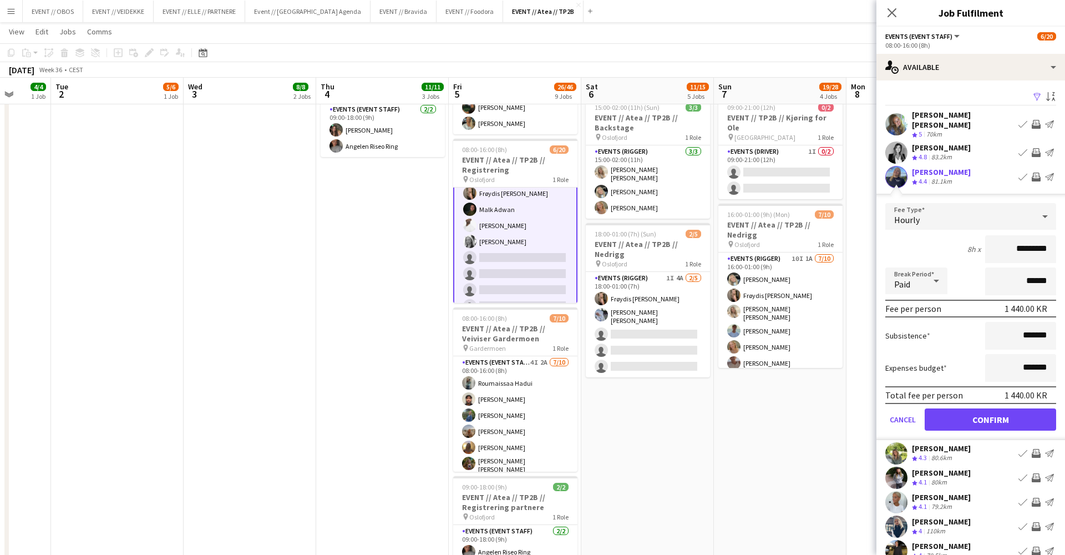
click at [1016, 399] on form "Fee Type Hourly 8h x ********* Break Period Paid ****** Fee per person 1 440.00…" at bounding box center [971, 321] width 189 height 237
click at [1018, 414] on button "Confirm" at bounding box center [990, 419] width 131 height 22
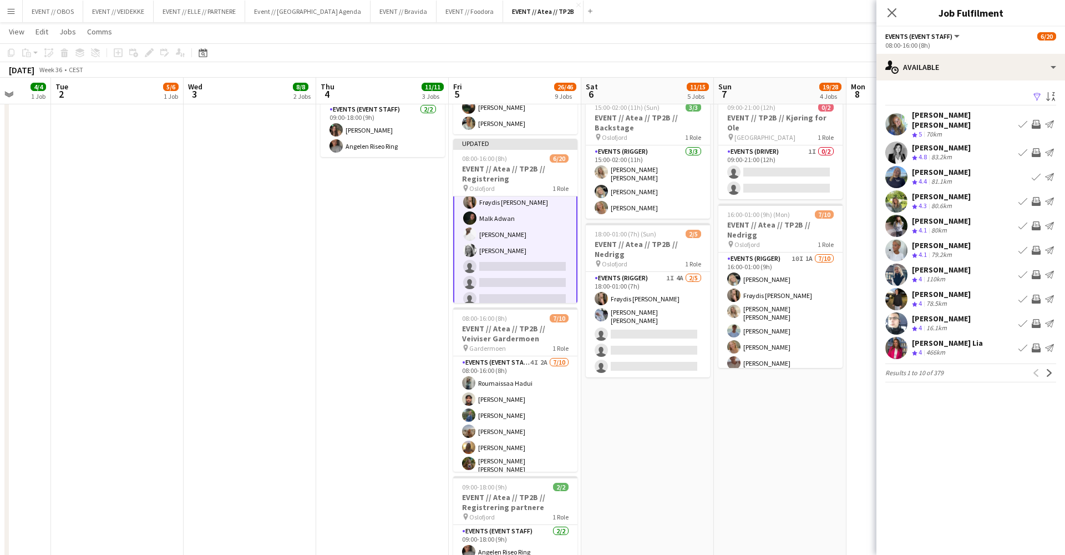
click at [1038, 246] on app-icon "Invite crew" at bounding box center [1036, 250] width 9 height 9
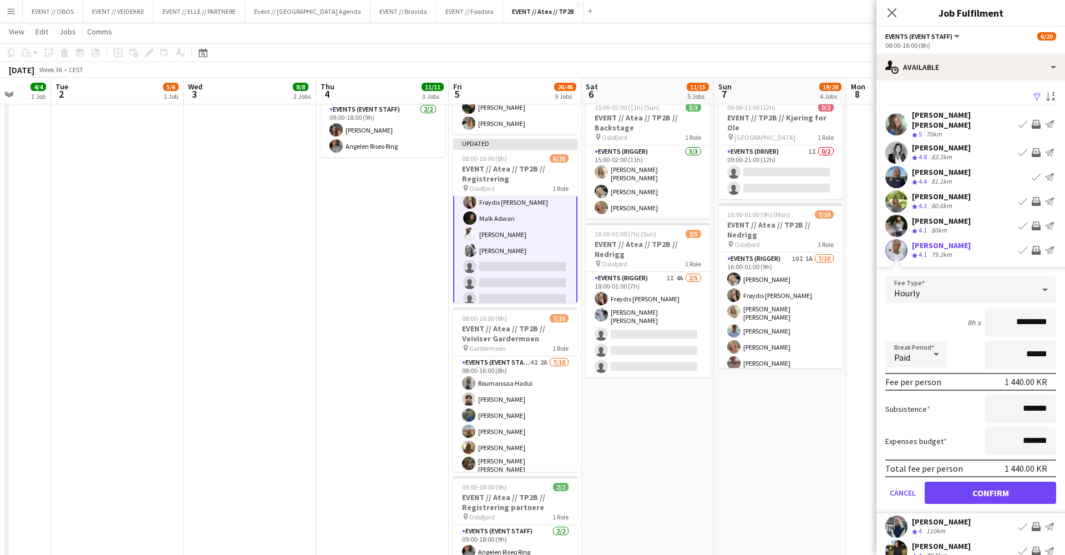
click at [990, 487] on button "Confirm" at bounding box center [990, 493] width 131 height 22
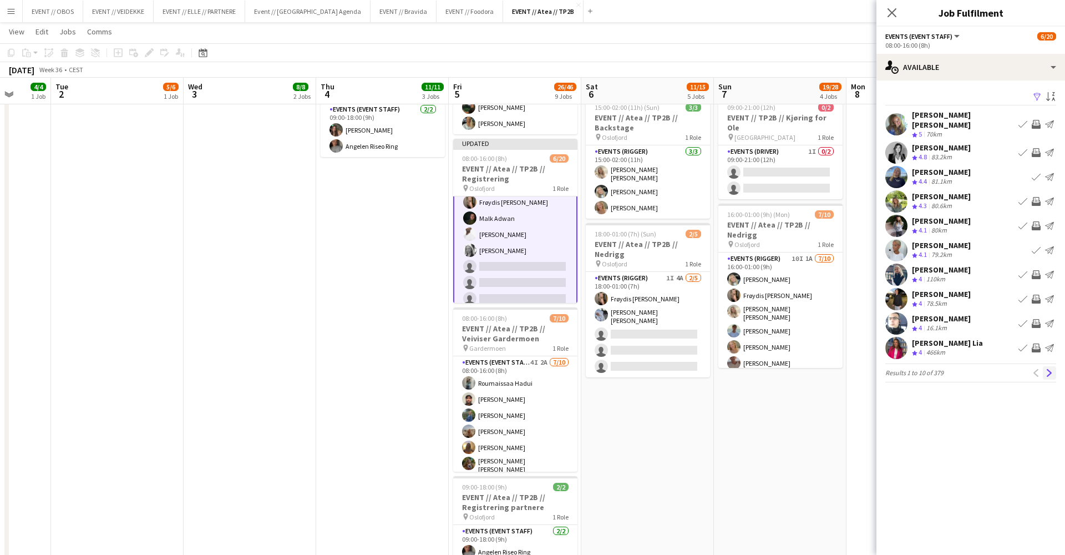
click at [1055, 368] on button "Next" at bounding box center [1049, 372] width 13 height 13
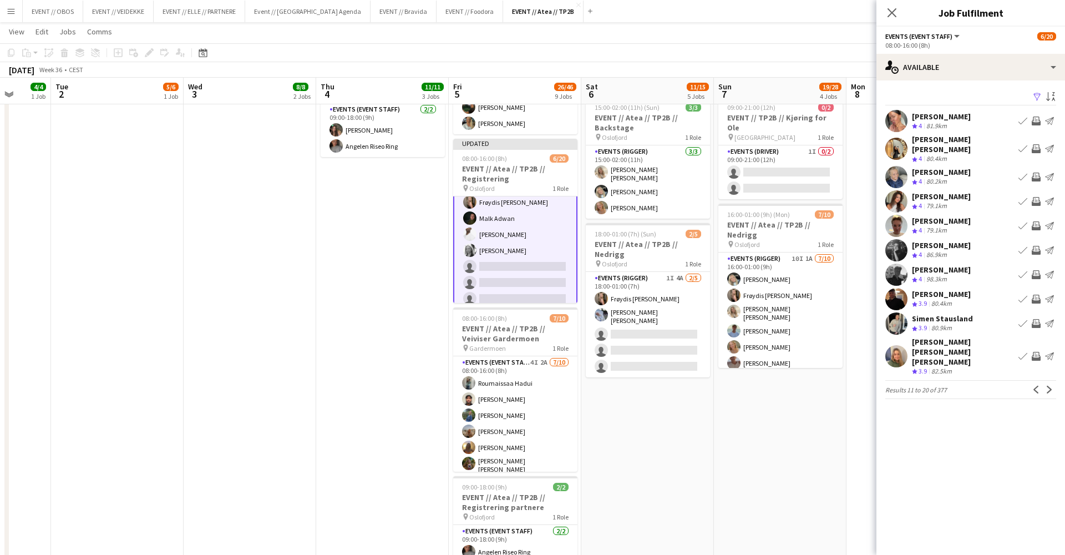
click at [1055, 383] on button "Next" at bounding box center [1049, 389] width 13 height 13
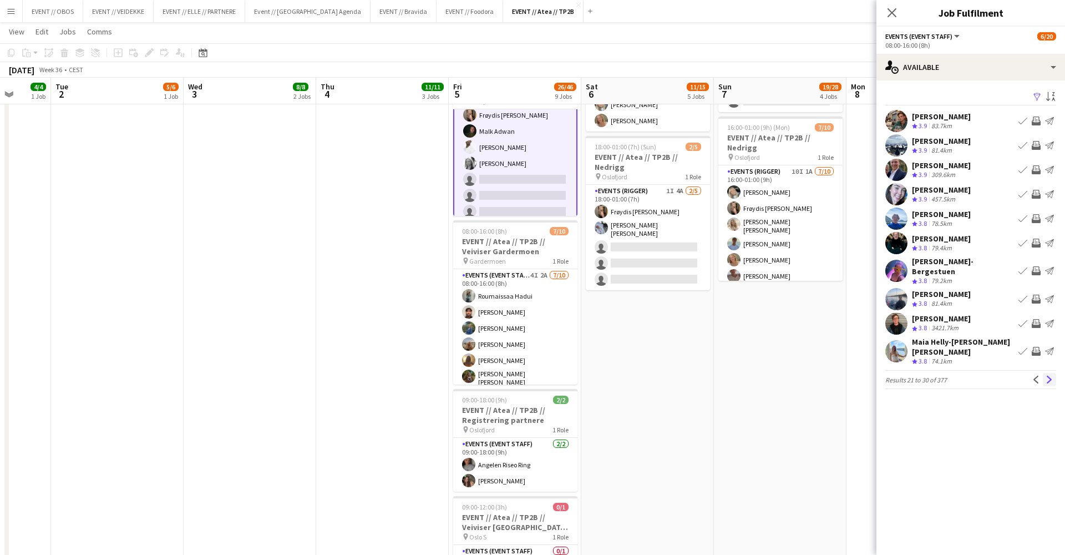
click at [1051, 376] on app-icon "Next" at bounding box center [1050, 380] width 8 height 8
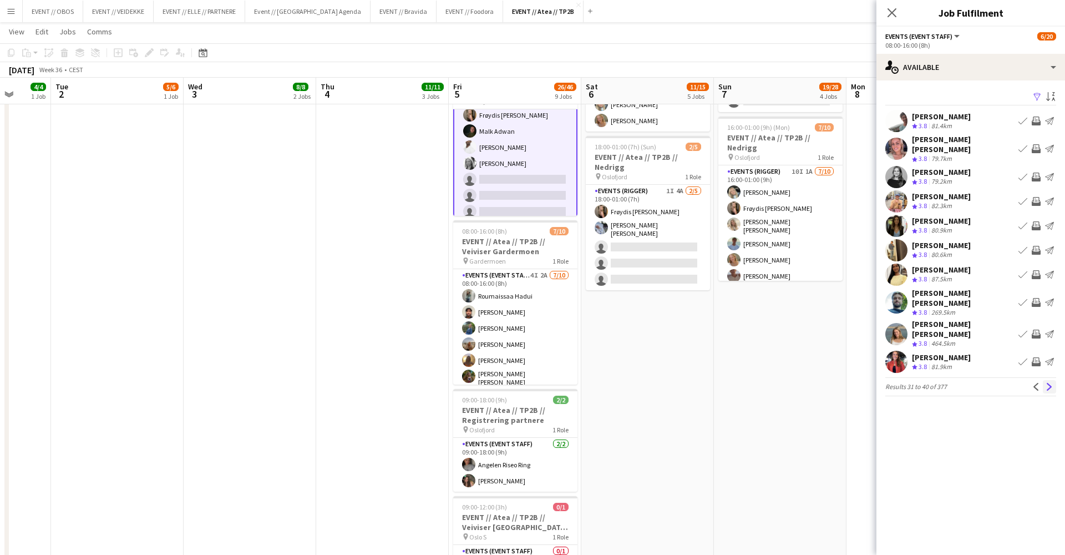
click at [1050, 380] on button "Next" at bounding box center [1049, 386] width 13 height 13
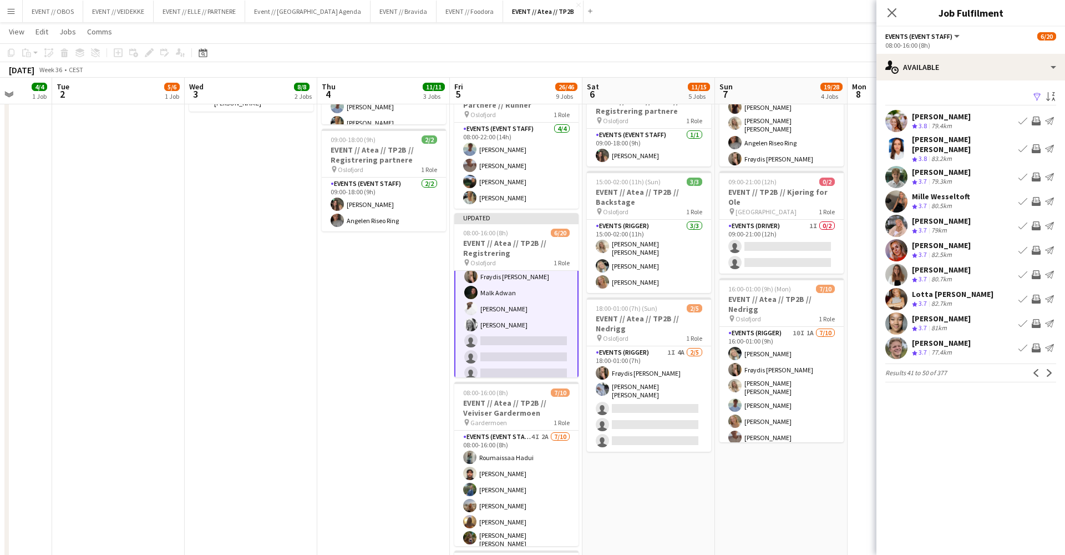
scroll to position [0, 478]
click at [995, 176] on div "Oscar Markey Crew rating 3.7 79.3km Book crew Invite crew Send notification" at bounding box center [971, 177] width 189 height 22
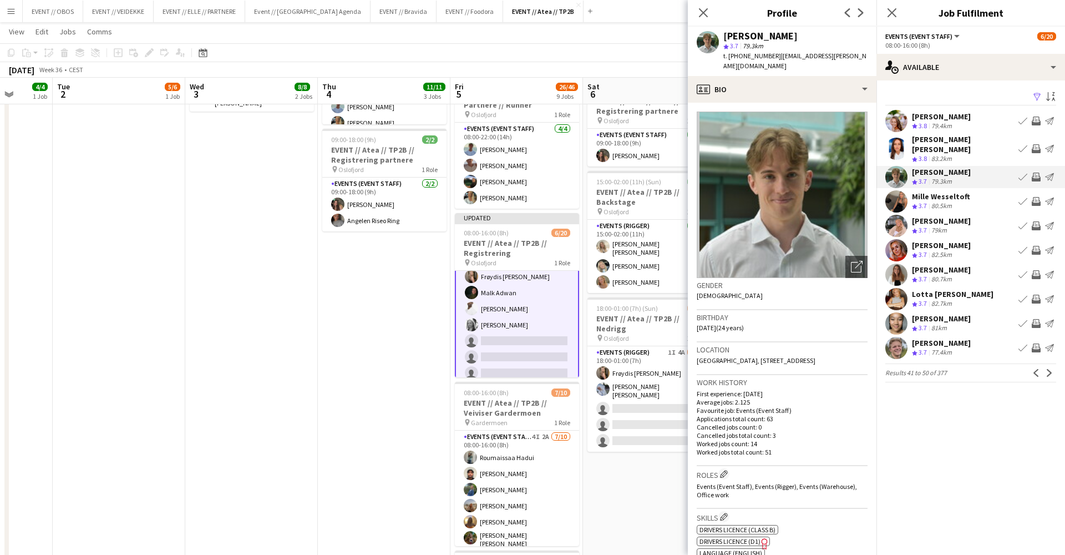
click at [980, 215] on div "Lise Lockwood Crew rating 3.7 79km Book crew Invite crew Send notification" at bounding box center [971, 226] width 189 height 22
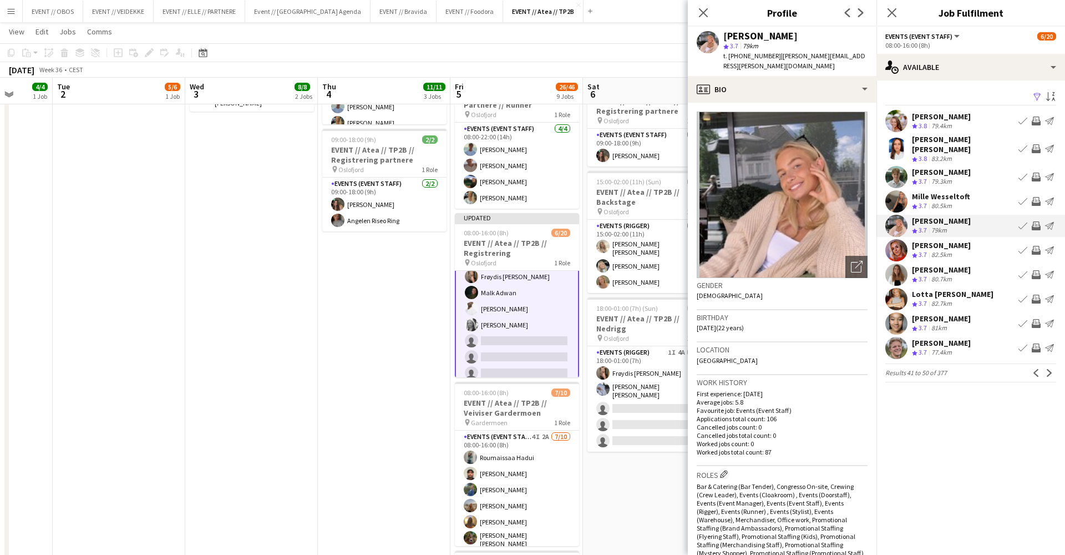
click at [972, 154] on div "Crew rating 3.8 83.2km" at bounding box center [963, 158] width 102 height 9
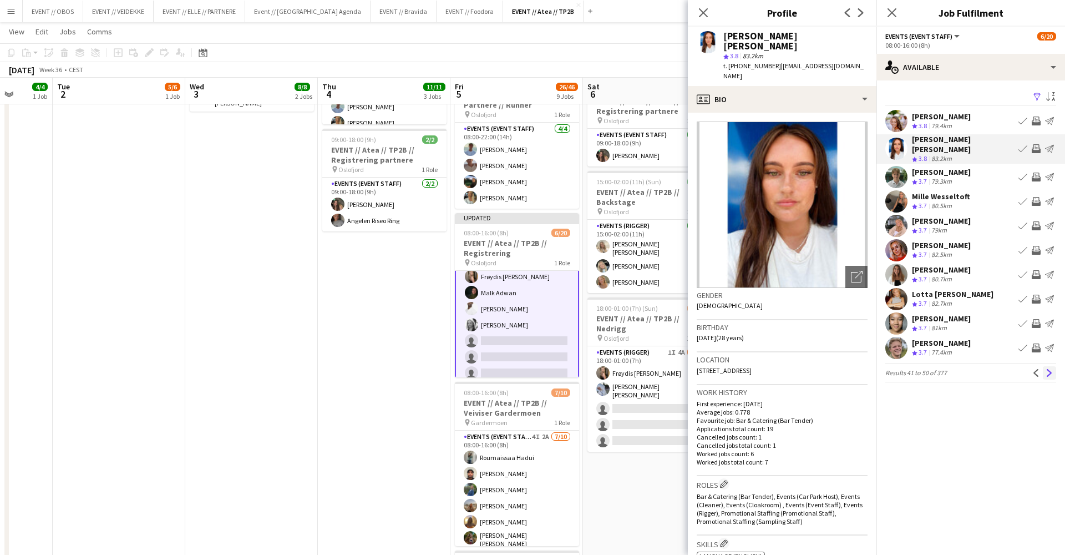
click at [1047, 369] on app-icon "Next" at bounding box center [1050, 373] width 8 height 8
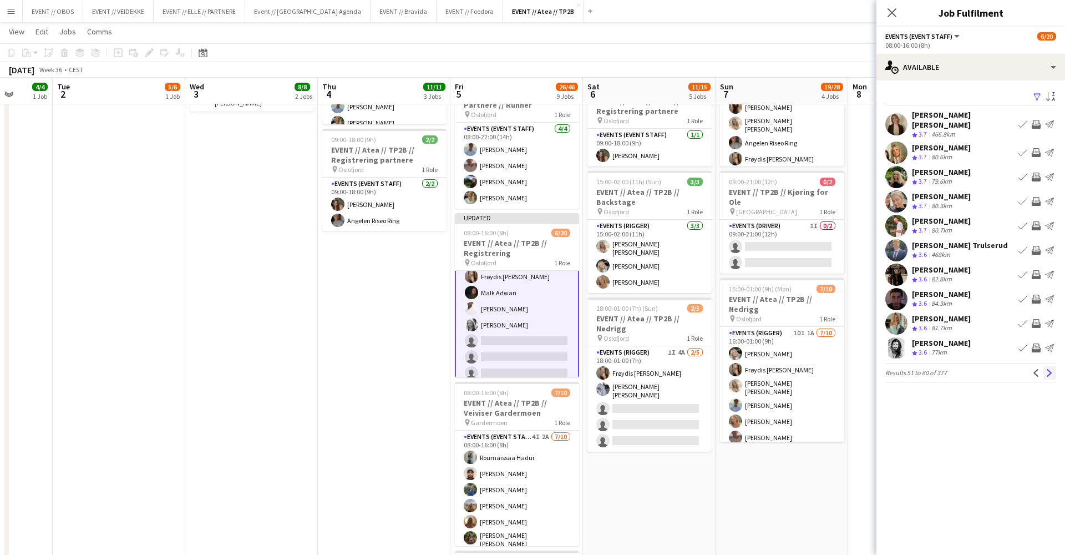
click at [1046, 369] on app-icon "Next" at bounding box center [1050, 373] width 8 height 8
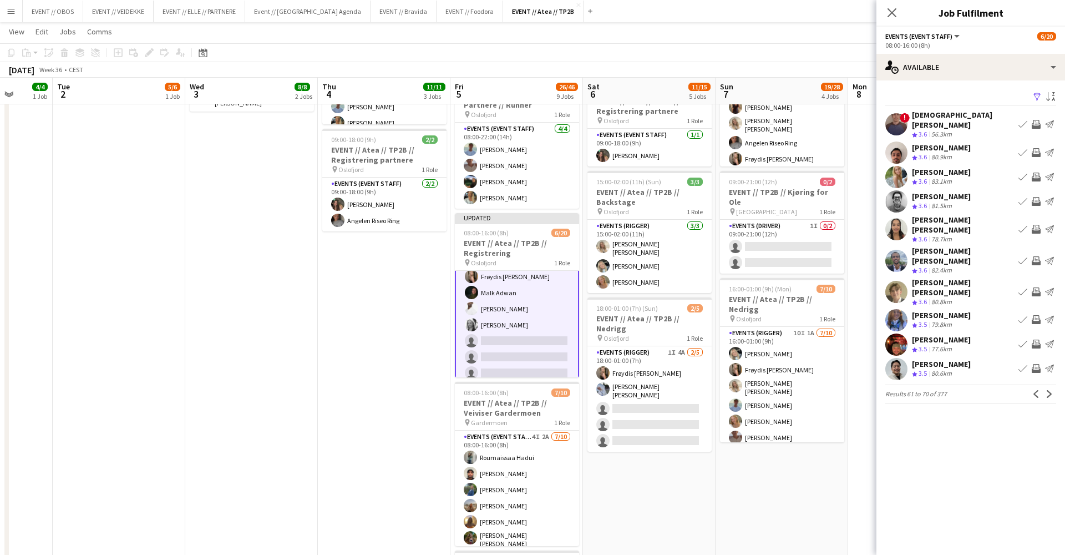
click at [1034, 287] on app-icon "Invite crew" at bounding box center [1036, 291] width 9 height 9
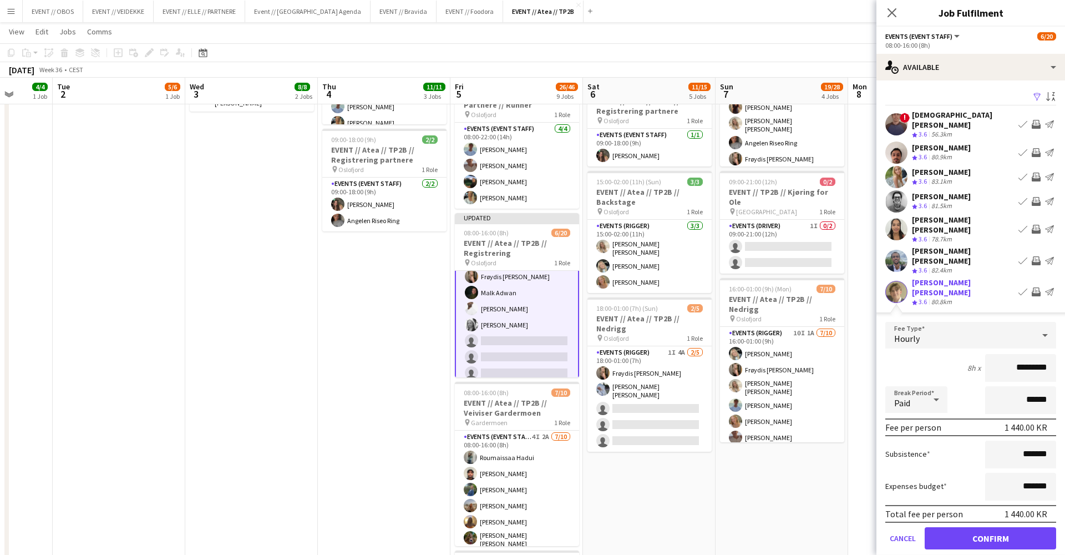
click at [986, 525] on form "Fee Type Hourly 8h x ********* Break Period Paid ****** Fee per person 1 440.00…" at bounding box center [971, 440] width 189 height 237
click at [986, 527] on button "Confirm" at bounding box center [990, 538] width 131 height 22
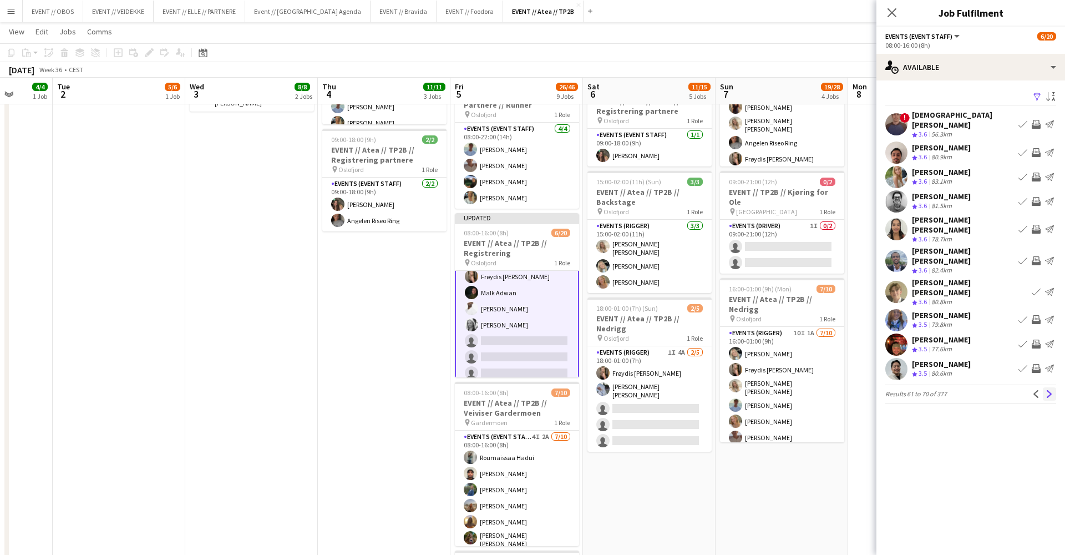
click at [1048, 387] on button "Next" at bounding box center [1049, 393] width 13 height 13
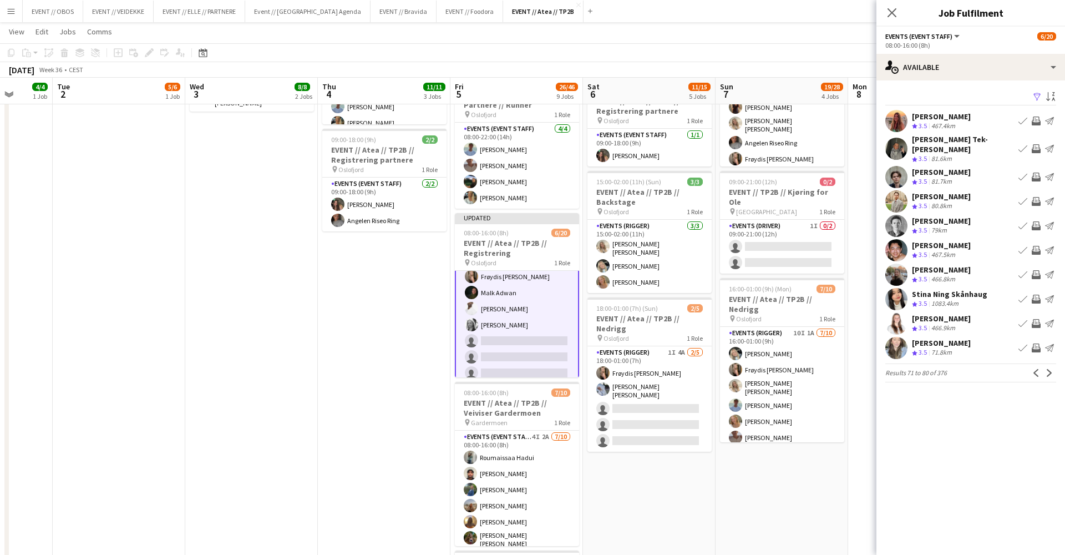
click at [1036, 197] on app-icon "Invite crew" at bounding box center [1036, 201] width 9 height 9
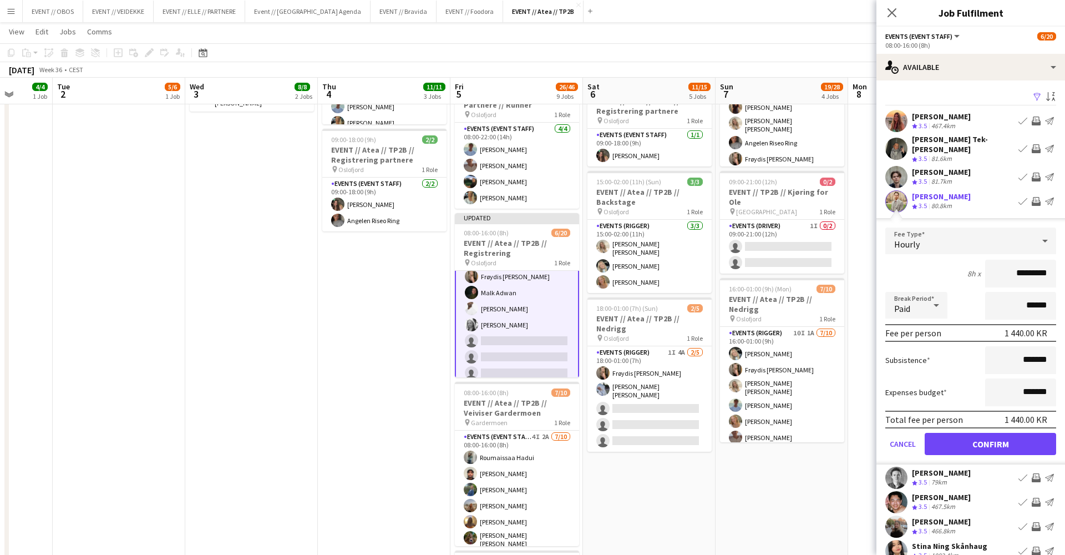
click at [1026, 441] on button "Confirm" at bounding box center [990, 444] width 131 height 22
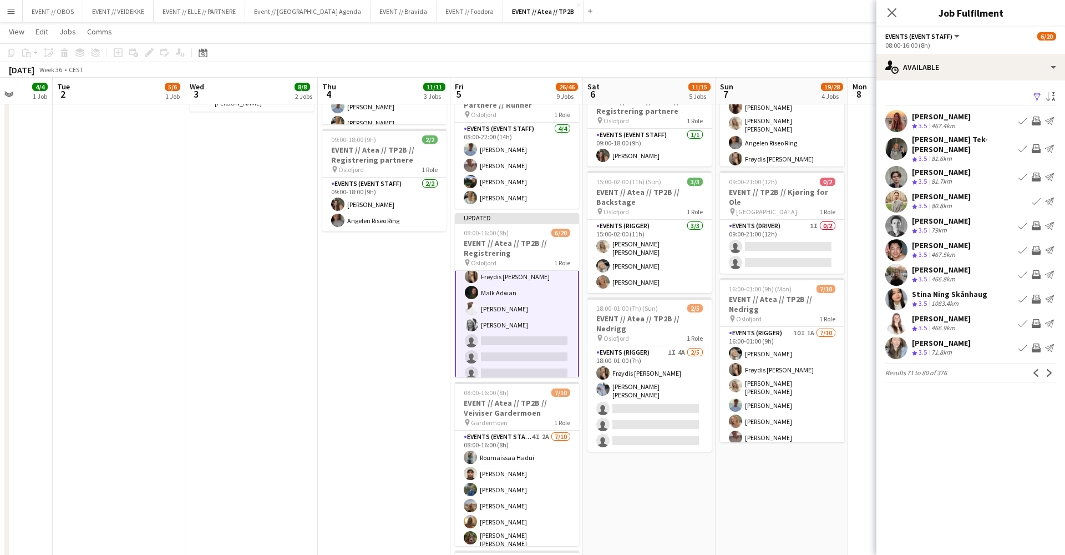
click at [1056, 372] on div "Previous Next" at bounding box center [1043, 372] width 27 height 13
click at [1054, 371] on button "Next" at bounding box center [1049, 372] width 13 height 13
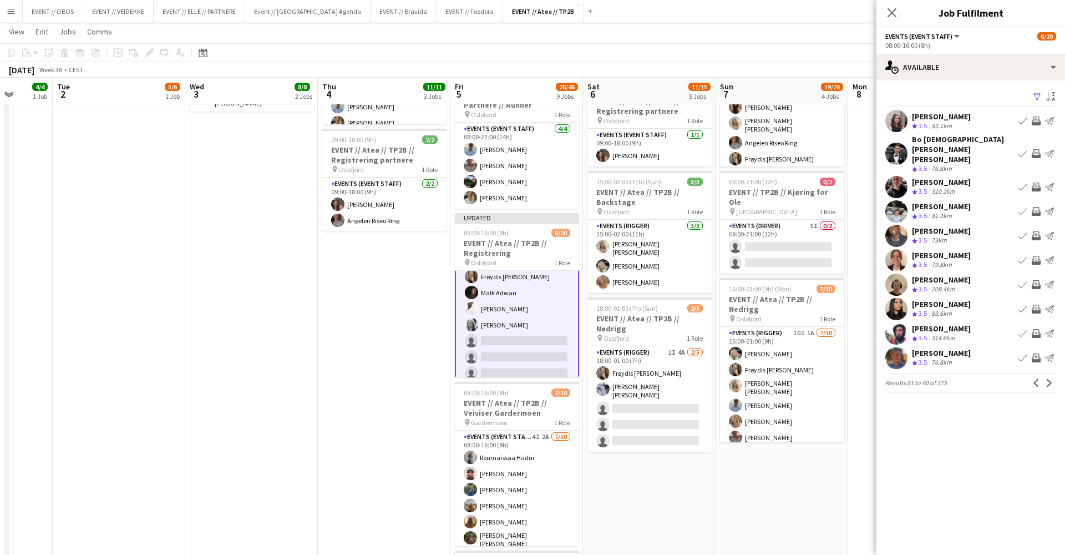
click at [897, 200] on app-user-avatar at bounding box center [896, 211] width 22 height 22
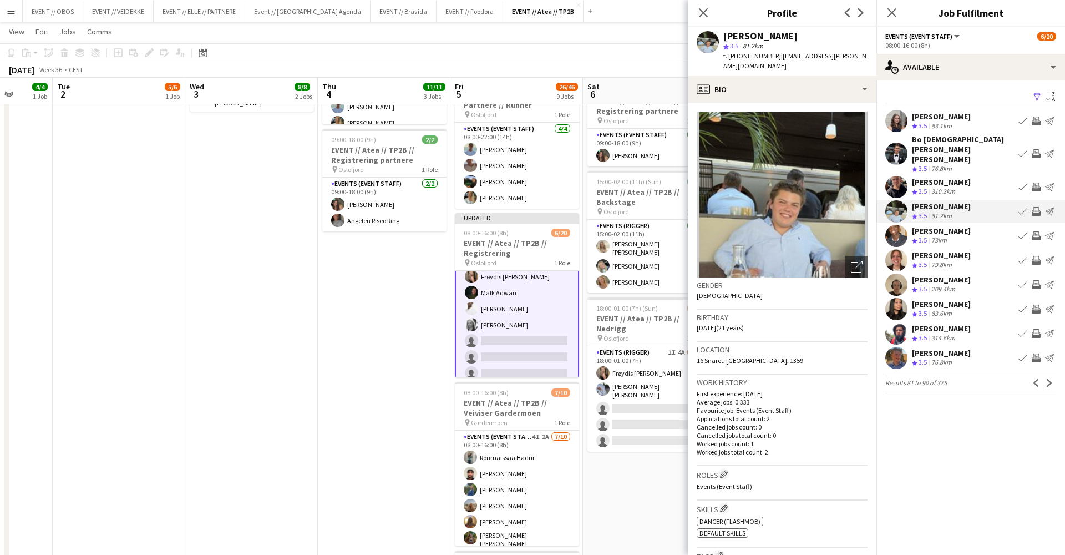
click at [1034, 231] on app-icon "Invite crew" at bounding box center [1036, 235] width 9 height 9
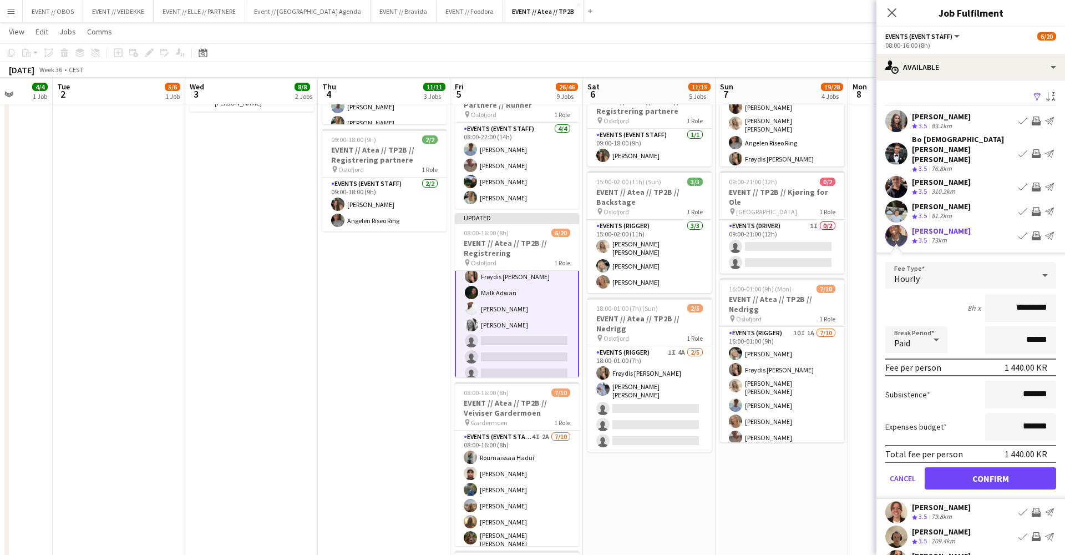
click at [1016, 467] on button "Confirm" at bounding box center [990, 478] width 131 height 22
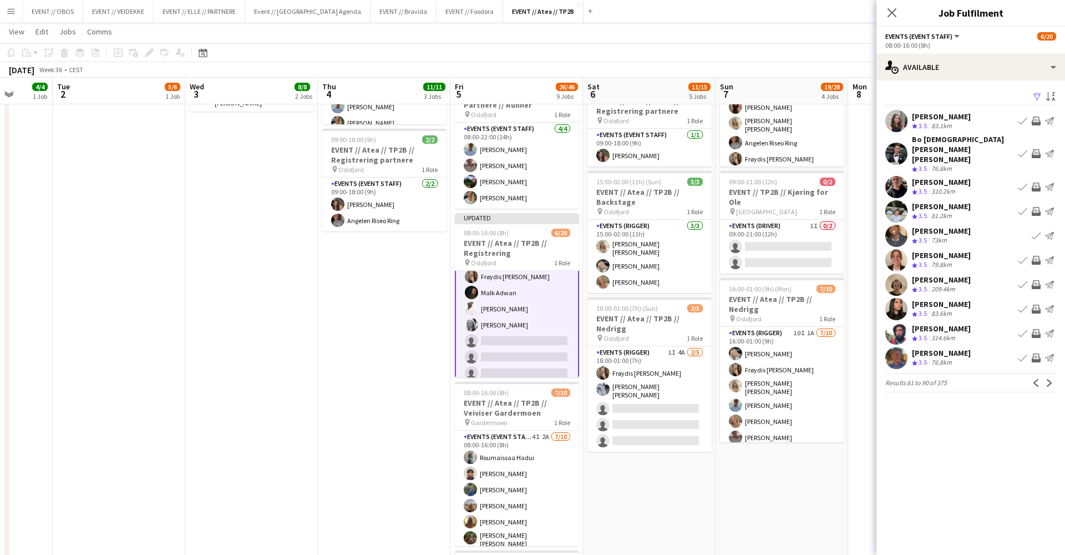
click at [1036, 353] on app-icon "Invite crew" at bounding box center [1036, 357] width 9 height 9
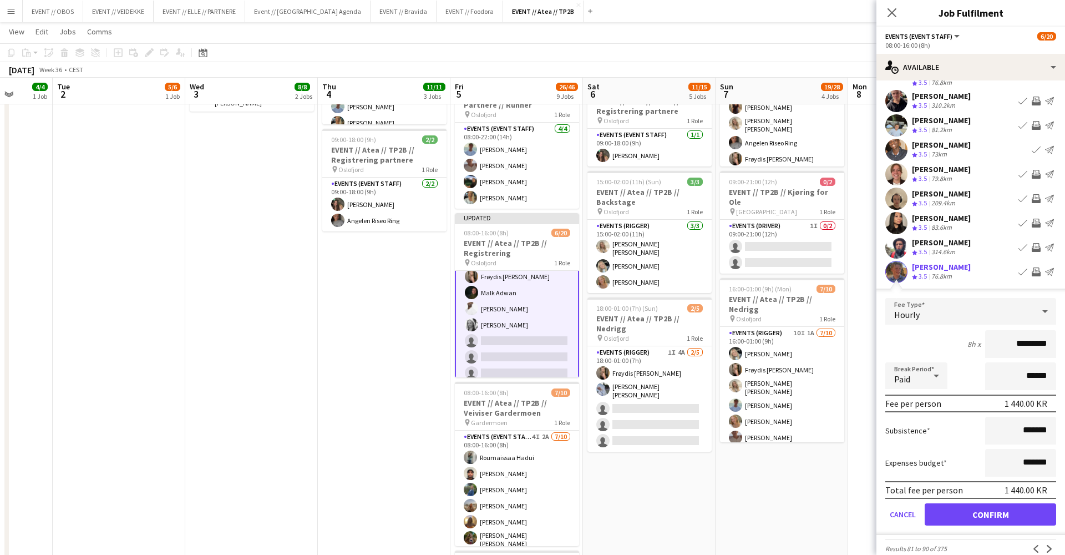
scroll to position [85, 0]
click at [1028, 504] on button "Confirm" at bounding box center [990, 515] width 131 height 22
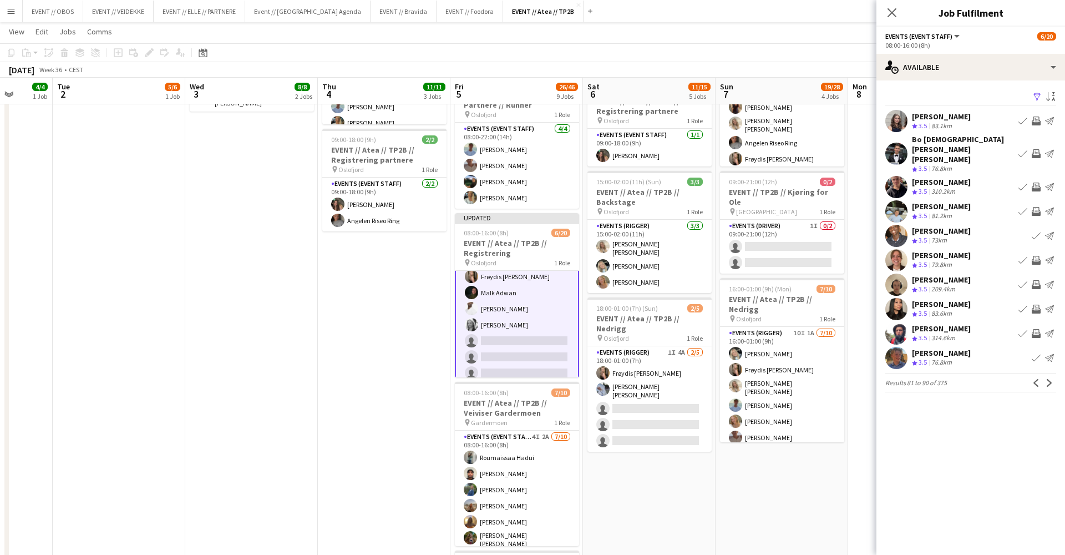
scroll to position [0, 0]
click at [1047, 379] on app-icon "Next" at bounding box center [1050, 383] width 8 height 8
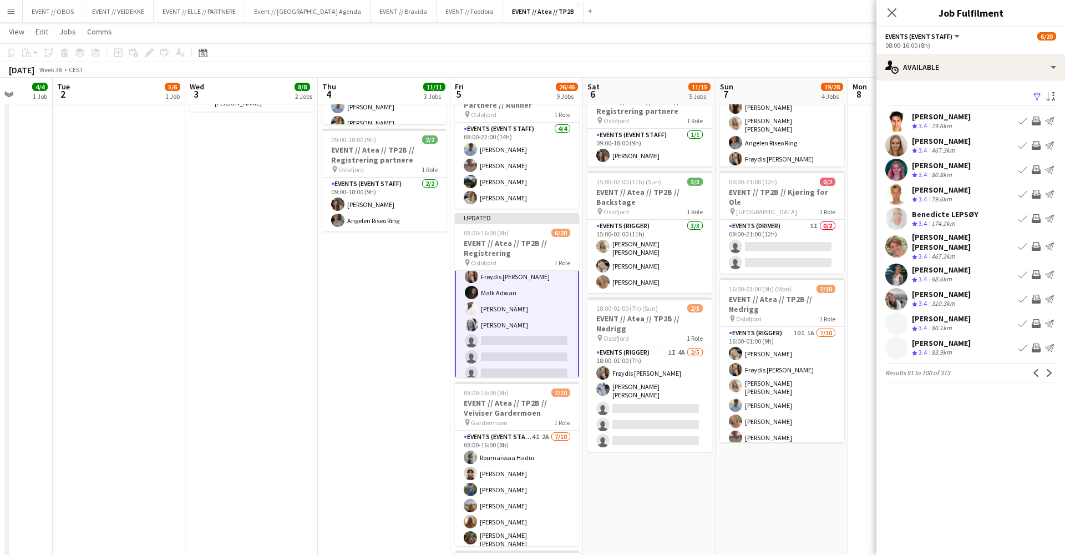
click at [1032, 319] on app-icon "Invite crew" at bounding box center [1036, 323] width 9 height 9
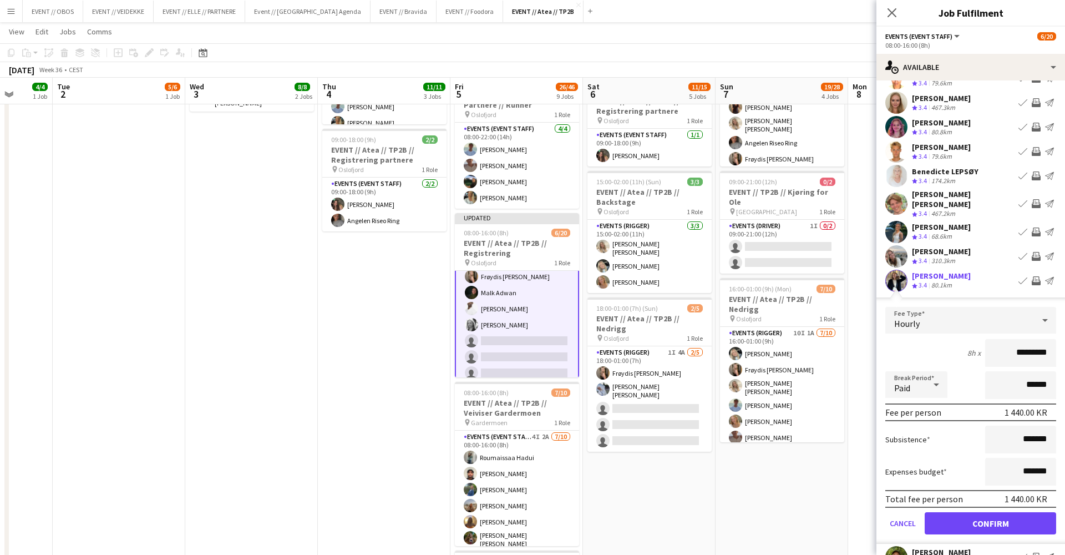
scroll to position [51, 0]
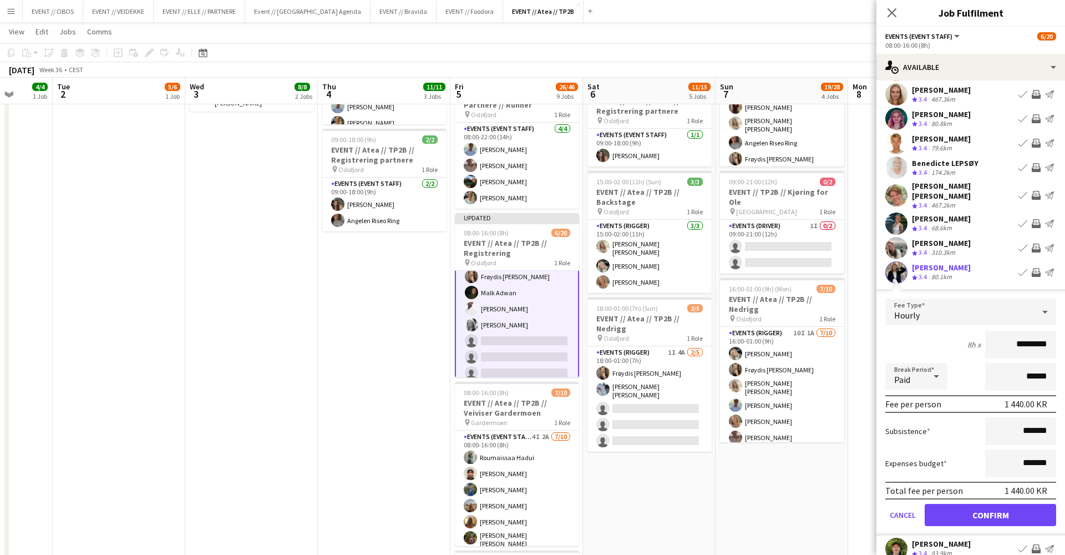
click at [1004, 513] on button "Confirm" at bounding box center [990, 515] width 131 height 22
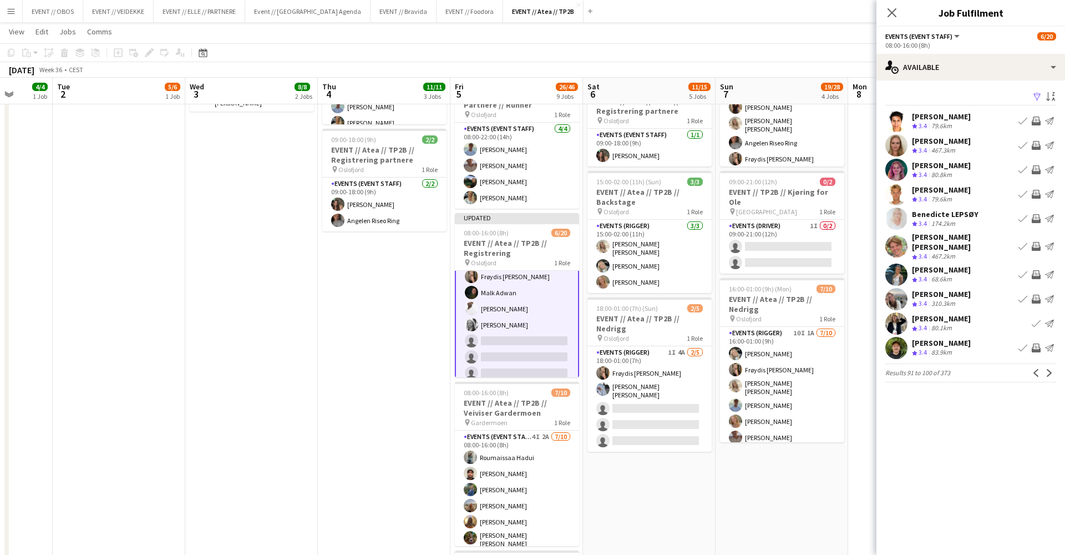
scroll to position [0, 0]
click at [854, 62] on div "September 2025 Week 36 • CEST Publish 1 job Revert 1 job" at bounding box center [532, 70] width 1065 height 16
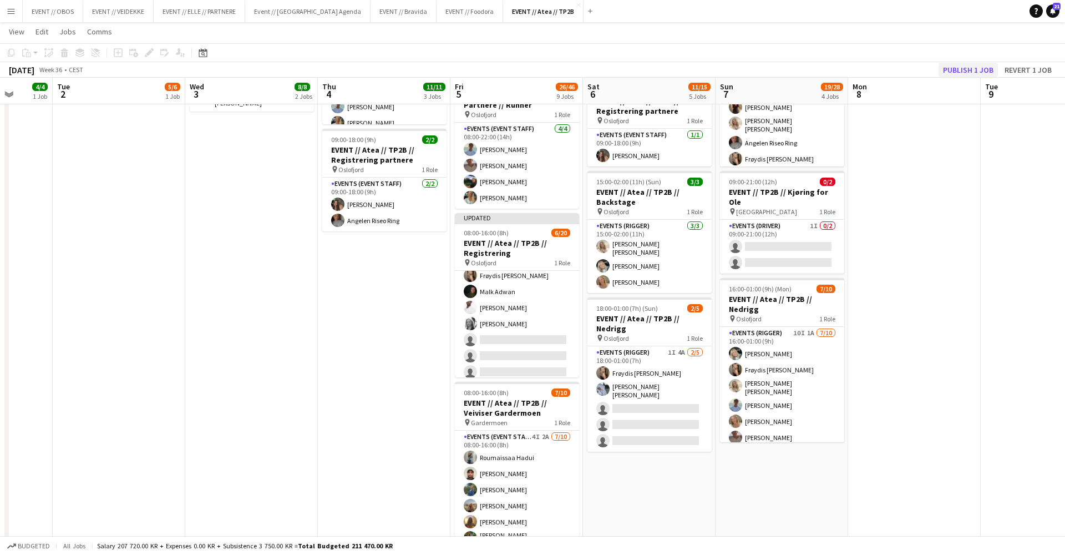
click at [969, 63] on button "Publish 1 job" at bounding box center [968, 70] width 59 height 14
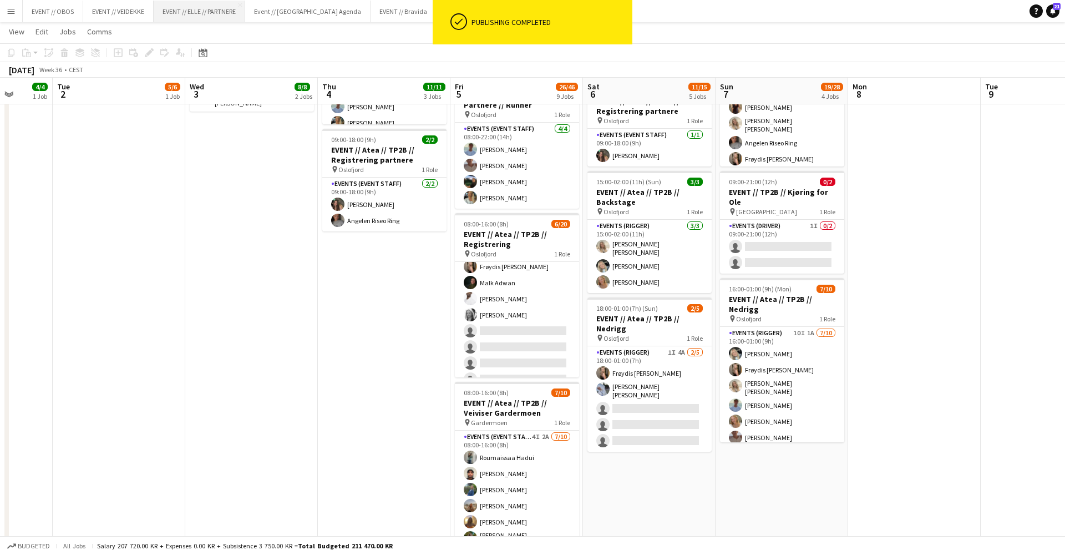
click at [216, 11] on button "EVENT // ELLE // PARTNERE Close" at bounding box center [200, 12] width 92 height 22
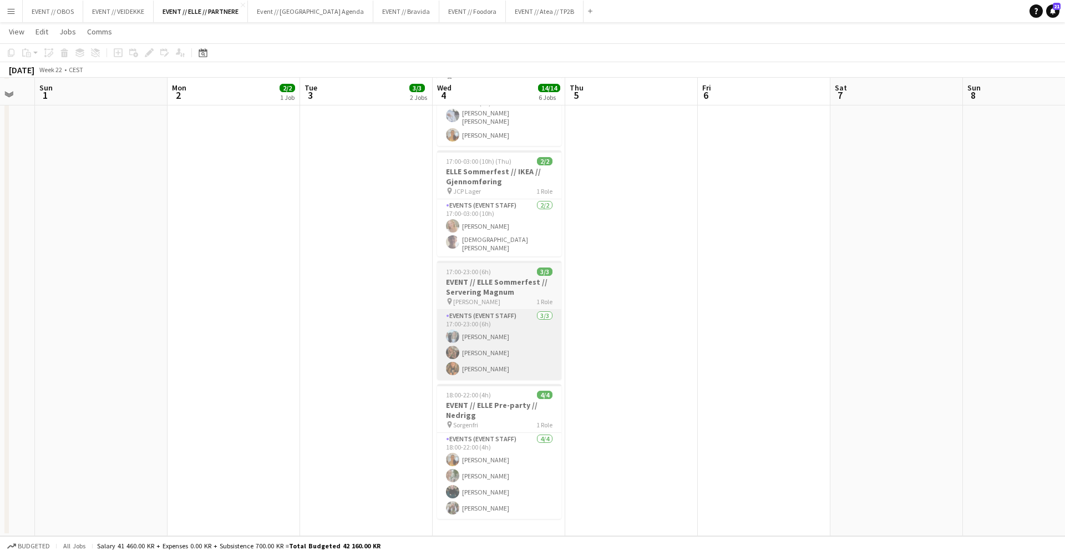
scroll to position [290, 0]
click at [519, 352] on app-card-role "Events (Event Staff) 3/3 17:00-23:00 (6h) Maren Melby Gundersen Selin Norvik Si…" at bounding box center [499, 345] width 124 height 70
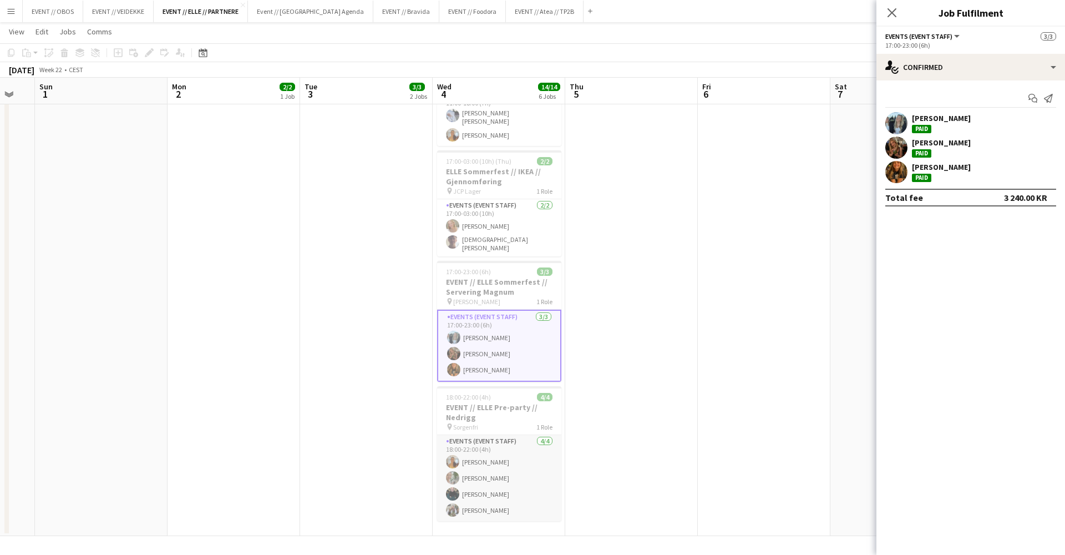
click at [476, 472] on app-card-role "Events (Event Staff) 4/4 18:00-22:00 (4h) Sofia Sgarioto Hedda Emanuelsen Kaspe…" at bounding box center [499, 478] width 124 height 86
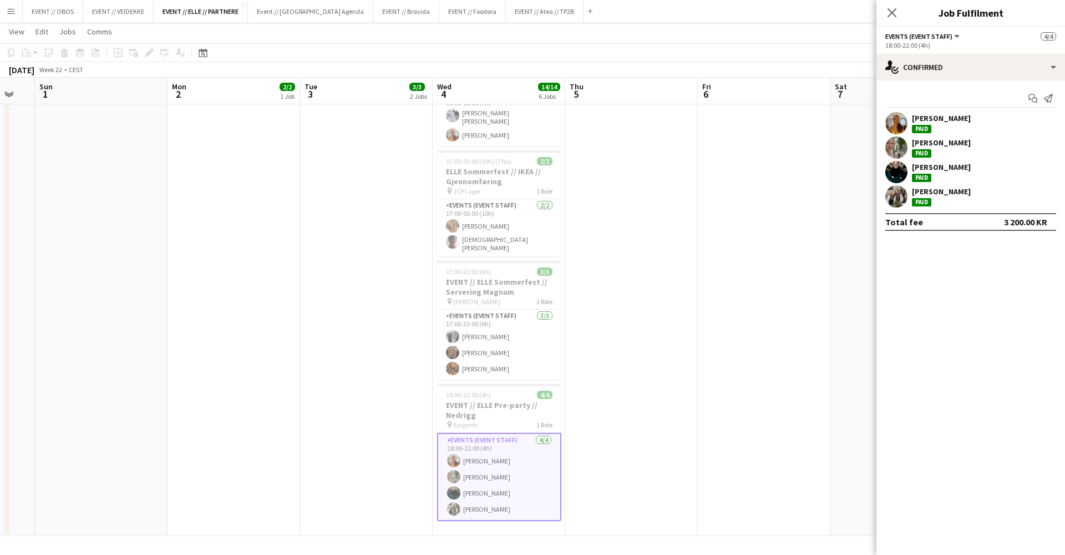
click at [892, 158] on div at bounding box center [896, 147] width 22 height 22
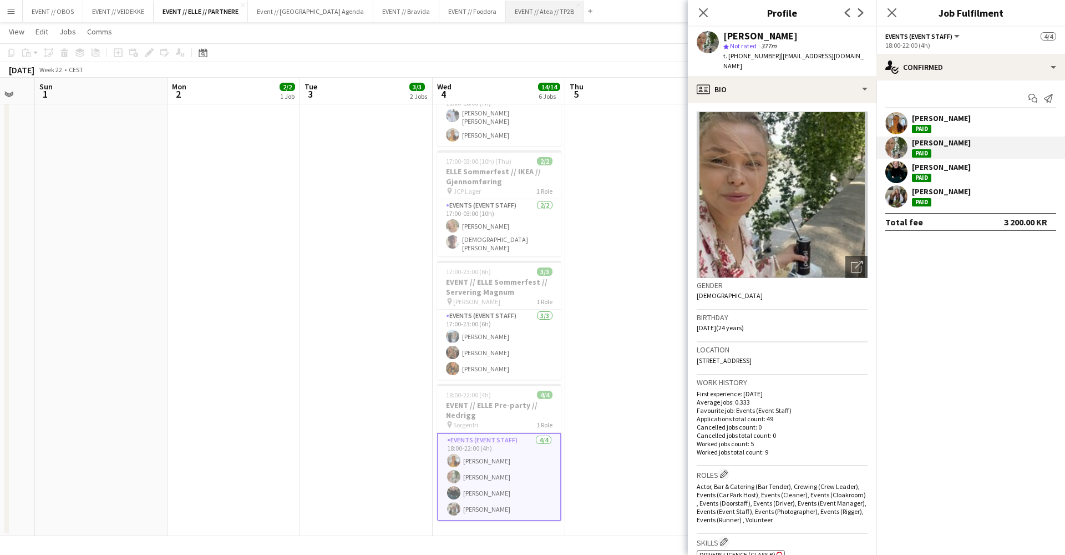
click at [506, 14] on button "EVENT // Atea // TP2B Close" at bounding box center [545, 12] width 78 height 22
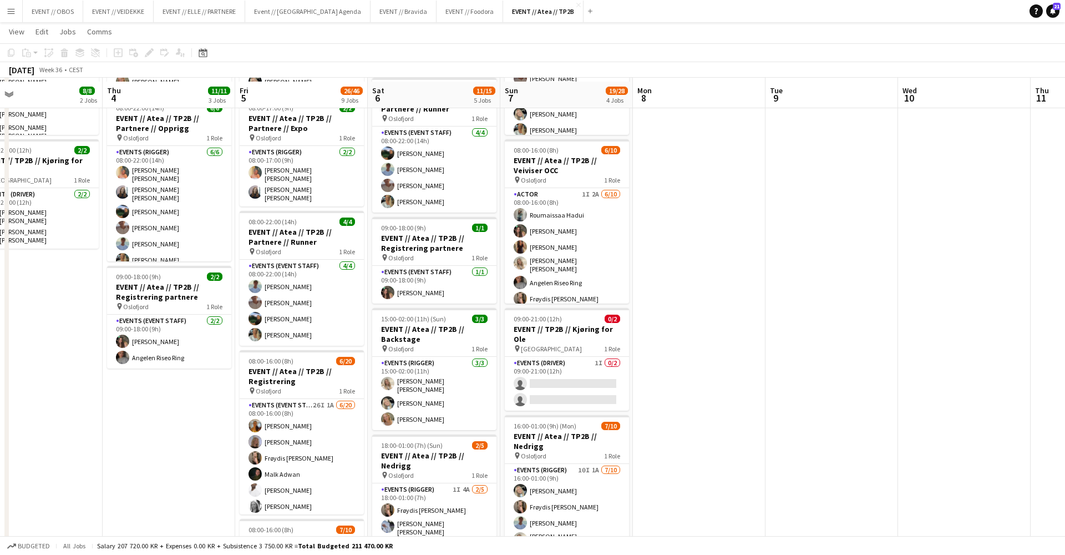
scroll to position [350, 0]
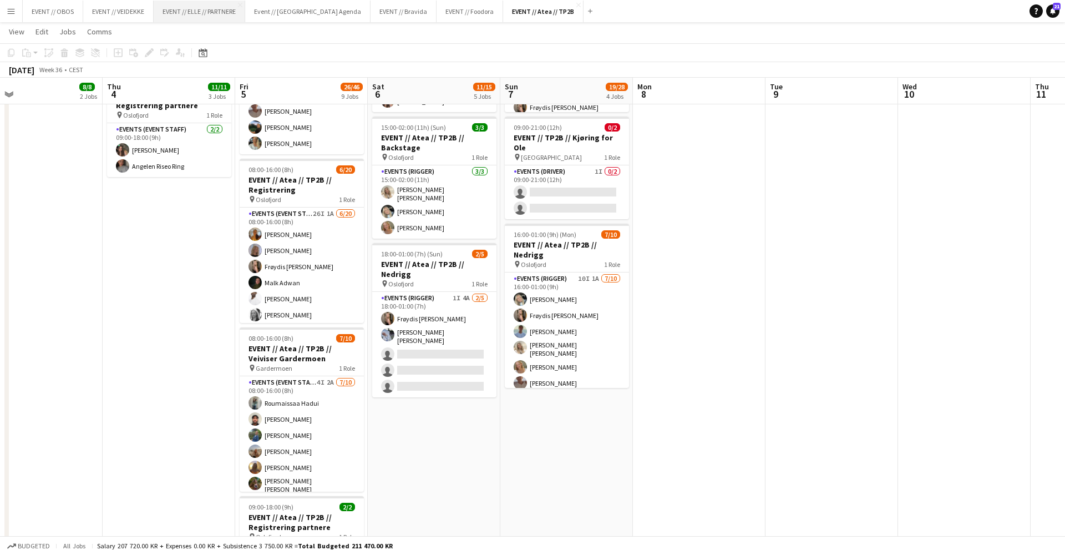
click at [180, 16] on button "EVENT // ELLE // PARTNERE Close" at bounding box center [200, 12] width 92 height 22
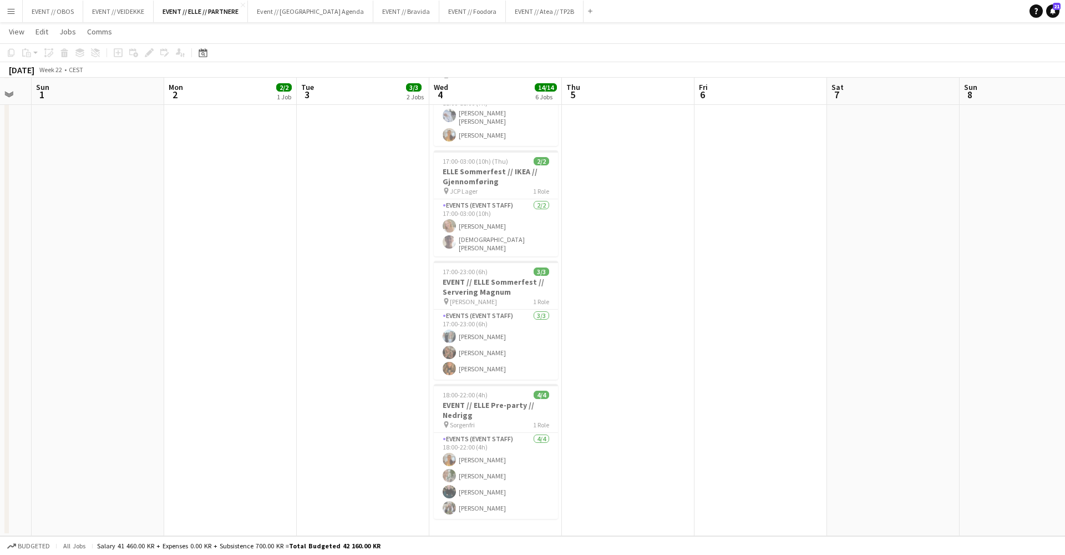
scroll to position [290, 0]
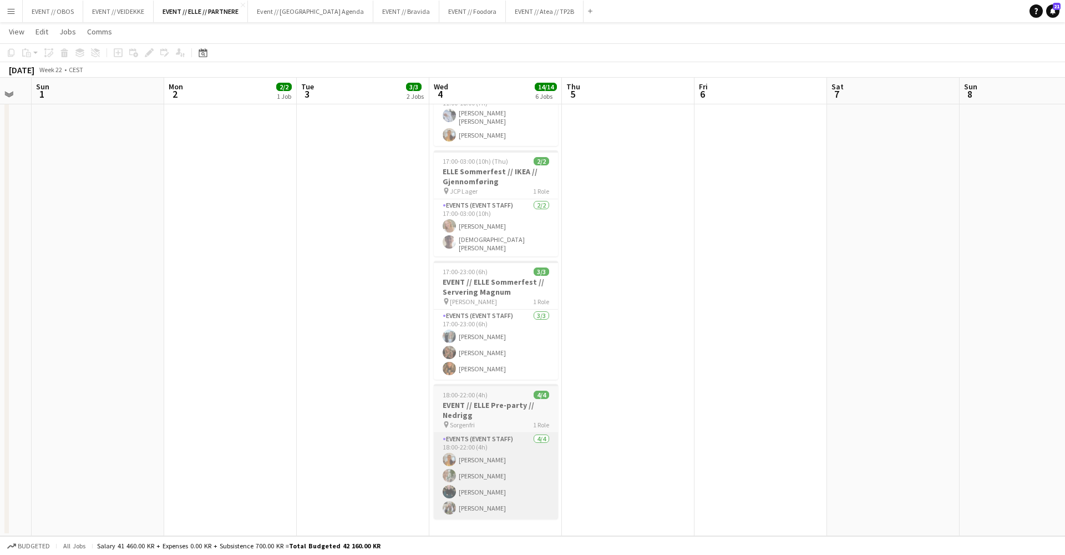
click at [465, 505] on app-card-role "Events (Event Staff) 4/4 18:00-22:00 (4h) Sofia Sgarioto Hedda Emanuelsen Kaspe…" at bounding box center [496, 476] width 124 height 86
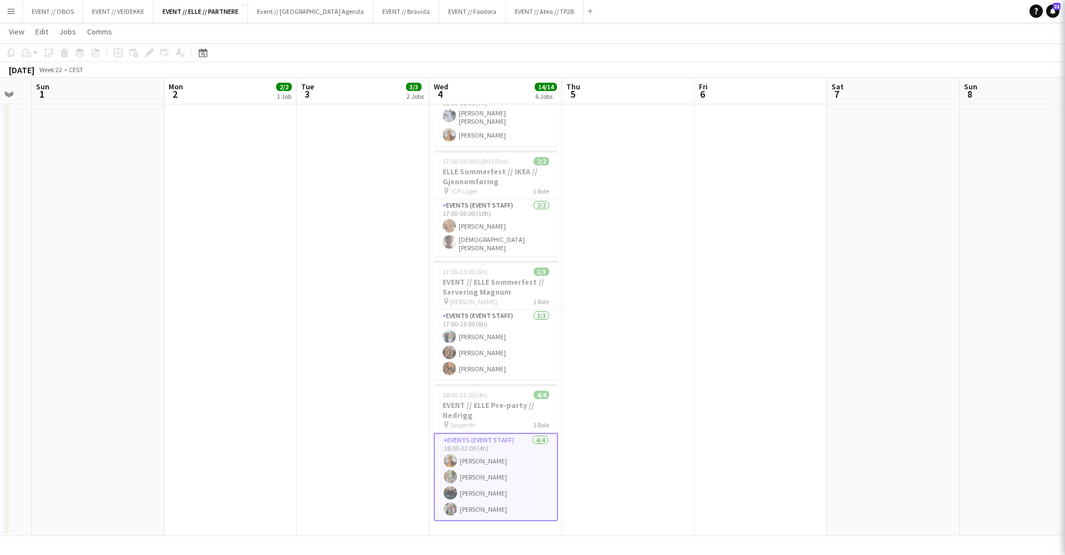
scroll to position [0, 367]
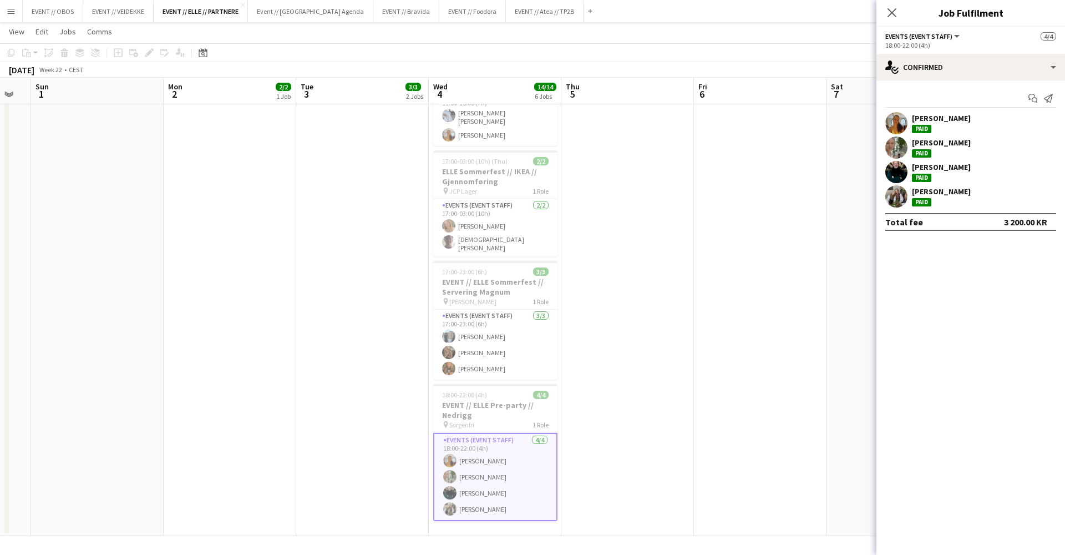
click at [888, 188] on app-user-avatar at bounding box center [896, 196] width 22 height 22
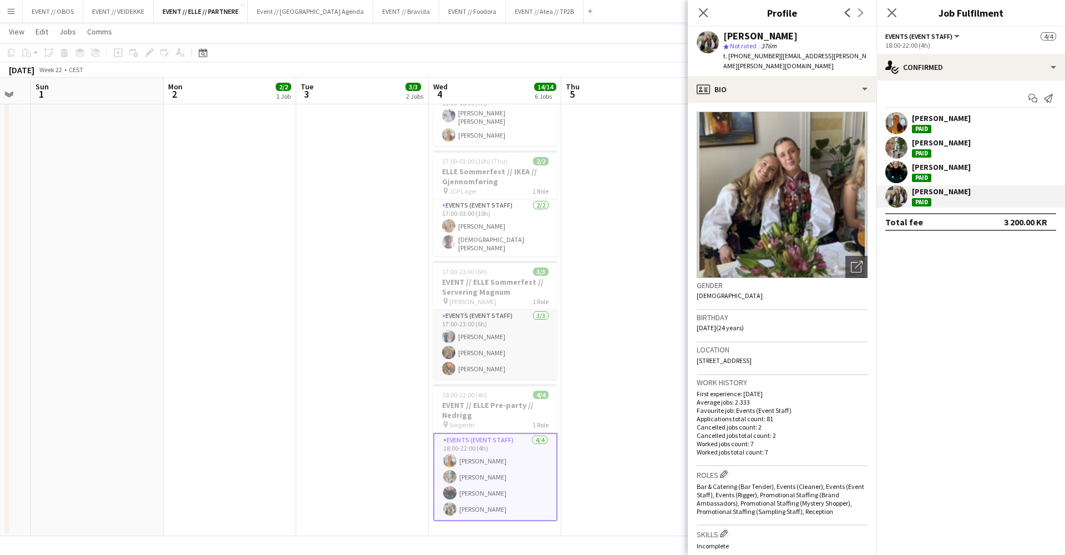
click at [500, 334] on app-card-role "Events (Event Staff) 3/3 17:00-23:00 (6h) Maren Melby Gundersen Selin Norvik Si…" at bounding box center [495, 345] width 124 height 70
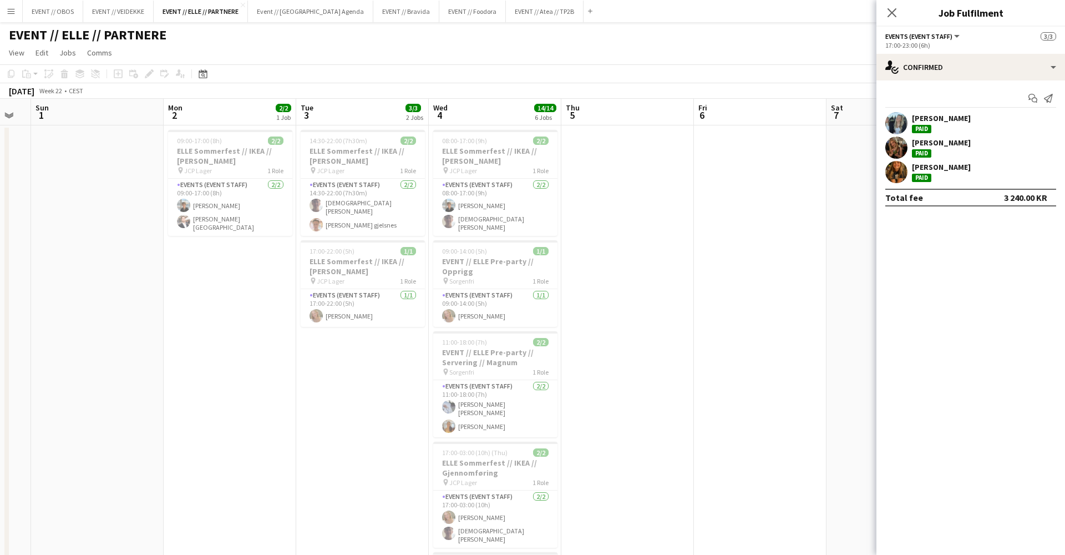
scroll to position [0, 0]
click at [464, 209] on app-card-role "Events (Event Staff) 2/2 08:00-17:00 (9h) Lennox Ossege Christian Tohje" at bounding box center [495, 207] width 124 height 57
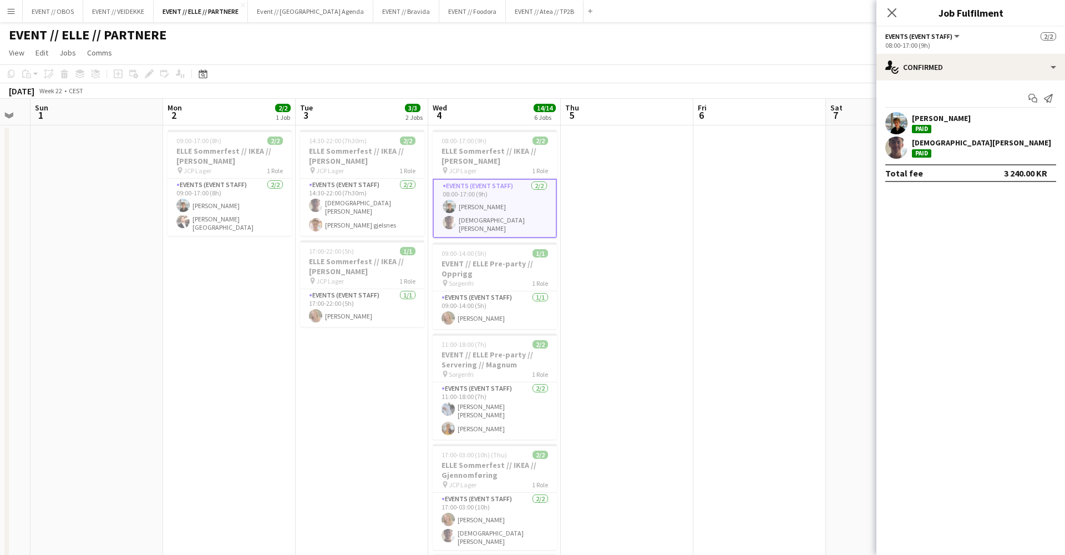
click at [905, 123] on app-user-avatar at bounding box center [896, 123] width 22 height 22
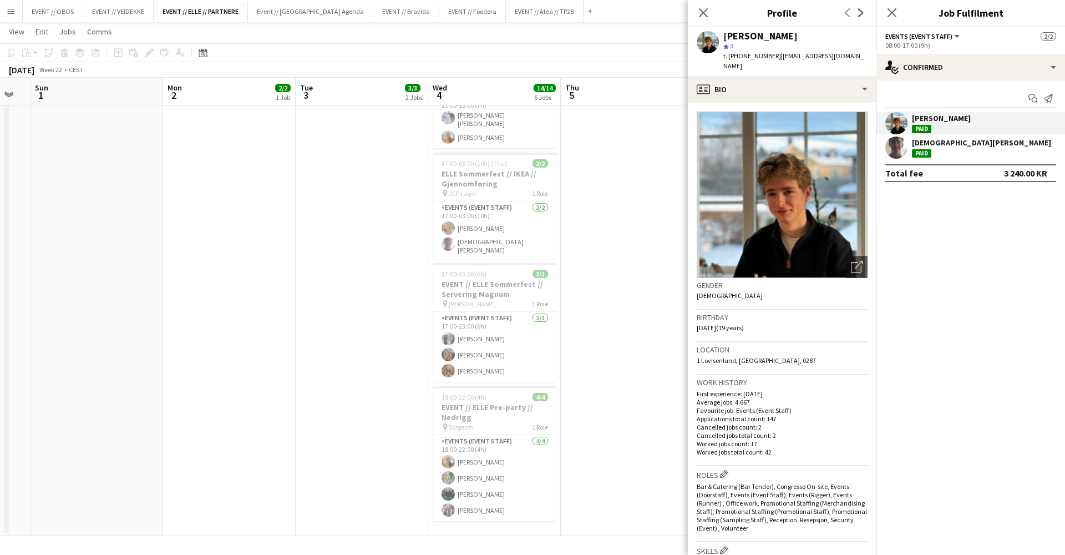
scroll to position [290, 0]
click at [637, 336] on app-date-cell at bounding box center [627, 185] width 133 height 702
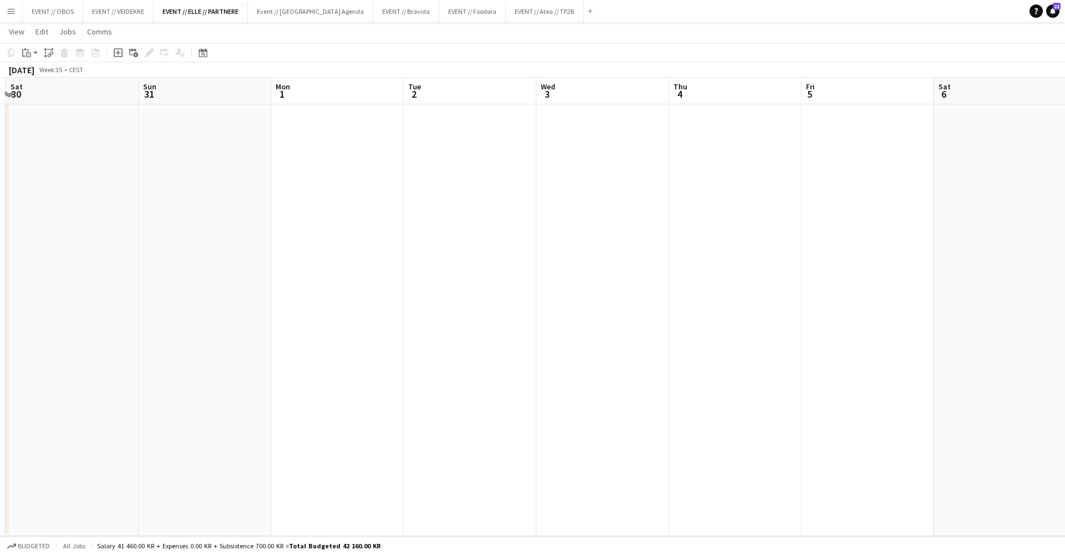
scroll to position [0, 490]
click at [506, 14] on button "EVENT // Atea // TP2B Close" at bounding box center [545, 12] width 78 height 22
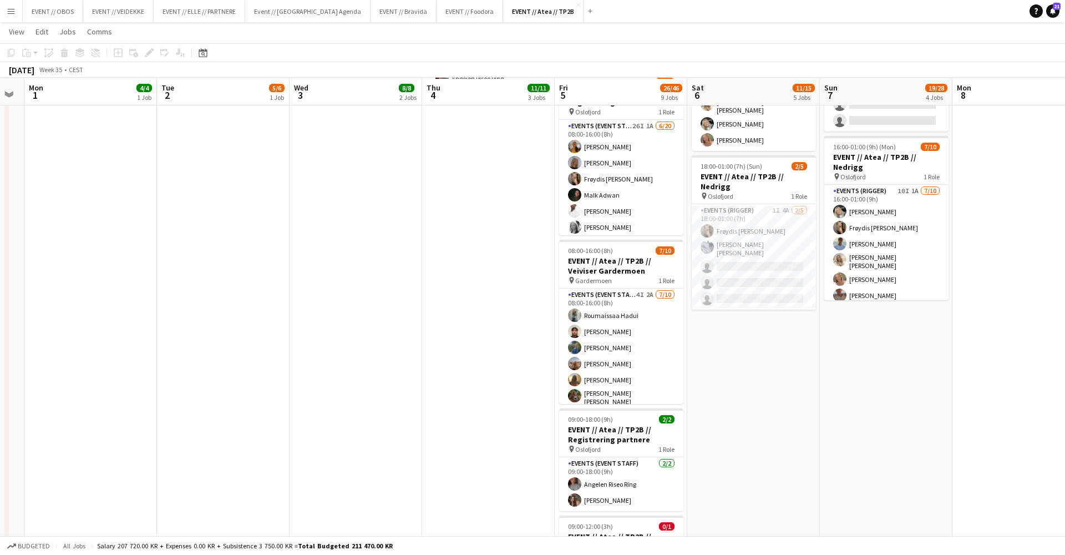
scroll to position [438, 0]
click at [472, 290] on app-date-cell "08:00-18:00 (10h) 3/3 EVENT // Atea // TP2B // Dekorering og backstage oppsett …" at bounding box center [488, 259] width 133 height 1147
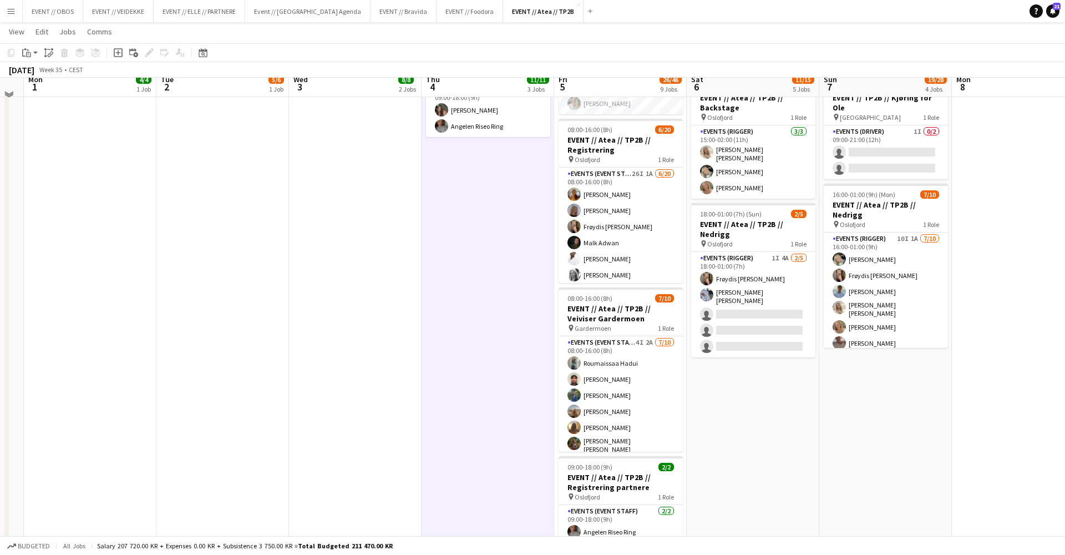
scroll to position [381, 0]
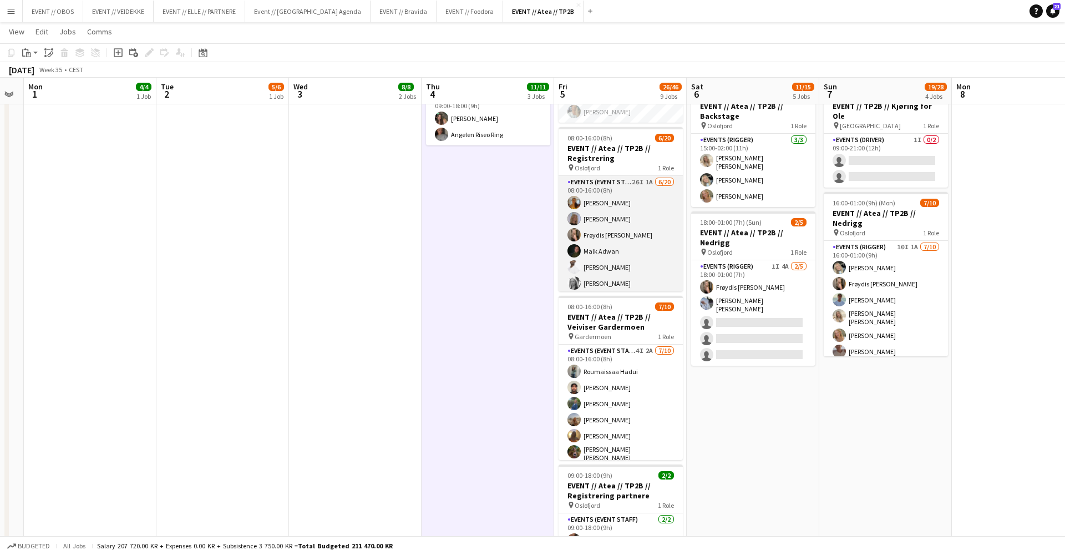
click at [590, 214] on app-card-role "Events (Event Staff) 26I 1A 6/20 08:00-16:00 (8h) Sofia Sgarioto Maria Egeland …" at bounding box center [621, 347] width 124 height 343
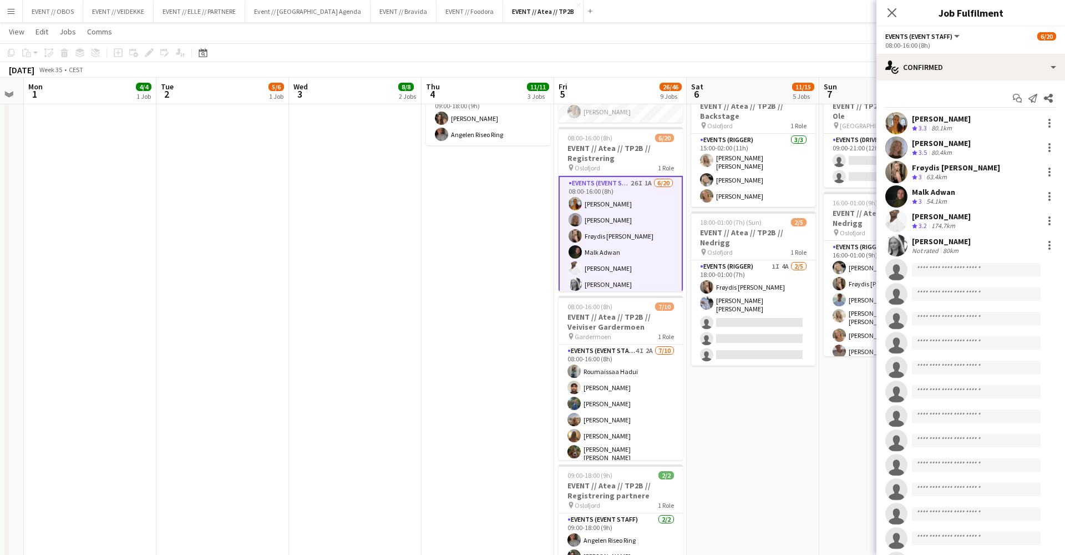
click at [926, 90] on div "Start chat Send notification Share" at bounding box center [970, 98] width 171 height 18
click at [935, 71] on div "single-neutral-actions-check-2 Confirmed" at bounding box center [971, 67] width 189 height 27
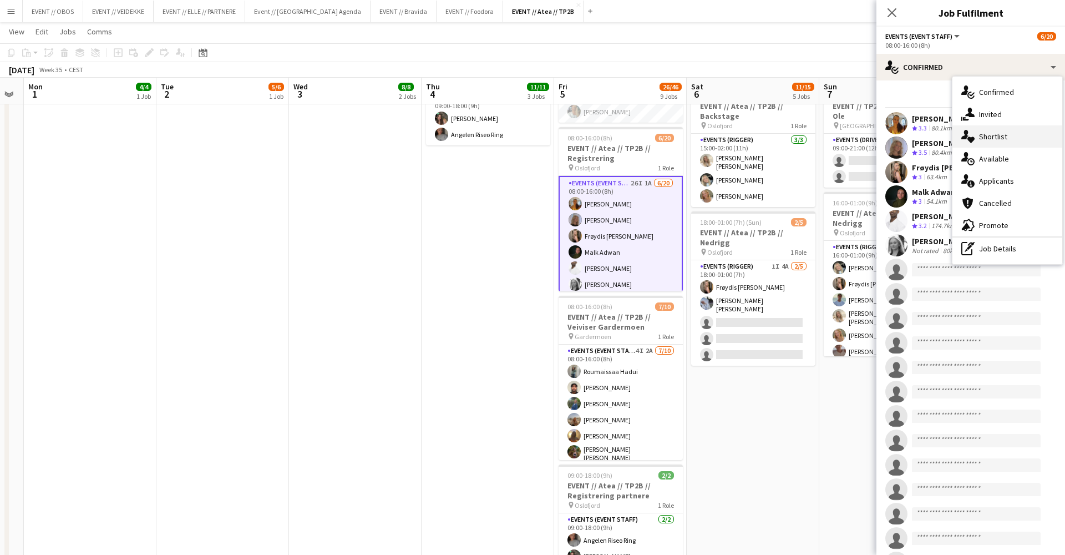
click at [1005, 126] on div "single-neutral-actions-heart Shortlist" at bounding box center [1008, 136] width 110 height 22
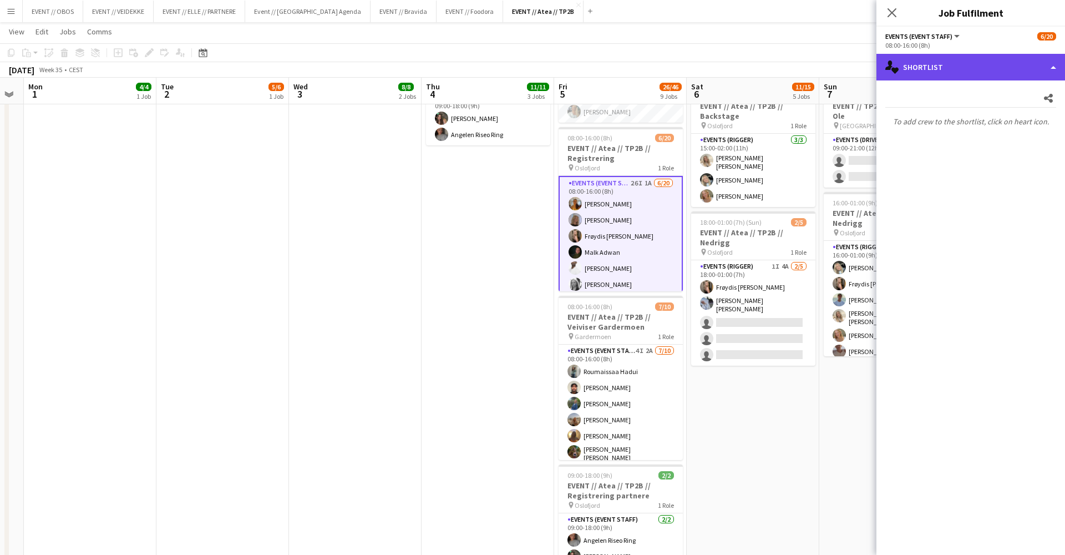
click at [953, 73] on div "single-neutral-actions-heart Shortlist" at bounding box center [971, 67] width 189 height 27
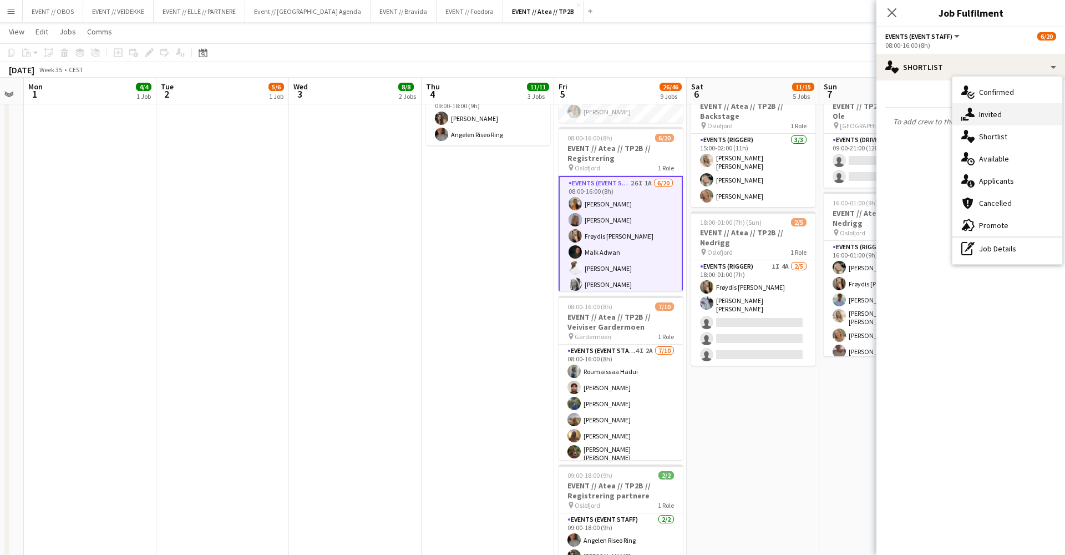
click at [979, 110] on div "single-neutral-actions-share-1 Invited" at bounding box center [1008, 114] width 110 height 22
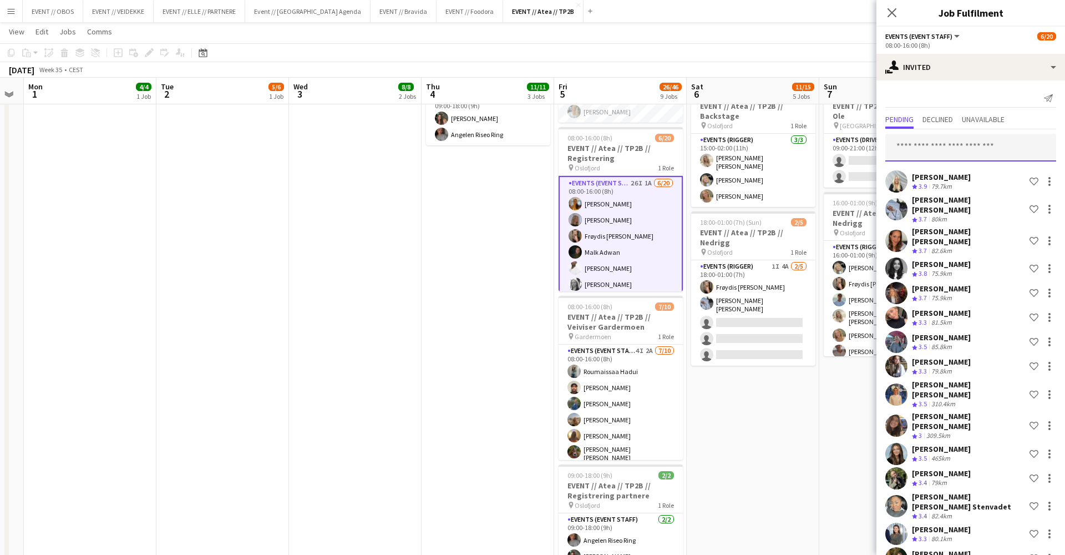
click at [914, 142] on input "text" at bounding box center [970, 148] width 171 height 28
type input "*********"
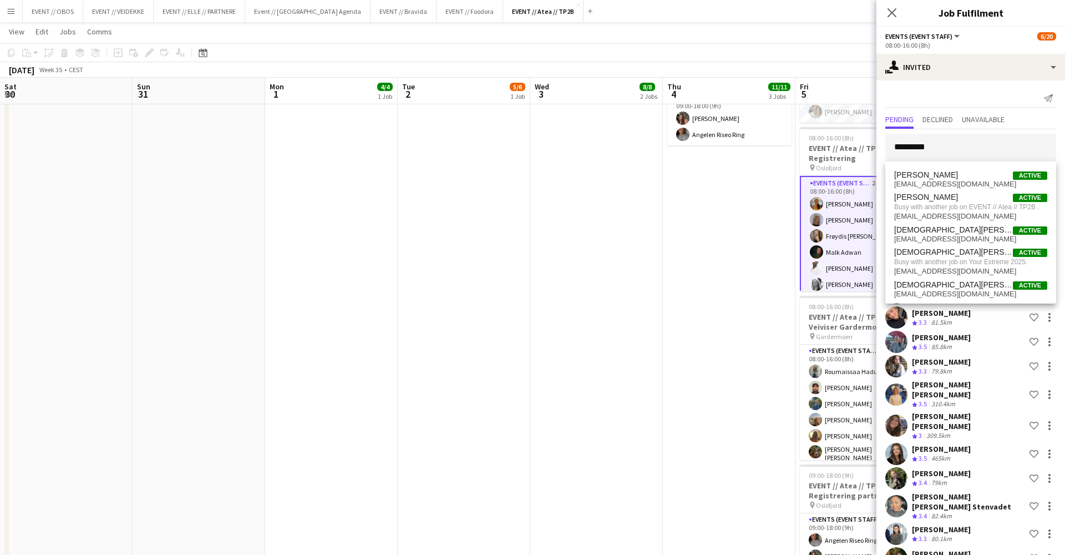
scroll to position [67, 0]
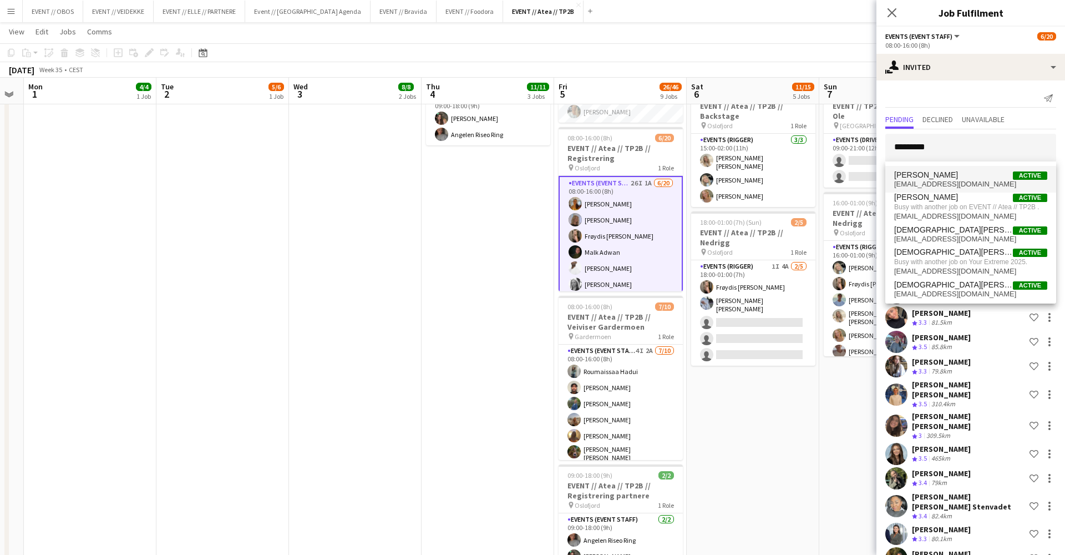
type input "*********"
click at [919, 170] on mat-option "[PERSON_NAME] Active [EMAIL_ADDRESS][DOMAIN_NAME]" at bounding box center [970, 179] width 171 height 27
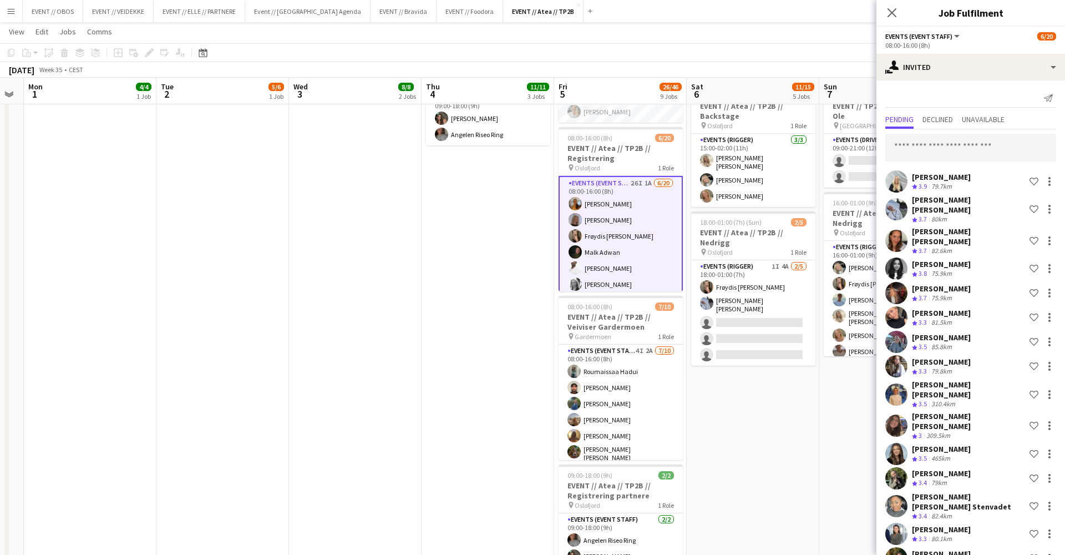
scroll to position [518, 0]
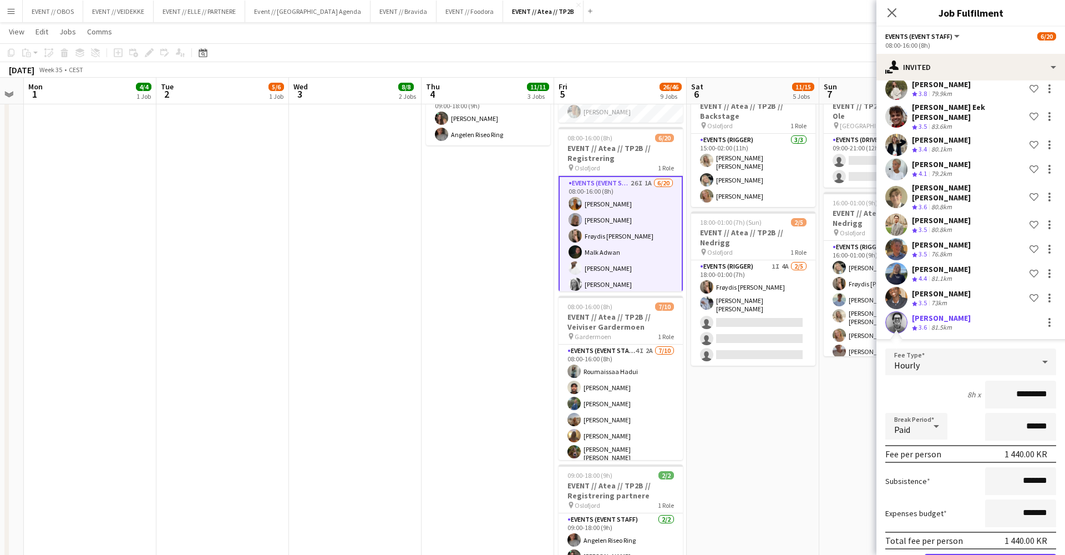
click at [900, 311] on app-user-avatar at bounding box center [896, 322] width 22 height 22
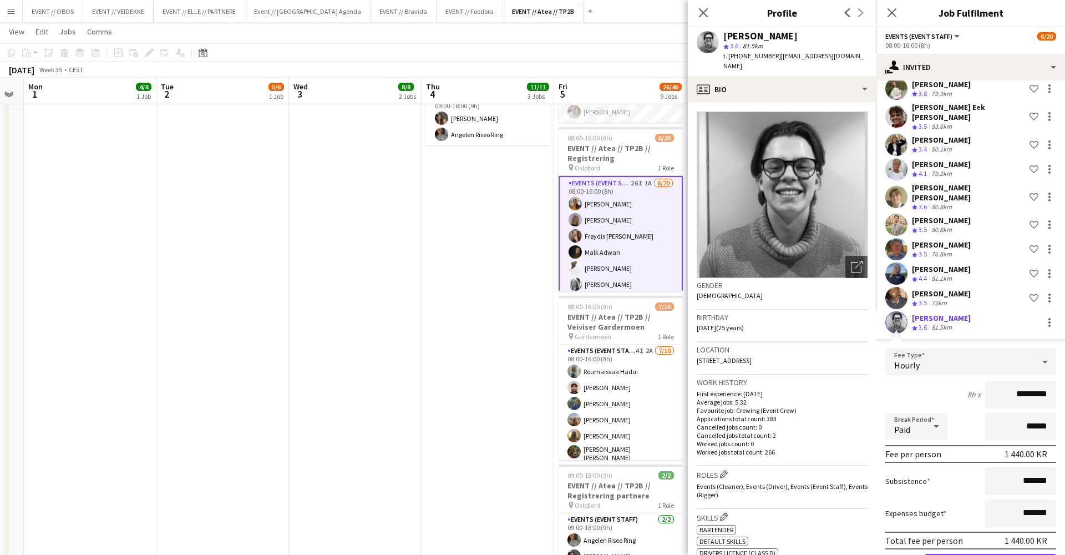
click at [982, 554] on button "Confirm" at bounding box center [990, 565] width 131 height 22
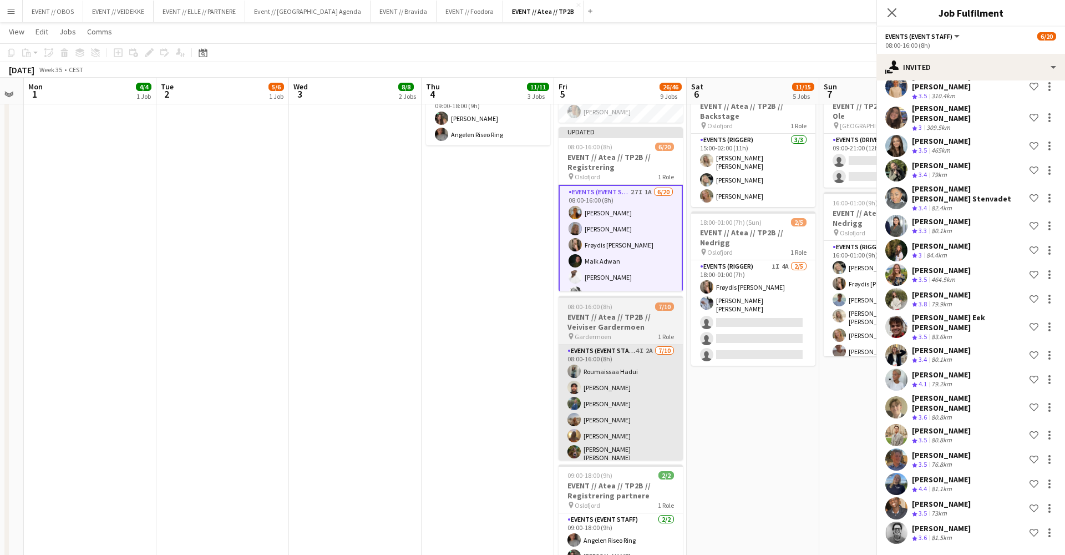
scroll to position [266, 0]
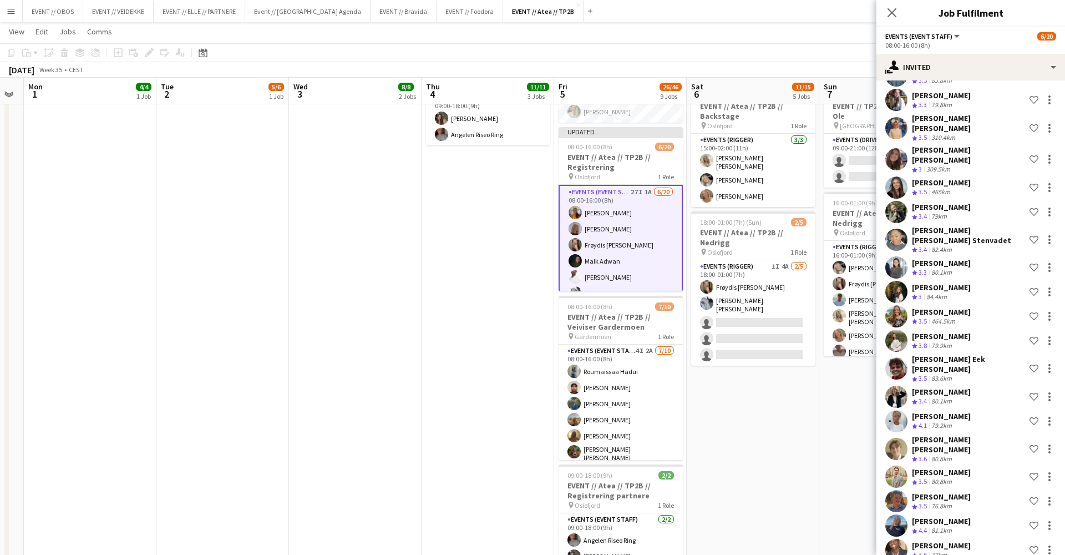
click at [485, 339] on app-date-cell "08:00-18:00 (10h) 3/3 EVENT // Atea // TP2B // Dekorering og backstage oppsett …" at bounding box center [488, 316] width 133 height 1147
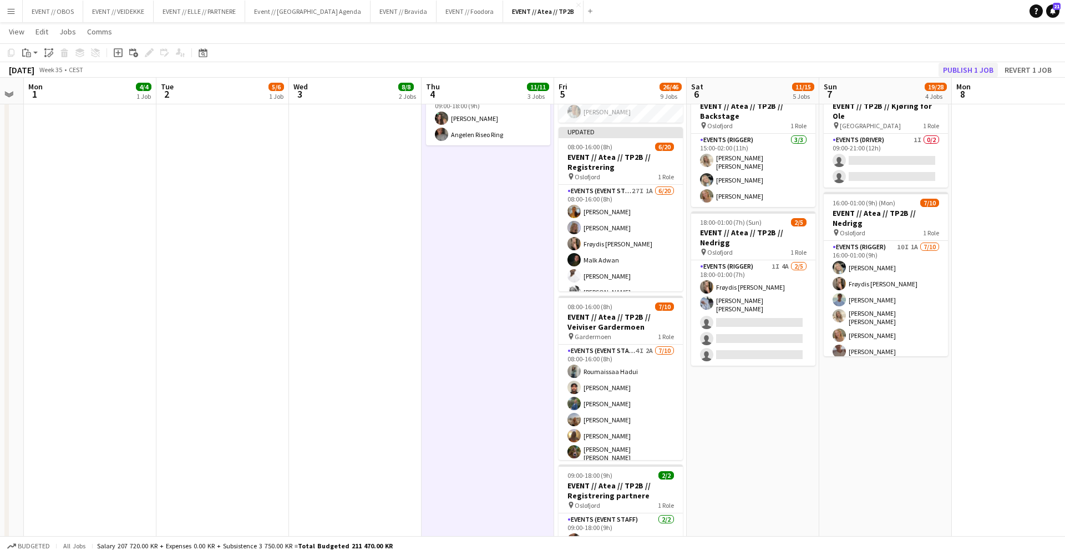
click at [961, 68] on button "Publish 1 job" at bounding box center [968, 70] width 59 height 14
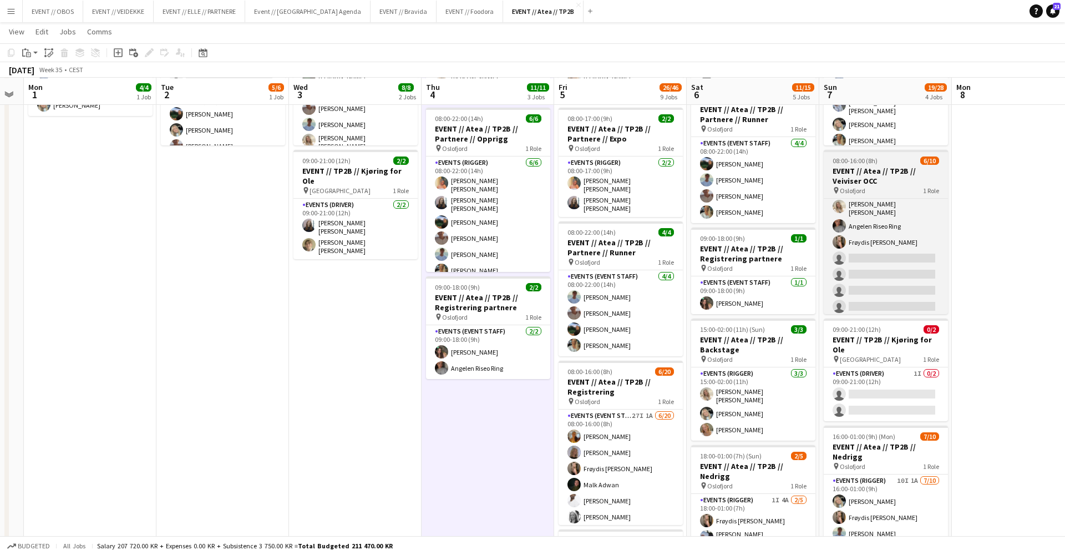
scroll to position [149, 0]
click at [909, 281] on app-card-role "Actor 1I 2A [DATE] 08:00-16:00 (8h) Roumaissaa Hadui [PERSON_NAME] [PERSON_NAME…" at bounding box center [886, 223] width 124 height 186
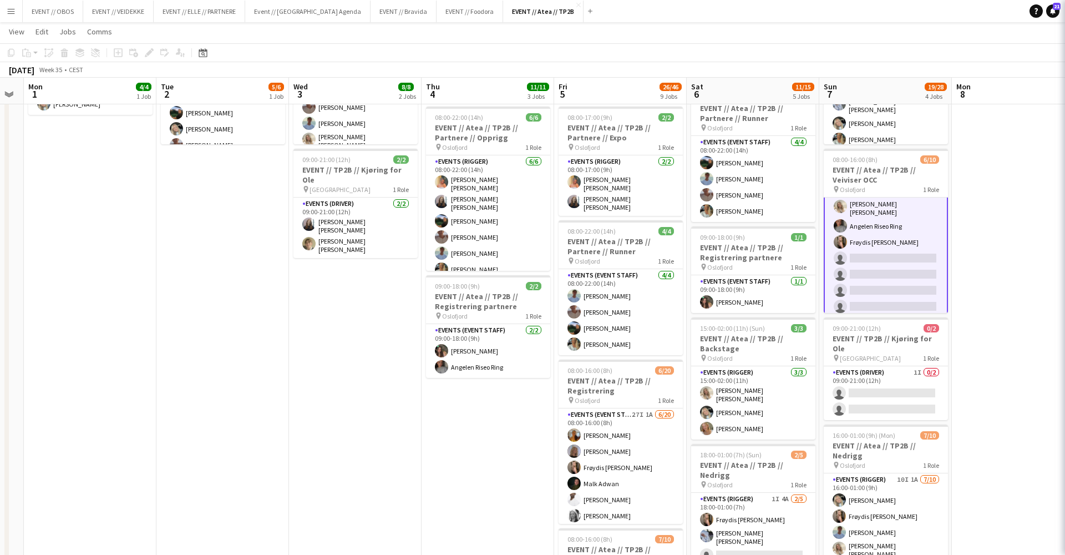
scroll to position [0, 242]
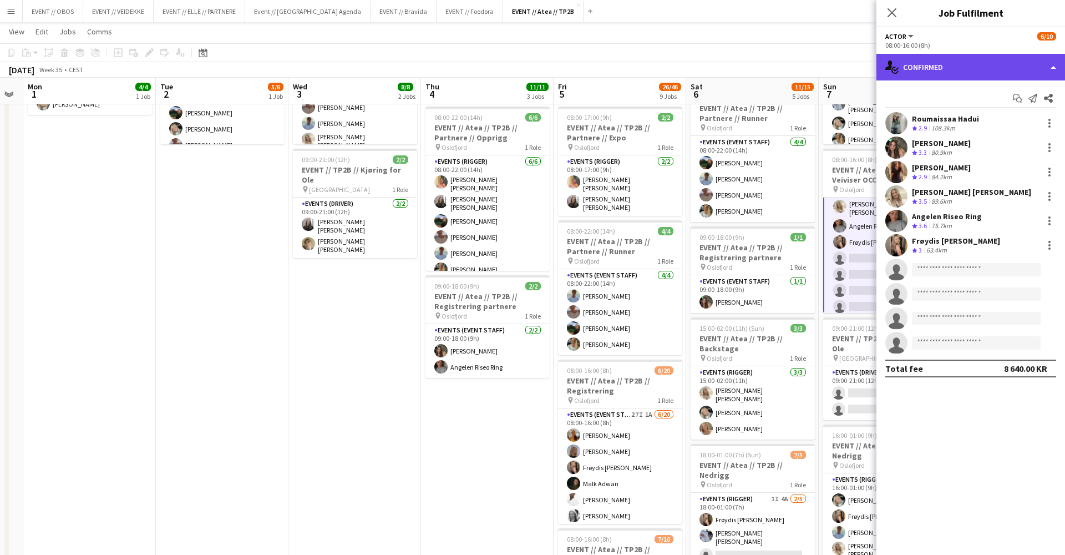
click at [904, 69] on div "single-neutral-actions-check-2 Confirmed" at bounding box center [971, 67] width 189 height 27
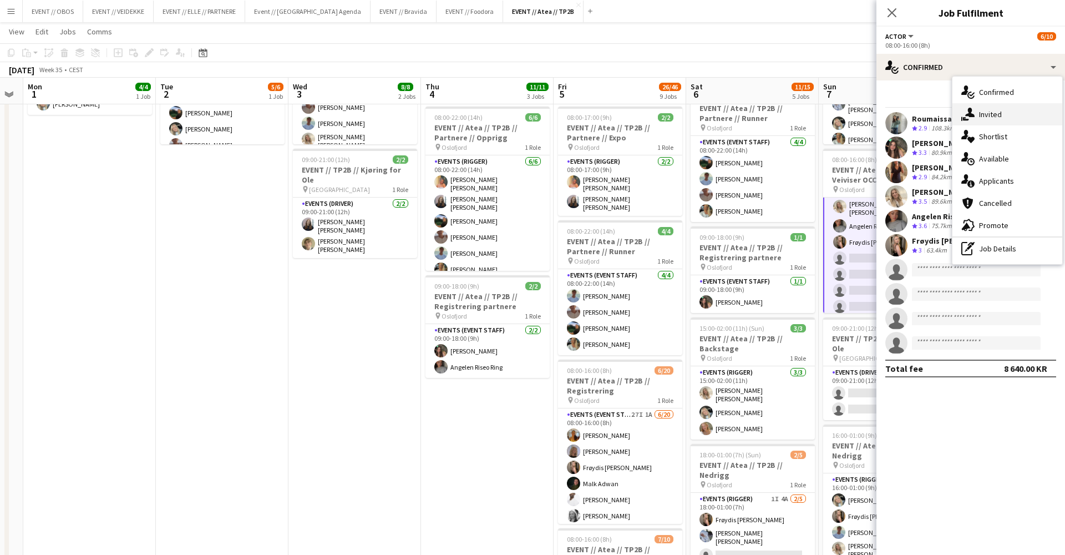
click at [972, 115] on icon at bounding box center [969, 112] width 9 height 9
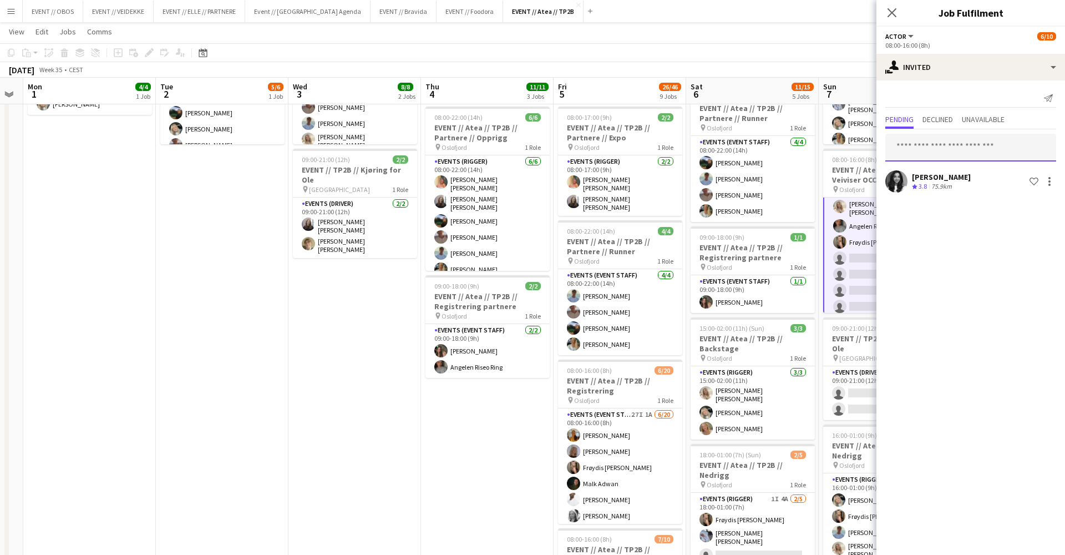
click at [924, 155] on input "text" at bounding box center [970, 148] width 171 height 28
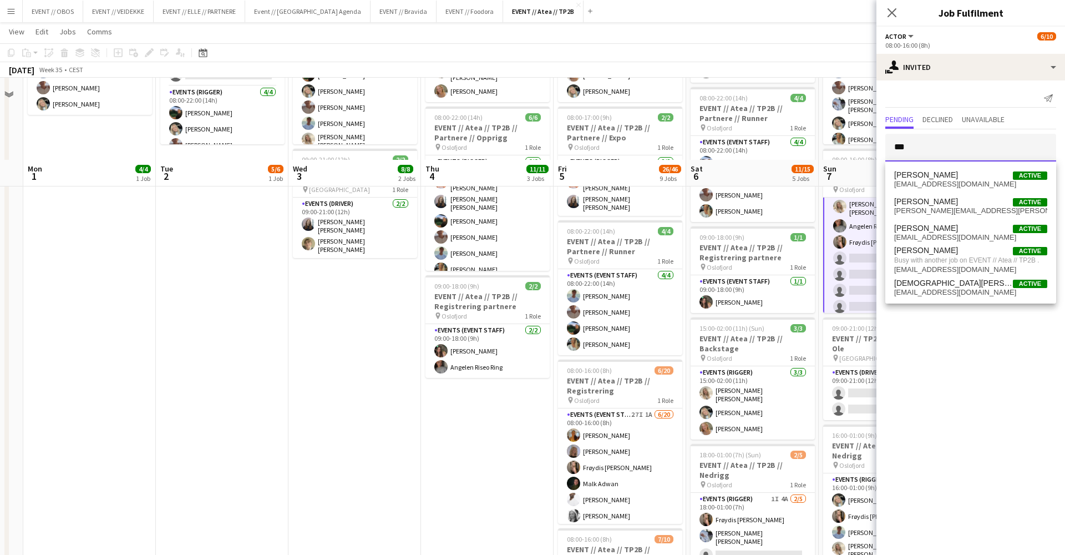
scroll to position [516, 0]
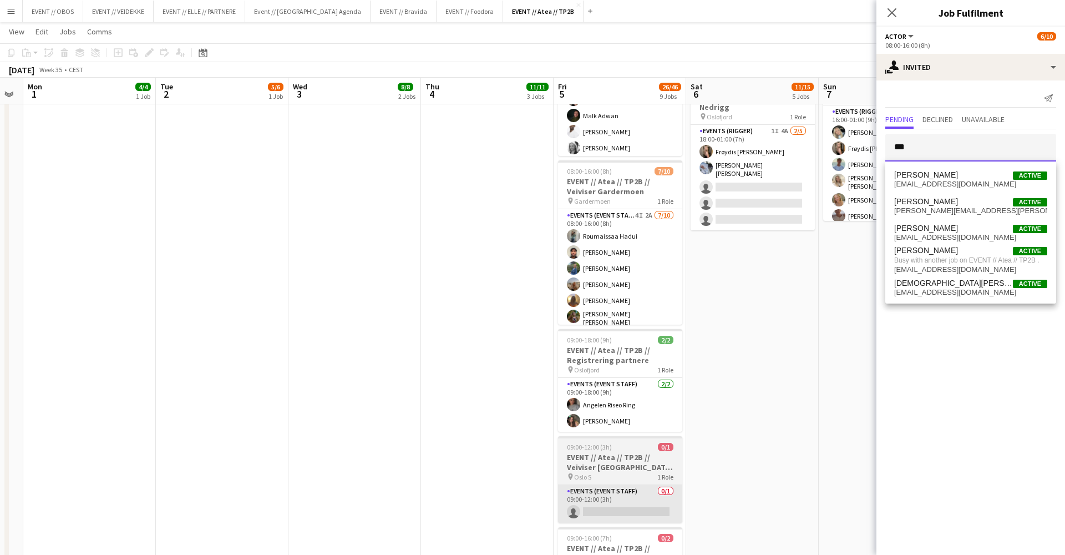
type input "***"
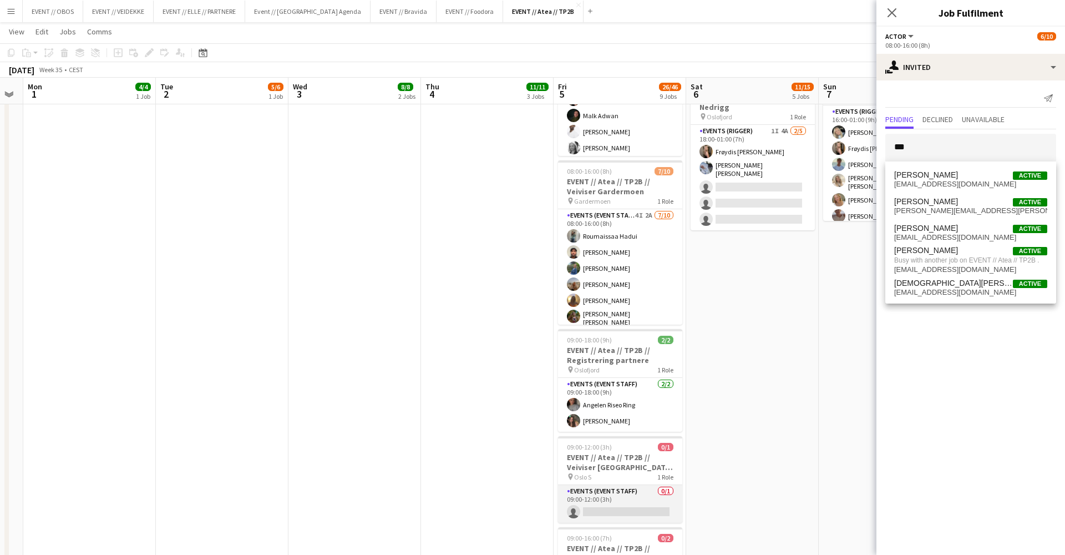
click at [622, 485] on app-card-role "Events (Event Staff) 0/1 09:00-12:00 (3h) single-neutral-actions" at bounding box center [620, 504] width 124 height 38
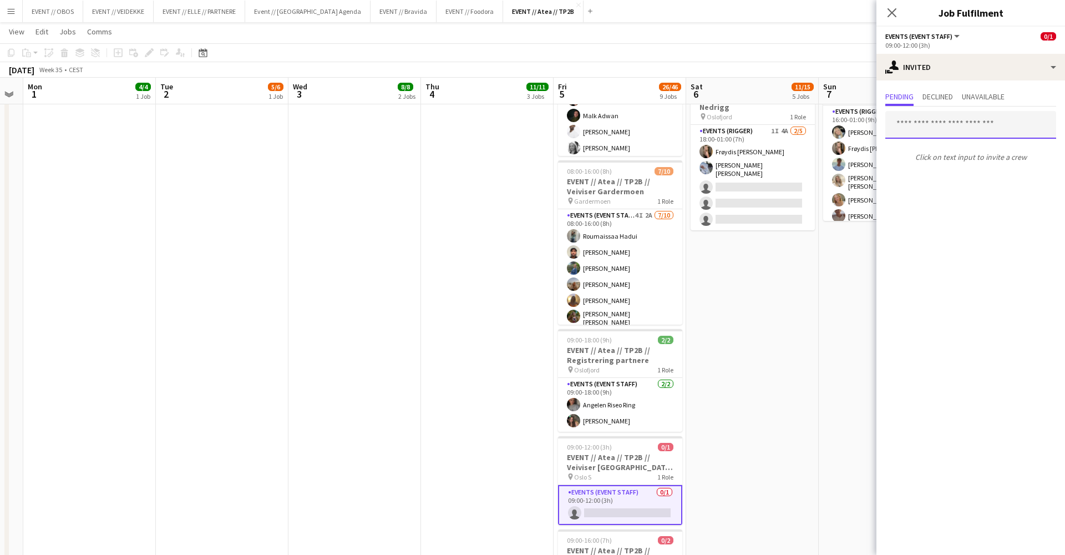
click at [939, 128] on input "text" at bounding box center [970, 125] width 171 height 28
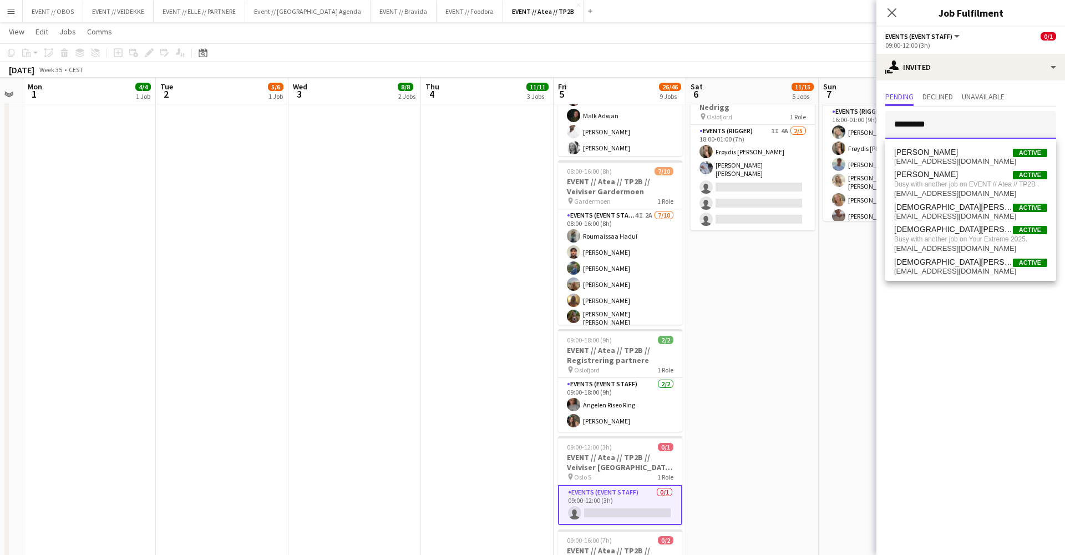
type input "*********"
drag, startPoint x: 941, startPoint y: 135, endPoint x: 941, endPoint y: 164, distance: 28.9
click at [941, 164] on span "[EMAIL_ADDRESS][DOMAIN_NAME]" at bounding box center [970, 161] width 153 height 9
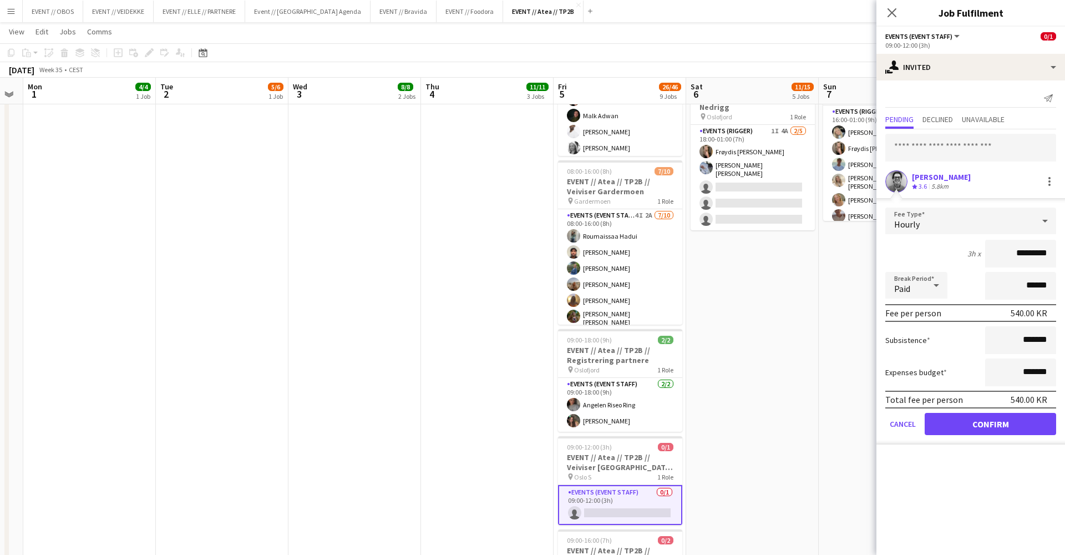
click at [978, 422] on button "Confirm" at bounding box center [990, 424] width 131 height 22
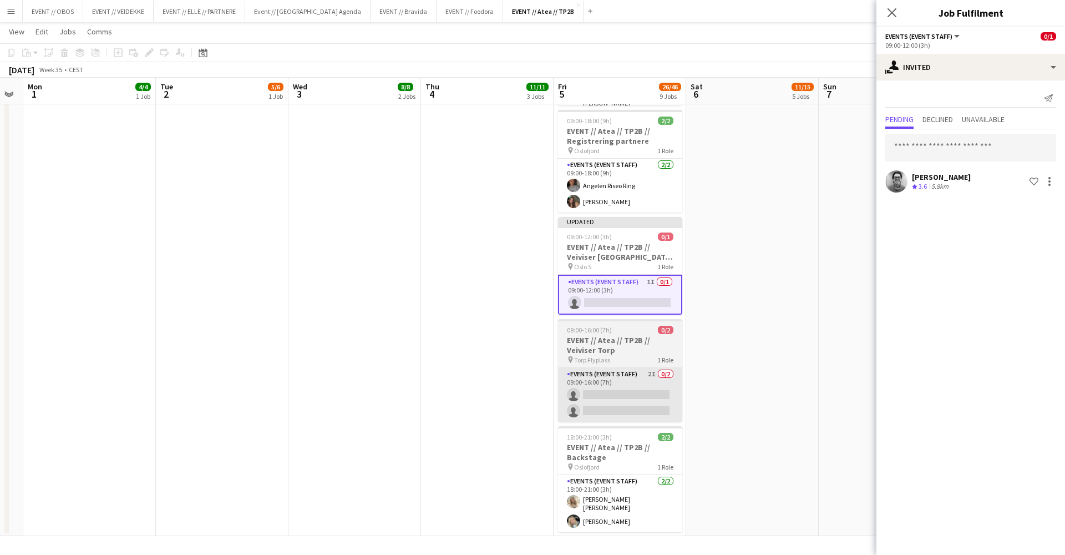
scroll to position [736, 0]
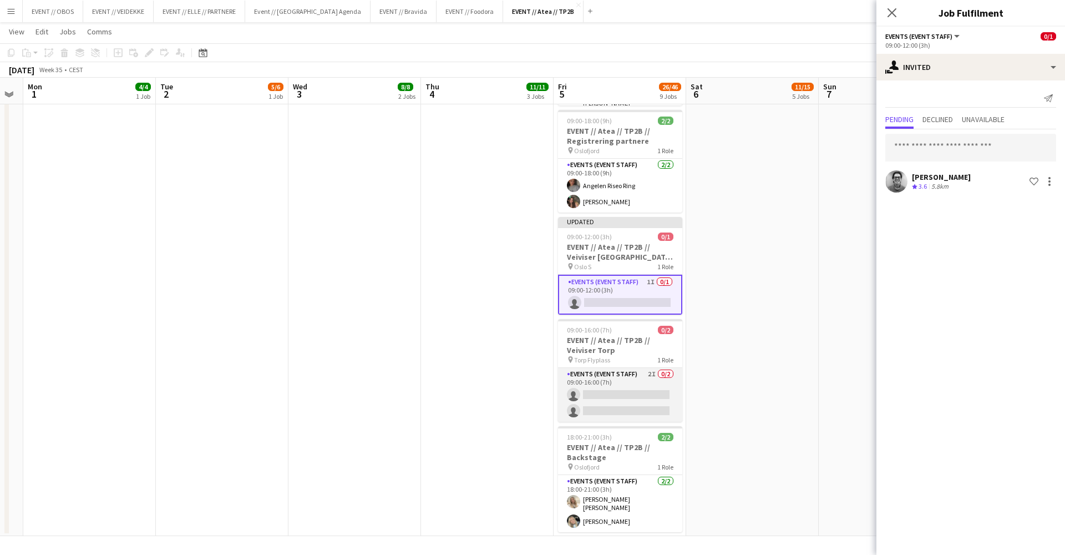
click at [644, 382] on app-card-role "Events (Event Staff) 2I 0/2 09:00-16:00 (7h) single-neutral-actions single-neut…" at bounding box center [620, 395] width 124 height 54
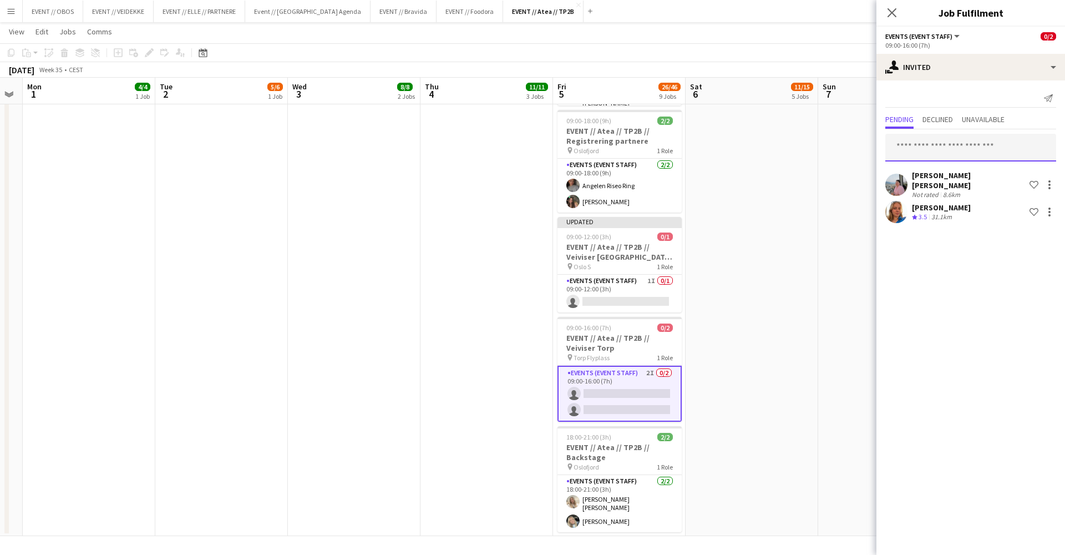
click at [909, 150] on input "text" at bounding box center [970, 148] width 171 height 28
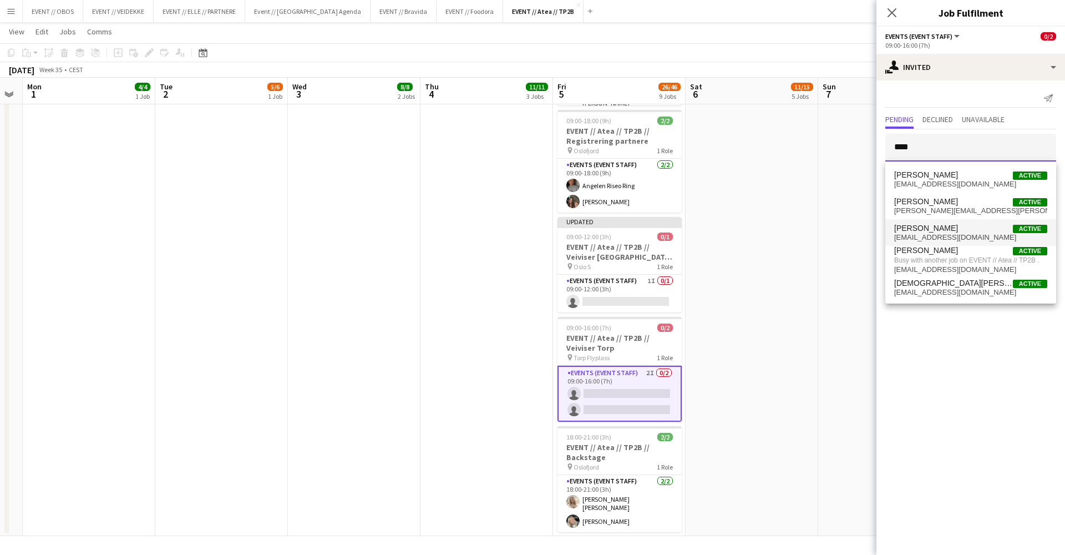
type input "****"
click at [928, 224] on span "[PERSON_NAME]" at bounding box center [926, 228] width 64 height 9
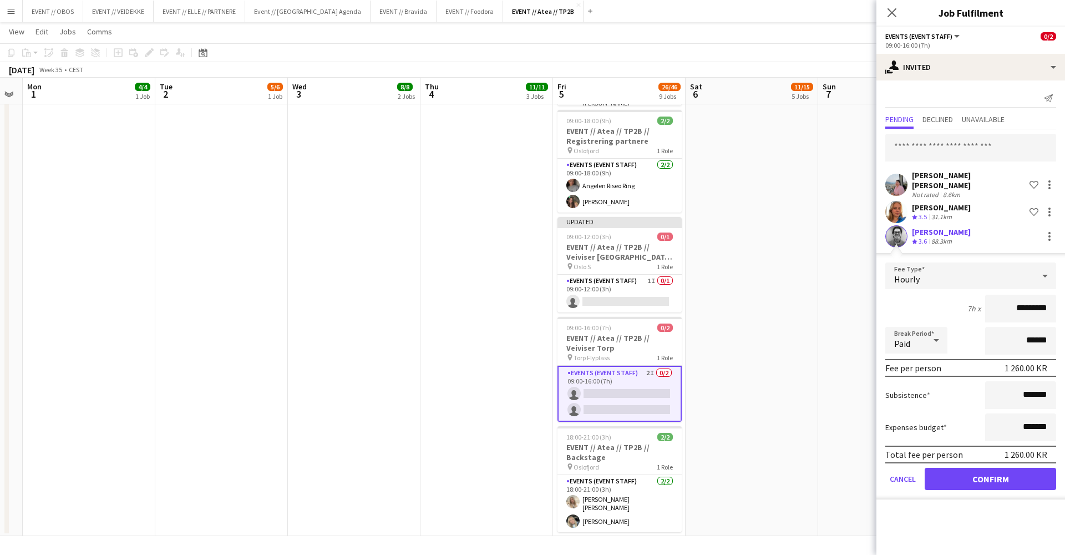
click at [928, 227] on div "[PERSON_NAME]" at bounding box center [941, 232] width 59 height 10
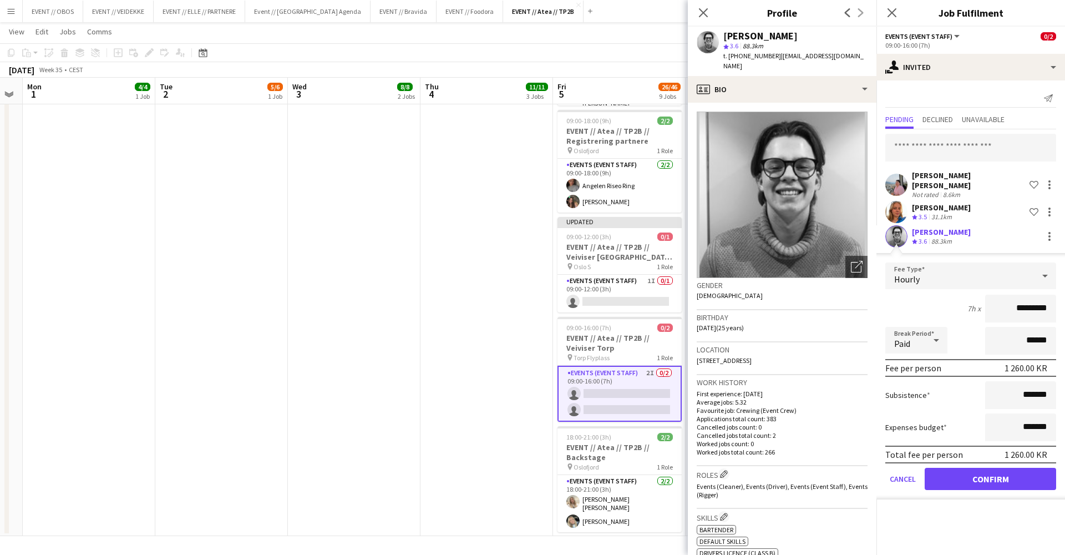
click at [990, 478] on button "Confirm" at bounding box center [990, 479] width 131 height 22
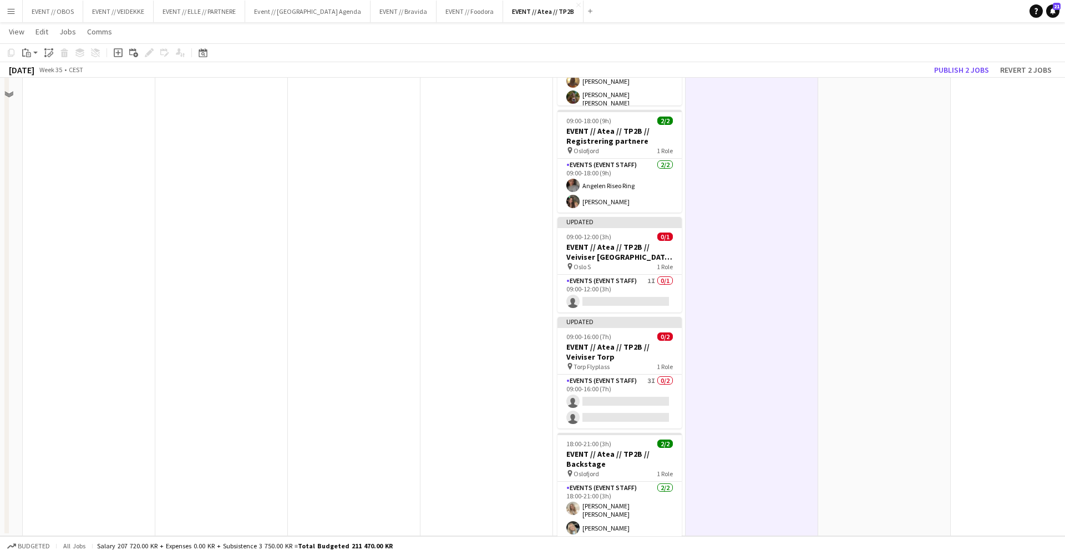
scroll to position [366, 0]
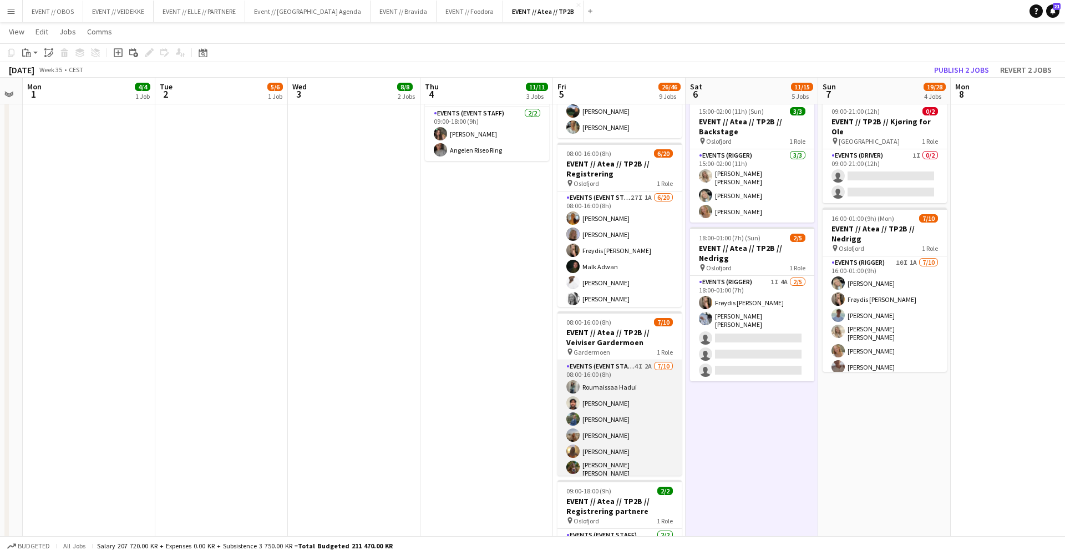
click at [620, 395] on app-card-role "Events (Event Staff) 4I 2A [DATE] 08:00-16:00 (8h) [PERSON_NAME] [PERSON_NAME] …" at bounding box center [620, 453] width 124 height 186
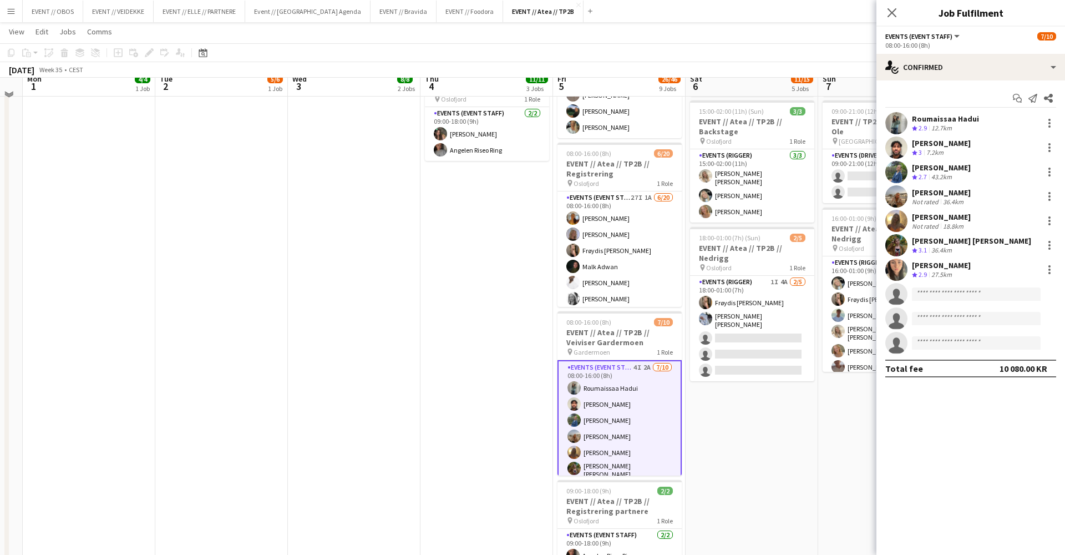
scroll to position [276, 0]
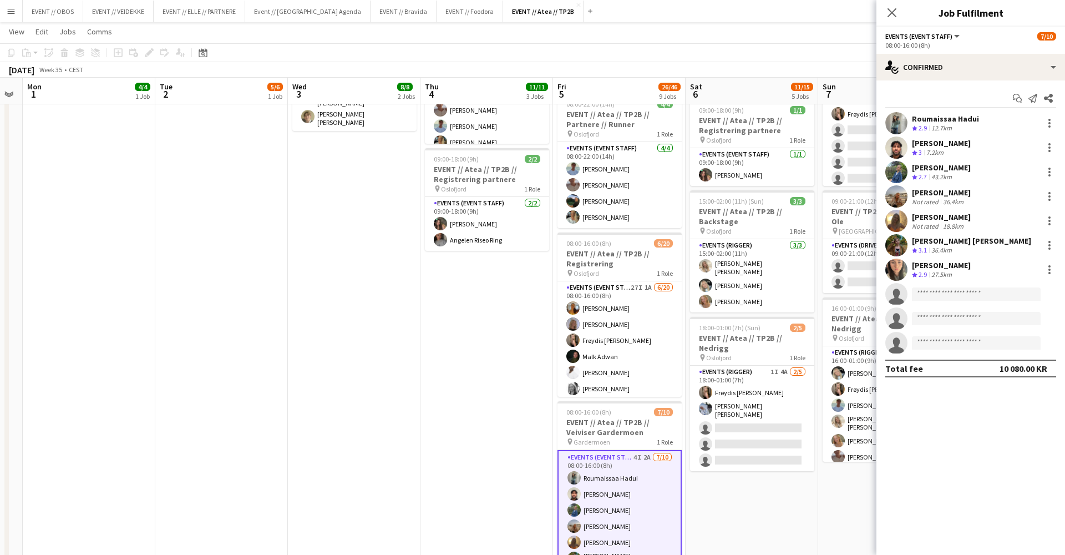
click at [711, 31] on app-page-menu "View Day view expanded Day view collapsed Month view Date picker Jump to [DATE]…" at bounding box center [532, 32] width 1065 height 21
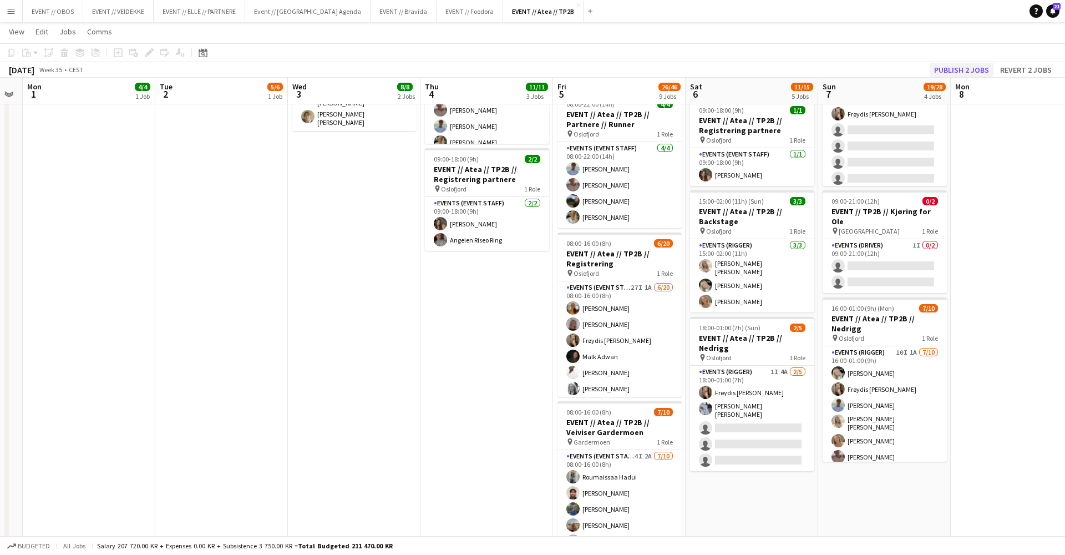
click at [944, 64] on button "Publish 2 jobs" at bounding box center [962, 70] width 64 height 14
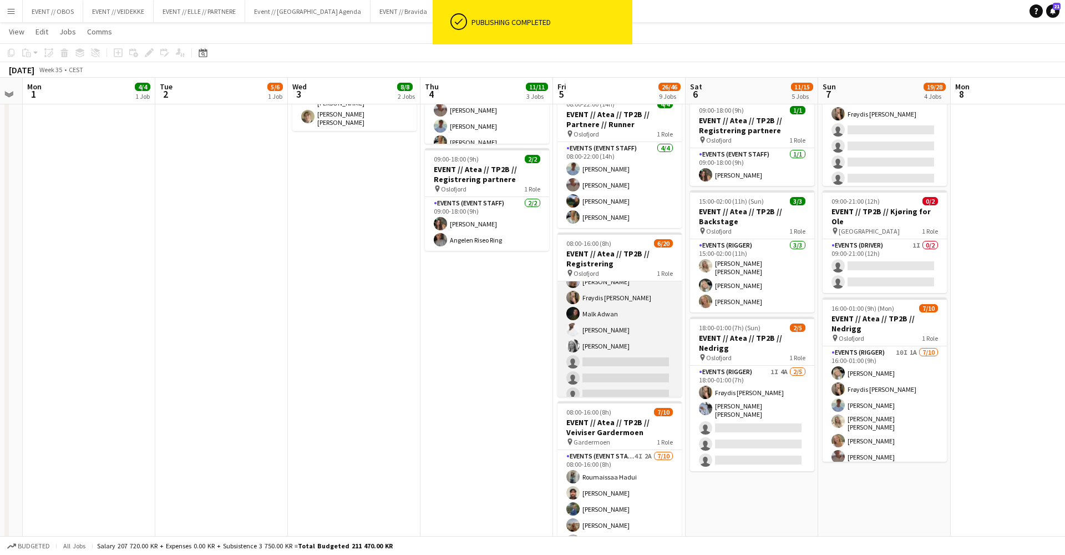
scroll to position [58, 0]
click at [645, 372] on app-card-role "Events (Event Staff) 27I 1A [DATE] 08:00-16:00 (8h) [PERSON_NAME] [PERSON_NAME]…" at bounding box center [620, 394] width 124 height 343
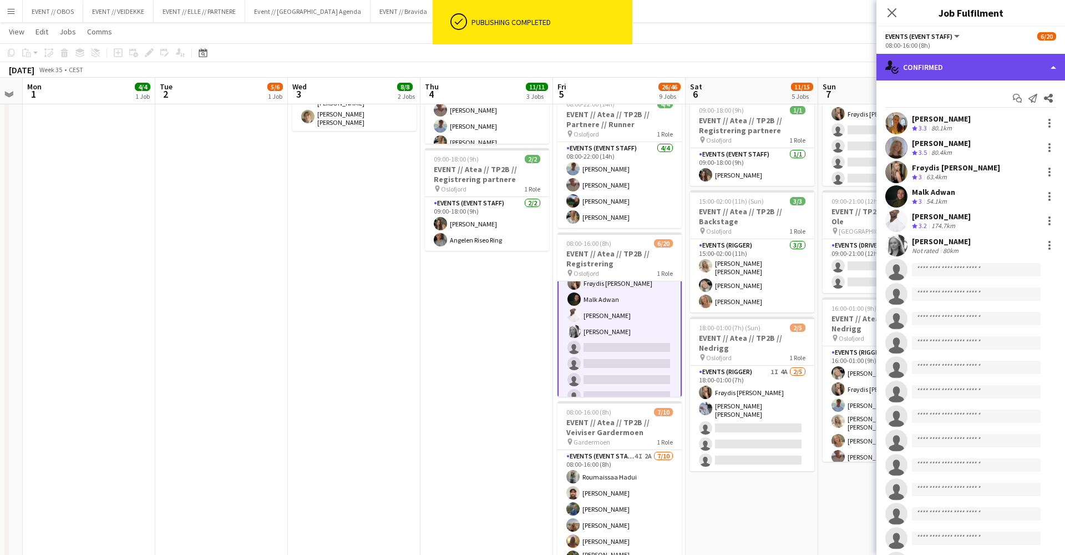
click at [930, 80] on div "single-neutral-actions-check-2 Confirmed" at bounding box center [971, 67] width 189 height 27
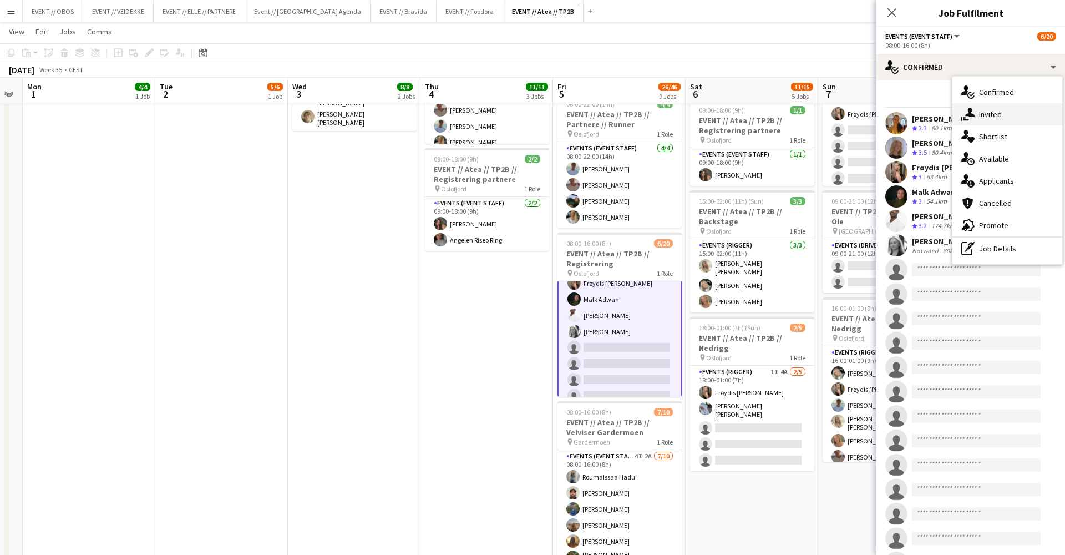
click at [997, 123] on div "single-neutral-actions-share-1 Invited" at bounding box center [1008, 114] width 110 height 22
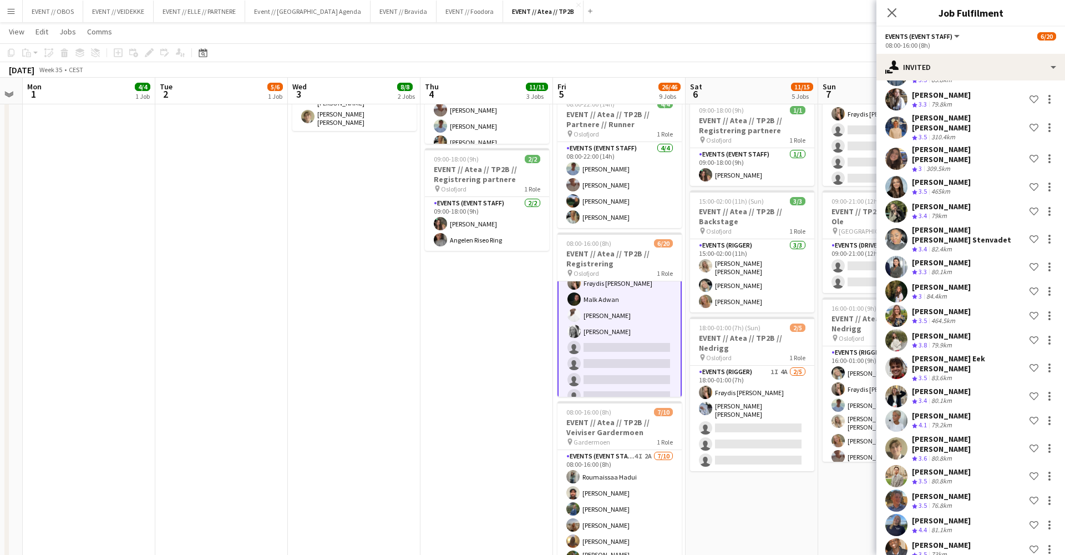
scroll to position [266, 0]
click at [793, 510] on app-date-cell "08:00-17:00 (9h) 1/2 EVENT // Atea // TP2B // Partnere // Expo pin Oslofjord 1 …" at bounding box center [752, 422] width 133 height 1147
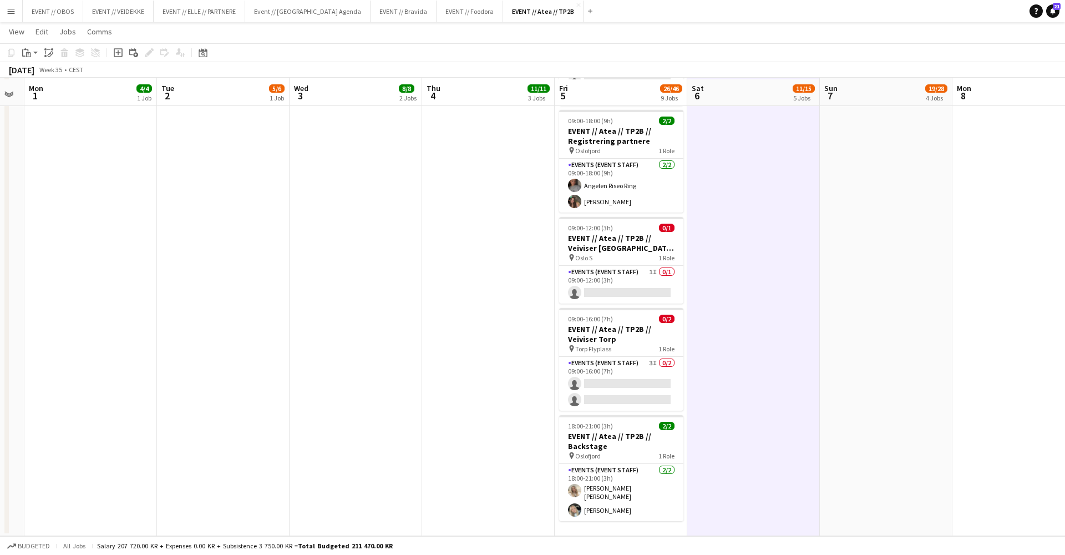
scroll to position [736, 0]
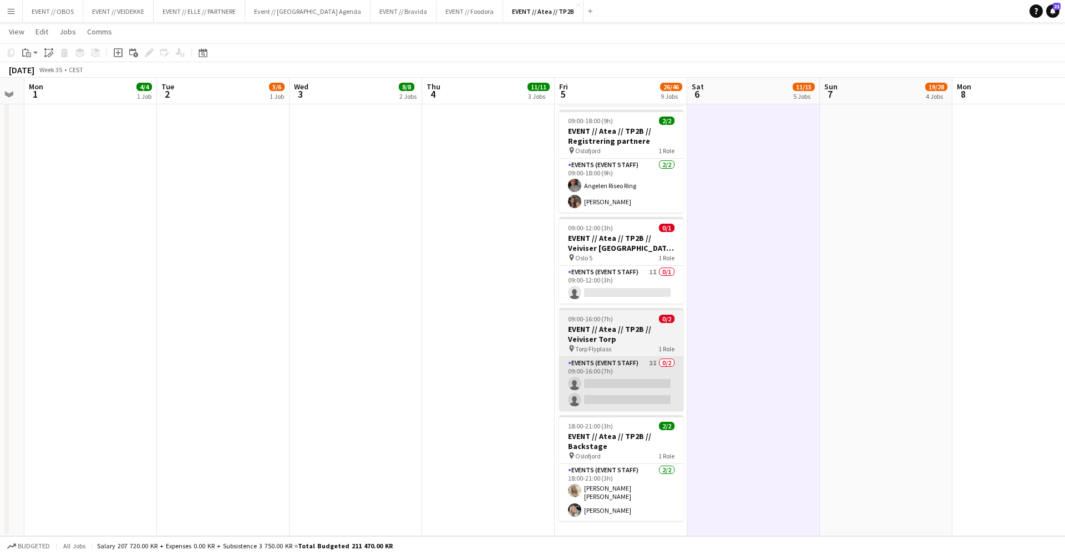
click at [597, 379] on app-card-role "Events (Event Staff) 3I 0/2 09:00-16:00 (7h) single-neutral-actions single-neut…" at bounding box center [621, 384] width 124 height 54
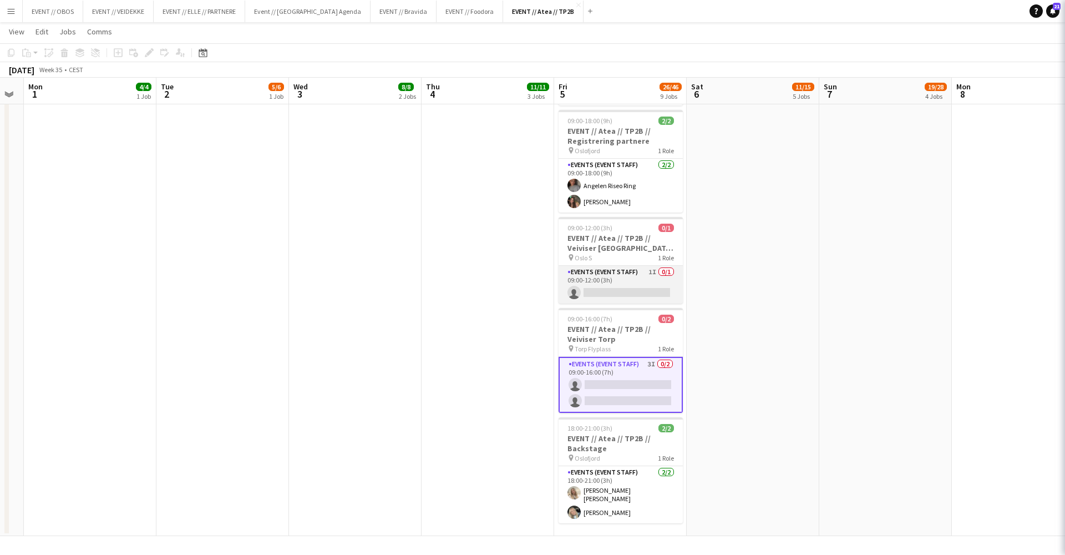
click at [602, 285] on app-card-role "Events (Event Staff) 1I 0/1 09:00-12:00 (3h) single-neutral-actions" at bounding box center [621, 285] width 124 height 38
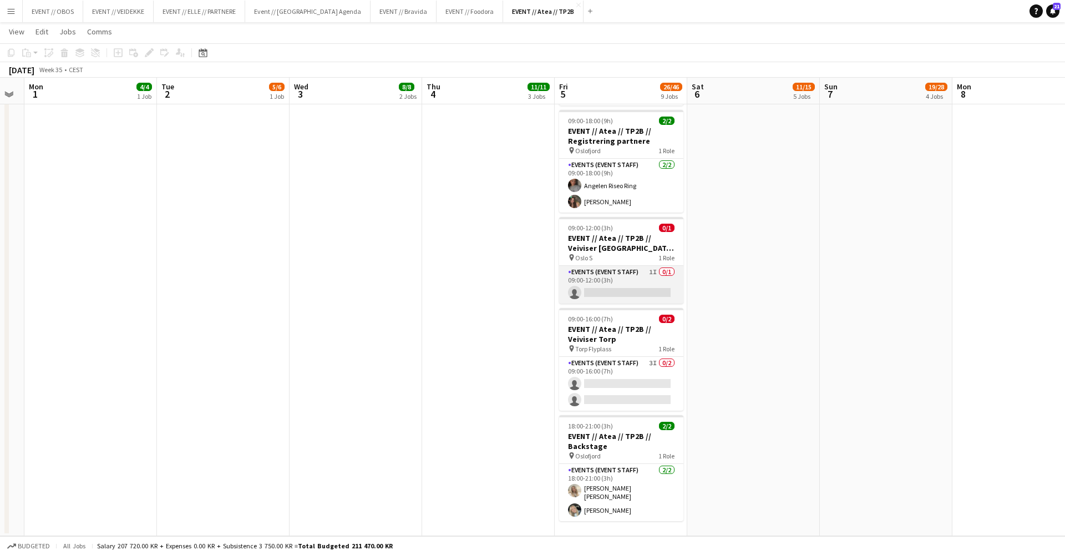
click at [666, 266] on app-card-role "Events (Event Staff) 1I 0/1 09:00-12:00 (3h) single-neutral-actions" at bounding box center [621, 285] width 124 height 38
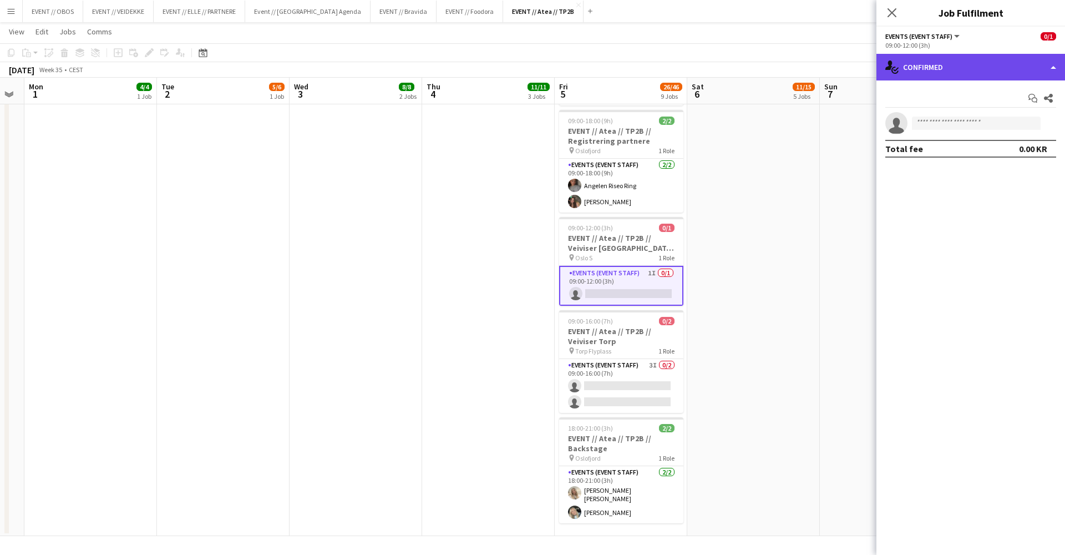
click at [898, 68] on icon at bounding box center [896, 70] width 6 height 4
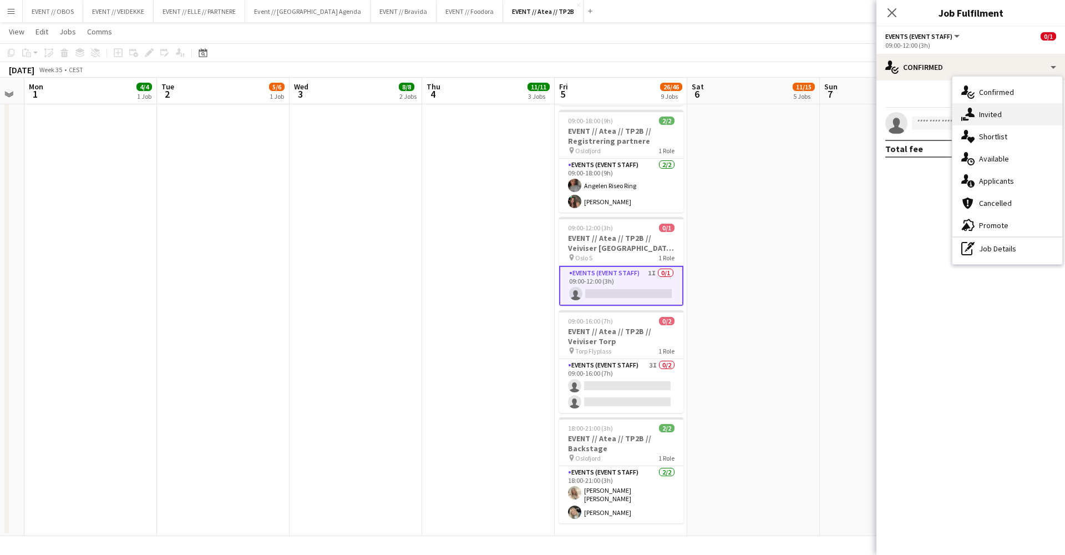
click at [972, 109] on icon at bounding box center [969, 112] width 9 height 9
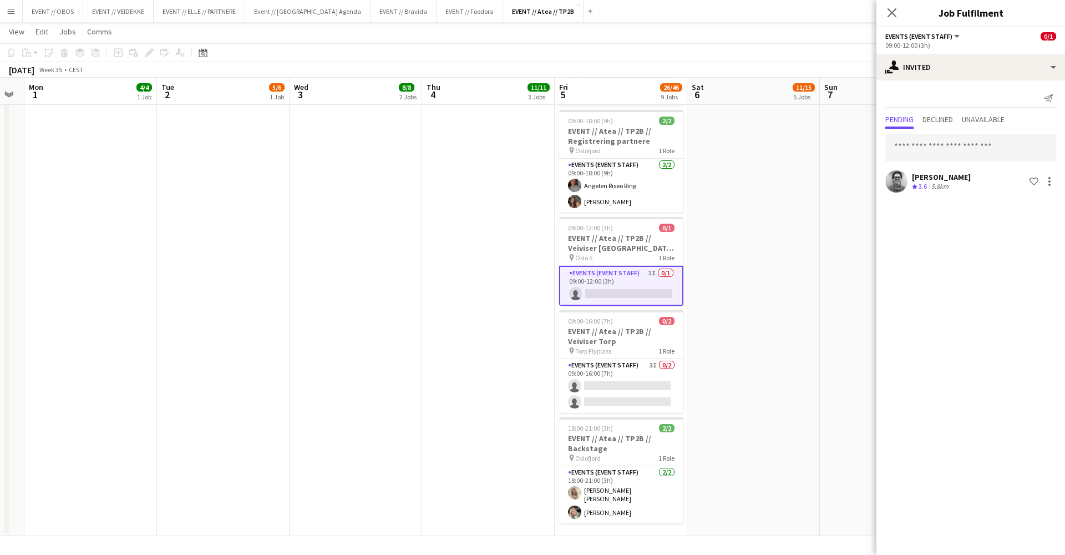
scroll to position [736, 0]
click at [891, 170] on div at bounding box center [896, 181] width 22 height 22
click at [892, 174] on app-user-avatar at bounding box center [896, 181] width 22 height 22
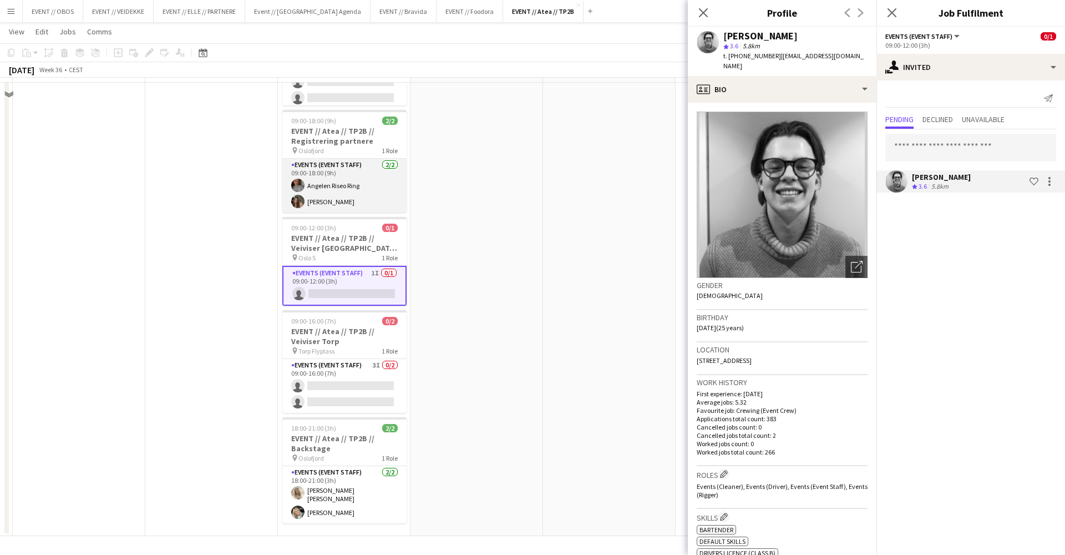
scroll to position [439, 0]
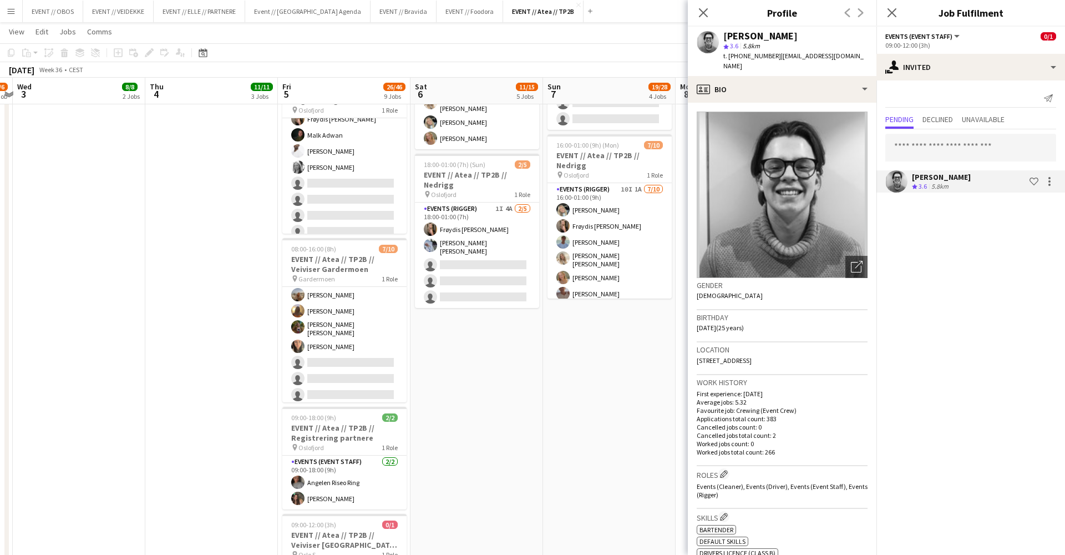
click at [502, 399] on app-calendar-viewport "Sat 30 Sun 31 Mon 1 4/4 1 Job Tue 2 5/6 1 Job Wed 3 8/8 2 Jobs Thu 4 11/11 3 Jo…" at bounding box center [532, 218] width 1065 height 1228
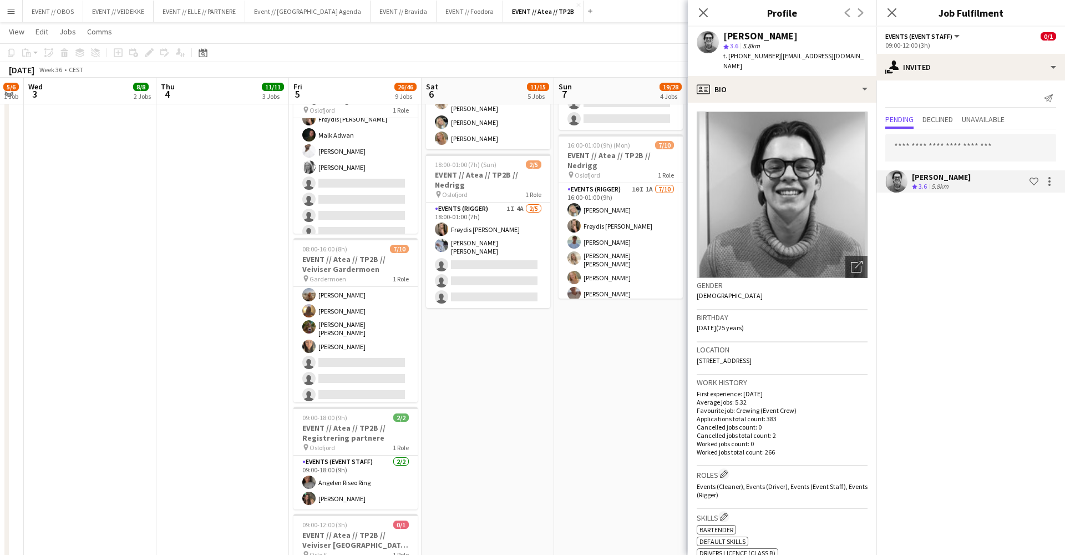
click at [588, 94] on app-board-header-date "Sun 7 19/28 4 Jobs" at bounding box center [620, 91] width 133 height 27
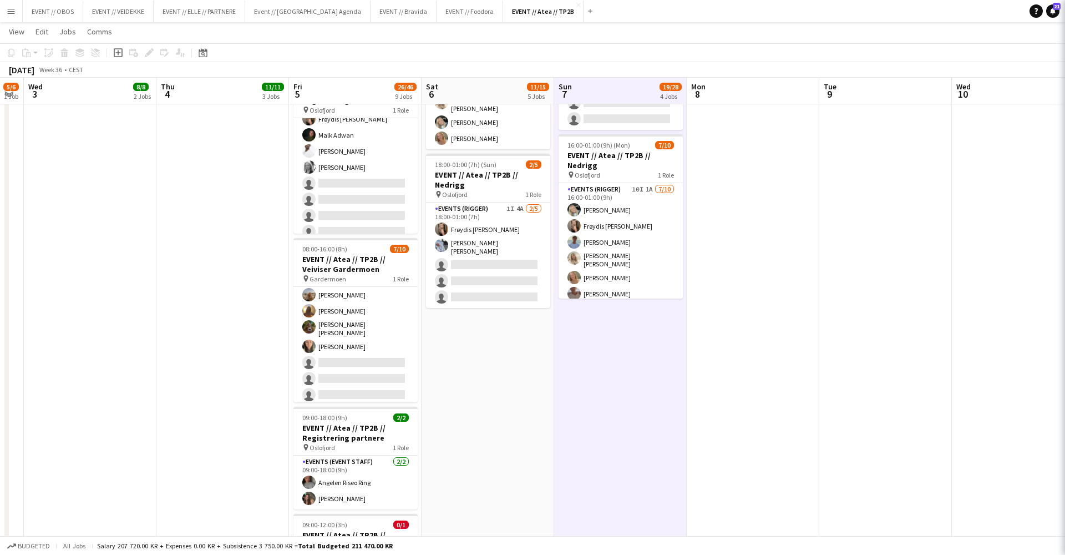
click at [588, 94] on app-board-header-date "Sun 7 19/28 4 Jobs" at bounding box center [620, 91] width 133 height 27
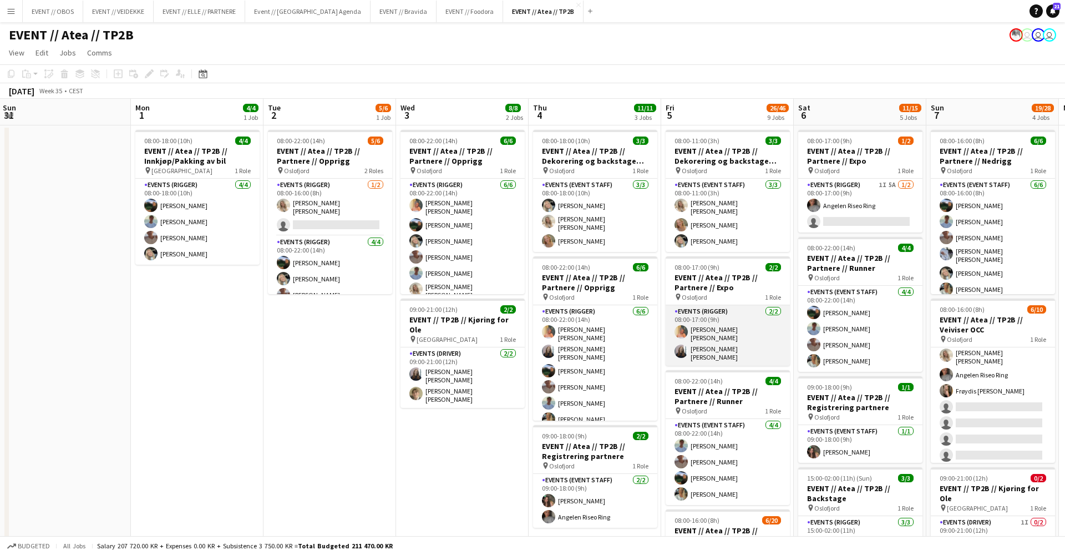
scroll to position [0, 303]
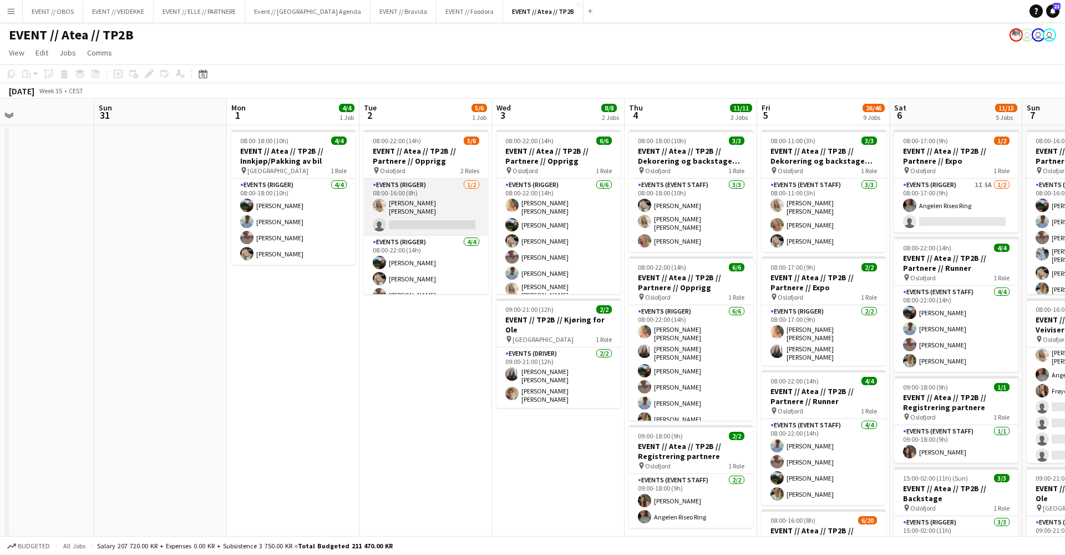
click at [387, 209] on app-card-role "Events (Rigger) [DATE] 08:00-16:00 (8h) [PERSON_NAME] [PERSON_NAME] single-neut…" at bounding box center [426, 207] width 124 height 57
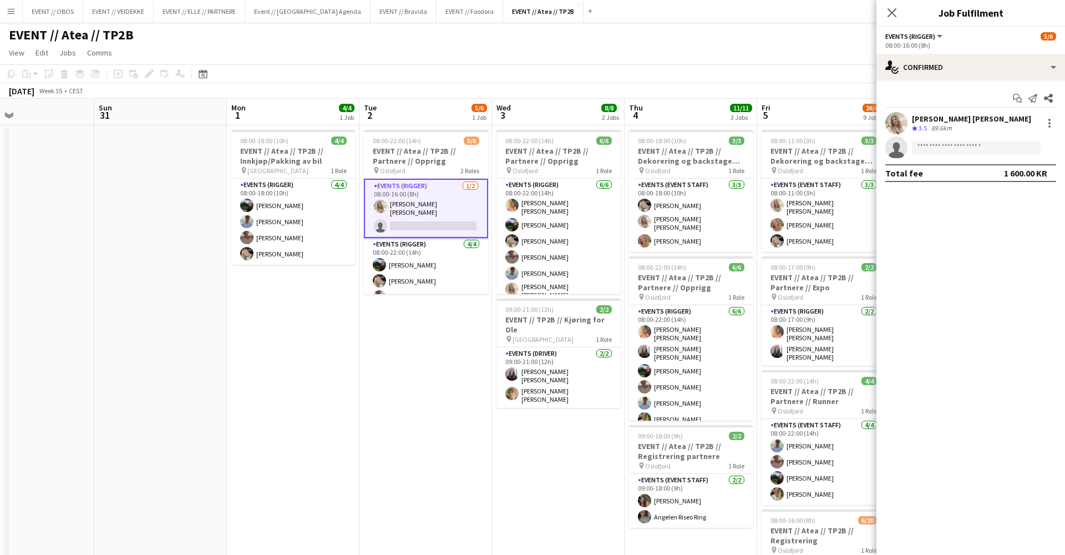
click at [945, 82] on div "Start chat Send notification Share [PERSON_NAME] [PERSON_NAME] Crew rating 3.5 …" at bounding box center [971, 135] width 189 height 110
click at [954, 77] on div "single-neutral-actions-check-2 Confirmed" at bounding box center [971, 67] width 189 height 27
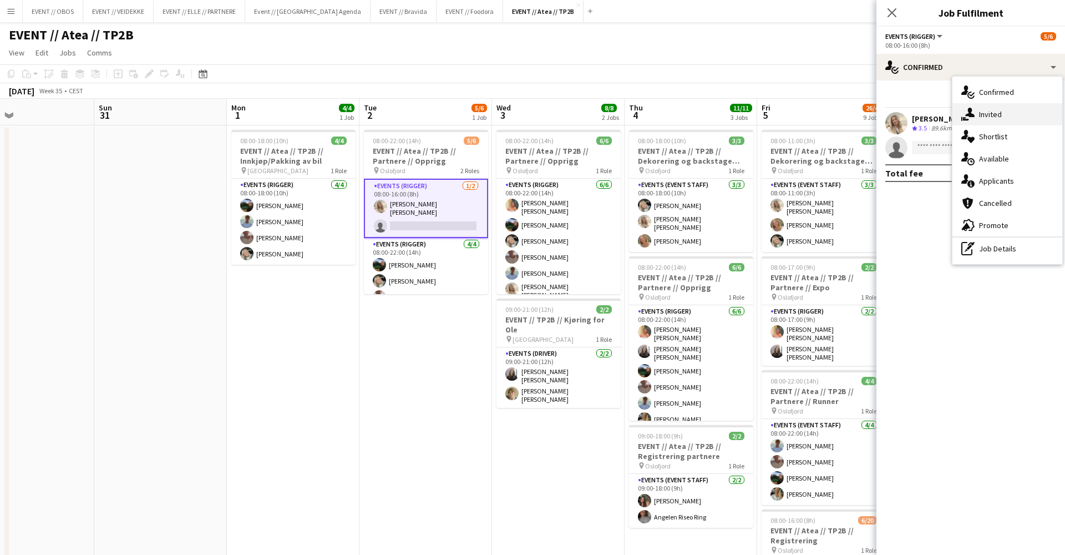
click at [973, 110] on icon "single-neutral-actions-share-1" at bounding box center [967, 114] width 13 height 13
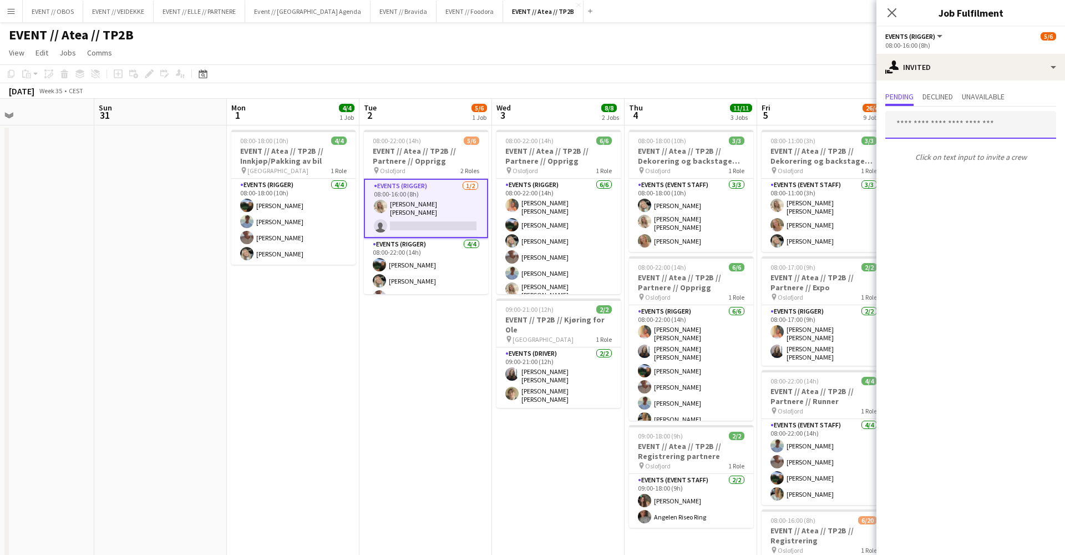
click at [966, 119] on input "text" at bounding box center [970, 125] width 171 height 28
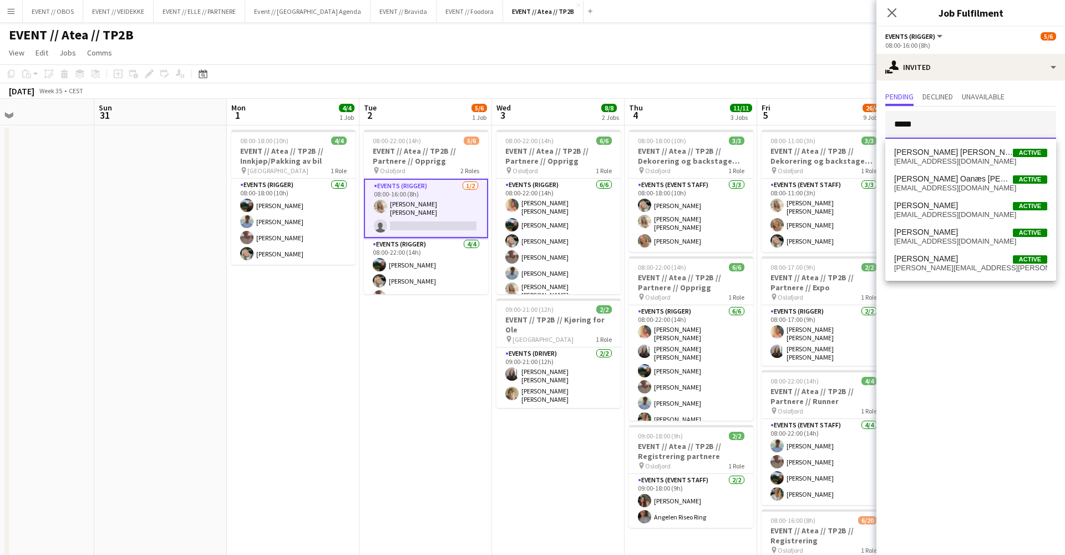
click at [966, 137] on input "*****" at bounding box center [970, 125] width 171 height 28
type input "*****"
click at [968, 148] on span "[PERSON_NAME] [PERSON_NAME]" at bounding box center [953, 152] width 119 height 9
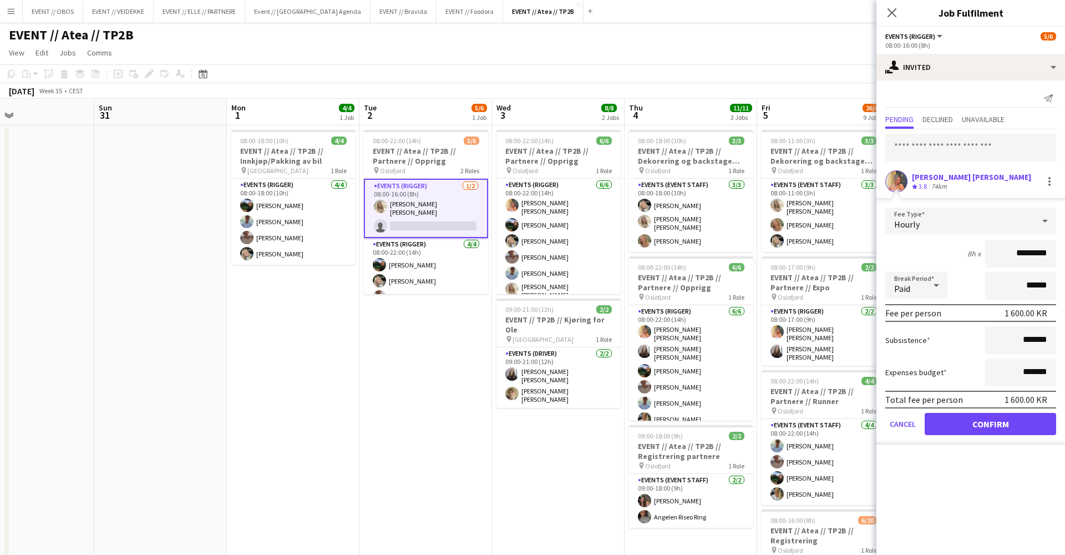
click at [975, 428] on button "Confirm" at bounding box center [990, 424] width 131 height 22
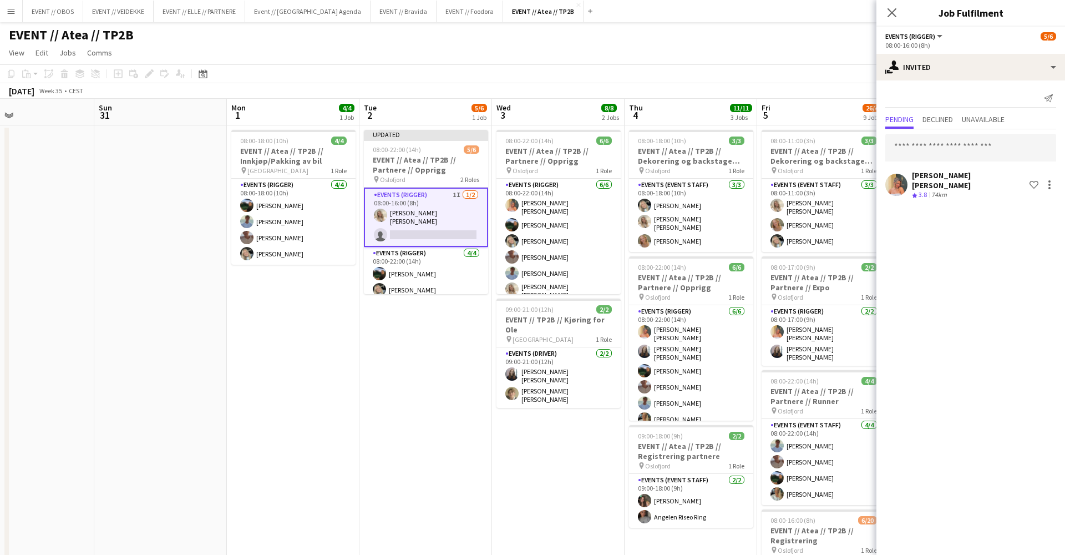
click at [819, 85] on div "[DATE] Week 35 • CEST Publish 1 job Revert 1 job" at bounding box center [532, 91] width 1065 height 16
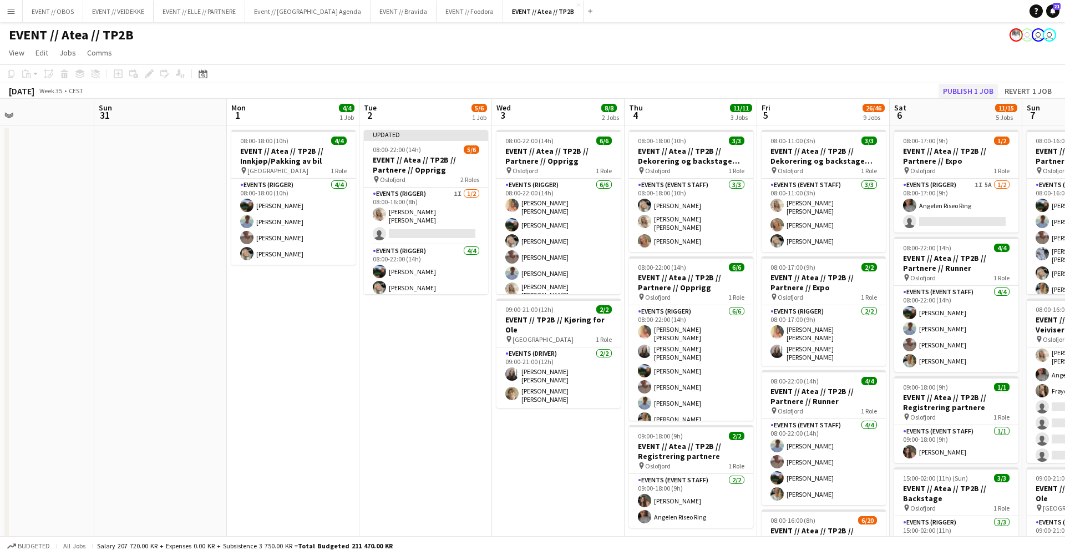
click at [971, 95] on button "Publish 1 job" at bounding box center [968, 91] width 59 height 14
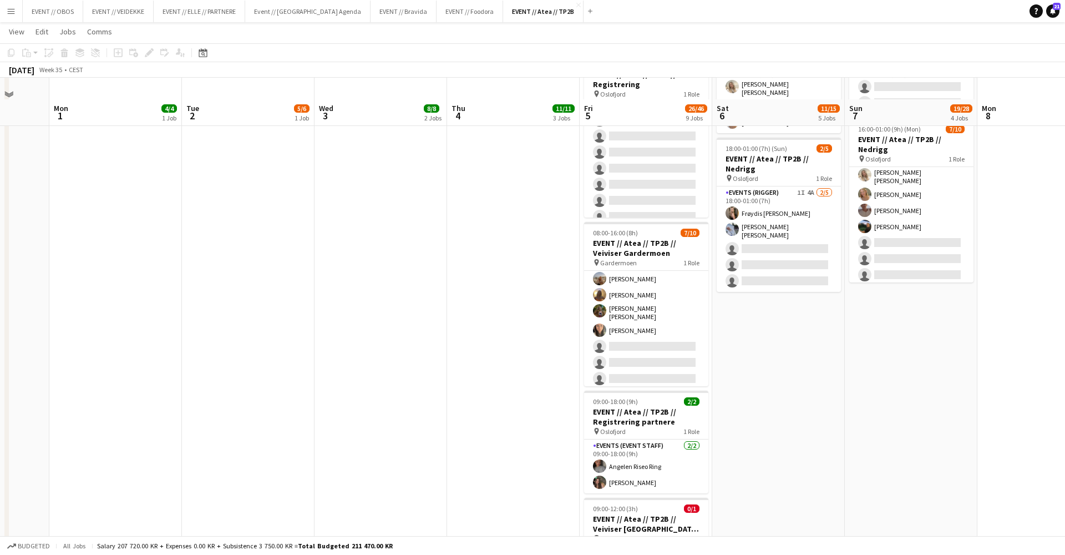
scroll to position [448, 0]
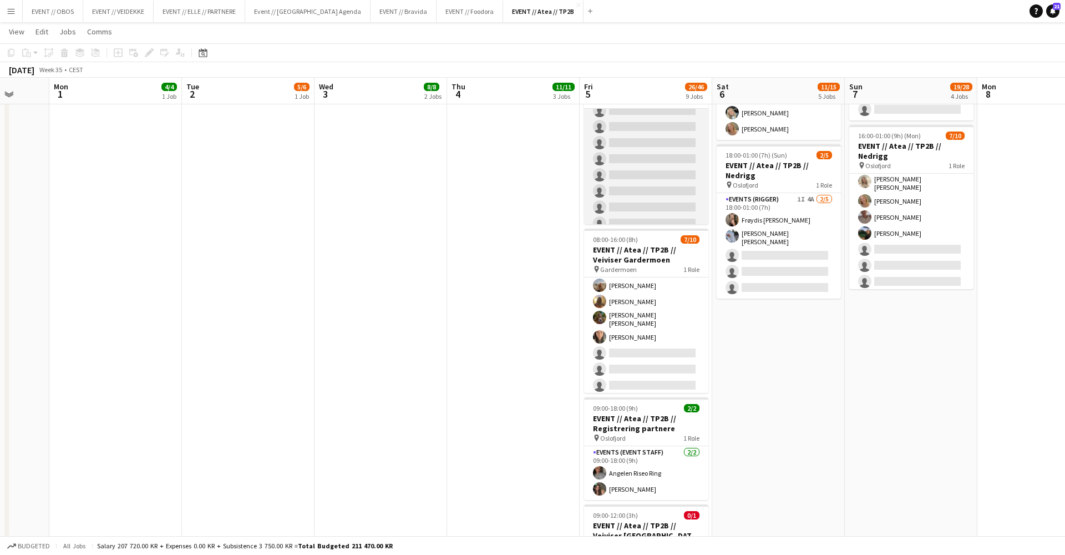
click at [593, 139] on app-card-role "Events (Event Staff) 27I 1A [DATE] 08:00-16:00 (8h) [PERSON_NAME] [PERSON_NAME]…" at bounding box center [646, 94] width 124 height 343
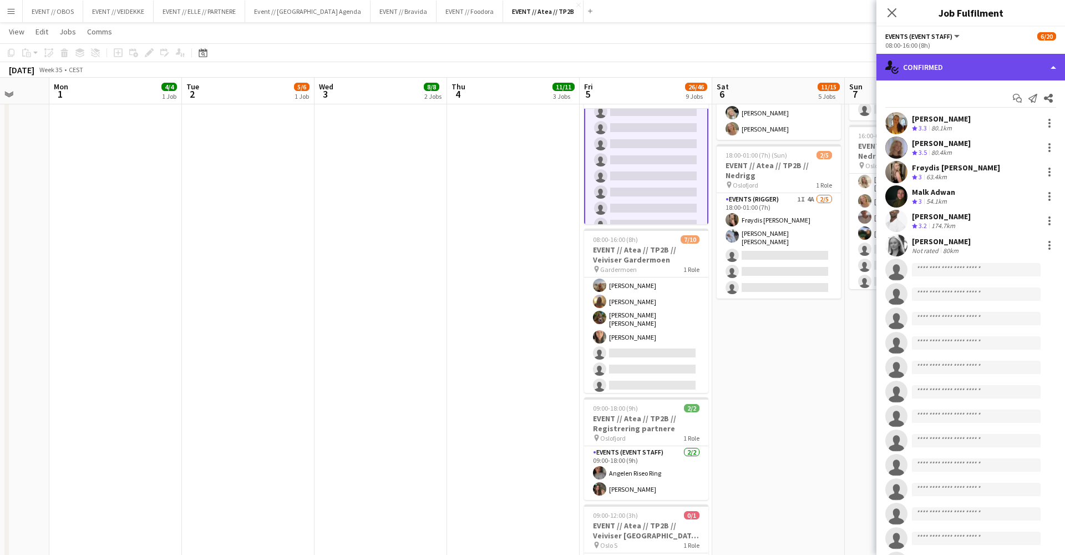
click at [943, 70] on div "single-neutral-actions-check-2 Confirmed" at bounding box center [971, 67] width 189 height 27
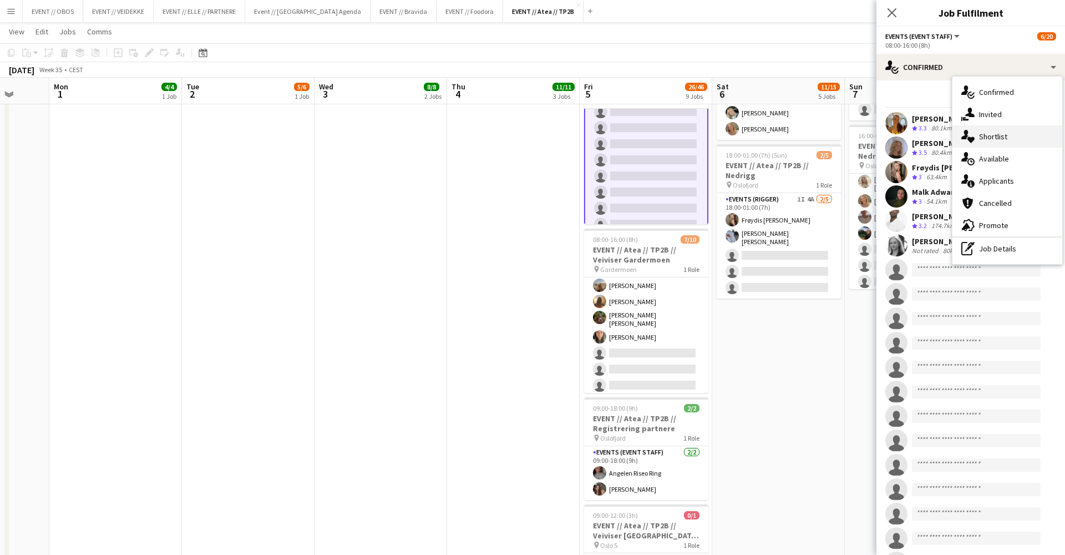
click at [995, 128] on div "single-neutral-actions-heart Shortlist" at bounding box center [1008, 136] width 110 height 22
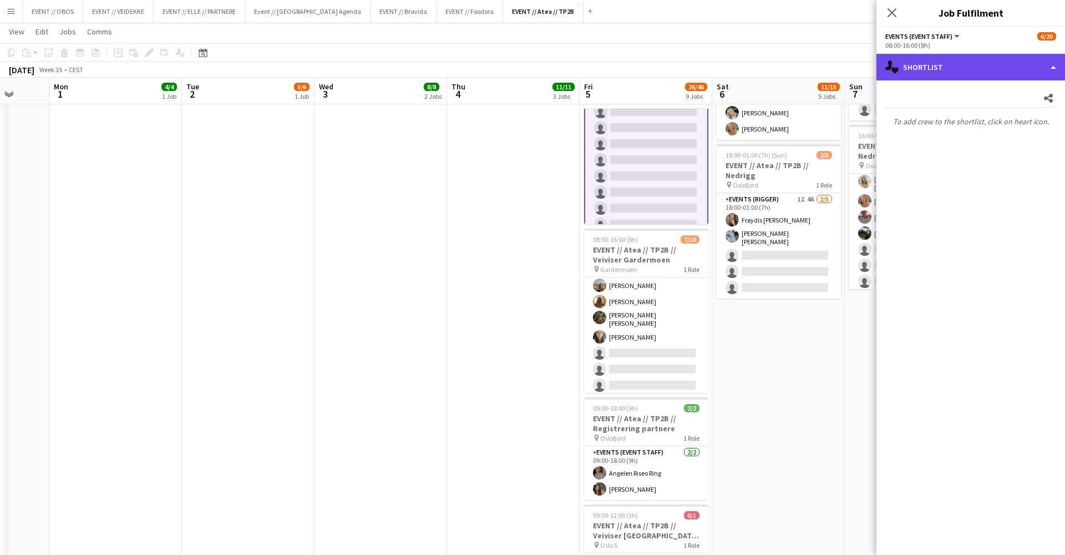
click at [934, 69] on div "single-neutral-actions-heart Shortlist" at bounding box center [971, 67] width 189 height 27
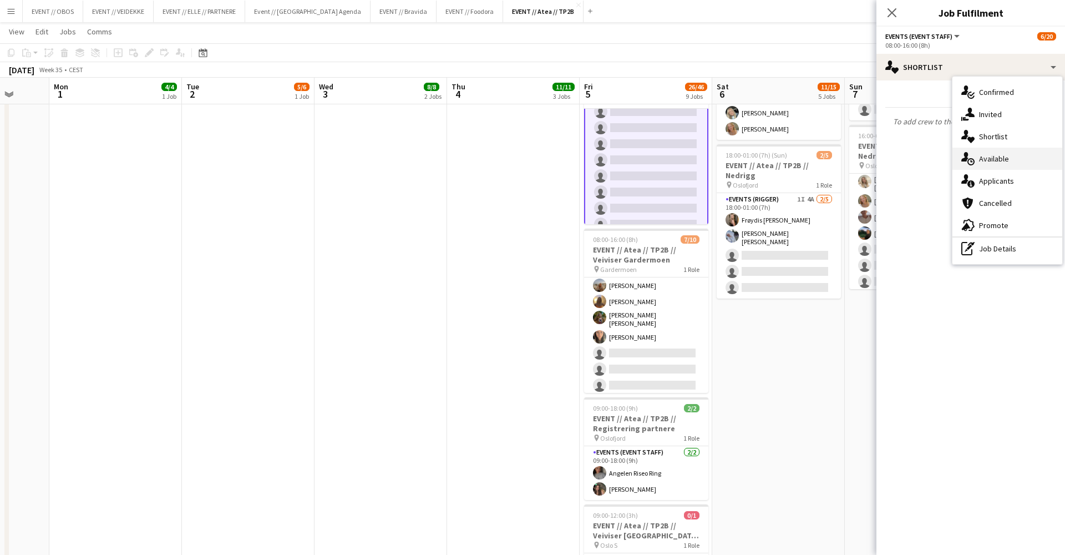
click at [968, 153] on icon at bounding box center [964, 156] width 7 height 9
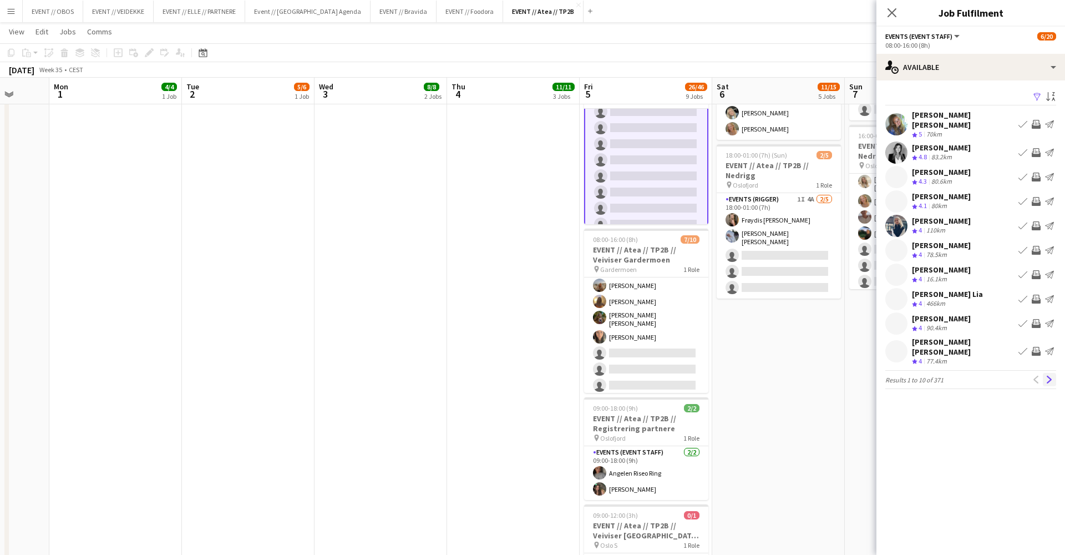
click at [1043, 373] on button "Next" at bounding box center [1049, 379] width 13 height 13
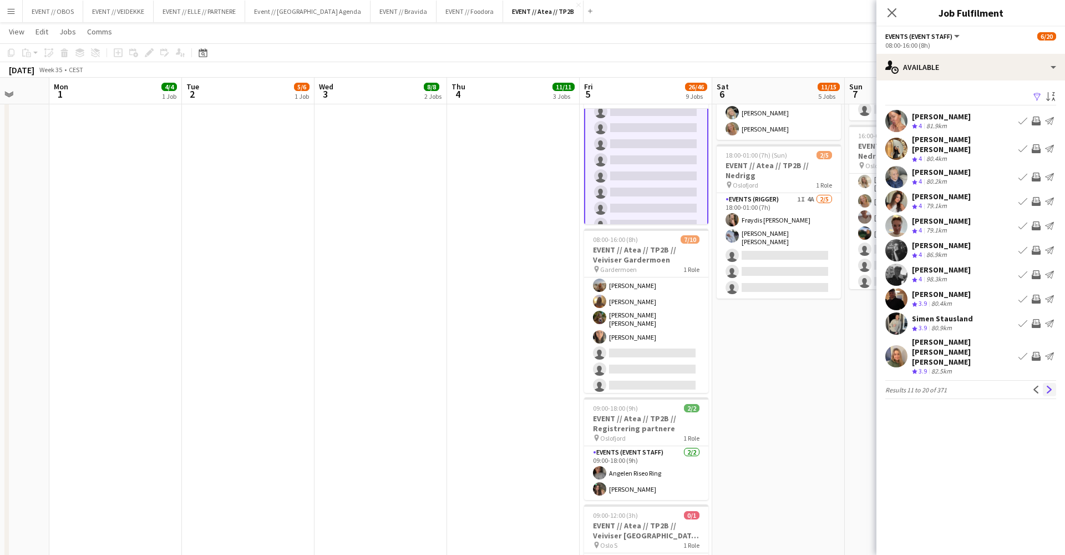
click at [1052, 386] on app-icon "Next" at bounding box center [1050, 390] width 8 height 8
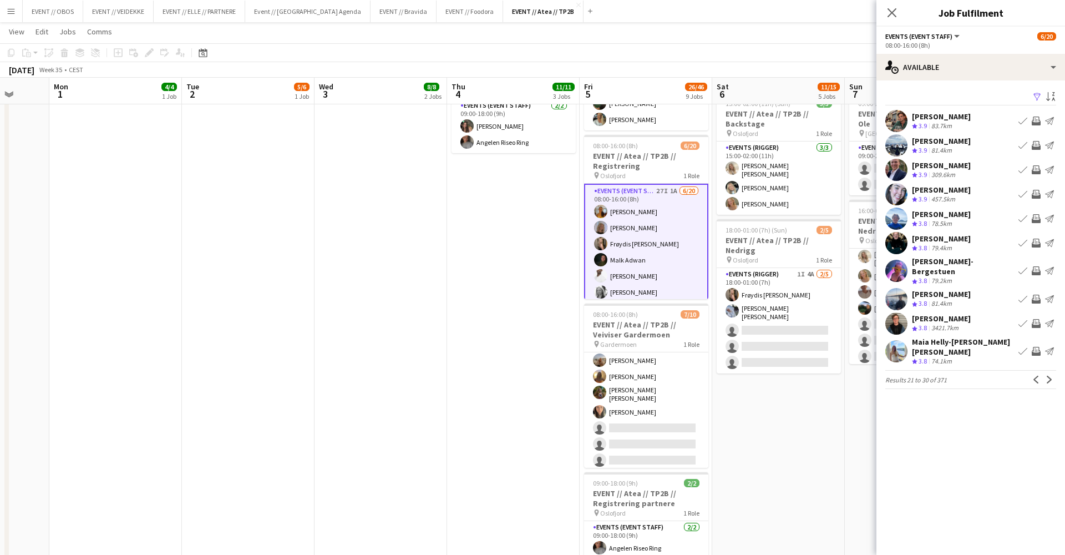
scroll to position [0, 0]
click at [1047, 370] on app-pager "Results 21 to 30 of 371 Previous Next" at bounding box center [970, 379] width 171 height 19
click at [1042, 373] on div "Previous Next" at bounding box center [1043, 379] width 27 height 13
click at [1047, 376] on app-icon "Next" at bounding box center [1050, 380] width 8 height 8
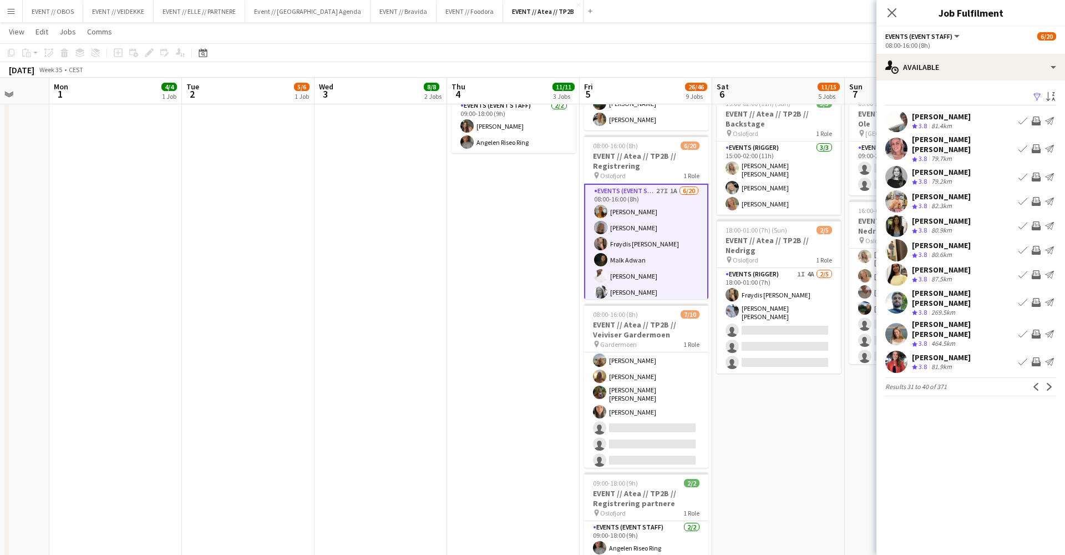
click at [1047, 377] on app-pager "Results 31 to 40 of 371 Previous Next" at bounding box center [970, 386] width 171 height 19
click at [1049, 383] on app-icon "Next" at bounding box center [1050, 387] width 8 height 8
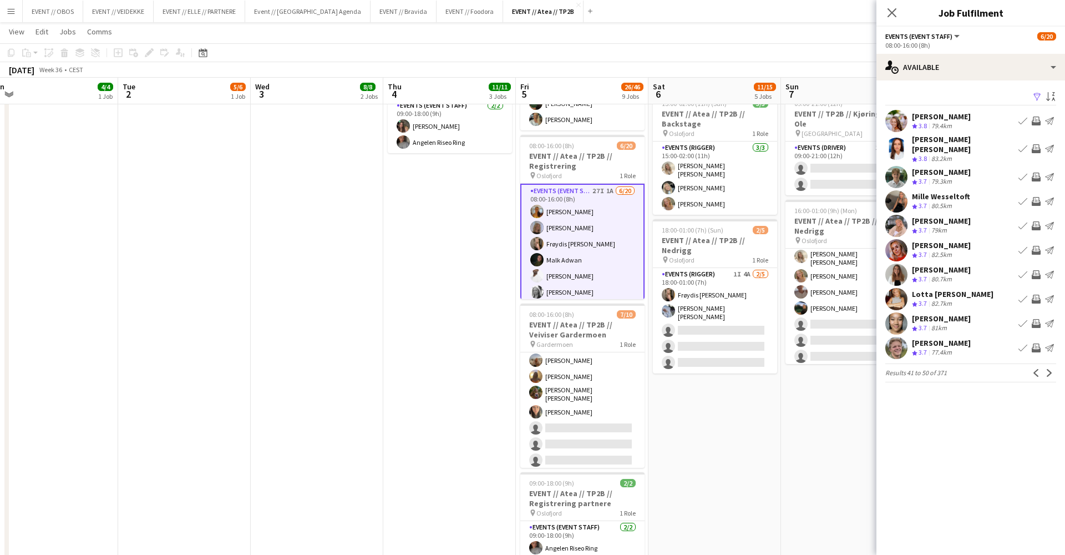
scroll to position [0, 546]
click at [1041, 171] on button "Invite crew" at bounding box center [1036, 176] width 13 height 13
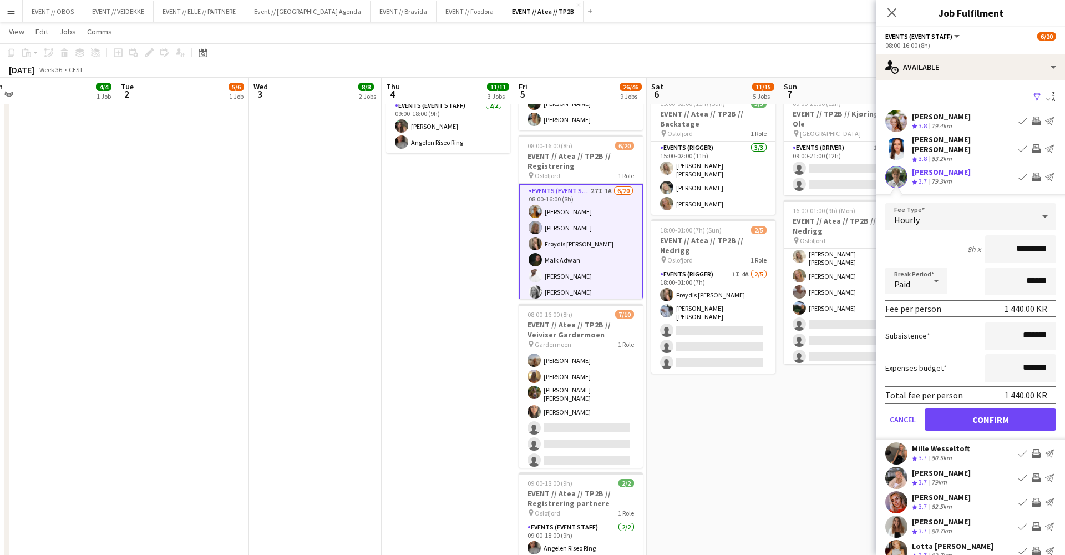
click at [1027, 418] on button "Confirm" at bounding box center [990, 419] width 131 height 22
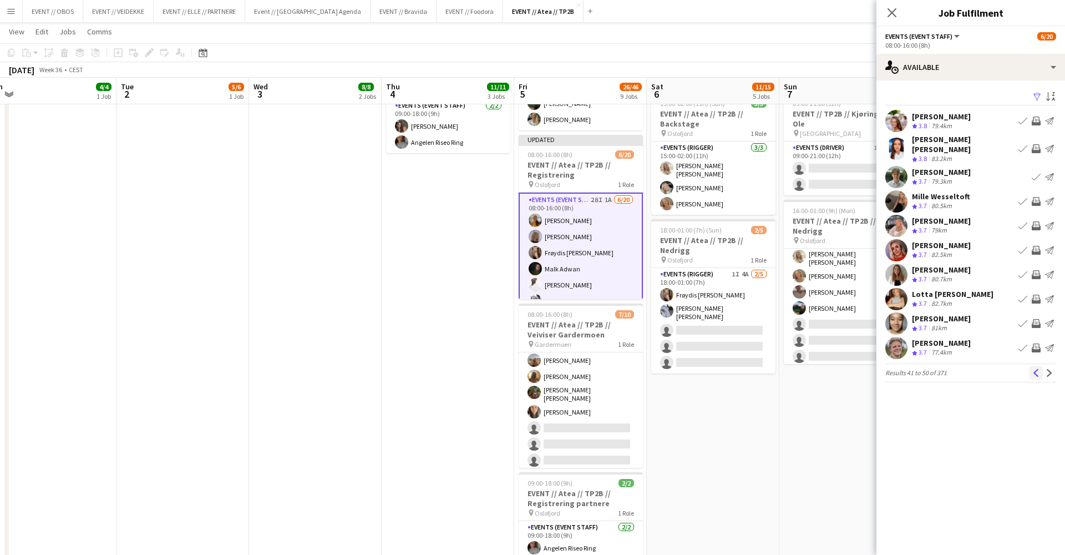
click at [1041, 366] on button "Previous" at bounding box center [1036, 372] width 13 height 13
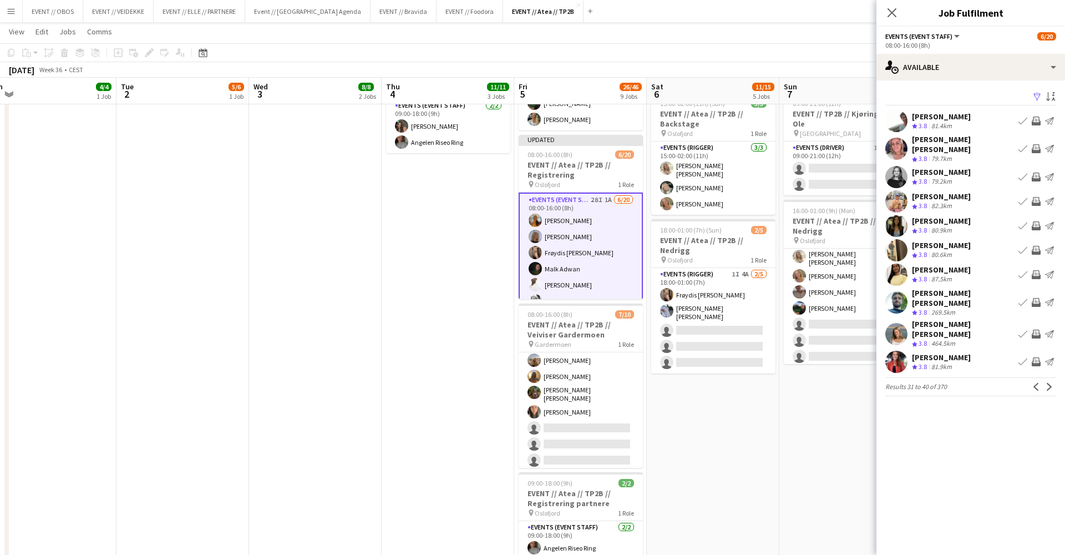
click at [1041, 380] on button "Previous" at bounding box center [1036, 386] width 13 height 13
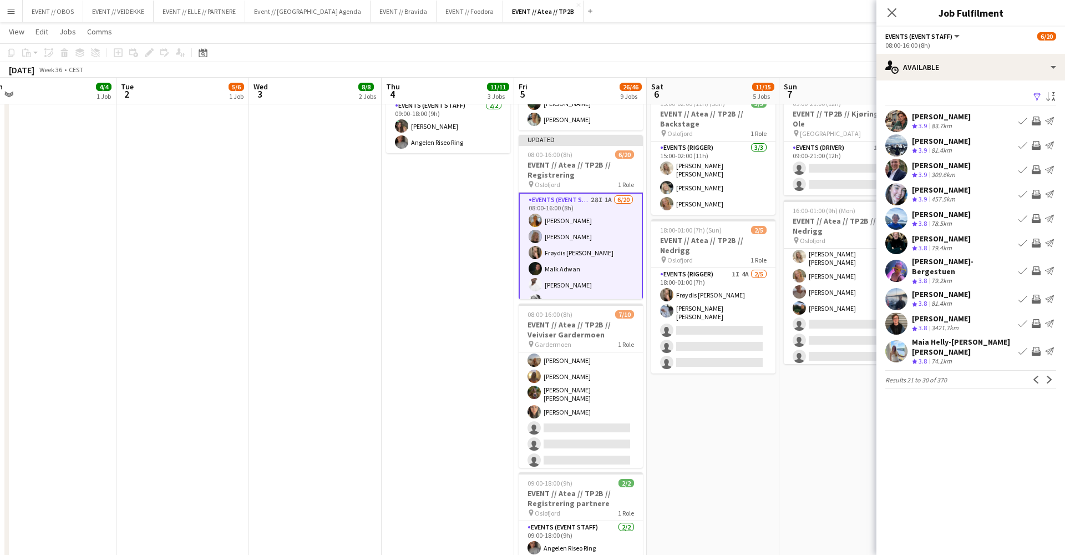
click at [1041, 361] on div "Filter Sort asc [PERSON_NAME] Crew rating 3.9 83.7km Book crew Invite crew Send…" at bounding box center [971, 241] width 189 height 322
click at [1043, 373] on button "Next" at bounding box center [1049, 379] width 13 height 13
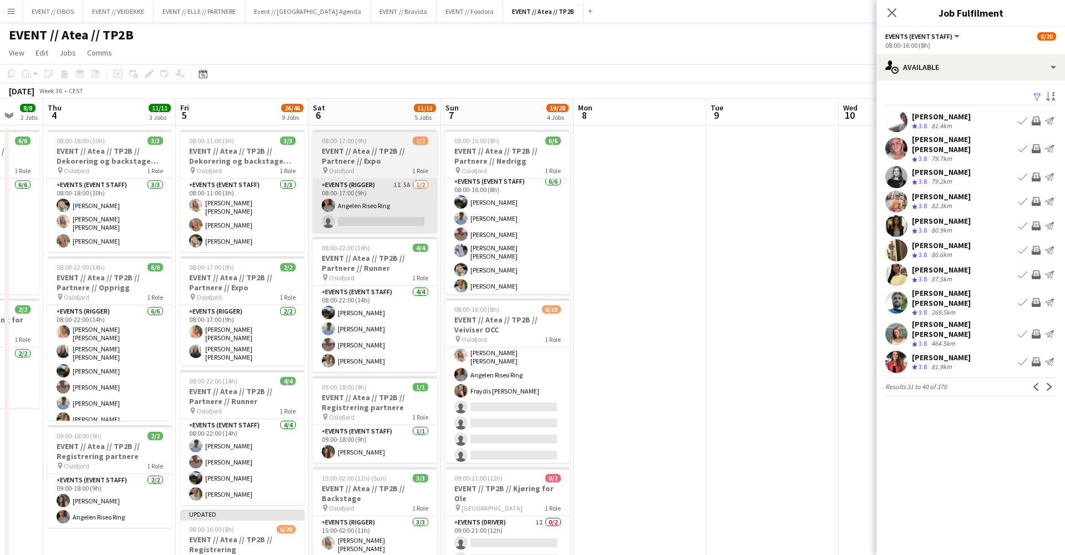
scroll to position [3, 0]
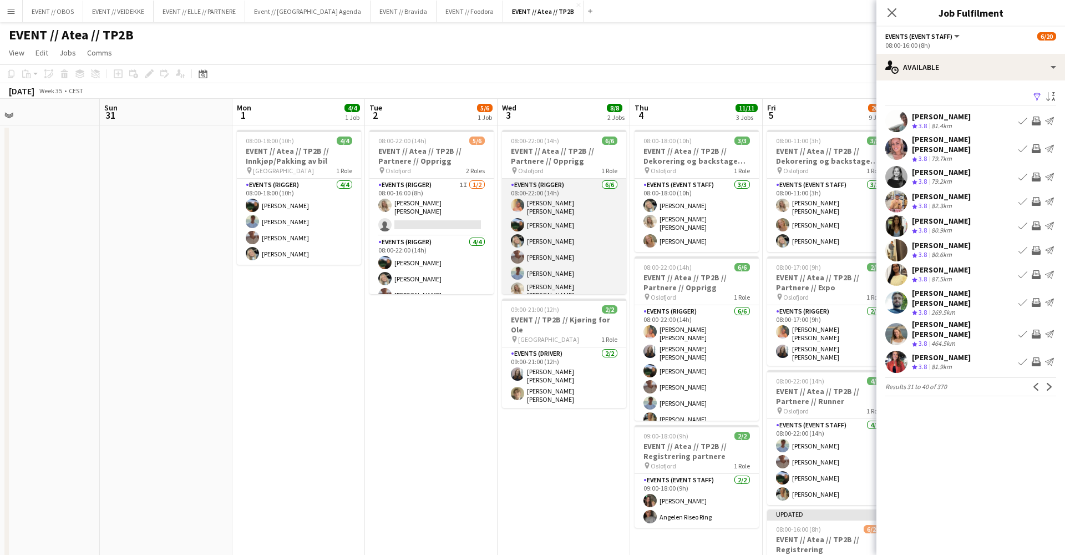
click at [556, 239] on app-card-role "Events (Rigger) [DATE] 08:00-22:00 (14h) [PERSON_NAME] [PERSON_NAME] [PERSON_NA…" at bounding box center [564, 241] width 124 height 125
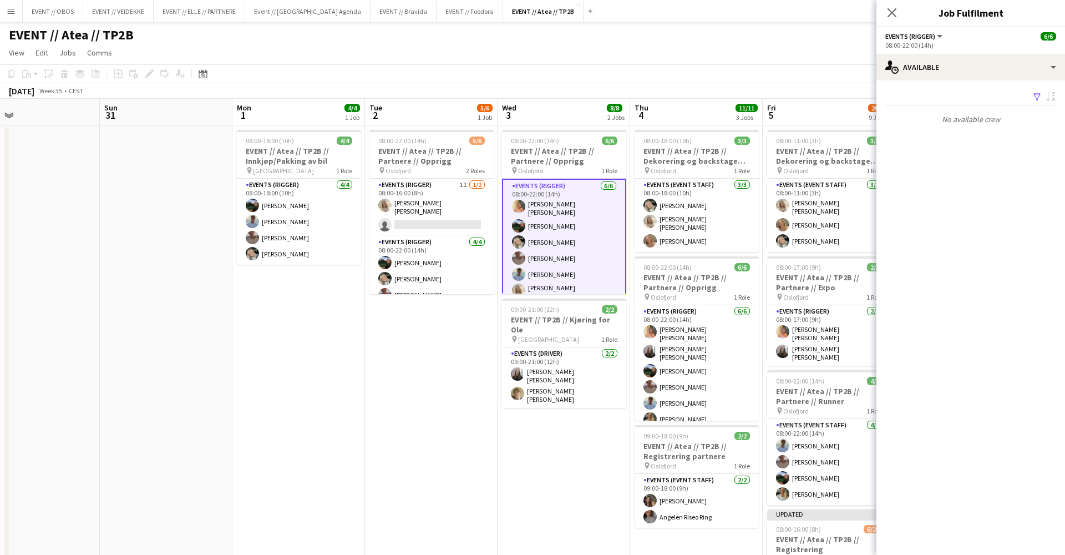
scroll to position [0, 297]
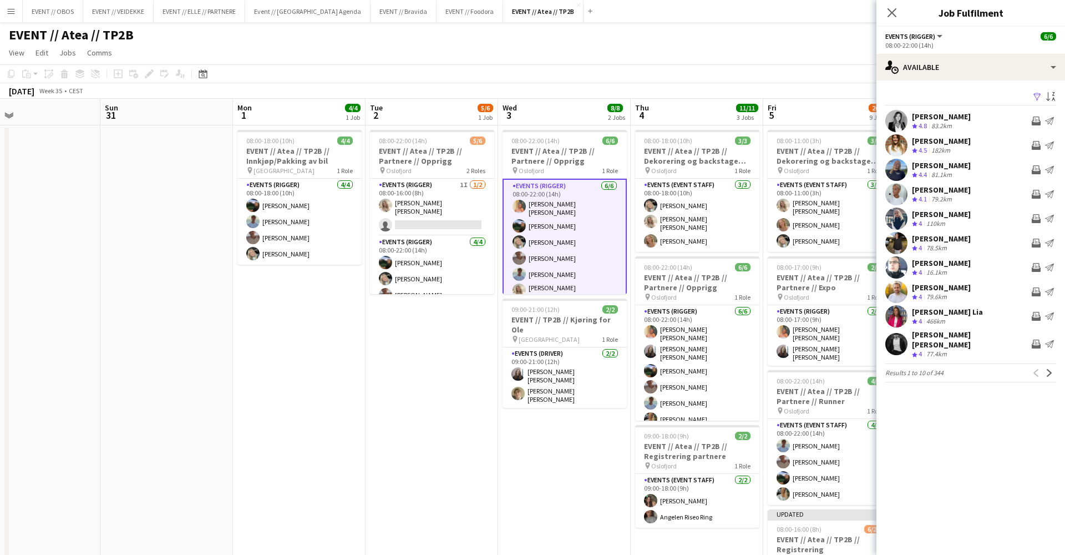
click at [545, 167] on div "pin [GEOGRAPHIC_DATA] 1 Role" at bounding box center [565, 170] width 124 height 9
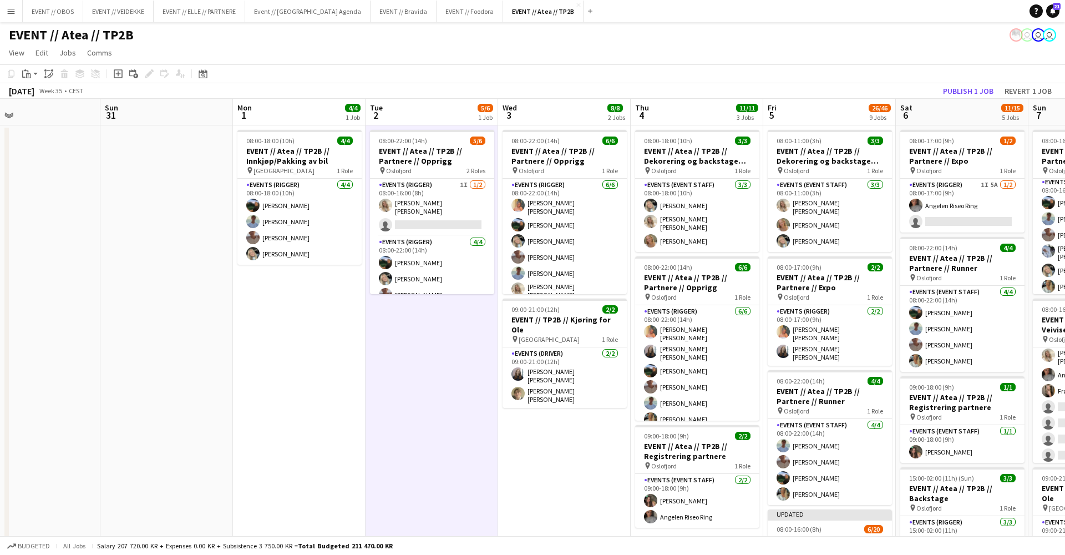
click at [549, 163] on h3 "EVENT // Atea // TP2B // Partnere // Opprigg" at bounding box center [565, 156] width 124 height 20
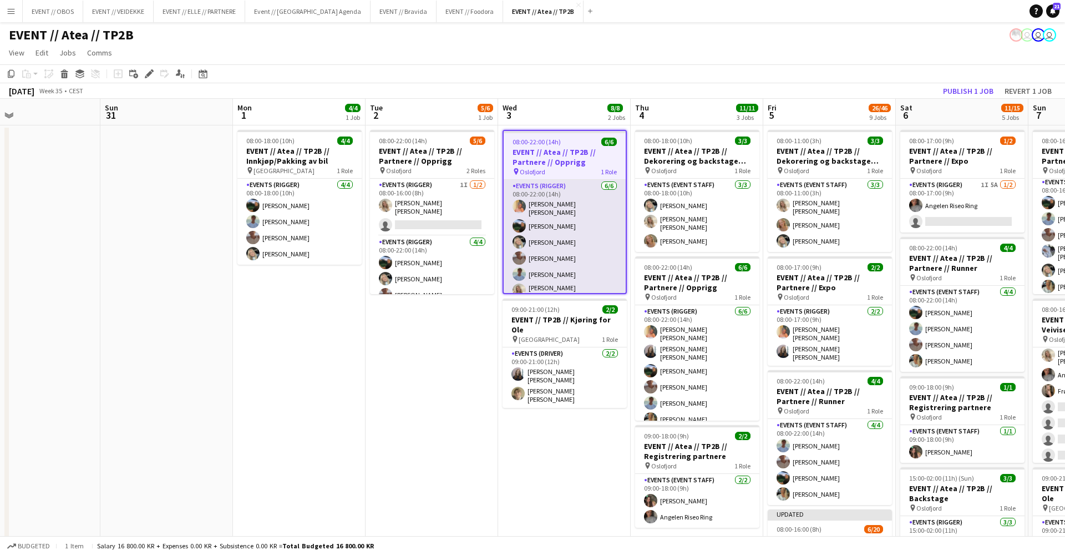
click at [545, 185] on app-card-role "Events (Rigger) [DATE] 08:00-22:00 (14h) [PERSON_NAME] [PERSON_NAME] [PERSON_NA…" at bounding box center [565, 242] width 122 height 125
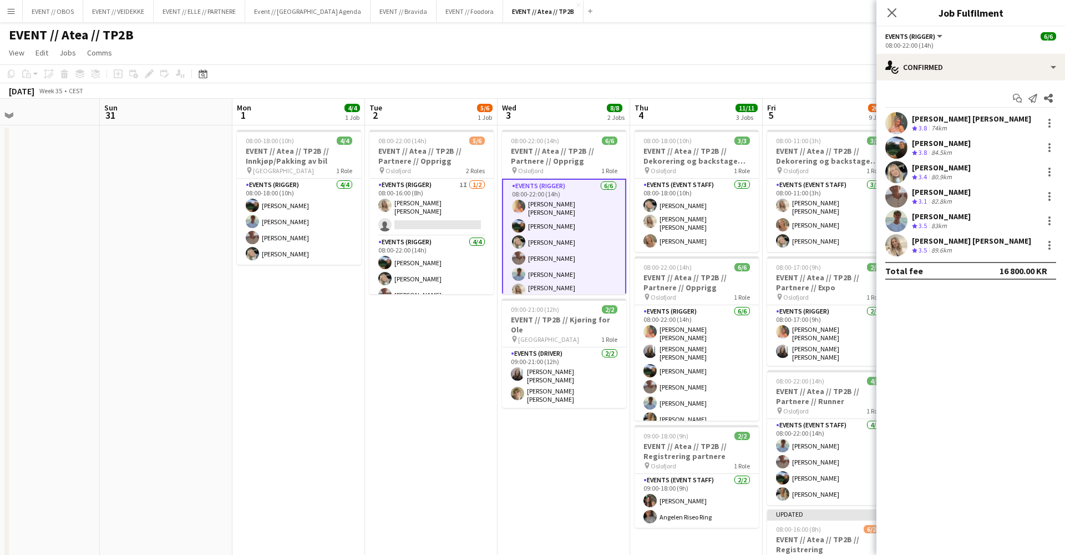
scroll to position [2, 0]
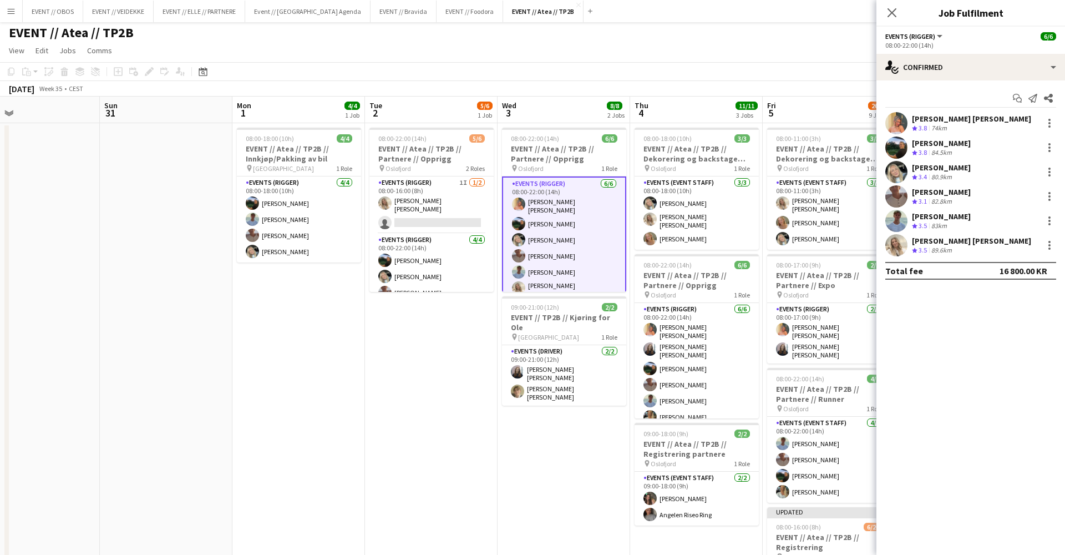
click at [898, 126] on app-user-avatar at bounding box center [896, 123] width 22 height 22
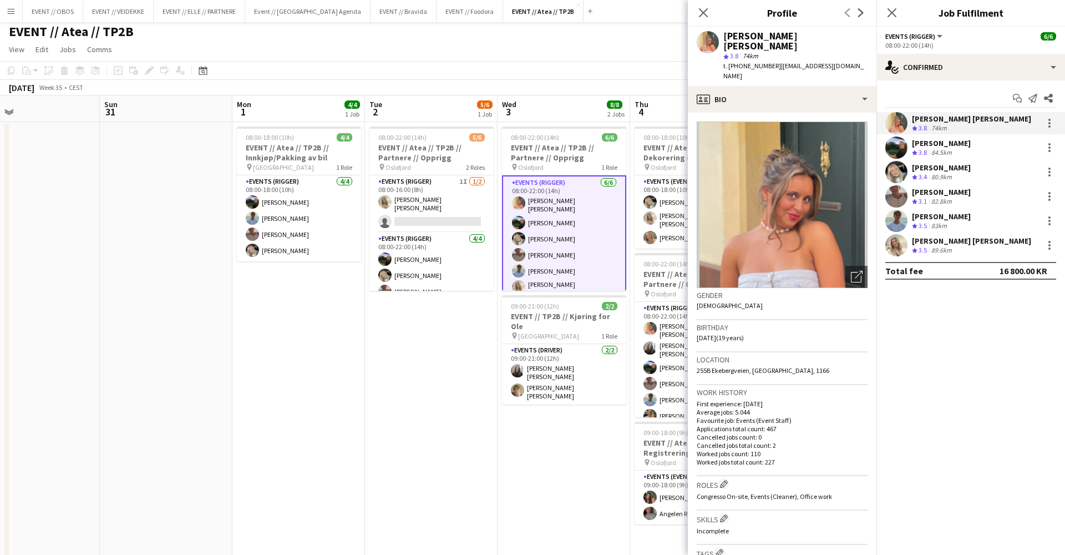
scroll to position [3, 0]
click at [557, 67] on app-toolbar "Copy Paste Paste Command V Paste with crew Command Shift V Paste linked Job [GE…" at bounding box center [532, 70] width 1065 height 19
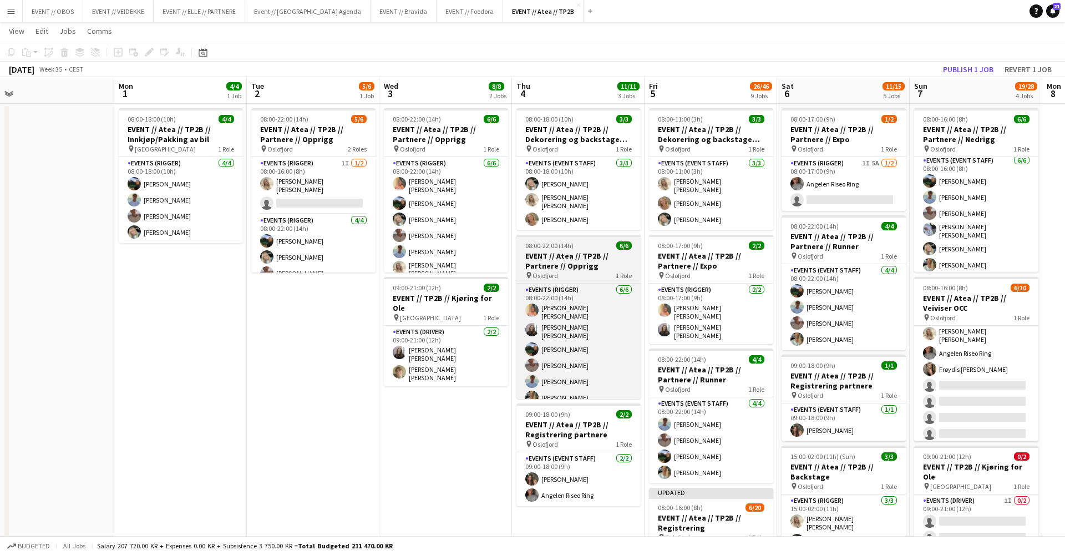
scroll to position [0, 456]
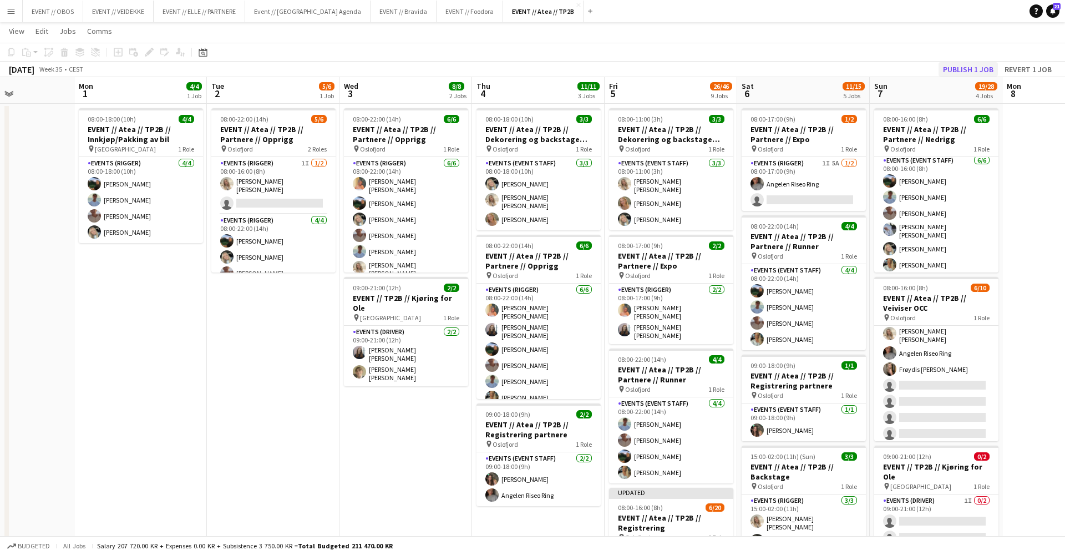
click at [978, 68] on button "Publish 1 job" at bounding box center [968, 69] width 59 height 14
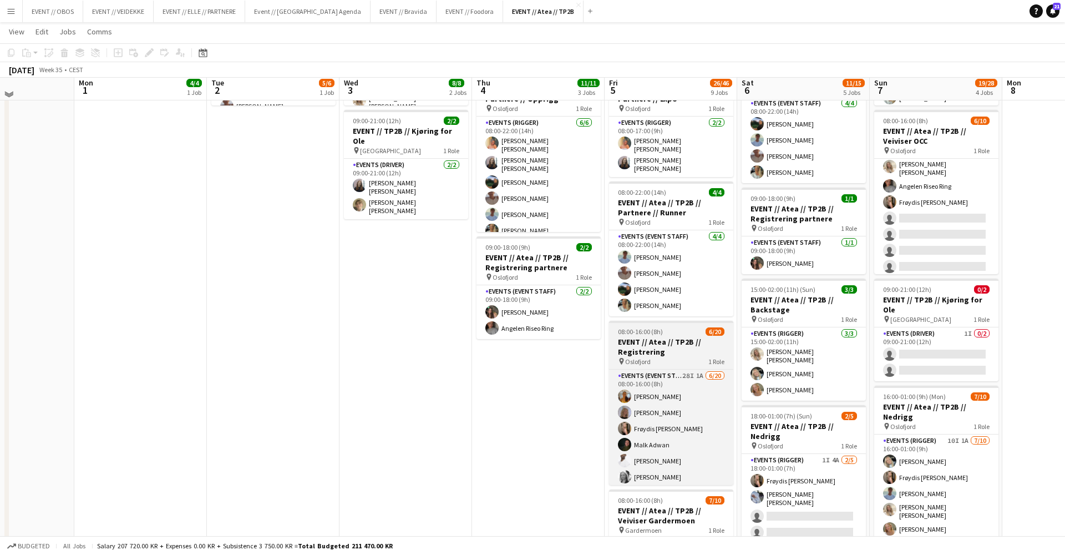
scroll to position [194, 0]
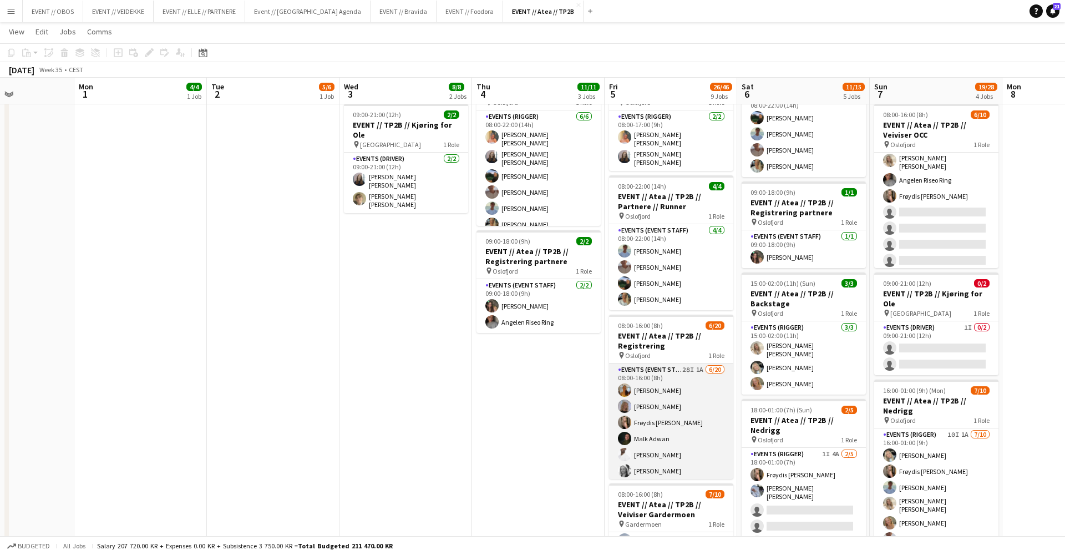
click at [651, 412] on app-card-role "Events (Event Staff) 28I 1A [DATE] 08:00-16:00 (8h) [PERSON_NAME] [PERSON_NAME]…" at bounding box center [671, 534] width 124 height 343
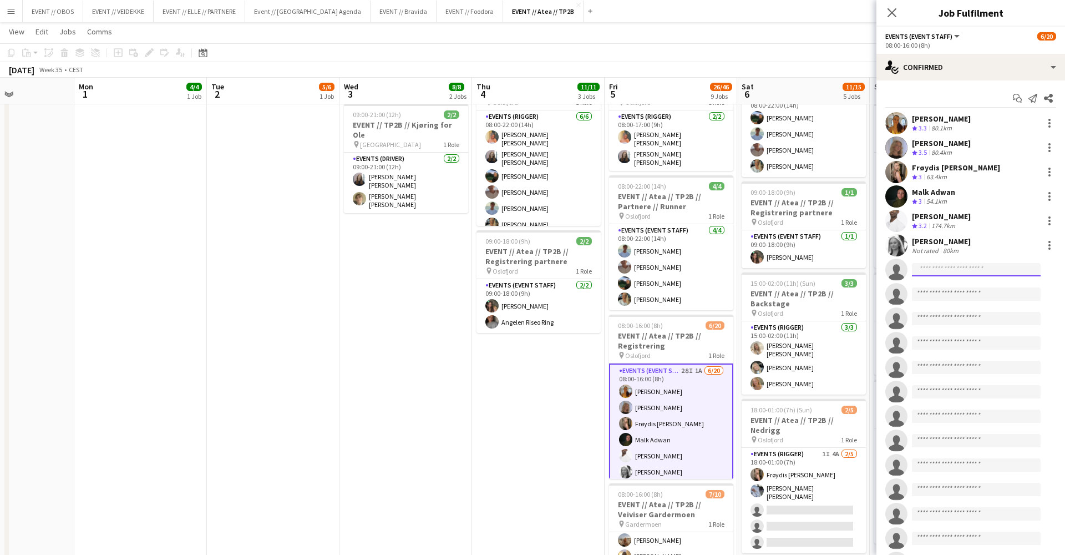
click at [925, 269] on input at bounding box center [976, 269] width 129 height 13
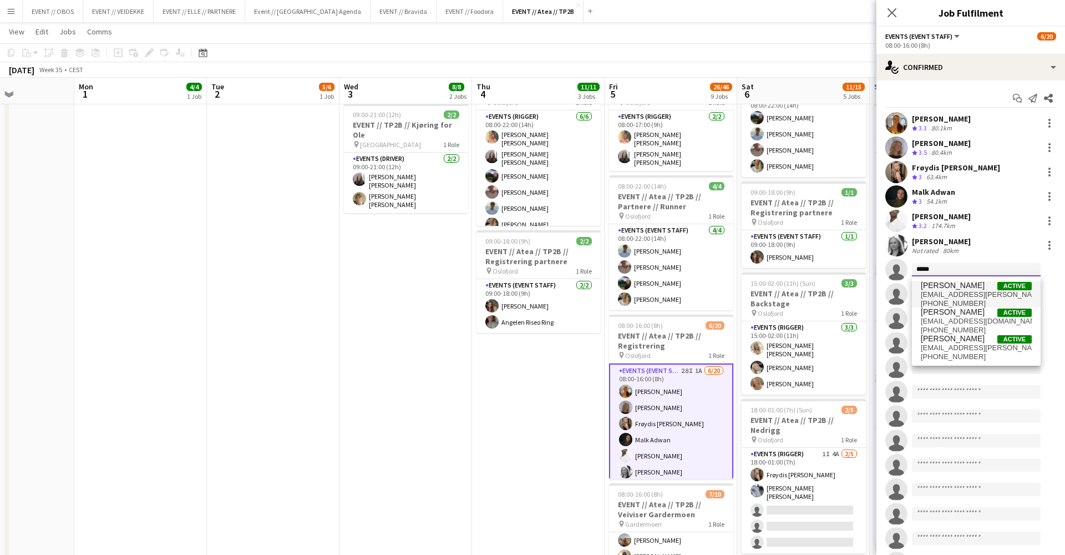
type input "*****"
click at [929, 292] on span "[EMAIL_ADDRESS][PERSON_NAME][PERSON_NAME][DOMAIN_NAME]" at bounding box center [976, 294] width 111 height 9
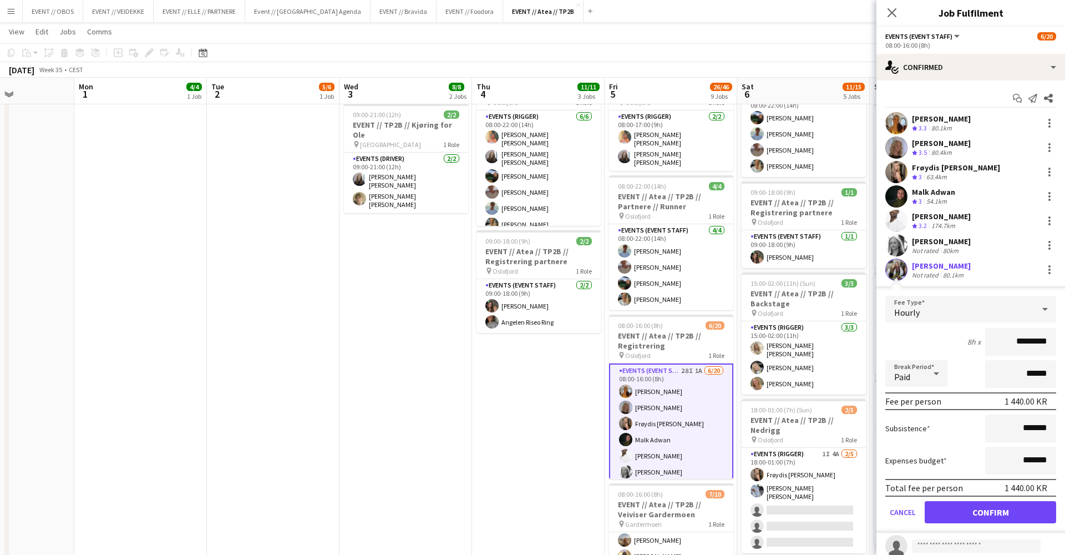
click at [970, 515] on button "Confirm" at bounding box center [990, 512] width 131 height 22
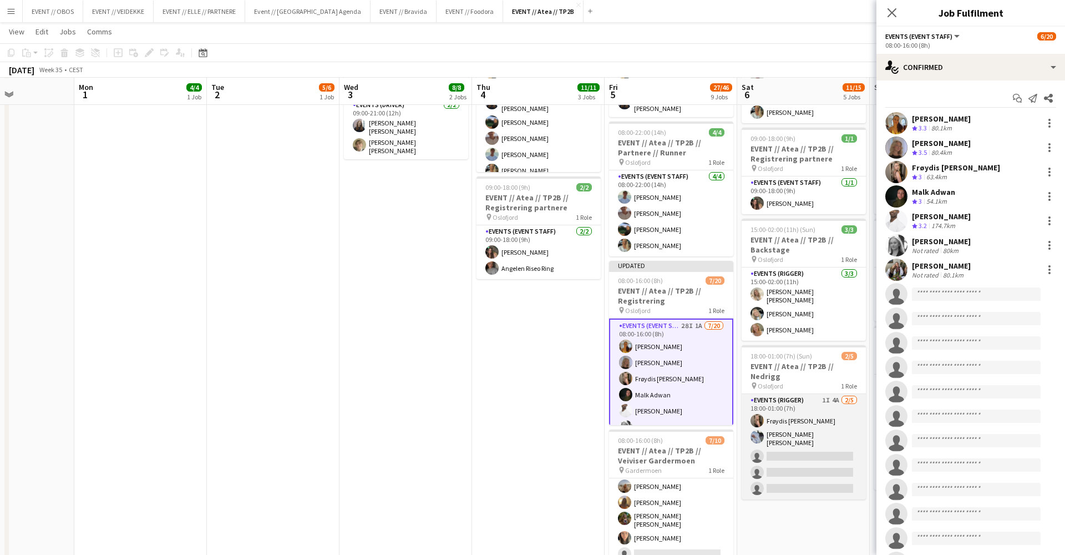
scroll to position [248, 0]
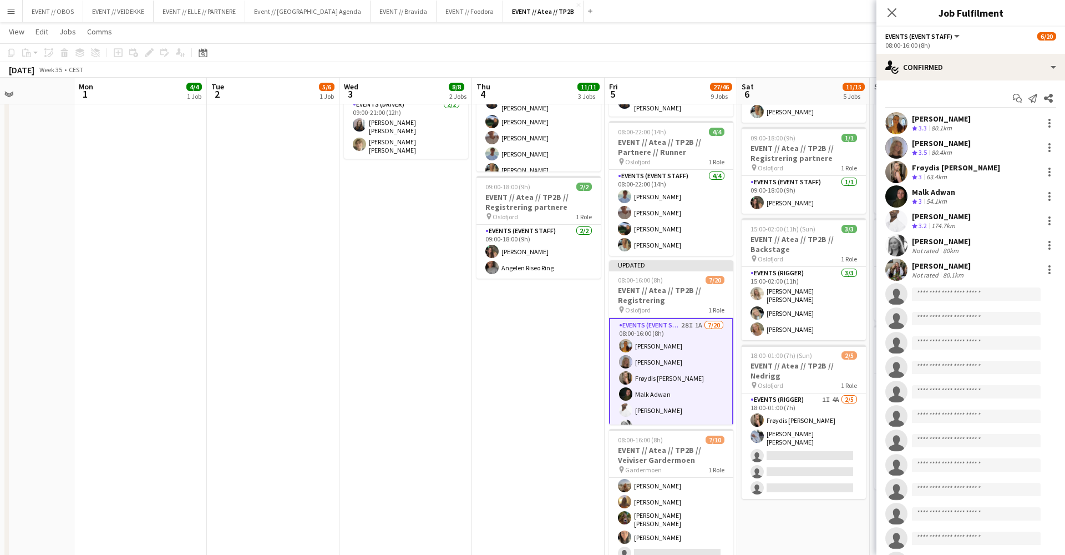
click at [824, 519] on app-date-cell "08:00-17:00 (9h) 1/2 EVENT // Atea // TP2B // Partnere // Expo pin Oslofjord 1 …" at bounding box center [803, 449] width 133 height 1147
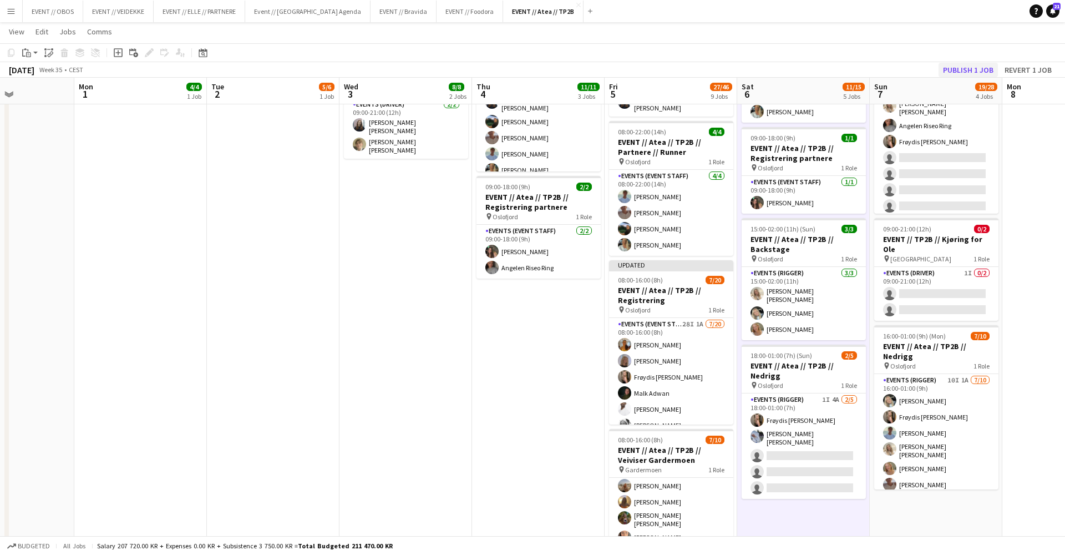
click at [965, 67] on button "Publish 1 job" at bounding box center [968, 70] width 59 height 14
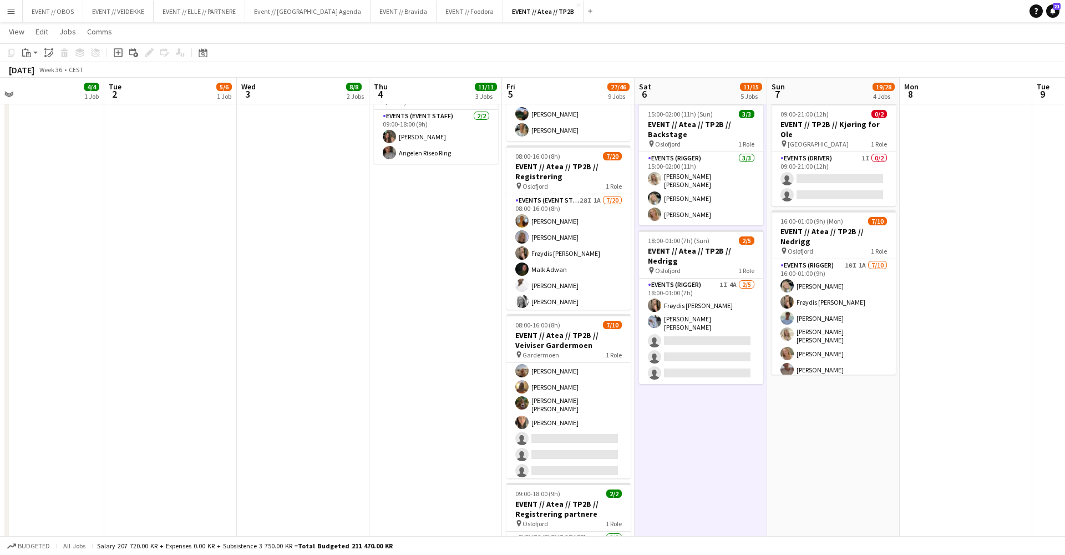
scroll to position [0, 529]
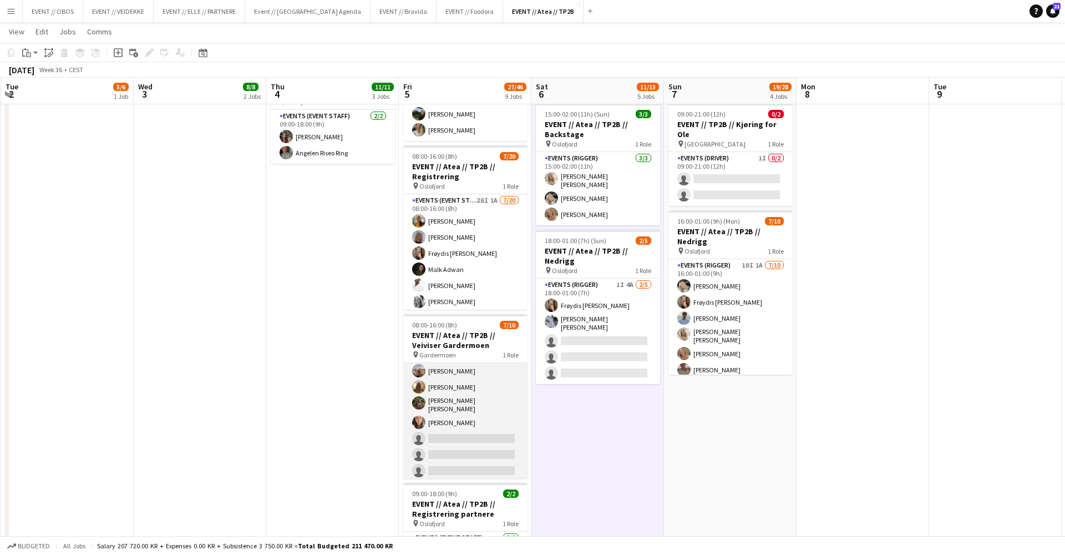
click at [480, 397] on app-card-role "Events (Event Staff) 4I 2A [DATE] 08:00-16:00 (8h) [PERSON_NAME] [PERSON_NAME] …" at bounding box center [465, 389] width 124 height 186
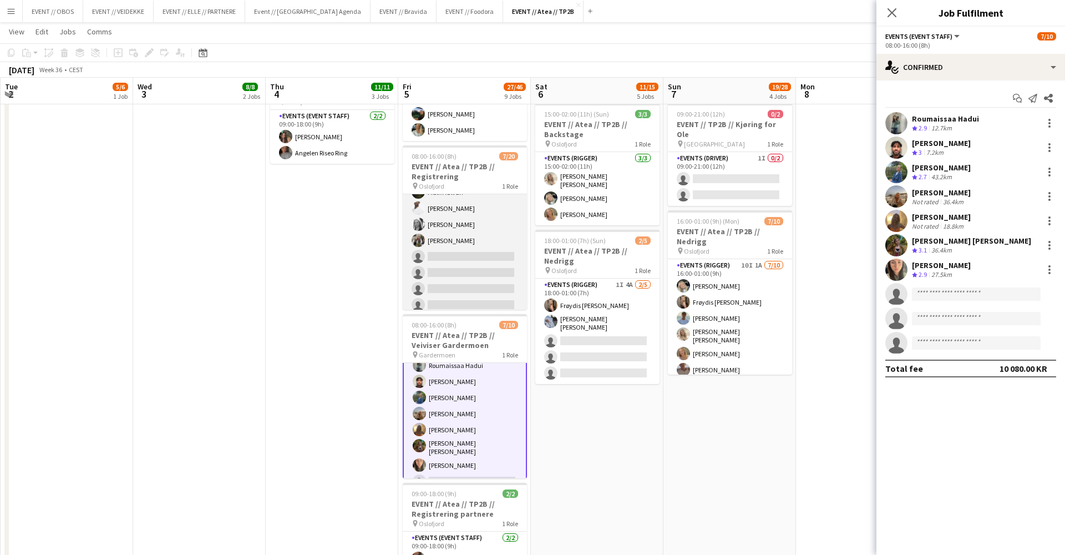
scroll to position [80, 0]
click at [460, 239] on app-card-role "Events (Event Staff) 28I 1A [DATE] 08:00-16:00 (8h) [PERSON_NAME] [PERSON_NAME]…" at bounding box center [465, 285] width 124 height 343
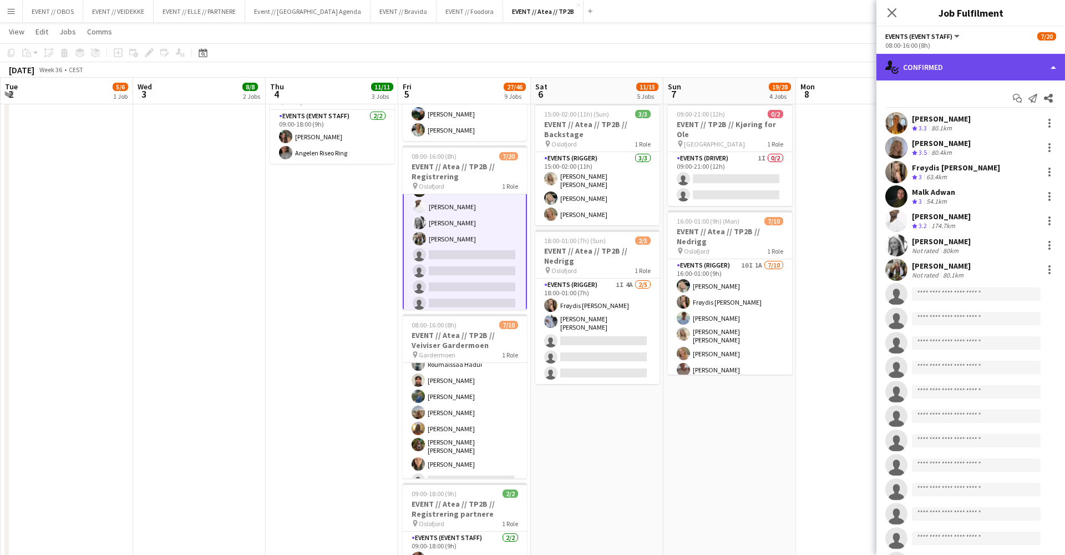
click at [931, 77] on div "single-neutral-actions-check-2 Confirmed" at bounding box center [971, 67] width 189 height 27
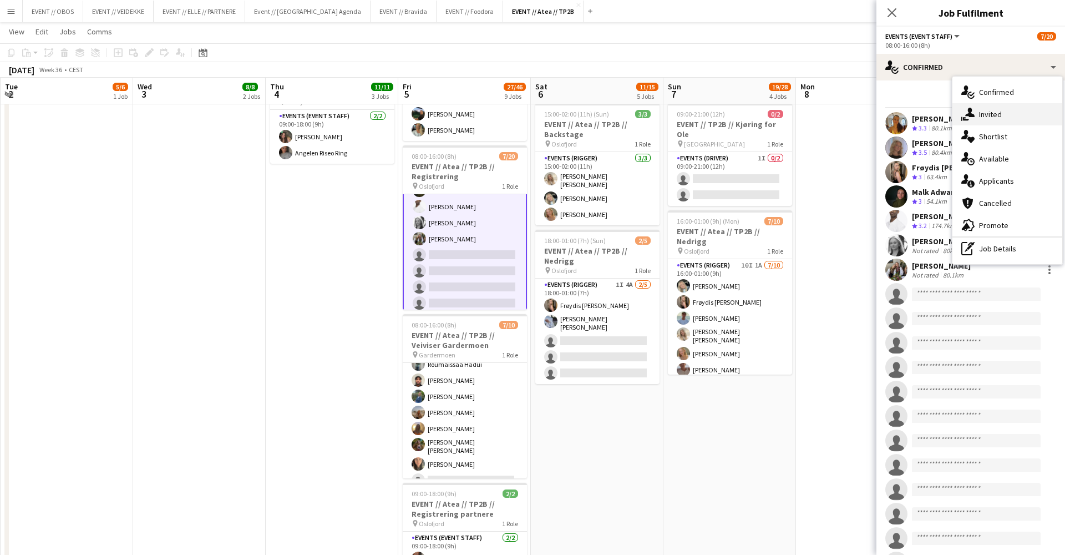
click at [979, 111] on div "single-neutral-actions-share-1 Invited" at bounding box center [1008, 114] width 110 height 22
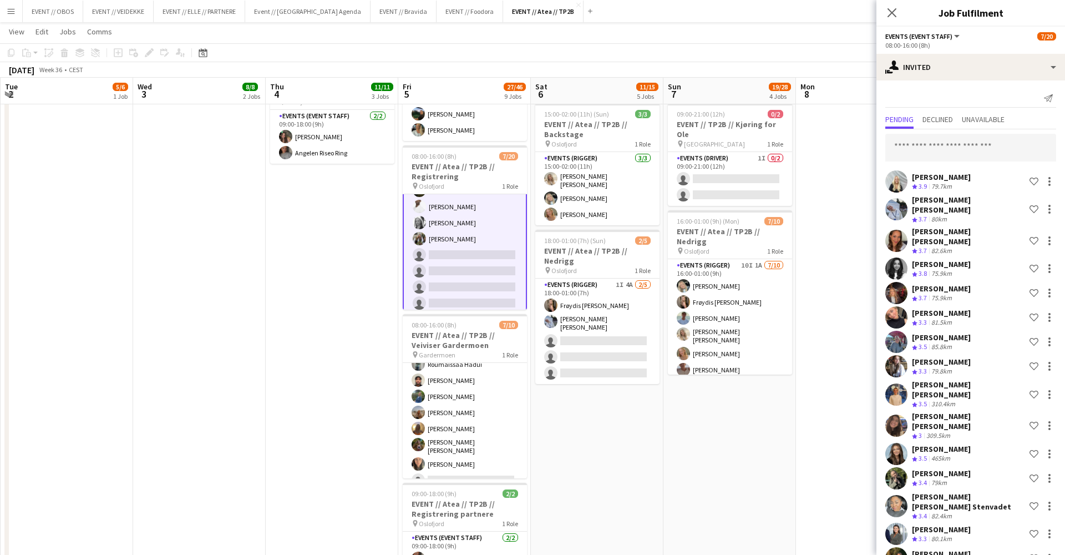
scroll to position [0, 0]
click at [889, 167] on div "[PERSON_NAME] Crew rating 3.9 79.7km Shortlist crew [PERSON_NAME] [PERSON_NAME]…" at bounding box center [971, 503] width 189 height 749
click at [888, 178] on app-user-avatar at bounding box center [896, 181] width 22 height 22
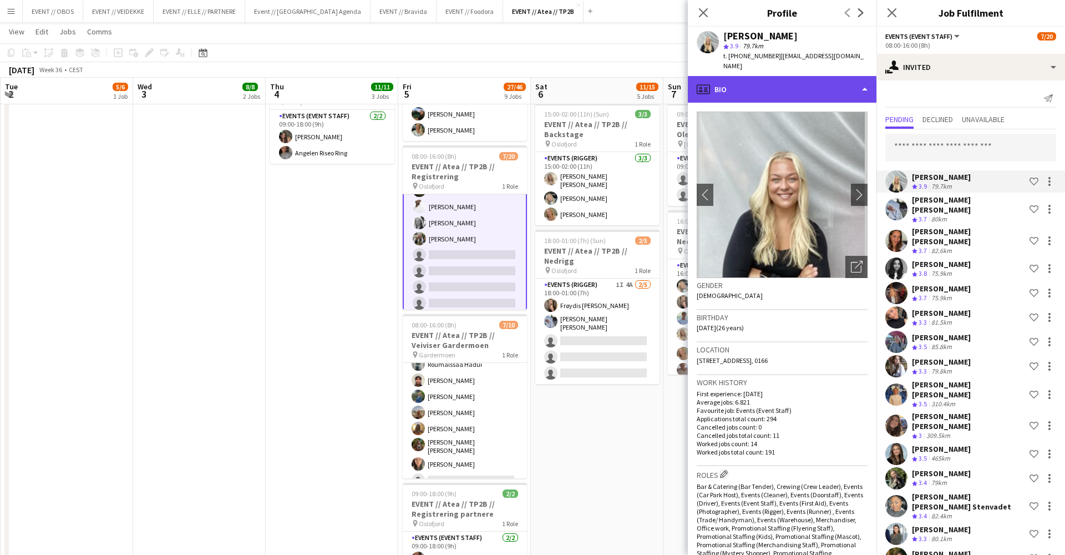
click at [712, 78] on div "profile Bio" at bounding box center [782, 89] width 189 height 27
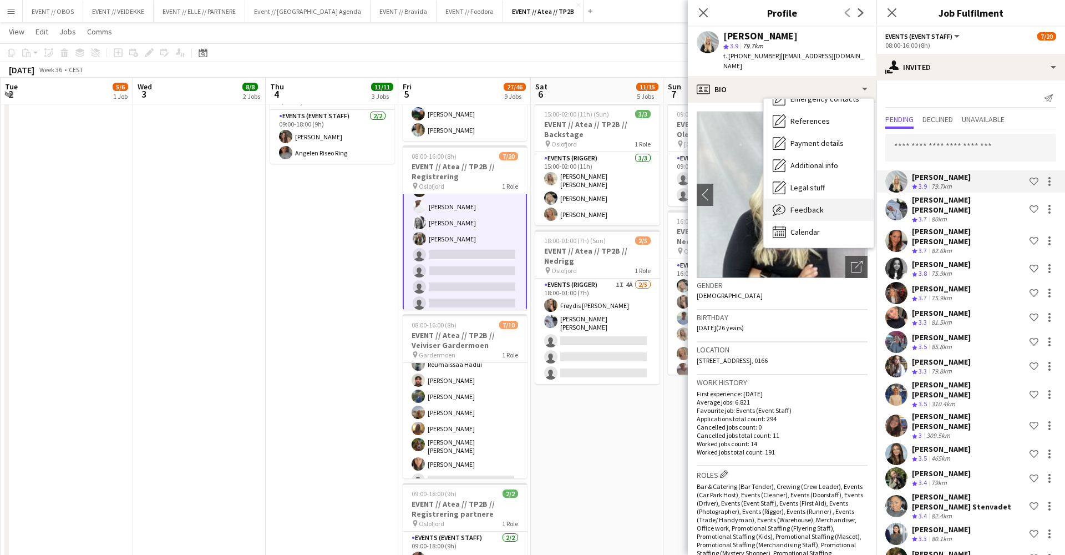
scroll to position [105, 0]
click at [783, 203] on icon "Feedback" at bounding box center [779, 209] width 13 height 13
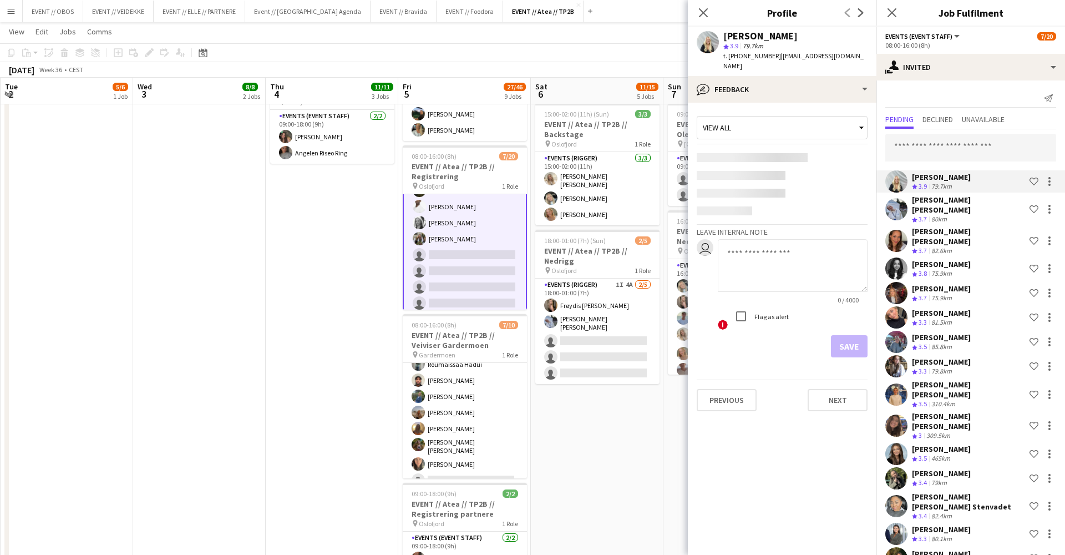
scroll to position [0, 0]
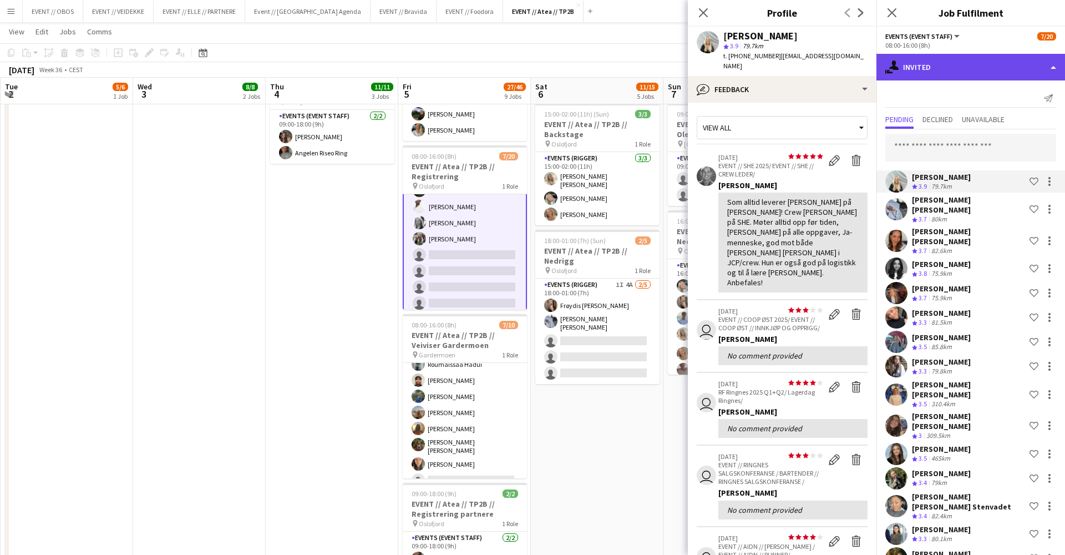
click at [973, 58] on div "single-neutral-actions-share-1 Invited" at bounding box center [971, 67] width 189 height 27
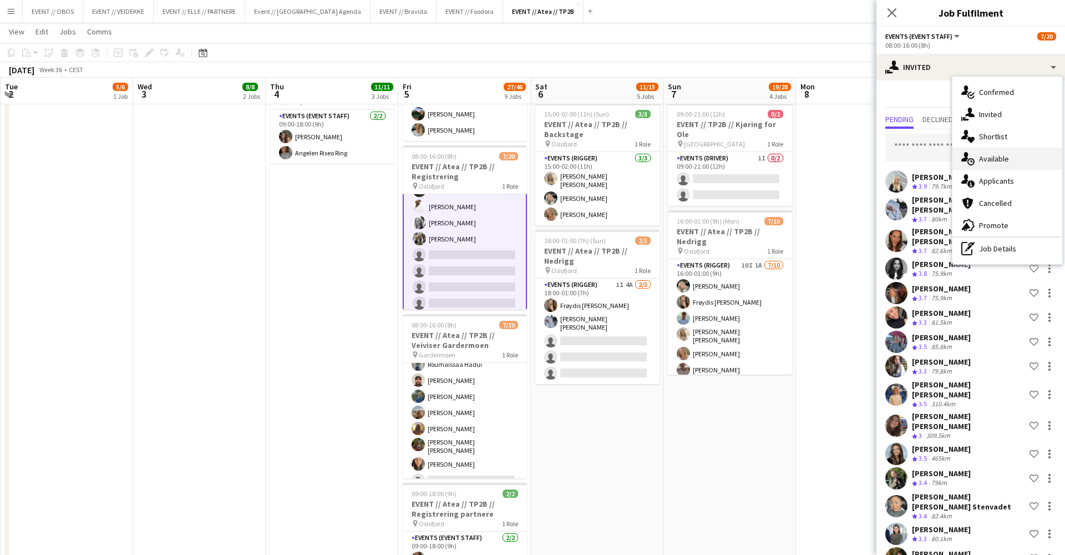
click at [977, 167] on div "single-neutral-actions-upload Available" at bounding box center [1008, 159] width 110 height 22
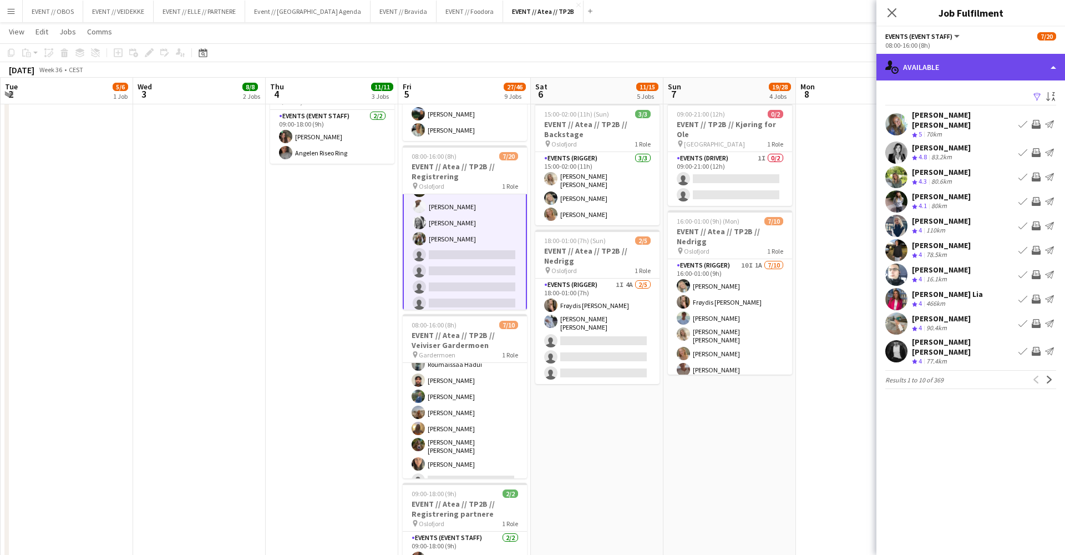
click at [965, 76] on div "single-neutral-actions-upload Available" at bounding box center [971, 67] width 189 height 27
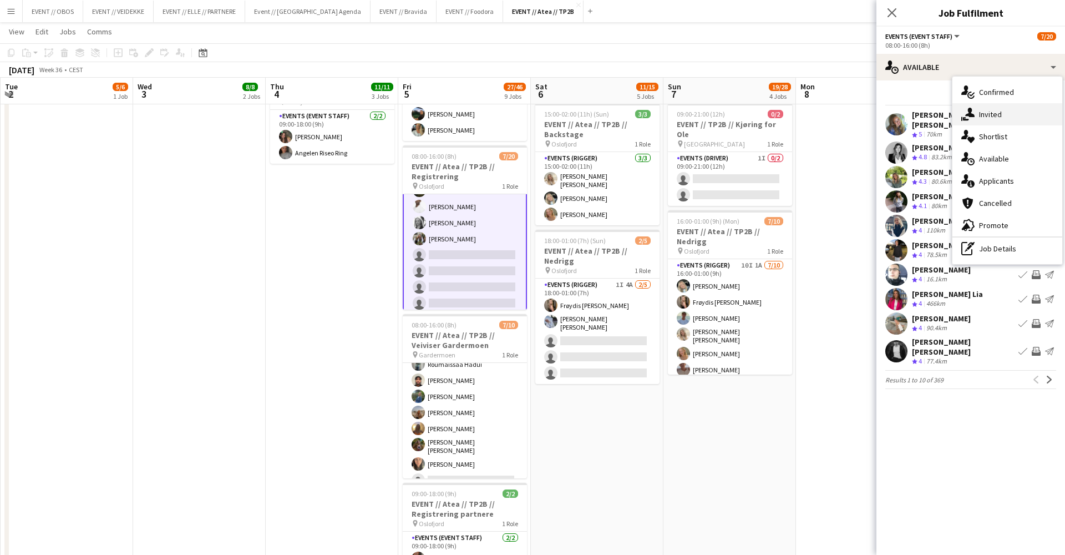
click at [982, 124] on div "single-neutral-actions-share-1 Invited" at bounding box center [1008, 114] width 110 height 22
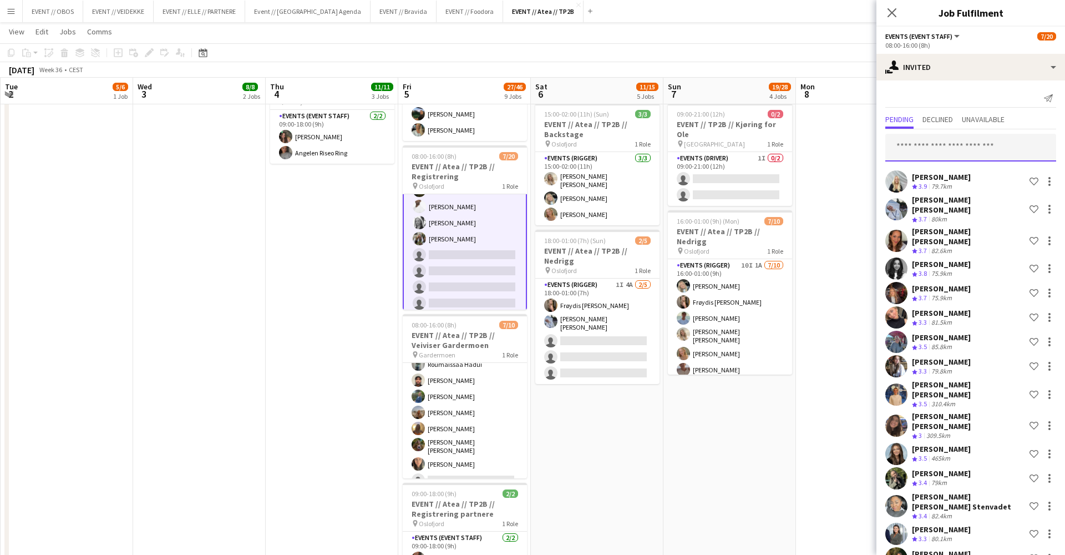
click at [907, 151] on input "text" at bounding box center [970, 148] width 171 height 28
type input "*"
click at [833, 340] on app-date-cell at bounding box center [862, 334] width 133 height 1147
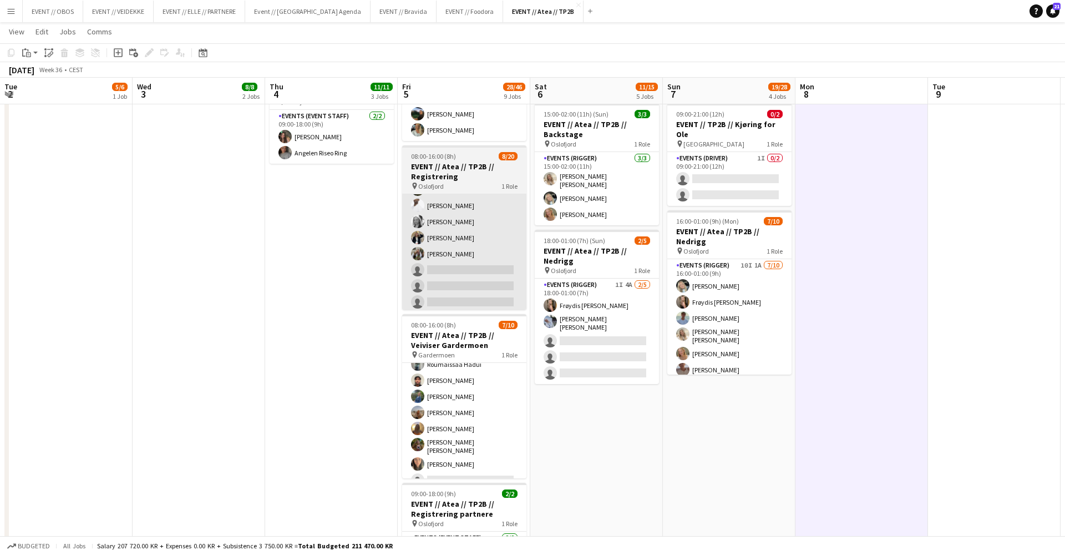
click at [454, 210] on app-card-role "Events (Event Staff) 27I 1A [DATE] 08:00-16:00 (8h) [PERSON_NAME] [PERSON_NAME]…" at bounding box center [464, 285] width 124 height 343
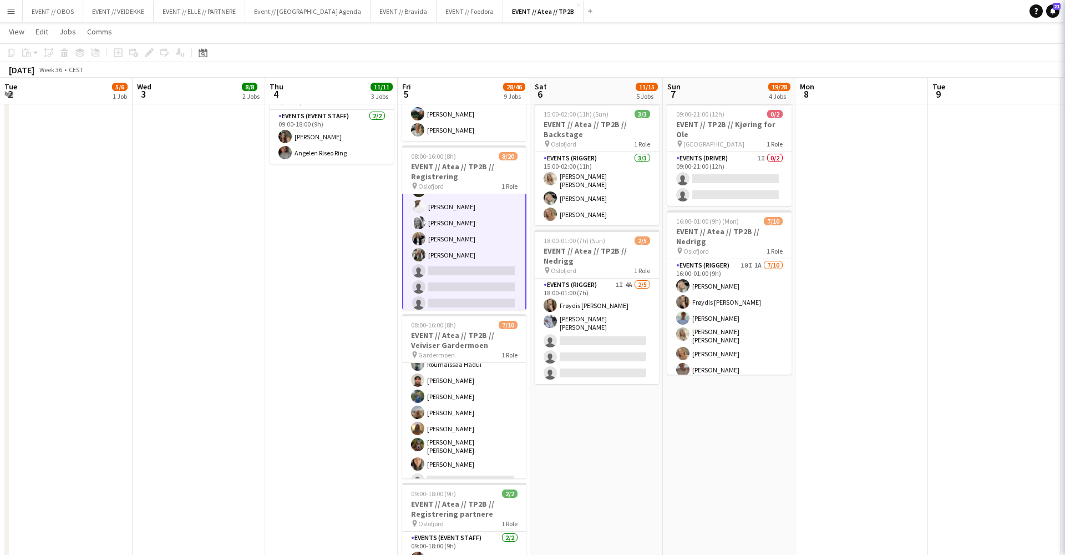
scroll to position [0, 531]
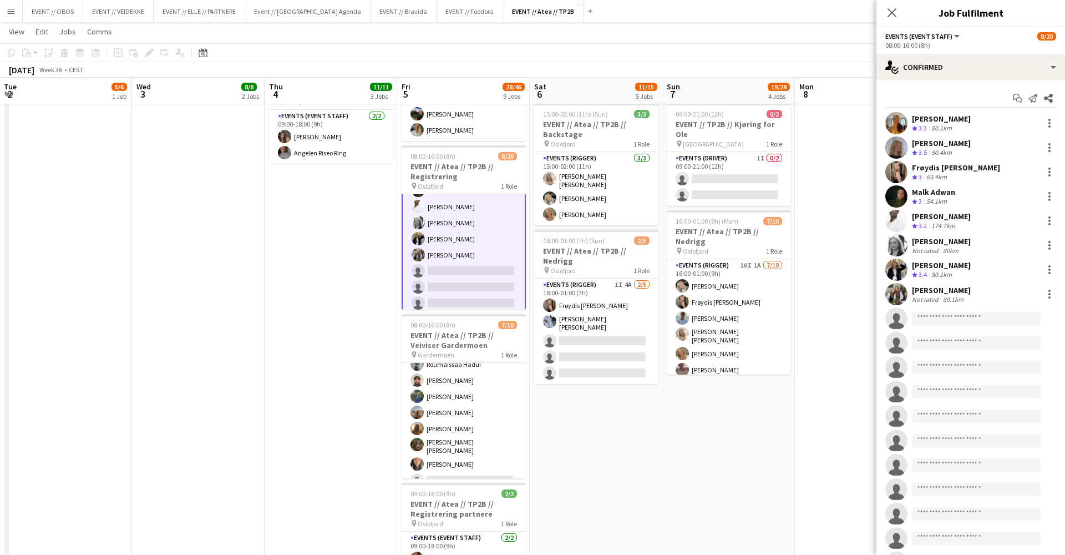
click at [746, 419] on app-date-cell "08:00-16:00 (8h) 6/6 EVENT // Atea // TP2B // Partnere // Nedrigg pin Oslofjord…" at bounding box center [728, 334] width 133 height 1147
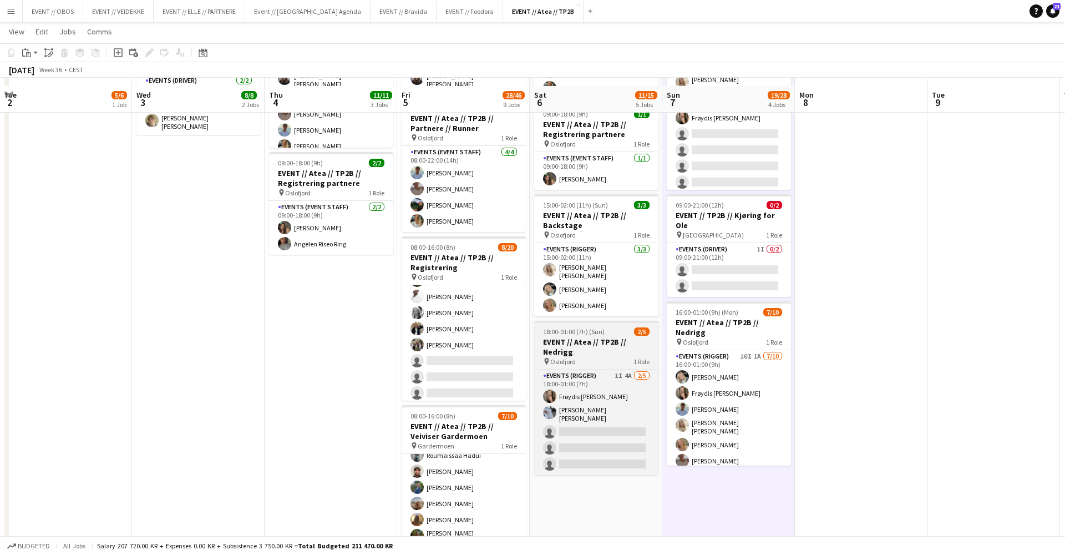
scroll to position [263, 0]
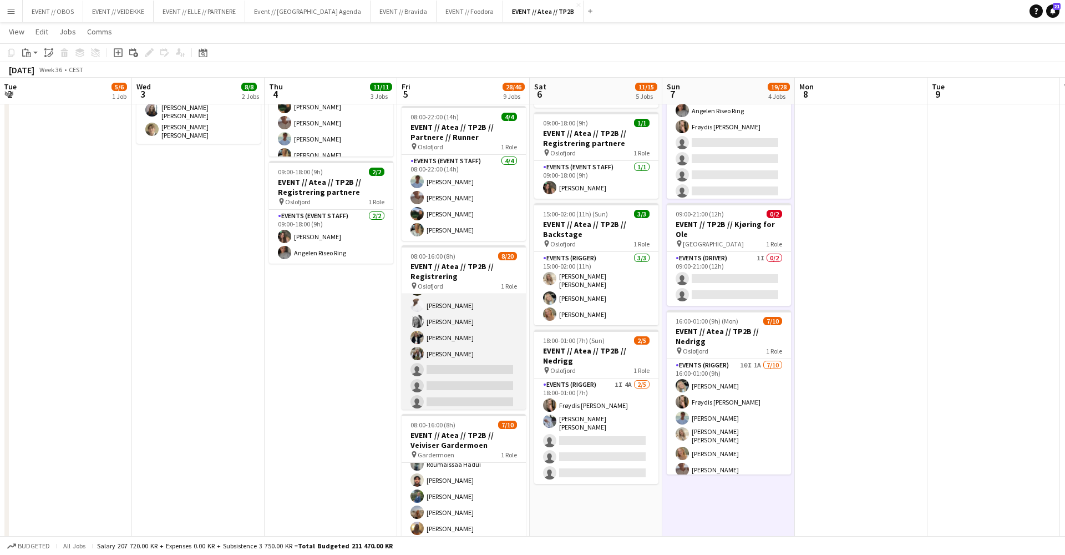
click at [511, 343] on app-card-role "Events (Event Staff) 27I 1A [DATE] 08:00-16:00 (8h) [PERSON_NAME] [PERSON_NAME]…" at bounding box center [464, 385] width 124 height 343
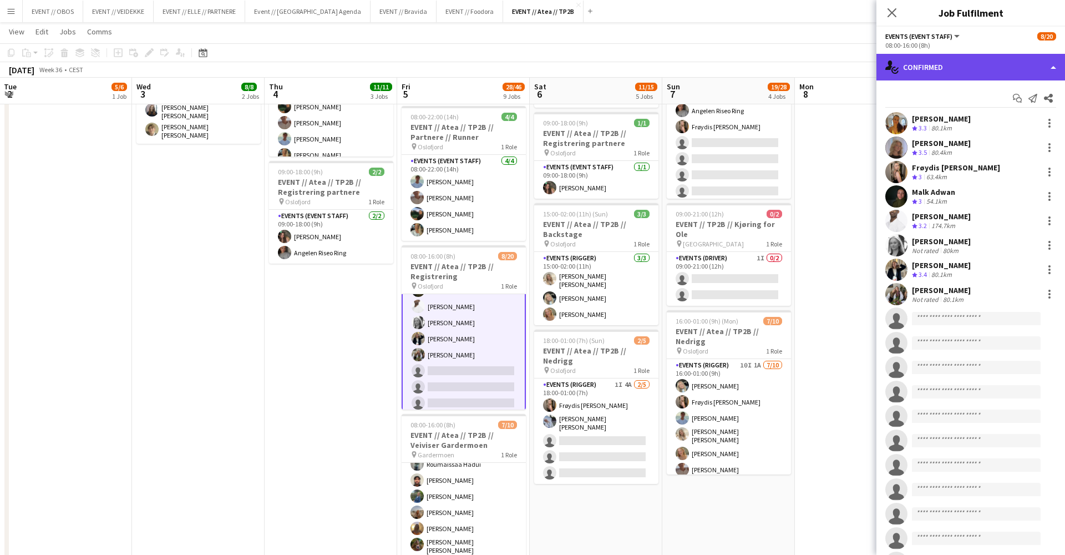
click at [909, 74] on div "single-neutral-actions-check-2 Confirmed" at bounding box center [971, 67] width 189 height 27
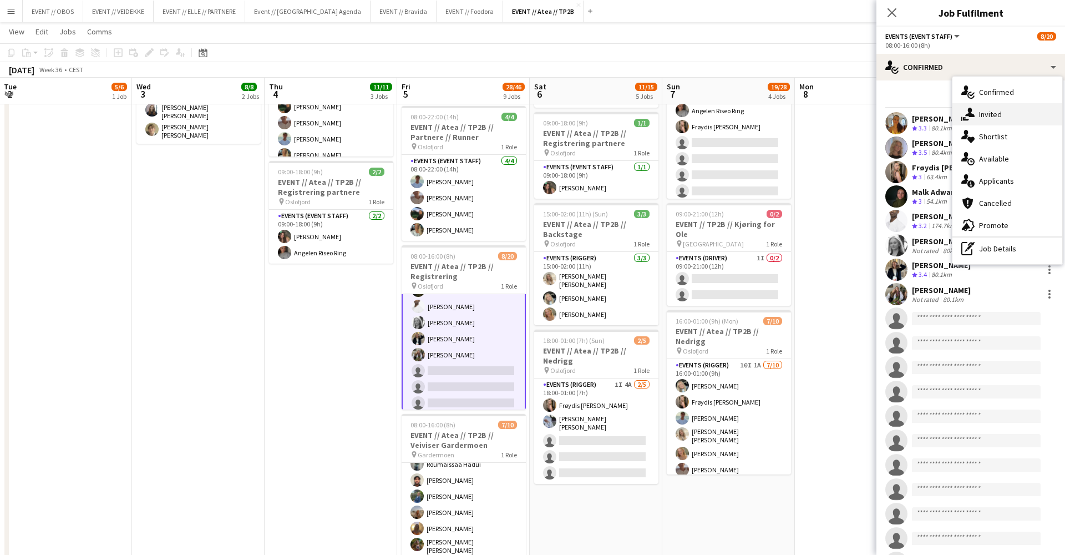
click at [985, 119] on div "single-neutral-actions-share-1 Invited" at bounding box center [1008, 114] width 110 height 22
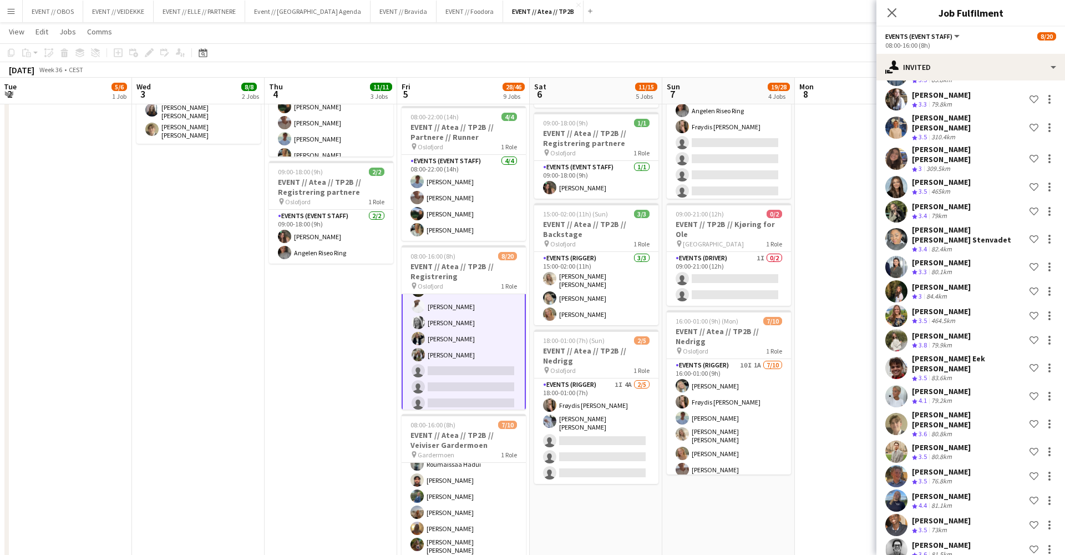
scroll to position [266, 0]
click at [921, 67] on div "single-neutral-actions-share-1 Invited" at bounding box center [971, 67] width 189 height 27
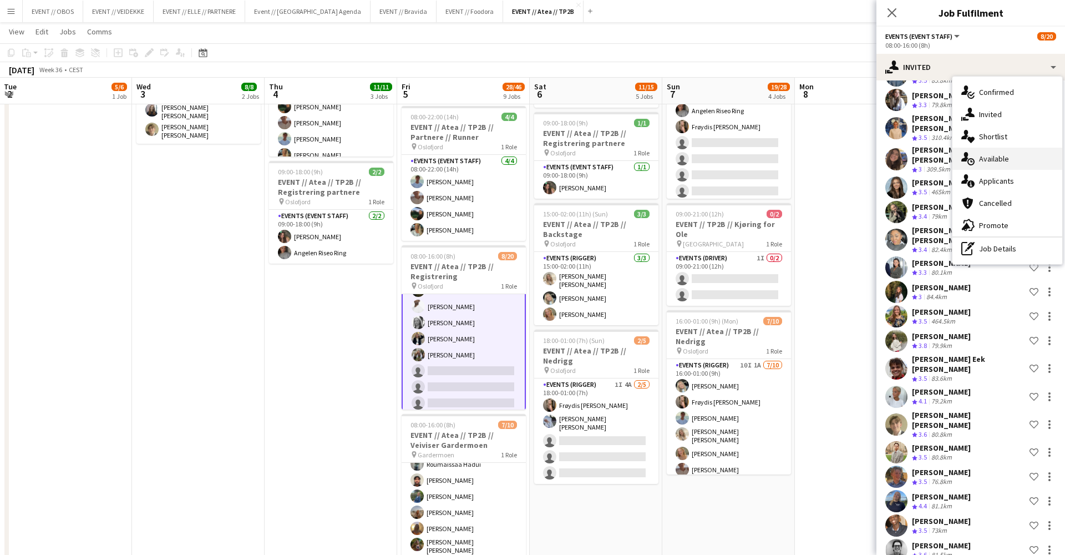
click at [978, 163] on div "single-neutral-actions-upload Available" at bounding box center [1008, 159] width 110 height 22
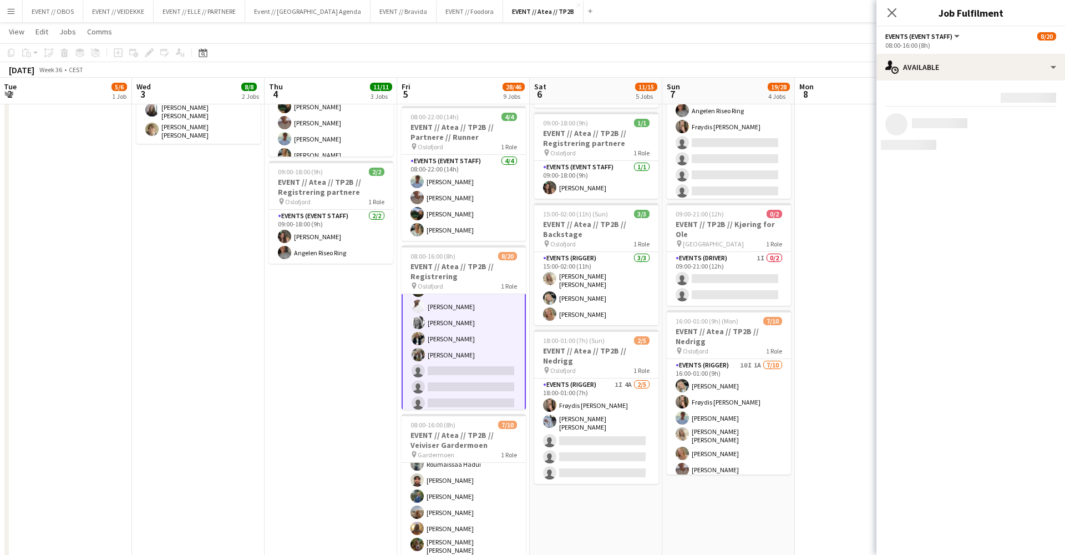
scroll to position [0, 0]
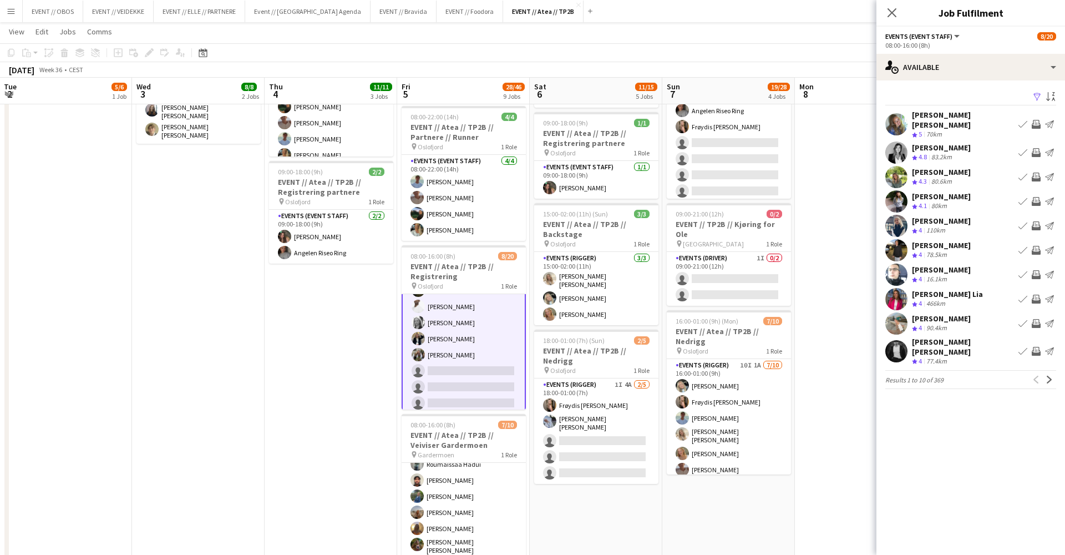
click at [1049, 374] on app-pager "Results 1 to 10 of 369 Previous Next" at bounding box center [970, 379] width 171 height 19
click at [1049, 376] on app-icon "Next" at bounding box center [1050, 380] width 8 height 8
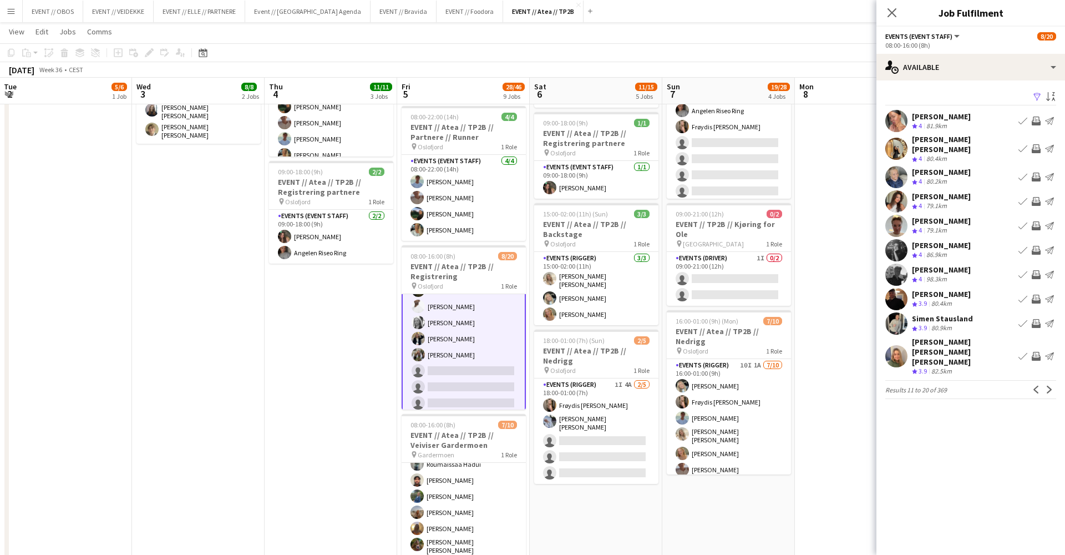
click at [899, 151] on app-user-avatar at bounding box center [896, 149] width 22 height 22
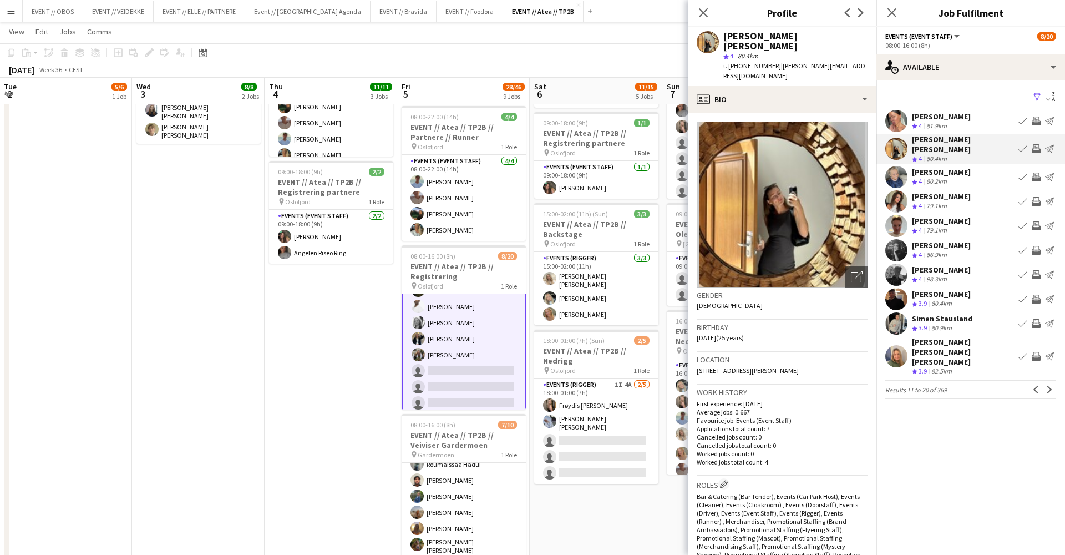
click at [1040, 147] on app-icon "Invite crew" at bounding box center [1036, 148] width 9 height 9
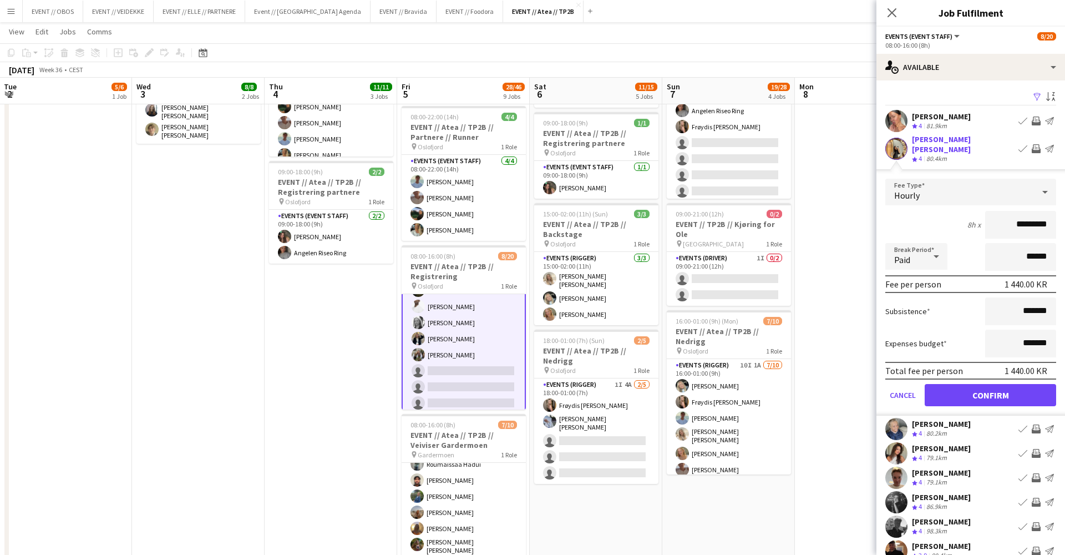
click at [1015, 384] on button "Confirm" at bounding box center [990, 395] width 131 height 22
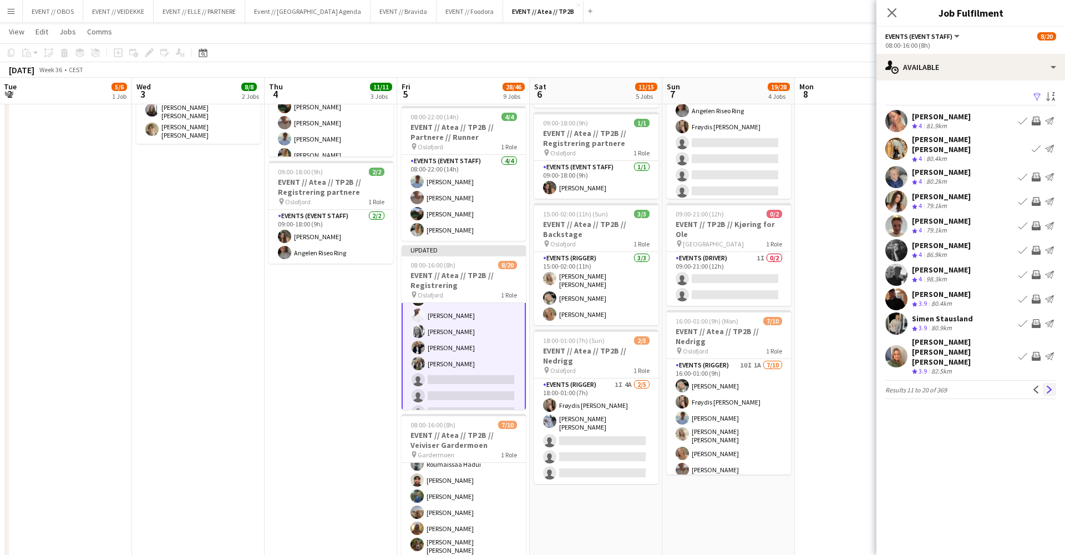
click at [1053, 386] on app-icon "Next" at bounding box center [1050, 390] width 8 height 8
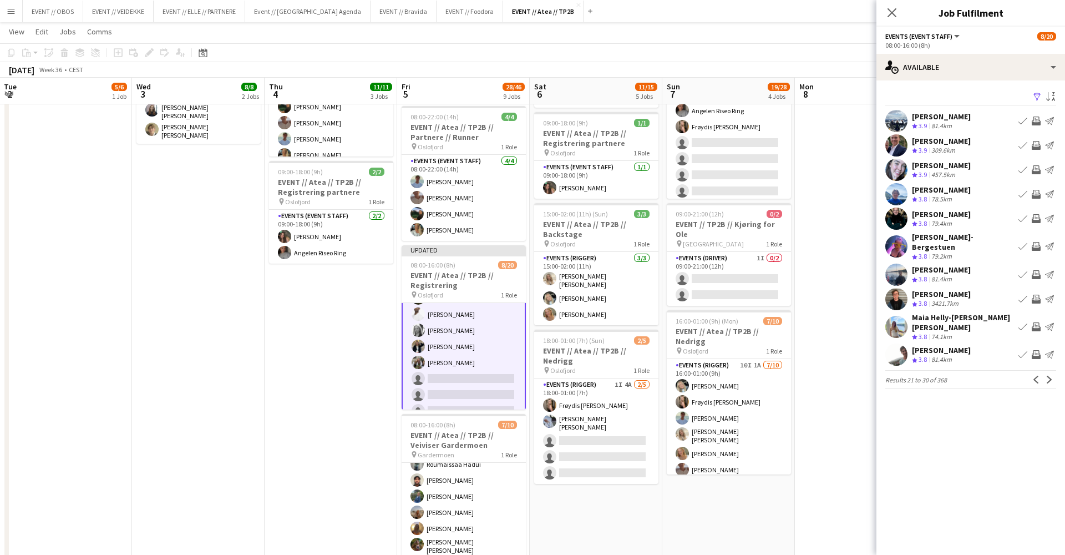
scroll to position [83, 0]
click at [1049, 376] on app-icon "Next" at bounding box center [1050, 380] width 8 height 8
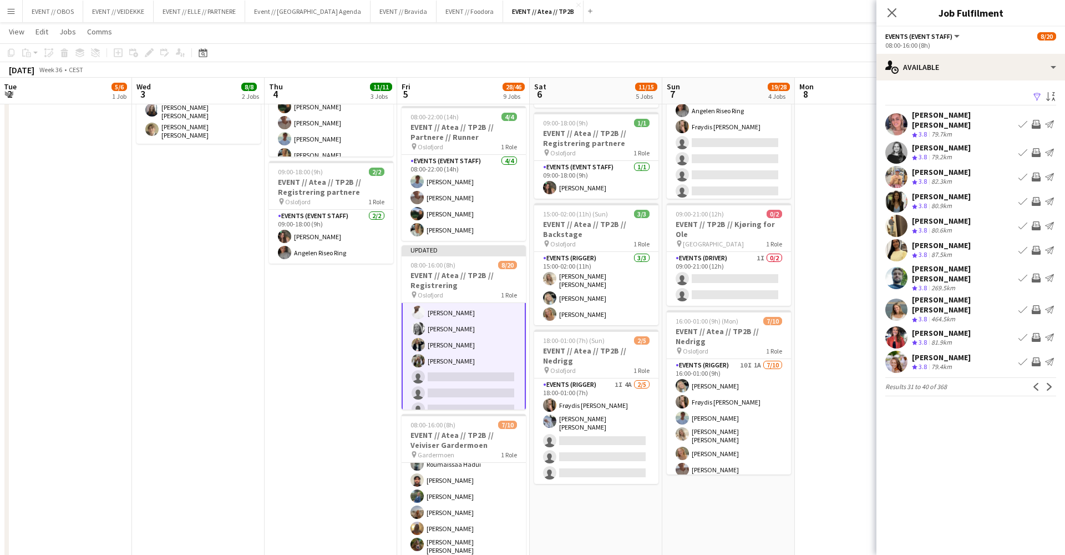
click at [1049, 377] on app-pager "Results 31 to 40 of 368 Previous Next" at bounding box center [970, 386] width 171 height 19
click at [1049, 380] on button "Next" at bounding box center [1049, 386] width 13 height 13
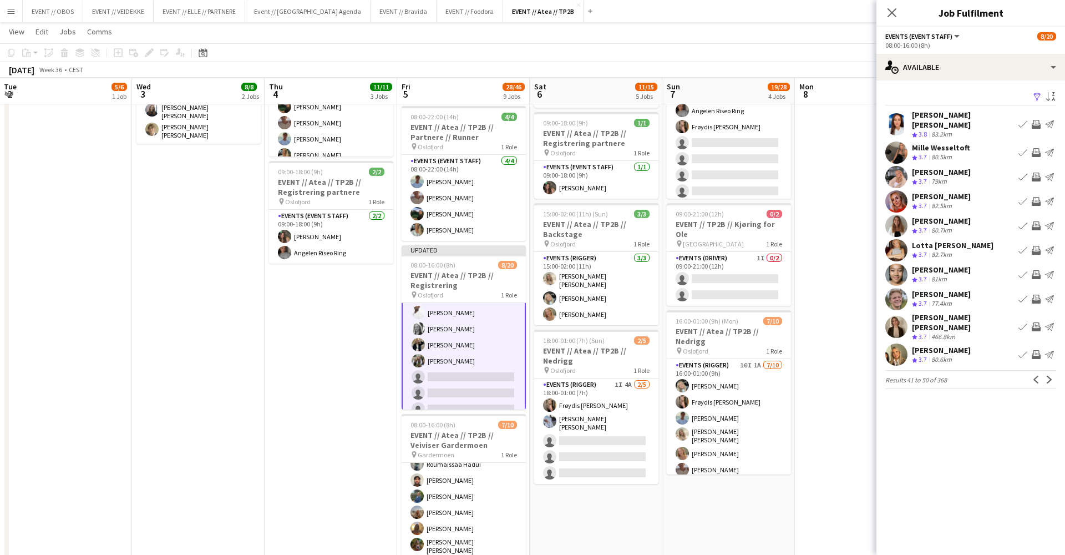
click at [1049, 373] on button "Next" at bounding box center [1049, 379] width 13 height 13
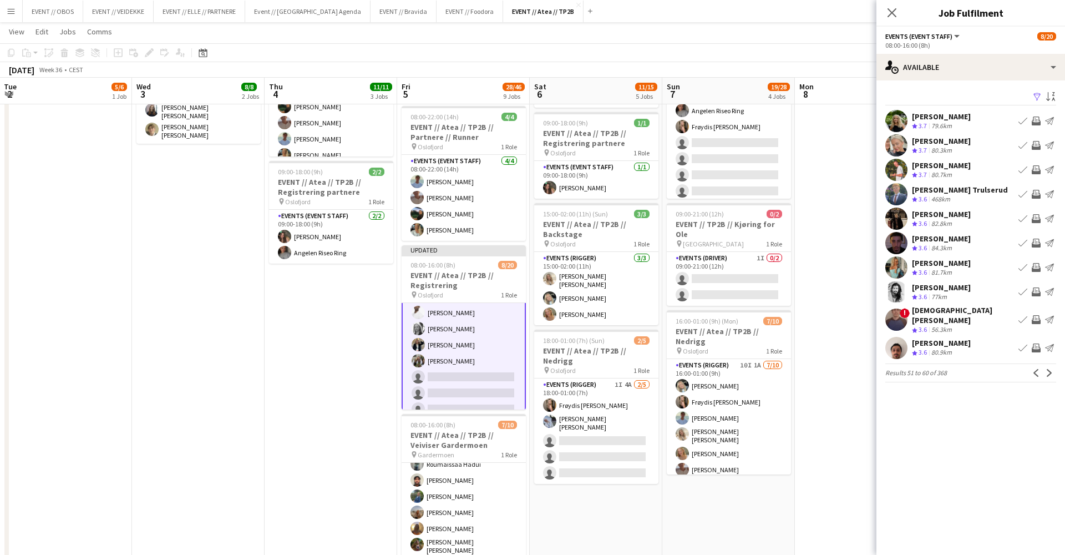
click at [1049, 371] on button "Next" at bounding box center [1049, 372] width 13 height 13
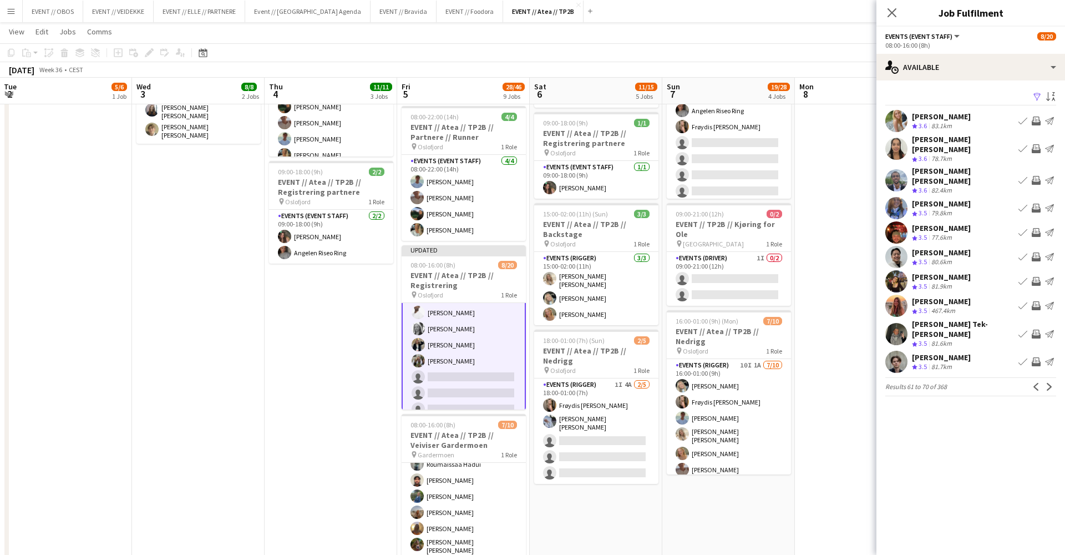
click at [1049, 380] on button "Next" at bounding box center [1049, 386] width 13 height 13
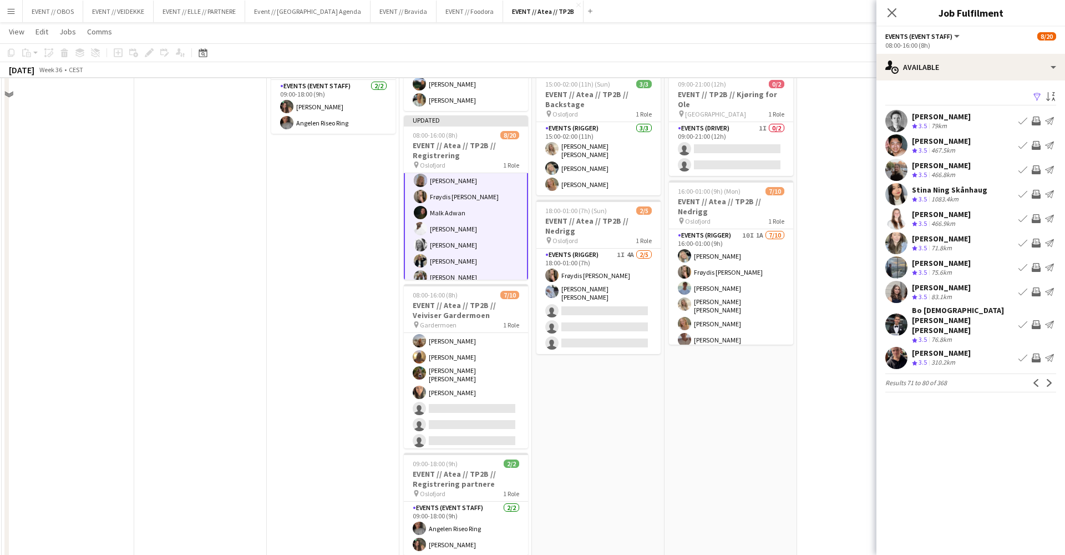
scroll to position [367, 0]
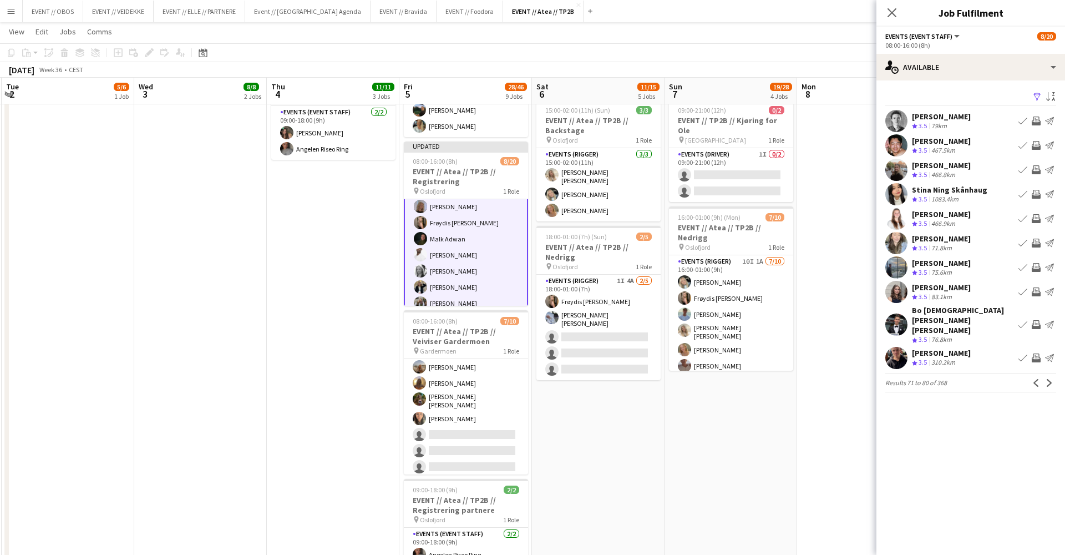
click at [584, 326] on app-card-role "Events (Rigger) 1I 4A [DATE] 18:00-01:00 (7h) Frøydis [PERSON_NAME] [PERSON_NAM…" at bounding box center [598, 327] width 124 height 105
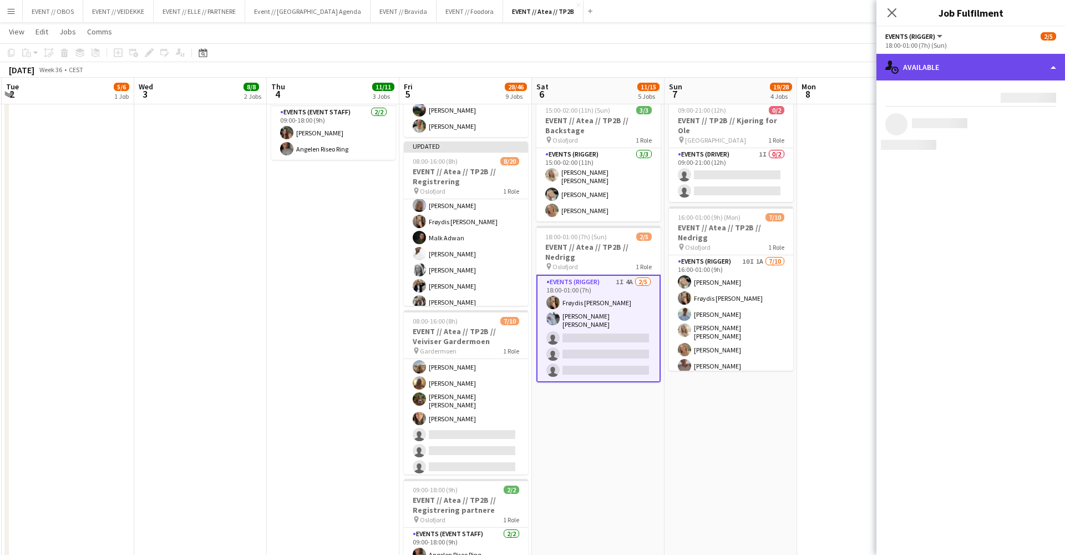
click at [921, 69] on div "single-neutral-actions-upload Available" at bounding box center [971, 67] width 189 height 27
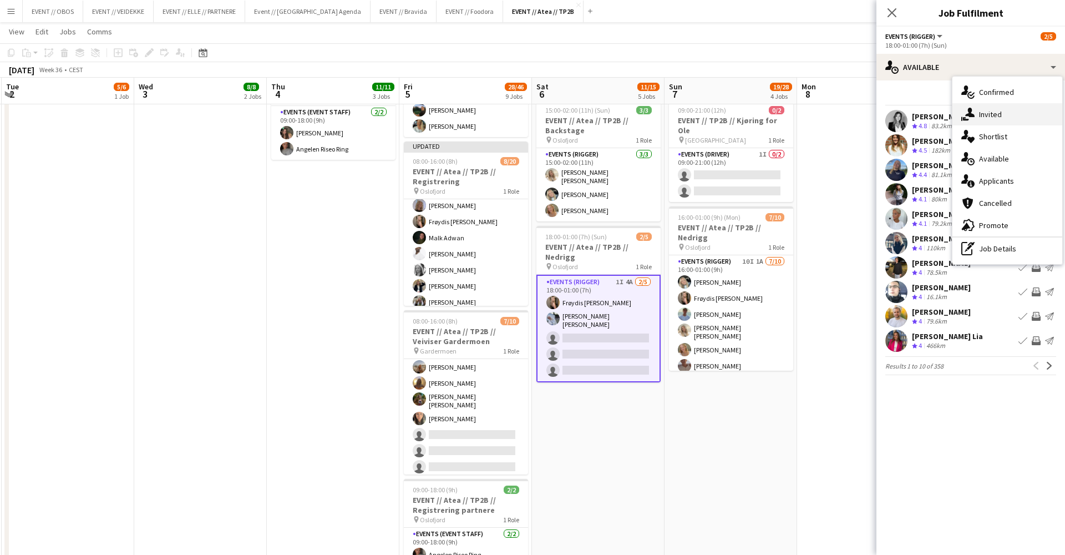
click at [990, 115] on div "single-neutral-actions-share-1 Invited" at bounding box center [1008, 114] width 110 height 22
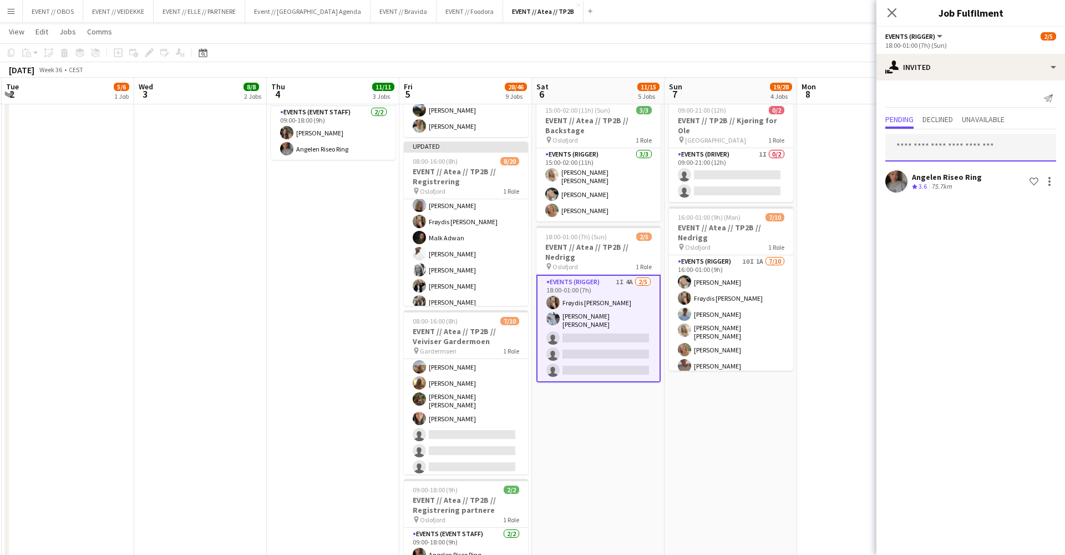
click at [909, 151] on input "text" at bounding box center [970, 148] width 171 height 28
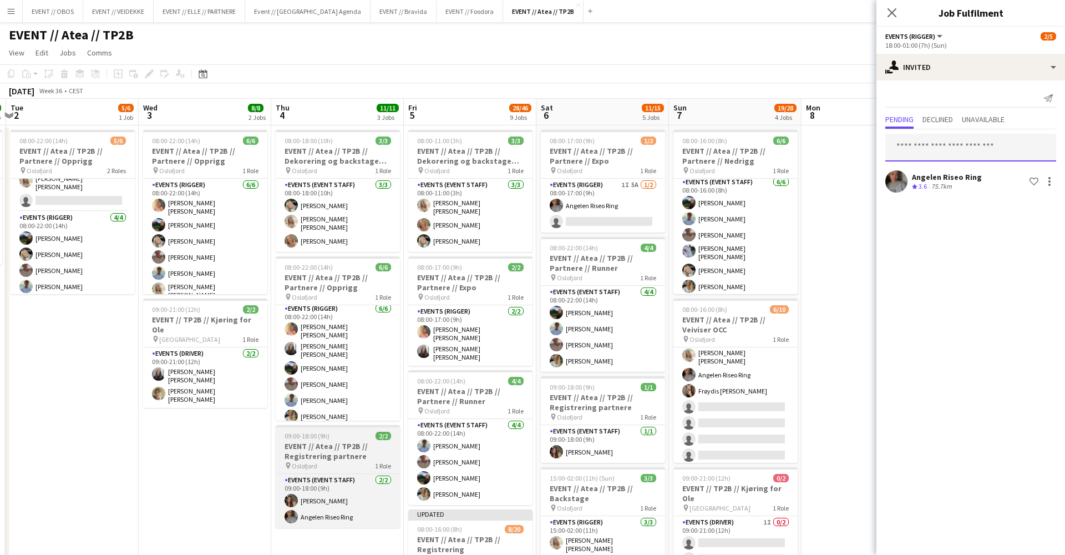
scroll to position [0, 0]
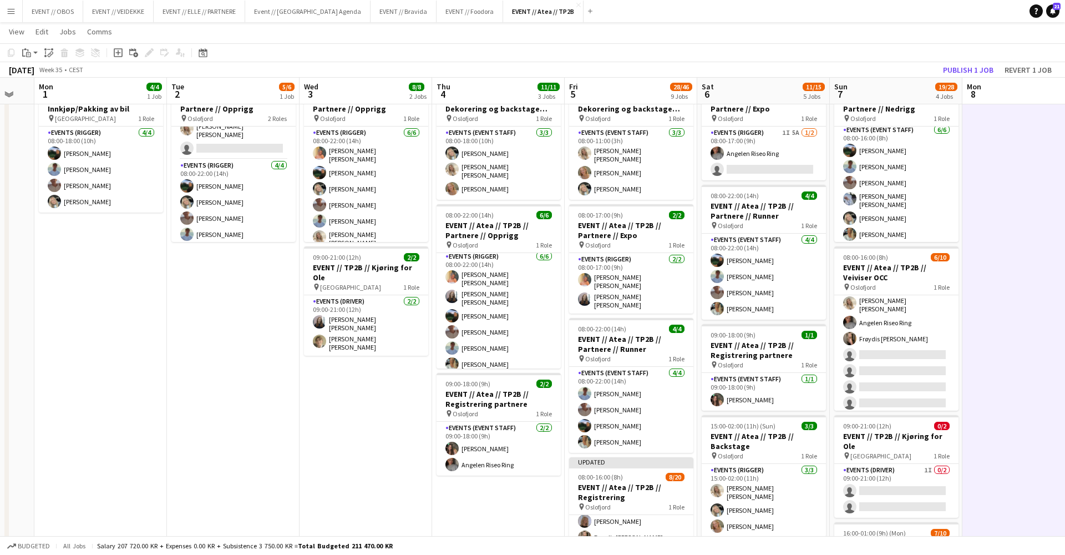
scroll to position [0, 343]
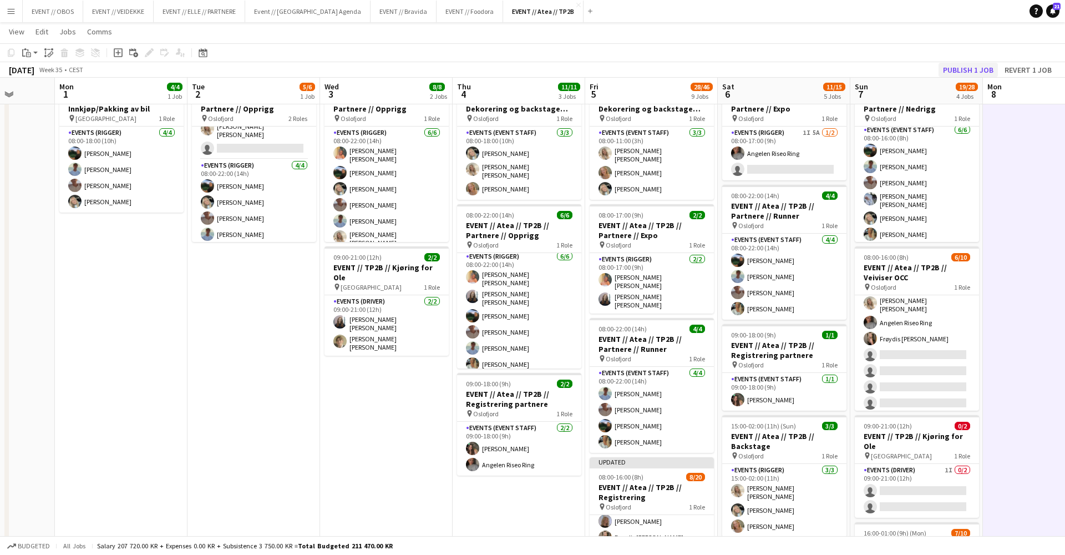
click at [951, 68] on button "Publish 1 job" at bounding box center [968, 70] width 59 height 14
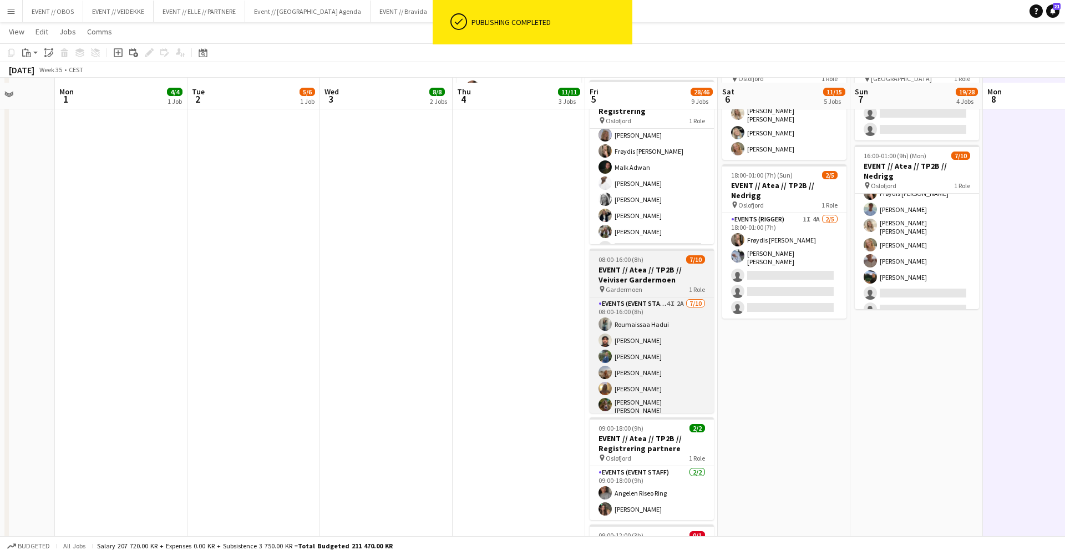
scroll to position [413, 0]
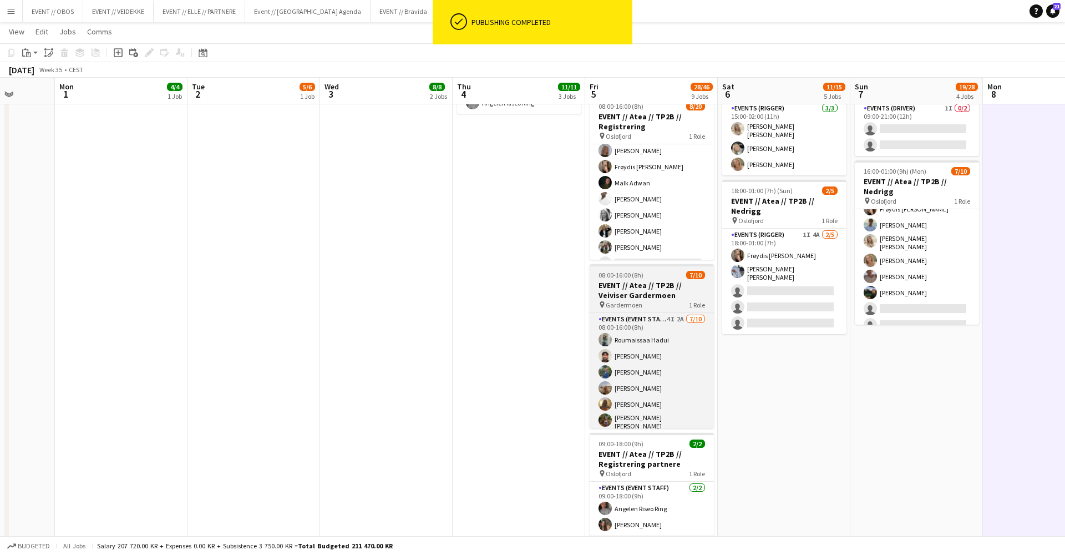
click at [602, 181] on app-card-role "Events (Event Staff) 28I 2A [DATE] 08:00-16:00 (8h) [PERSON_NAME] [PERSON_NAME]…" at bounding box center [652, 279] width 124 height 343
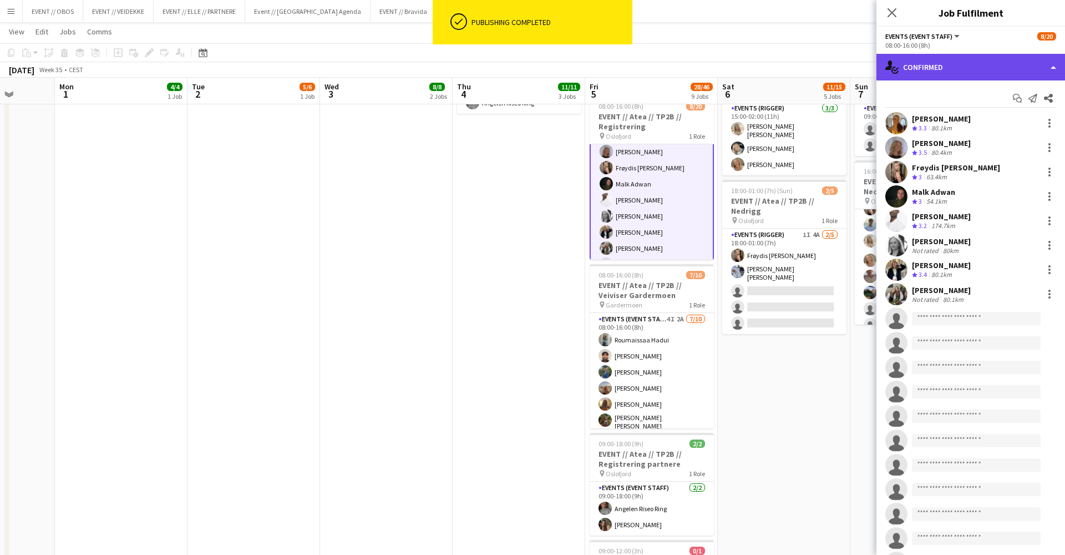
click at [924, 73] on div "single-neutral-actions-check-2 Confirmed" at bounding box center [971, 67] width 189 height 27
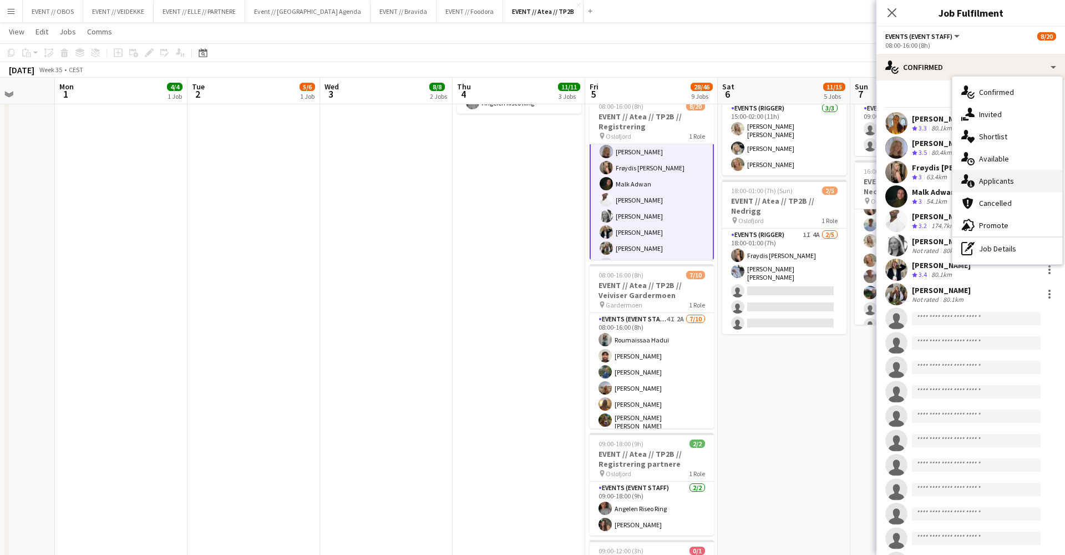
click at [979, 180] on div "single-neutral-actions-information Applicants" at bounding box center [1008, 181] width 110 height 22
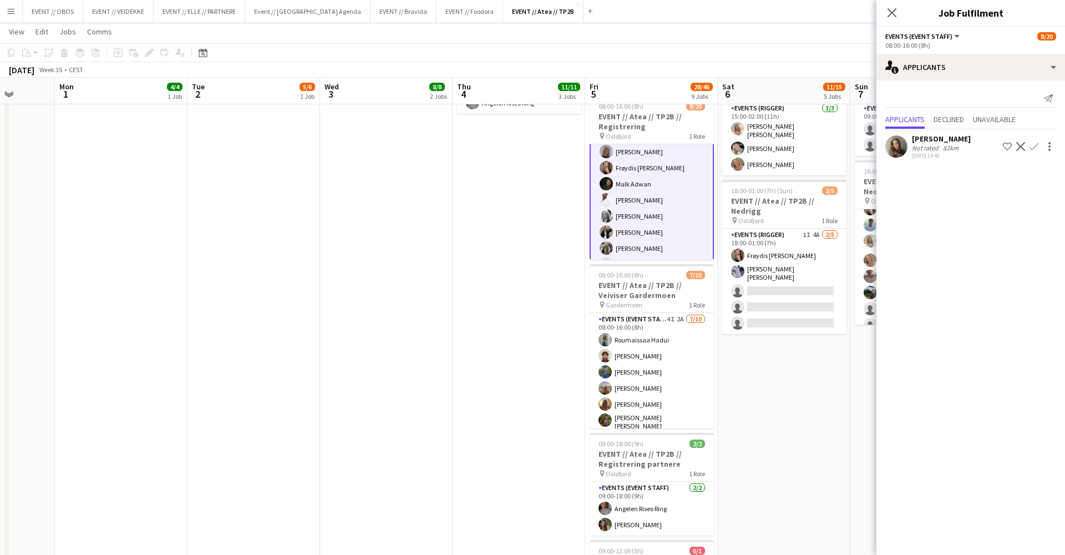
click at [905, 138] on div at bounding box center [896, 146] width 22 height 22
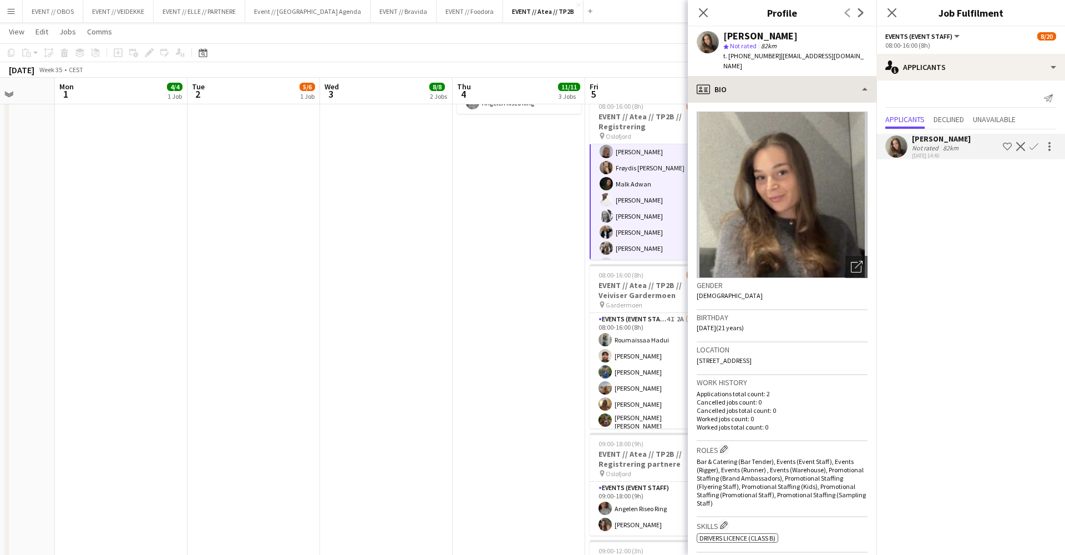
scroll to position [0, 0]
click at [484, 229] on app-date-cell "08:00-18:00 (10h) 3/3 EVENT // Atea // TP2B // Dekorering og backstage oppsett …" at bounding box center [519, 285] width 133 height 1147
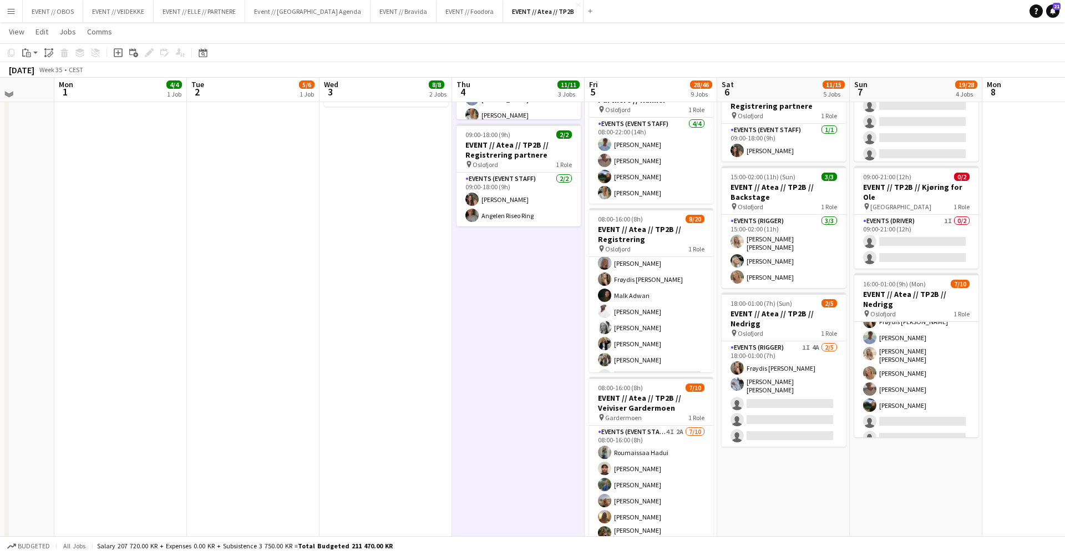
scroll to position [298, 0]
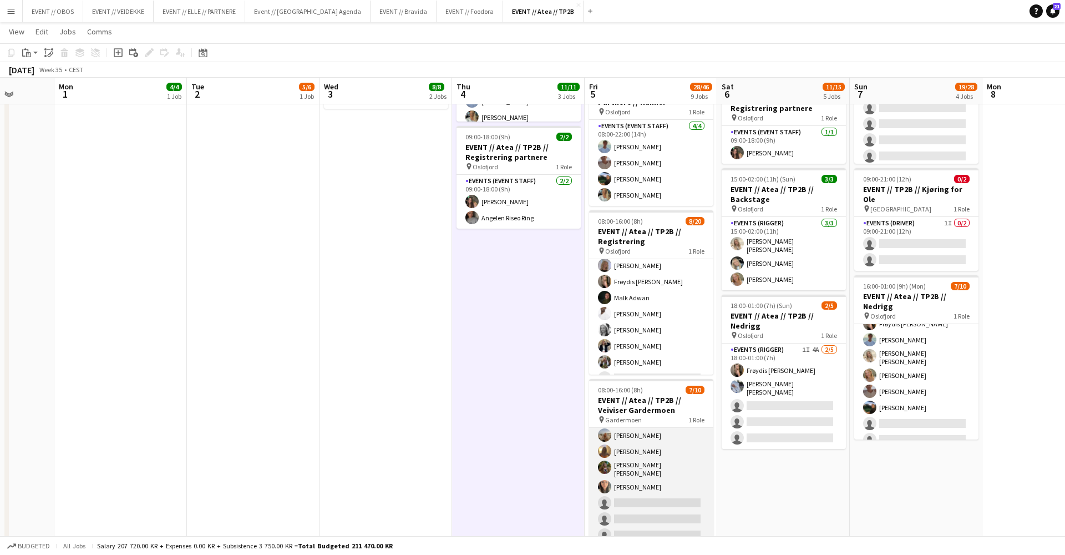
click at [654, 461] on app-card-role "Events (Event Staff) 4I 2A [DATE] 08:00-16:00 (8h) [PERSON_NAME] [PERSON_NAME] …" at bounding box center [651, 453] width 124 height 186
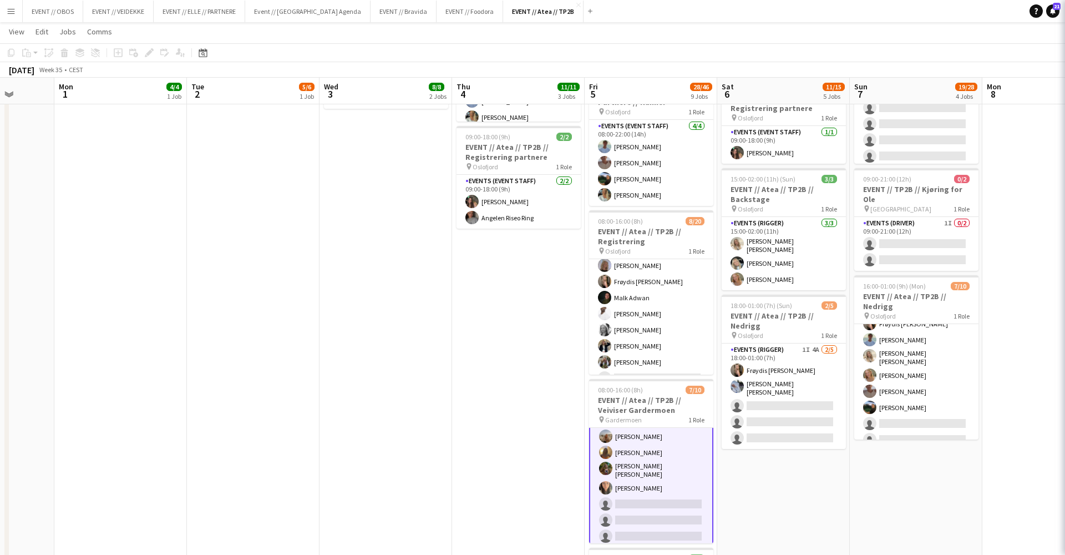
scroll to position [67, 0]
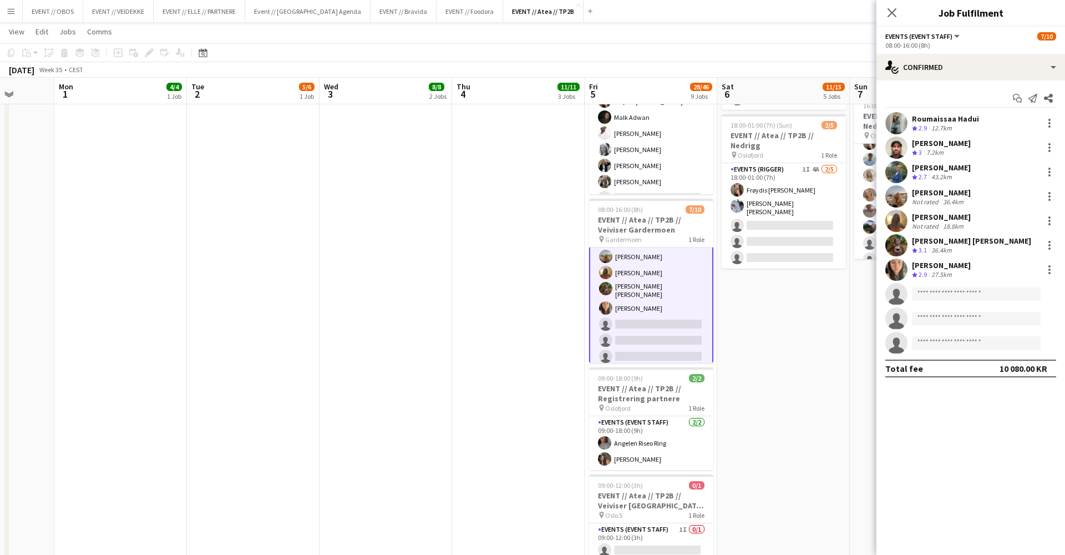
click at [557, 418] on app-date-cell "08:00-18:00 (10h) 3/3 EVENT // Atea // TP2B // Dekorering og backstage oppsett …" at bounding box center [518, 219] width 133 height 1147
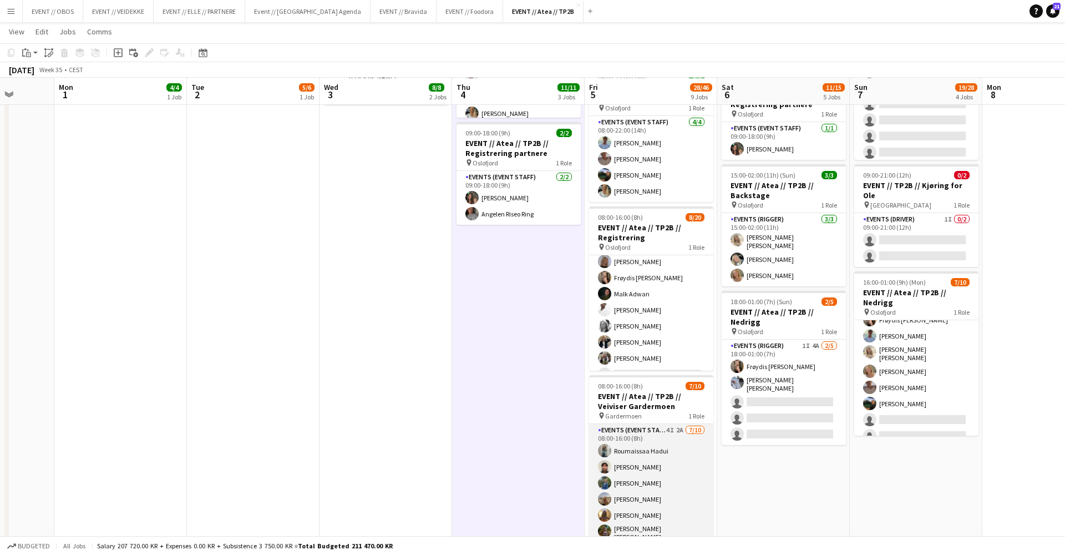
scroll to position [0, 0]
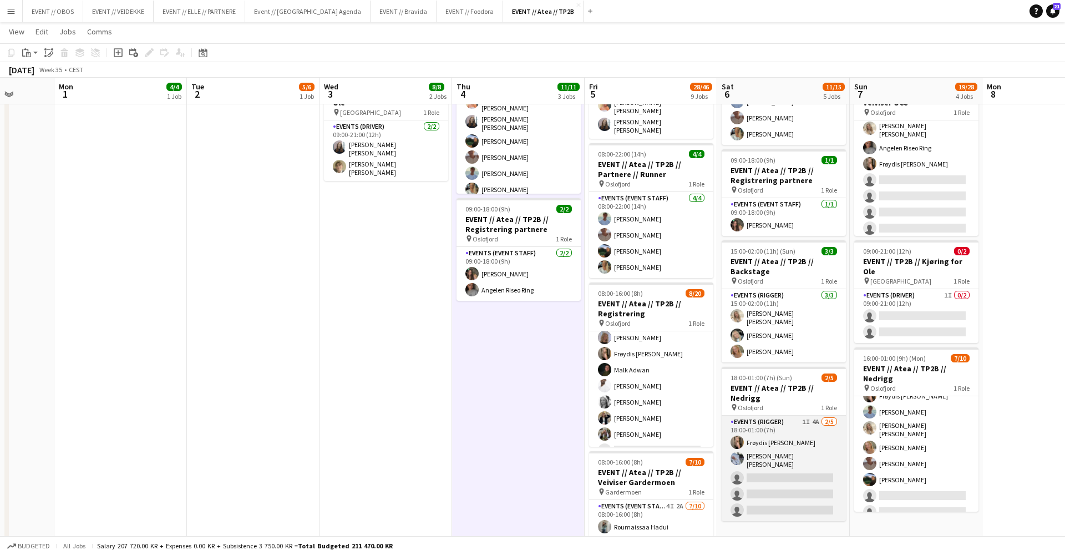
click at [795, 469] on app-card-role "Events (Rigger) 1I 4A [DATE] 18:00-01:00 (7h) Frøydis [PERSON_NAME] [PERSON_NAM…" at bounding box center [784, 468] width 124 height 105
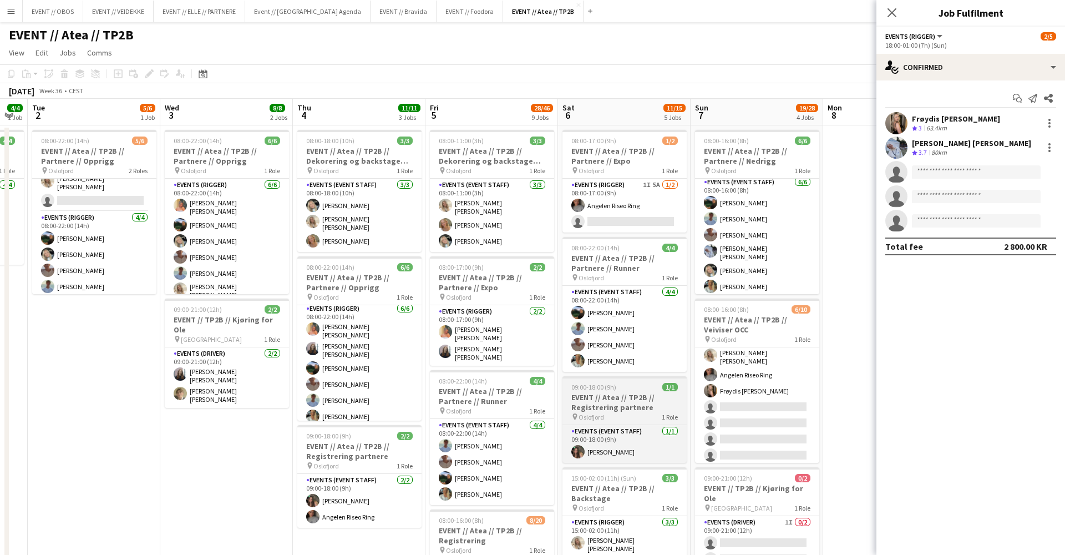
scroll to position [321, 0]
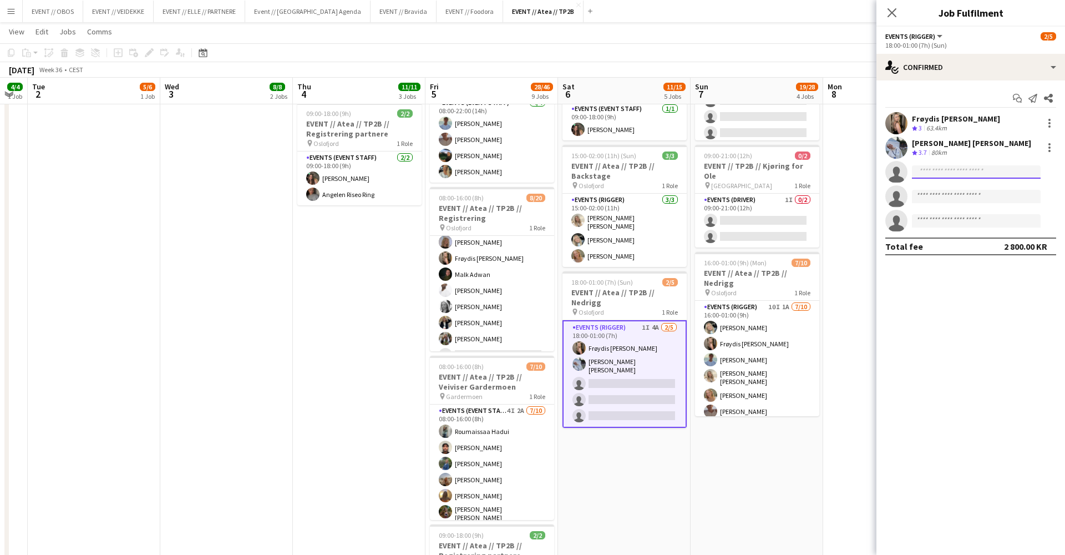
click at [941, 174] on input at bounding box center [976, 171] width 129 height 13
type input "******"
click at [946, 195] on span "[EMAIL_ADDRESS][DOMAIN_NAME]" at bounding box center [976, 197] width 111 height 9
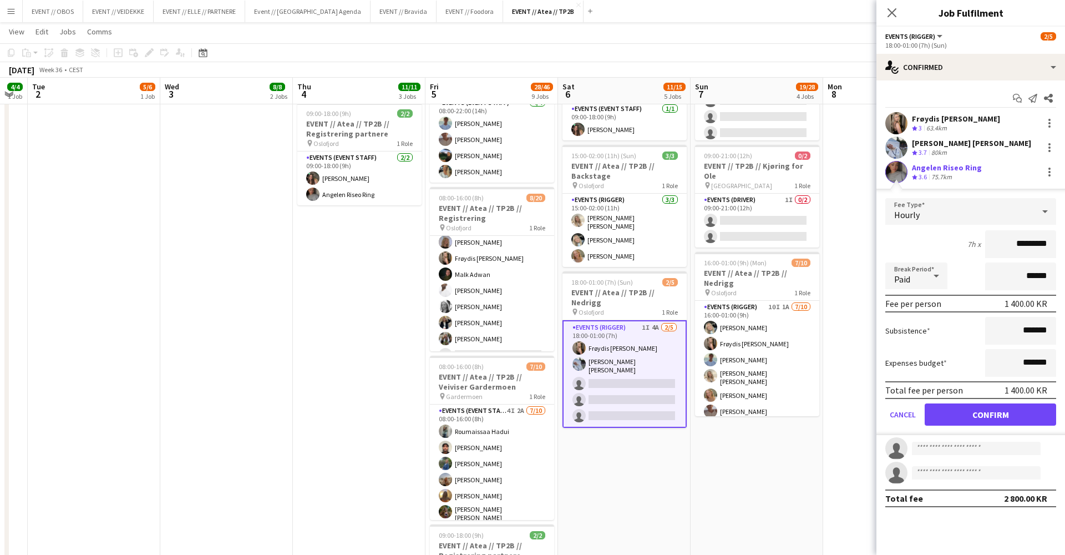
click at [953, 413] on button "Confirm" at bounding box center [990, 414] width 131 height 22
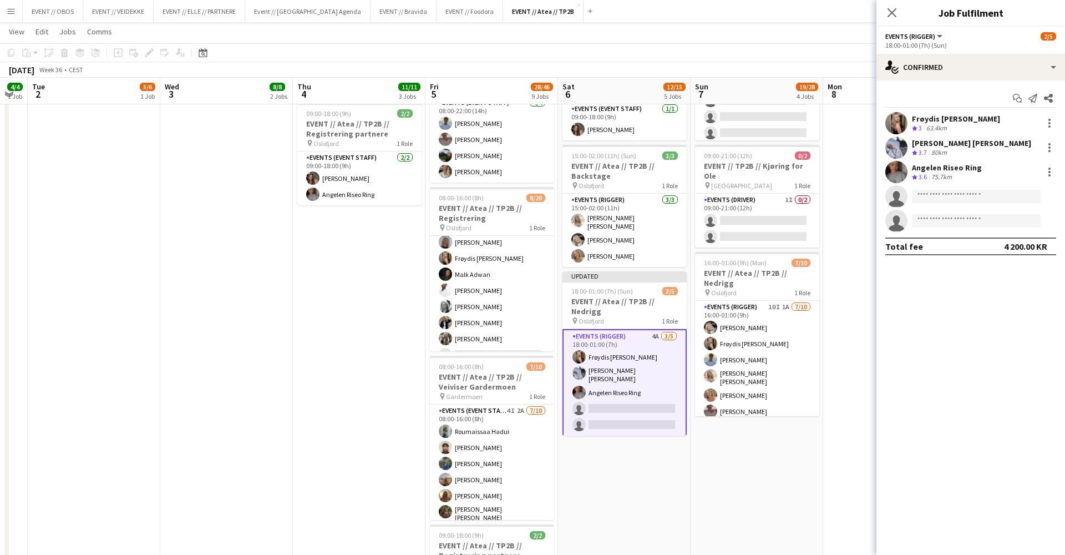
click at [849, 229] on app-date-cell at bounding box center [889, 376] width 133 height 1147
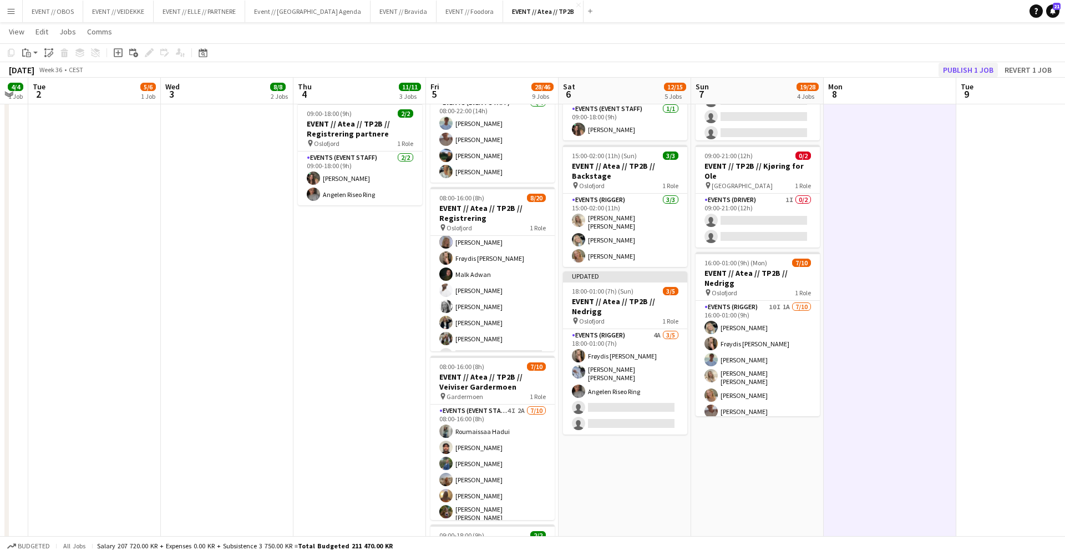
click at [961, 72] on button "Publish 1 job" at bounding box center [968, 70] width 59 height 14
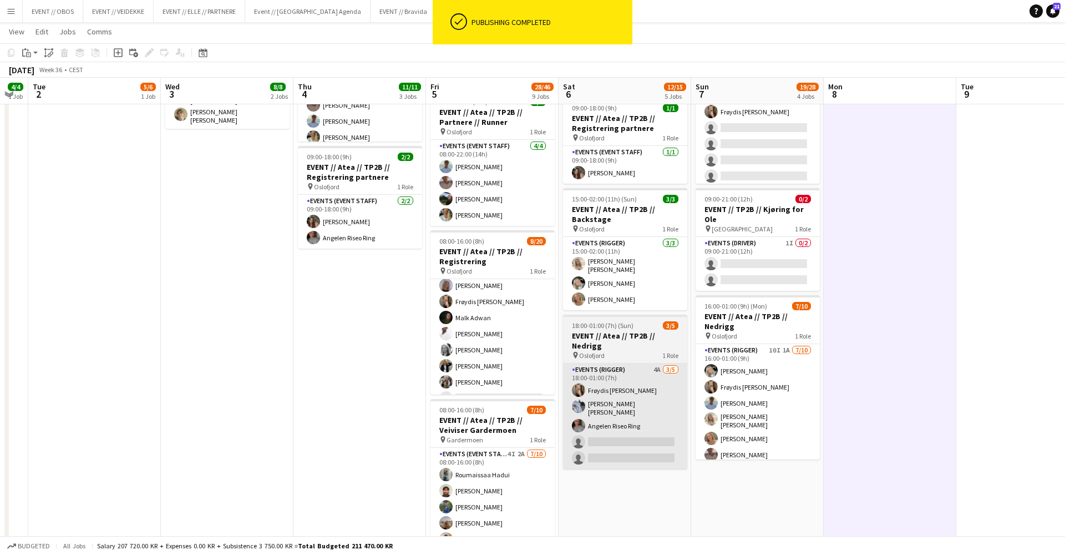
scroll to position [278, 0]
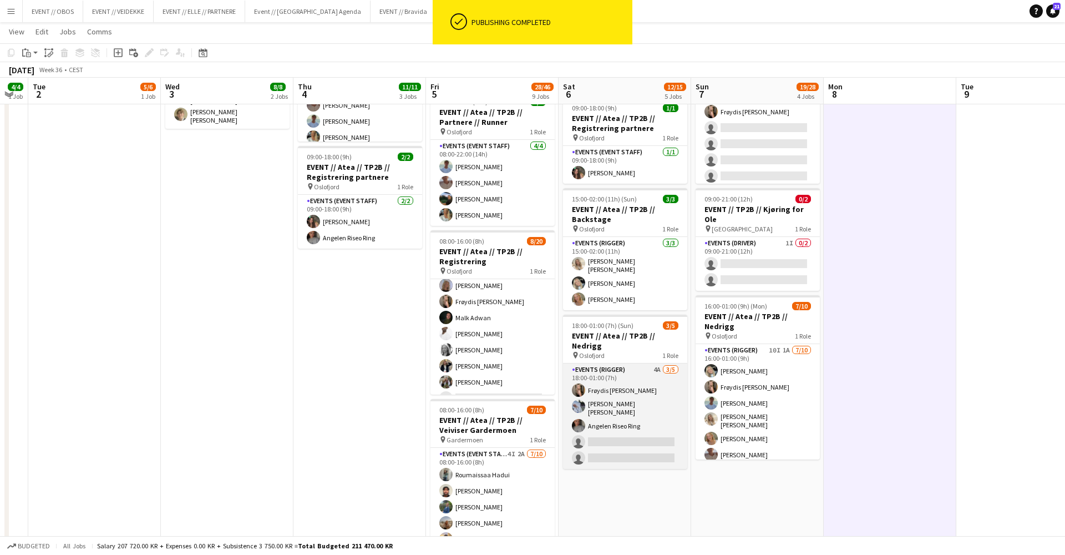
click at [683, 415] on app-card-role "Events (Rigger) 4A [DATE] 18:00-01:00 (7h) Frøydis [PERSON_NAME] [PERSON_NAME] …" at bounding box center [625, 415] width 124 height 105
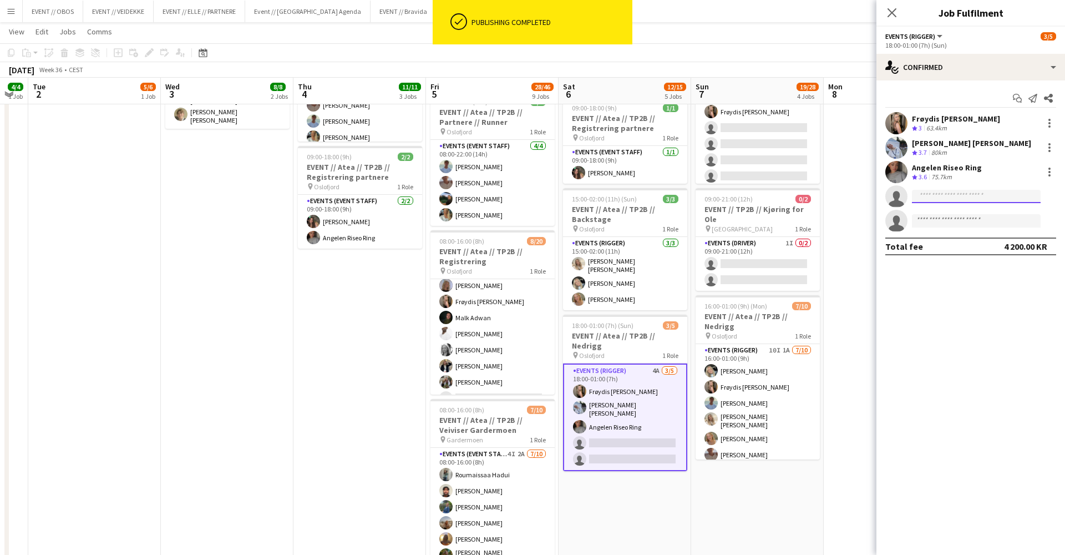
click at [930, 195] on input at bounding box center [976, 196] width 129 height 13
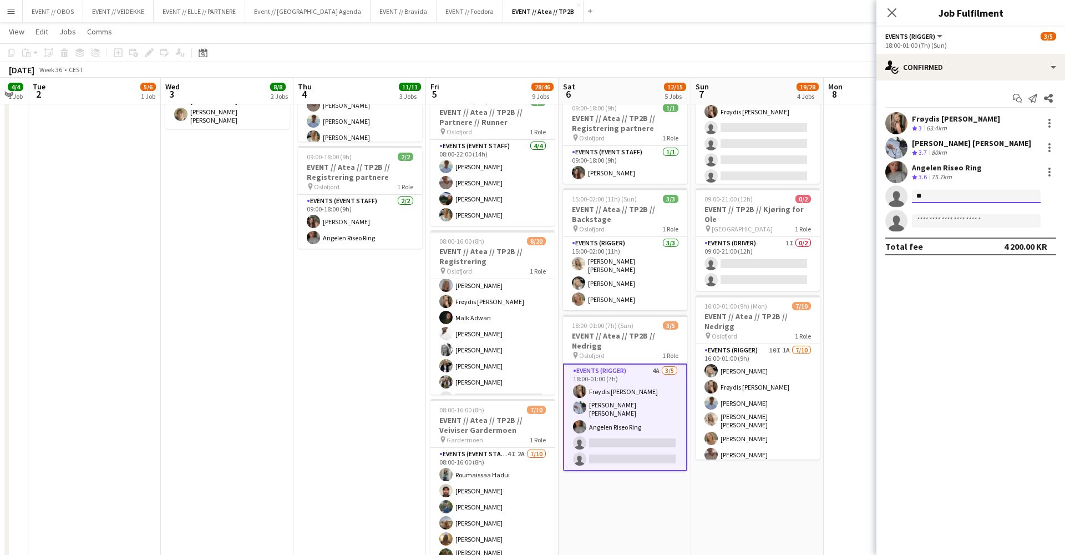
type input "*"
click at [852, 276] on app-date-cell at bounding box center [890, 419] width 133 height 1147
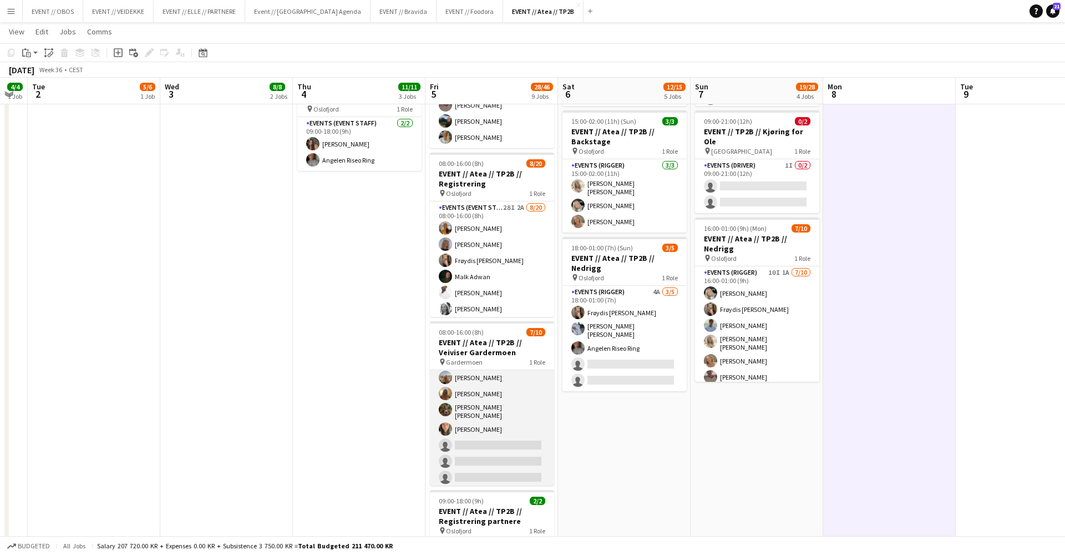
scroll to position [67, 0]
click at [456, 400] on app-card-role "Events (Event Staff) 4I 2A [DATE] 08:00-16:00 (8h) [PERSON_NAME] [PERSON_NAME] …" at bounding box center [492, 396] width 124 height 186
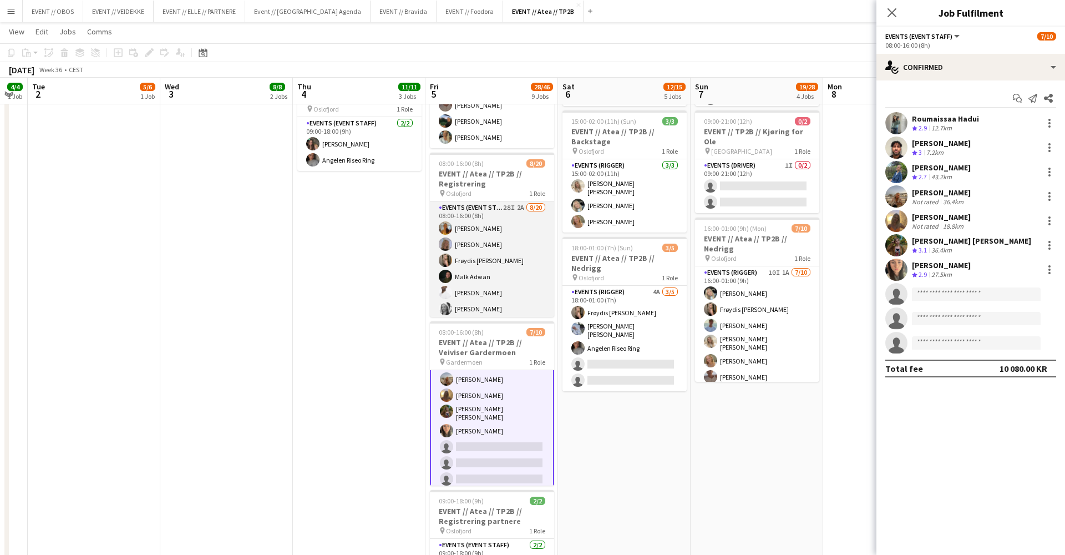
click at [479, 229] on app-card-role "Events (Event Staff) 28I 2A [DATE] 08:00-16:00 (8h) [PERSON_NAME] [PERSON_NAME]…" at bounding box center [492, 372] width 124 height 343
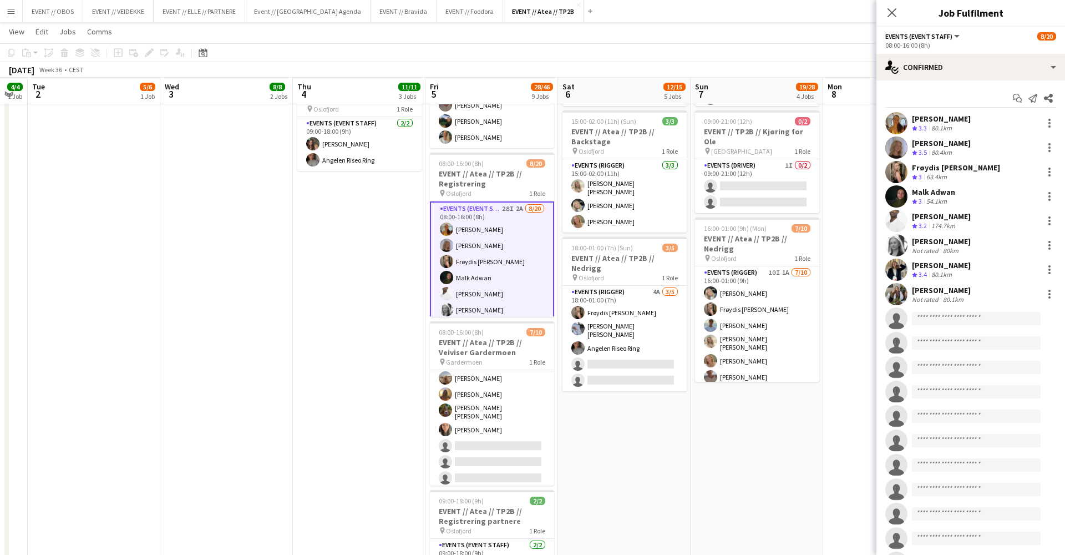
click at [893, 120] on app-user-avatar at bounding box center [896, 123] width 22 height 22
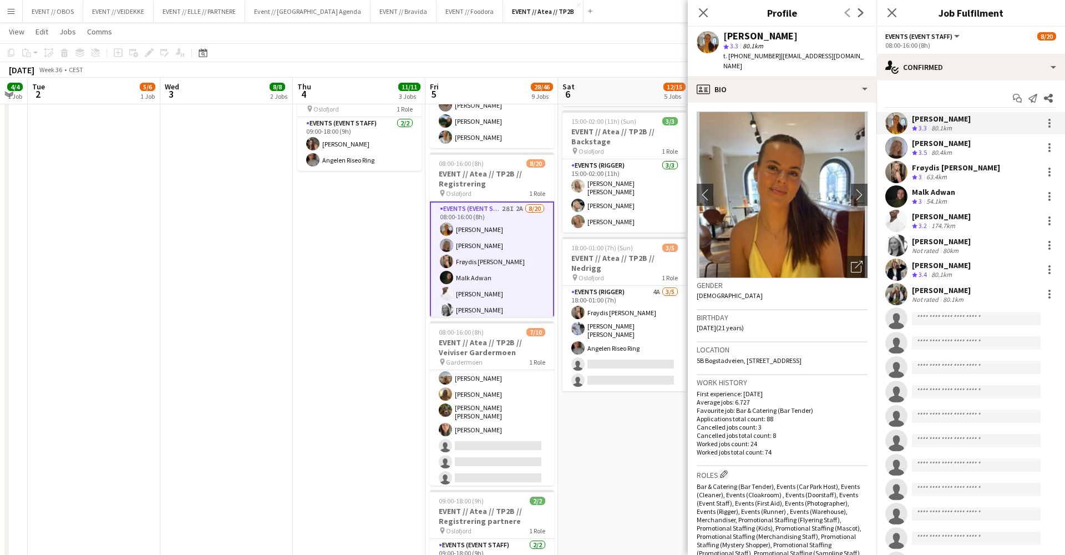
click at [895, 137] on app-user-avatar at bounding box center [896, 147] width 22 height 22
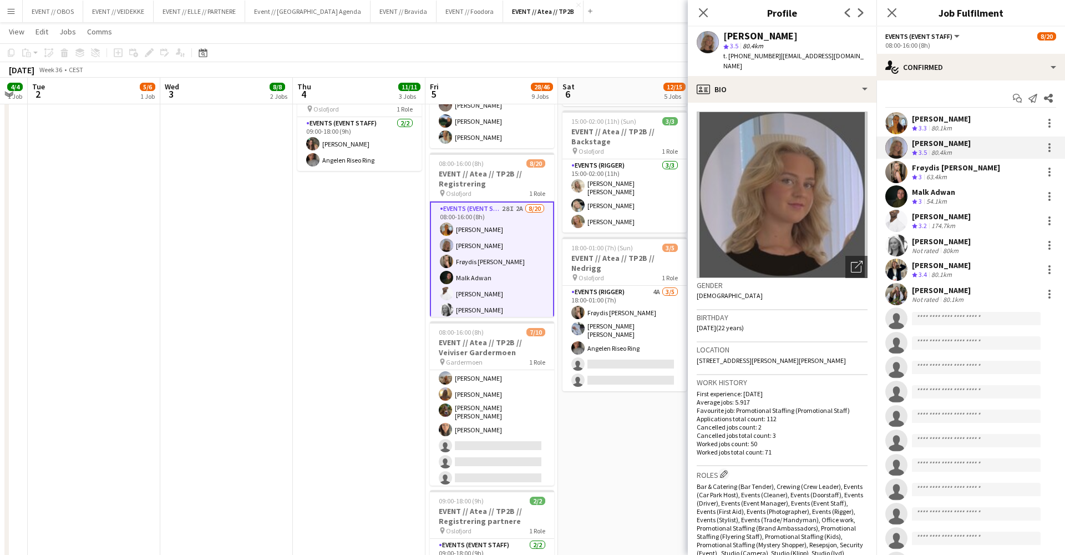
click at [901, 162] on app-user-avatar at bounding box center [896, 172] width 22 height 22
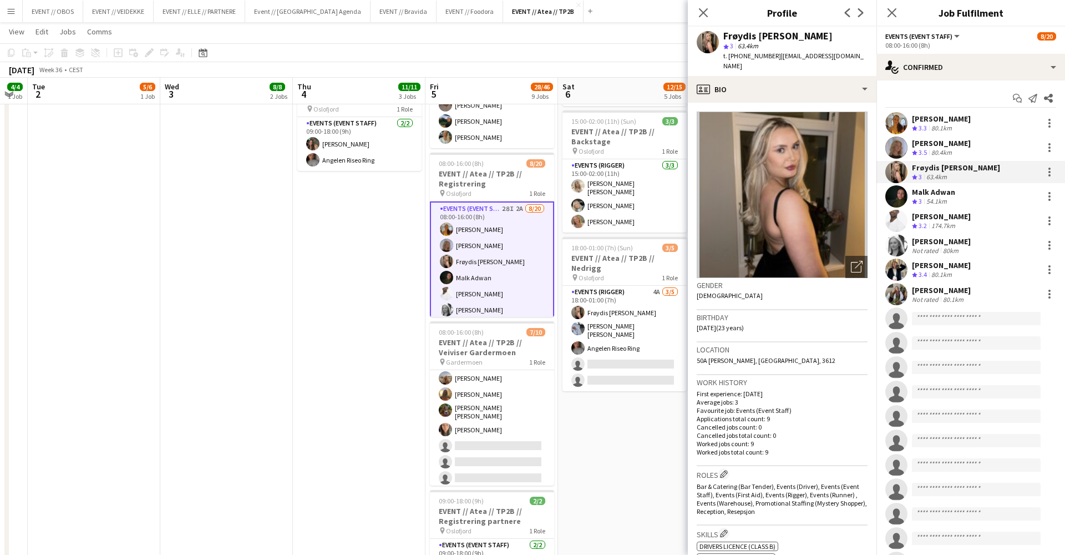
click at [903, 188] on app-user-avatar at bounding box center [896, 196] width 22 height 22
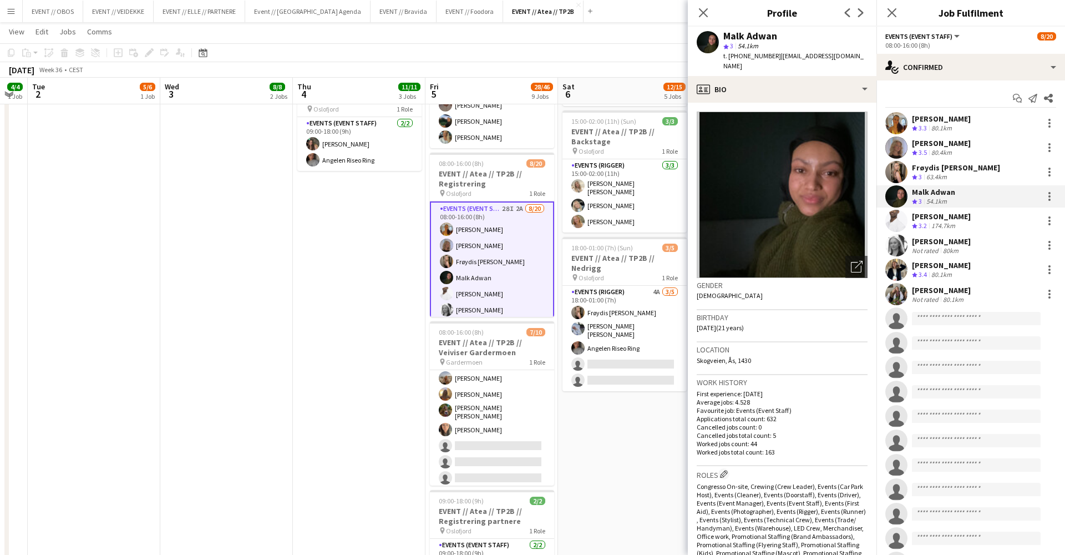
click at [624, 443] on app-date-cell "08:00-17:00 (9h) 1/2 EVENT // Atea // TP2B // Partnere // Expo pin Oslofjord 1 …" at bounding box center [624, 342] width 133 height 1147
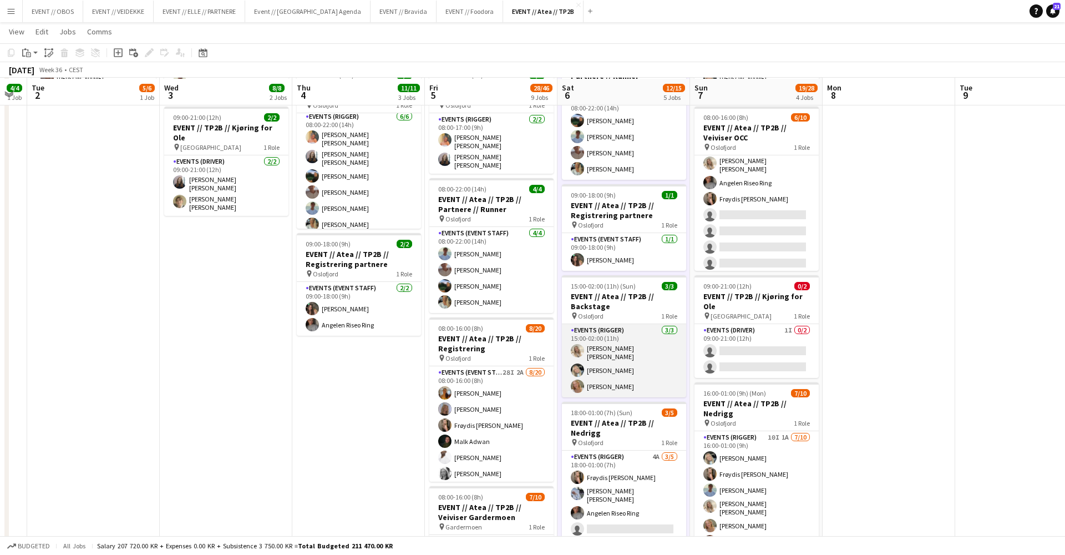
scroll to position [192, 0]
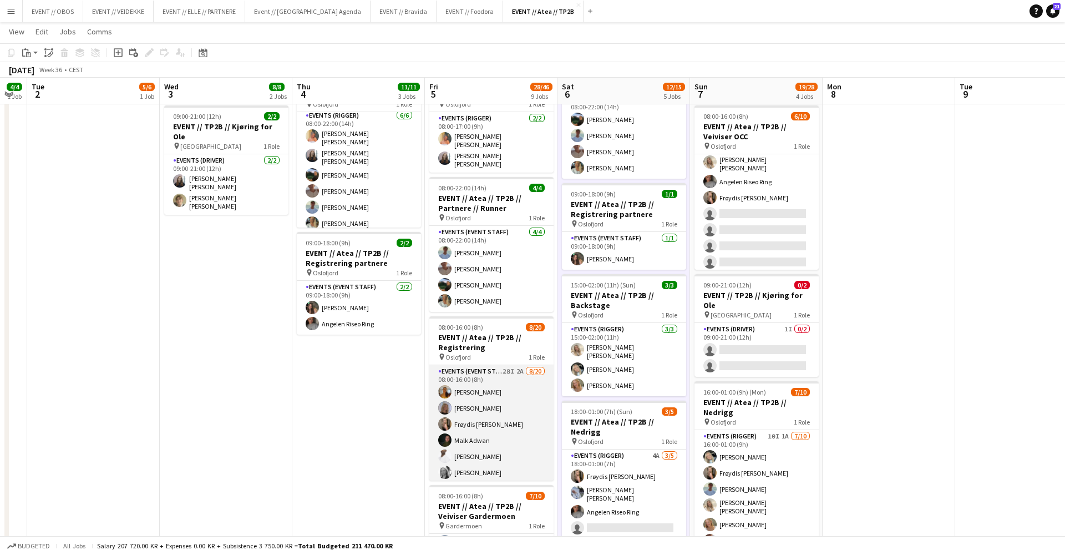
click at [479, 426] on app-card-role "Events (Event Staff) 28I 2A [DATE] 08:00-16:00 (8h) [PERSON_NAME] [PERSON_NAME]…" at bounding box center [491, 536] width 124 height 343
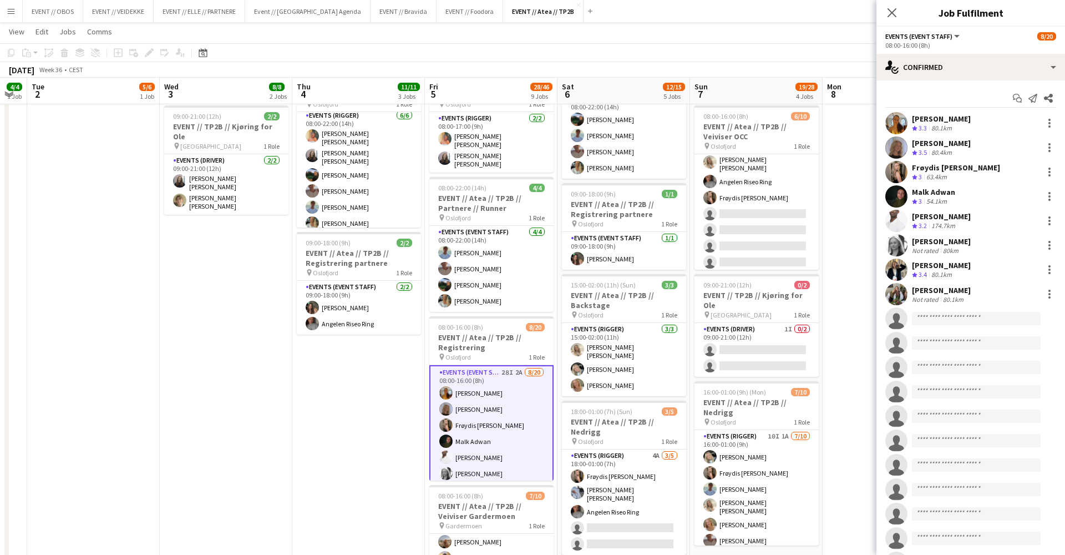
click at [897, 201] on app-user-avatar at bounding box center [896, 196] width 22 height 22
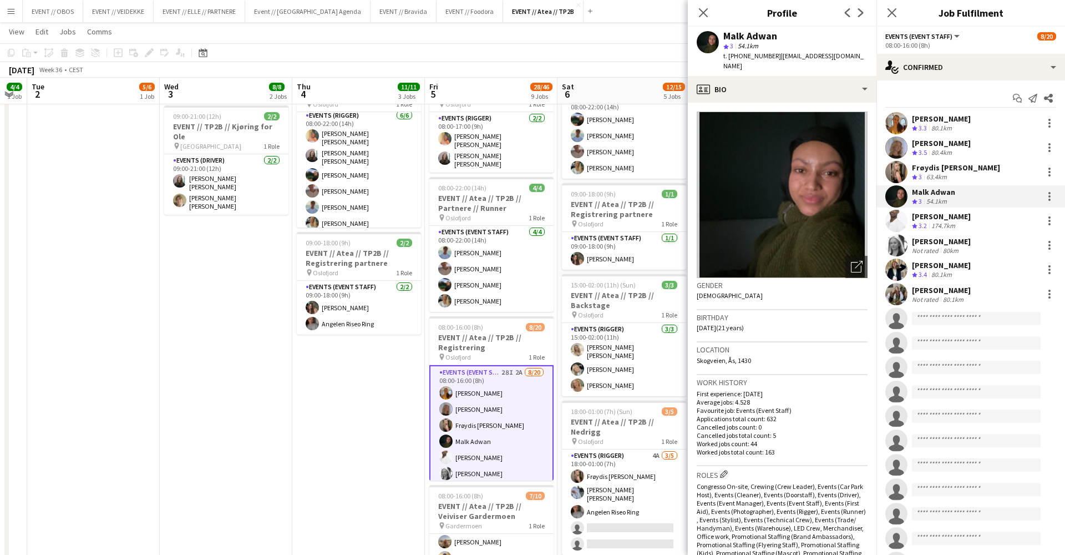
scroll to position [0, 503]
click at [373, 450] on app-date-cell "08:00-18:00 (10h) 3/3 EVENT // Atea // TP2B // Dekorering og backstage oppsett …" at bounding box center [359, 505] width 133 height 1147
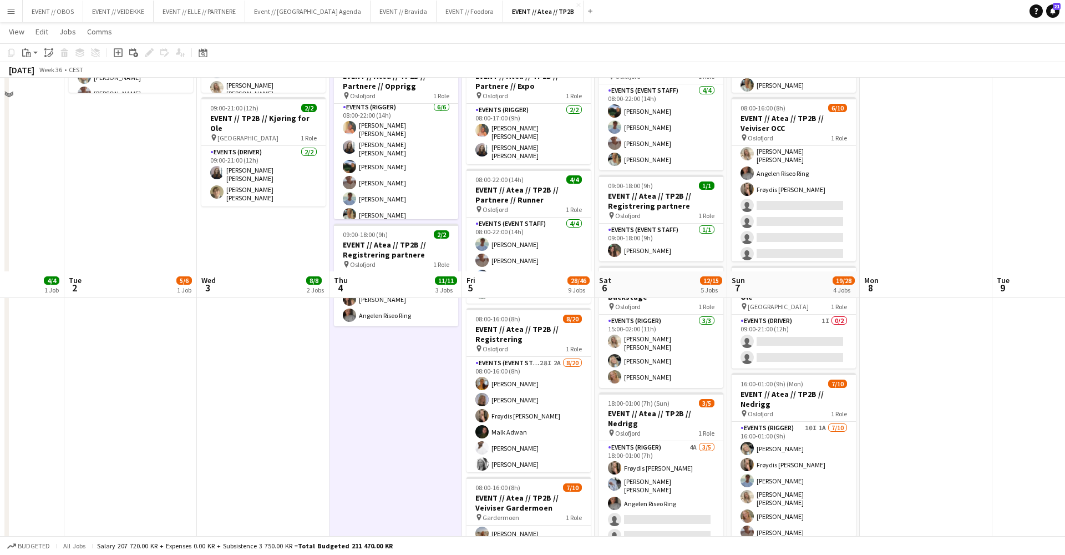
scroll to position [54, 0]
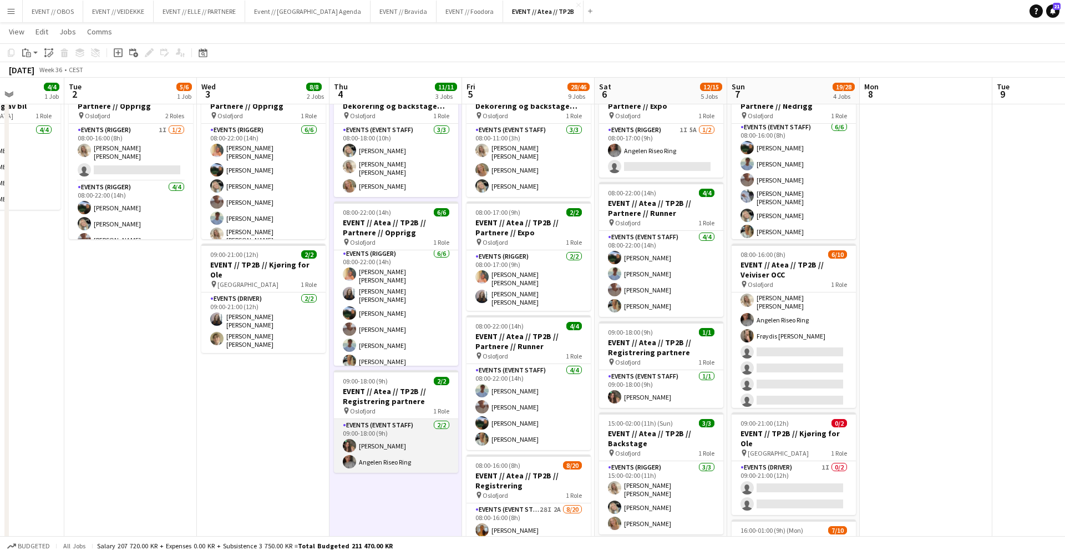
click at [406, 440] on app-card-role "Events (Event Staff) [DATE] 09:00-18:00 (9h) [PERSON_NAME] Angelen Riseo Ring" at bounding box center [396, 446] width 124 height 54
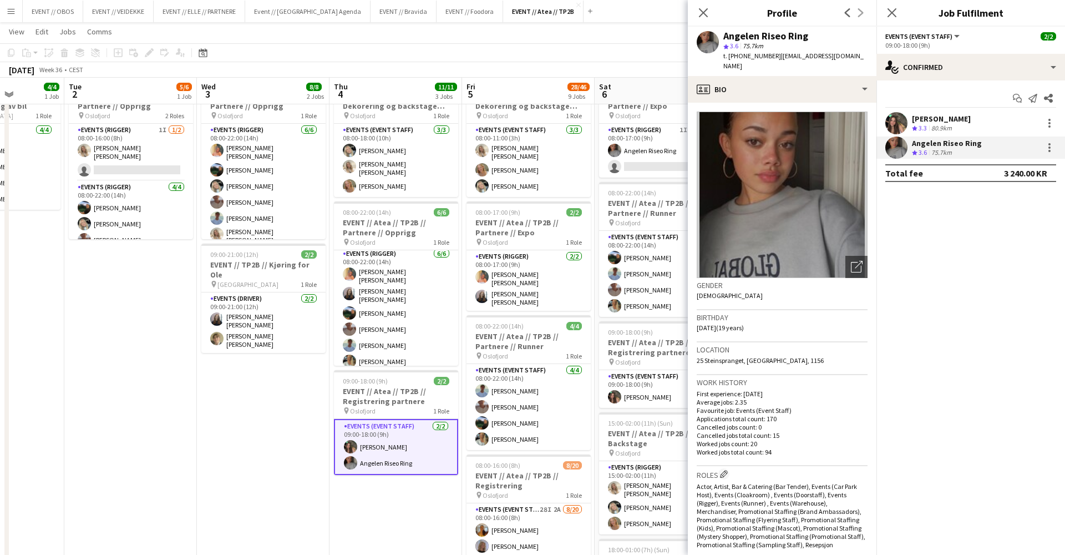
click at [645, 51] on app-toolbar "Copy Paste Paste Command V Paste with crew Command Shift V Paste linked Job [GE…" at bounding box center [532, 52] width 1065 height 19
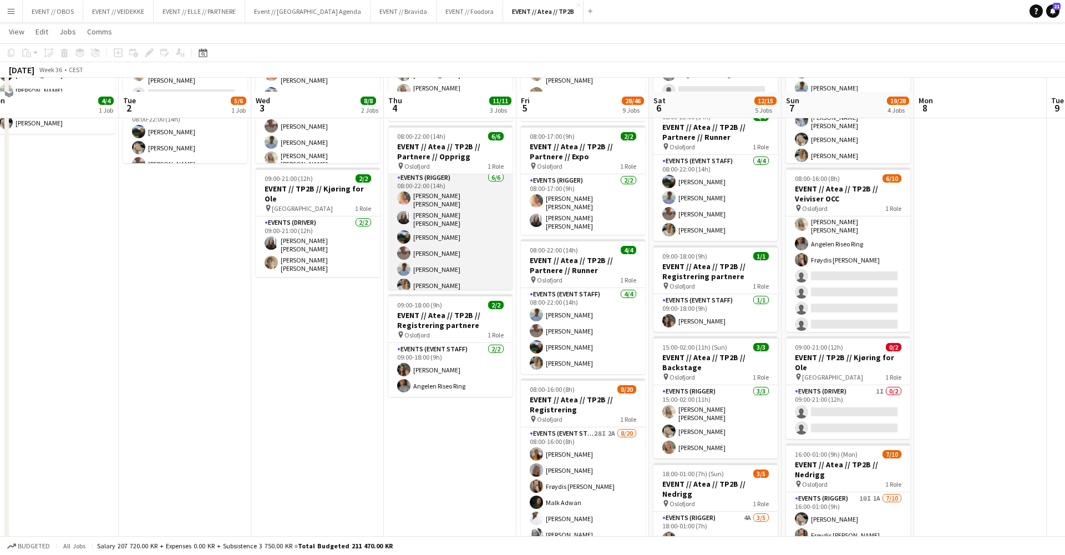
scroll to position [145, 0]
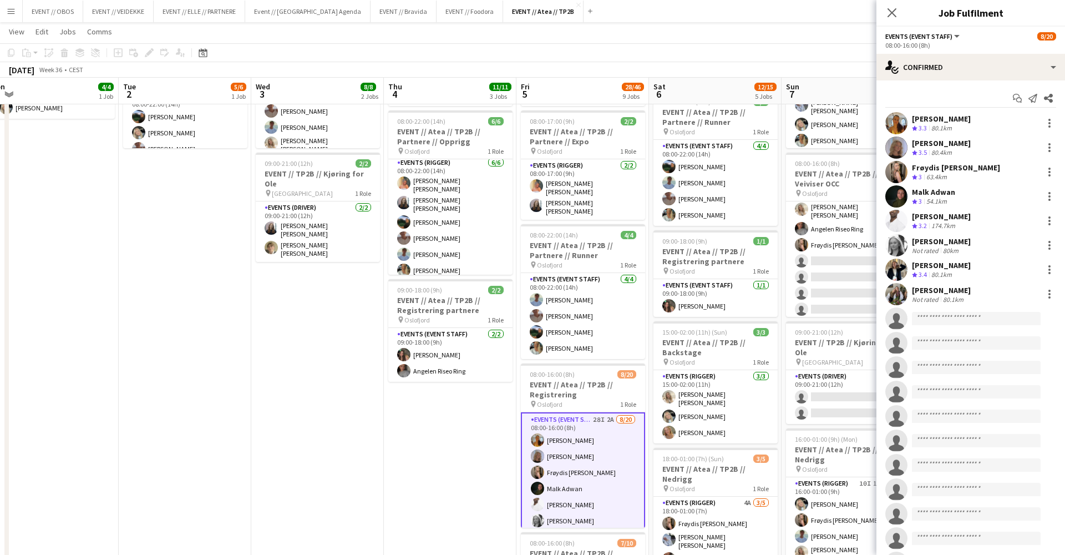
click at [464, 427] on app-date-cell "08:00-18:00 (10h) 3/3 EVENT // Atea // TP2B // Dekorering og backstage oppsett …" at bounding box center [450, 552] width 133 height 1147
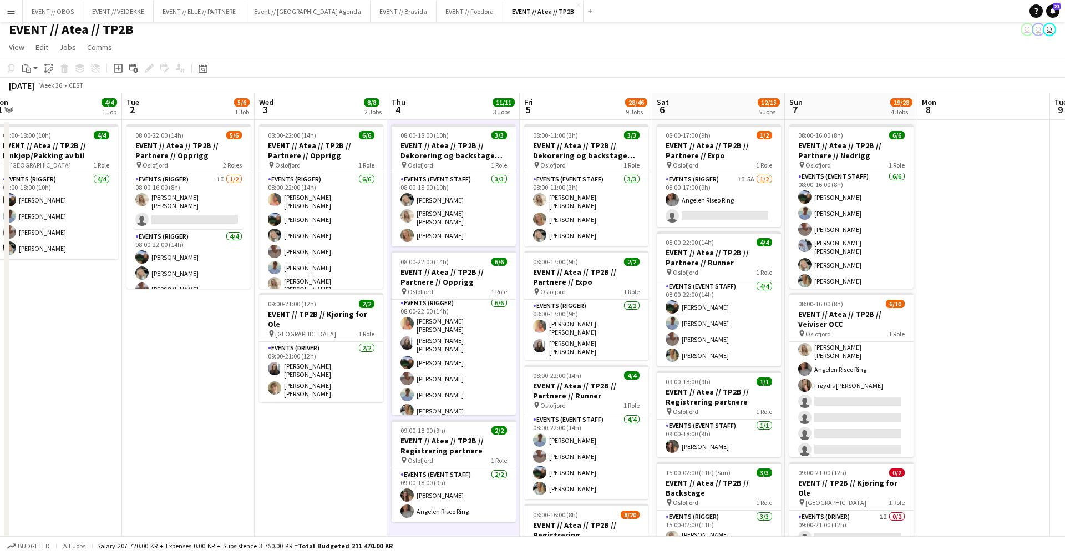
scroll to position [1, 0]
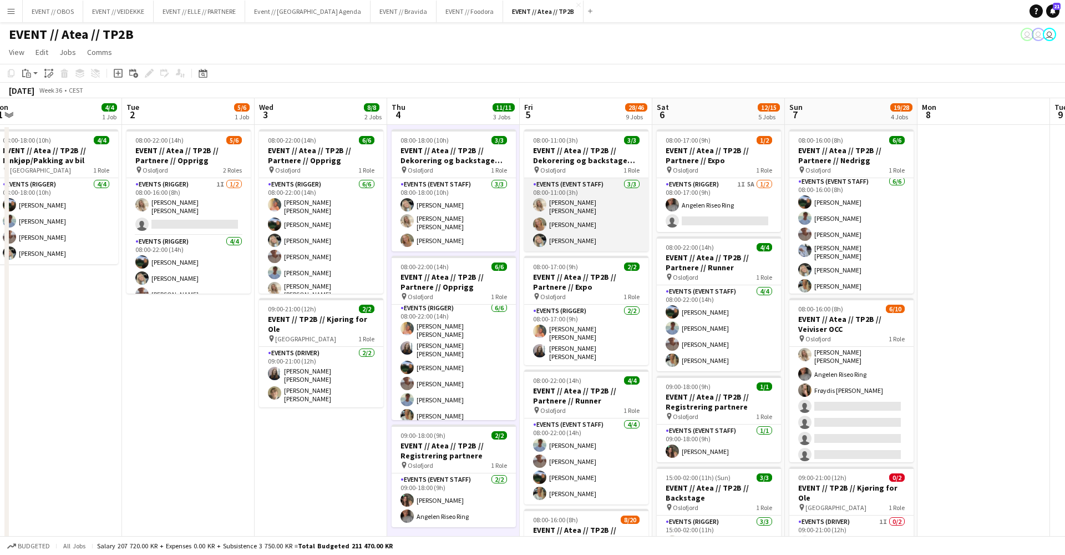
click at [535, 180] on app-card-role "Events (Event Staff) [DATE] 08:00-11:00 (3h) [PERSON_NAME] [PERSON_NAME] [PERSO…" at bounding box center [586, 214] width 124 height 73
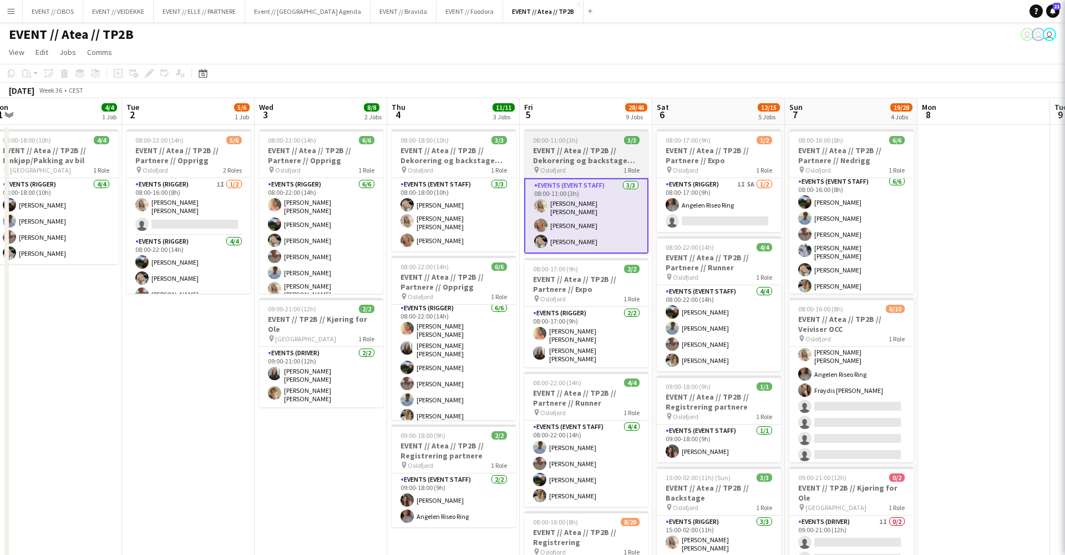
click at [543, 170] on span "Oslofjord" at bounding box center [553, 170] width 26 height 8
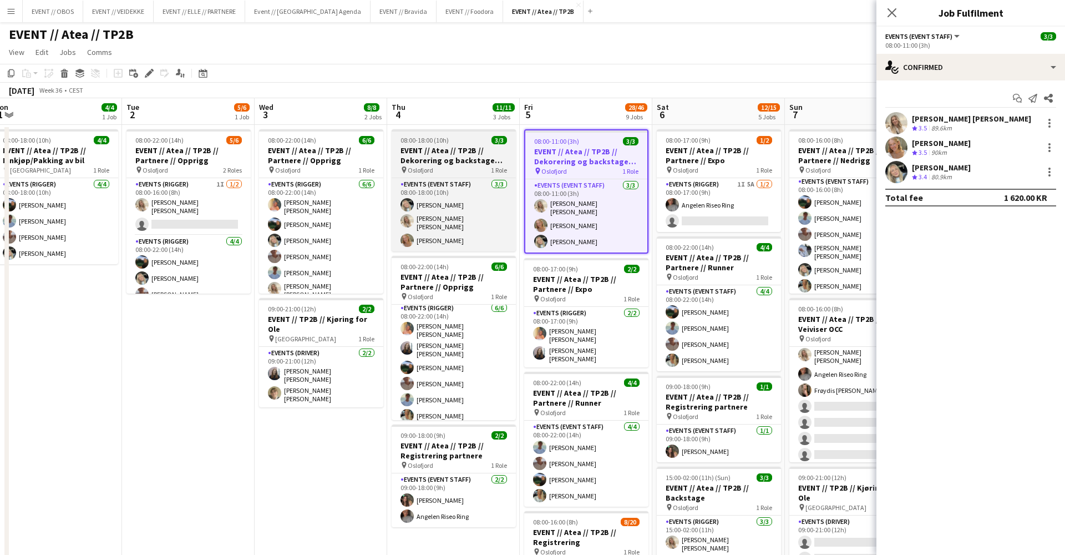
click at [480, 168] on div "pin [GEOGRAPHIC_DATA] 1 Role" at bounding box center [454, 169] width 124 height 9
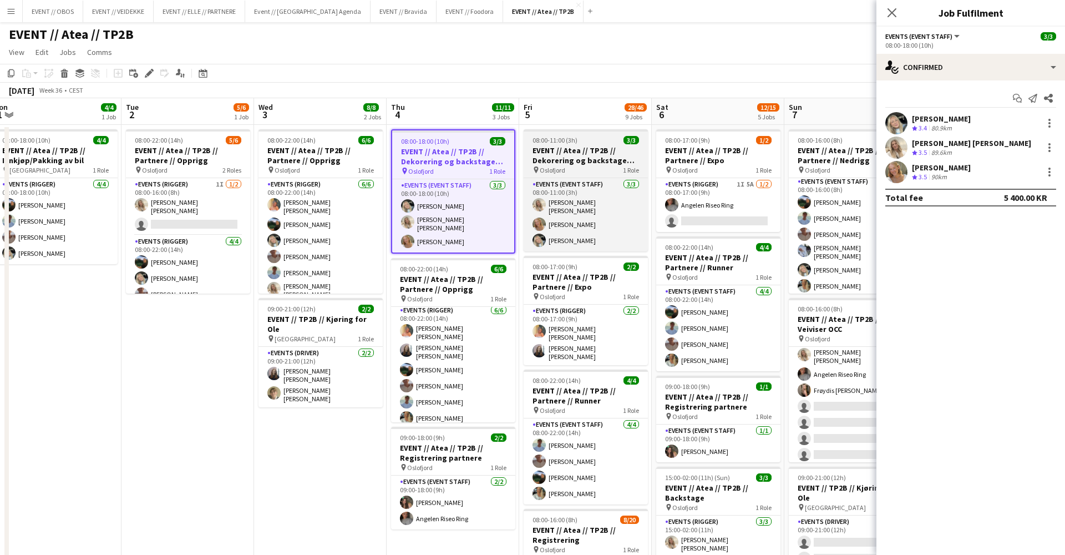
click at [540, 157] on h3 "EVENT // Atea // TP2B // Dekorering og backstage oppsett" at bounding box center [586, 155] width 124 height 20
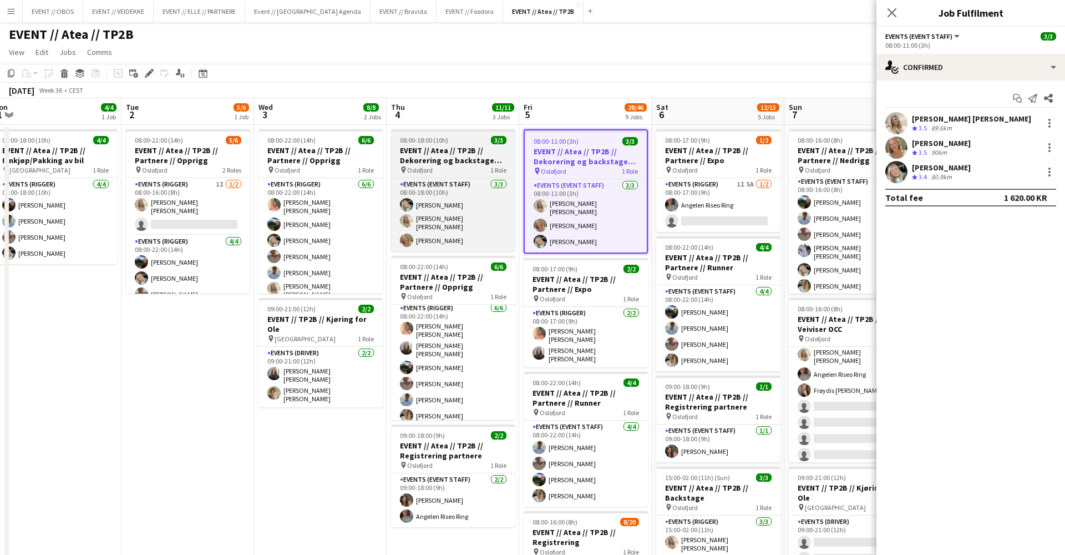
click at [492, 160] on h3 "EVENT // Atea // TP2B // Dekorering og backstage oppsett" at bounding box center [453, 155] width 124 height 20
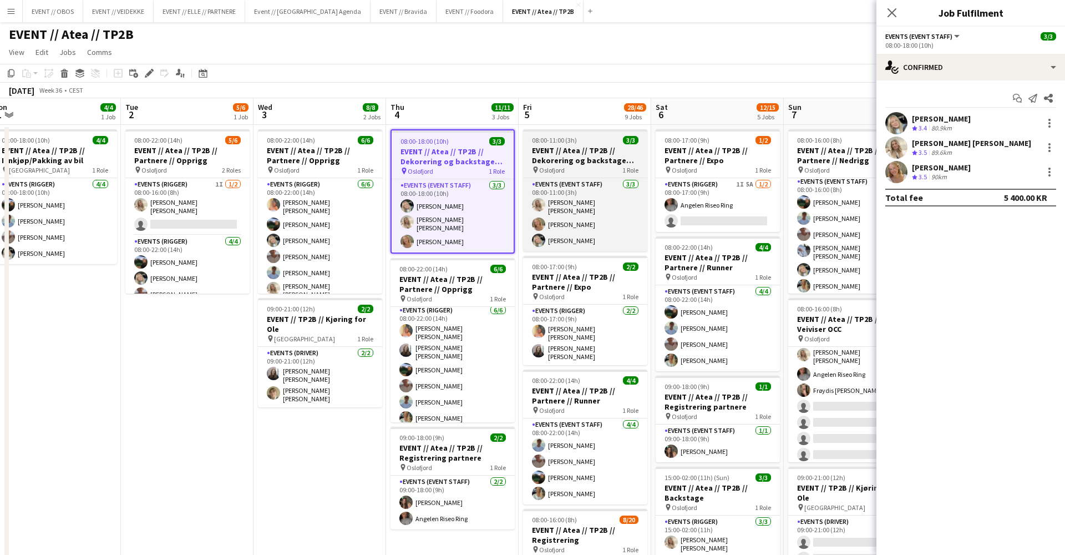
click at [545, 170] on span "Oslofjord" at bounding box center [552, 170] width 26 height 8
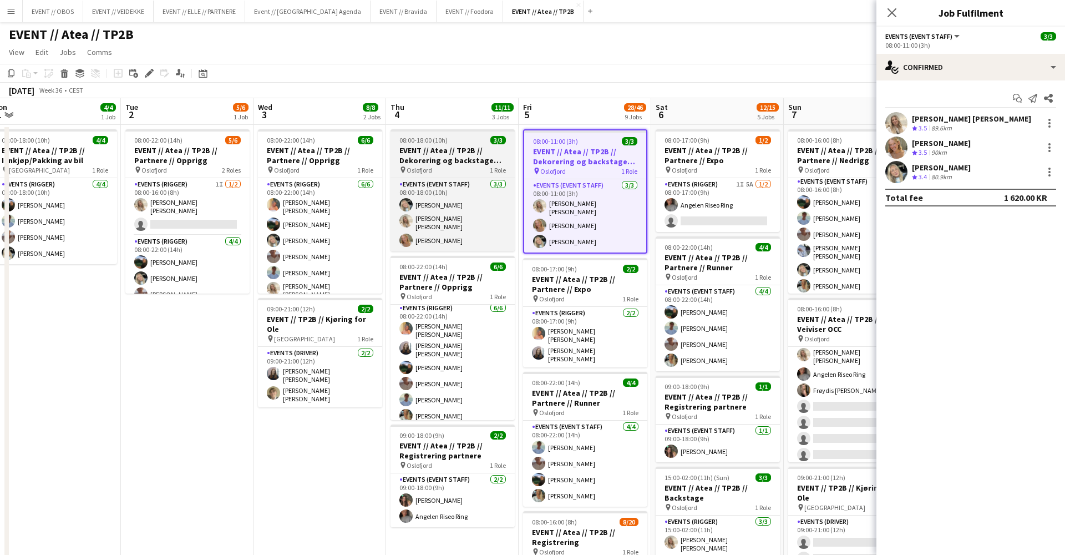
click at [485, 171] on div "pin [GEOGRAPHIC_DATA] 1 Role" at bounding box center [453, 169] width 124 height 9
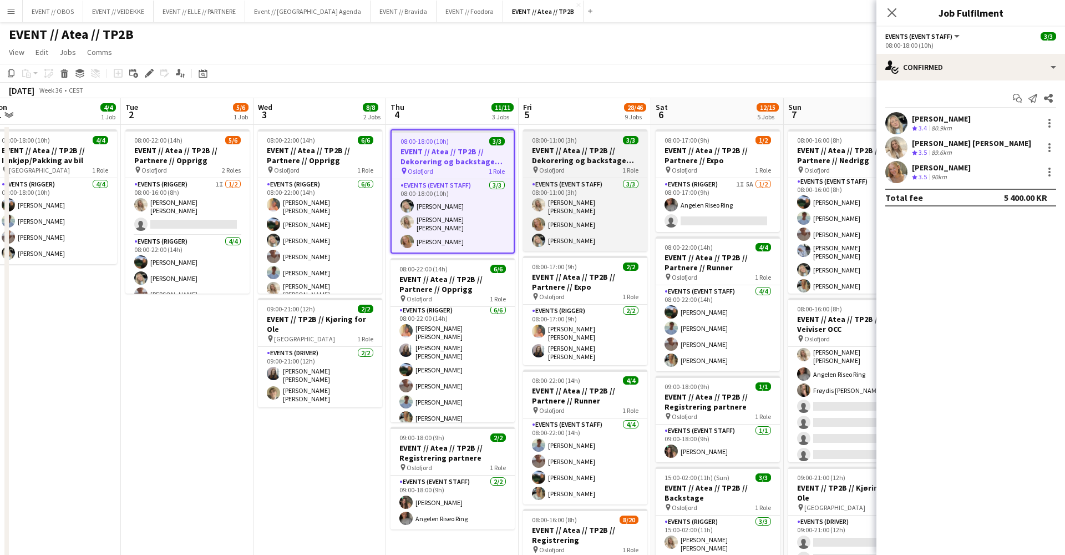
click at [540, 166] on span "Oslofjord" at bounding box center [552, 170] width 26 height 8
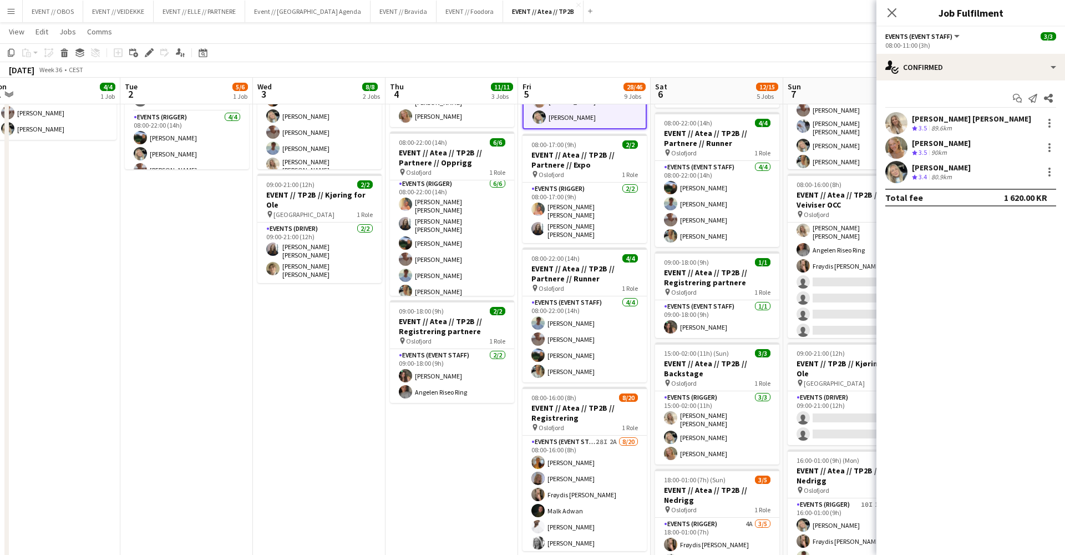
scroll to position [124, 0]
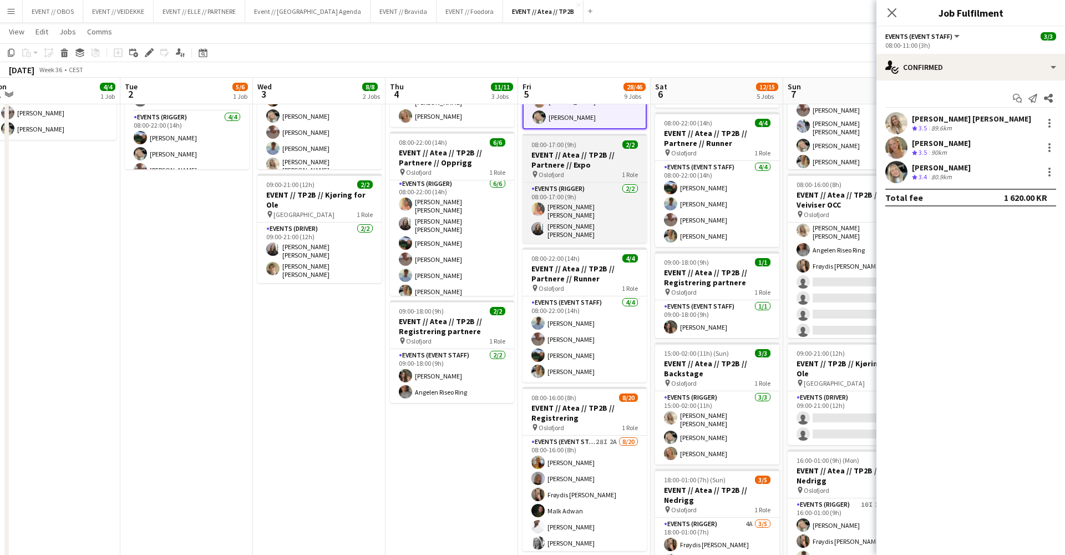
click at [537, 145] on app-job-card "08:00-17:00 (9h) 2/2 EVENT // Atea // TP2B // Partnere // Expo pin Oslofjord 1 …" at bounding box center [585, 188] width 124 height 109
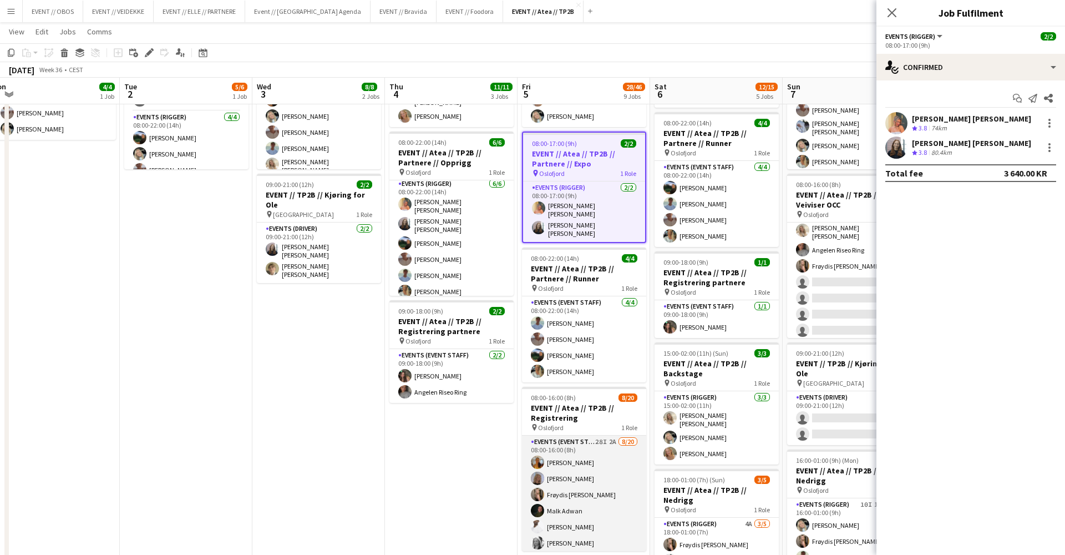
scroll to position [3, 0]
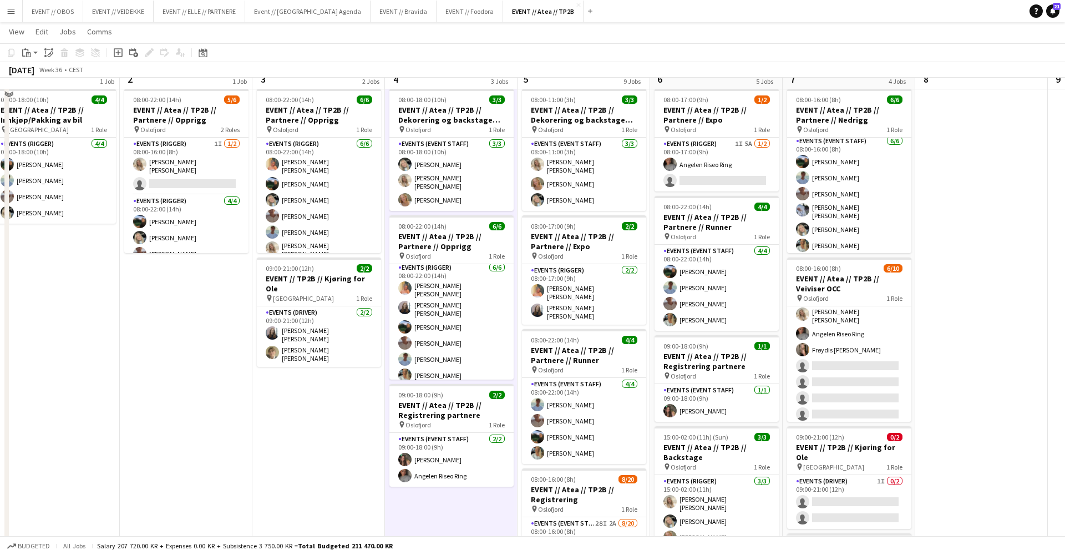
scroll to position [0, 0]
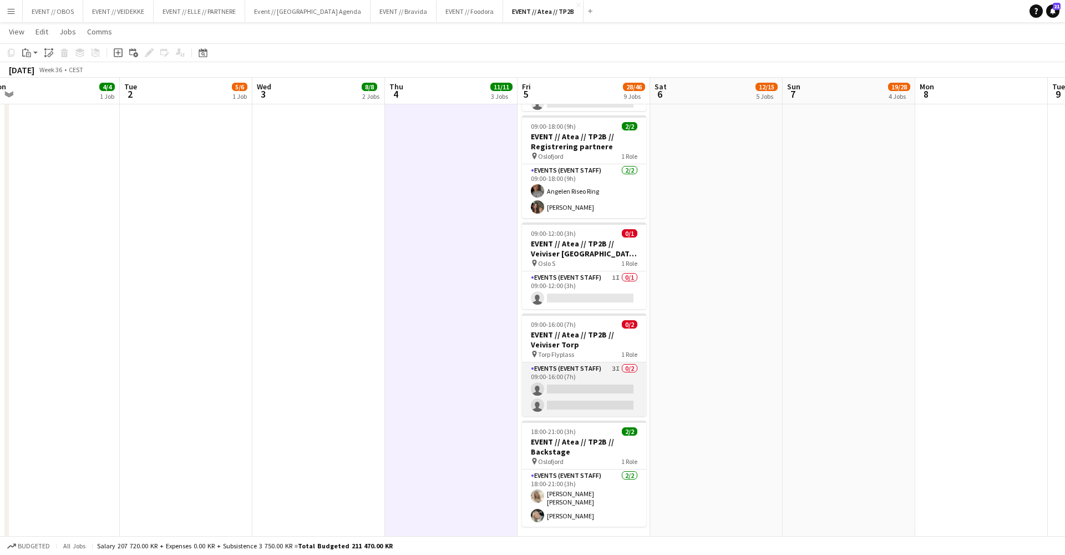
click at [584, 392] on app-card-role "Events (Event Staff) 3I 0/2 09:00-16:00 (7h) single-neutral-actions single-neut…" at bounding box center [584, 389] width 124 height 54
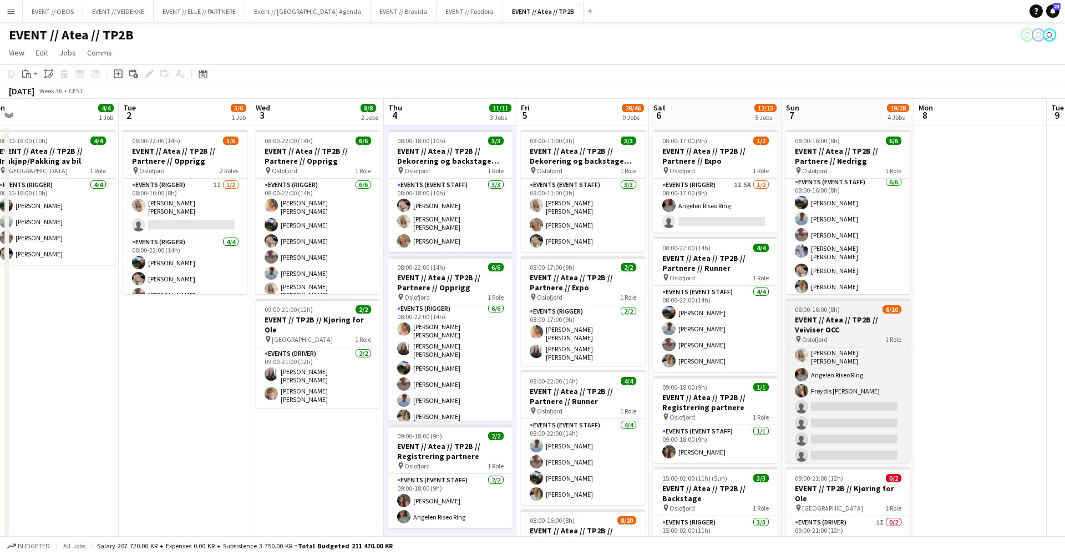
click at [799, 315] on h3 "EVENT // Atea // TP2B // Veiviser OCC" at bounding box center [848, 325] width 124 height 20
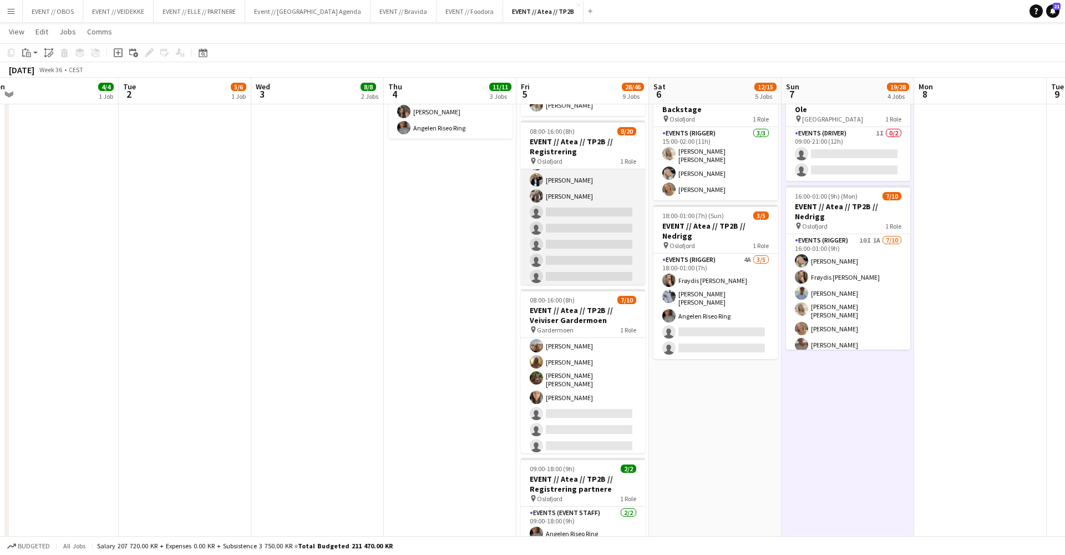
scroll to position [111, 0]
click at [580, 214] on app-card-role "Events (Event Staff) 28I 2A [DATE] 08:00-16:00 (8h) [PERSON_NAME] [PERSON_NAME]…" at bounding box center [583, 229] width 124 height 343
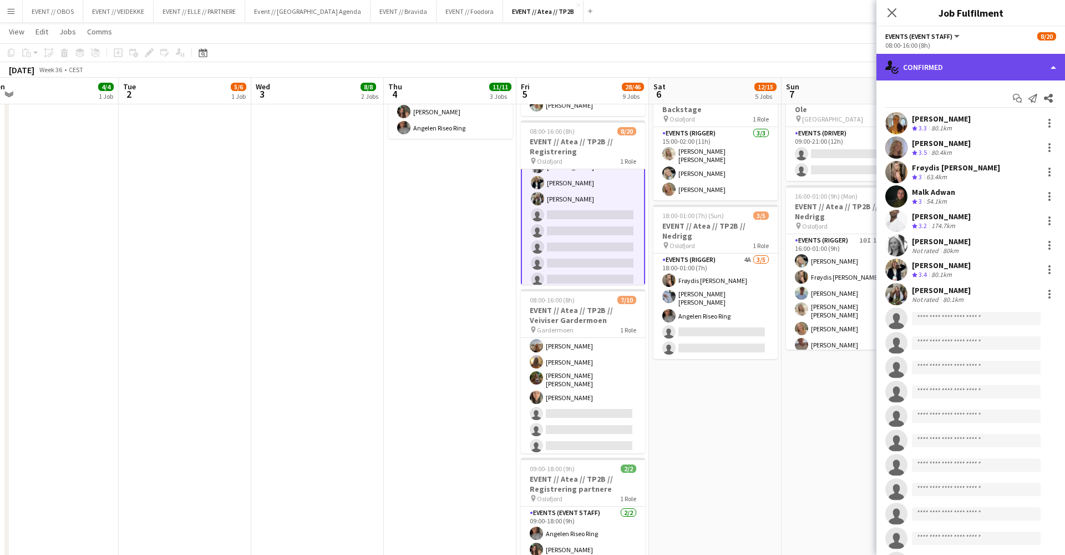
click at [924, 69] on div "single-neutral-actions-check-2 Confirmed" at bounding box center [971, 67] width 189 height 27
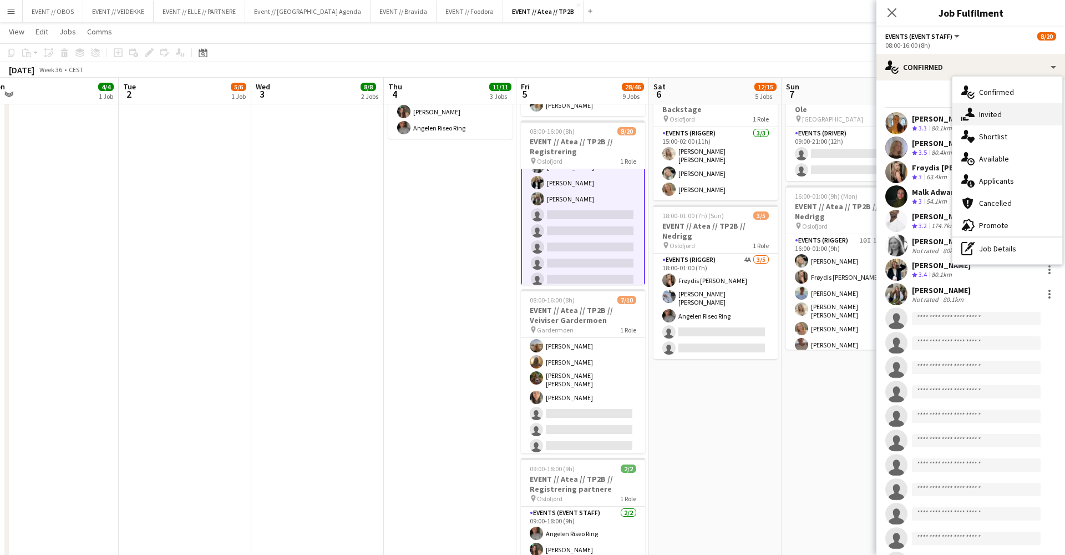
click at [971, 116] on icon at bounding box center [969, 112] width 9 height 9
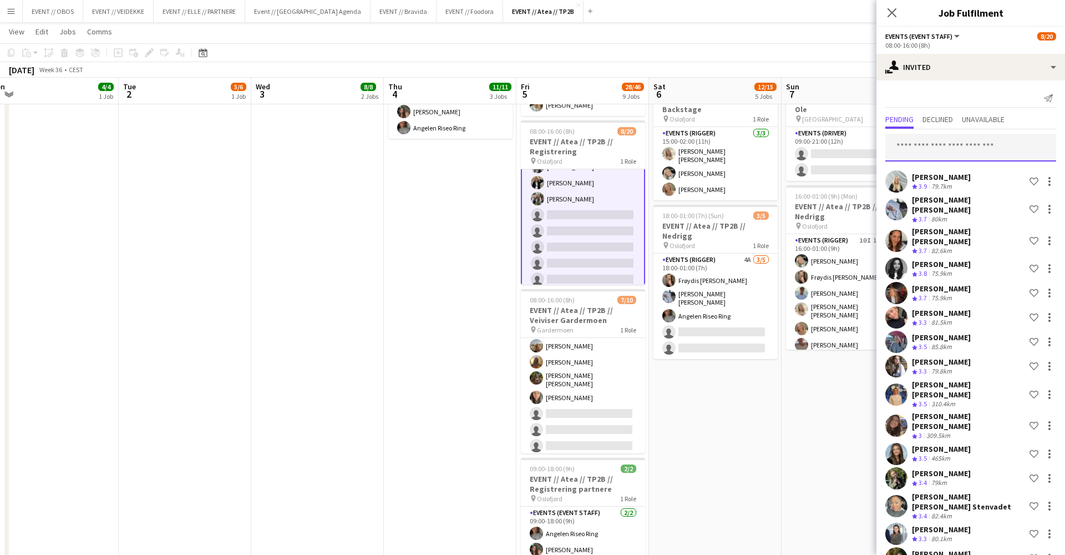
click at [921, 150] on input "text" at bounding box center [970, 148] width 171 height 28
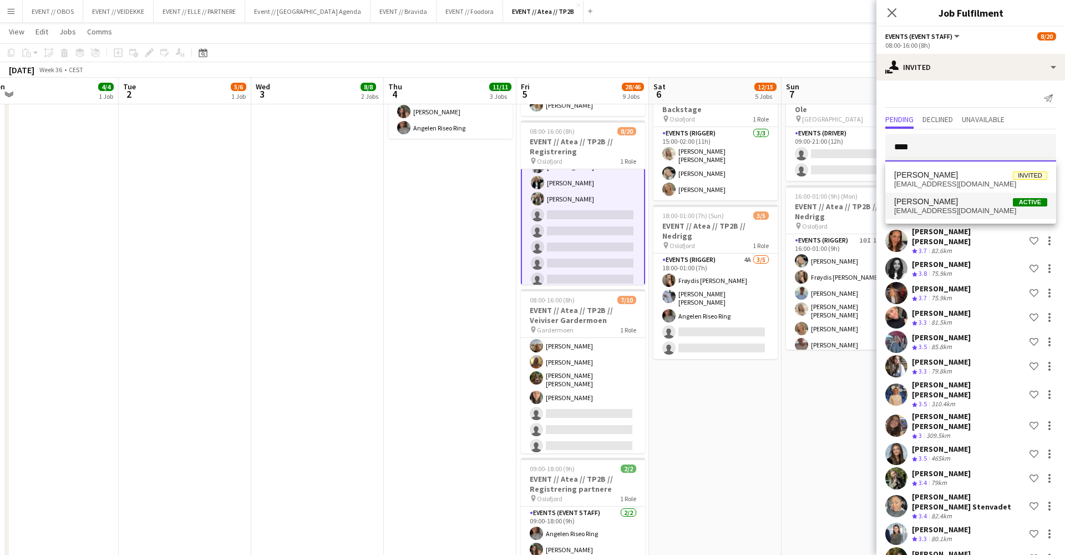
type input "****"
click at [934, 210] on span "[EMAIL_ADDRESS][DOMAIN_NAME]" at bounding box center [970, 210] width 153 height 9
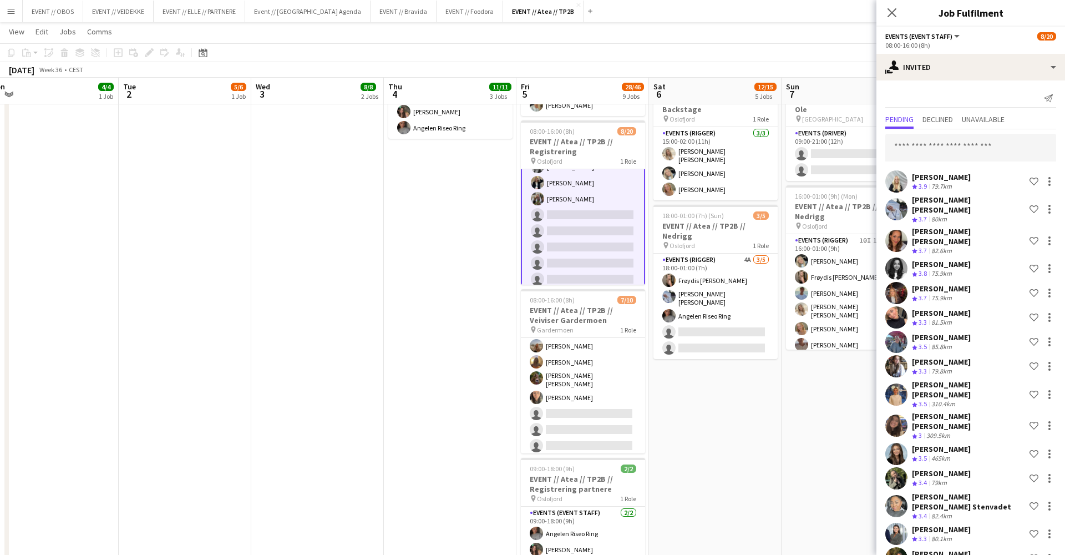
scroll to position [567, 0]
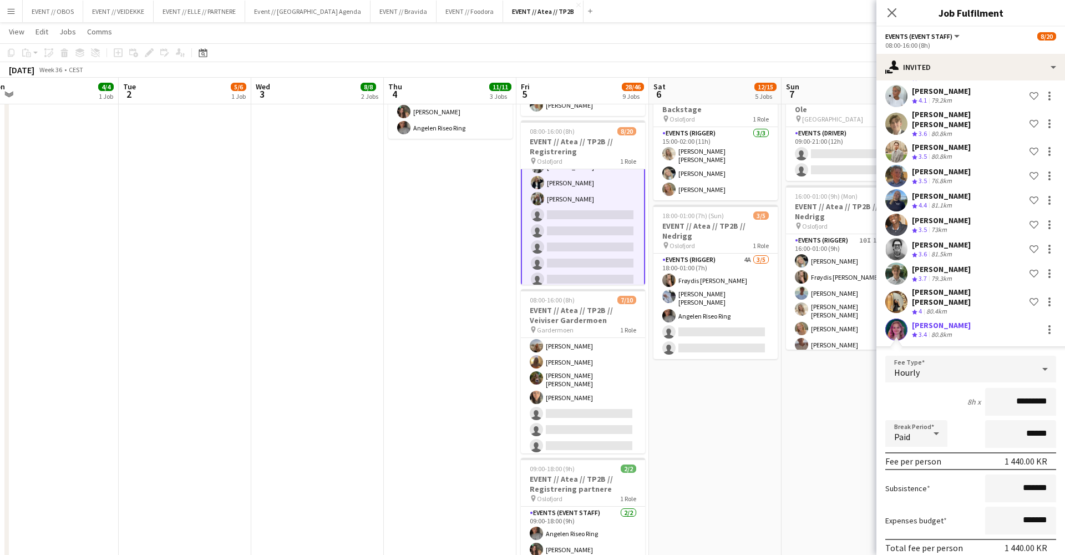
click at [896, 318] on app-user-avatar at bounding box center [896, 329] width 22 height 22
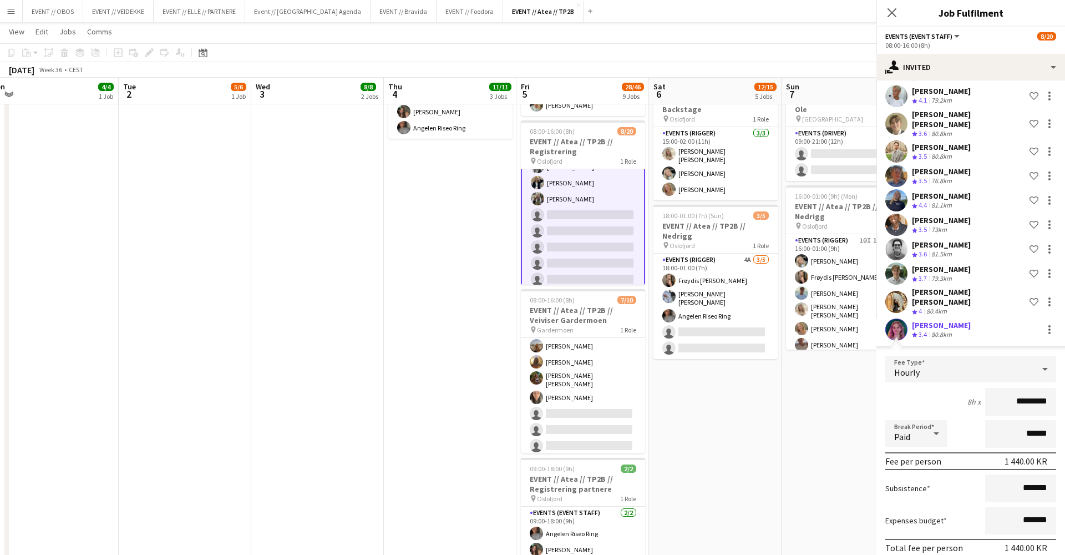
scroll to position [315, 0]
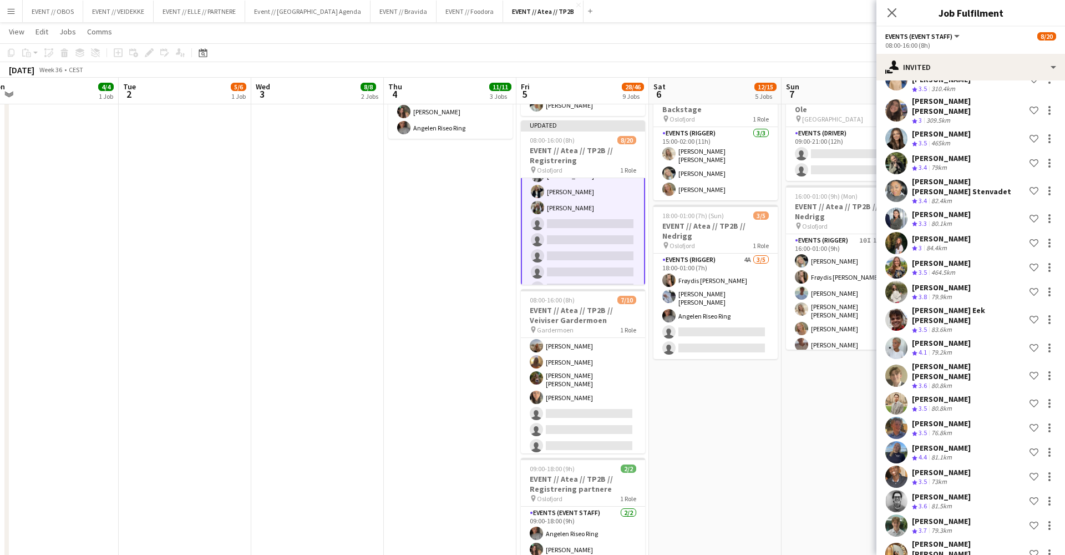
click at [768, 401] on app-date-cell "08:00-17:00 (9h) 1/2 EVENT // Atea // TP2B // Partnere // Expo pin Oslofjord 1 …" at bounding box center [715, 309] width 133 height 1147
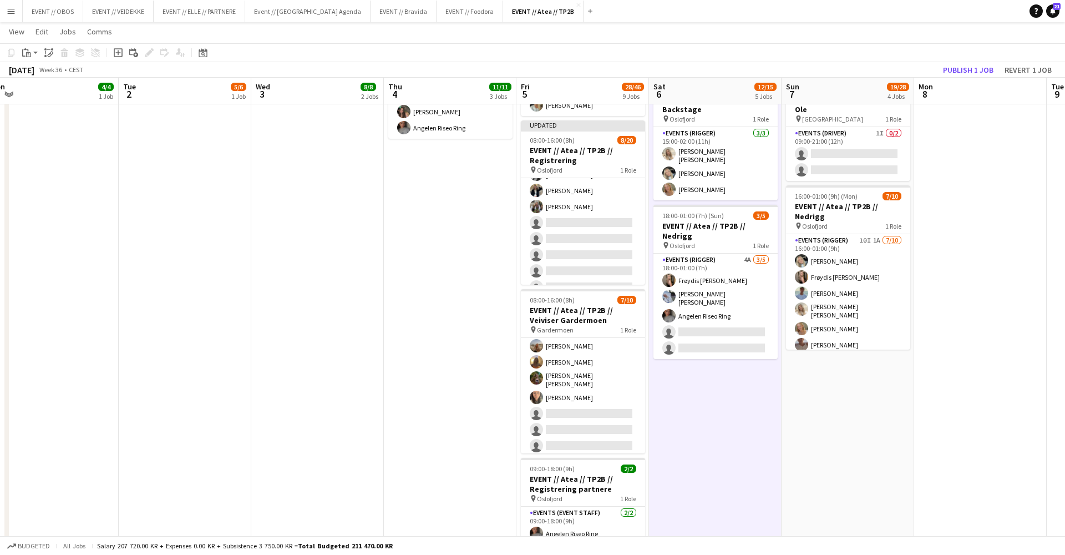
click at [963, 61] on app-toolbar "Copy Paste Paste Command V Paste with crew Command Shift V Paste linked Job [GE…" at bounding box center [532, 52] width 1065 height 19
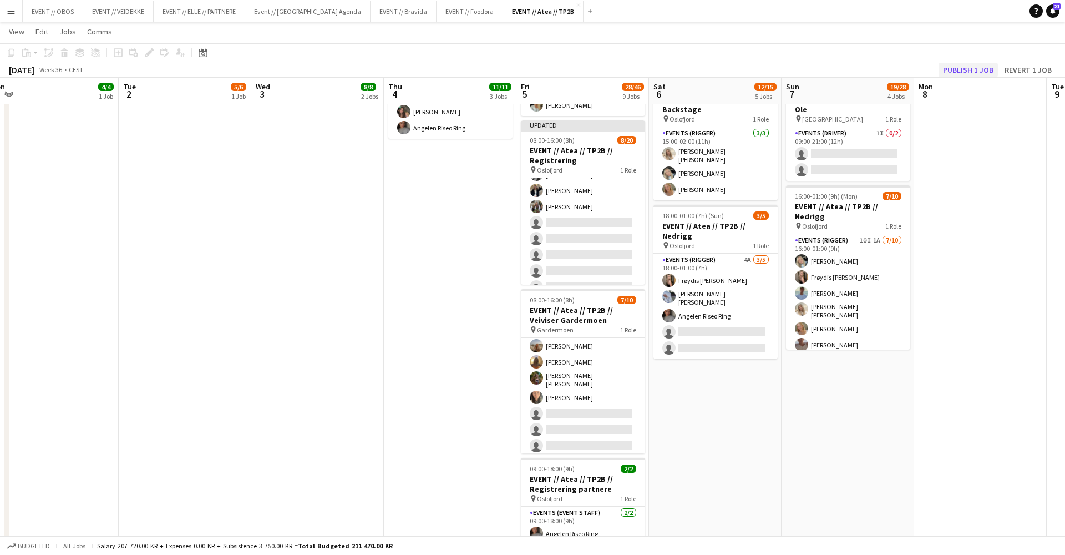
click at [968, 63] on button "Publish 1 job" at bounding box center [968, 70] width 59 height 14
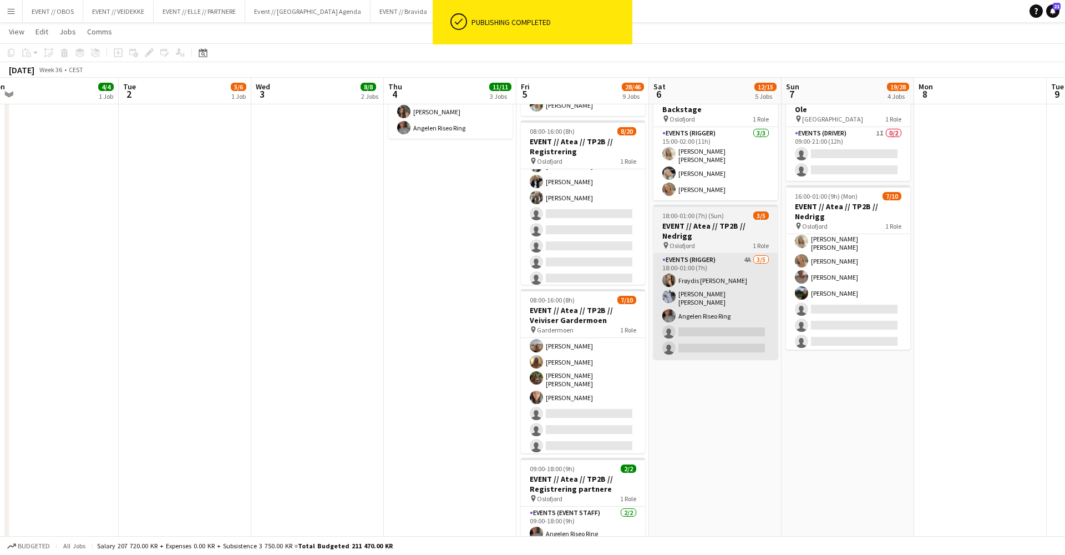
scroll to position [67, 0]
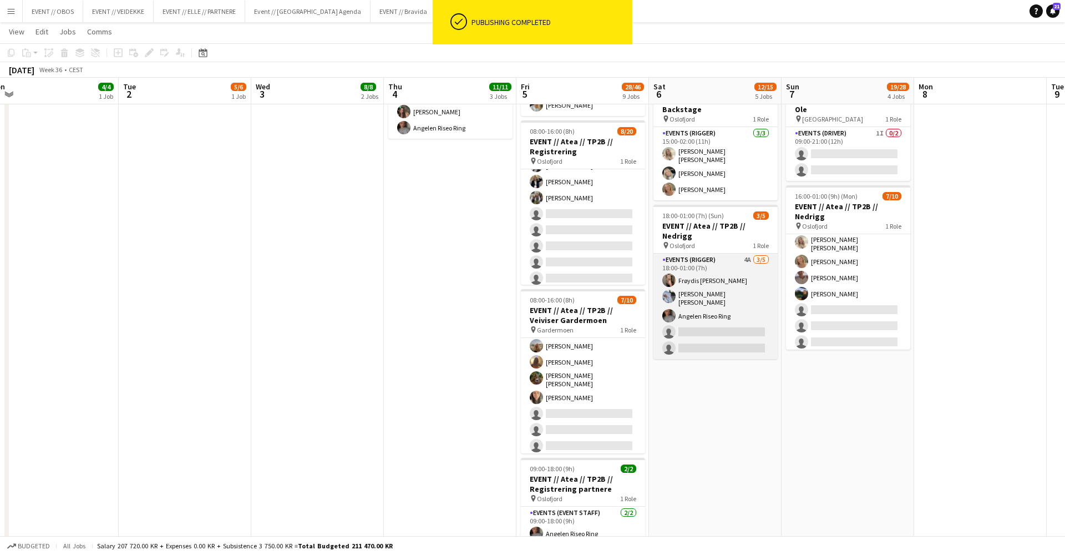
click at [727, 341] on app-card-role "Events (Rigger) 4A [DATE] 18:00-01:00 (7h) Frøydis [PERSON_NAME] [PERSON_NAME] …" at bounding box center [716, 306] width 124 height 105
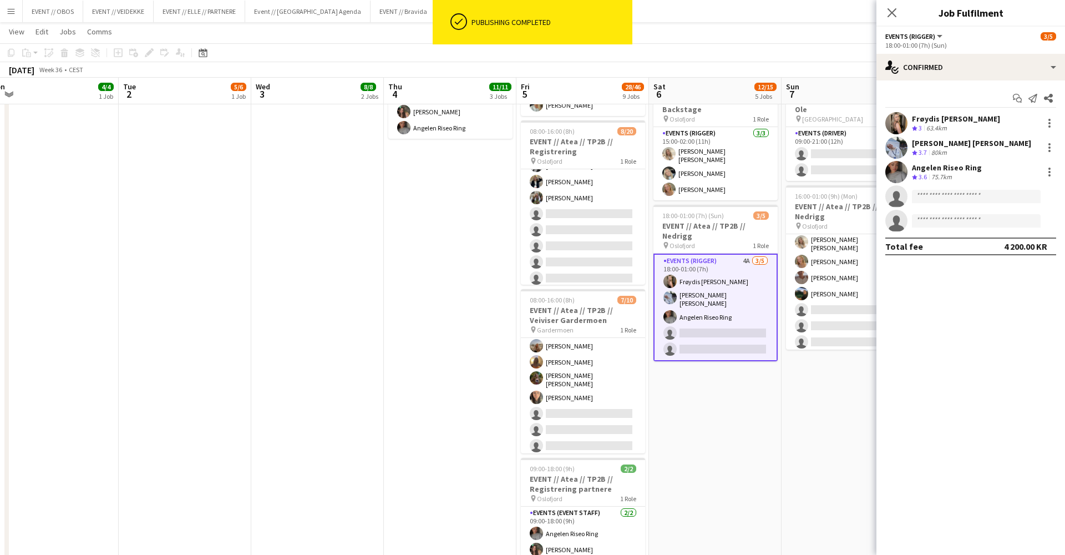
click at [718, 465] on app-date-cell "08:00-17:00 (9h) 1/2 EVENT // Atea // TP2B // Partnere // Expo pin Oslofjord 1 …" at bounding box center [715, 309] width 133 height 1147
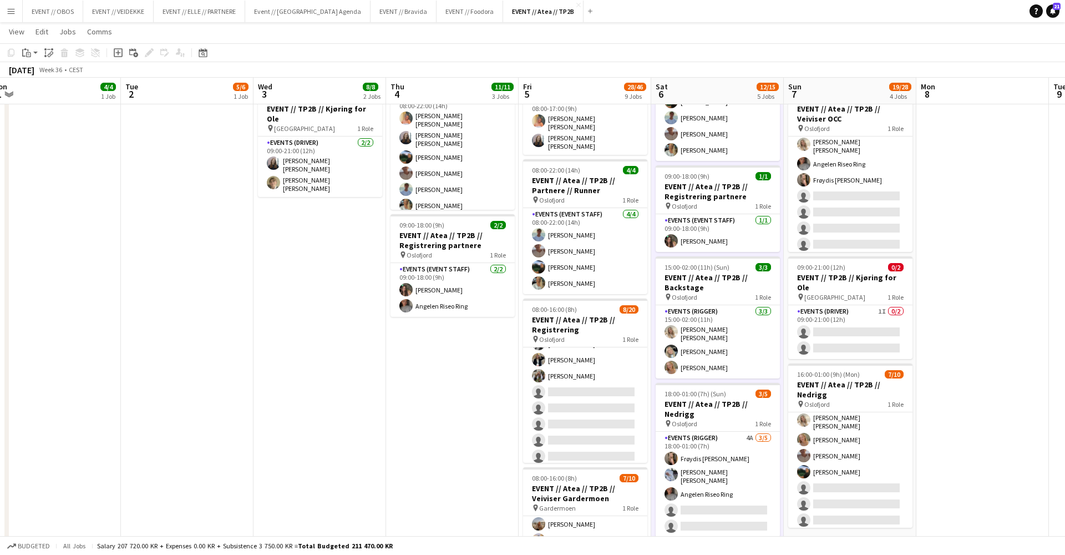
scroll to position [206, 0]
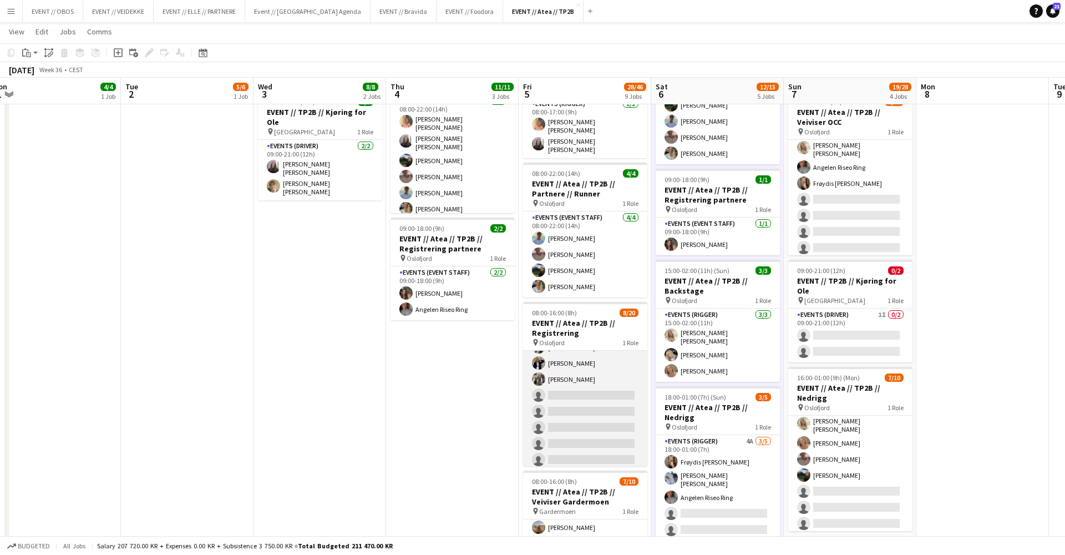
click at [554, 397] on app-card-role "Events (Event Staff) 29I 2A [DATE] 08:00-16:00 (8h) [PERSON_NAME] [PERSON_NAME]…" at bounding box center [585, 411] width 124 height 343
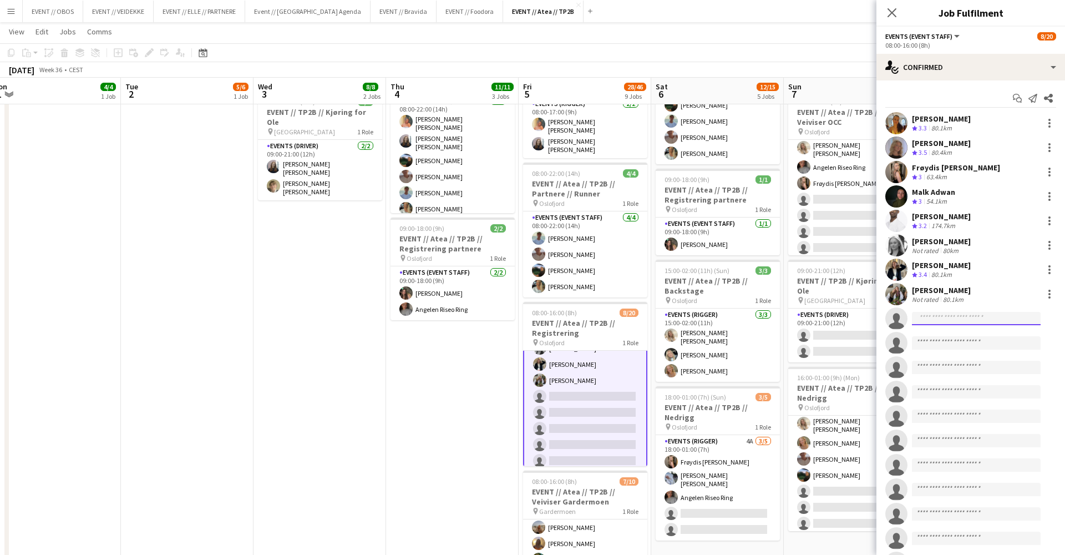
click at [939, 322] on input at bounding box center [976, 318] width 129 height 13
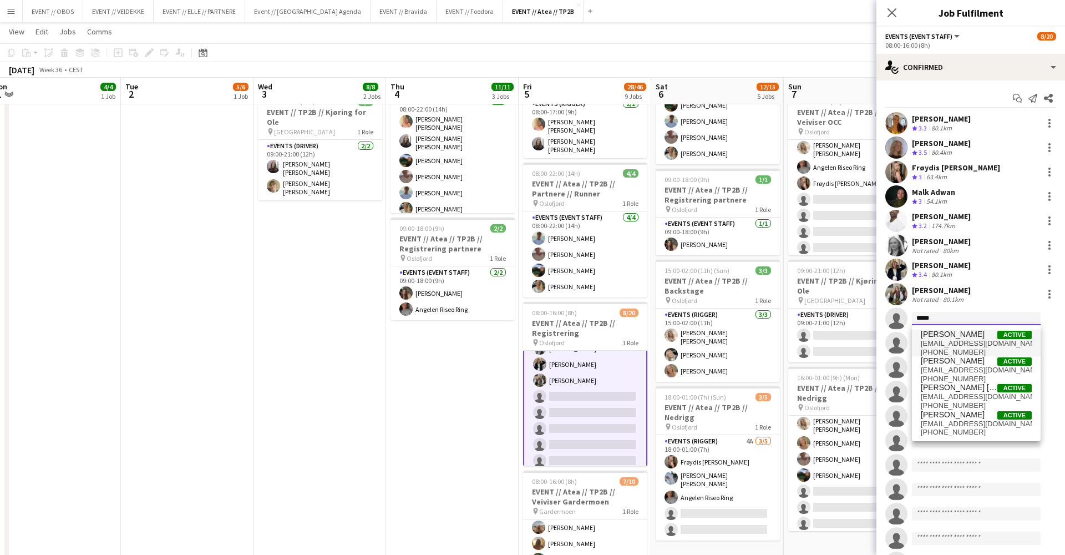
type input "*****"
click at [941, 342] on span "[EMAIL_ADDRESS][DOMAIN_NAME]" at bounding box center [976, 343] width 111 height 9
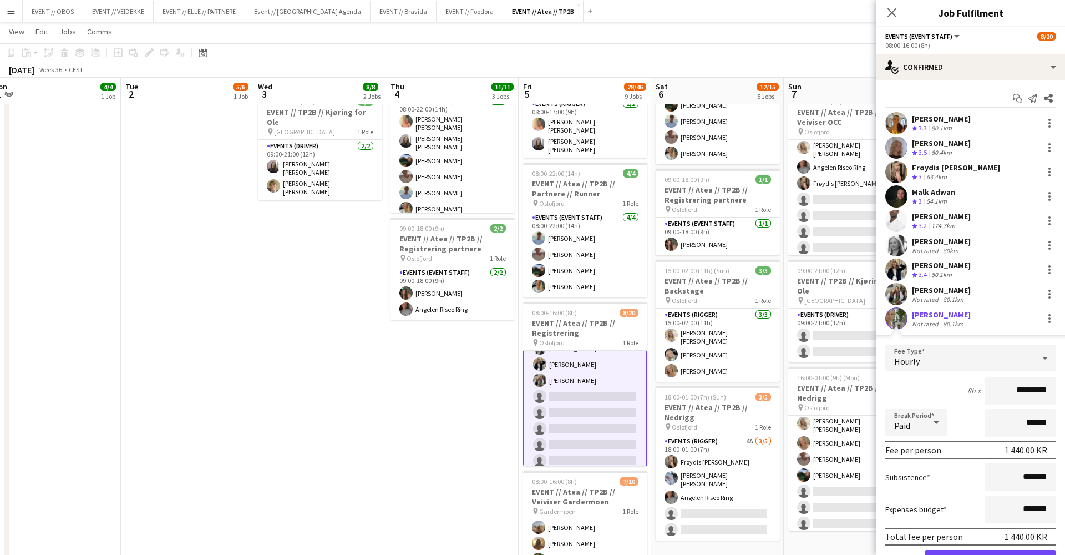
click at [893, 326] on app-user-avatar at bounding box center [896, 318] width 22 height 22
click at [898, 319] on app-user-avatar at bounding box center [896, 318] width 22 height 22
click at [897, 317] on app-user-avatar at bounding box center [896, 318] width 22 height 22
click at [1045, 317] on div at bounding box center [1049, 318] width 13 height 13
click at [1036, 425] on button "Remove" at bounding box center [1013, 419] width 87 height 27
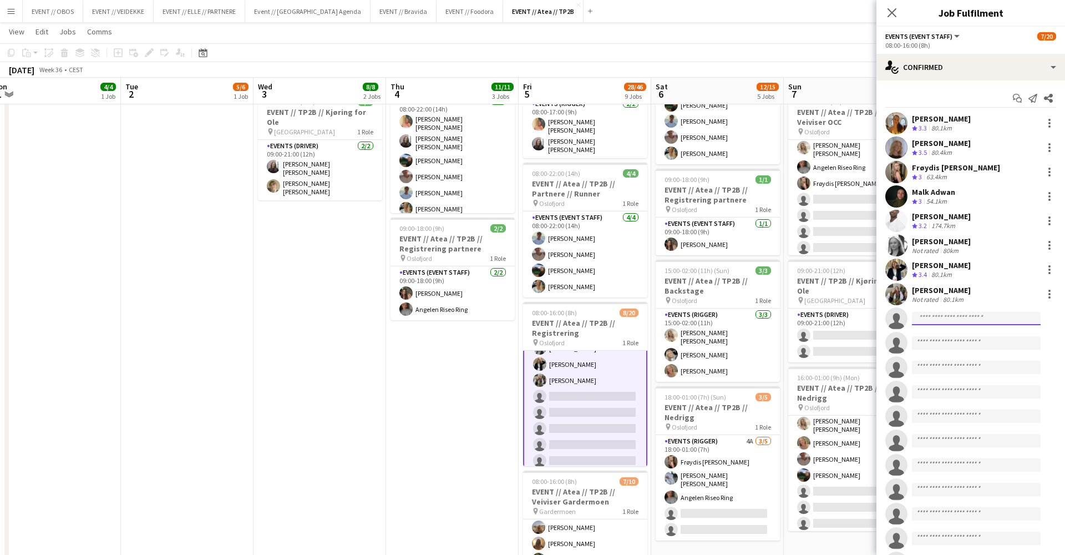
click at [946, 324] on input at bounding box center [976, 318] width 129 height 13
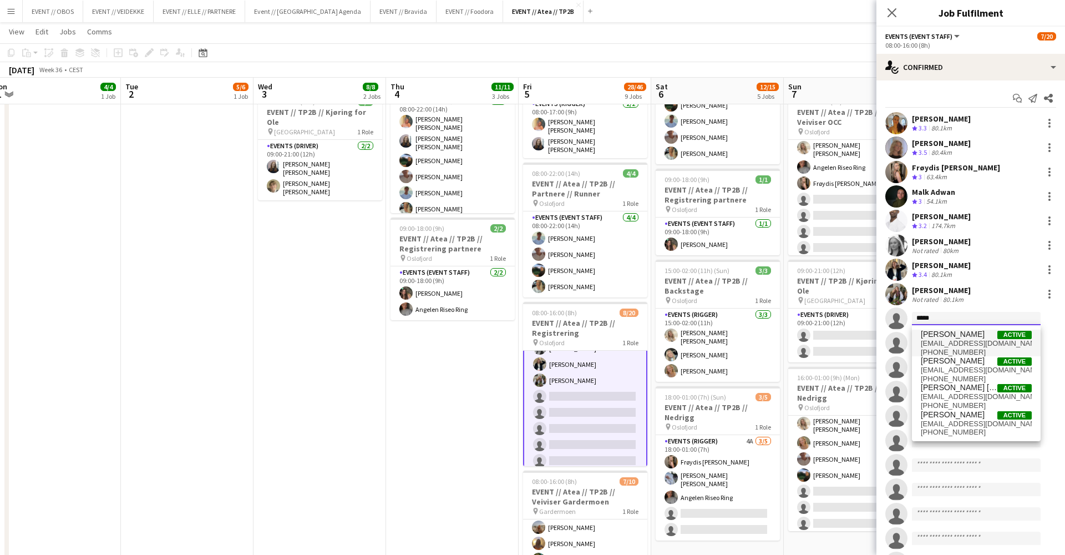
type input "*****"
click at [937, 354] on span "[PHONE_NUMBER]" at bounding box center [976, 352] width 111 height 9
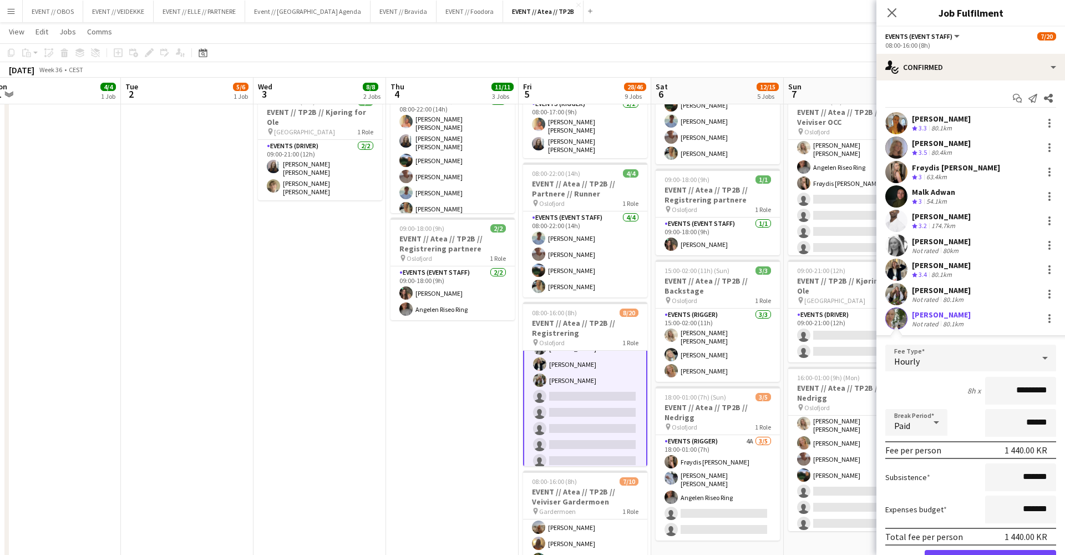
click at [929, 311] on div "[PERSON_NAME]" at bounding box center [941, 315] width 59 height 10
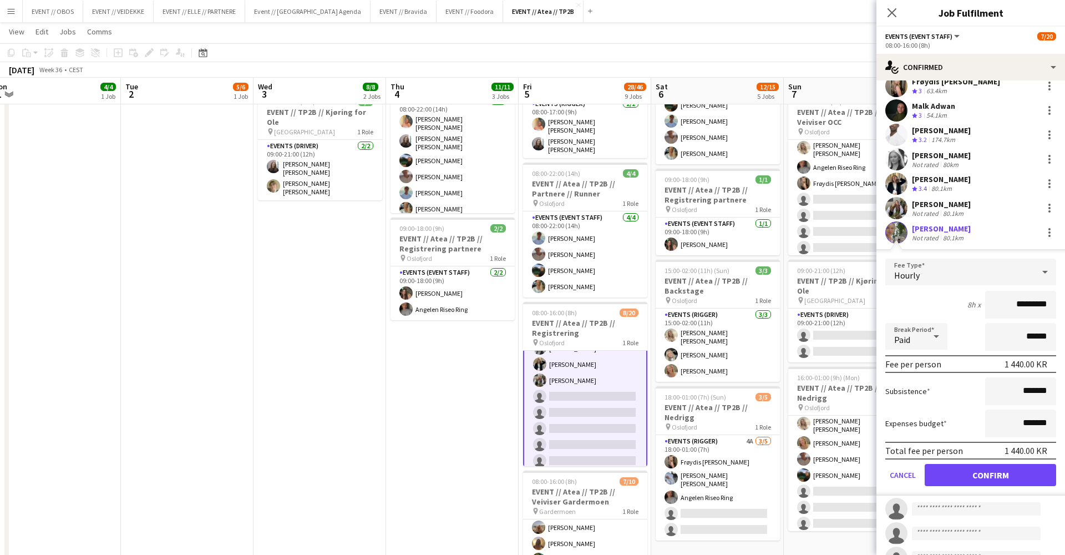
click at [992, 478] on button "Confirm" at bounding box center [990, 475] width 131 height 22
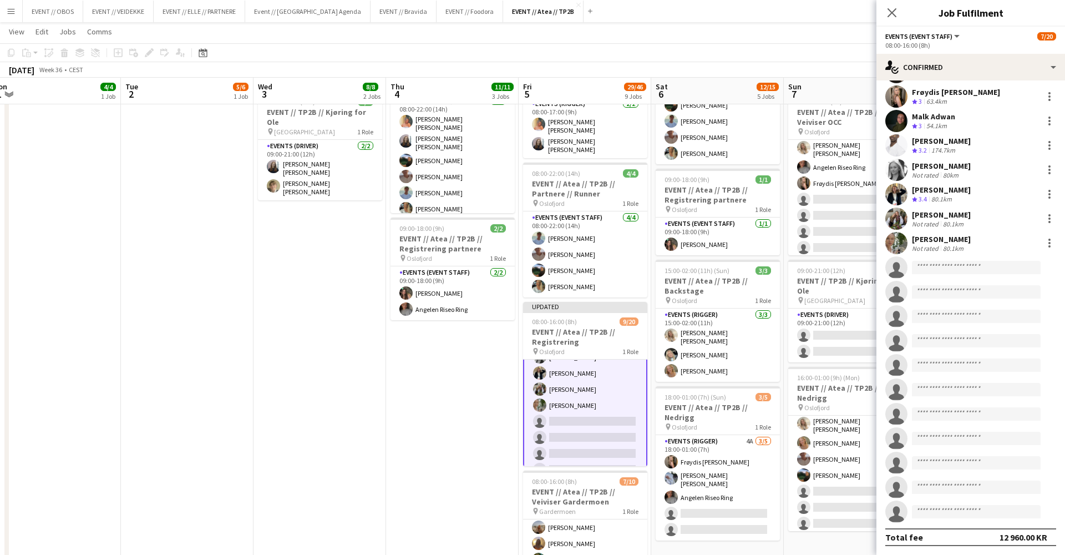
scroll to position [75, 0]
click at [896, 243] on app-user-avatar at bounding box center [896, 243] width 22 height 22
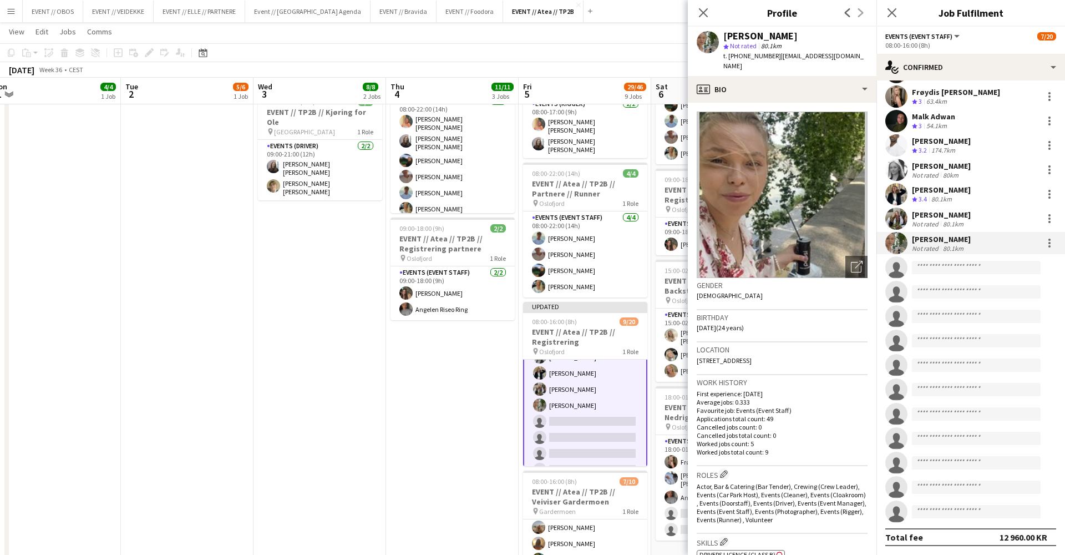
click at [464, 412] on app-date-cell "08:00-18:00 (10h) 3/3 EVENT // Atea // TP2B // Dekorering og backstage oppsett …" at bounding box center [452, 491] width 133 height 1147
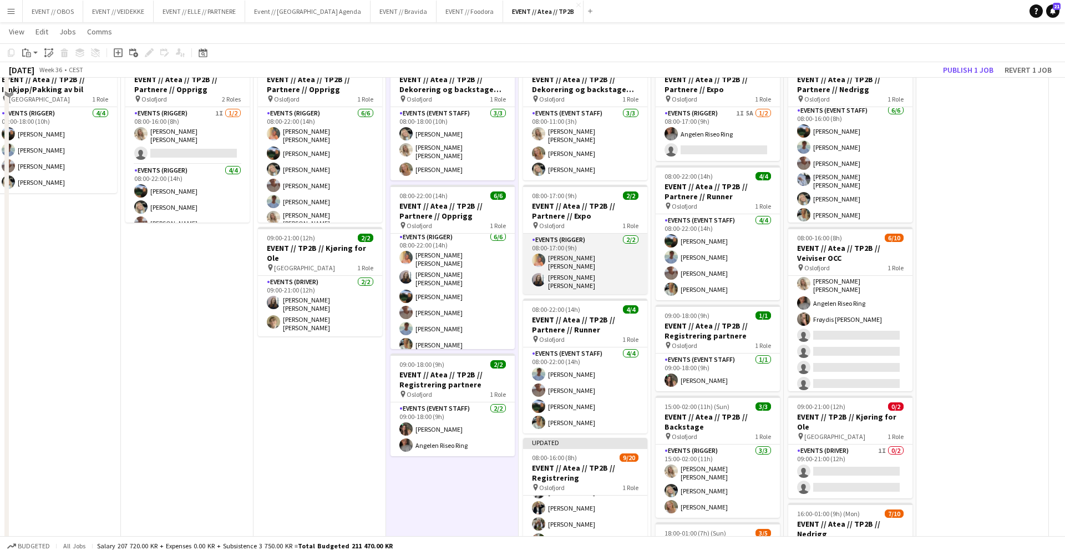
scroll to position [24, 0]
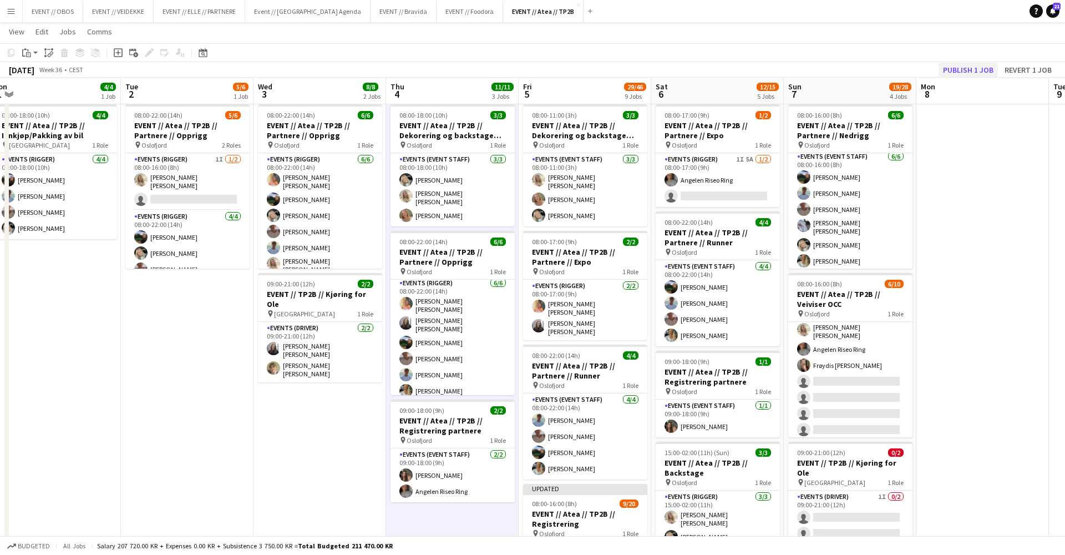
click at [960, 67] on button "Publish 1 job" at bounding box center [968, 70] width 59 height 14
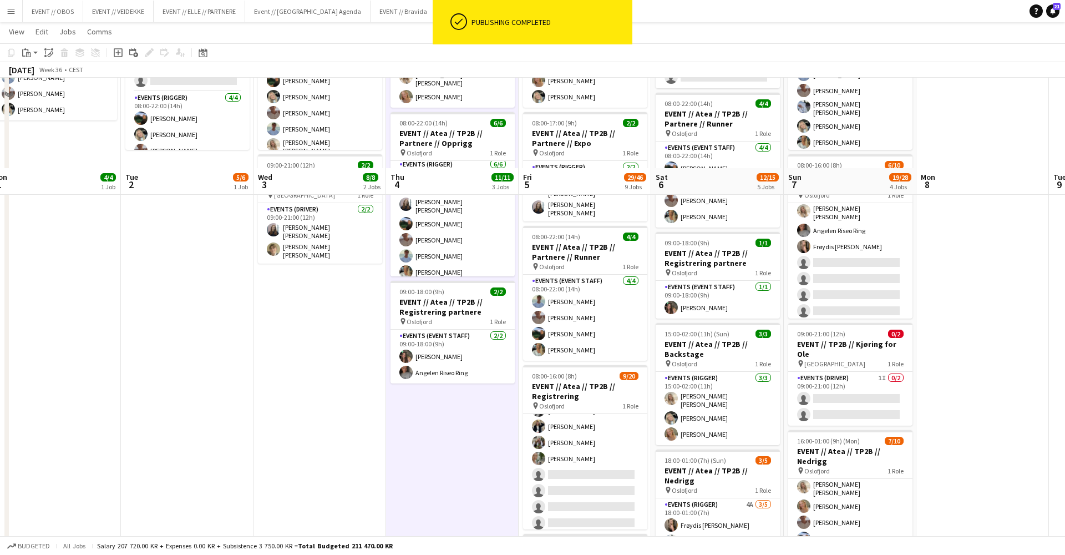
scroll to position [319, 0]
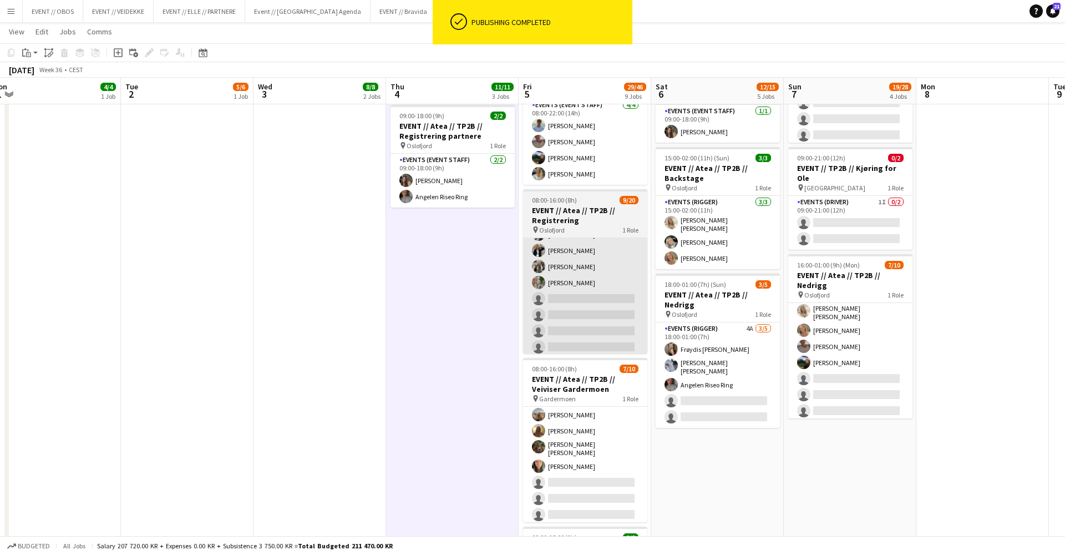
click at [610, 247] on app-card-role "Events (Event Staff) 29I 2A [DATE] 08:00-16:00 (8h) [PERSON_NAME] [PERSON_NAME]…" at bounding box center [585, 298] width 124 height 343
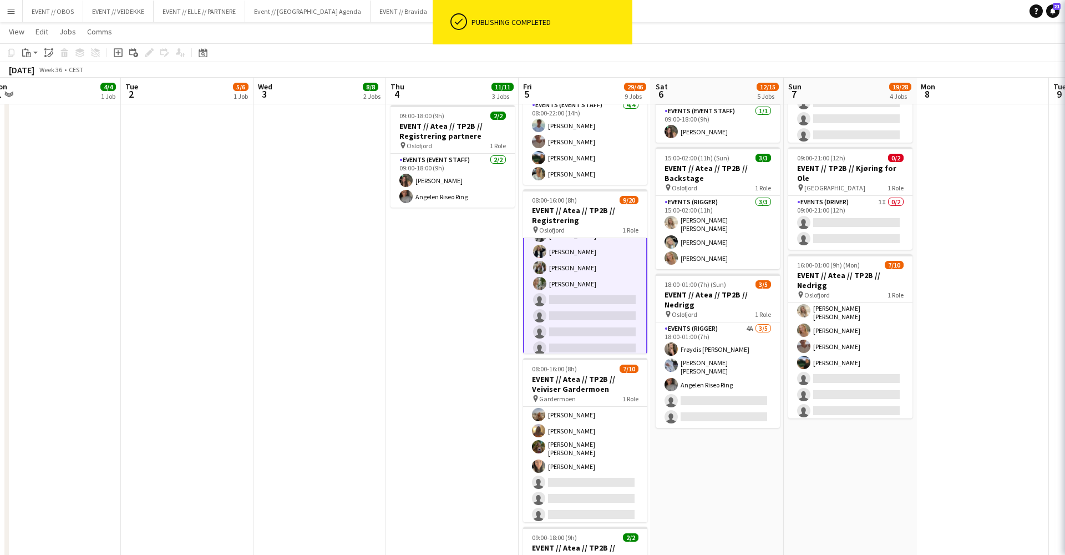
scroll to position [0, 410]
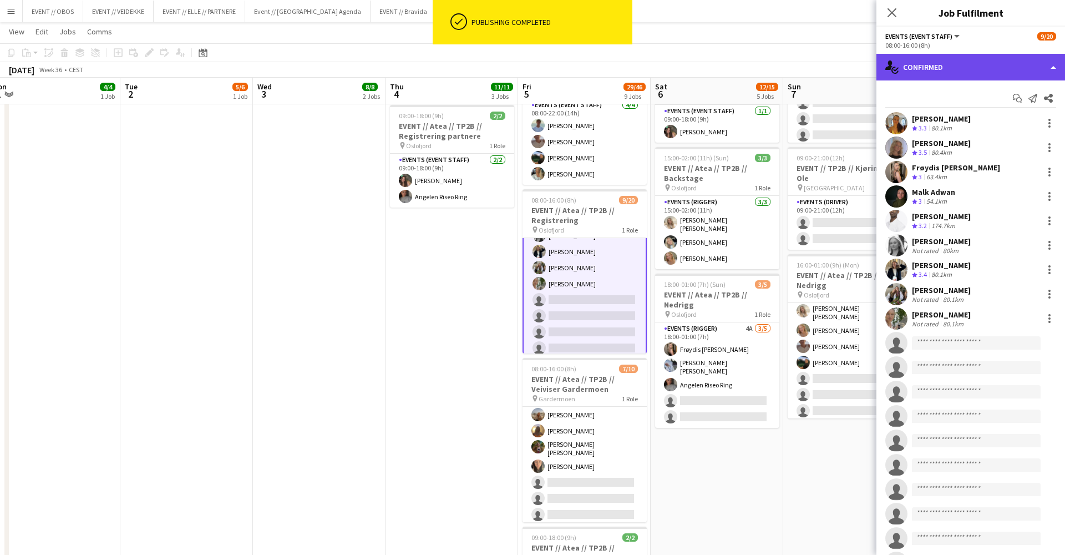
click at [926, 70] on div "single-neutral-actions-check-2 Confirmed" at bounding box center [971, 67] width 189 height 27
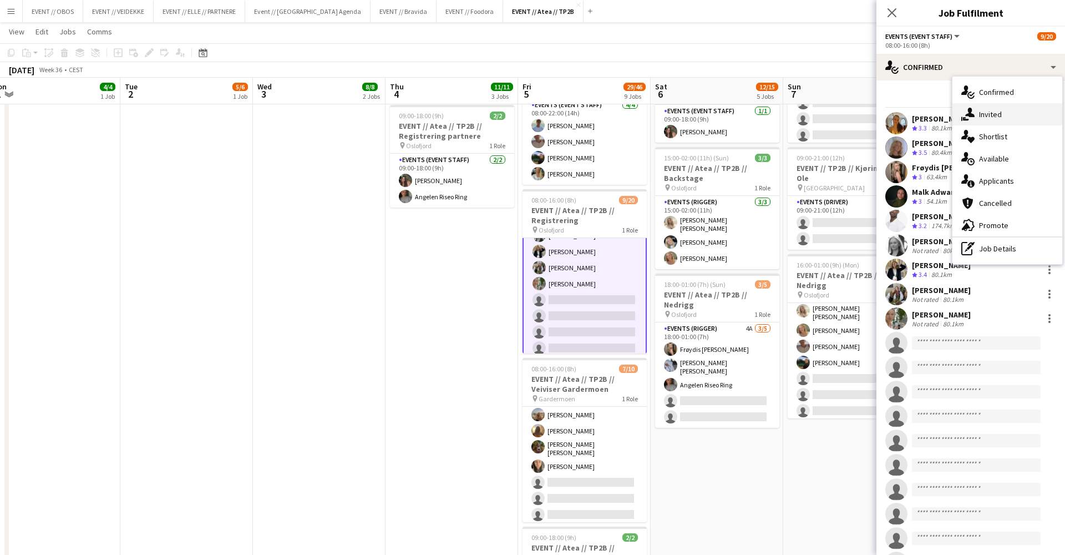
click at [991, 113] on div "single-neutral-actions-share-1 Invited" at bounding box center [1008, 114] width 110 height 22
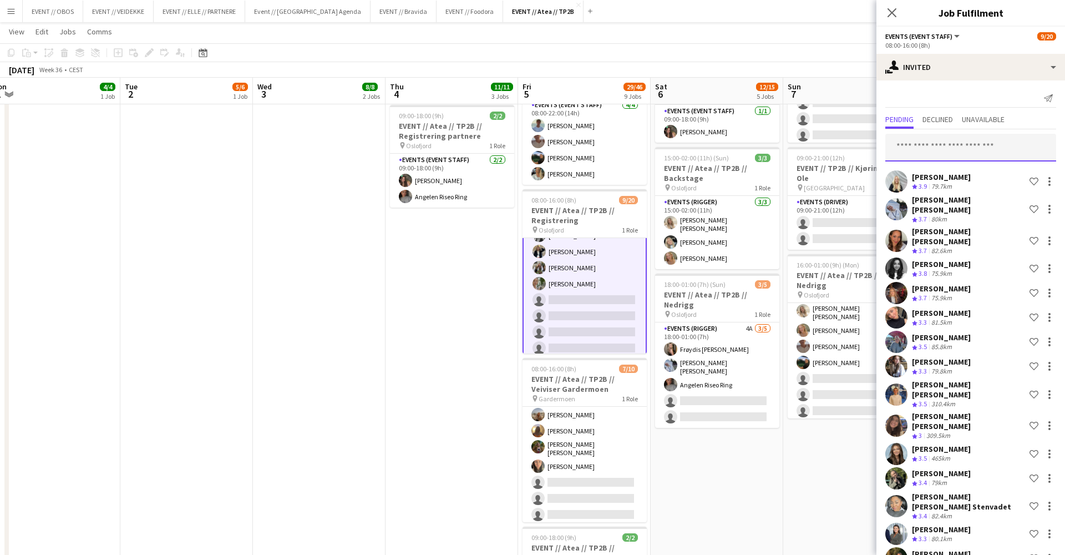
click at [936, 157] on input "text" at bounding box center [970, 148] width 171 height 28
type input "******"
click at [935, 176] on span "[PERSON_NAME]" at bounding box center [926, 174] width 64 height 9
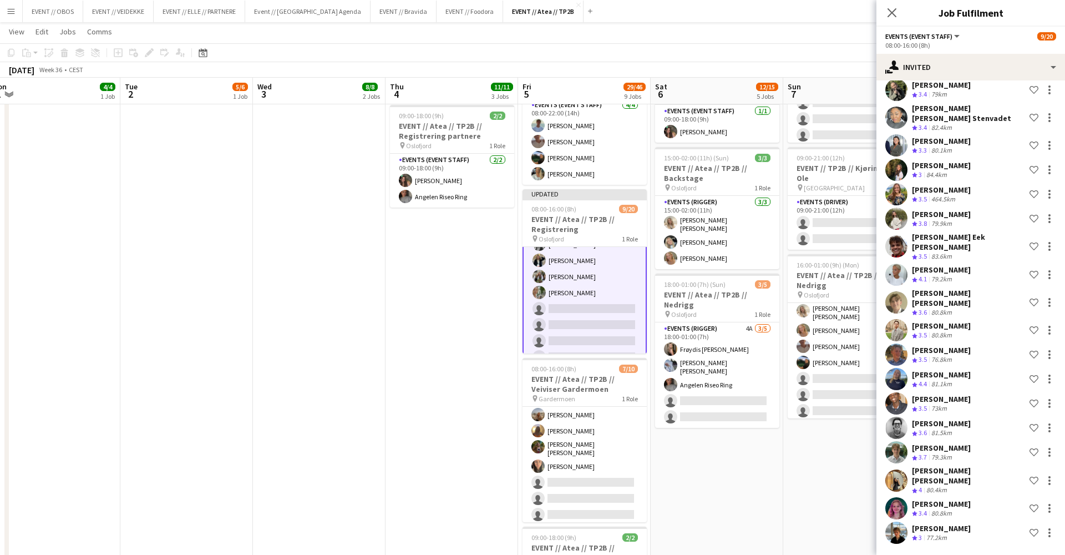
scroll to position [340, 0]
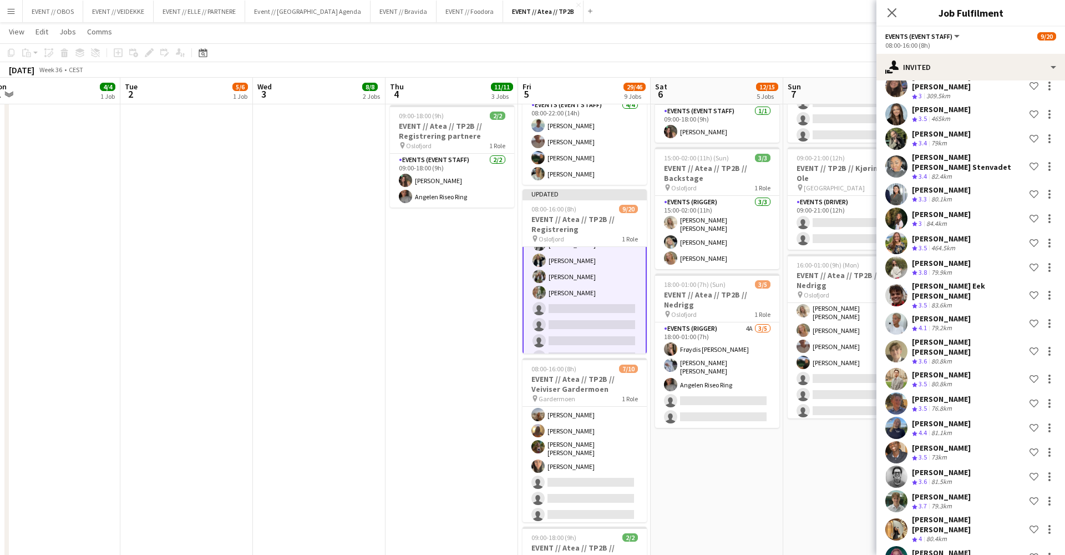
click at [804, 505] on app-date-cell "08:00-16:00 (8h) 6/6 EVENT // Atea // TP2B // Partnere // Nedrigg pin Oslofjord…" at bounding box center [849, 378] width 133 height 1147
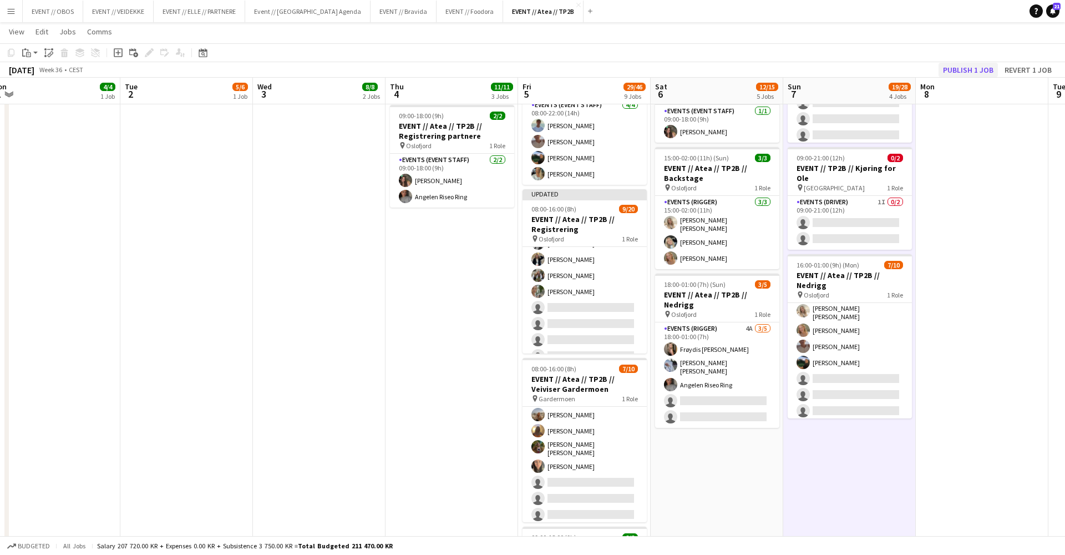
click at [956, 64] on button "Publish 1 job" at bounding box center [968, 70] width 59 height 14
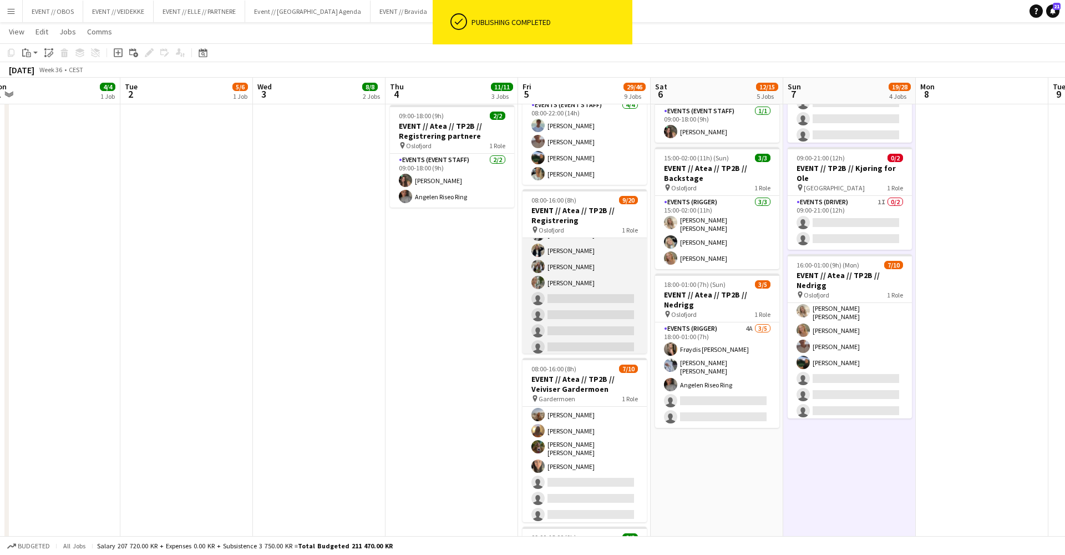
click at [597, 258] on app-card-role "Events (Event Staff) 30I 2A [DATE] 08:00-16:00 (8h) [PERSON_NAME] [PERSON_NAME]…" at bounding box center [585, 298] width 124 height 343
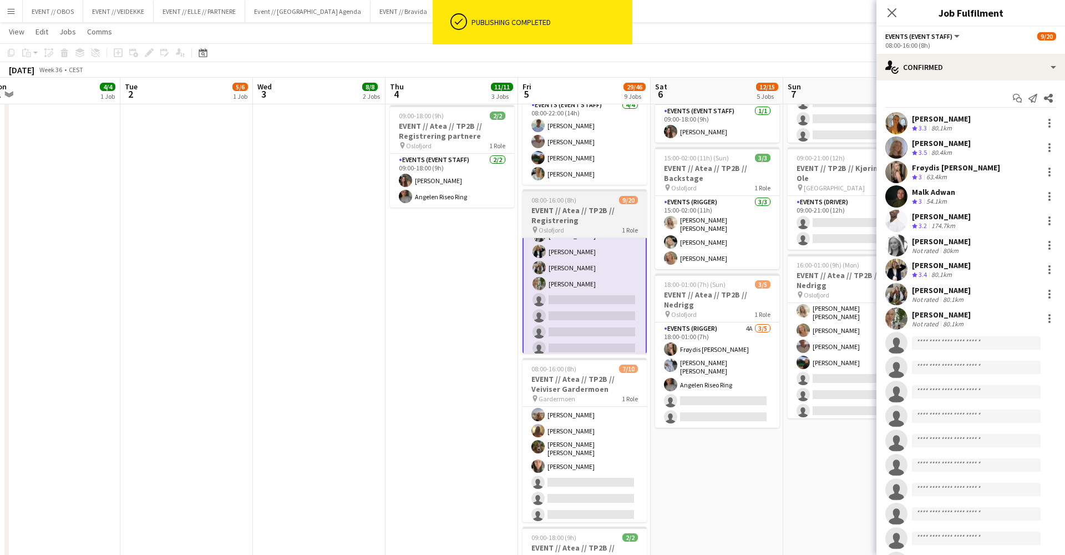
click at [560, 205] on h3 "EVENT // Atea // TP2B // Registrering" at bounding box center [585, 215] width 124 height 20
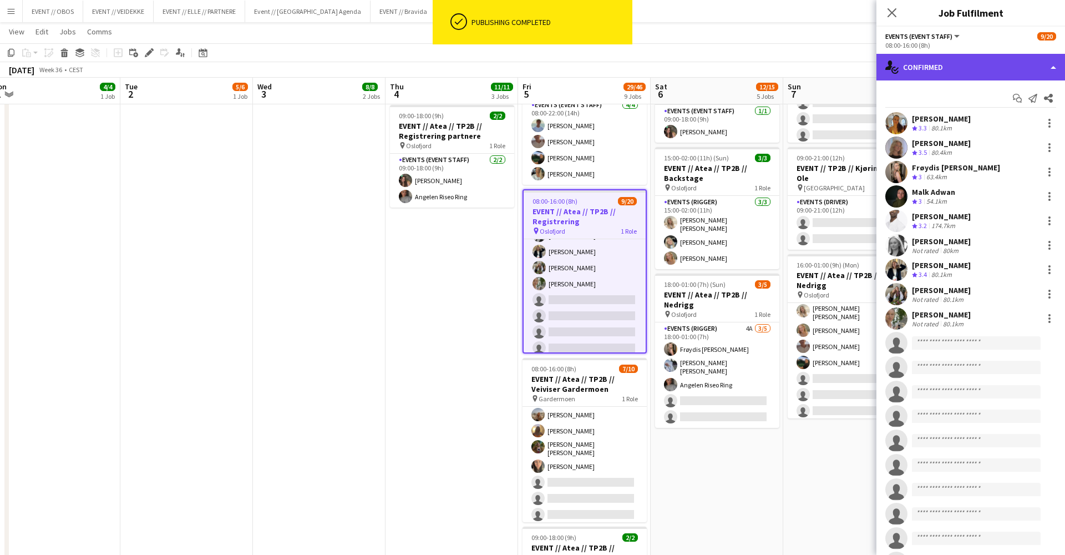
click at [926, 58] on div "single-neutral-actions-check-2 Confirmed" at bounding box center [971, 67] width 189 height 27
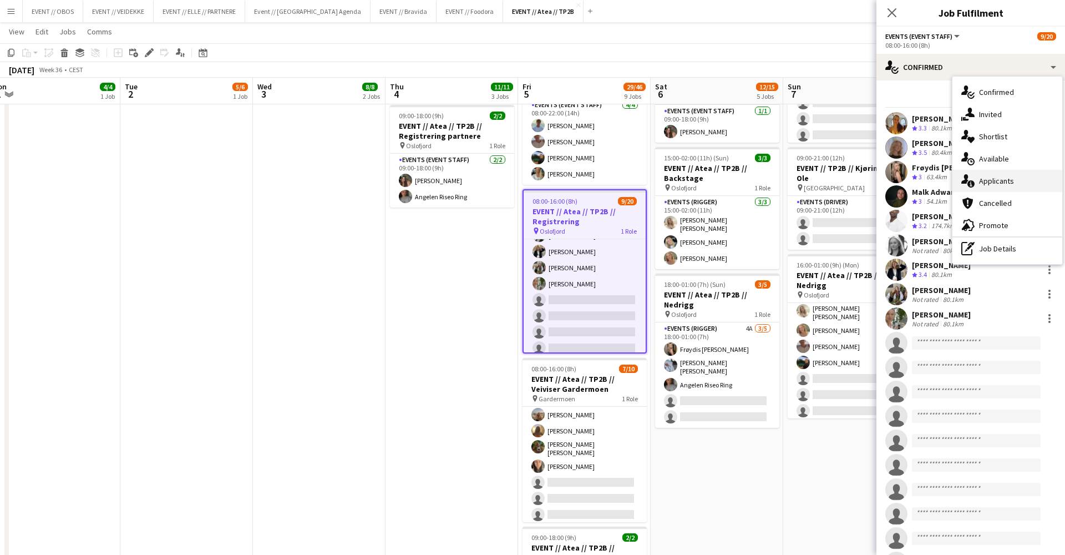
click at [1029, 181] on div "single-neutral-actions-information Applicants" at bounding box center [1008, 181] width 110 height 22
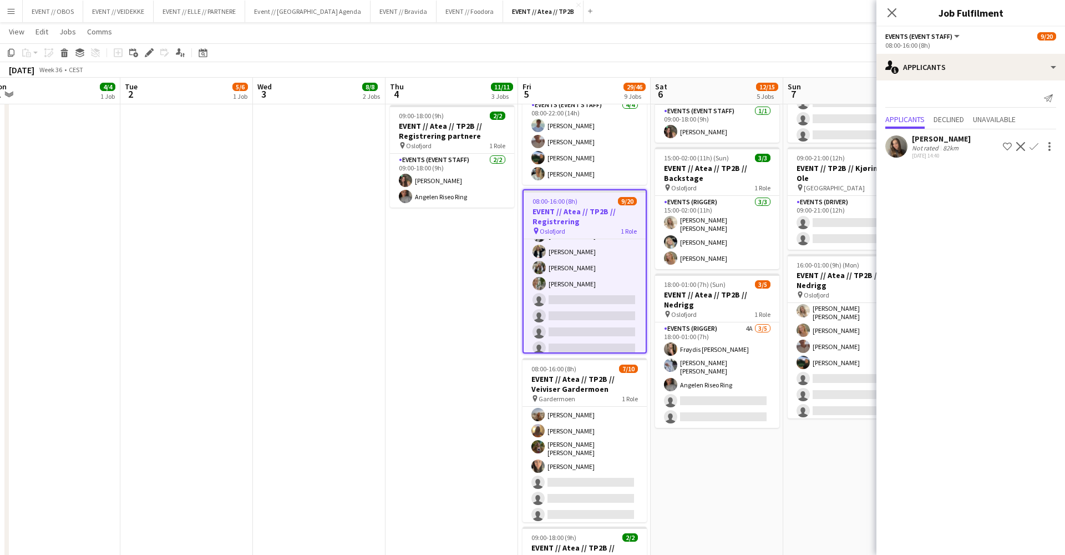
click at [895, 150] on app-user-avatar at bounding box center [896, 146] width 22 height 22
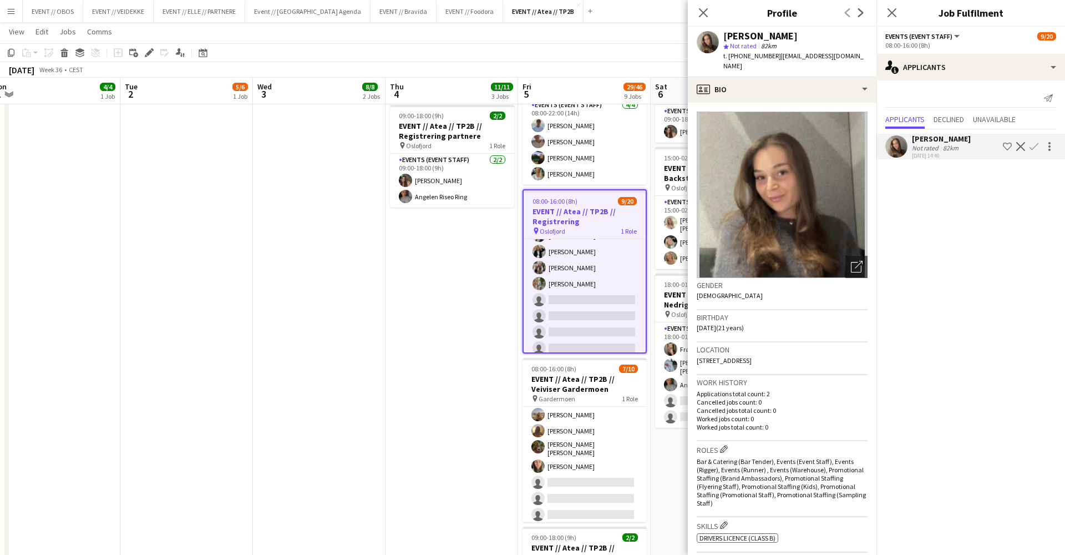
scroll to position [0, 0]
click at [1036, 145] on app-icon "Confirm" at bounding box center [1034, 146] width 9 height 9
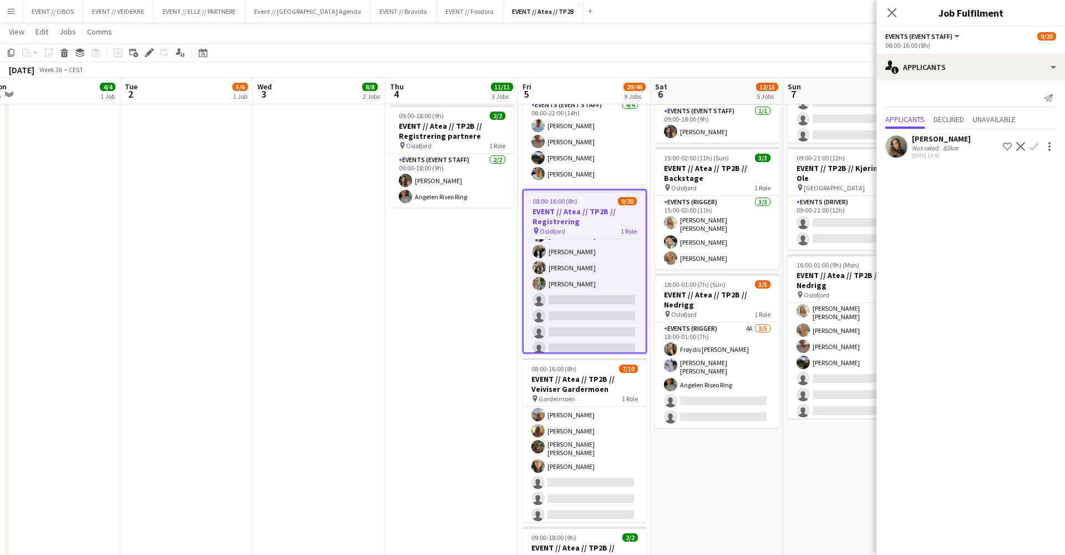
click at [1036, 145] on app-icon "Confirm" at bounding box center [1034, 146] width 9 height 9
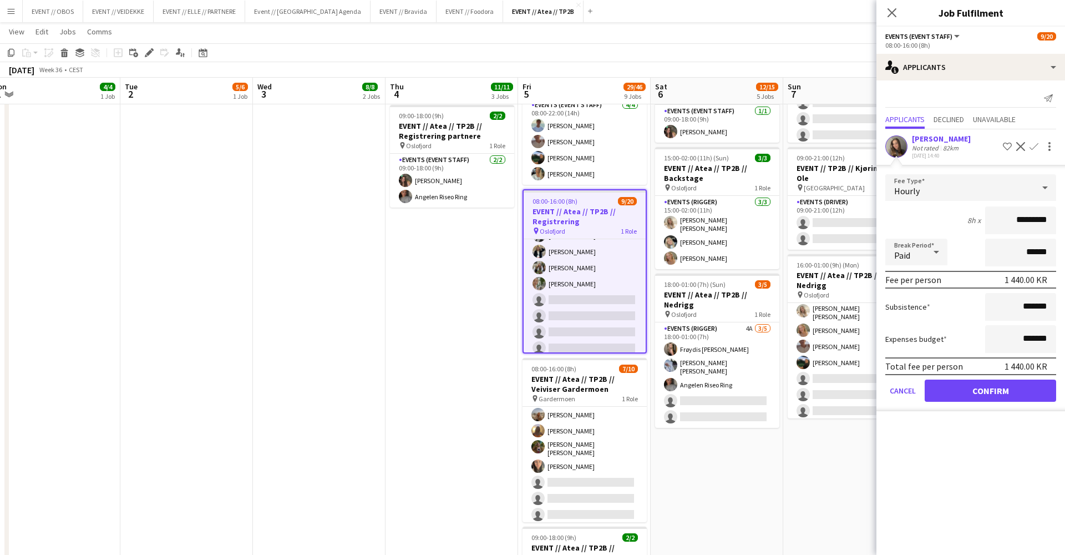
click at [971, 383] on button "Confirm" at bounding box center [990, 390] width 131 height 22
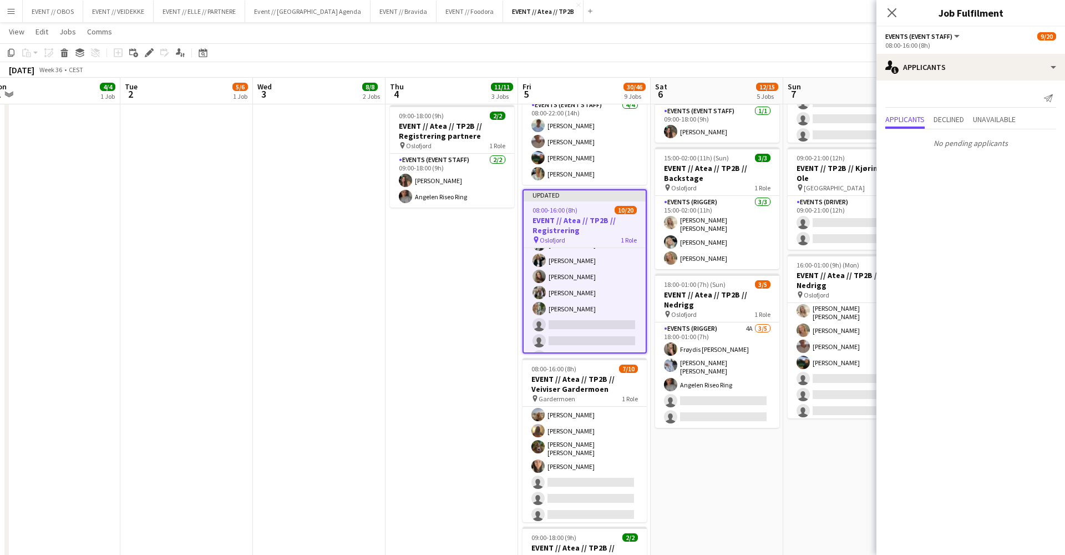
click at [835, 516] on app-date-cell "08:00-16:00 (8h) 6/6 EVENT // Atea // TP2B // Partnere // Nedrigg pin Oslofjord…" at bounding box center [849, 378] width 133 height 1147
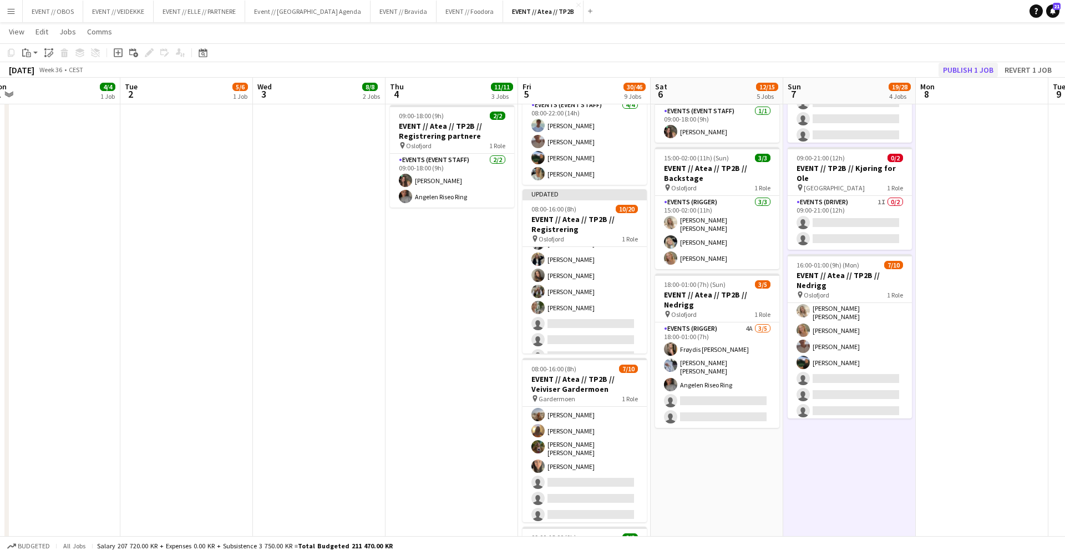
click at [953, 64] on button "Publish 1 job" at bounding box center [968, 70] width 59 height 14
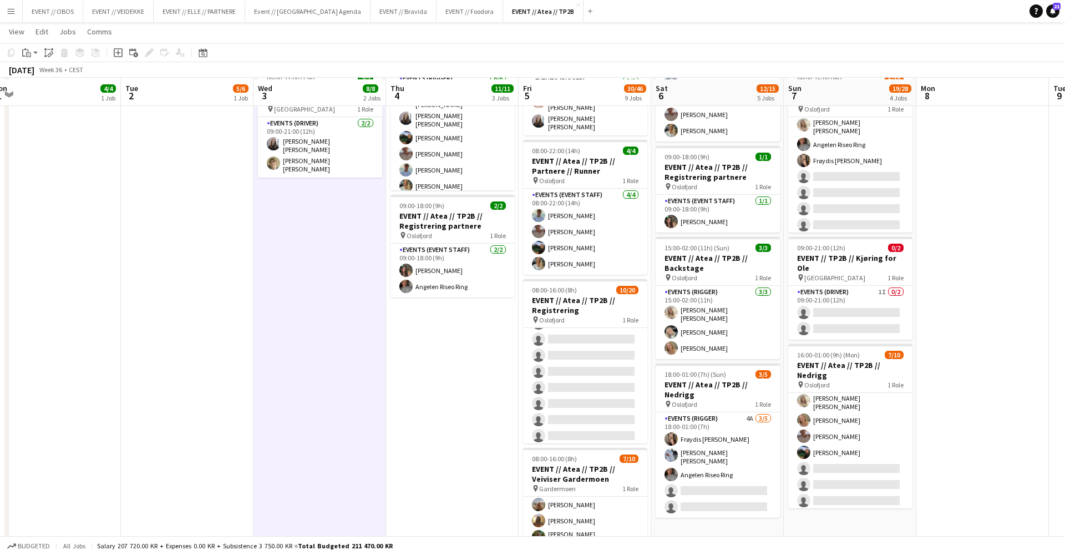
scroll to position [231, 0]
click at [382, 407] on app-date-cell "08:00-22:00 (14h) 6/6 EVENT // Atea // TP2B // Partnere // Opprigg pin Oslofjor…" at bounding box center [320, 466] width 133 height 1147
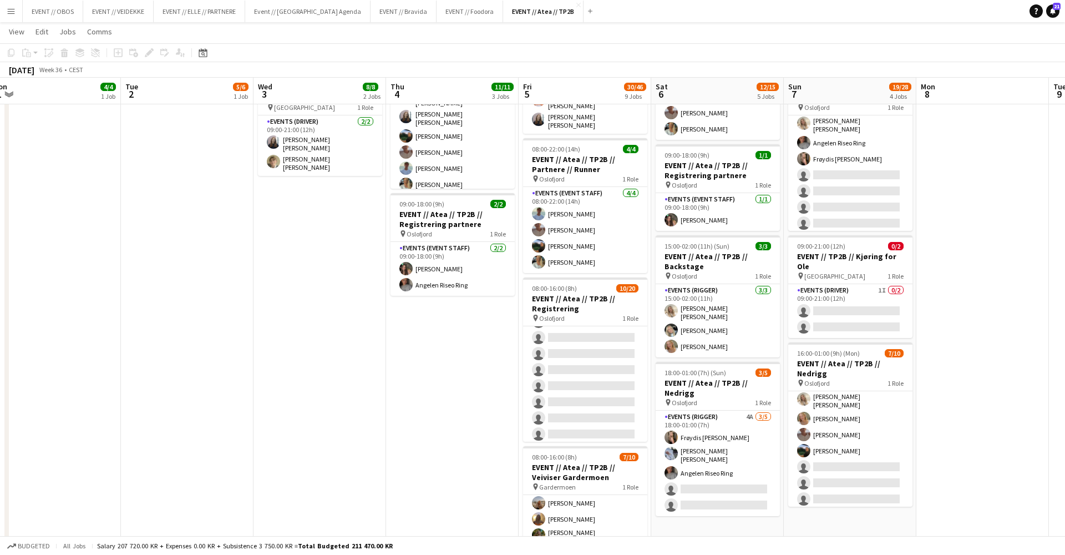
click at [460, 460] on app-date-cell "08:00-18:00 (10h) 3/3 EVENT // Atea // TP2B // Dekorering og backstage oppsett …" at bounding box center [452, 466] width 133 height 1147
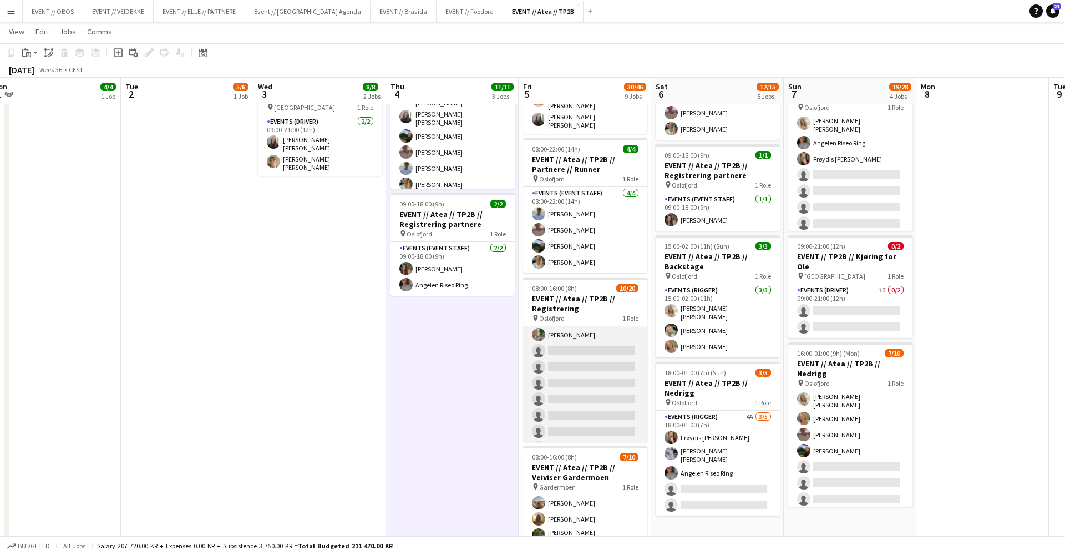
scroll to position [165, 0]
click at [579, 321] on app-card-role "Events (Event Staff) 30I 1A [DATE] 08:00-16:00 (8h) [PERSON_NAME] [PERSON_NAME]…" at bounding box center [585, 332] width 124 height 343
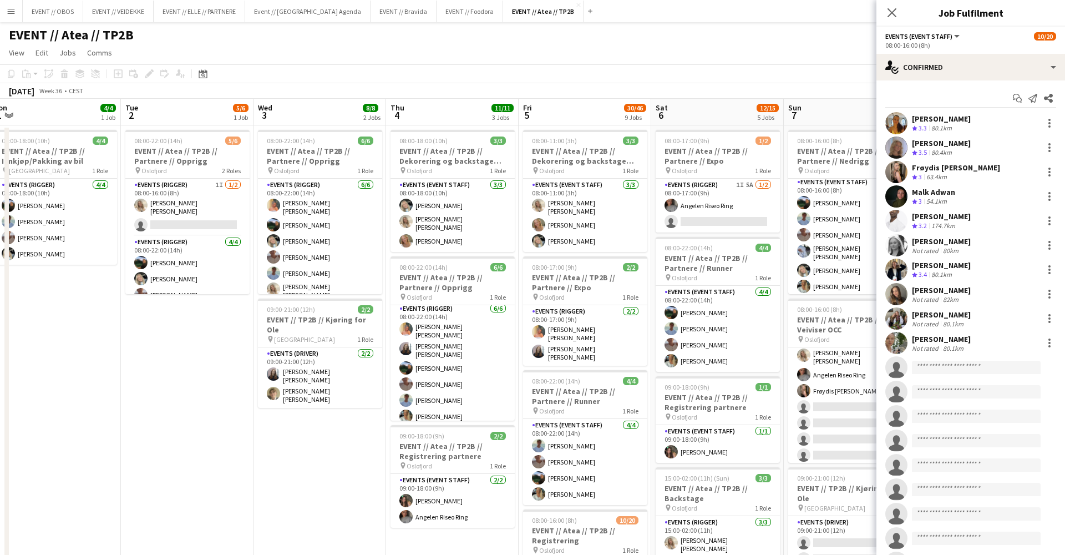
scroll to position [0, 0]
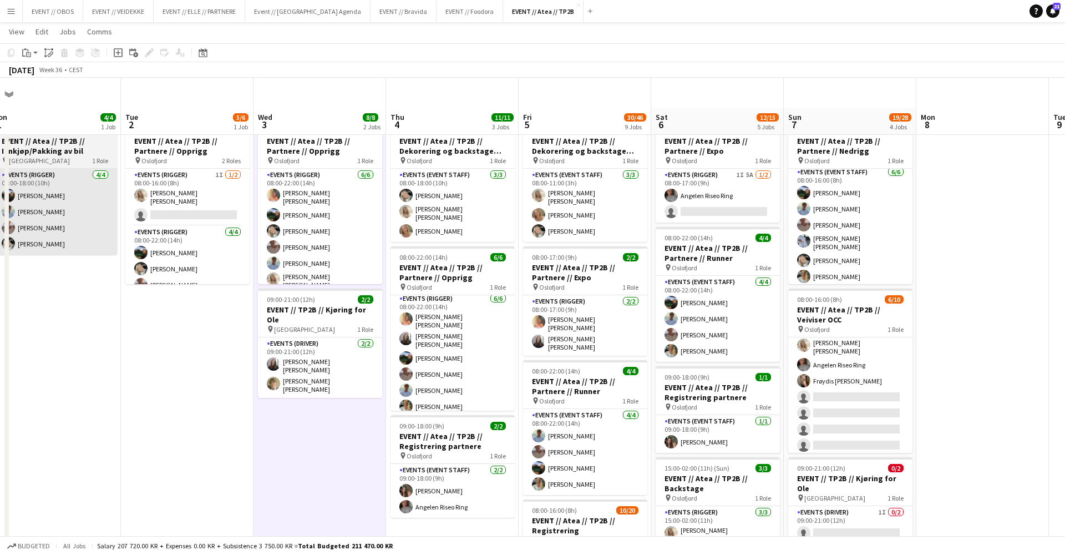
scroll to position [465, 0]
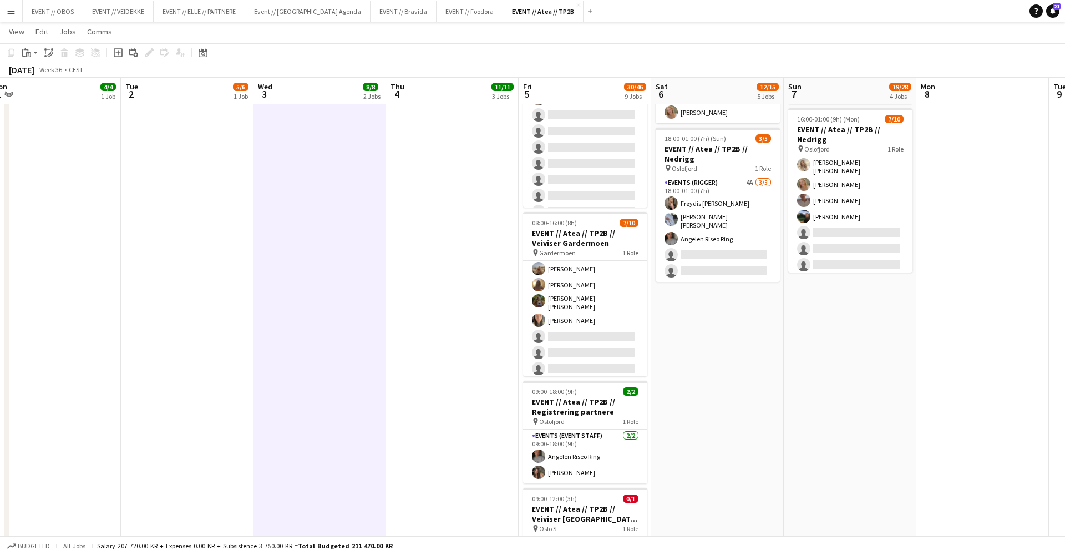
click at [509, 424] on app-date-cell "08:00-18:00 (10h) 3/3 EVENT // Atea // TP2B // Dekorering og backstage oppsett …" at bounding box center [452, 232] width 133 height 1147
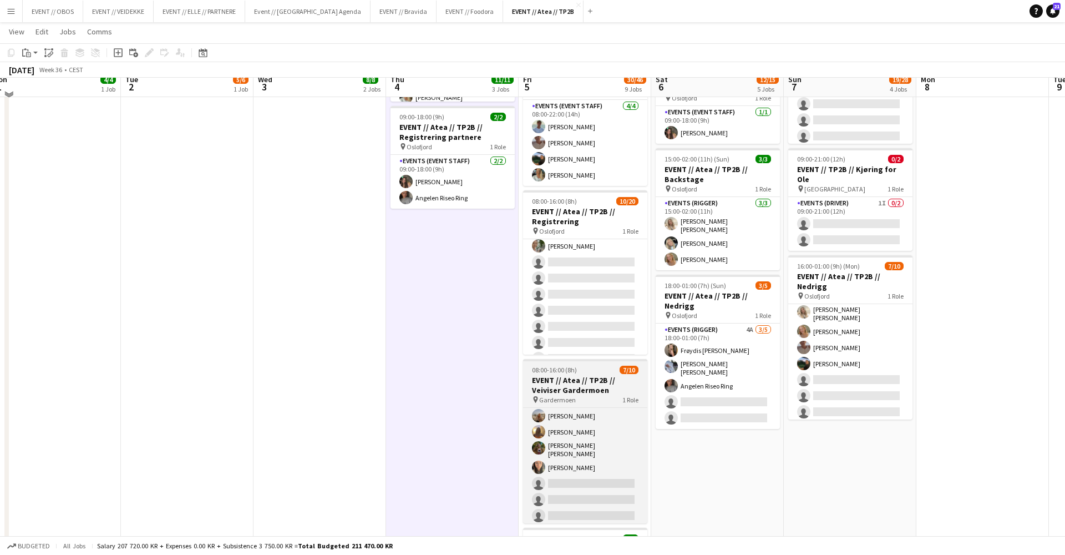
scroll to position [311, 0]
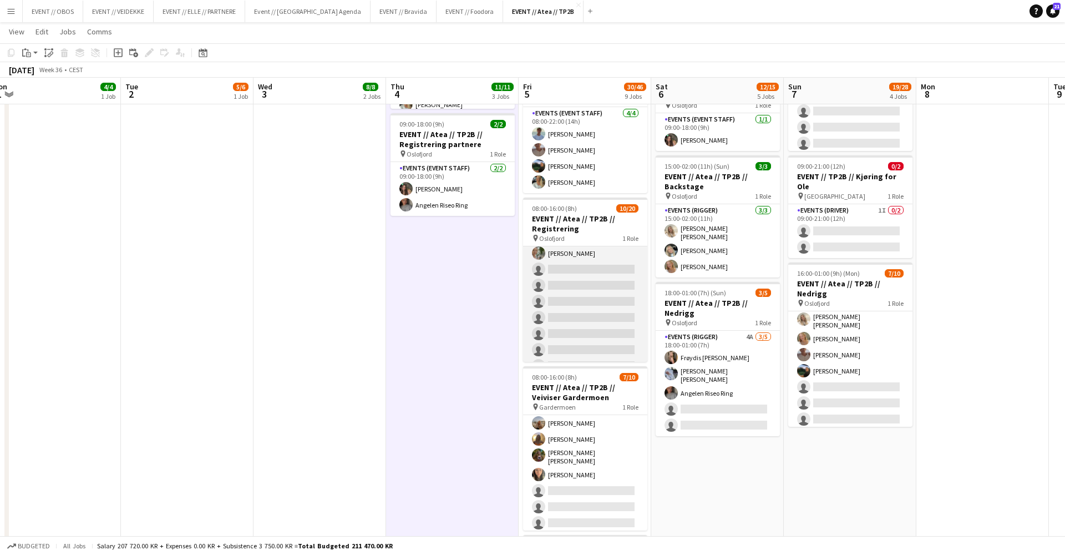
click at [564, 293] on app-card-role "Events (Event Staff) 30I 1A [DATE] 08:00-16:00 (8h) [PERSON_NAME] [PERSON_NAME]…" at bounding box center [585, 253] width 124 height 343
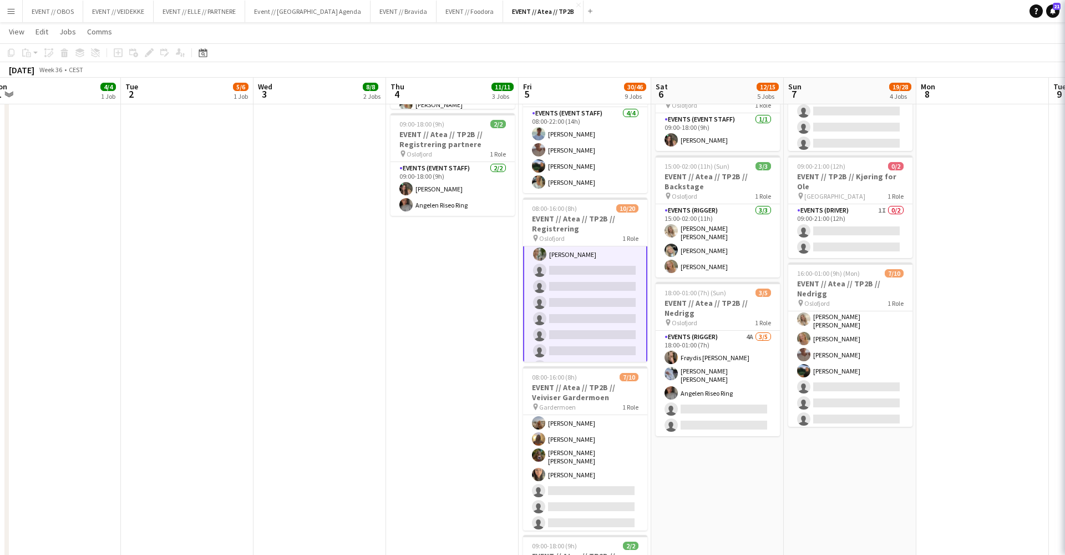
scroll to position [0, 410]
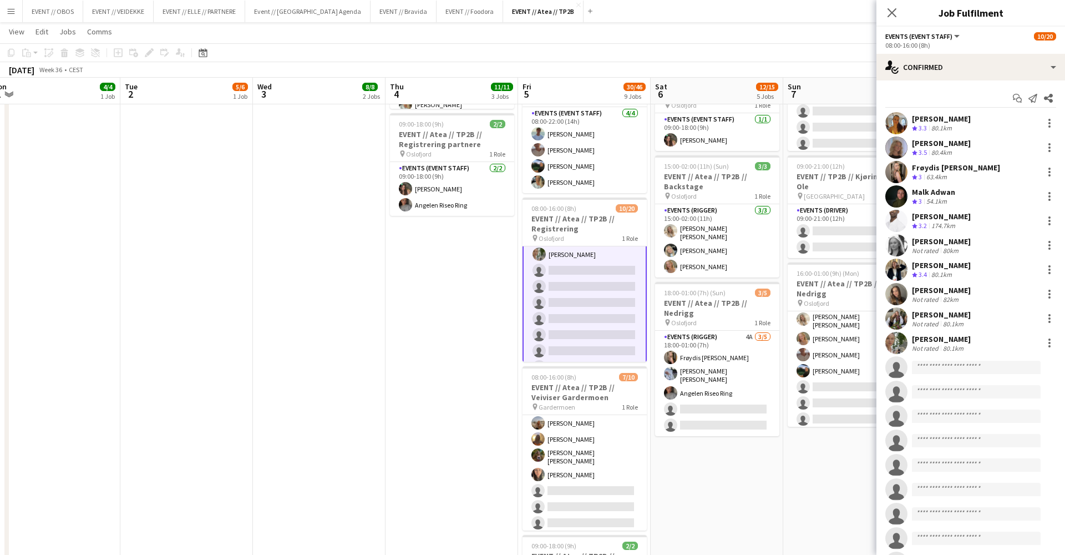
click at [480, 287] on app-date-cell "08:00-18:00 (10h) 3/3 EVENT // Atea // TP2B // Dekorering og backstage oppsett …" at bounding box center [452, 387] width 133 height 1147
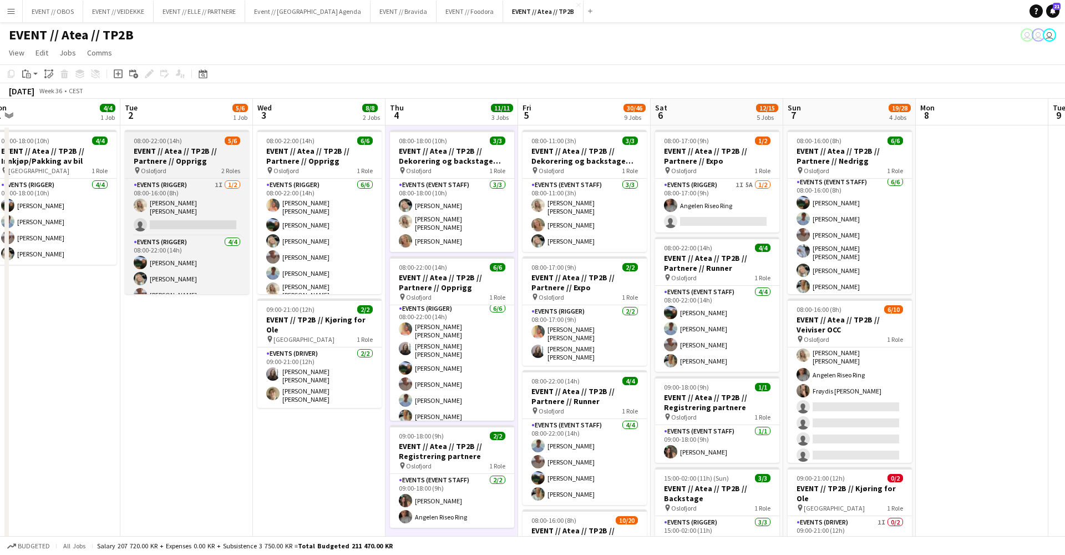
scroll to position [0, 0]
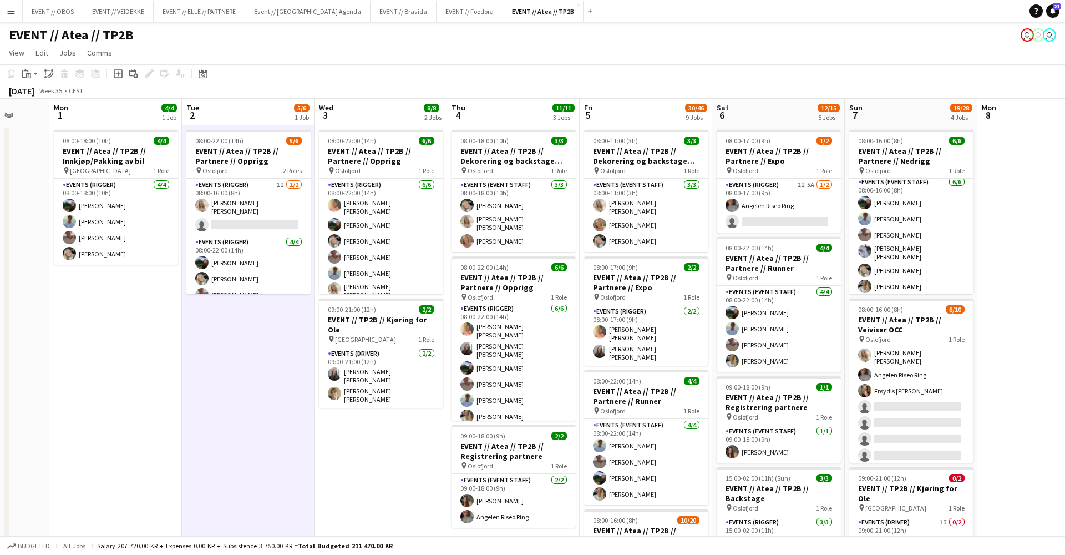
click at [169, 34] on div "EVENT // Atea // TP2B user user user" at bounding box center [532, 32] width 1065 height 21
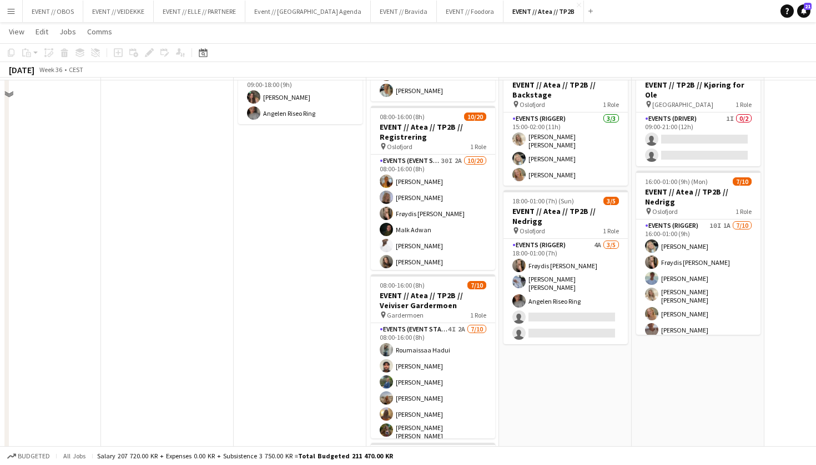
scroll to position [376, 0]
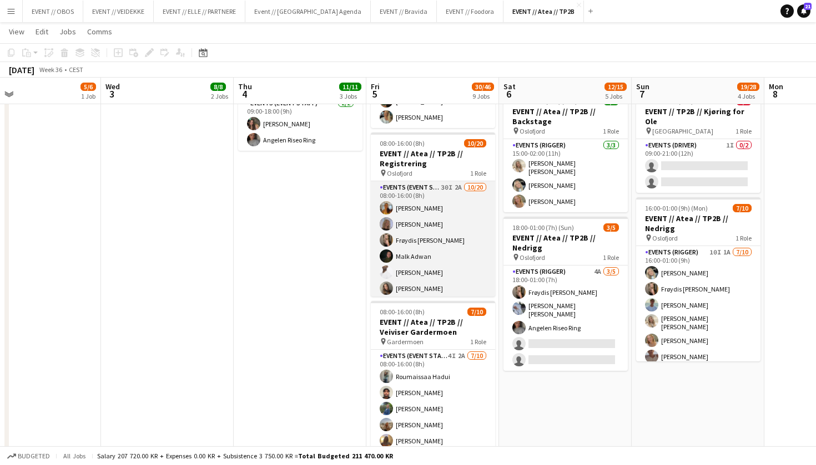
click at [437, 231] on app-card-role "Events (Event Staff) 30I 2A [DATE] 08:00-16:00 (8h) [PERSON_NAME] [PERSON_NAME]…" at bounding box center [433, 352] width 124 height 343
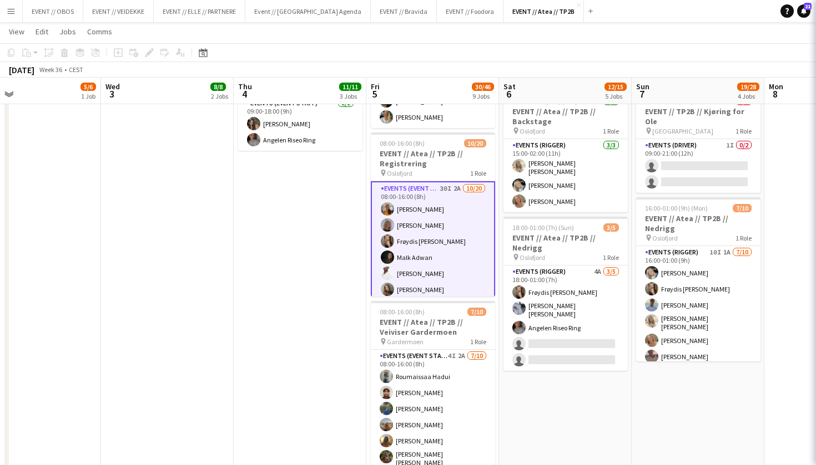
scroll to position [0, 297]
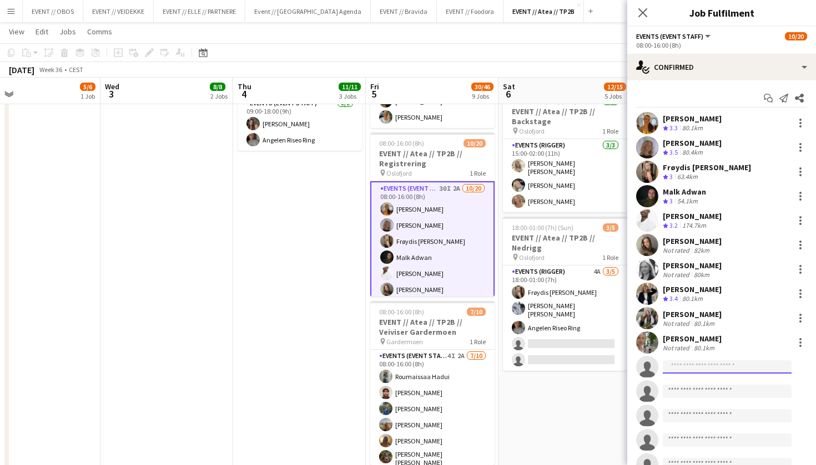
click at [700, 366] on input at bounding box center [726, 367] width 129 height 13
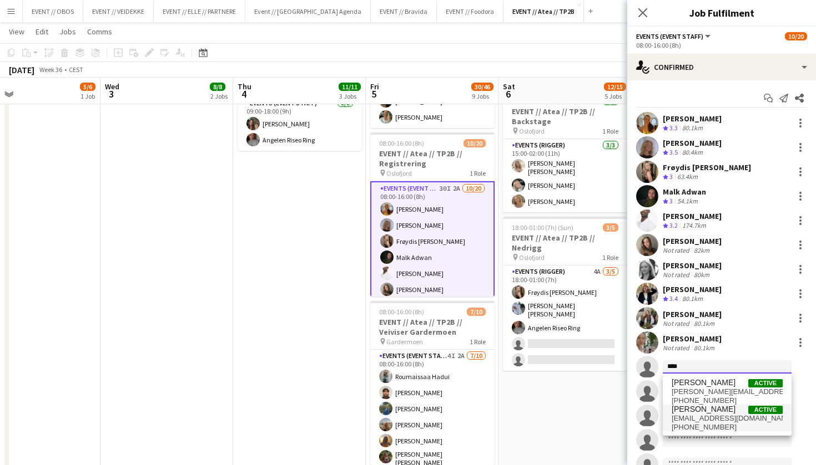
type input "****"
click at [696, 416] on span "[EMAIL_ADDRESS][DOMAIN_NAME]" at bounding box center [726, 418] width 111 height 9
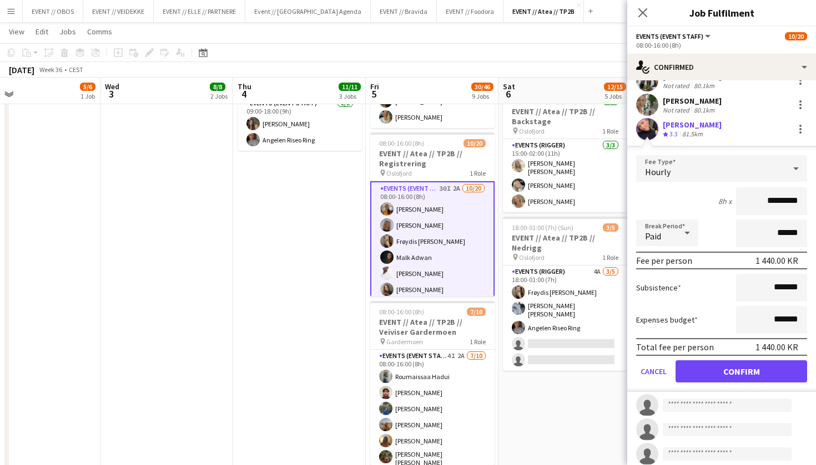
click at [720, 366] on button "Confirm" at bounding box center [740, 372] width 131 height 22
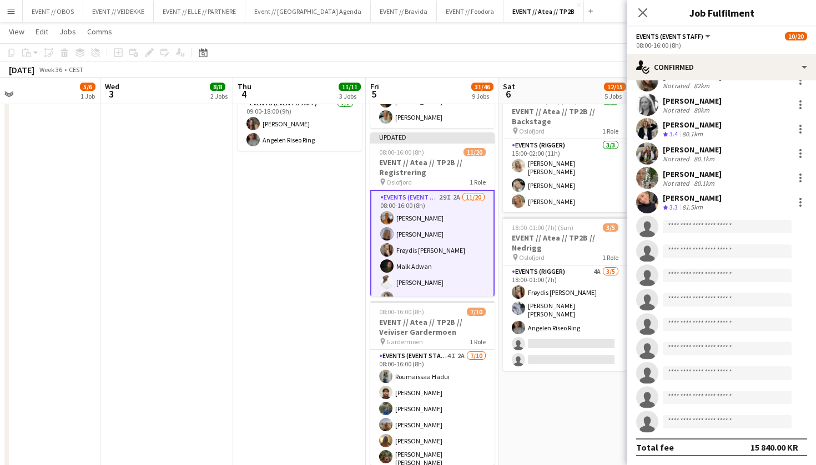
scroll to position [165, 0]
click at [556, 399] on app-date-cell "08:00-17:00 (9h) 1/2 EVENT // Atea // TP2B // Partnere // Expo pin Oslofjord 1 …" at bounding box center [564, 322] width 133 height 1147
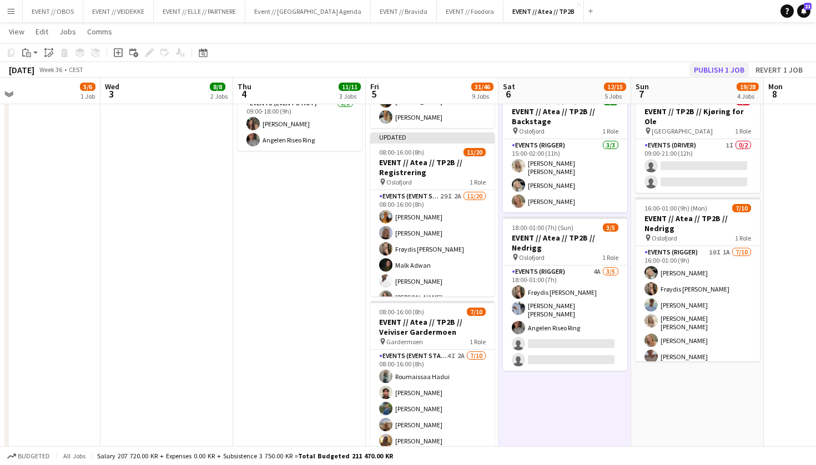
click at [716, 67] on button "Publish 1 job" at bounding box center [718, 70] width 59 height 14
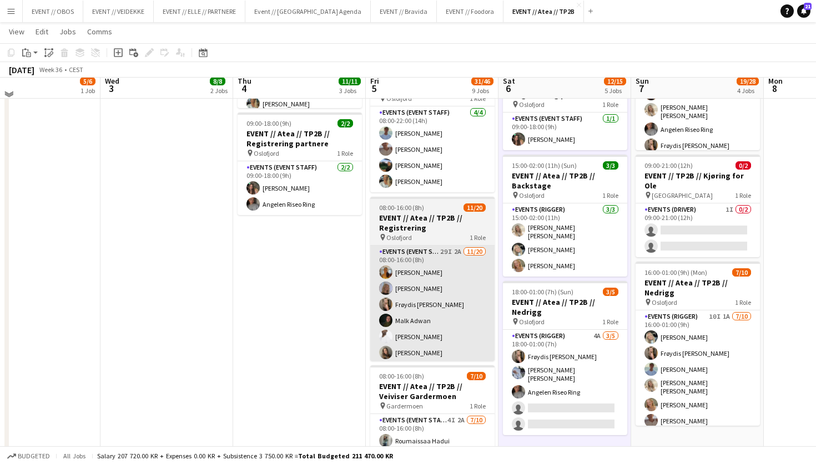
scroll to position [313, 0]
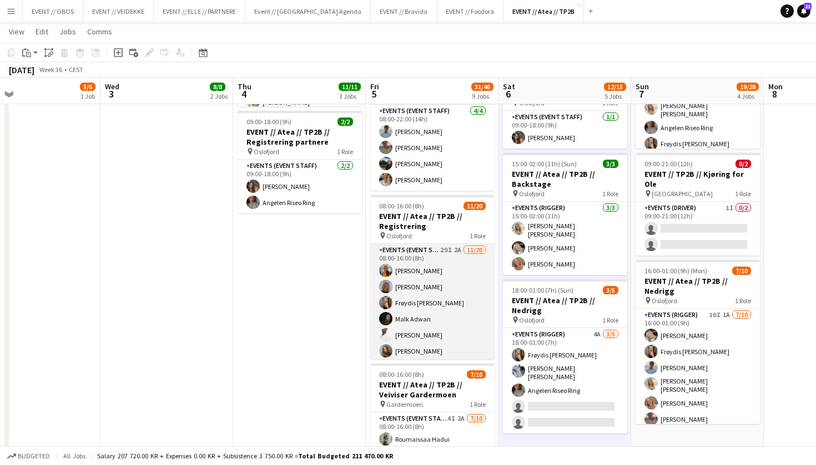
click at [422, 270] on app-card-role "Events (Event Staff) 29I 2A [DATE] 08:00-16:00 (8h) [PERSON_NAME] [PERSON_NAME]…" at bounding box center [432, 415] width 124 height 343
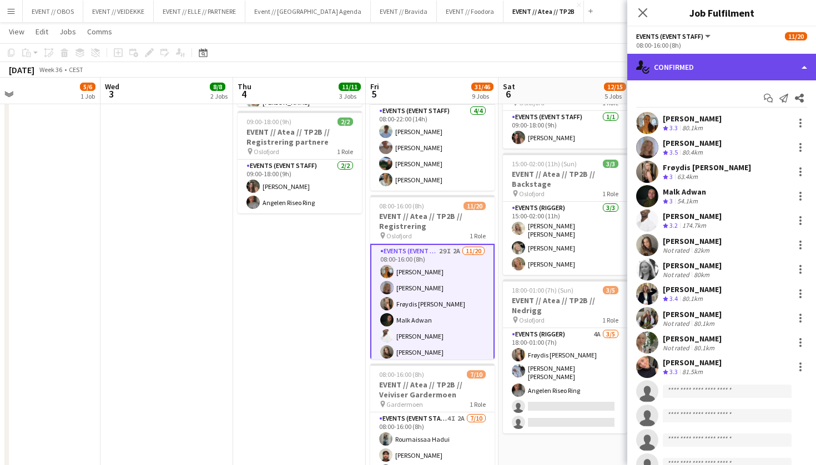
click at [723, 65] on div "single-neutral-actions-check-2 Confirmed" at bounding box center [721, 67] width 189 height 27
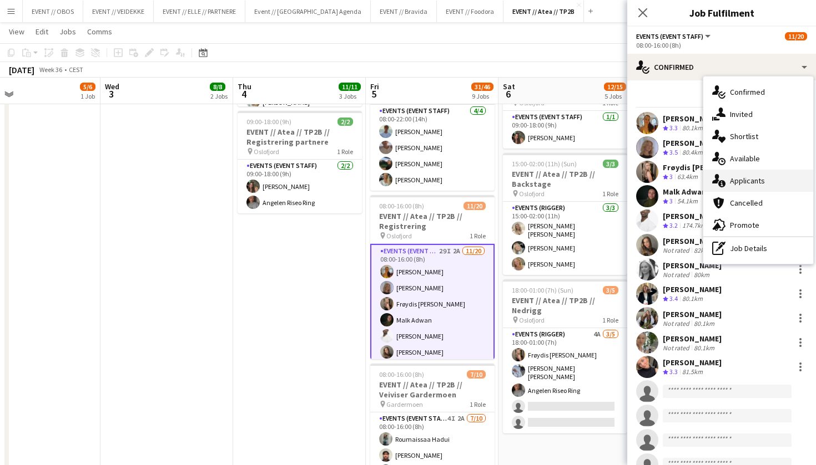
click at [748, 184] on div "single-neutral-actions-information Applicants" at bounding box center [758, 181] width 110 height 22
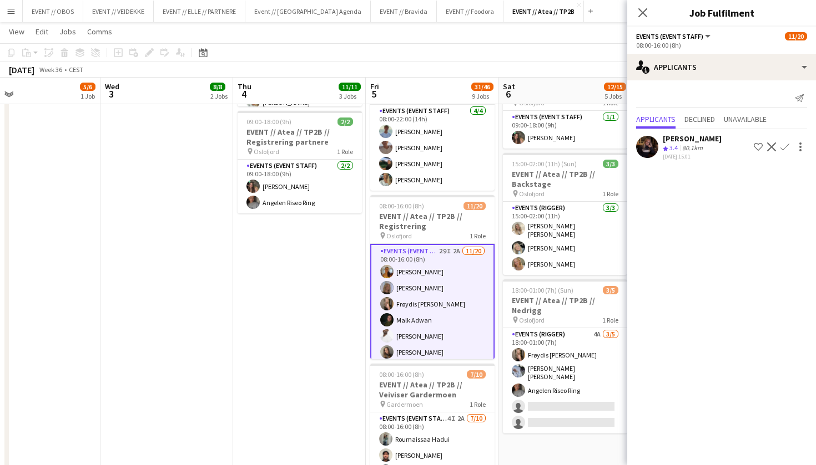
click at [785, 146] on app-icon "Confirm" at bounding box center [784, 147] width 9 height 9
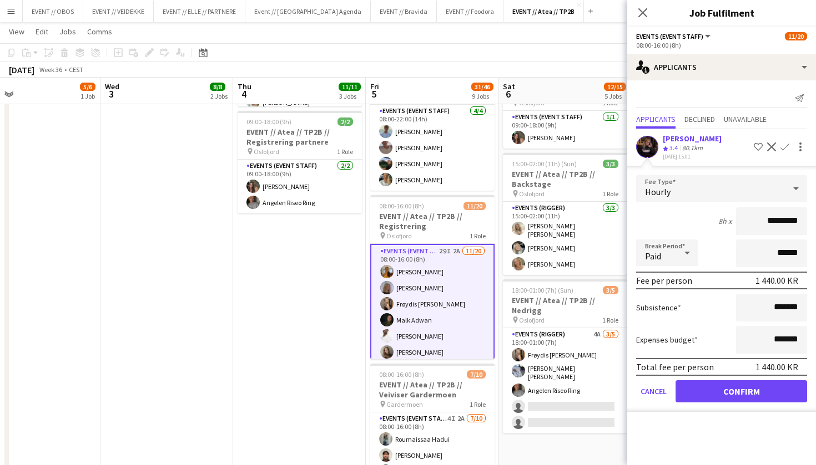
click at [695, 382] on button "Confirm" at bounding box center [740, 392] width 131 height 22
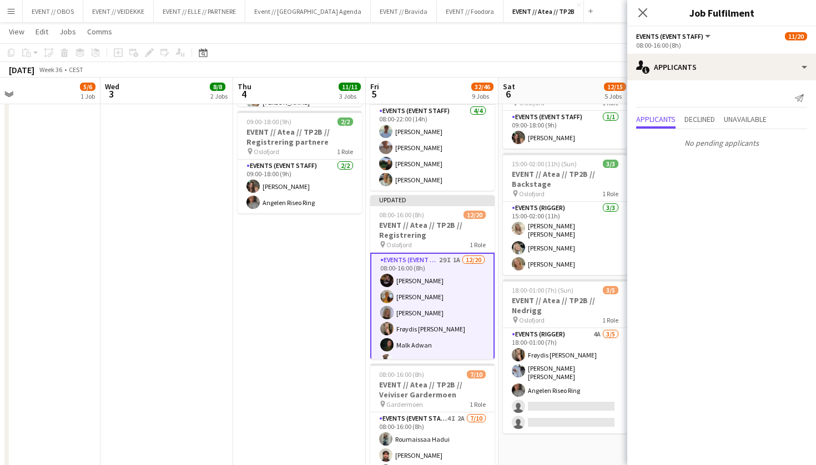
click at [239, 276] on app-date-cell "08:00-18:00 (10h) 3/3 EVENT // Atea // TP2B // Dekorering og backstage oppsett …" at bounding box center [299, 384] width 133 height 1147
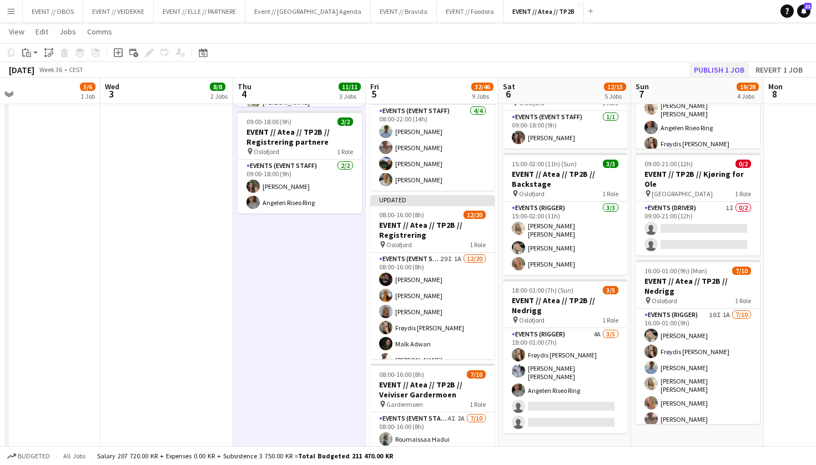
click at [699, 72] on button "Publish 1 job" at bounding box center [718, 70] width 59 height 14
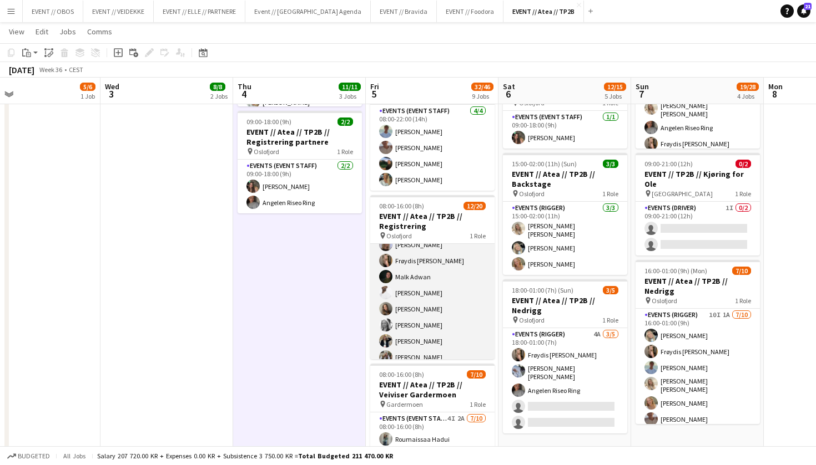
scroll to position [63, 0]
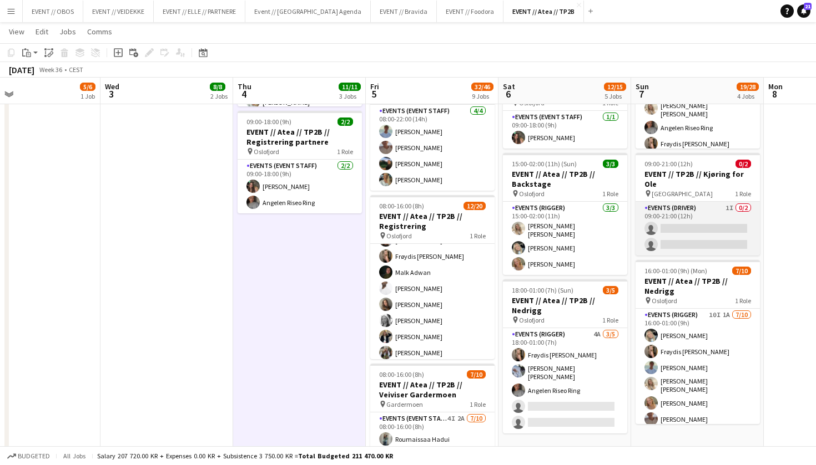
click at [694, 225] on app-card-role "Events (Driver) 1I 0/2 09:00-21:00 (12h) single-neutral-actions single-neutral-…" at bounding box center [697, 229] width 124 height 54
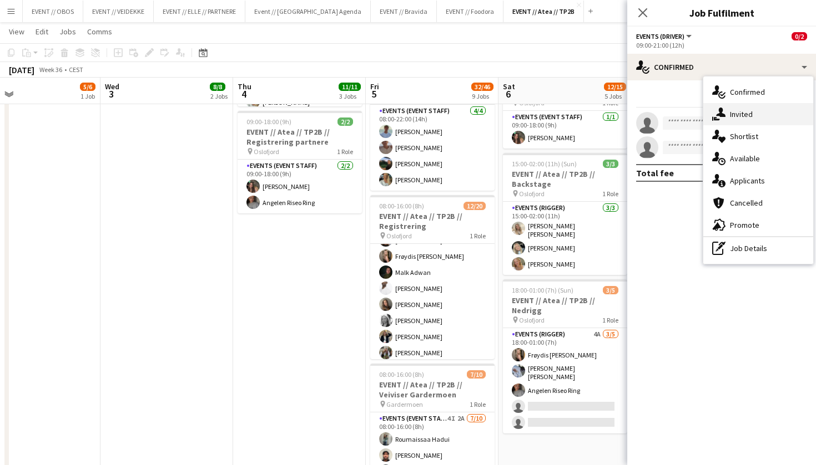
click at [722, 117] on icon at bounding box center [720, 112] width 9 height 9
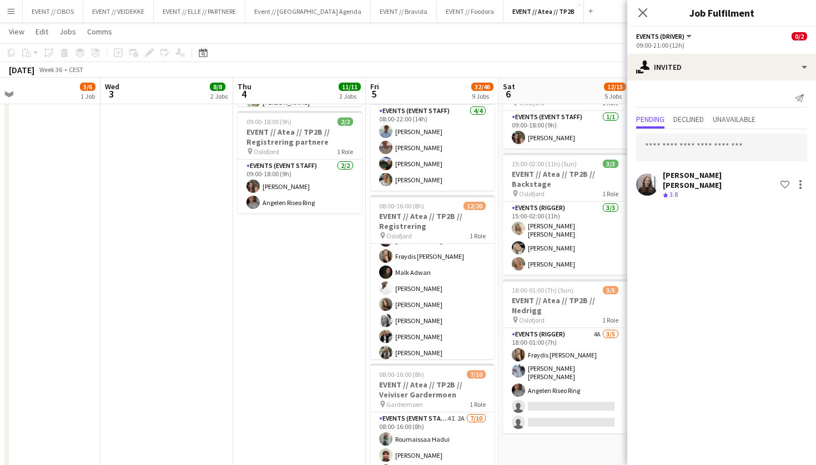
click at [705, 83] on div "Send notification Pending Declined Unavailable [PERSON_NAME] [PERSON_NAME] Crew…" at bounding box center [721, 145] width 189 height 130
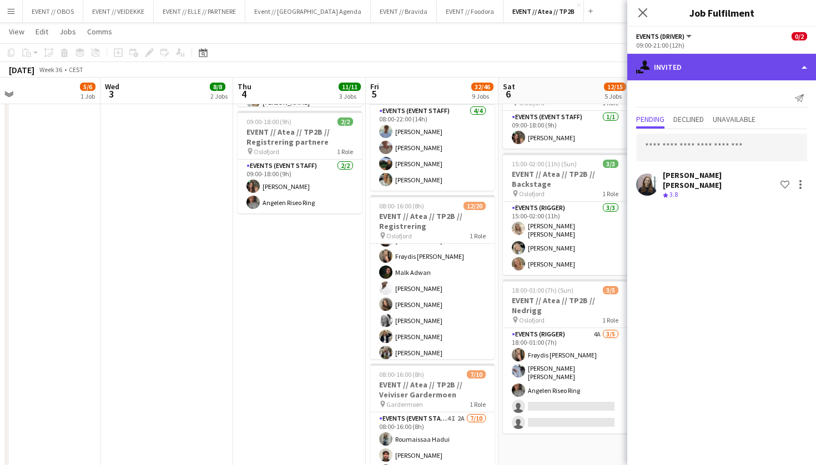
click at [677, 60] on div "single-neutral-actions-share-1 Invited" at bounding box center [721, 67] width 189 height 27
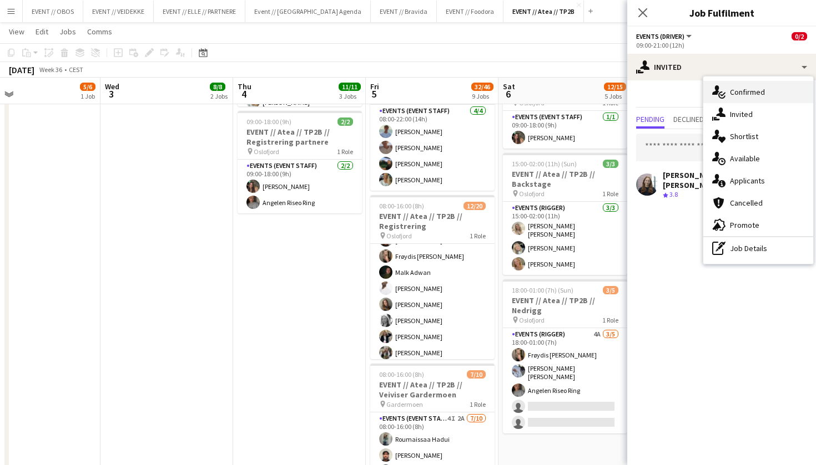
click at [735, 95] on div "single-neutral-actions-check-2 Confirmed" at bounding box center [758, 92] width 110 height 22
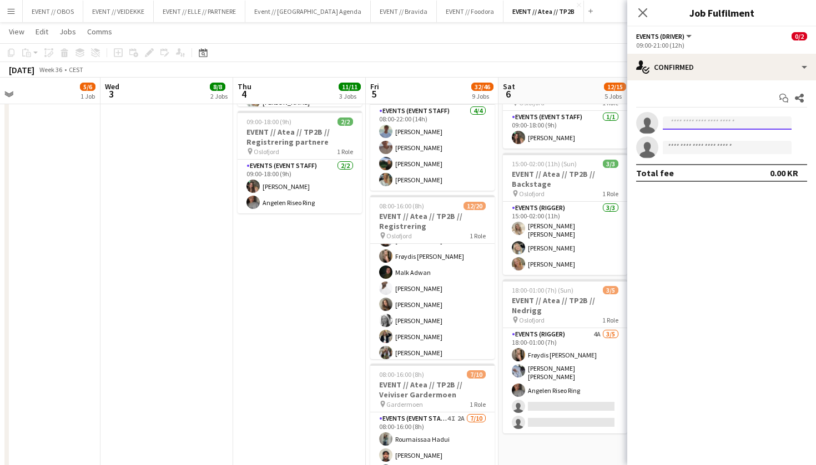
click at [702, 121] on input at bounding box center [726, 123] width 129 height 13
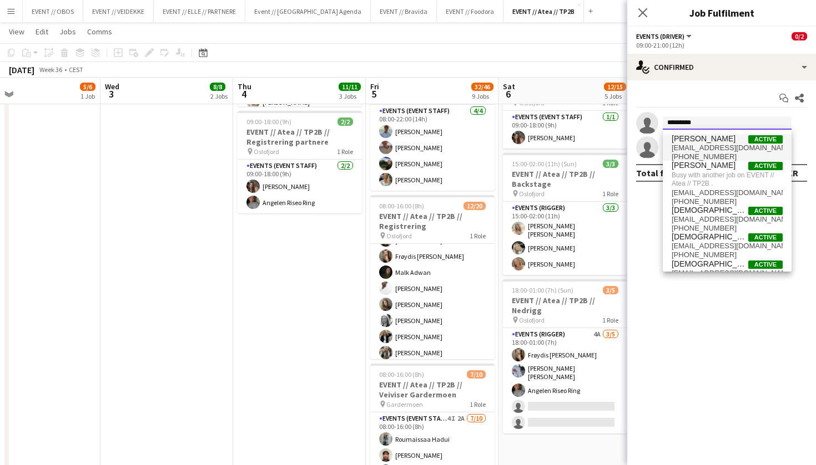
type input "*********"
click at [691, 143] on span "[PERSON_NAME]" at bounding box center [703, 138] width 64 height 9
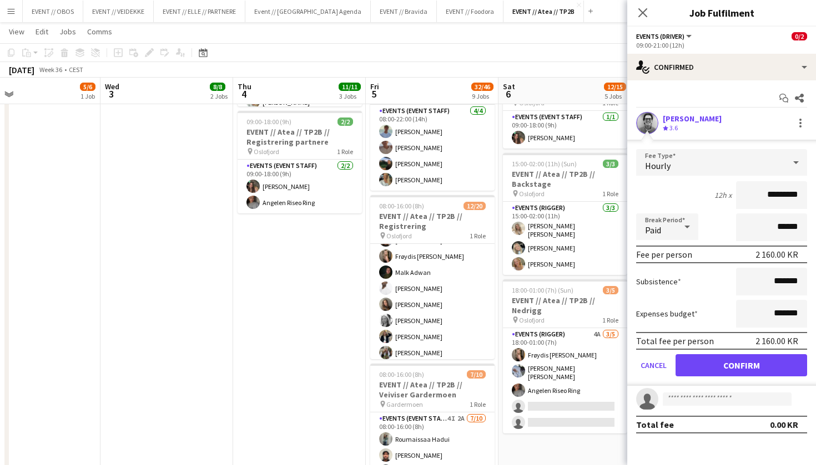
click at [706, 367] on button "Confirm" at bounding box center [740, 365] width 131 height 22
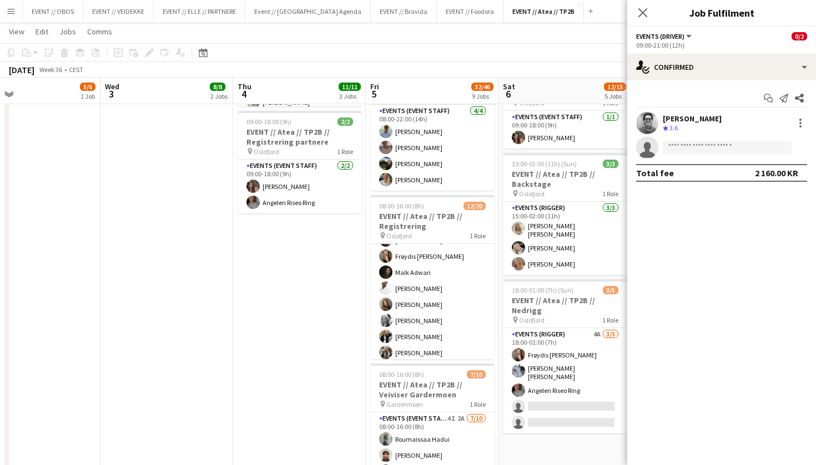
click at [264, 232] on app-date-cell "08:00-18:00 (10h) 3/3 EVENT // Atea // TP2B // Dekorering og backstage oppsett …" at bounding box center [299, 384] width 133 height 1147
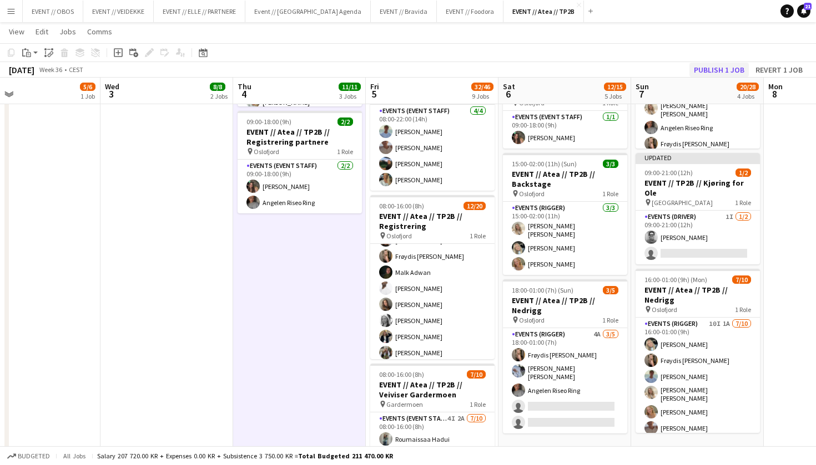
click at [721, 69] on button "Publish 1 job" at bounding box center [718, 70] width 59 height 14
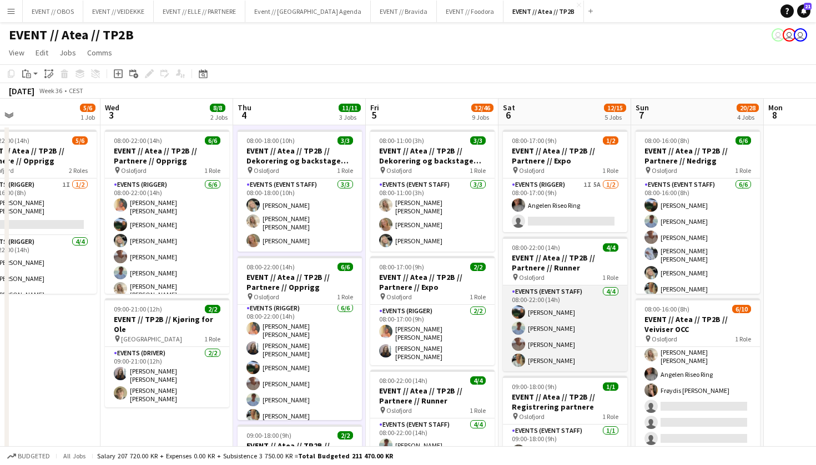
scroll to position [0, 0]
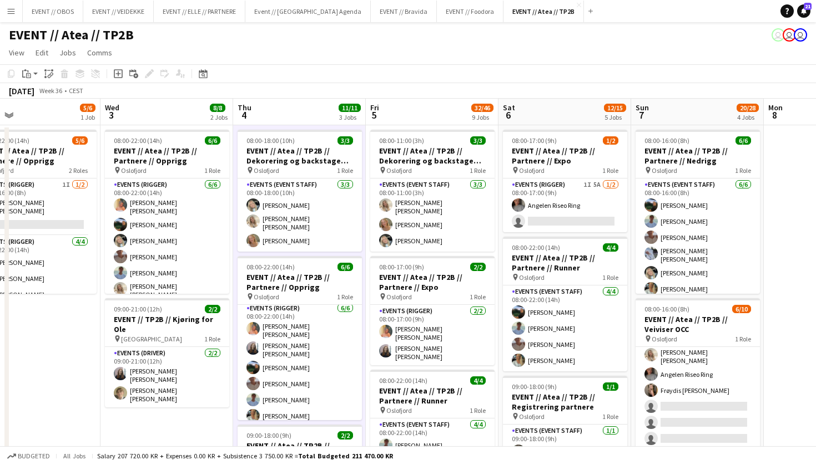
click at [292, 37] on div "EVENT // Atea // TP2B user user user" at bounding box center [408, 32] width 816 height 21
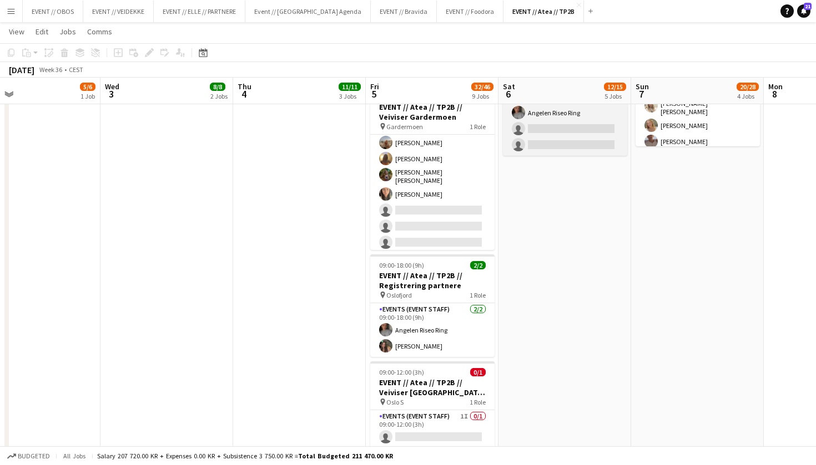
scroll to position [595, 0]
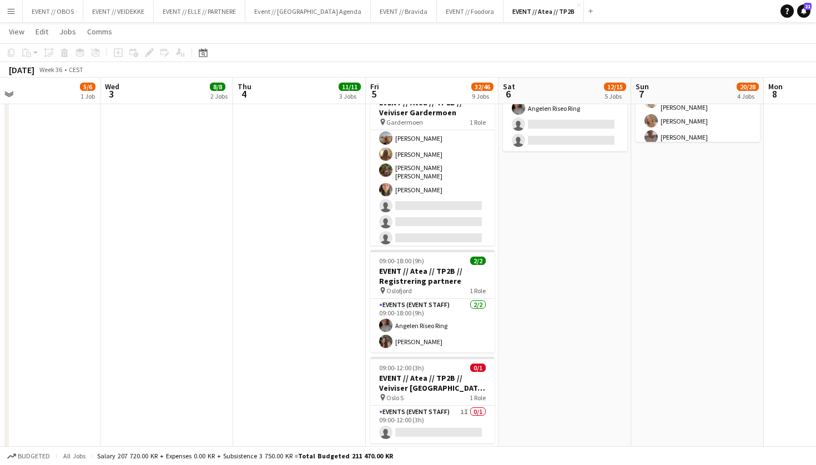
click at [237, 164] on app-date-cell "08:00-18:00 (10h) 3/3 EVENT // Atea // TP2B // Dekorering og backstage oppsett …" at bounding box center [299, 102] width 133 height 1147
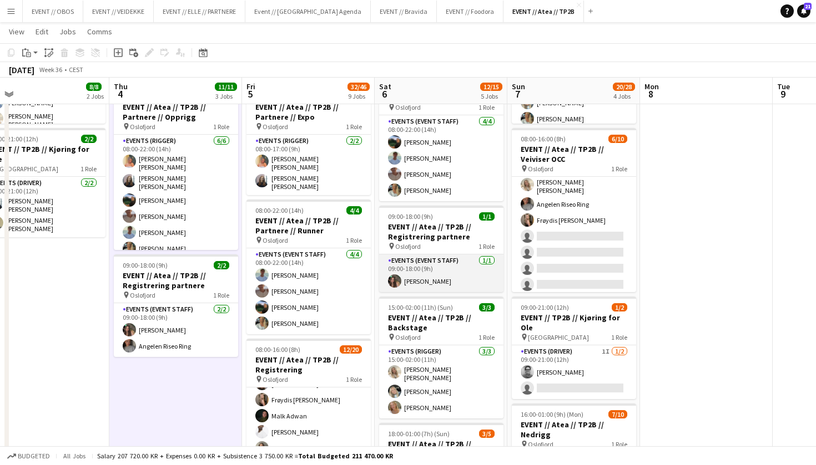
scroll to position [0, 408]
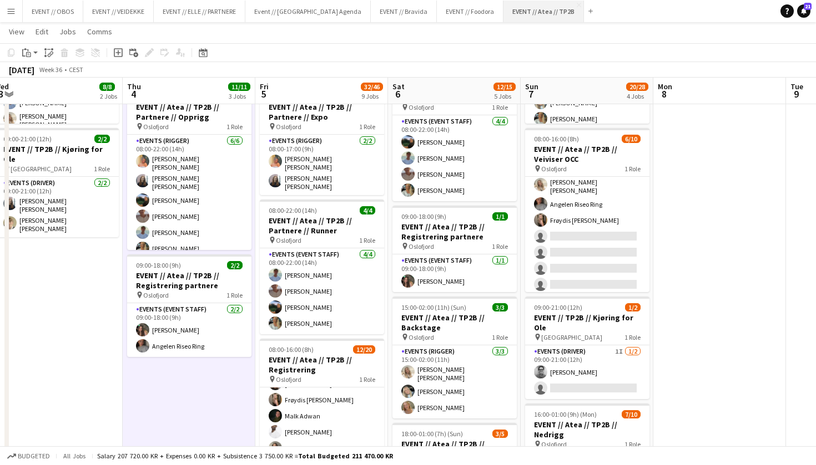
click at [503, 19] on button "EVENT // Atea // TP2B Close" at bounding box center [543, 12] width 80 height 22
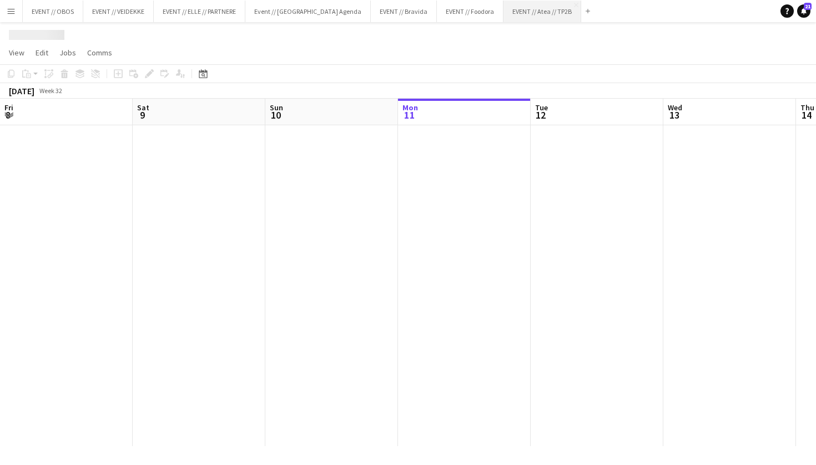
scroll to position [0, 265]
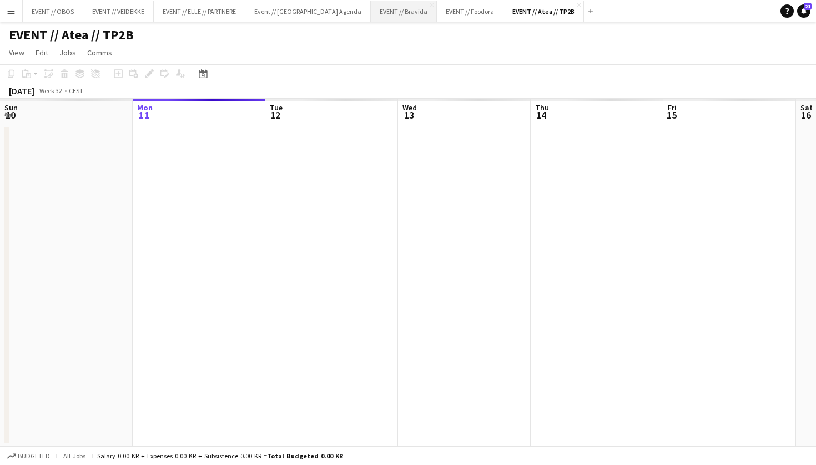
drag, startPoint x: 416, startPoint y: 26, endPoint x: 378, endPoint y: 19, distance: 38.8
click at [416, 26] on div "EVENT // Atea // TP2B" at bounding box center [408, 32] width 816 height 21
click at [378, 20] on button "EVENT // Bravida Close" at bounding box center [404, 12] width 66 height 22
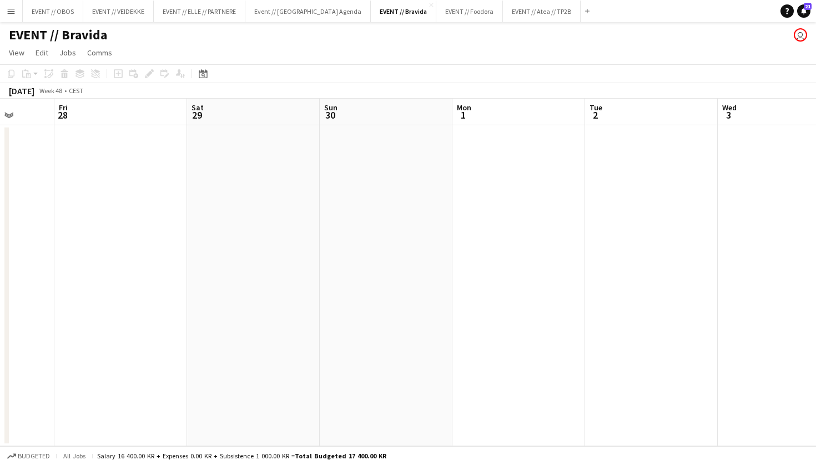
scroll to position [0, 234]
click at [526, 313] on app-date-cell at bounding box center [495, 285] width 133 height 321
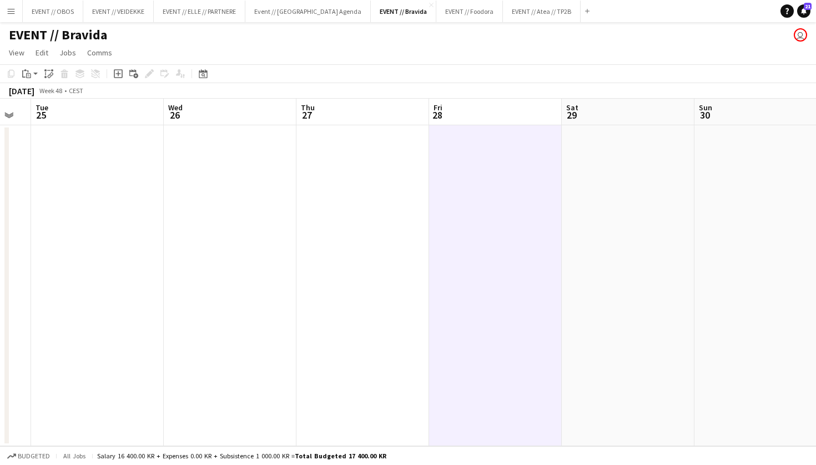
click at [125, 74] on div "Add job Add linked Job Edit Edit linked Job Applicants" at bounding box center [144, 73] width 85 height 13
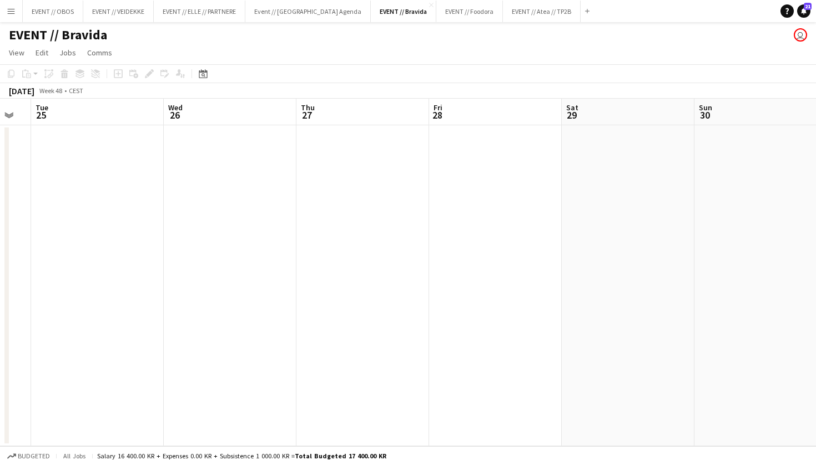
click at [472, 228] on app-date-cell at bounding box center [495, 285] width 133 height 321
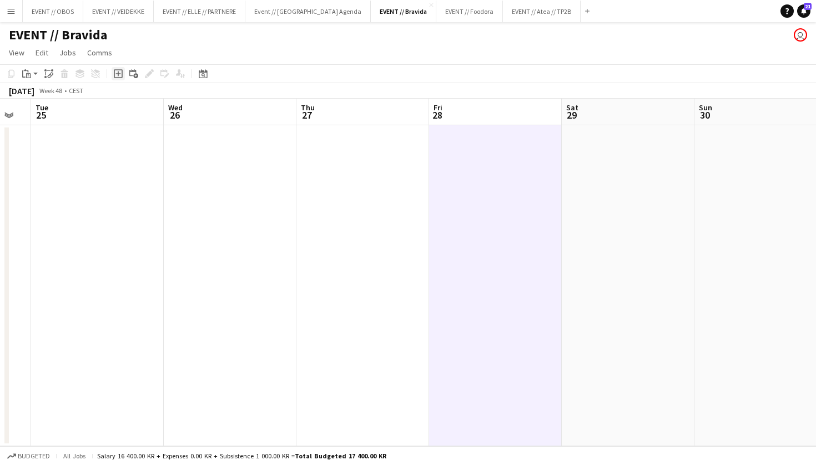
click at [119, 75] on icon "Add job" at bounding box center [118, 73] width 9 height 9
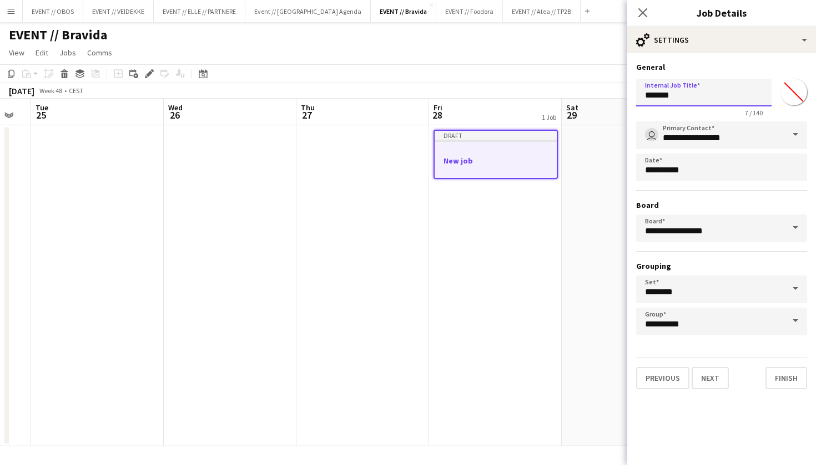
drag, startPoint x: 689, startPoint y: 91, endPoint x: 564, endPoint y: 87, distance: 124.9
click at [564, 87] on body "Menu Boards Boards Boards All jobs Status Workforce Workforce My Workforce Recr…" at bounding box center [408, 232] width 816 height 465
type input "**********"
click at [712, 372] on button "Next" at bounding box center [709, 378] width 37 height 22
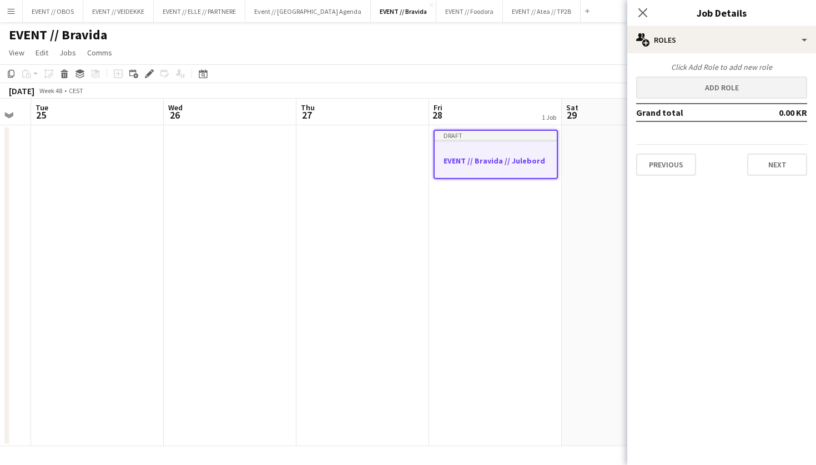
click at [670, 93] on button "Add role" at bounding box center [721, 88] width 171 height 22
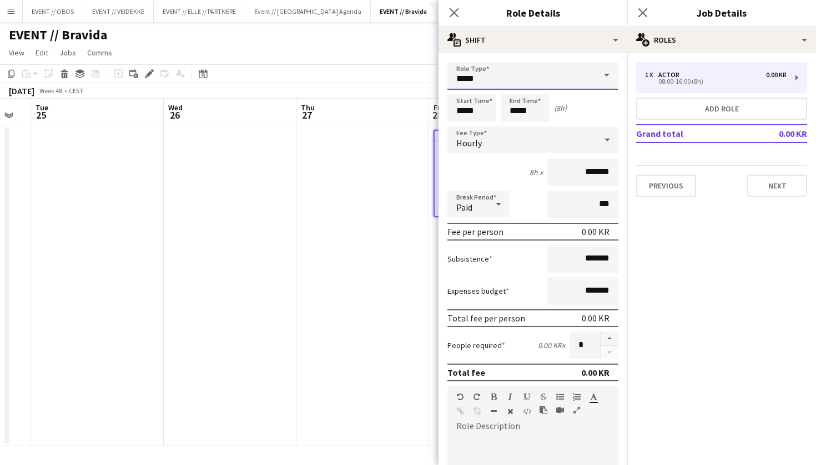
click at [511, 79] on input "*****" at bounding box center [532, 76] width 171 height 28
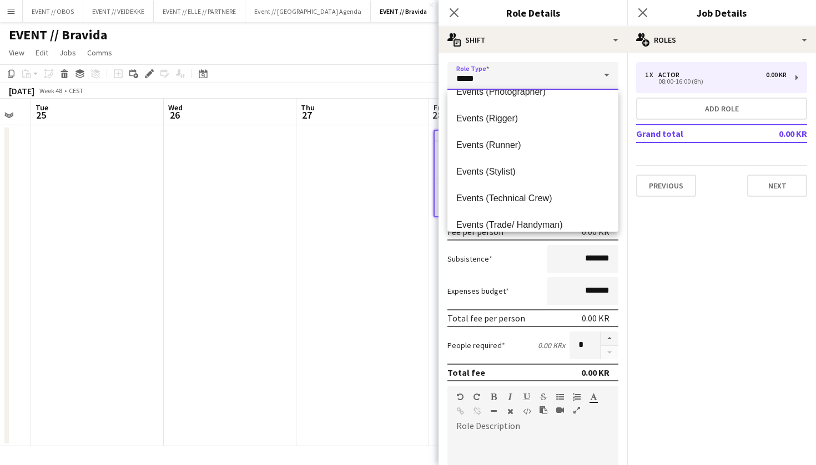
scroll to position [385, 0]
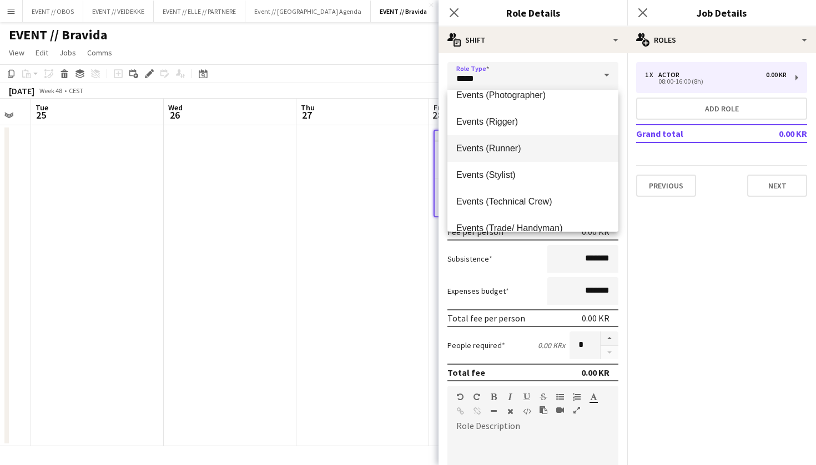
click at [495, 144] on span "Events (Runner)" at bounding box center [532, 148] width 153 height 11
type input "**********"
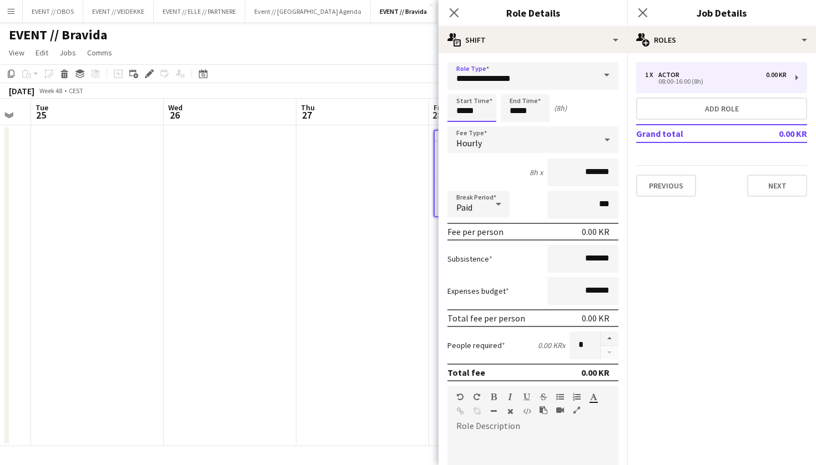
click at [475, 117] on input "*****" at bounding box center [471, 108] width 49 height 28
click at [516, 114] on input "*****" at bounding box center [524, 108] width 49 height 28
click at [469, 101] on input "*****" at bounding box center [471, 108] width 49 height 28
type input "*****"
click at [461, 93] on div at bounding box center [460, 88] width 22 height 11
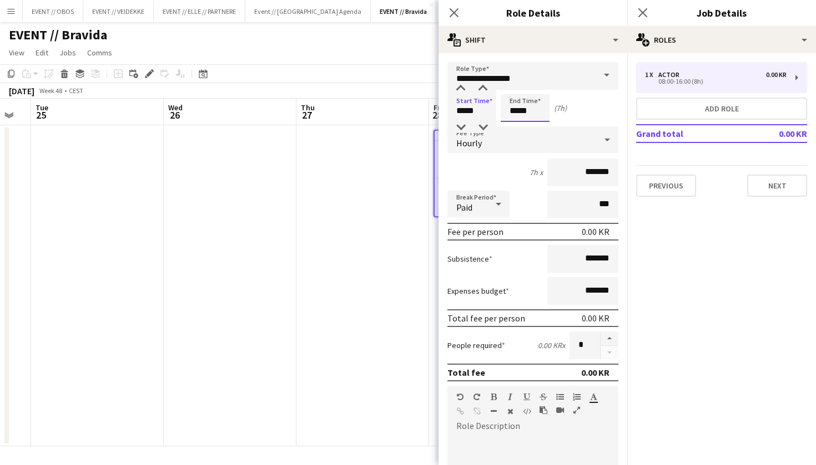
click at [520, 99] on input "*****" at bounding box center [524, 108] width 49 height 28
click at [514, 89] on div at bounding box center [514, 88] width 22 height 11
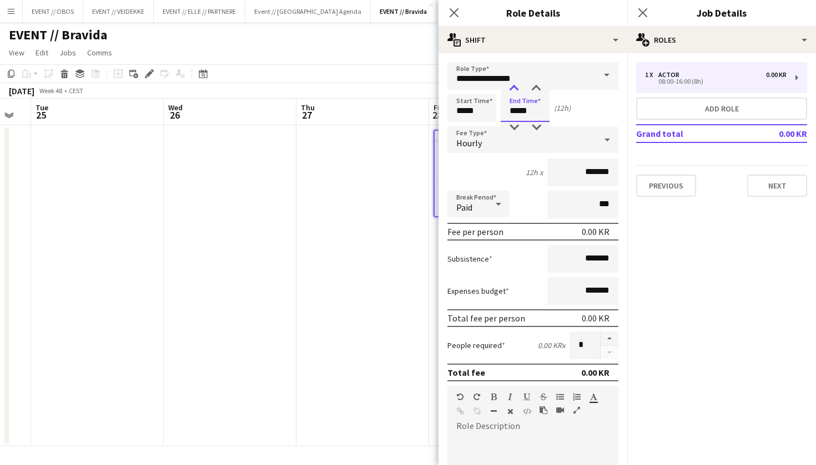
click at [514, 89] on div at bounding box center [514, 88] width 22 height 11
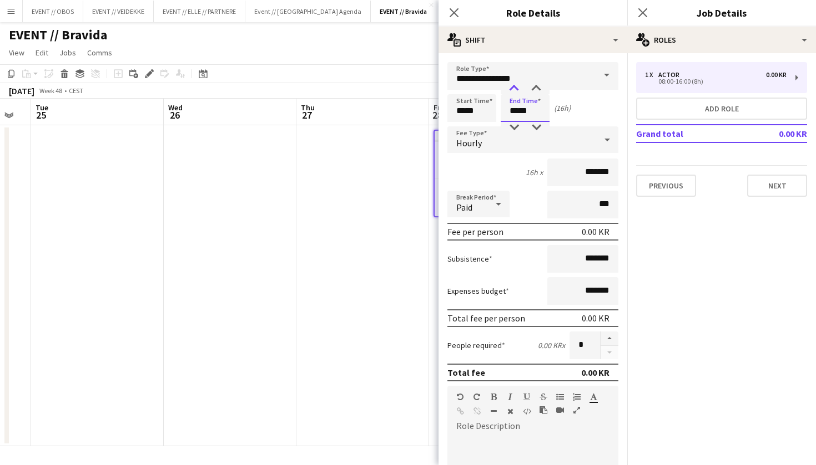
type input "*****"
click at [514, 89] on div at bounding box center [514, 88] width 22 height 11
click at [479, 112] on input "*****" at bounding box center [471, 108] width 49 height 28
type input "*****"
click at [453, 86] on div at bounding box center [460, 88] width 22 height 11
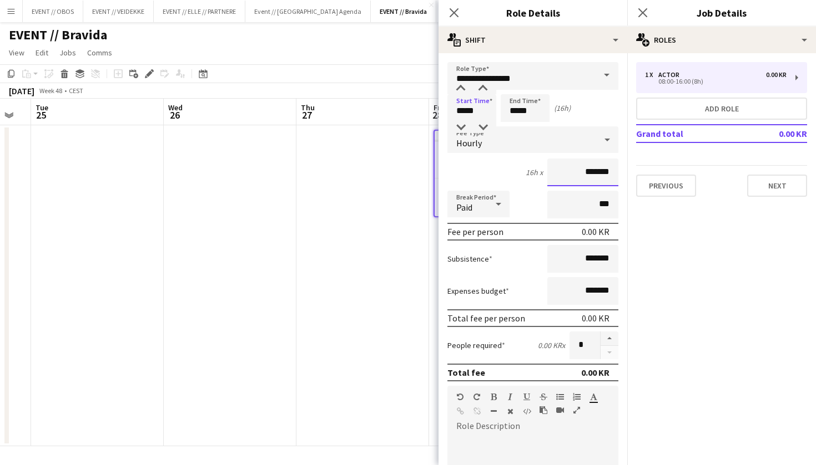
click at [567, 168] on input "*******" at bounding box center [582, 173] width 71 height 28
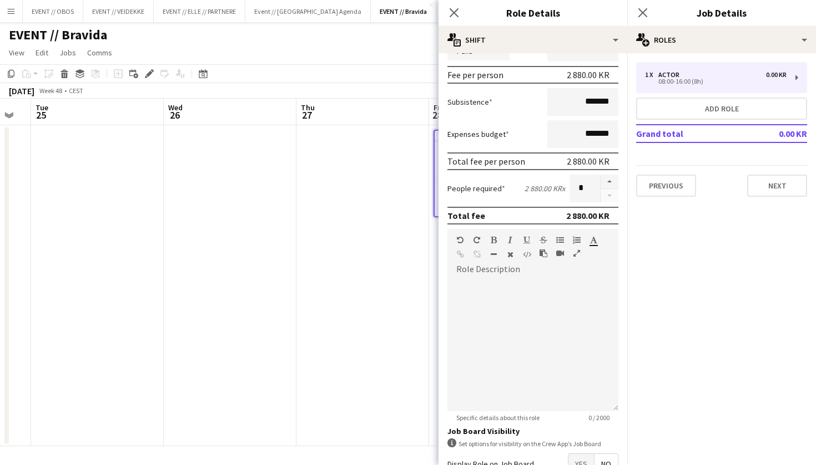
scroll to position [176, 0]
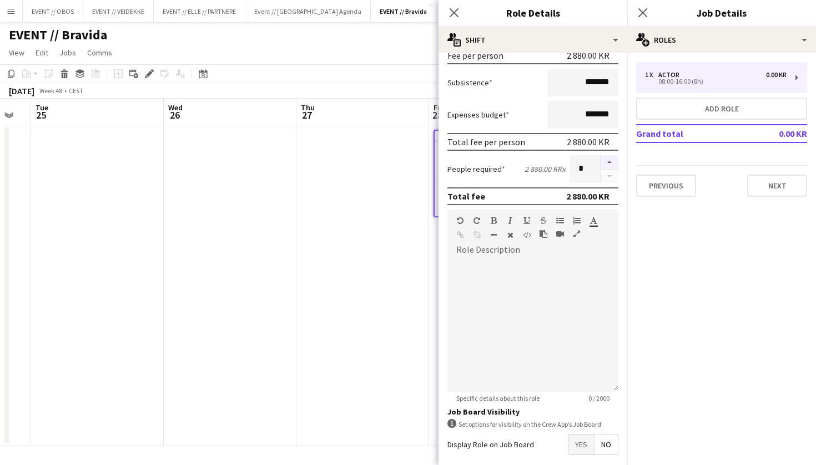
type input "*********"
click at [607, 169] on button "button" at bounding box center [609, 162] width 18 height 14
click at [607, 170] on button "button" at bounding box center [609, 177] width 18 height 14
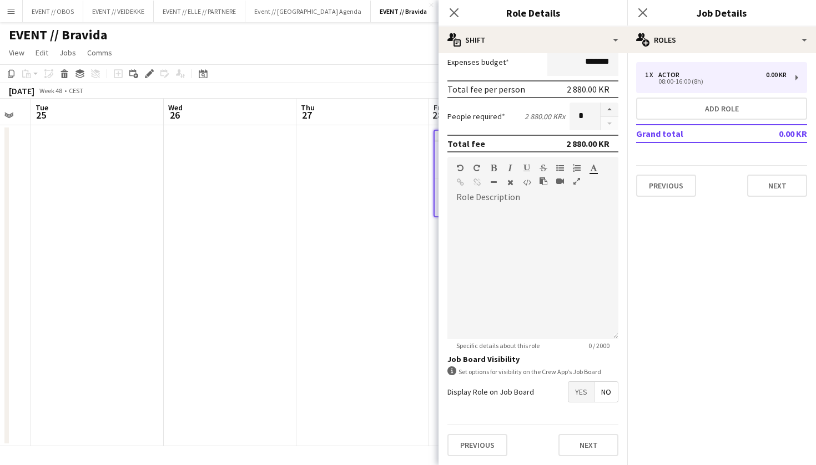
click at [584, 401] on span "Yes" at bounding box center [581, 392] width 26 height 20
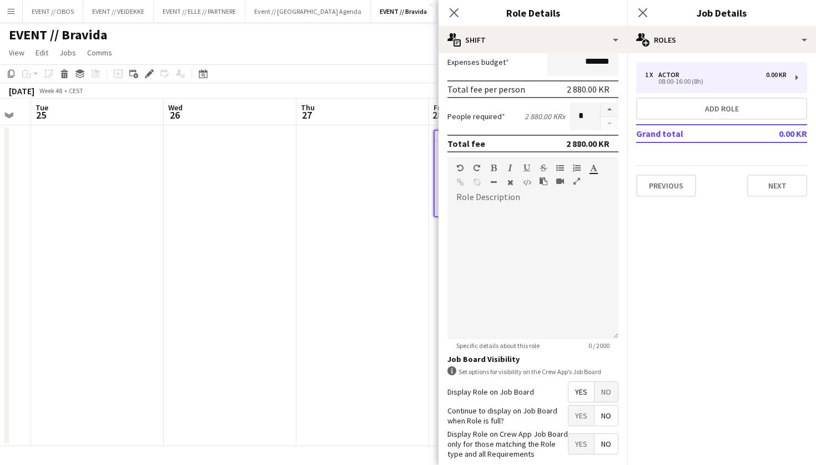
click at [578, 426] on span "Yes" at bounding box center [581, 416] width 26 height 20
click at [610, 110] on button "button" at bounding box center [609, 110] width 18 height 14
type input "*"
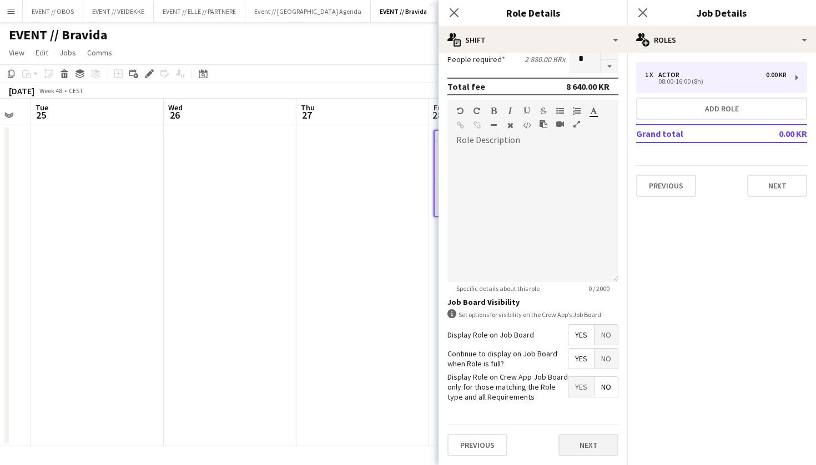
scroll to position [286, 0]
click at [590, 437] on button "Next" at bounding box center [588, 446] width 60 height 22
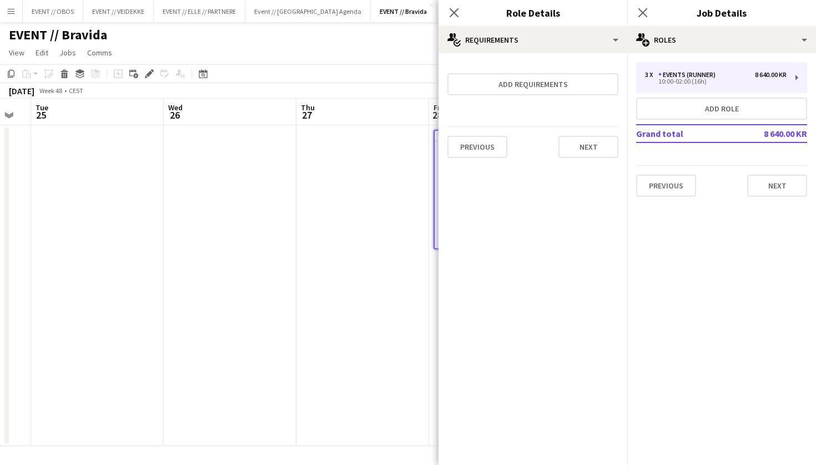
scroll to position [0, 0]
click at [572, 136] on div "Previous Next" at bounding box center [532, 146] width 171 height 40
click at [572, 137] on button "Next" at bounding box center [588, 147] width 60 height 22
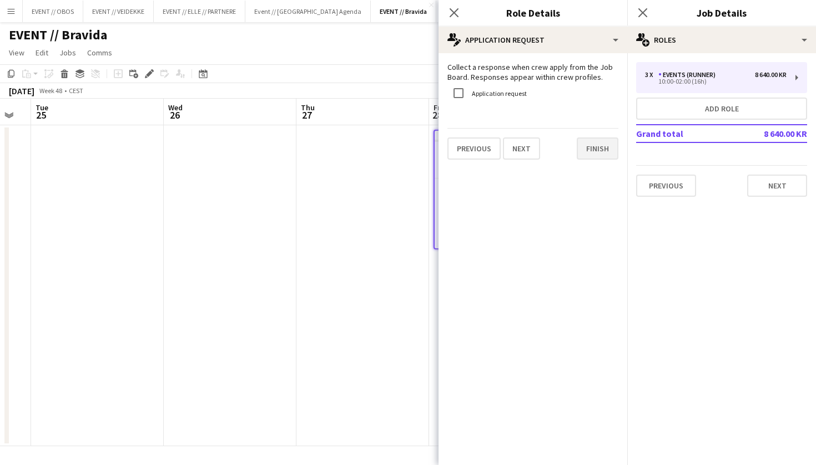
click at [581, 146] on button "Finish" at bounding box center [597, 149] width 42 height 22
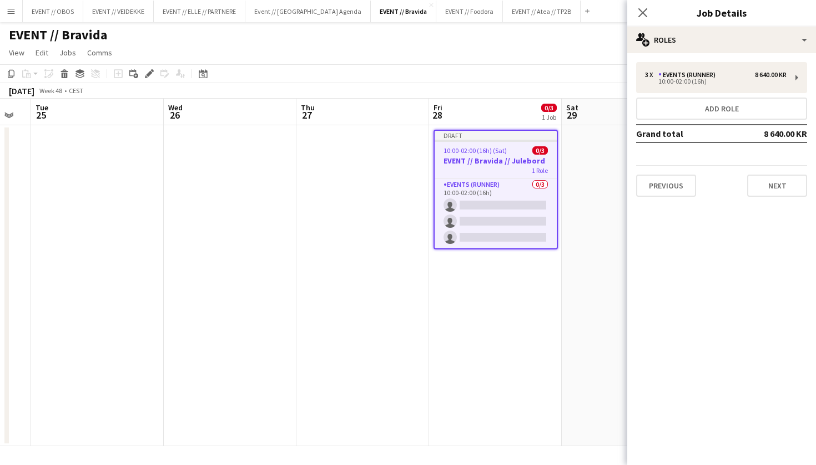
click at [796, 197] on div "3 x Events (Runner) 8 640.00 KR 10:00-02:00 (16h) Add role Grand total 8 640.00…" at bounding box center [721, 129] width 189 height 153
click at [788, 187] on button "Next" at bounding box center [777, 186] width 60 height 22
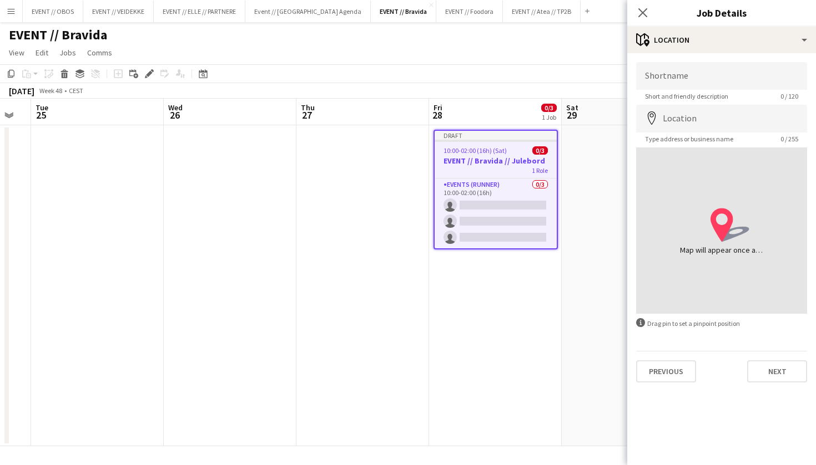
click at [658, 92] on app-form-group "Shortname Short and friendly description 0 / 120" at bounding box center [721, 81] width 171 height 38
type input "****"
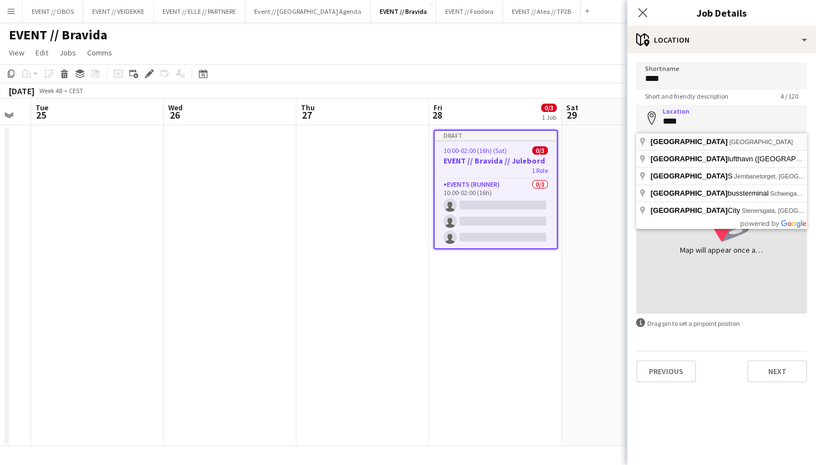
type input "**********"
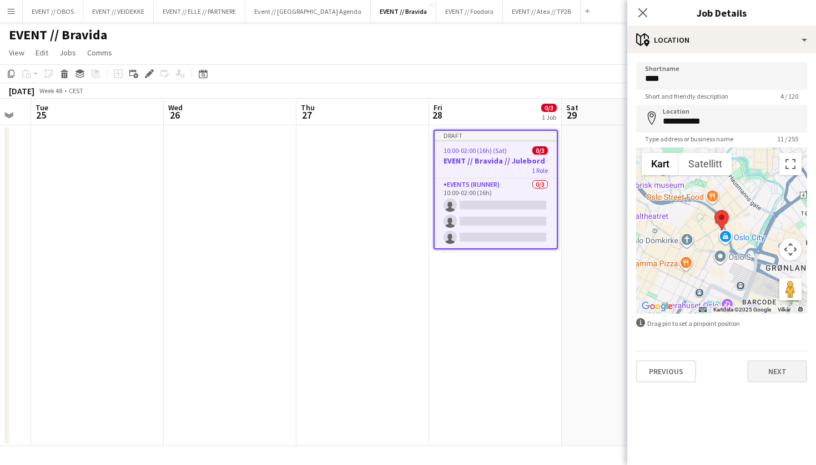
click at [773, 373] on button "Next" at bounding box center [777, 372] width 60 height 22
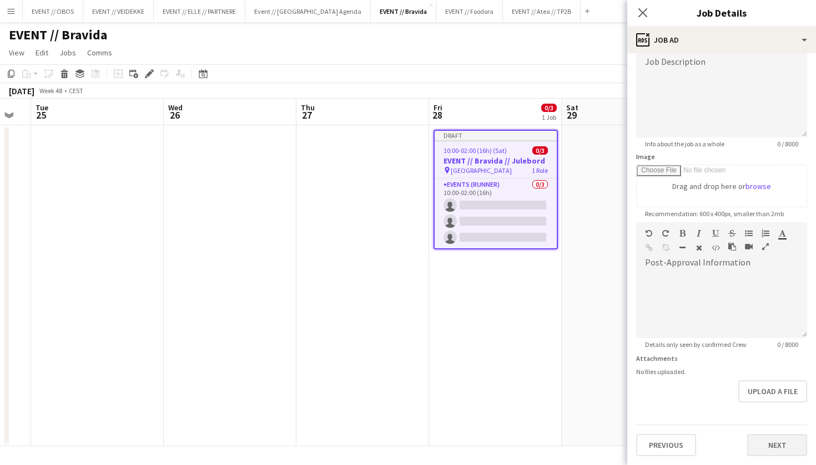
scroll to position [87, 0]
click at [774, 438] on button "Next" at bounding box center [777, 445] width 60 height 22
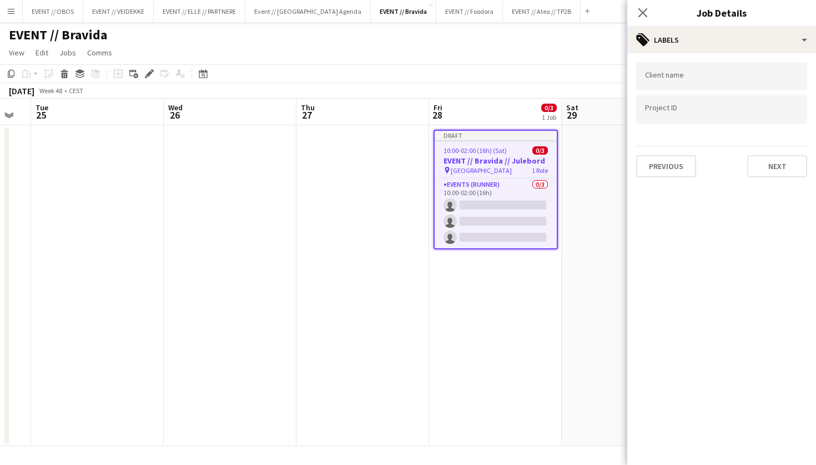
scroll to position [0, 0]
click at [696, 70] on div at bounding box center [721, 76] width 171 height 28
type input "*******"
drag, startPoint x: 685, startPoint y: 87, endPoint x: 686, endPoint y: 115, distance: 28.3
click at [686, 116] on div "Bravida" at bounding box center [721, 110] width 171 height 27
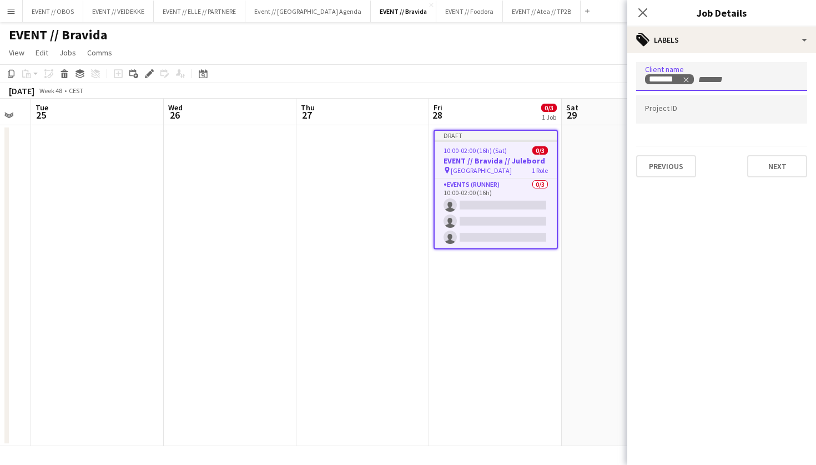
click at [783, 183] on div "Client name ******* Project ID Previous Next" at bounding box center [721, 119] width 189 height 133
click at [780, 165] on button "Next" at bounding box center [777, 166] width 60 height 22
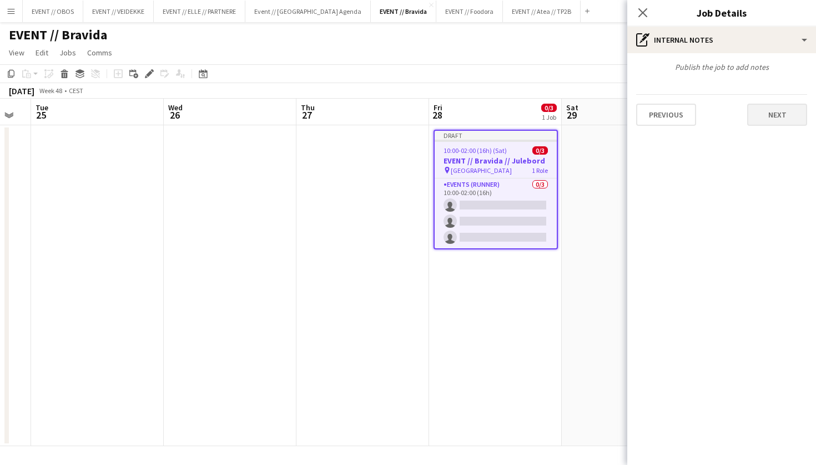
click at [764, 122] on button "Next" at bounding box center [777, 115] width 60 height 22
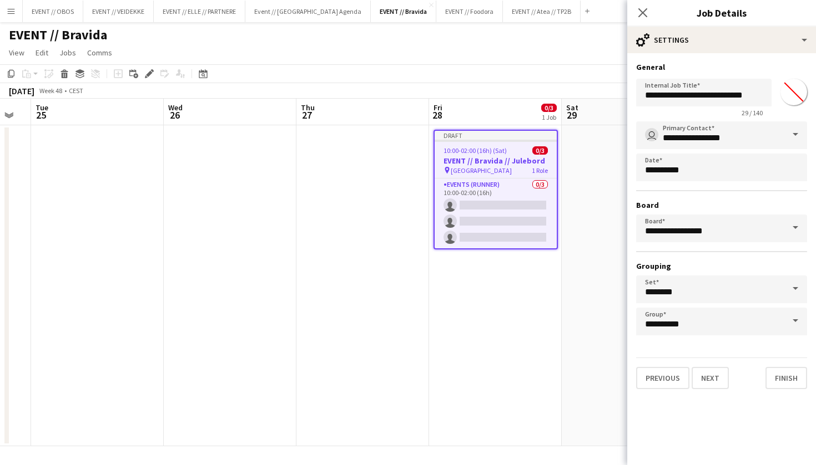
click at [779, 366] on div "Previous Next Finish" at bounding box center [721, 374] width 171 height 32
click at [781, 378] on button "Finish" at bounding box center [786, 378] width 42 height 22
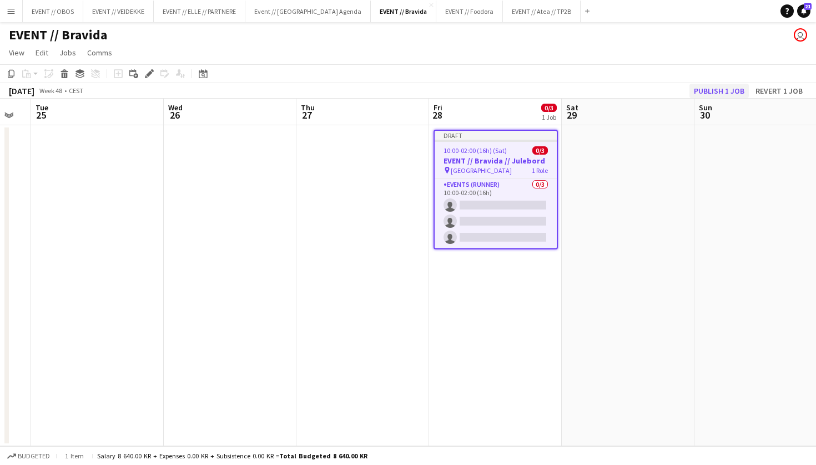
click at [698, 87] on button "Publish 1 job" at bounding box center [718, 91] width 59 height 14
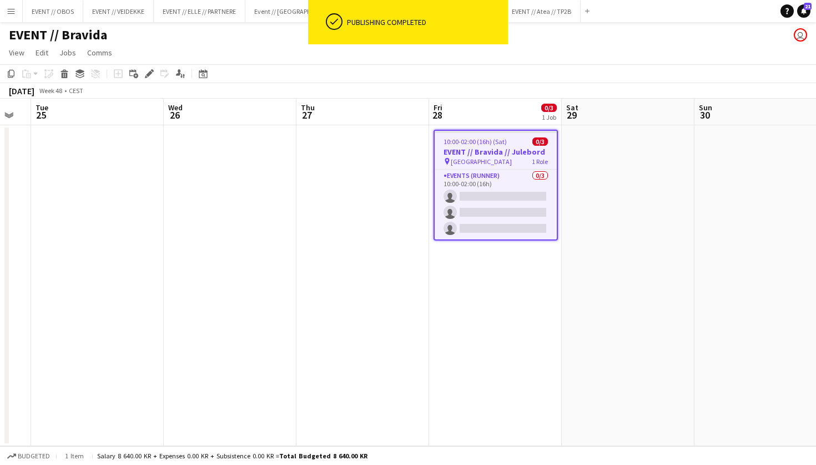
click at [259, 190] on app-date-cell at bounding box center [230, 285] width 133 height 321
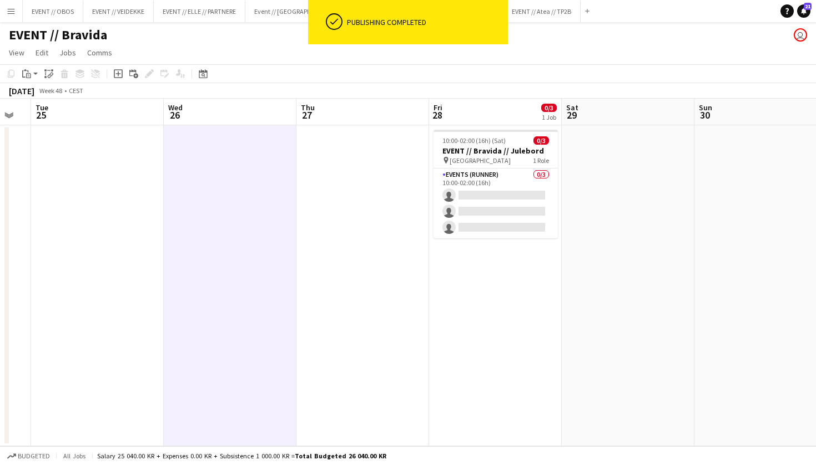
click at [568, 14] on app-navbar "Menu Boards Boards Boards All jobs Status Workforce Workforce My Workforce Recr…" at bounding box center [408, 11] width 816 height 22
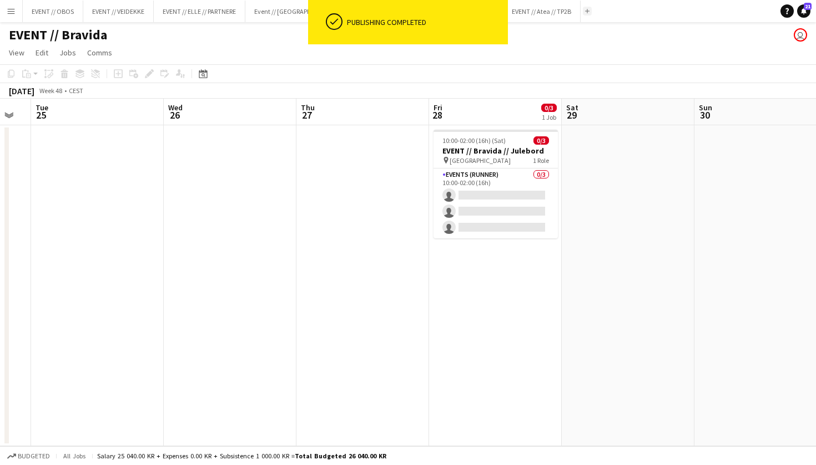
click at [583, 10] on button "Add" at bounding box center [587, 11] width 9 height 9
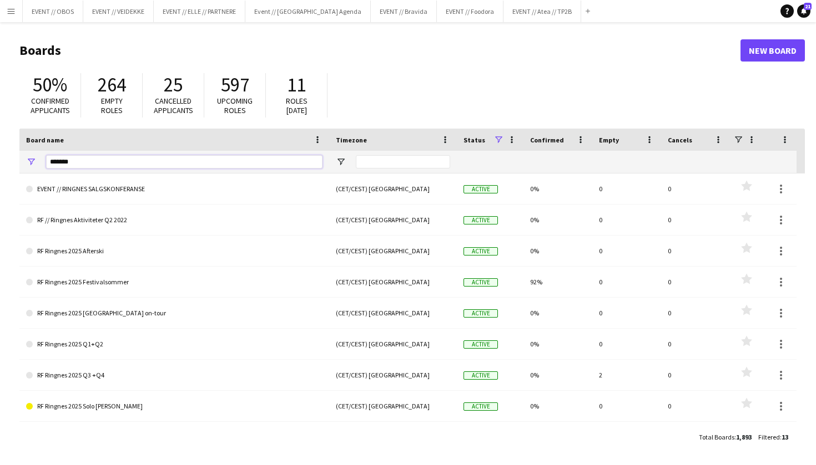
drag, startPoint x: 124, startPoint y: 166, endPoint x: 0, endPoint y: 128, distance: 129.5
click at [0, 144] on main "Boards New Board 50% Confirmed applicants 264 Empty roles 25 Cancelled applican…" at bounding box center [408, 243] width 816 height 443
type input "***"
click at [260, 155] on div "***" at bounding box center [184, 162] width 276 height 22
click at [244, 159] on input "***" at bounding box center [184, 161] width 276 height 13
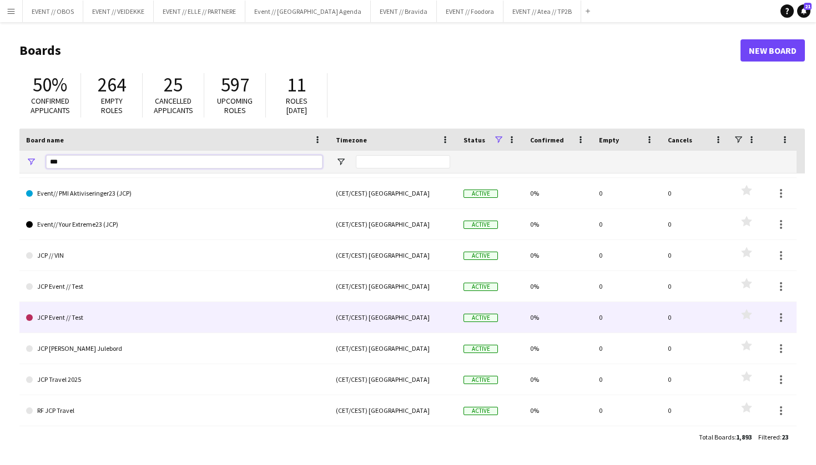
scroll to position [462, 0]
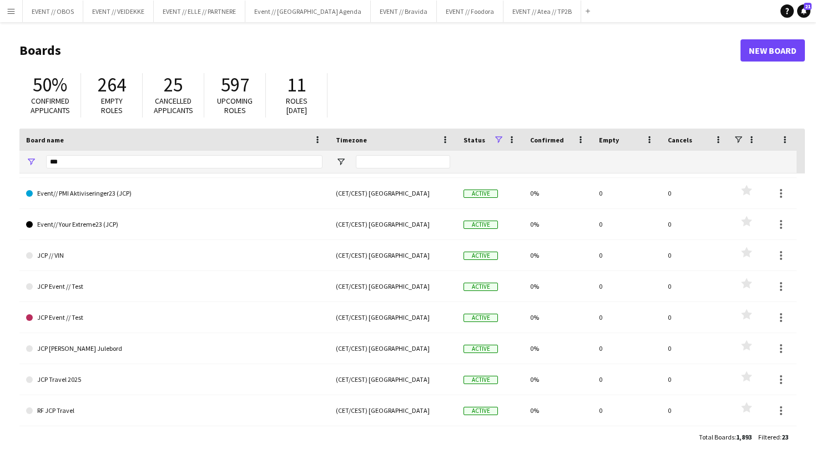
click at [457, 78] on div "50% Confirmed applicants 264 Empty roles 25 Cancelled applicants 597 Upcoming r…" at bounding box center [411, 98] width 785 height 61
click at [379, 12] on button "EVENT // Bravida Close" at bounding box center [404, 12] width 66 height 22
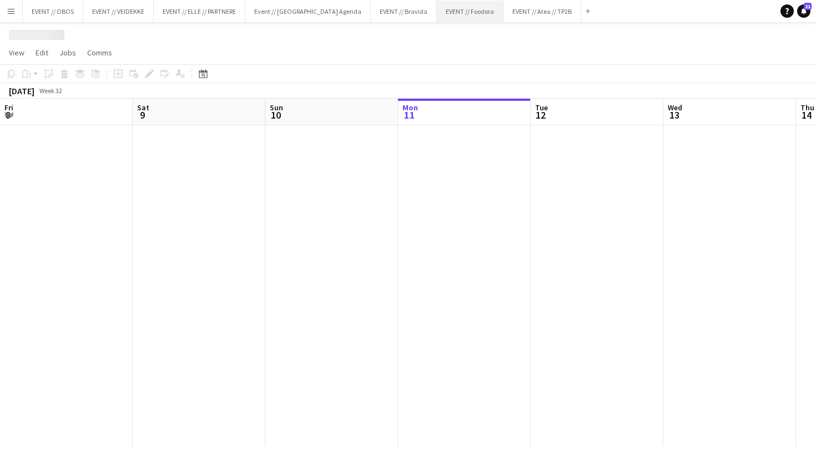
scroll to position [0, 265]
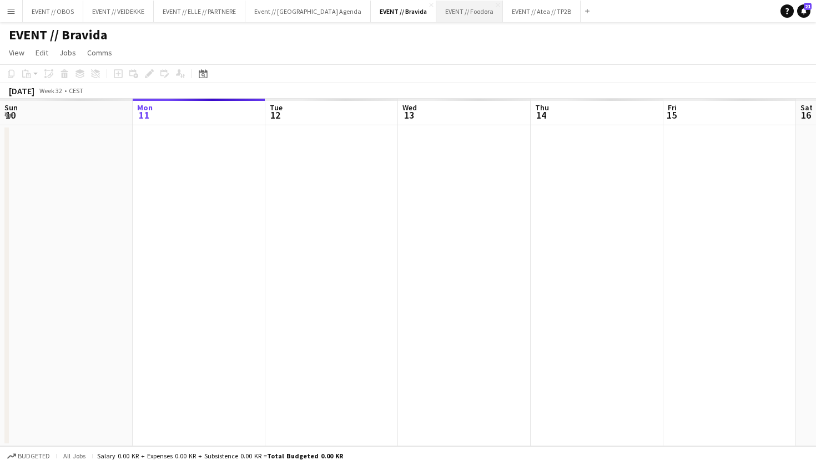
click at [457, 19] on button "EVENT // Foodora Close" at bounding box center [469, 12] width 67 height 22
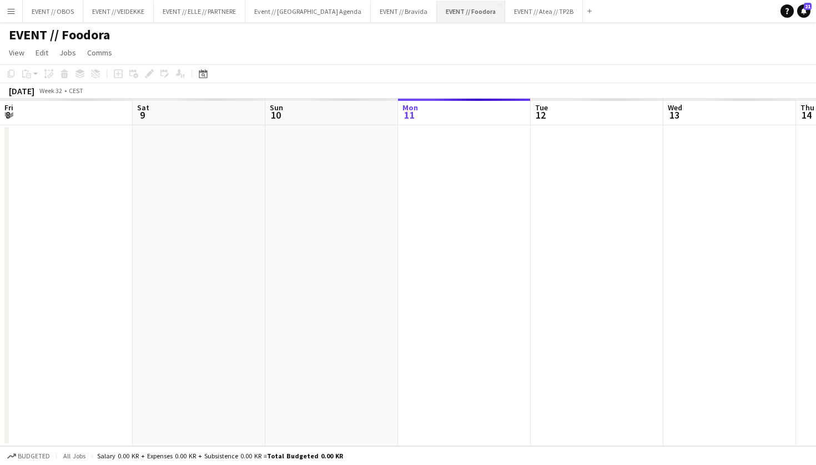
scroll to position [0, 265]
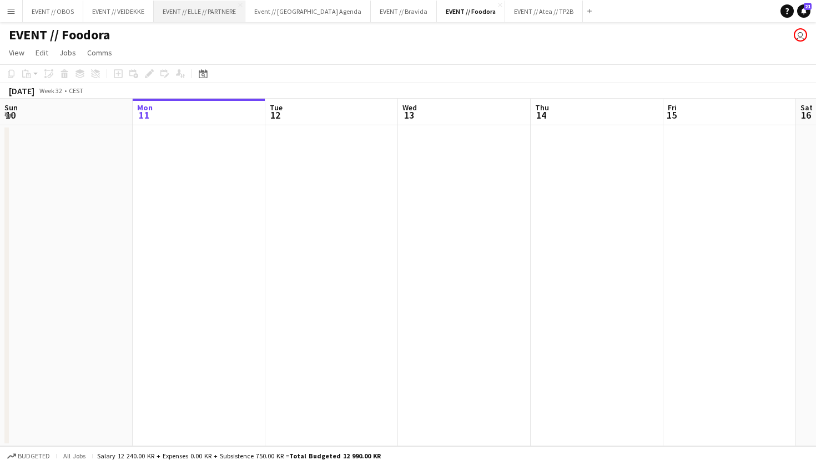
click at [193, 8] on button "EVENT // ELLE // PARTNERE Close" at bounding box center [200, 12] width 92 height 22
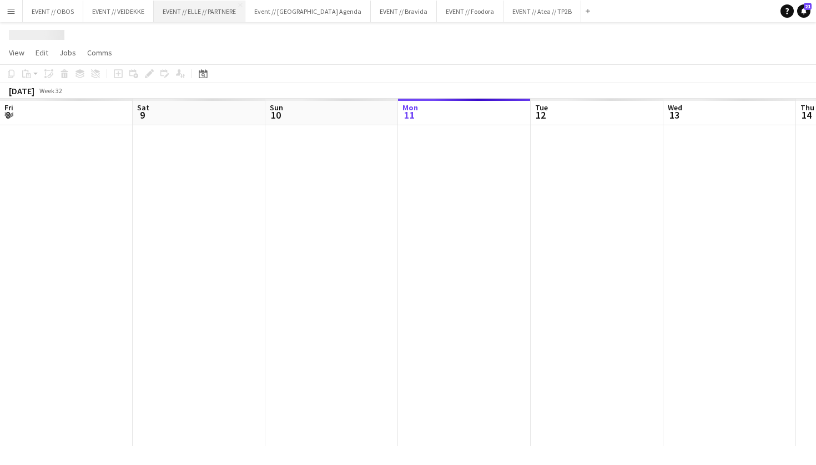
scroll to position [0, 265]
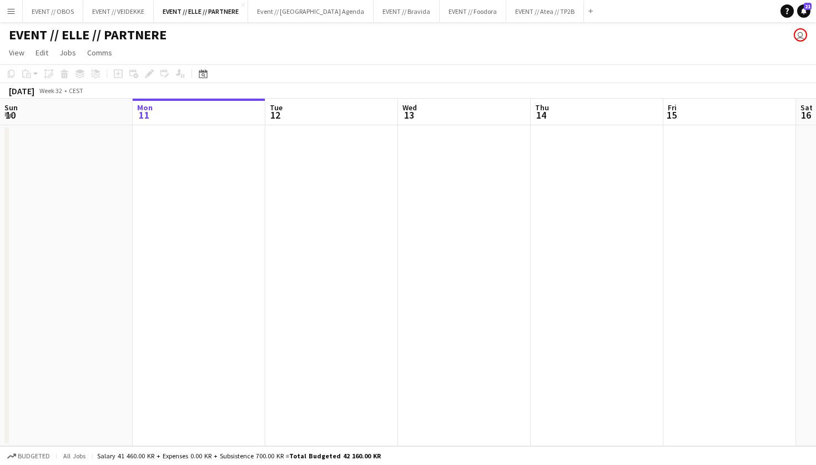
click at [64, 25] on div "EVENT // ELLE // PARTNERE user" at bounding box center [408, 32] width 816 height 21
click at [64, 14] on button "EVENT // OBOS Close" at bounding box center [53, 12] width 60 height 22
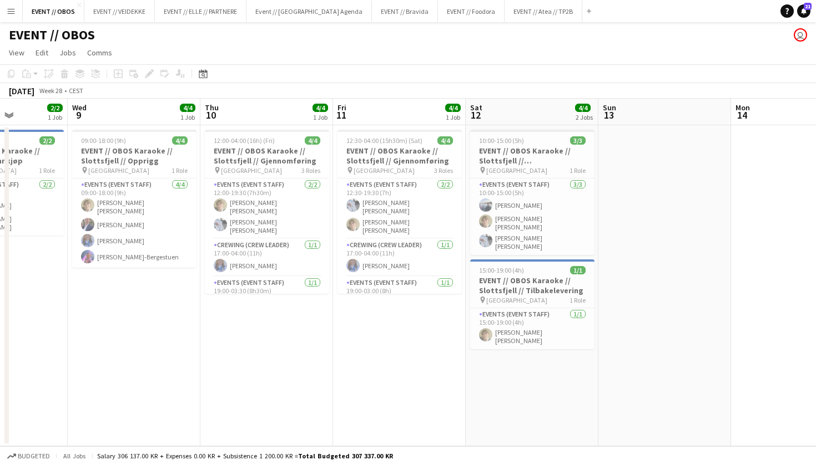
scroll to position [0, 392]
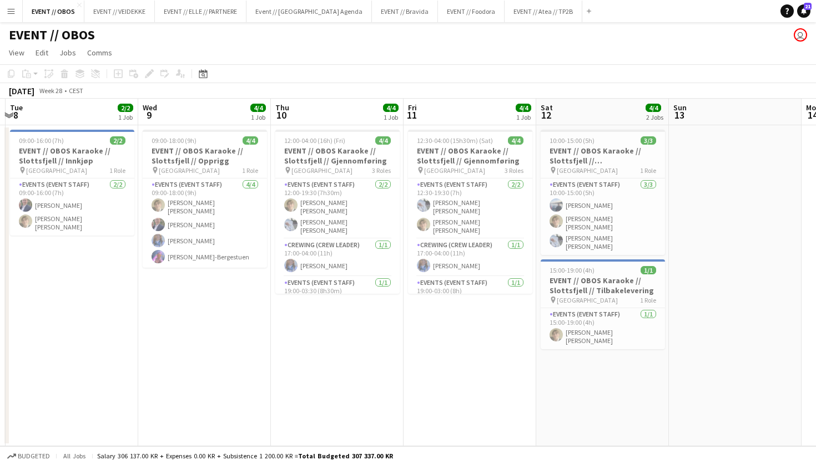
click at [13, 18] on button "Menu" at bounding box center [11, 11] width 22 height 22
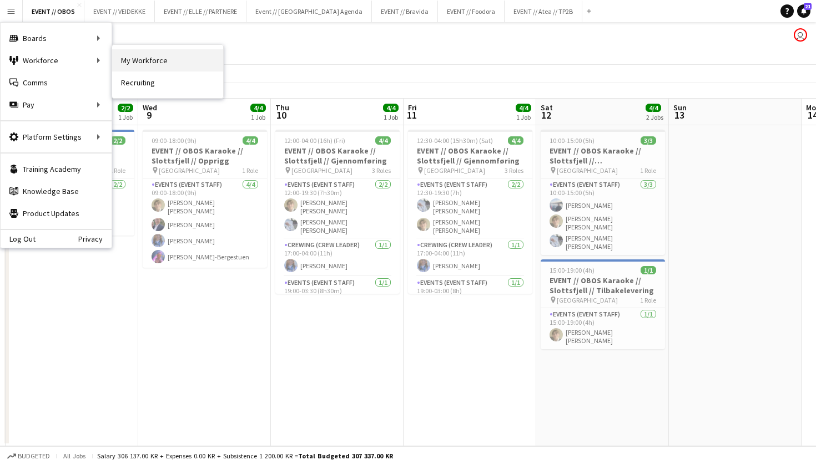
click at [124, 65] on link "My Workforce" at bounding box center [167, 60] width 111 height 22
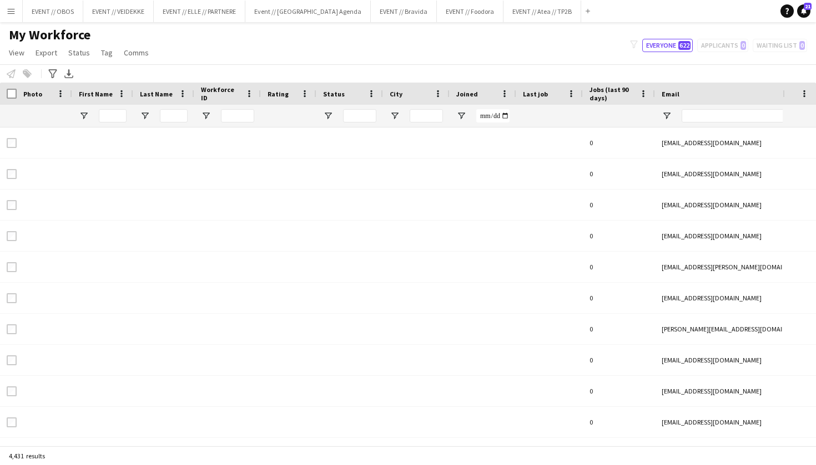
type input "******"
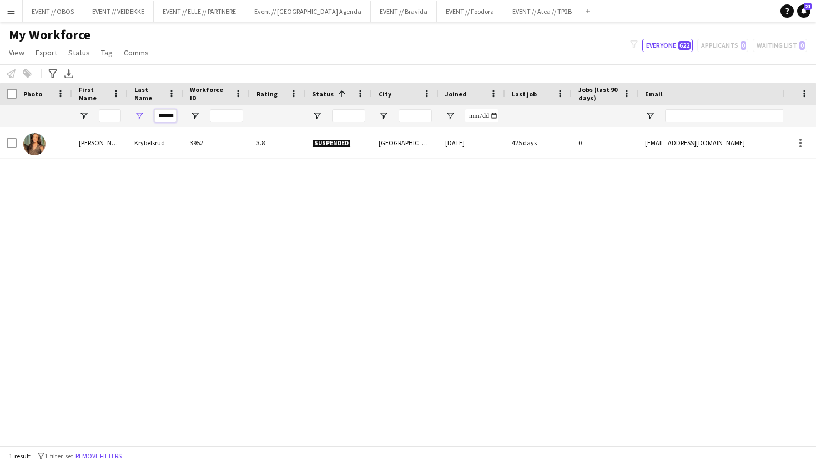
drag, startPoint x: 159, startPoint y: 117, endPoint x: 209, endPoint y: 120, distance: 50.1
click at [209, 120] on div "******" at bounding box center [593, 116] width 1186 height 22
click at [100, 112] on input "First Name Filter Input" at bounding box center [110, 115] width 22 height 13
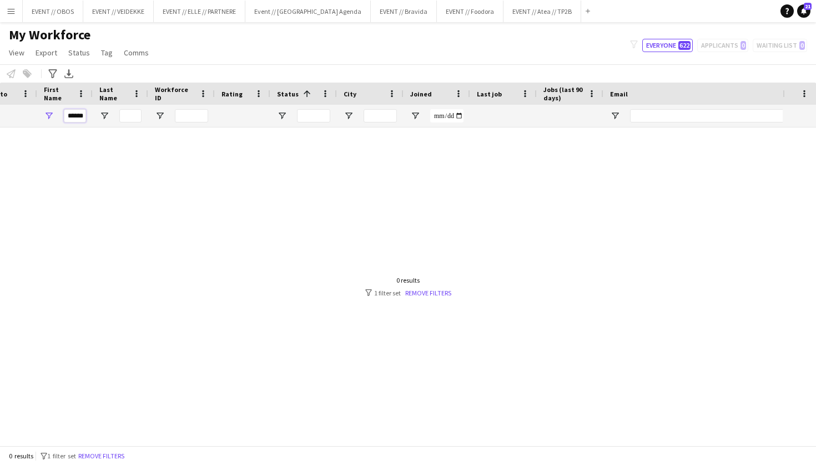
scroll to position [0, 63]
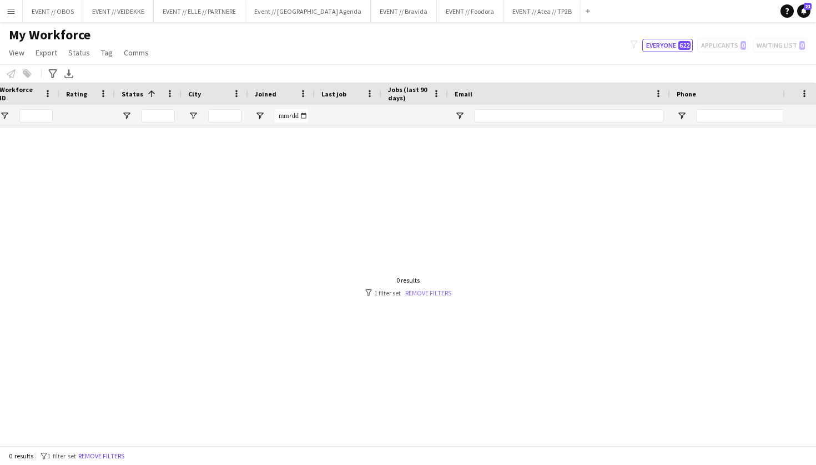
type input "******"
click at [429, 293] on link "Remove filters" at bounding box center [428, 293] width 46 height 8
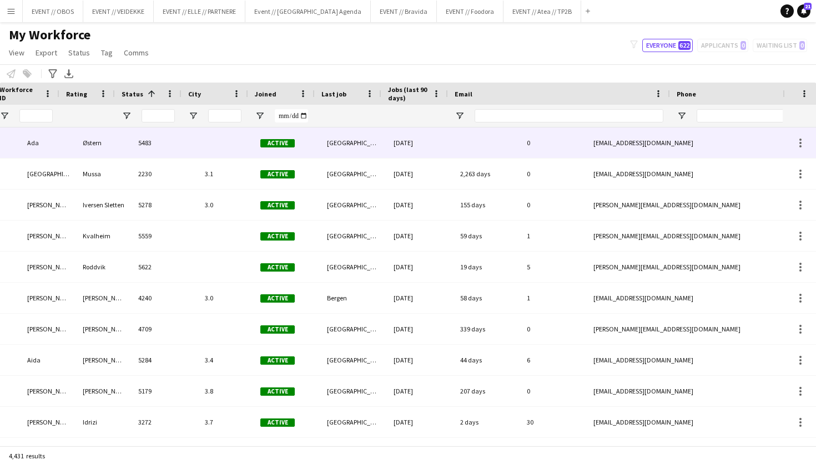
scroll to position [0, 26]
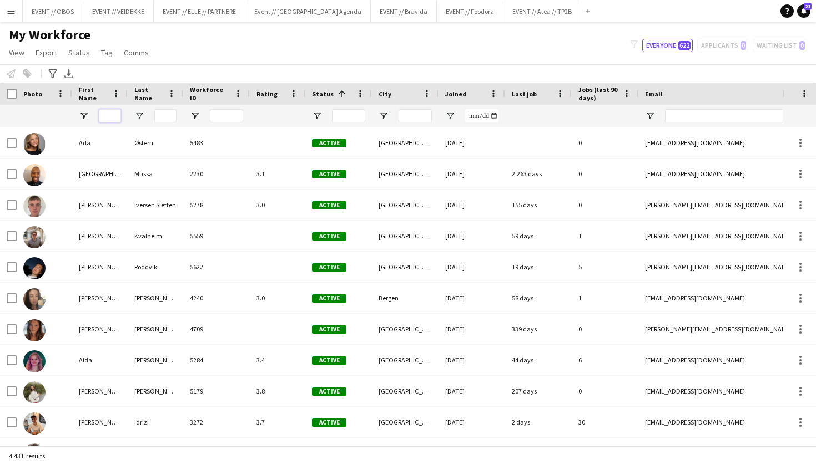
click at [102, 115] on input "First Name Filter Input" at bounding box center [110, 115] width 22 height 13
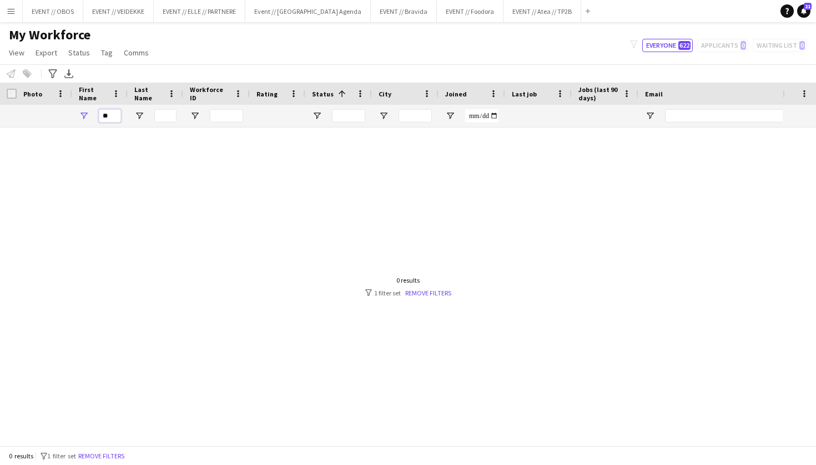
type input "*"
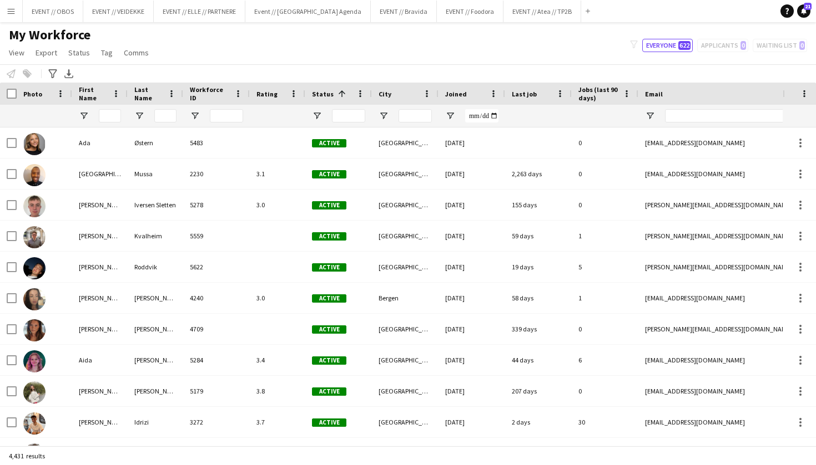
click at [203, 48] on div "My Workforce View Views Default view New view Update view Delete view Edit name…" at bounding box center [408, 46] width 816 height 38
click at [75, 12] on button "EVENT // OBOS Close" at bounding box center [53, 12] width 60 height 22
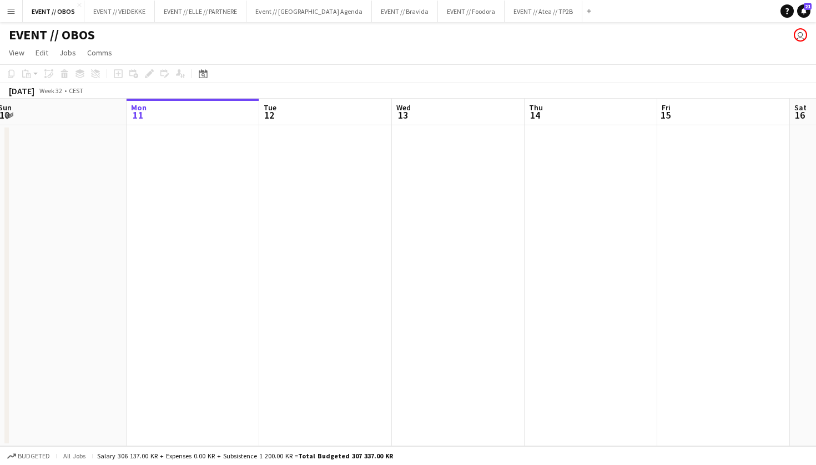
click at [2, 14] on button "Menu" at bounding box center [11, 11] width 22 height 22
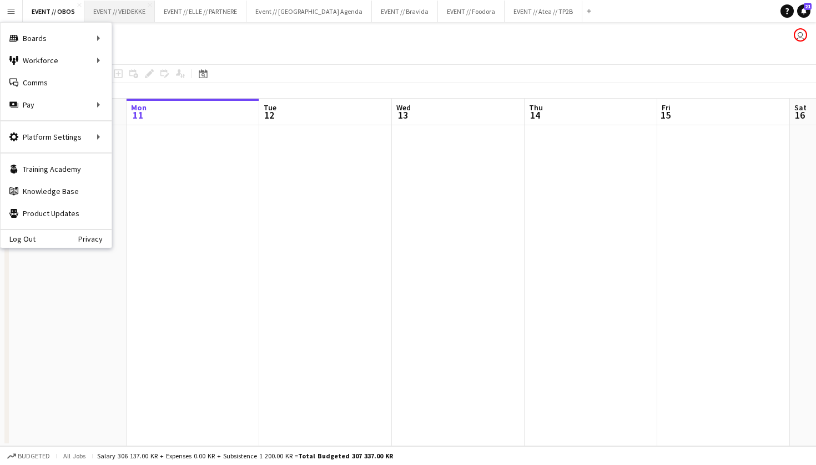
click at [113, 17] on button "EVENT // VEIDEKKE Close" at bounding box center [119, 12] width 70 height 22
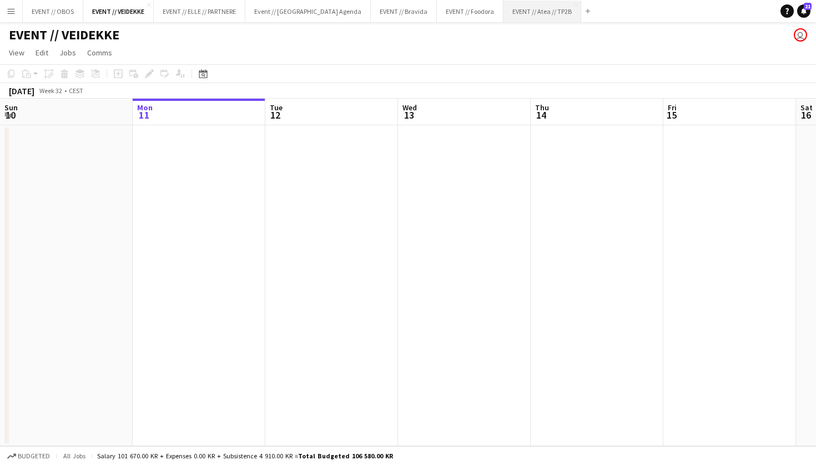
click at [504, 17] on button "EVENT // Atea // TP2B Close" at bounding box center [542, 12] width 78 height 22
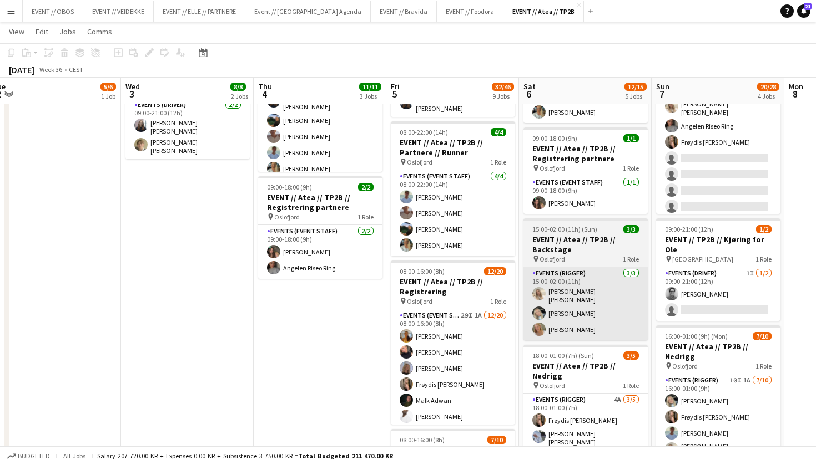
click at [572, 330] on app-card-role "Events (Rigger) [DATE] 15:00-02:00 (11h) [PERSON_NAME] [PERSON_NAME] [PERSON_NA…" at bounding box center [585, 303] width 124 height 73
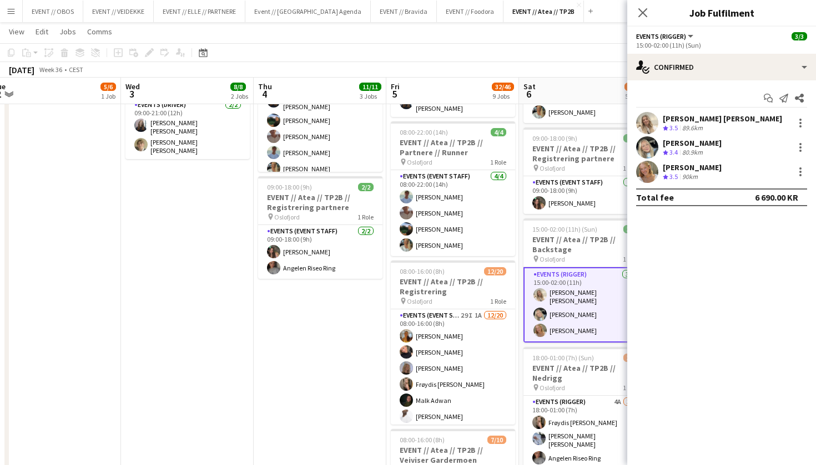
click at [637, 177] on app-user-avatar at bounding box center [647, 172] width 22 height 22
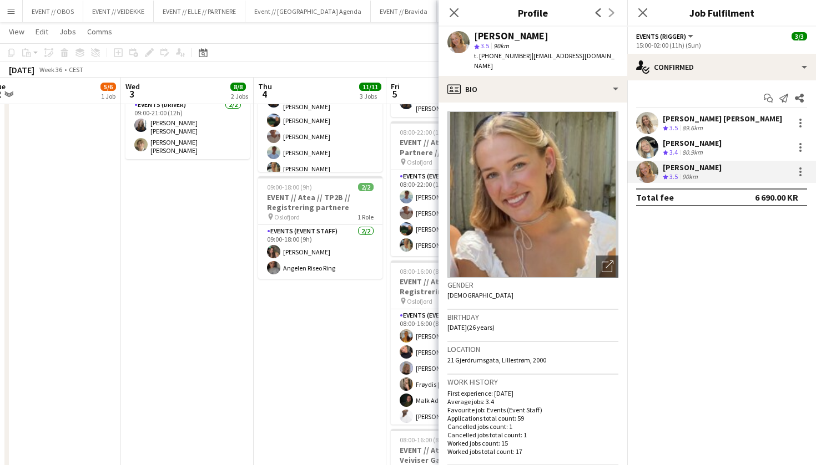
scroll to position [0, 277]
click at [343, 320] on app-date-cell "08:00-18:00 (10h) 3/3 EVENT // Atea // TP2B // Dekorering og backstage oppsett …" at bounding box center [319, 450] width 133 height 1147
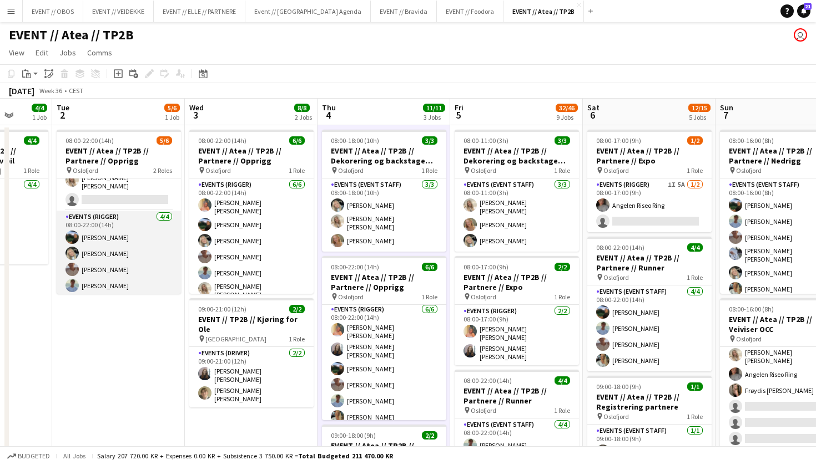
scroll to position [24, 0]
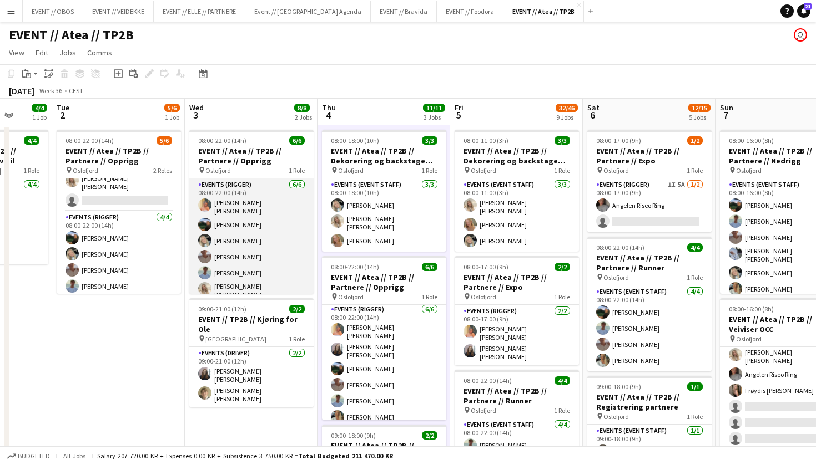
click at [287, 248] on app-card-role "Events (Rigger) [DATE] 08:00-22:00 (14h) [PERSON_NAME] [PERSON_NAME] [PERSON_NA…" at bounding box center [251, 241] width 124 height 125
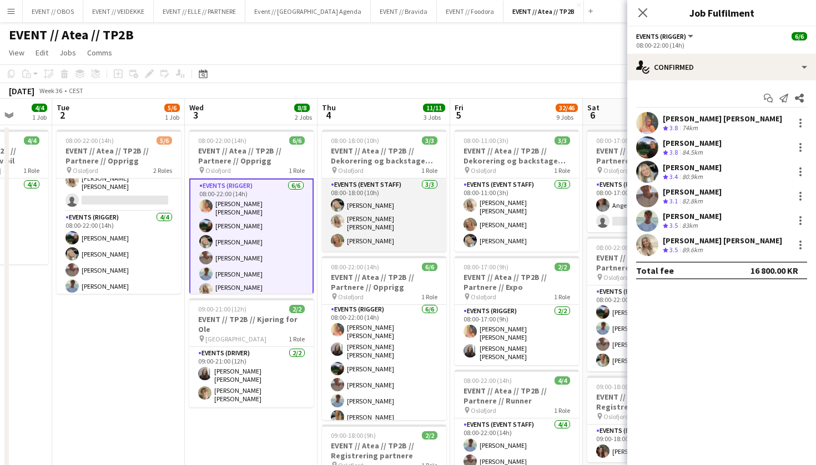
click at [444, 208] on app-card-role "Events (Event Staff) [DATE] 08:00-18:00 (10h) [PERSON_NAME] [PERSON_NAME] [PERS…" at bounding box center [384, 215] width 124 height 73
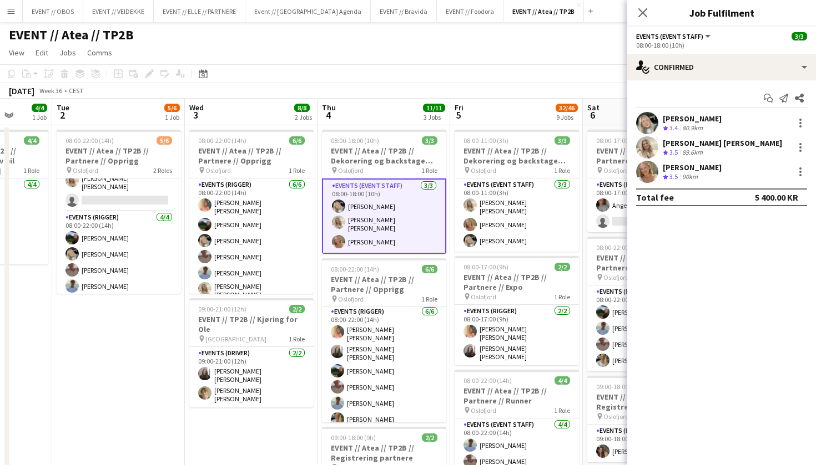
click at [650, 142] on app-user-avatar at bounding box center [647, 147] width 22 height 22
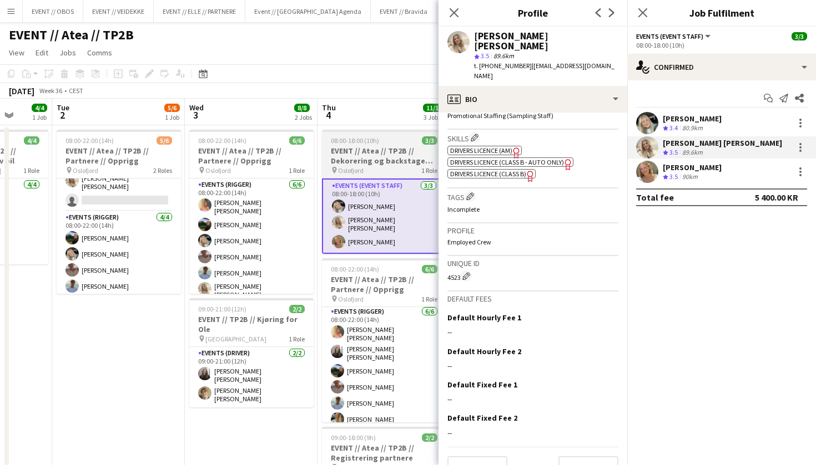
scroll to position [447, 0]
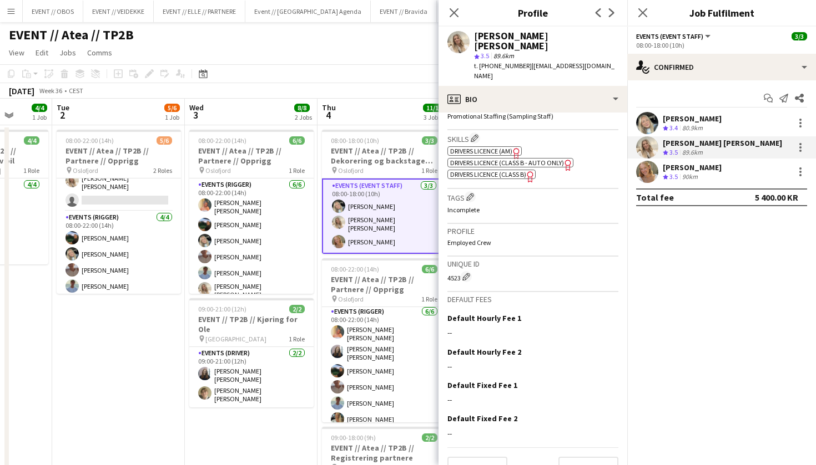
click at [389, 63] on app-page-menu "View Day view expanded Day view collapsed Month view Date picker Jump to [DATE]…" at bounding box center [408, 53] width 816 height 21
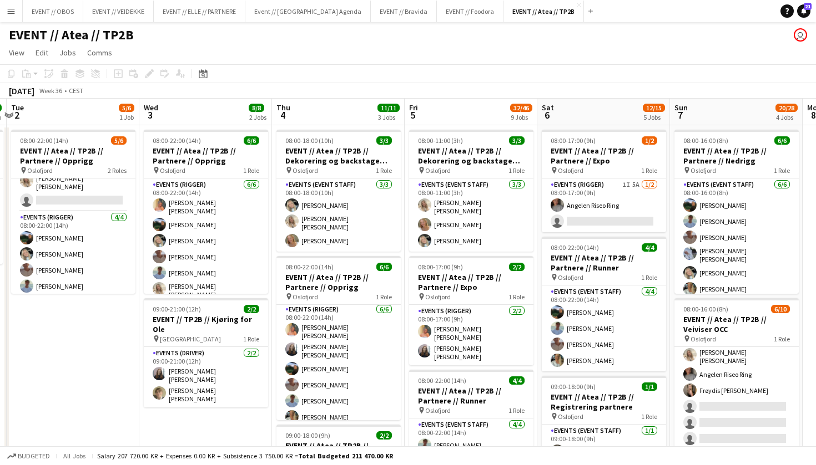
scroll to position [0, 392]
